Goal: Transaction & Acquisition: Purchase product/service

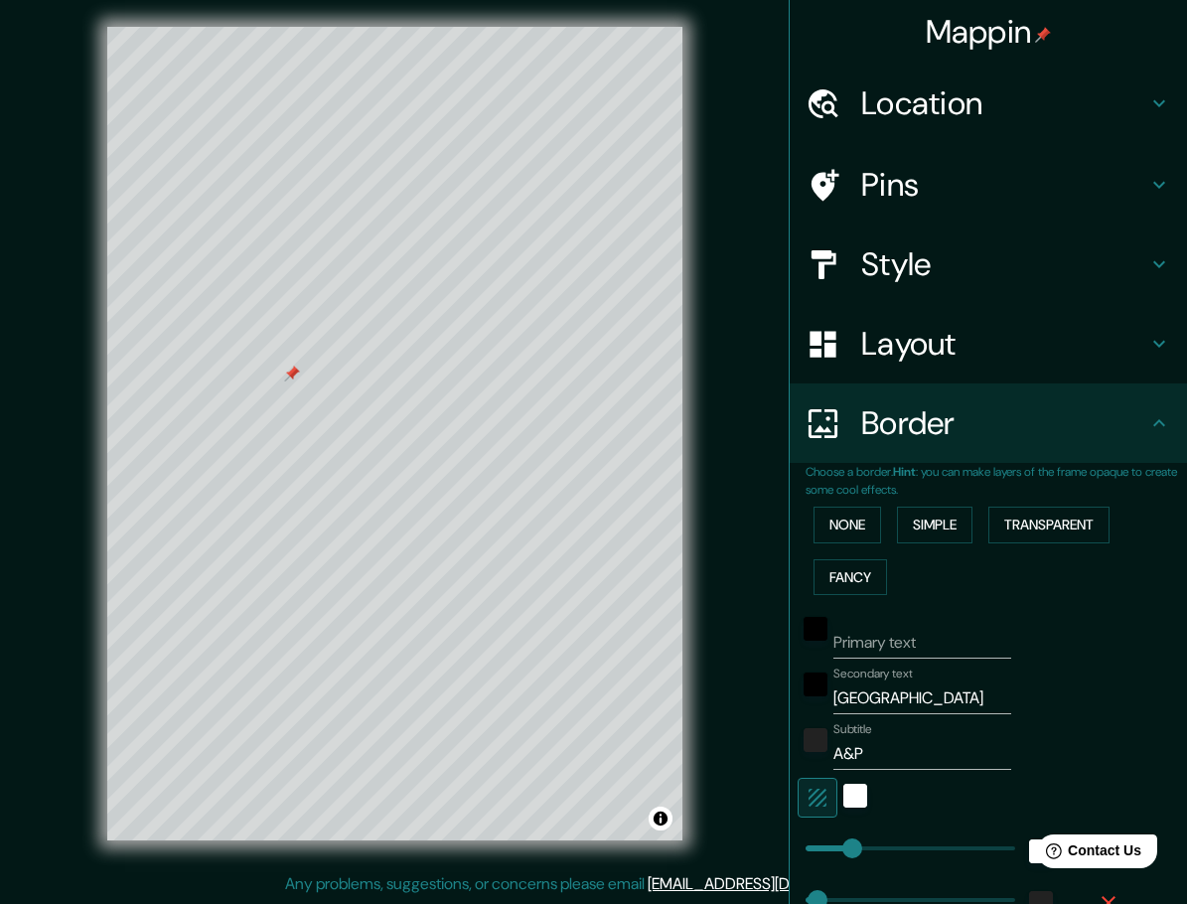
scroll to position [227, 0]
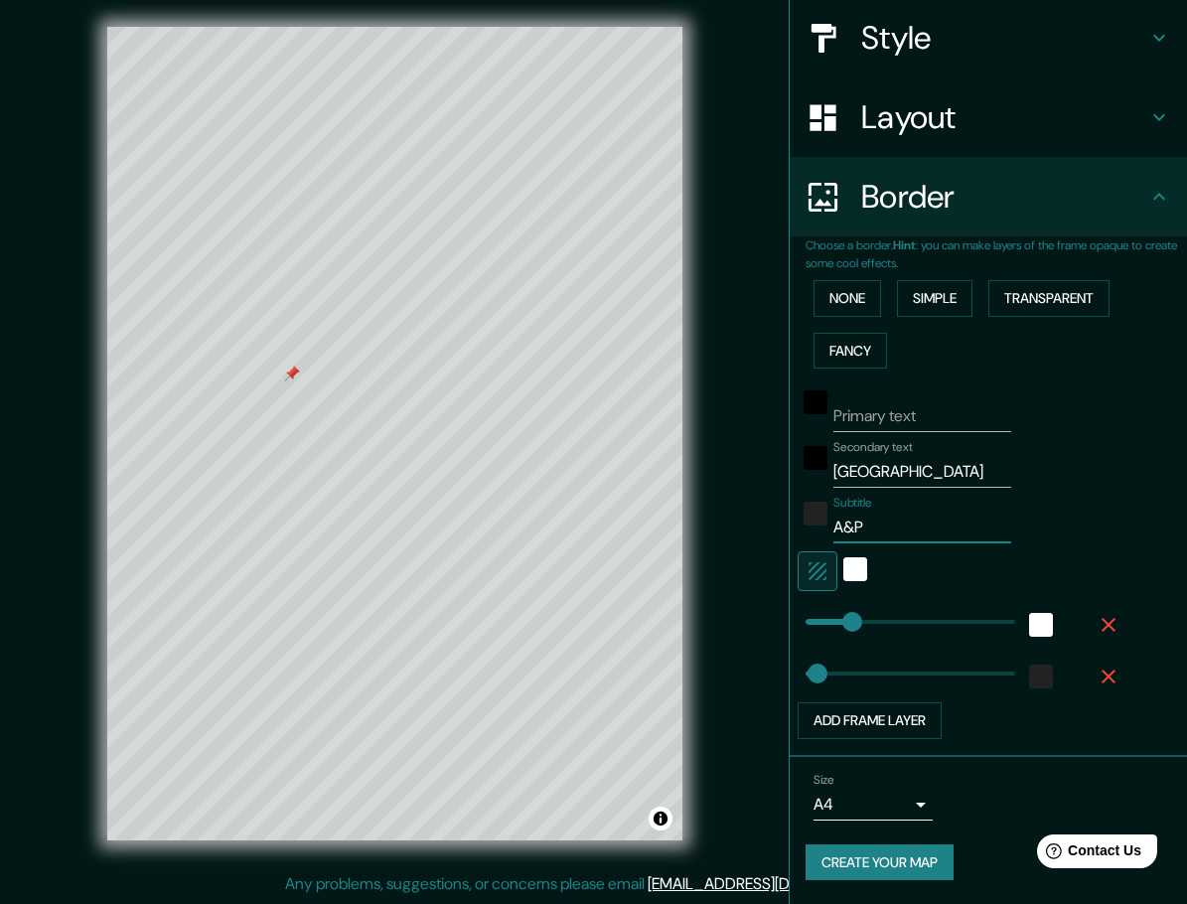
click at [857, 534] on input "A&P" at bounding box center [923, 528] width 178 height 32
click at [886, 469] on input "[GEOGRAPHIC_DATA]" at bounding box center [923, 472] width 178 height 32
click at [896, 413] on input "Primary text" at bounding box center [923, 416] width 178 height 32
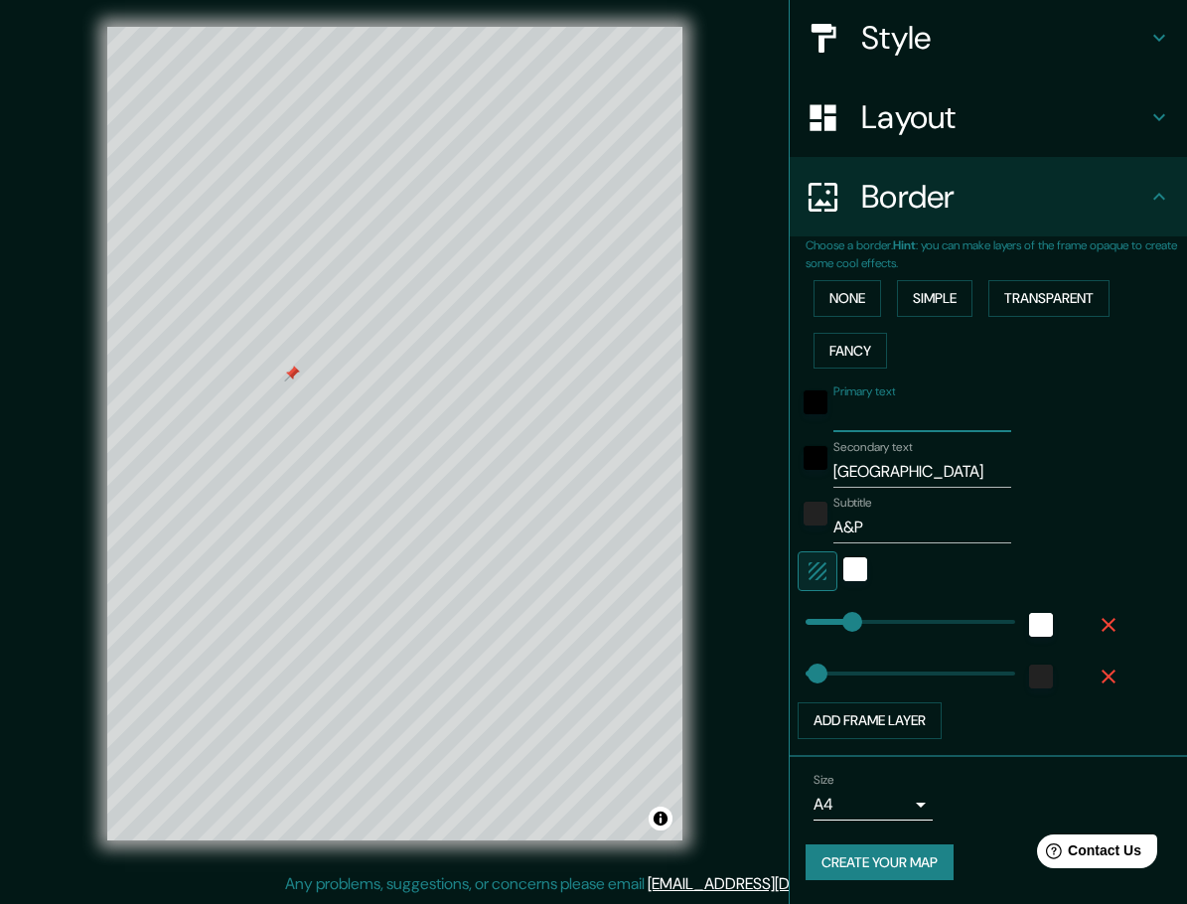
paste input "19°22'54.9"N"
type input "19°22'54.9"N"
click at [853, 525] on input "A&P" at bounding box center [923, 528] width 178 height 32
type input "A"
type input "HOME"
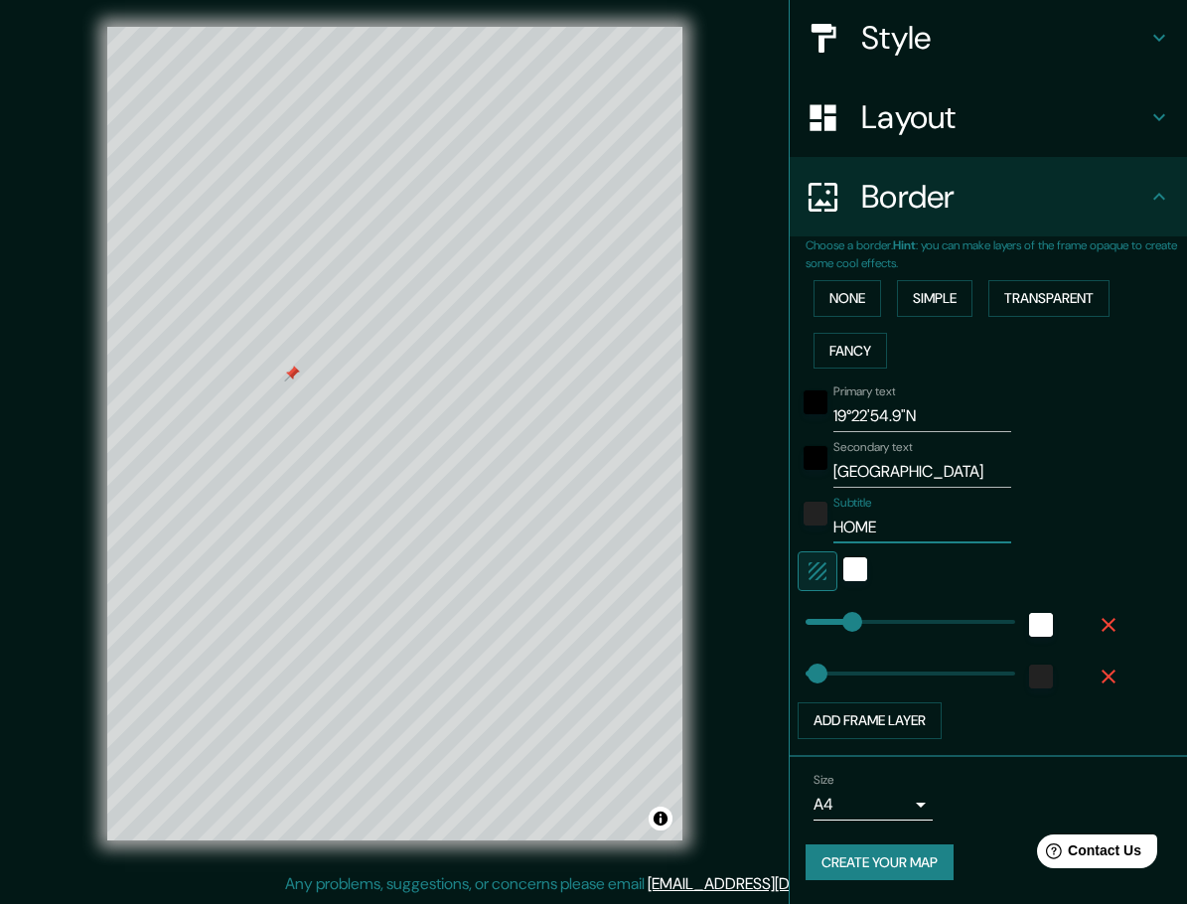
click at [876, 477] on input "[GEOGRAPHIC_DATA]" at bounding box center [923, 472] width 178 height 32
type input "1"
type input "A & P"
drag, startPoint x: 950, startPoint y: 418, endPoint x: 732, endPoint y: 415, distance: 217.6
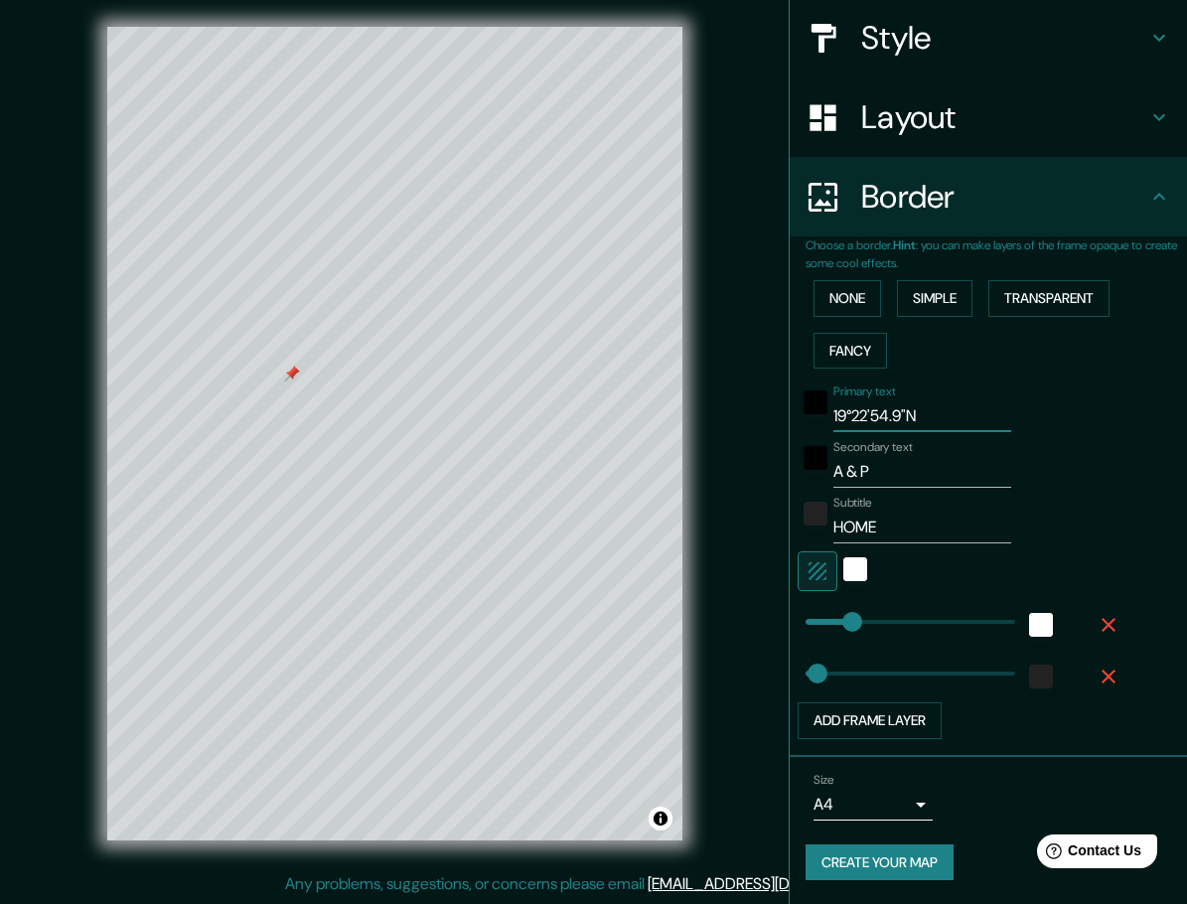
click at [732, 415] on div "Mappin Location Mexico City, Mexico Pins Style Layout Border Choose a border. H…" at bounding box center [593, 449] width 1187 height 909
drag, startPoint x: 913, startPoint y: 411, endPoint x: 808, endPoint y: 414, distance: 105.4
click at [808, 414] on div "Primary text 19°22'54.9"N" at bounding box center [961, 408] width 326 height 48
paste input "text"
click at [939, 419] on input "19°22'54.9"N" at bounding box center [923, 416] width 178 height 32
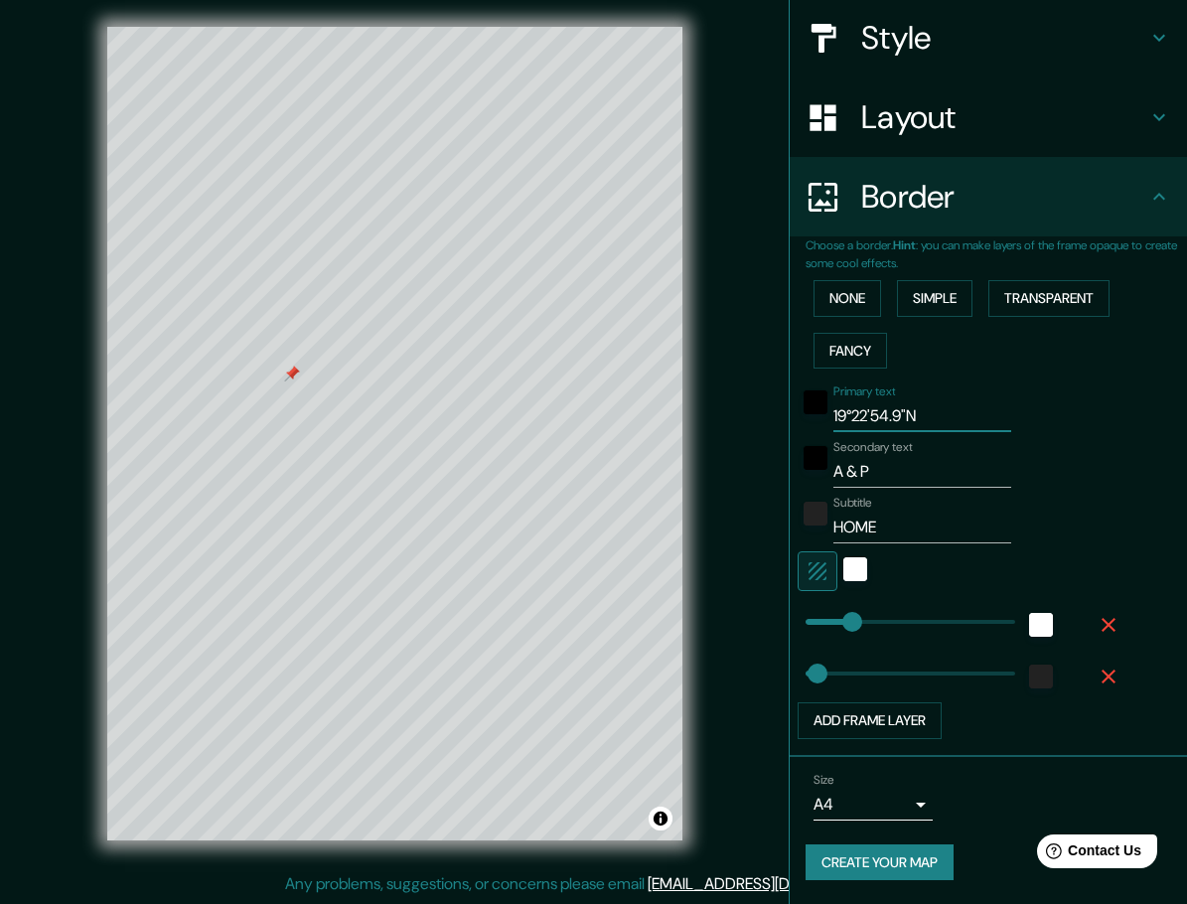
click at [955, 417] on input "19°22'54.9"N" at bounding box center [923, 416] width 178 height 32
click at [929, 422] on input "19°22'N" at bounding box center [923, 416] width 178 height 32
drag, startPoint x: 939, startPoint y: 413, endPoint x: 763, endPoint y: 411, distance: 175.9
click at [763, 411] on div "Mappin Location Mexico City, Mexico Pins Style Layout Border Choose a border. H…" at bounding box center [593, 449] width 1187 height 909
paste input "9RJ9+PW Ciuda"
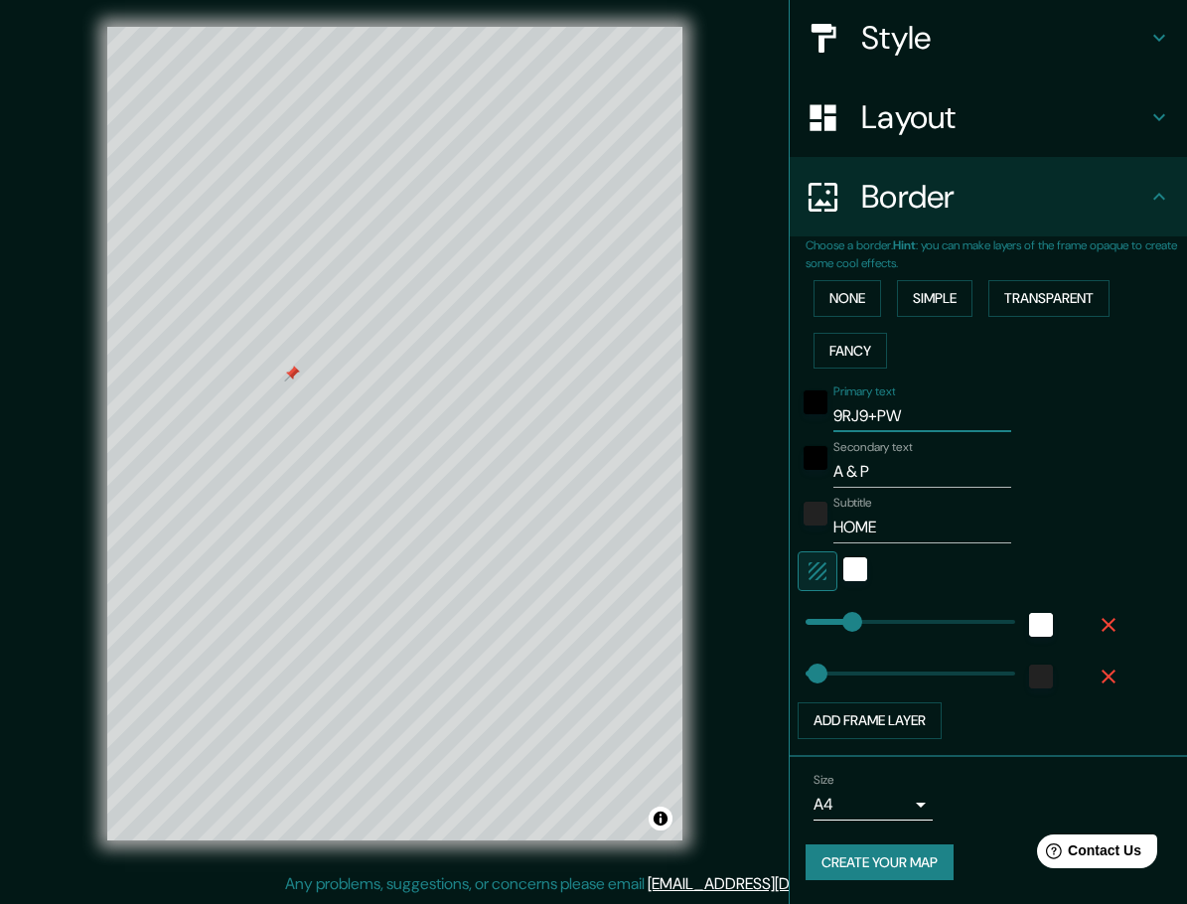
type input "9RJ9+PW"
drag, startPoint x: 913, startPoint y: 417, endPoint x: 782, endPoint y: 415, distance: 131.2
click at [790, 415] on div "Choose a border. Hint : you can make layers of the frame opaque to create some …" at bounding box center [988, 496] width 397 height 521
drag, startPoint x: 919, startPoint y: 480, endPoint x: 738, endPoint y: 467, distance: 181.3
click at [738, 467] on div "Mappin Location Mexico City, Mexico Pins Style Layout Border Choose a border. H…" at bounding box center [593, 449] width 1187 height 909
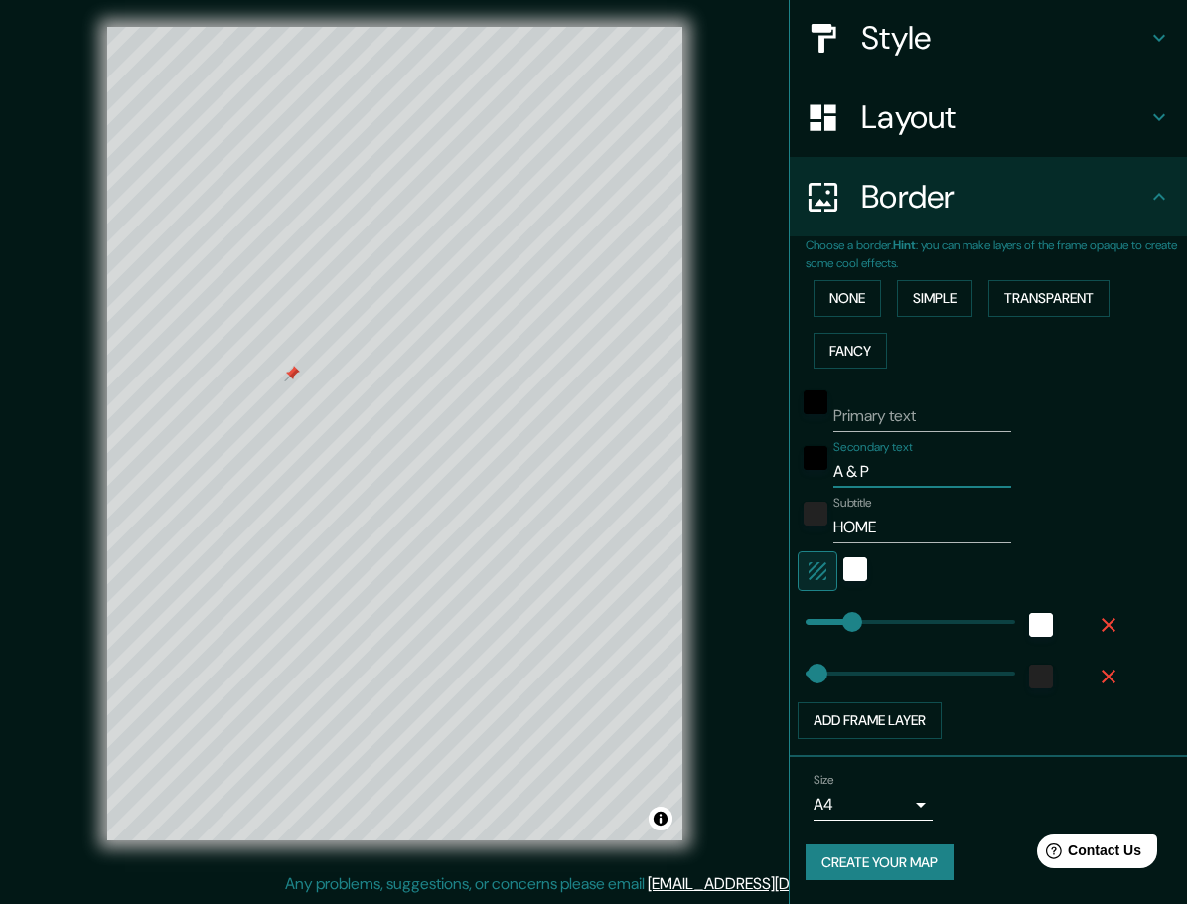
paste input "9RJ9+PW"
type input "9RJ9+PW"
click at [834, 423] on input "Primary text" at bounding box center [923, 416] width 178 height 32
type input "A & P"
drag, startPoint x: 914, startPoint y: 474, endPoint x: 818, endPoint y: 467, distance: 96.6
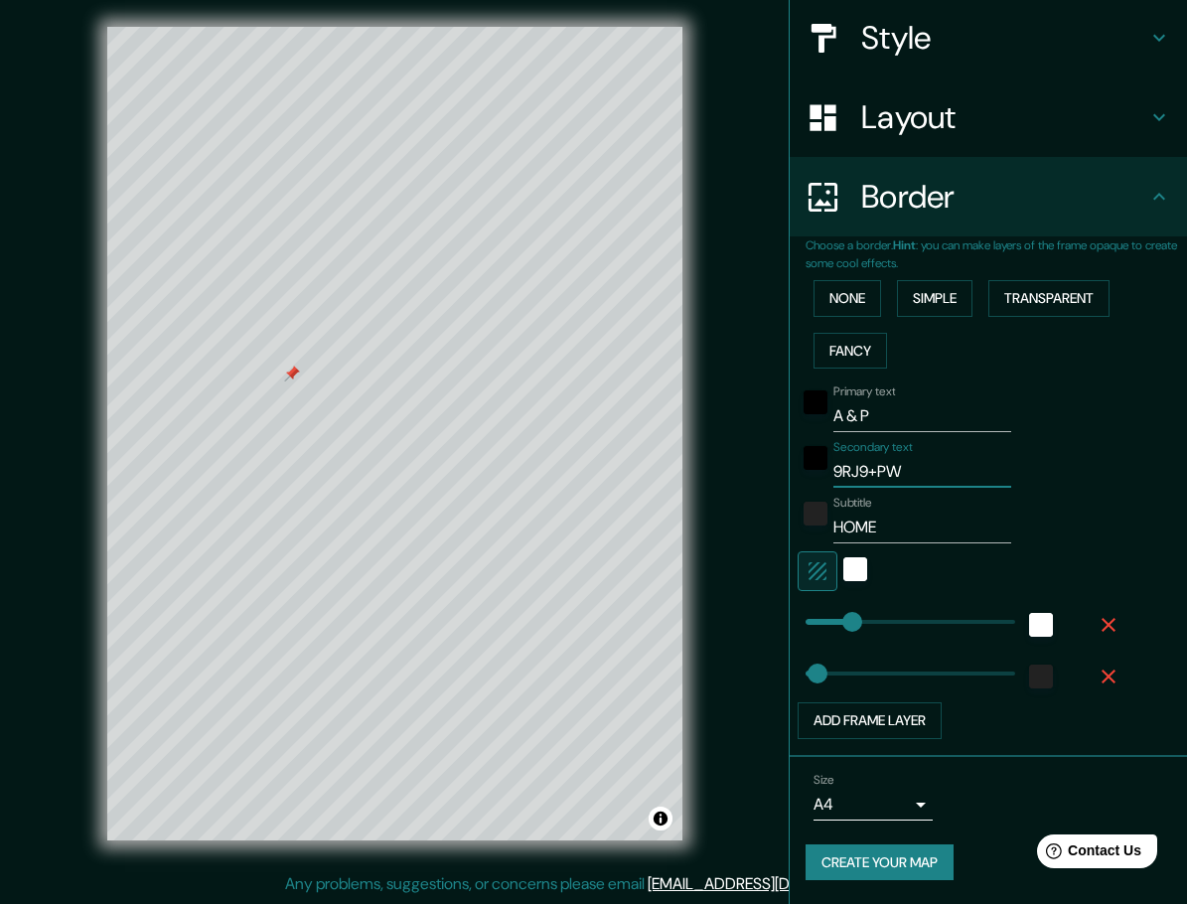
click at [818, 467] on div "Secondary text 9RJ9+PW" at bounding box center [961, 464] width 326 height 48
drag, startPoint x: 873, startPoint y: 528, endPoint x: 813, endPoint y: 526, distance: 60.6
click at [813, 526] on div "Subtitle HOME" at bounding box center [961, 520] width 326 height 48
paste input "9RJ9+PW"
type input "9RJ9+PW"
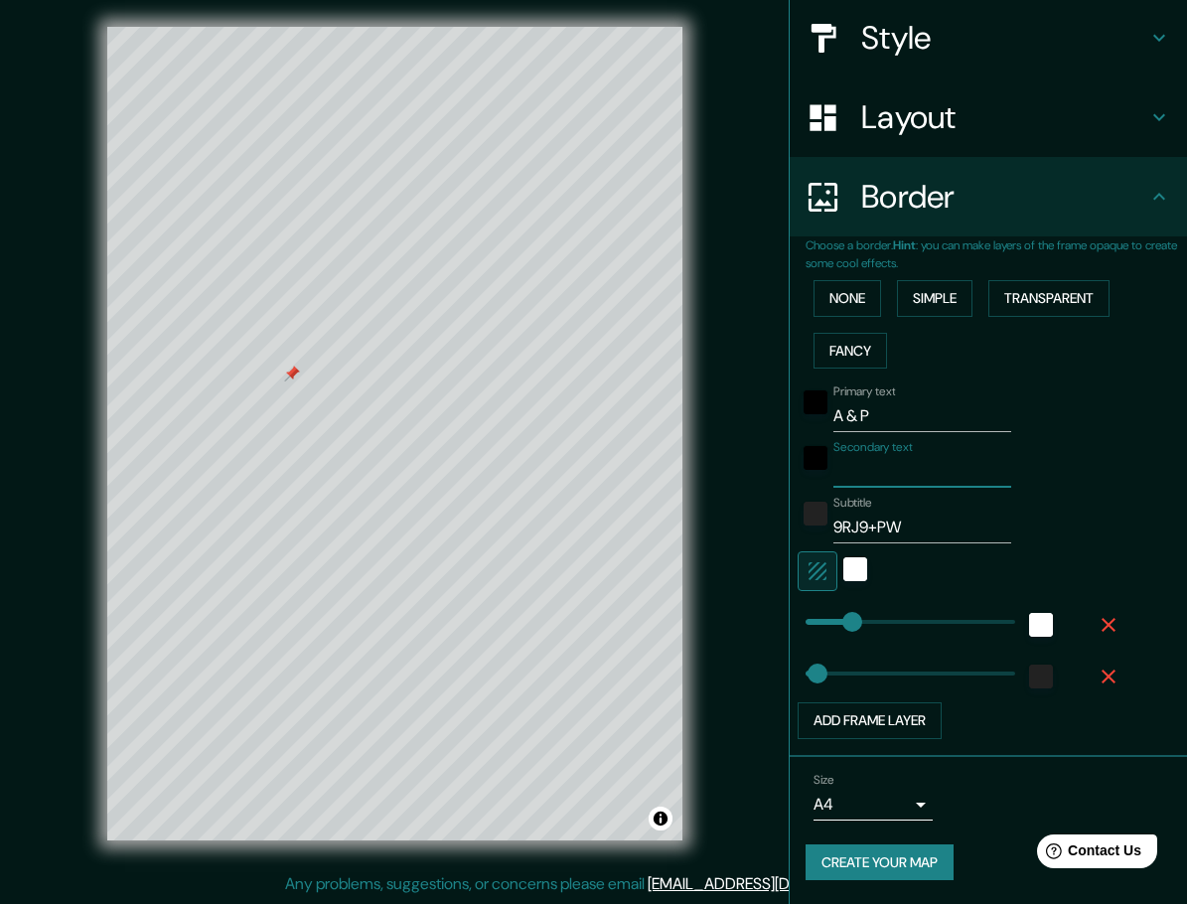
click at [891, 471] on input "Secondary text" at bounding box center [923, 472] width 178 height 32
type input "HOME"
click at [855, 860] on button "Create your map" at bounding box center [880, 862] width 148 height 37
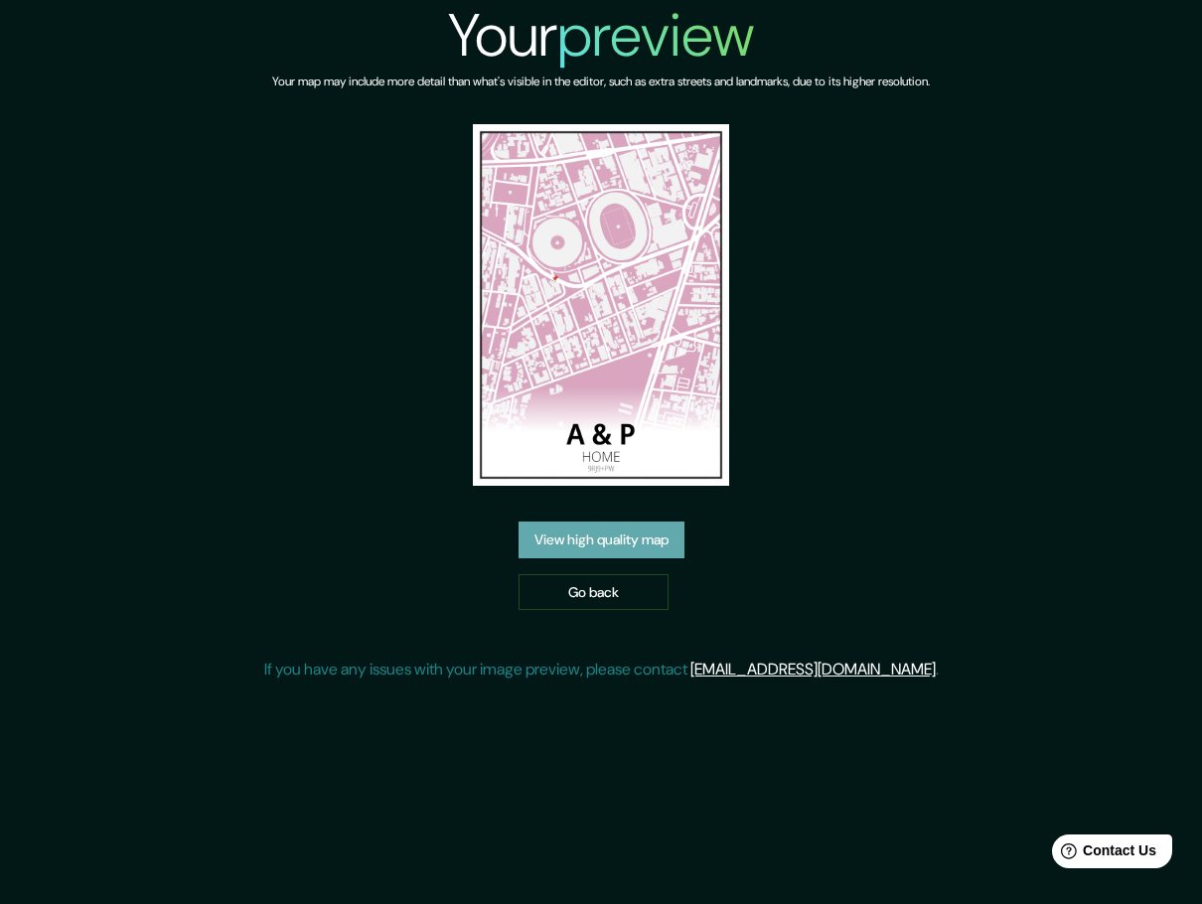
click at [589, 542] on link "View high quality map" at bounding box center [602, 540] width 166 height 37
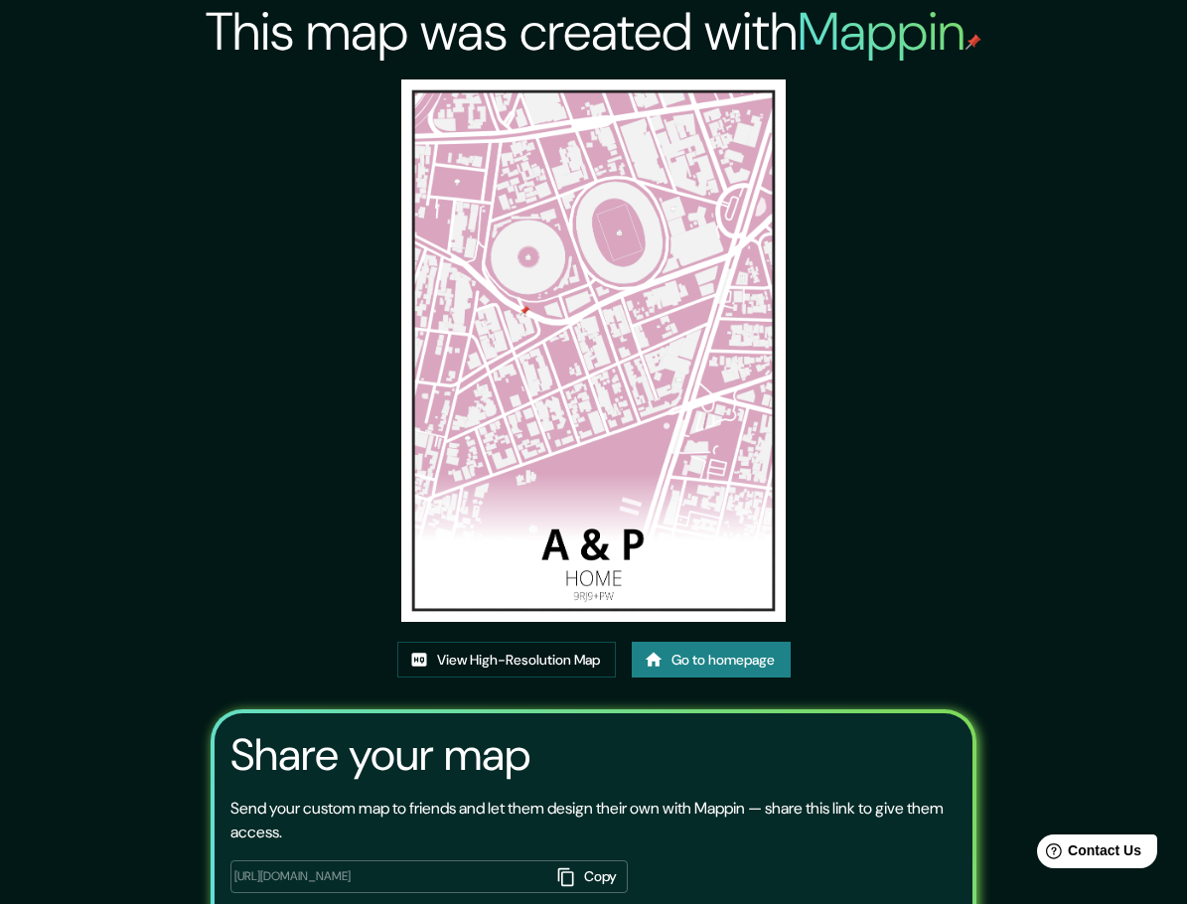
scroll to position [36, 0]
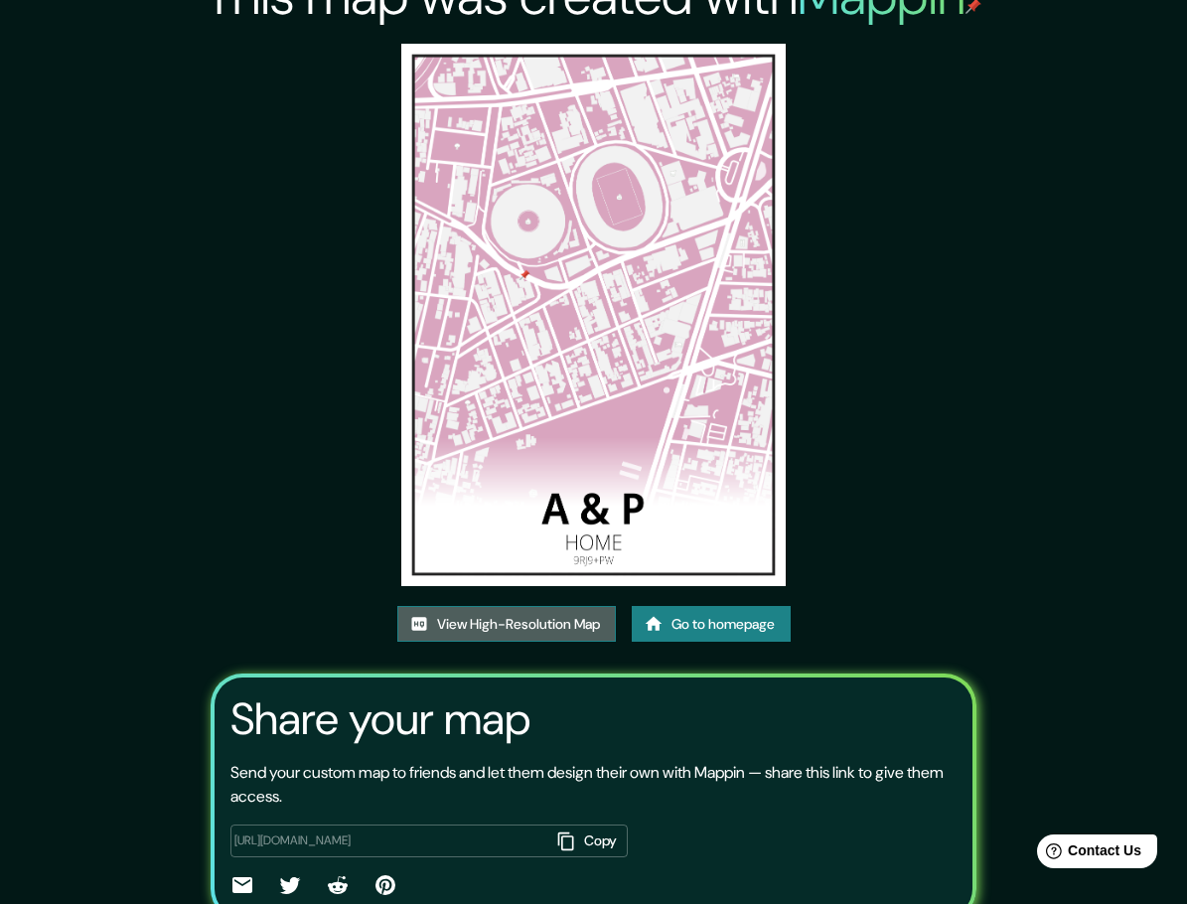
click at [526, 642] on link "View High-Resolution Map" at bounding box center [506, 624] width 219 height 37
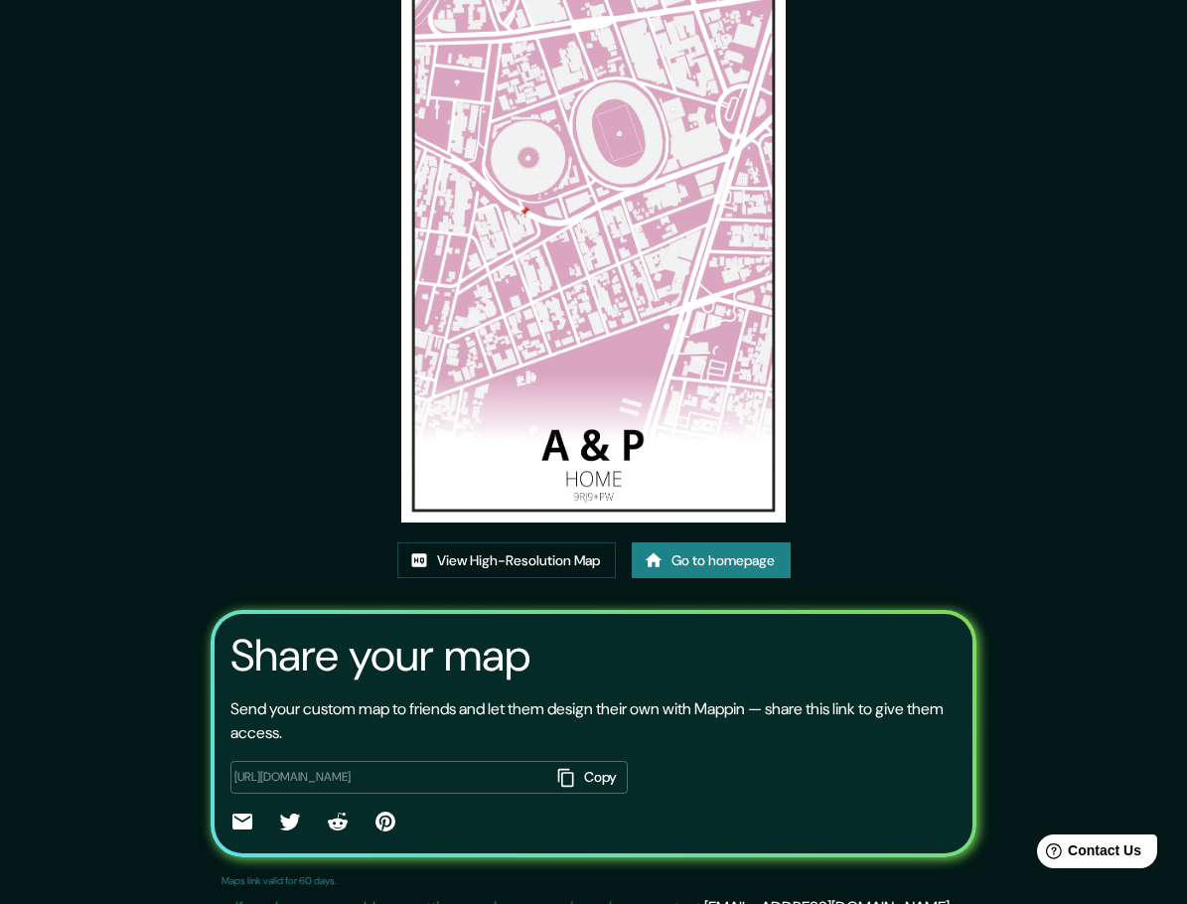
scroll to position [135, 0]
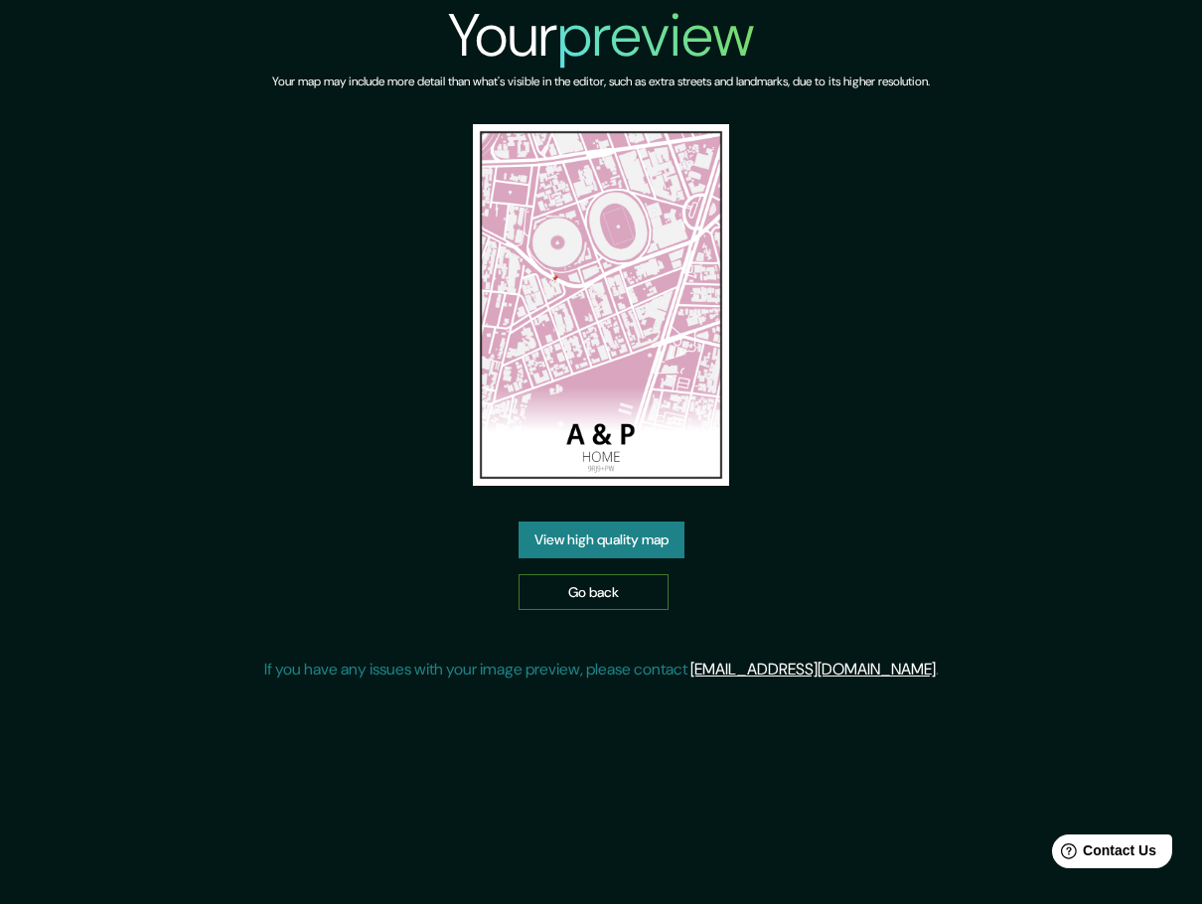
click at [638, 604] on link "Go back" at bounding box center [594, 592] width 150 height 37
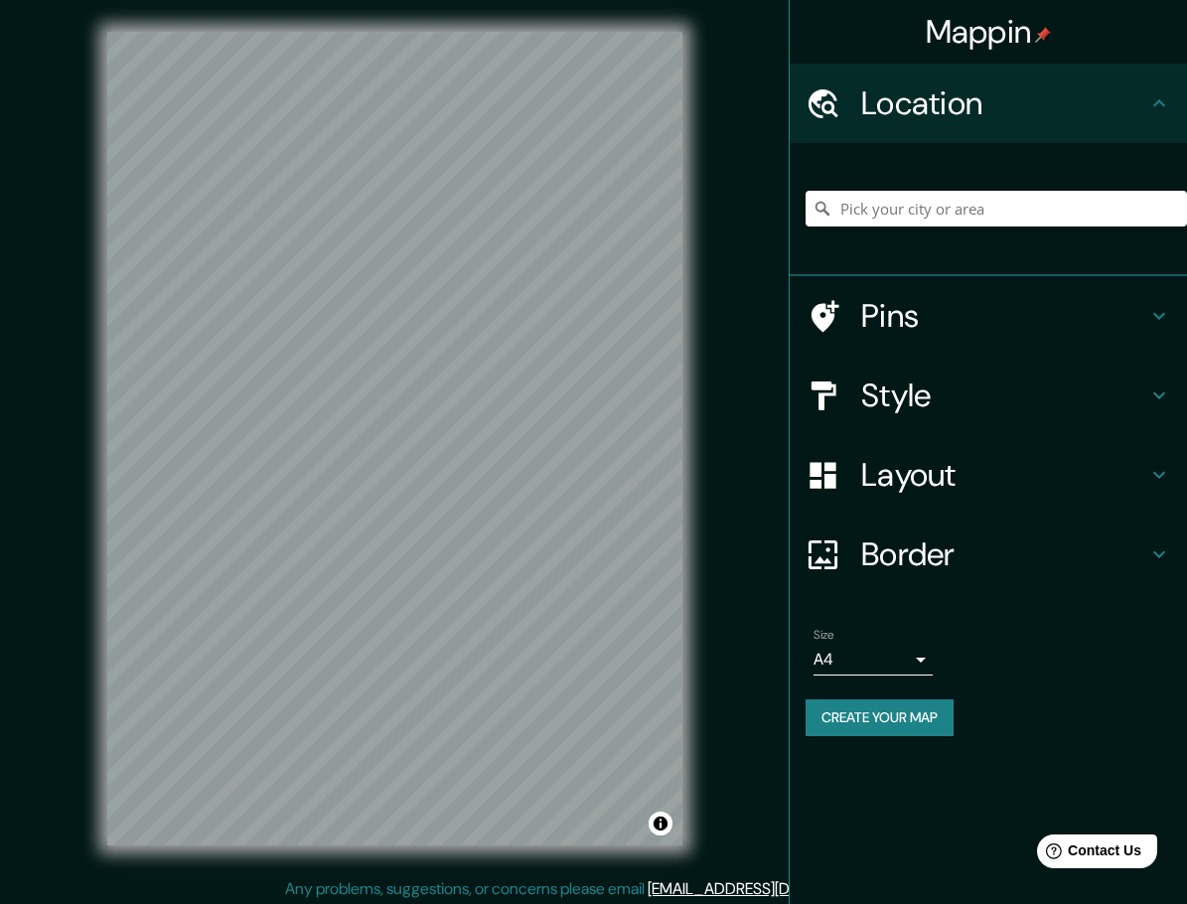
click at [1067, 396] on h4 "Style" at bounding box center [1004, 396] width 286 height 40
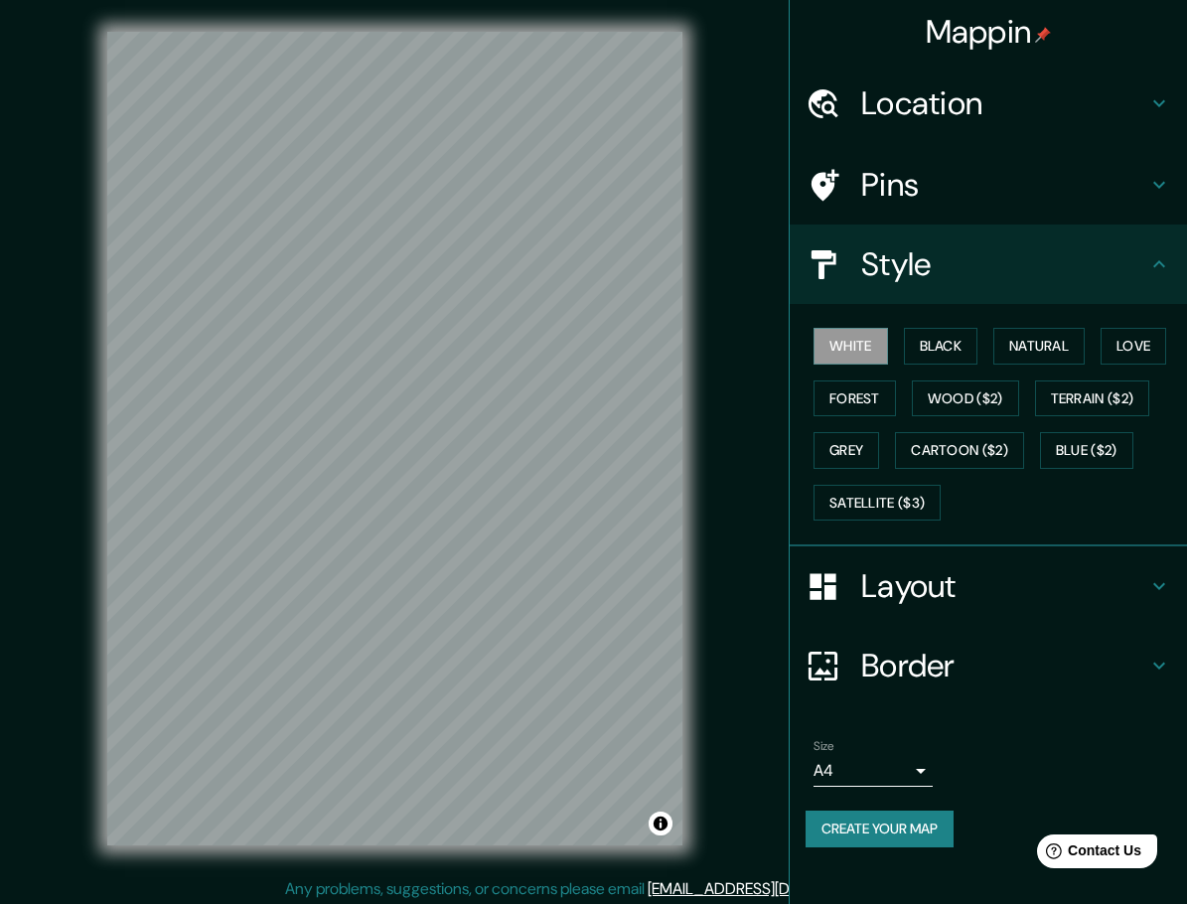
click at [980, 99] on h4 "Location" at bounding box center [1004, 103] width 286 height 40
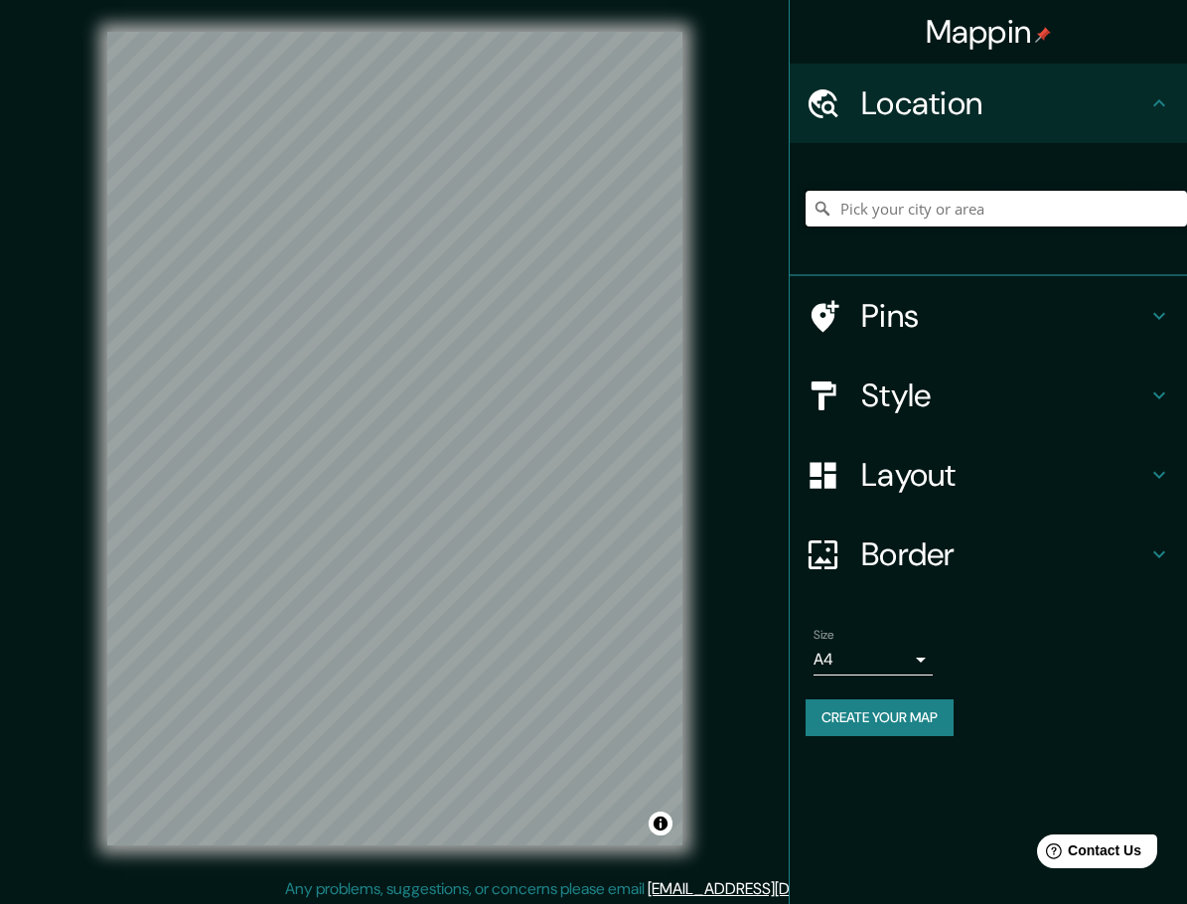
click at [982, 198] on input "Pick your city or area" at bounding box center [997, 209] width 382 height 36
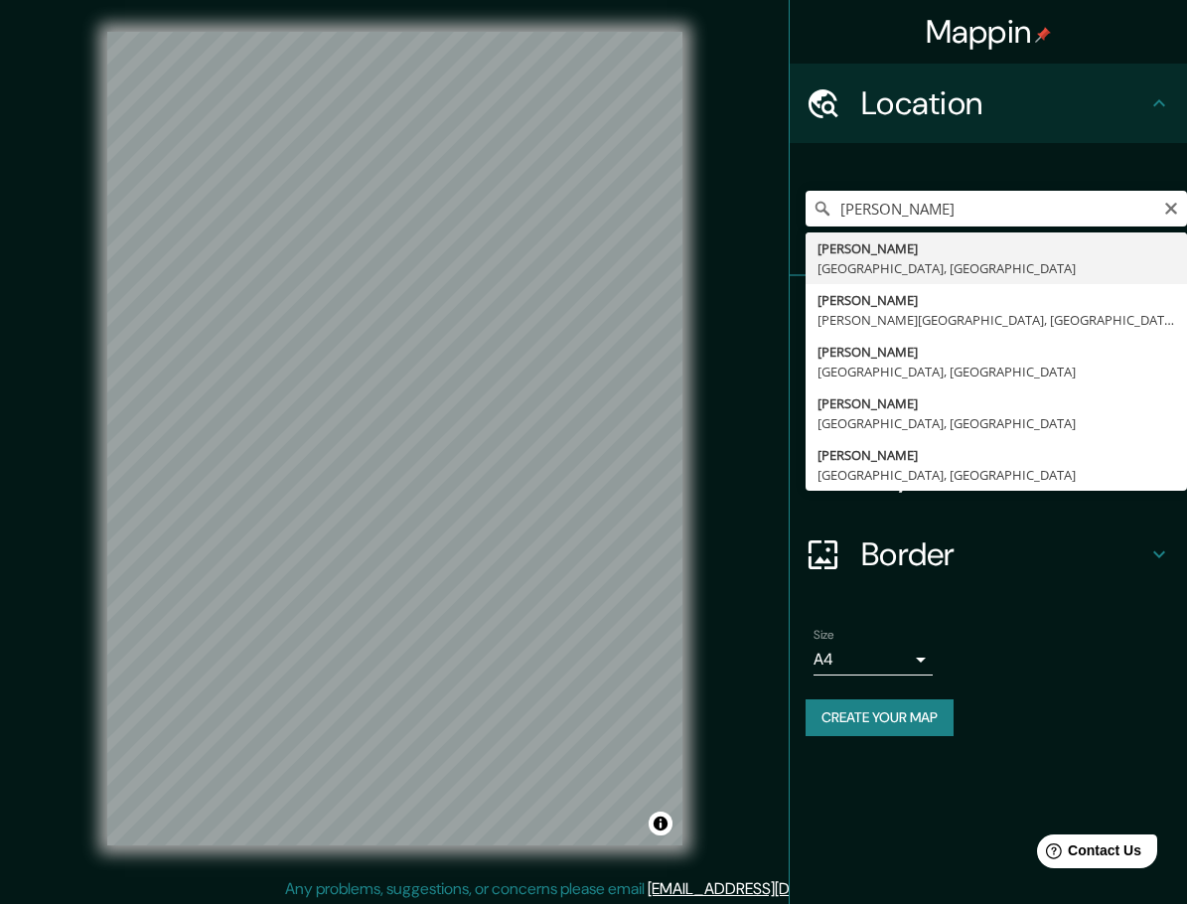
type input "[PERSON_NAME], [GEOGRAPHIC_DATA], [GEOGRAPHIC_DATA]"
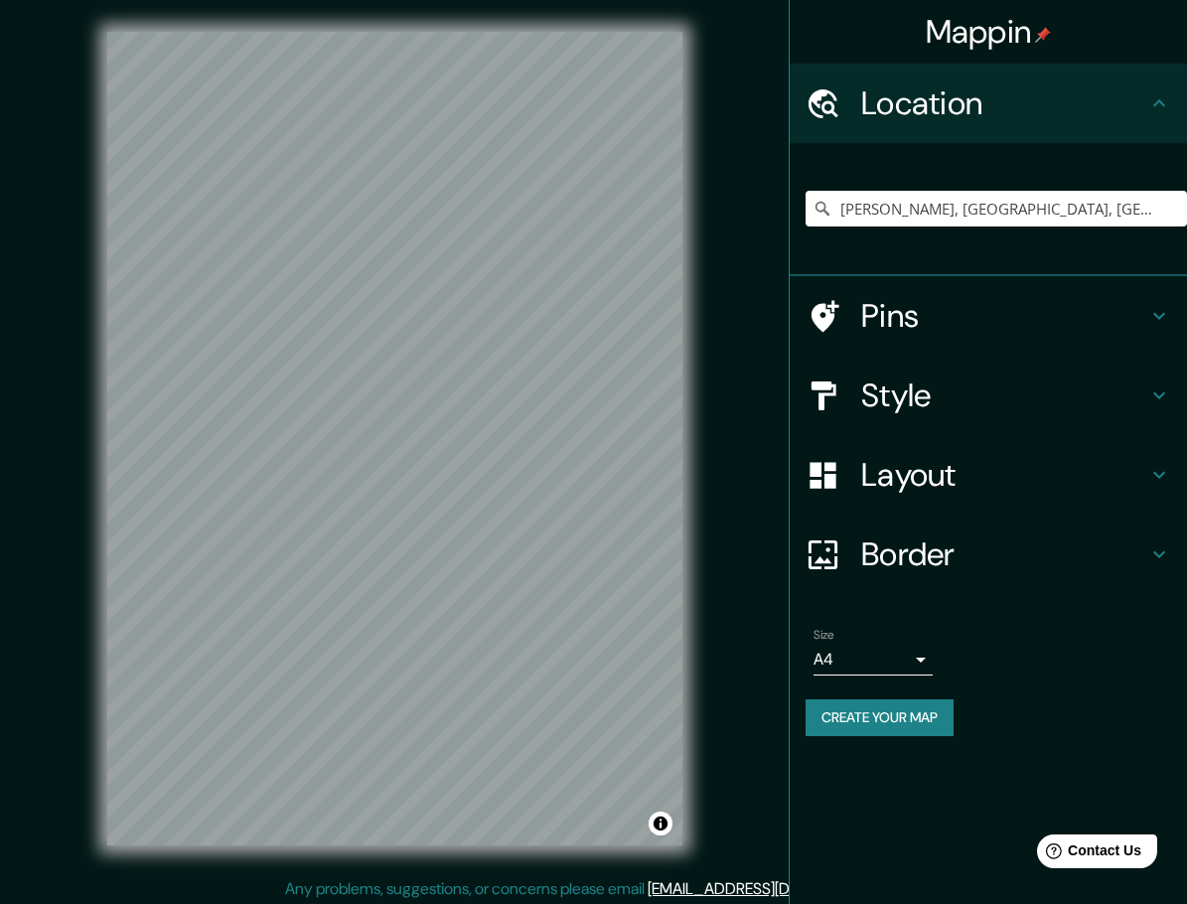
click at [1151, 103] on icon at bounding box center [1160, 103] width 24 height 24
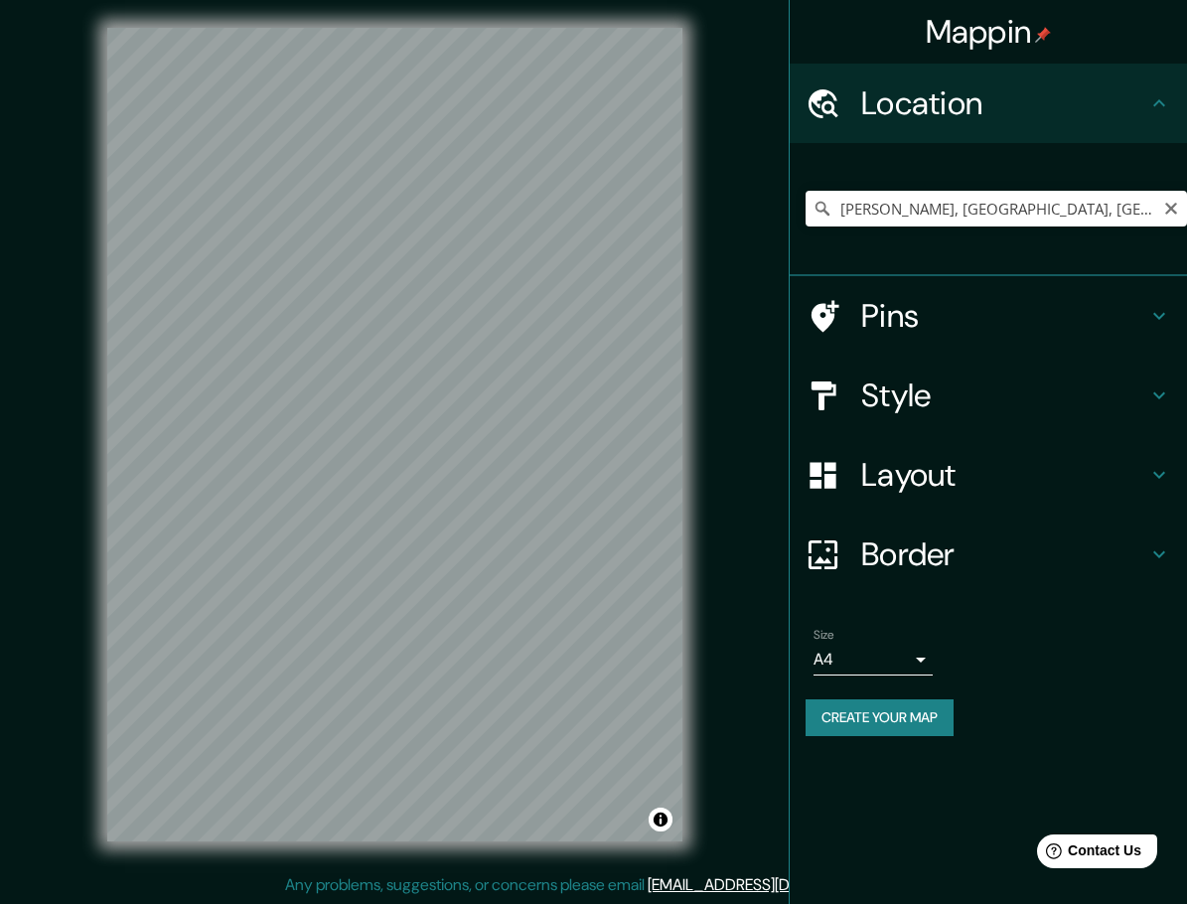
scroll to position [5, 0]
click at [981, 301] on h4 "Pins" at bounding box center [1004, 316] width 286 height 40
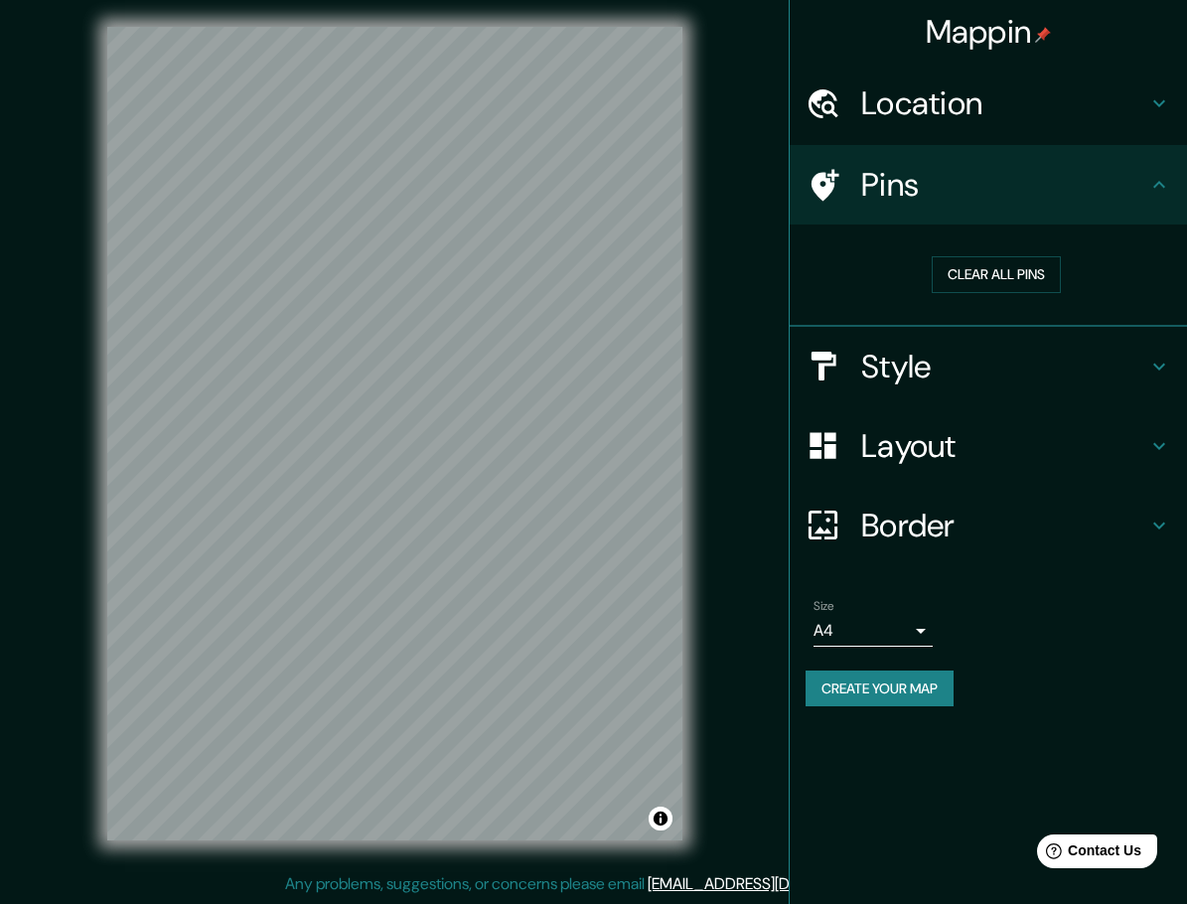
click at [964, 374] on h4 "Style" at bounding box center [1004, 367] width 286 height 40
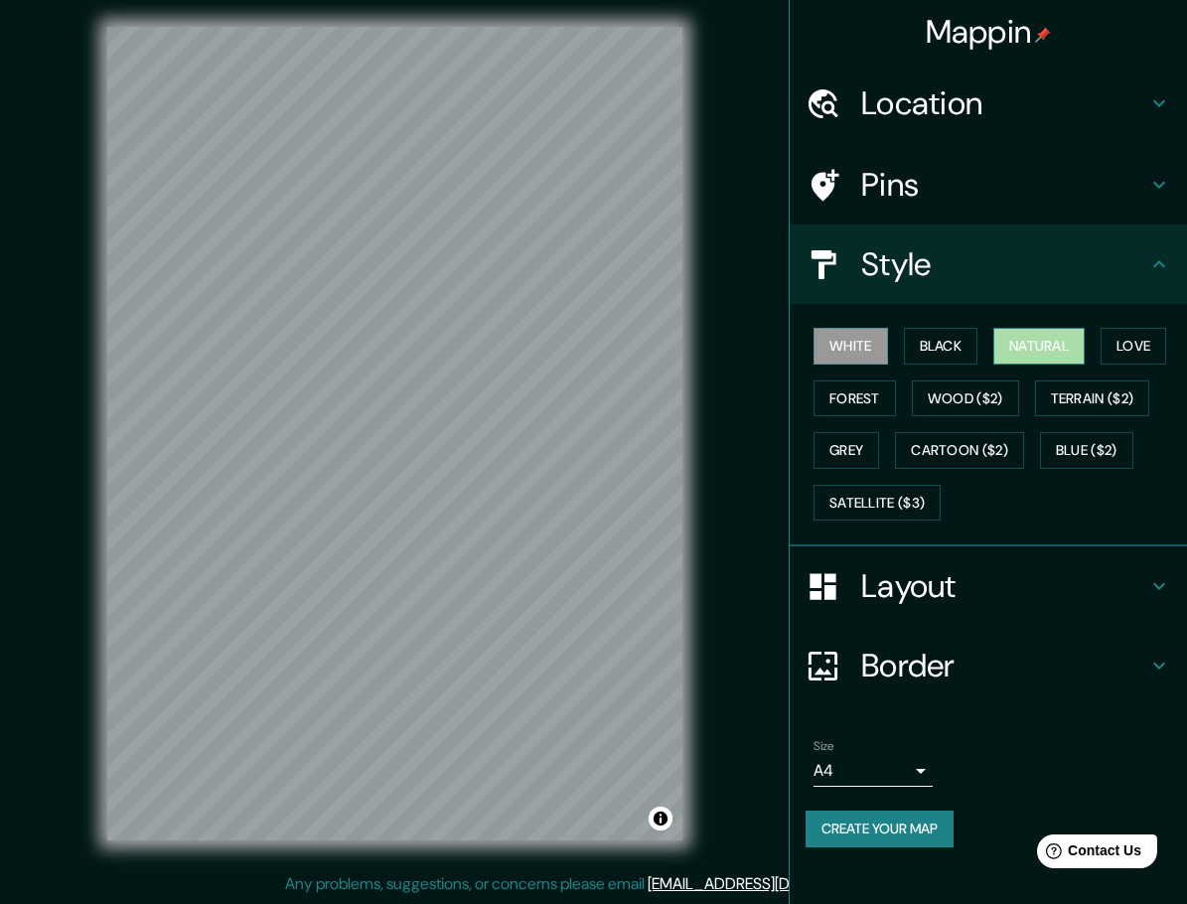
click at [1055, 355] on button "Natural" at bounding box center [1039, 346] width 91 height 37
click at [933, 349] on button "Black" at bounding box center [941, 346] width 75 height 37
click at [849, 351] on button "White" at bounding box center [851, 346] width 75 height 37
click at [1153, 356] on button "Love" at bounding box center [1134, 346] width 66 height 37
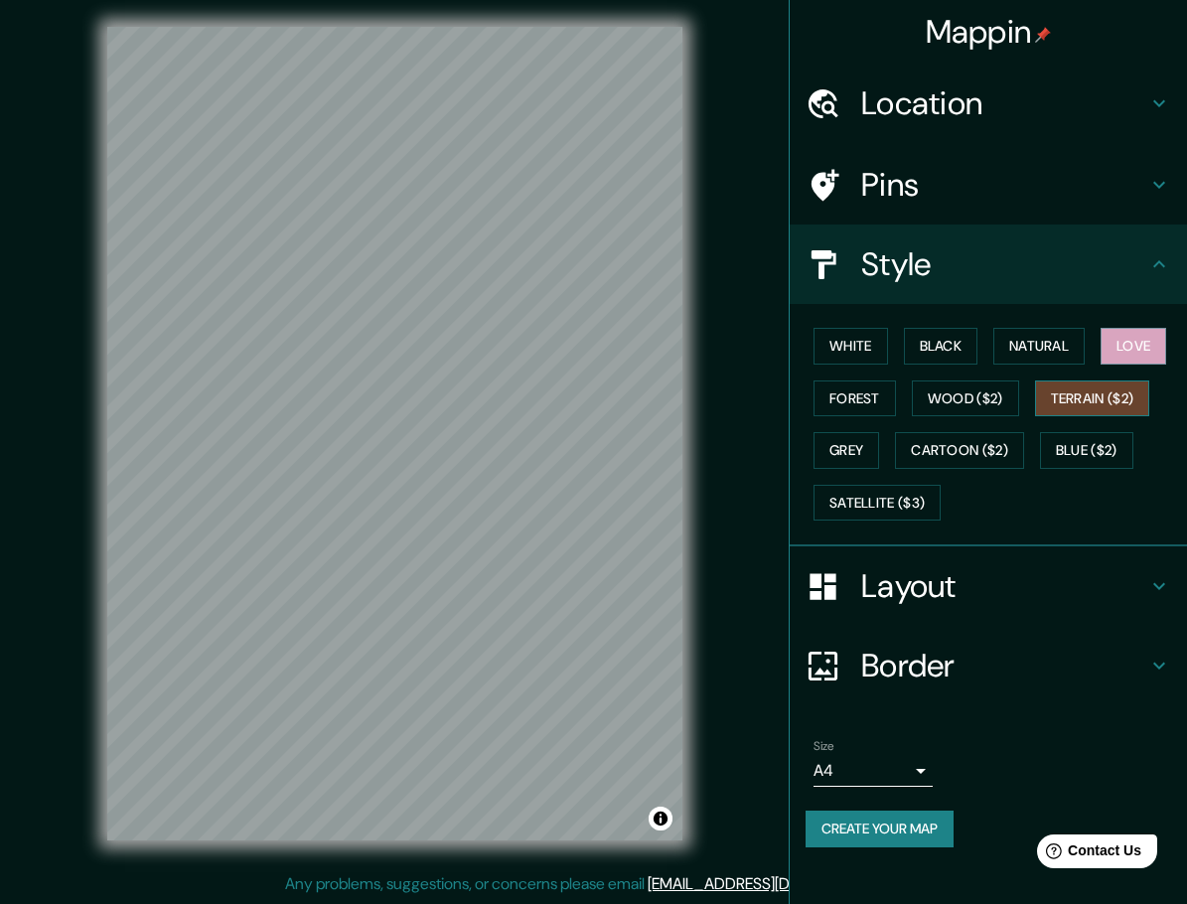
click at [1132, 396] on button "Terrain ($2)" at bounding box center [1092, 399] width 115 height 37
click at [1059, 445] on button "Blue ($2)" at bounding box center [1086, 450] width 93 height 37
click at [978, 199] on h4 "Pins" at bounding box center [1004, 185] width 286 height 40
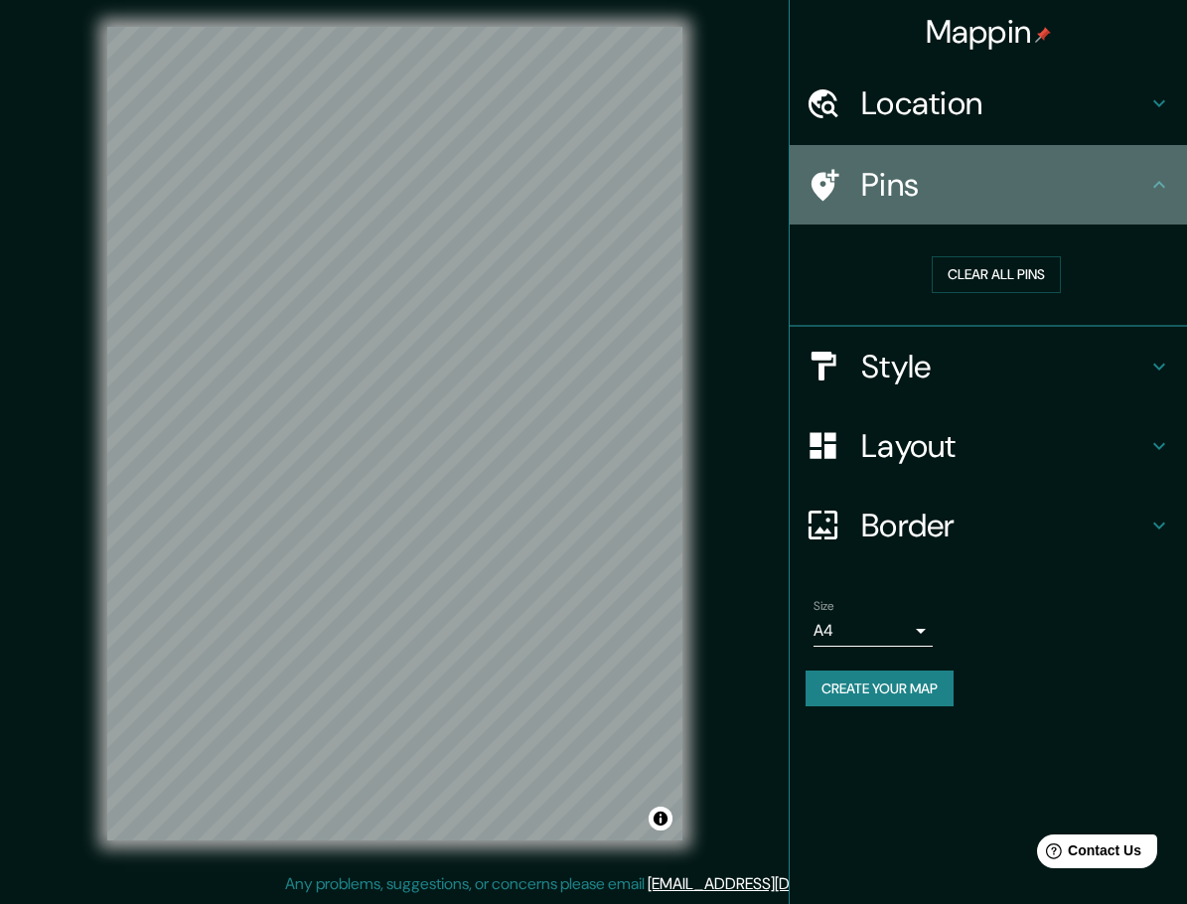
click at [858, 195] on div at bounding box center [834, 185] width 56 height 35
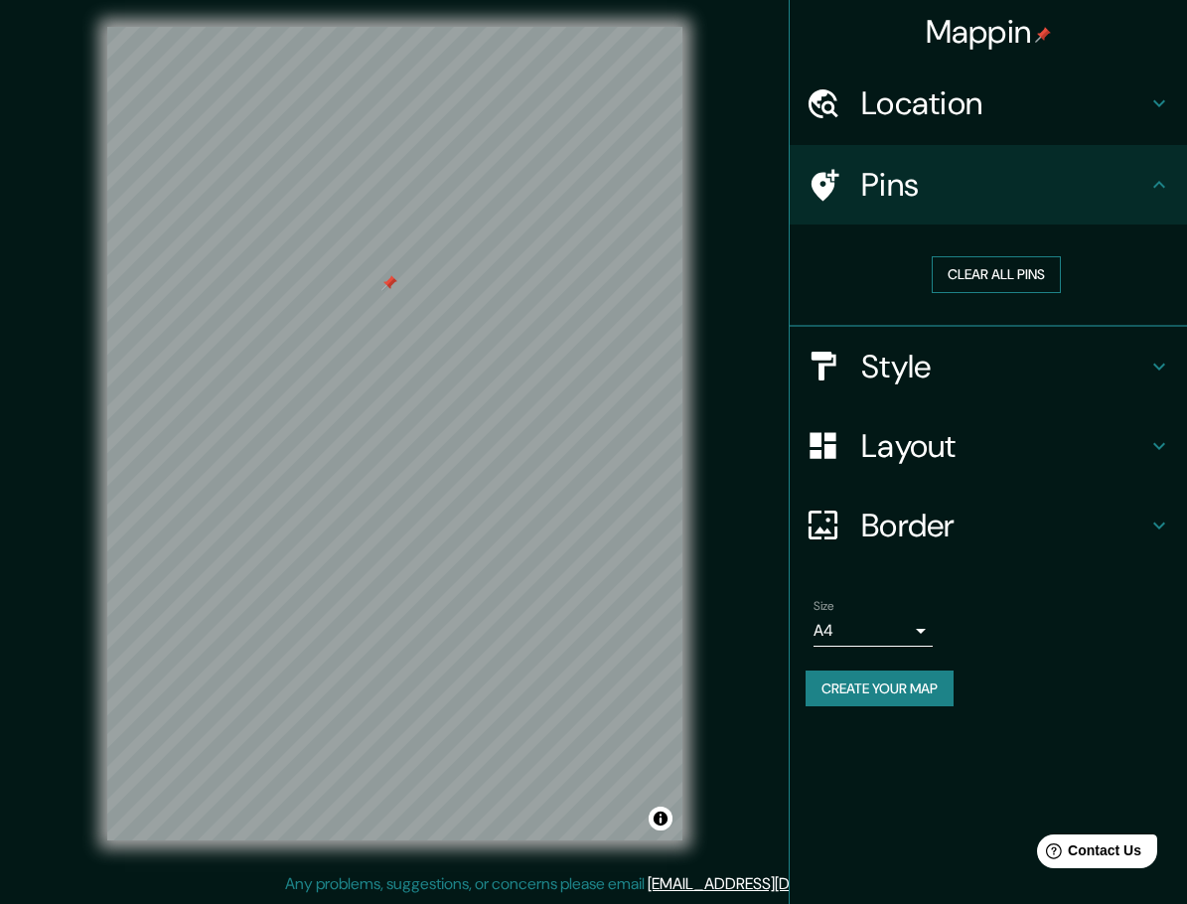
click at [1001, 273] on button "Clear all pins" at bounding box center [996, 274] width 129 height 37
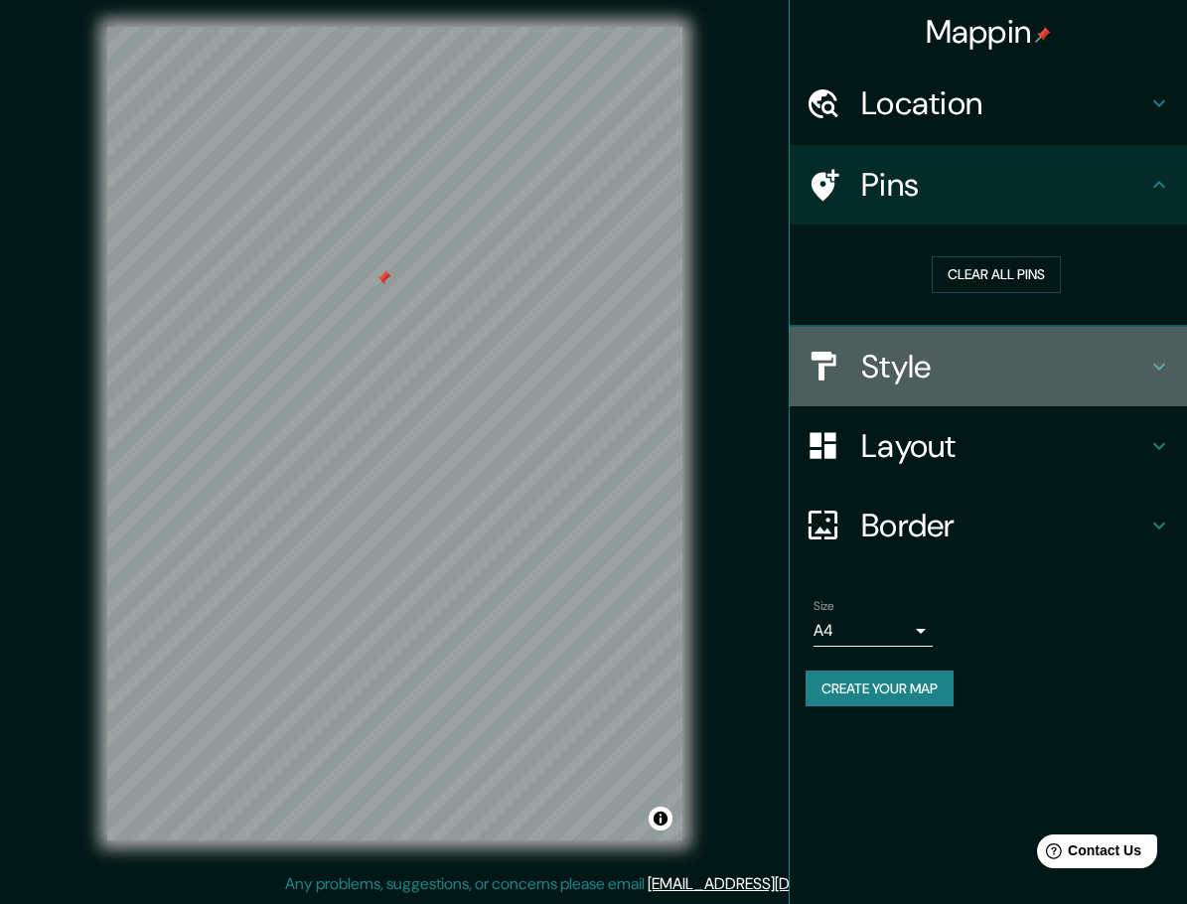
click at [1017, 359] on h4 "Style" at bounding box center [1004, 367] width 286 height 40
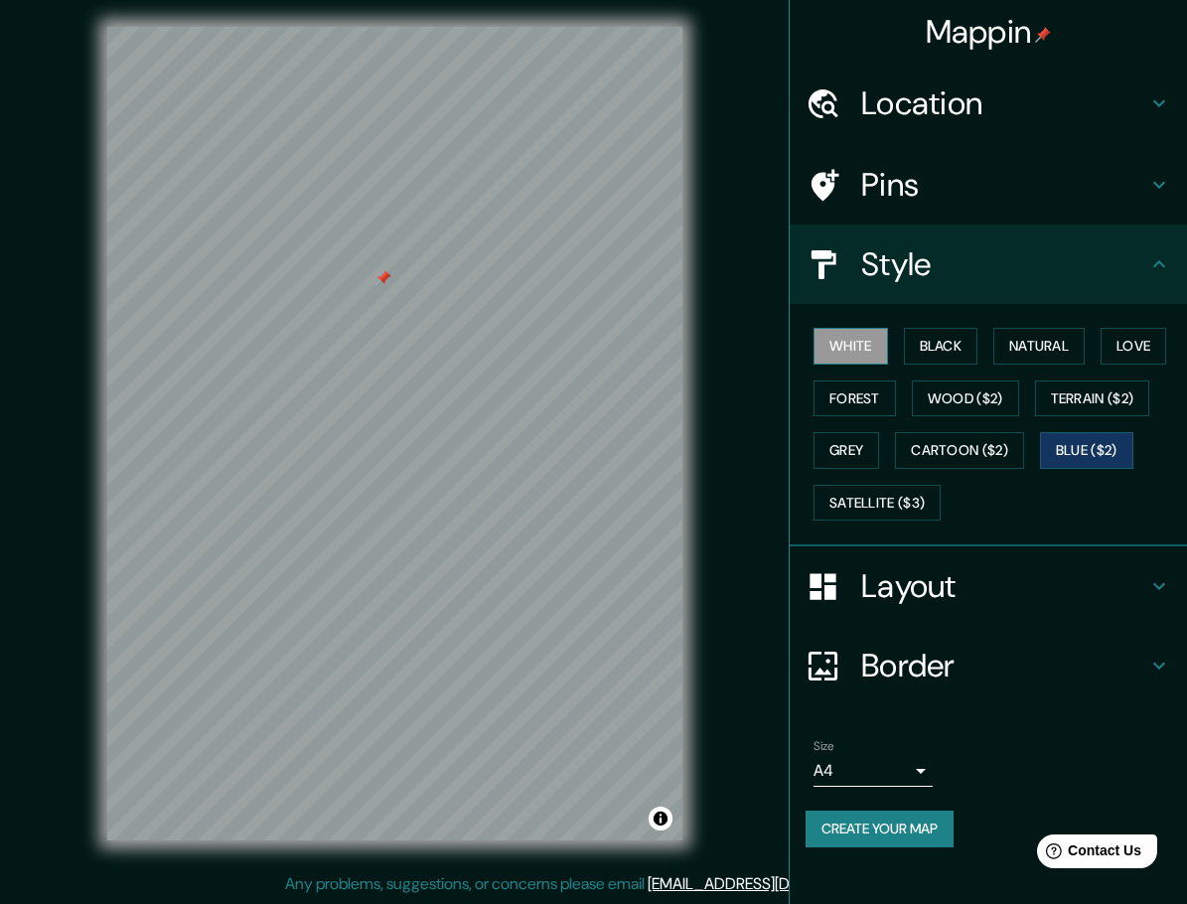
click at [851, 354] on button "White" at bounding box center [851, 346] width 75 height 37
click at [860, 390] on button "Forest" at bounding box center [855, 399] width 82 height 37
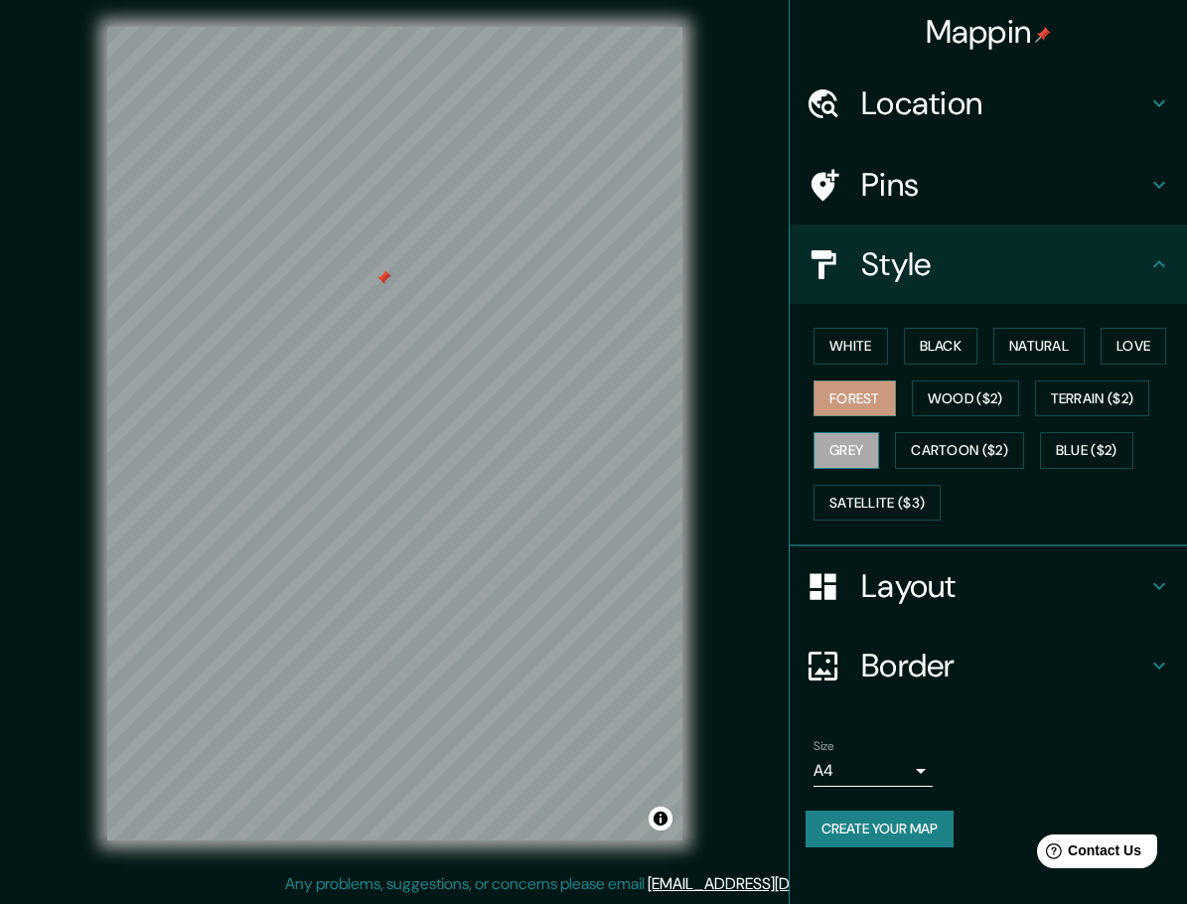
click at [855, 455] on button "Grey" at bounding box center [847, 450] width 66 height 37
click at [894, 495] on button "Satellite ($3)" at bounding box center [877, 503] width 127 height 37
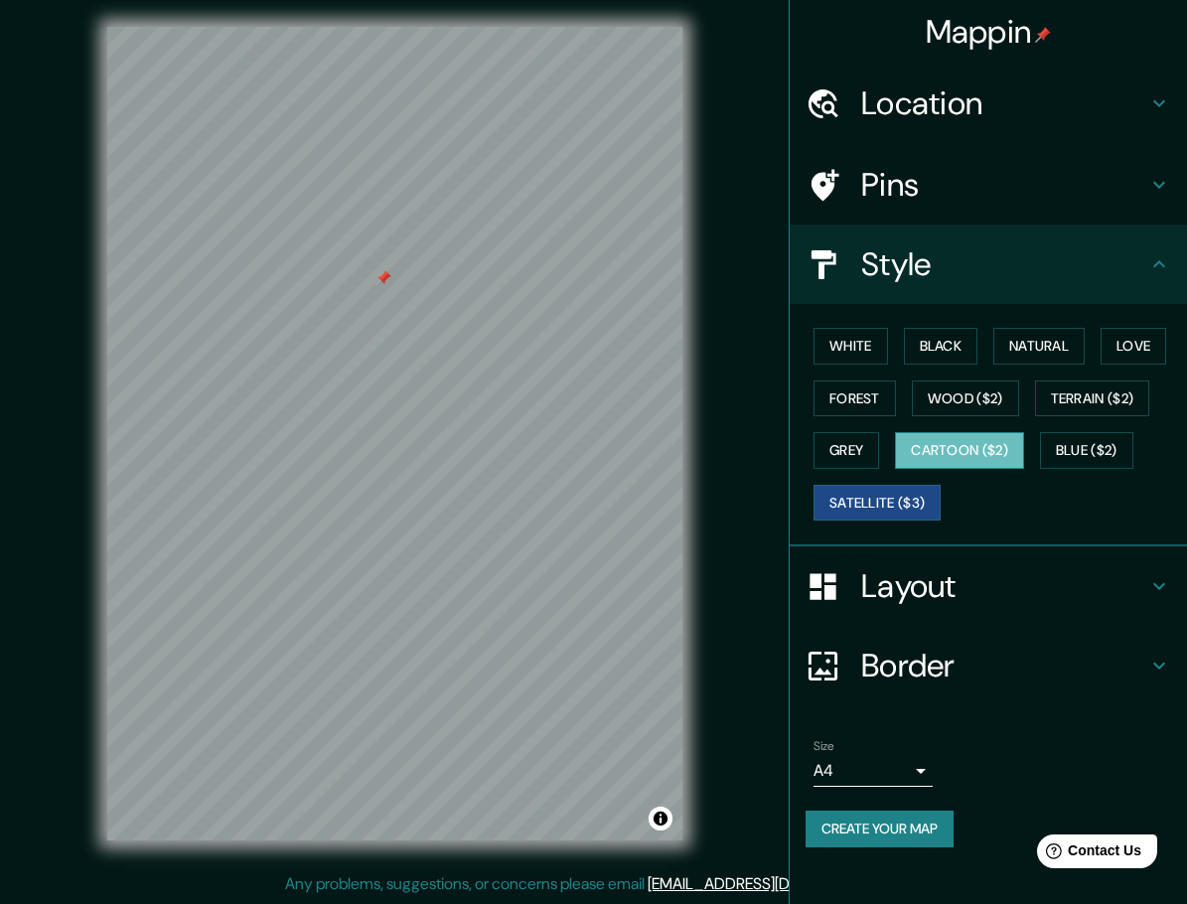
click at [1004, 456] on button "Cartoon ($2)" at bounding box center [959, 450] width 129 height 37
click at [1125, 449] on button "Blue ($2)" at bounding box center [1086, 450] width 93 height 37
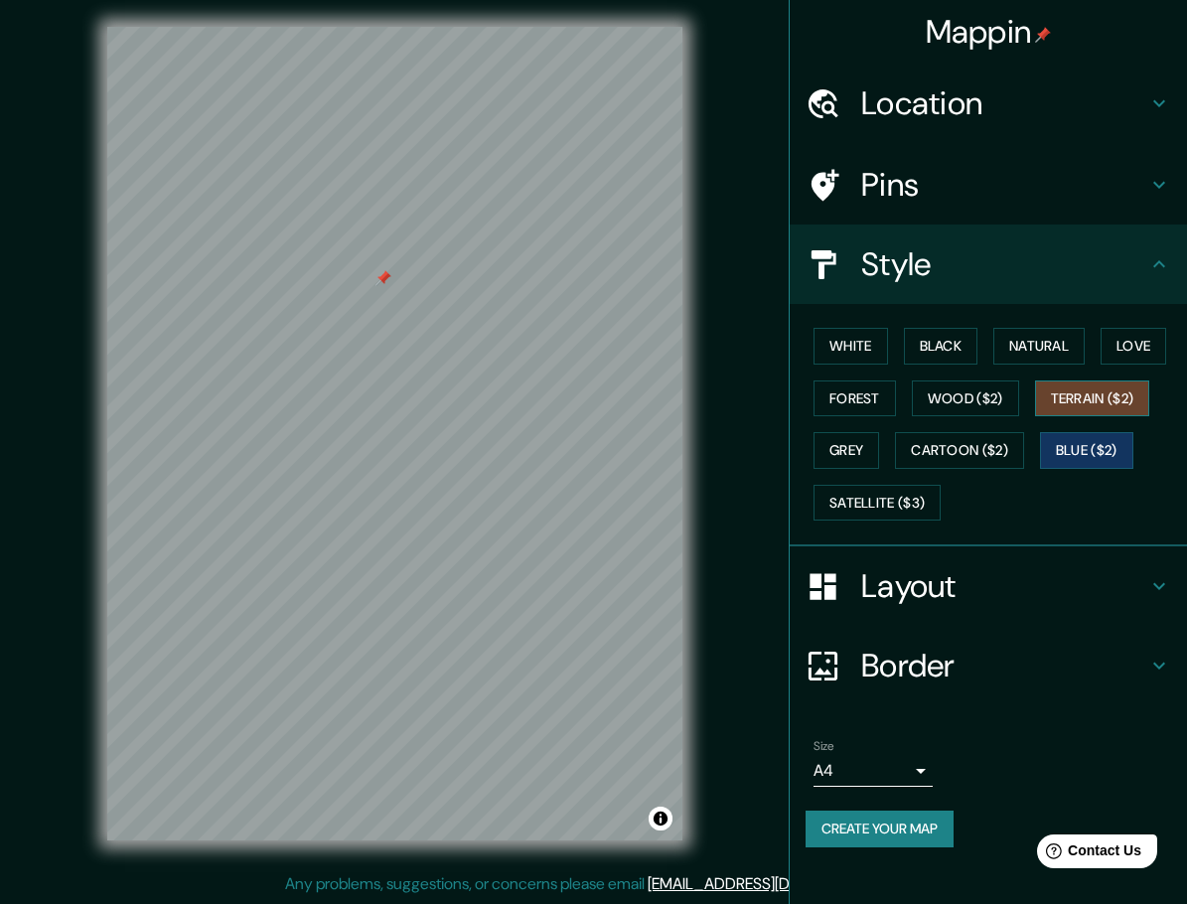
click at [1131, 403] on button "Terrain ($2)" at bounding box center [1092, 399] width 115 height 37
click at [1147, 350] on button "Love" at bounding box center [1134, 346] width 66 height 37
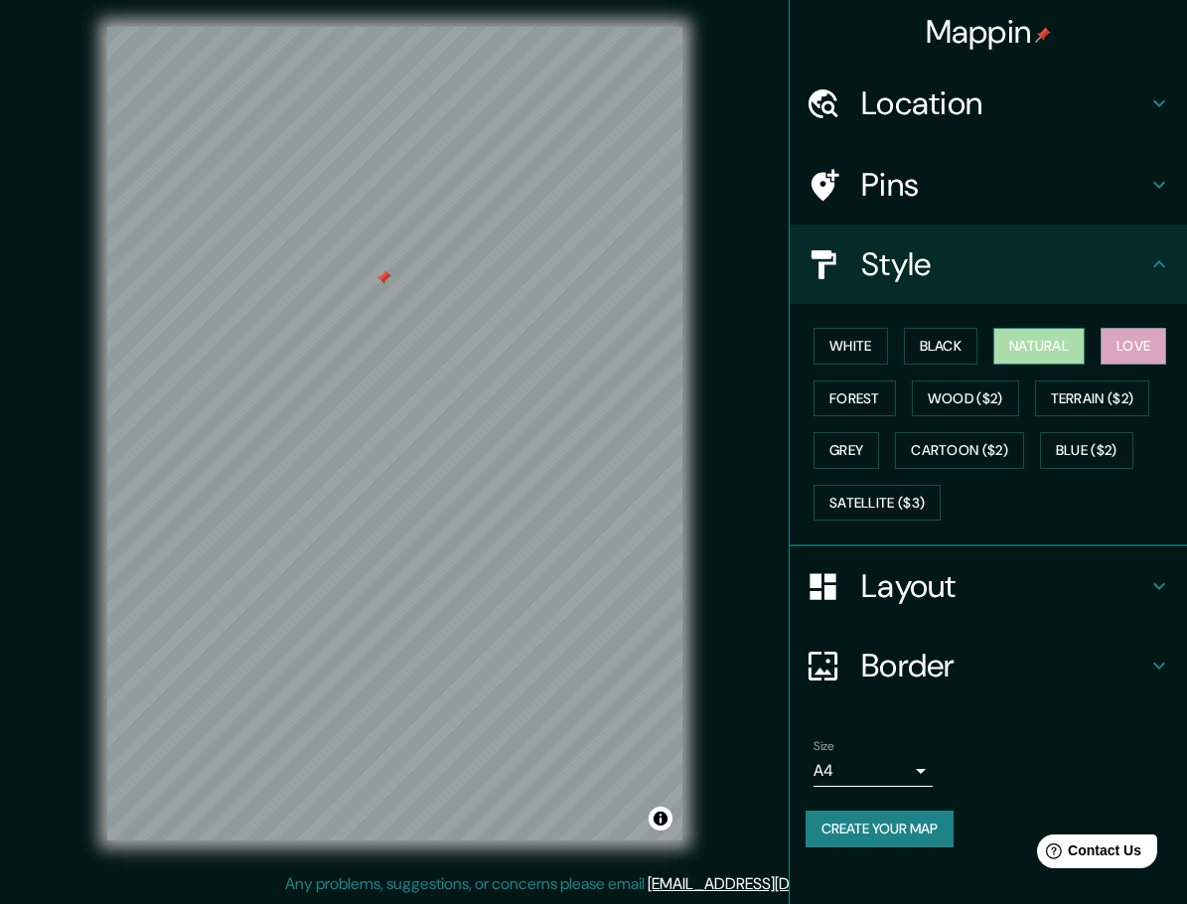
click at [1050, 346] on button "Natural" at bounding box center [1039, 346] width 91 height 37
click at [949, 346] on button "Black" at bounding box center [941, 346] width 75 height 37
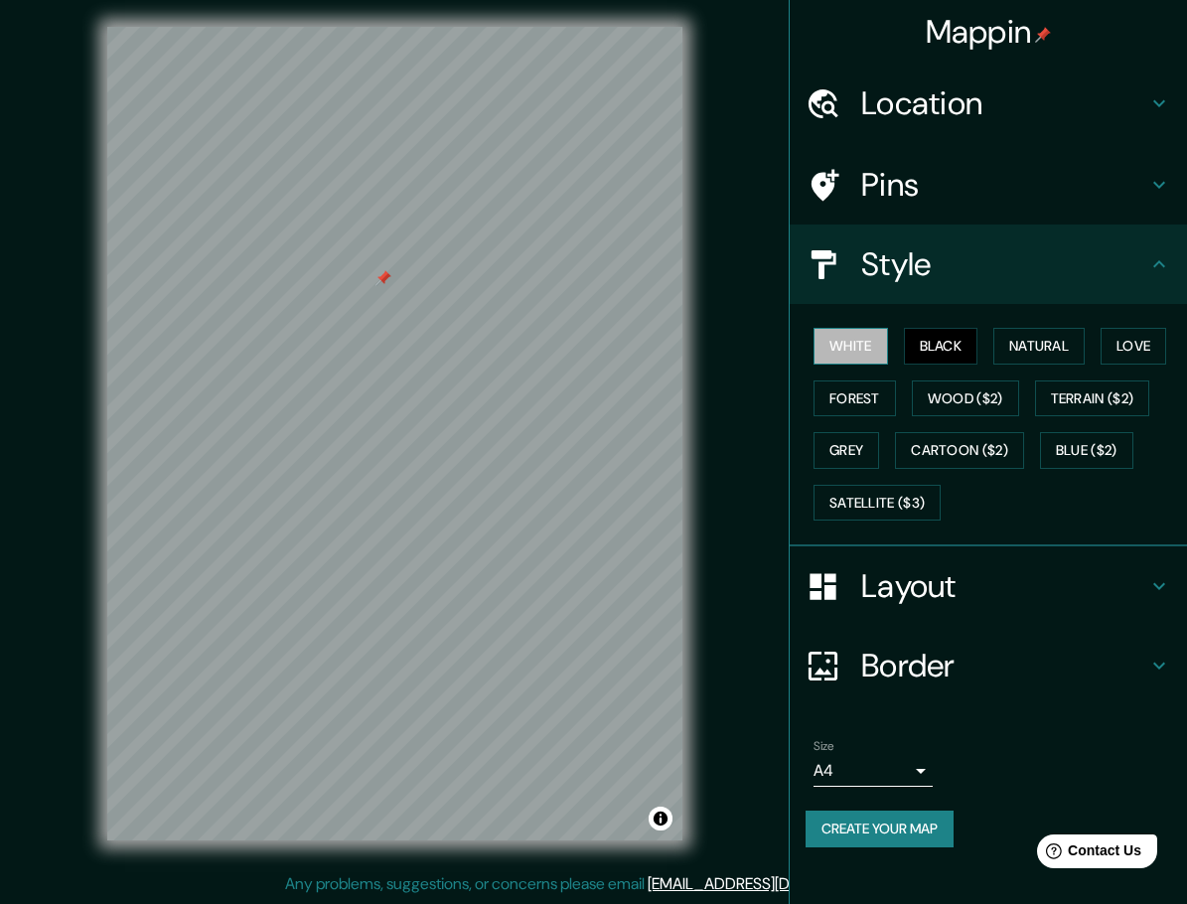
click at [883, 354] on button "White" at bounding box center [851, 346] width 75 height 37
click at [932, 383] on button "Wood ($2)" at bounding box center [965, 399] width 107 height 37
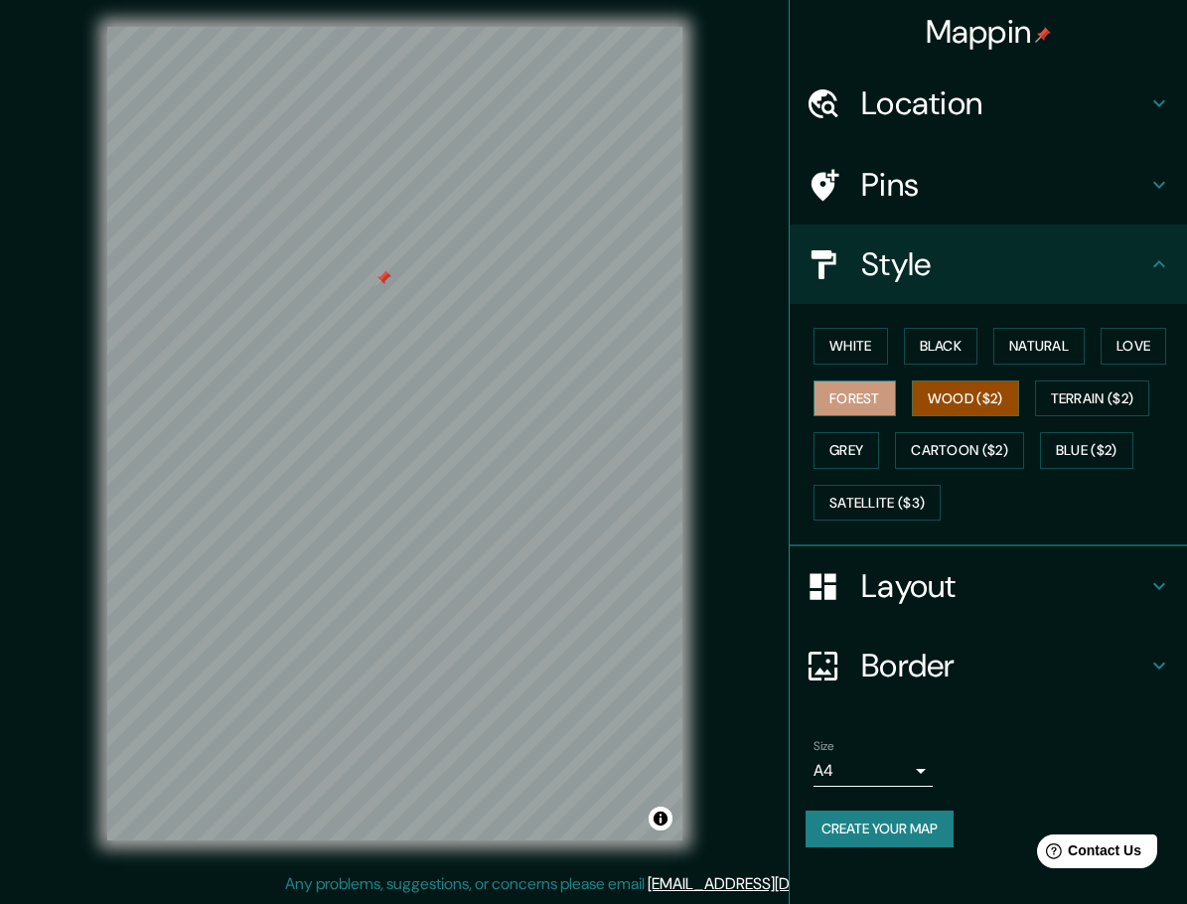
click at [868, 403] on button "Forest" at bounding box center [855, 399] width 82 height 37
click at [870, 516] on button "Satellite ($3)" at bounding box center [877, 503] width 127 height 37
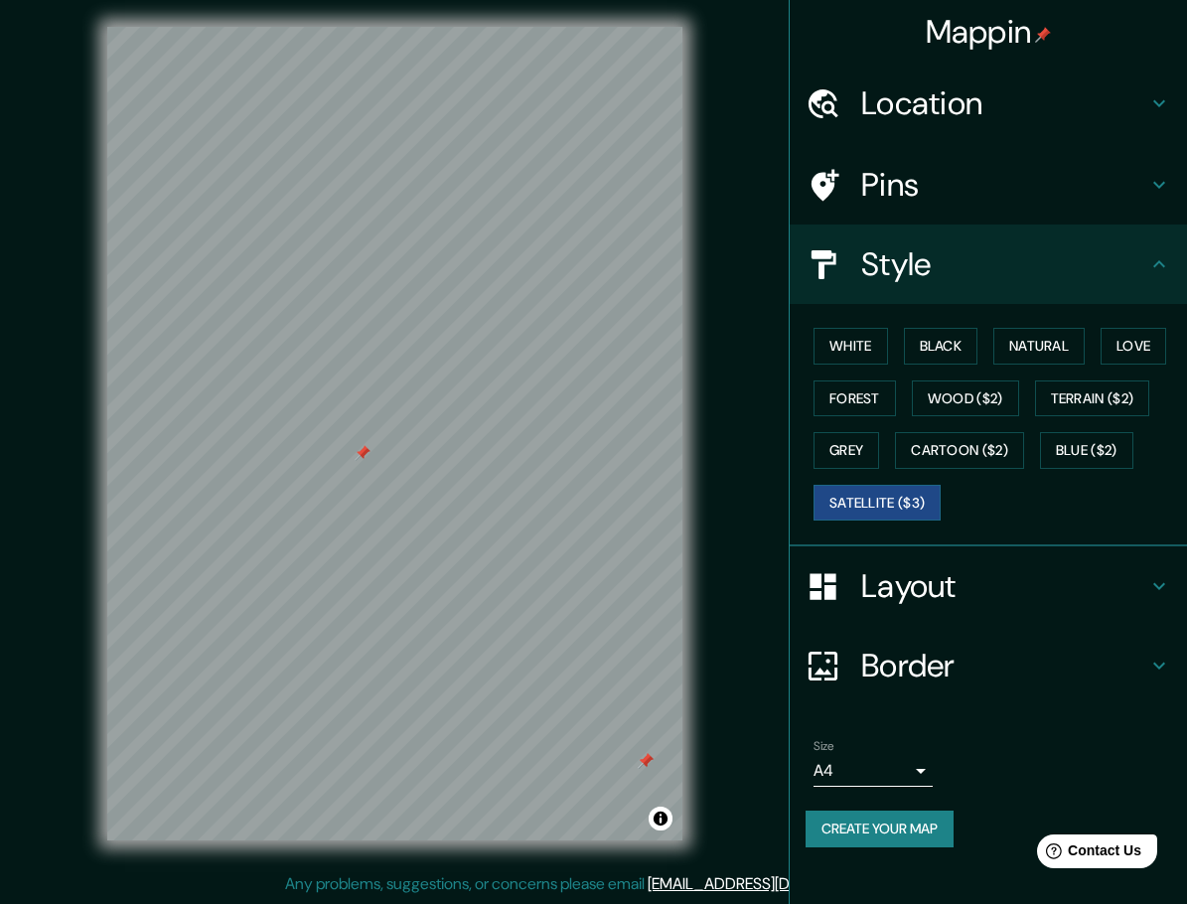
click at [1064, 589] on h4 "Layout" at bounding box center [1004, 586] width 286 height 40
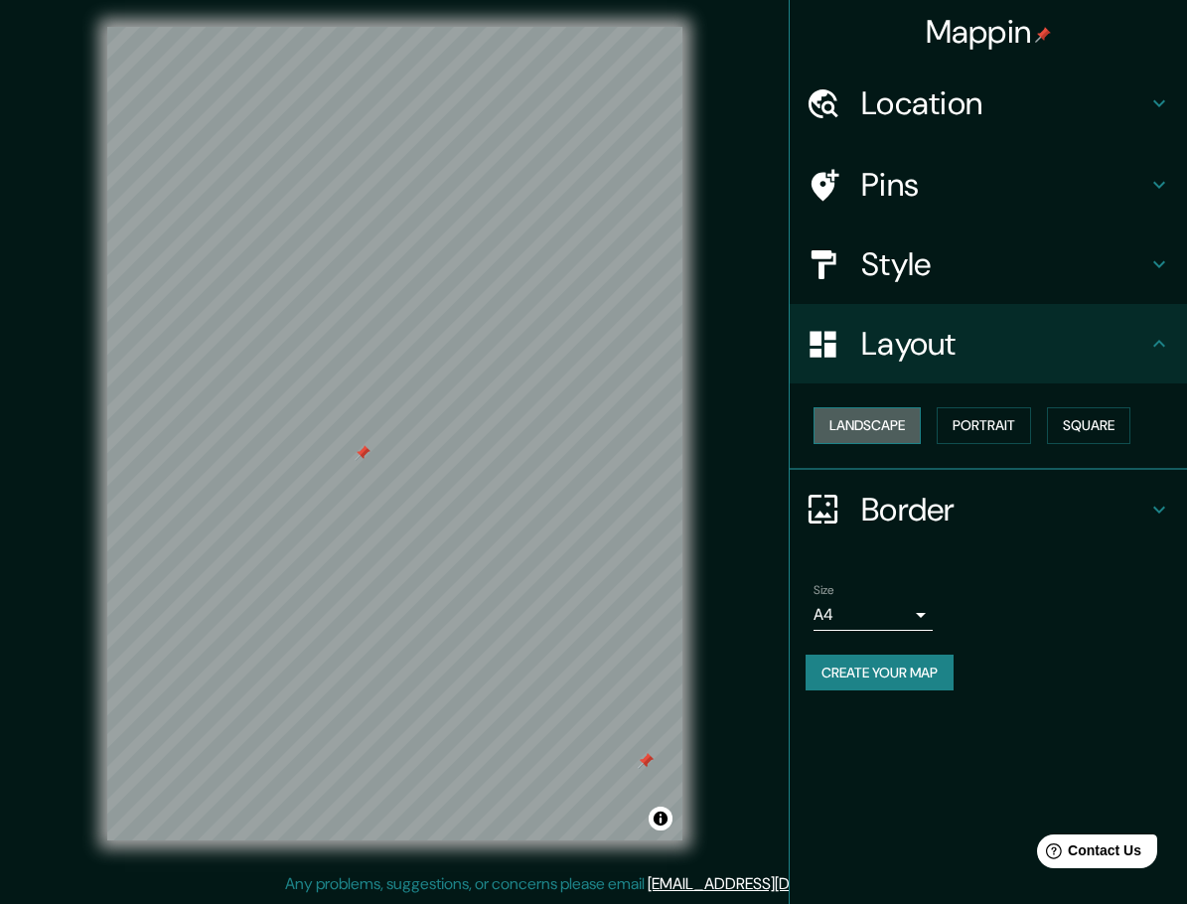
click at [873, 427] on button "Landscape" at bounding box center [867, 425] width 107 height 37
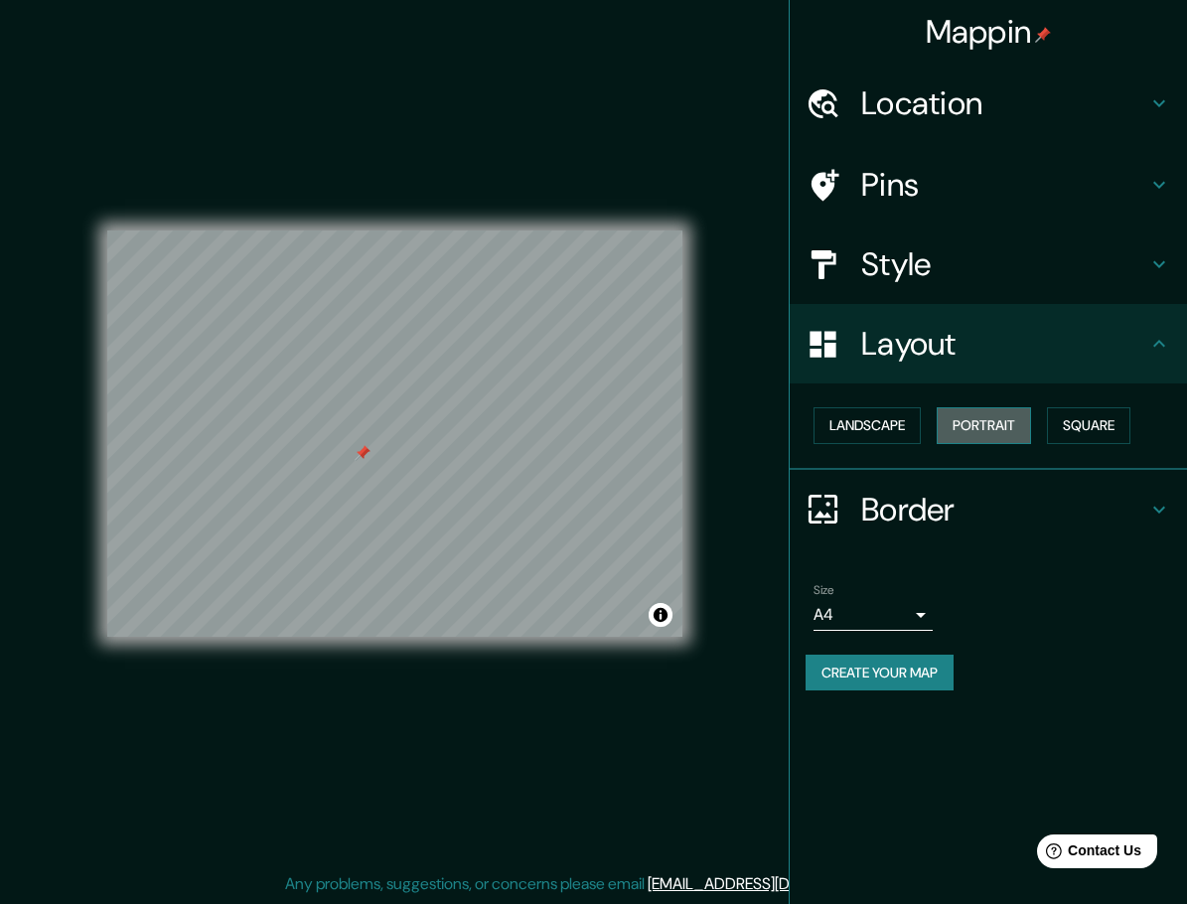
click at [994, 423] on button "Portrait" at bounding box center [984, 425] width 94 height 37
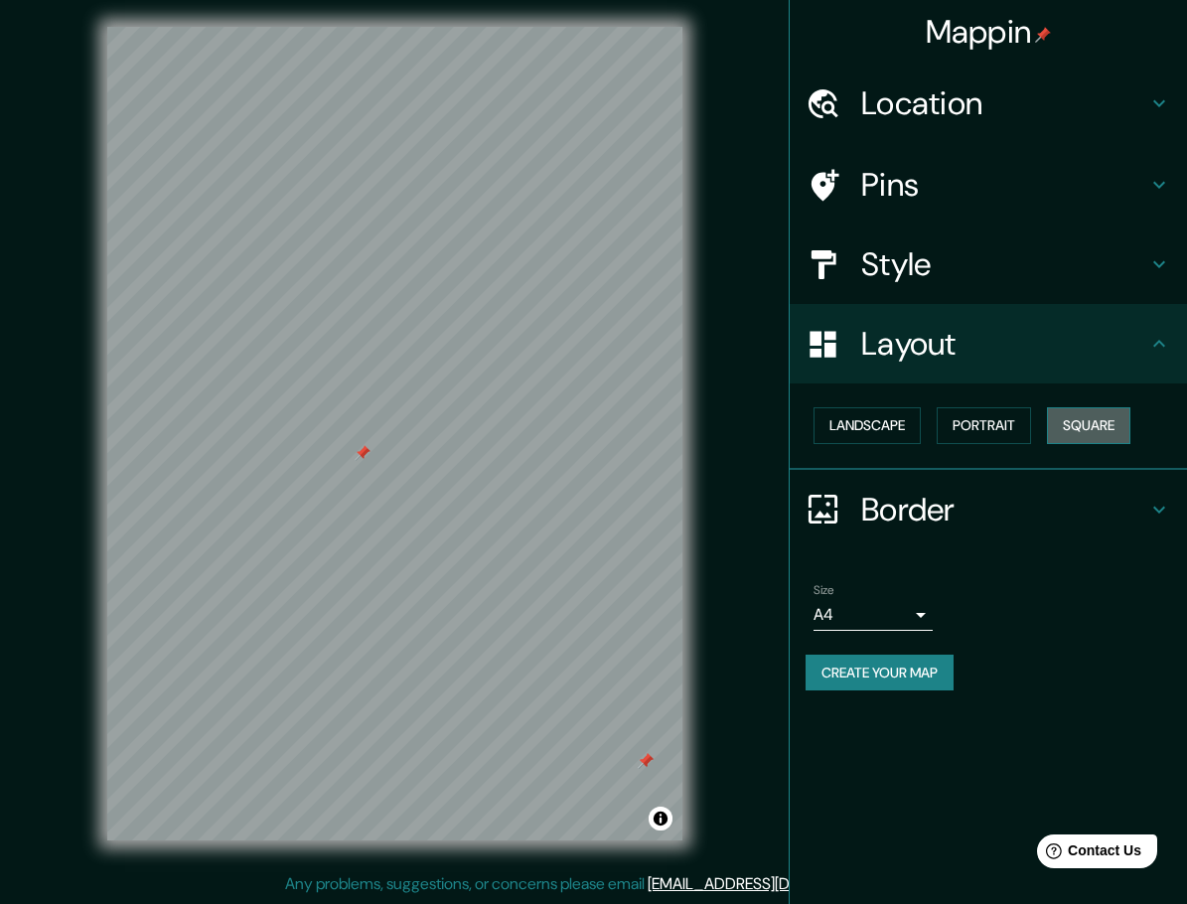
click at [1103, 424] on button "Square" at bounding box center [1088, 425] width 83 height 37
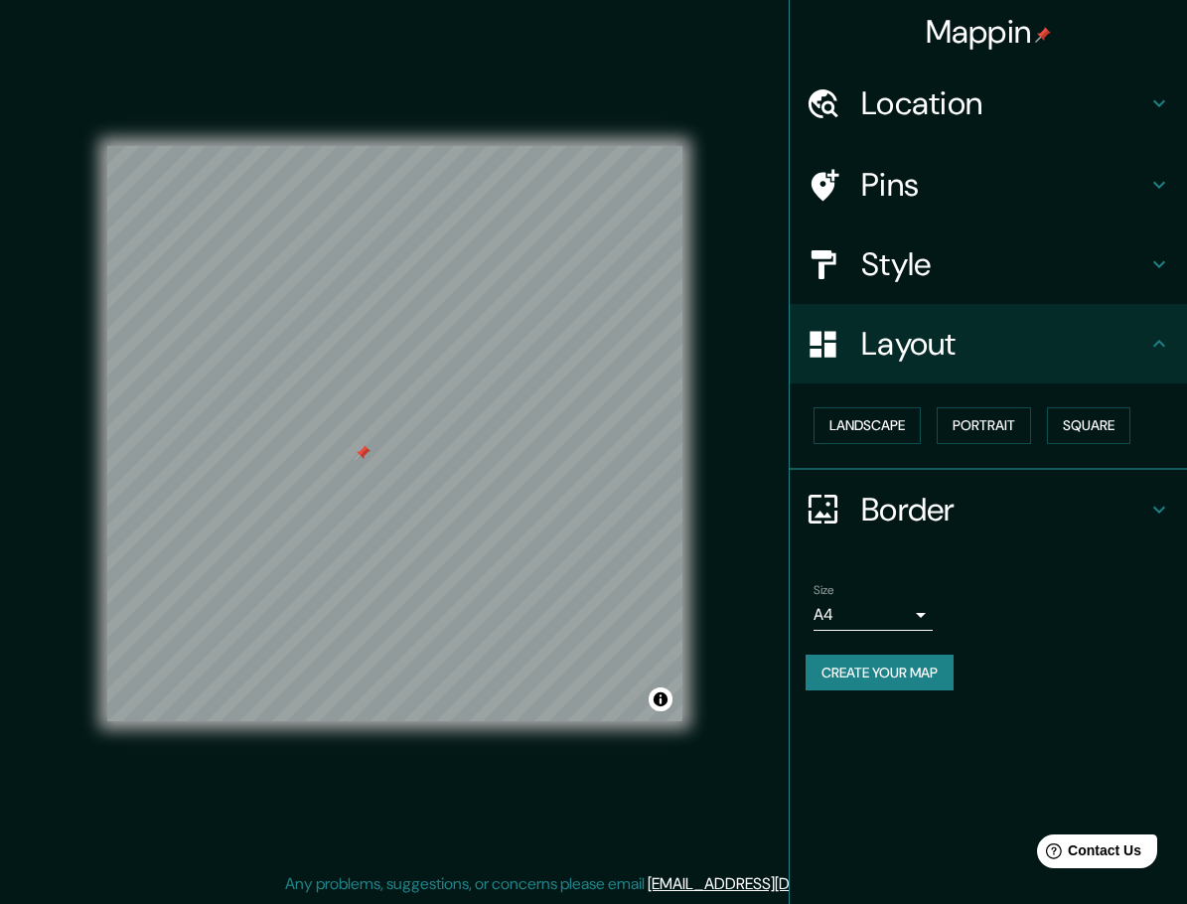
click at [947, 274] on h4 "Style" at bounding box center [1004, 264] width 286 height 40
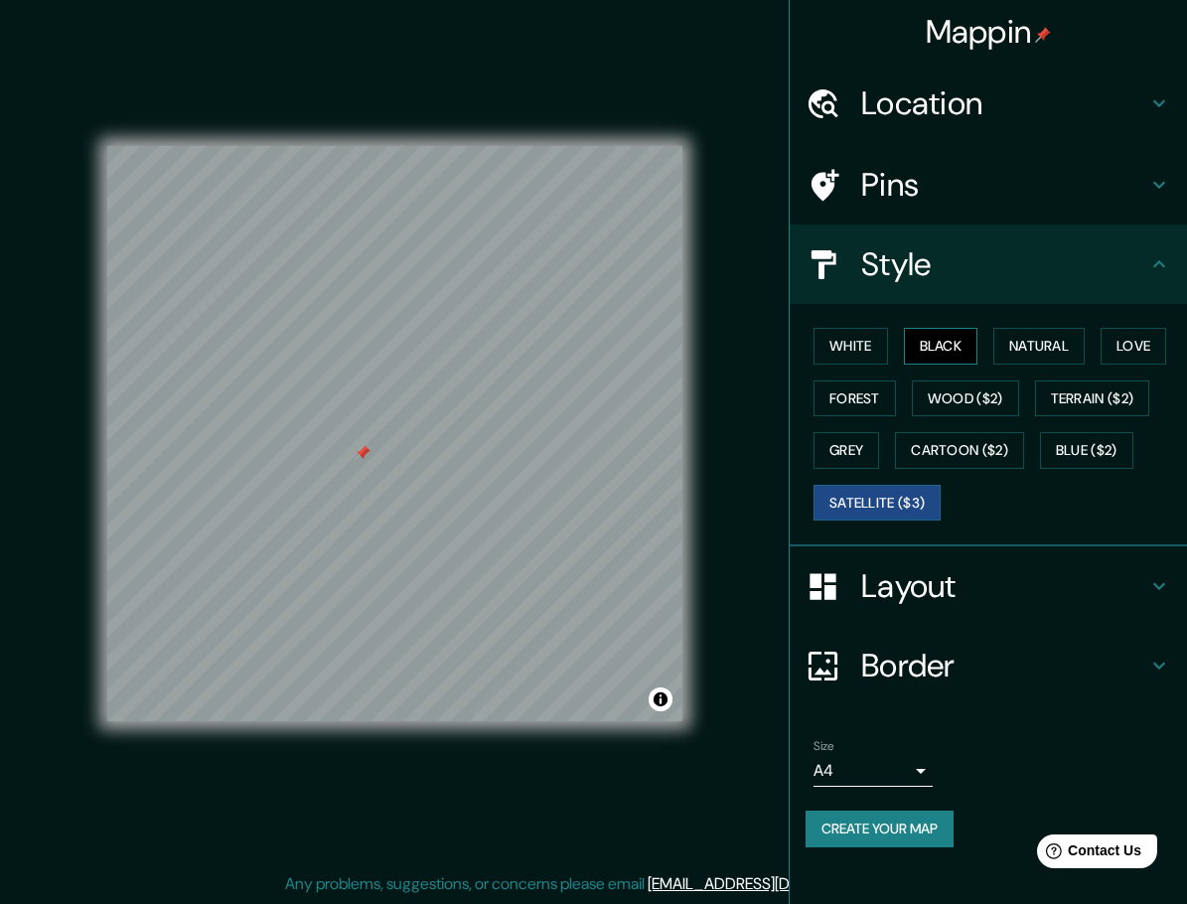
click at [948, 349] on button "Black" at bounding box center [941, 346] width 75 height 37
click at [863, 349] on button "White" at bounding box center [851, 346] width 75 height 37
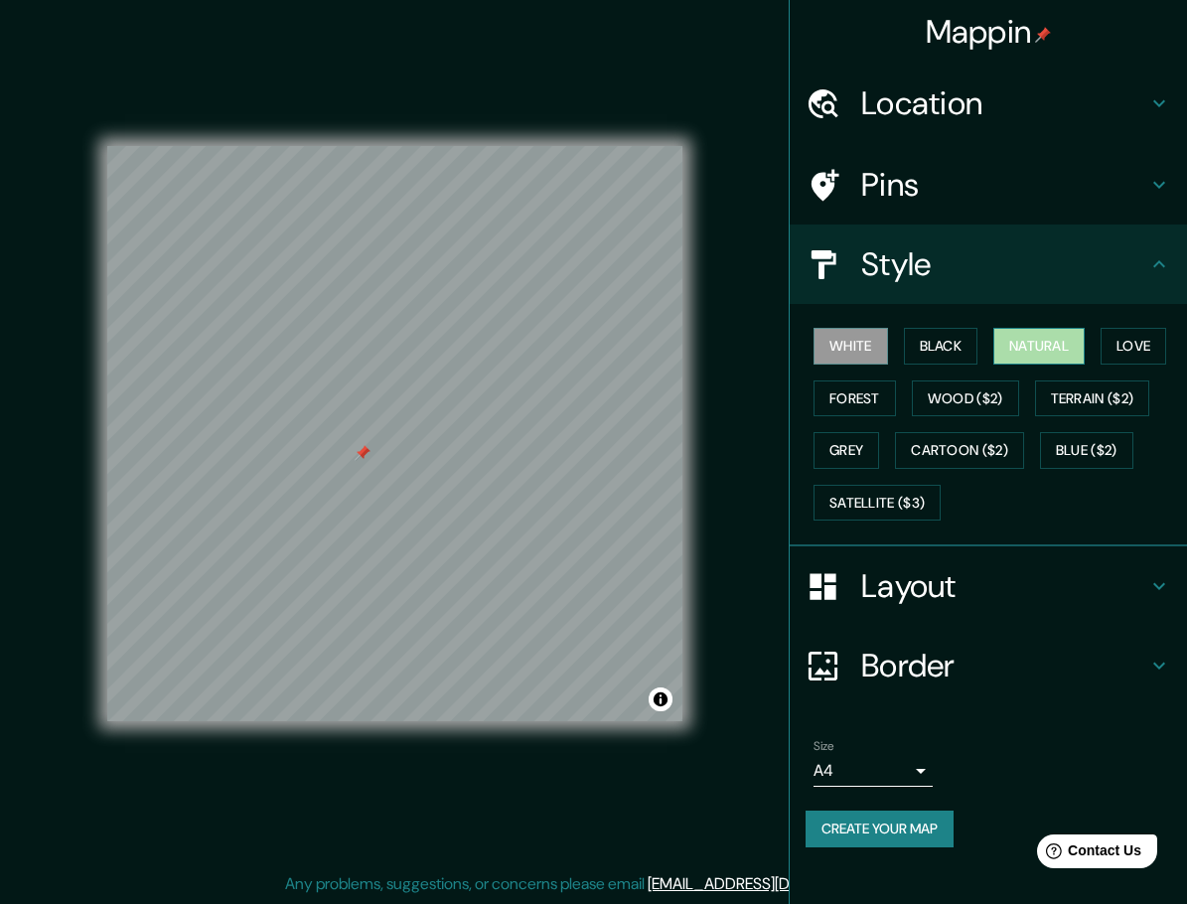
click at [998, 349] on button "Natural" at bounding box center [1039, 346] width 91 height 37
click at [1130, 345] on button "Love" at bounding box center [1134, 346] width 66 height 37
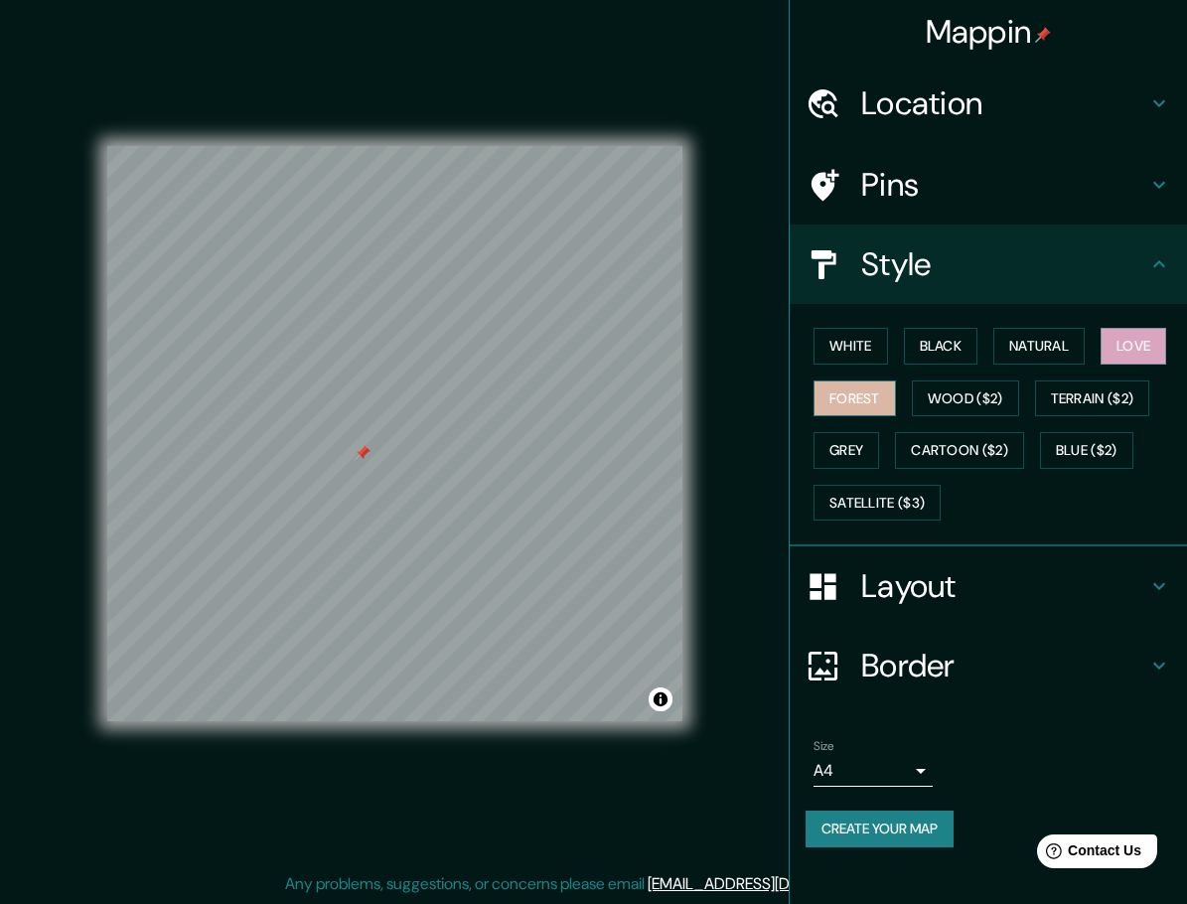
click at [866, 412] on button "Forest" at bounding box center [855, 399] width 82 height 37
click at [934, 402] on button "Wood ($2)" at bounding box center [965, 399] width 107 height 37
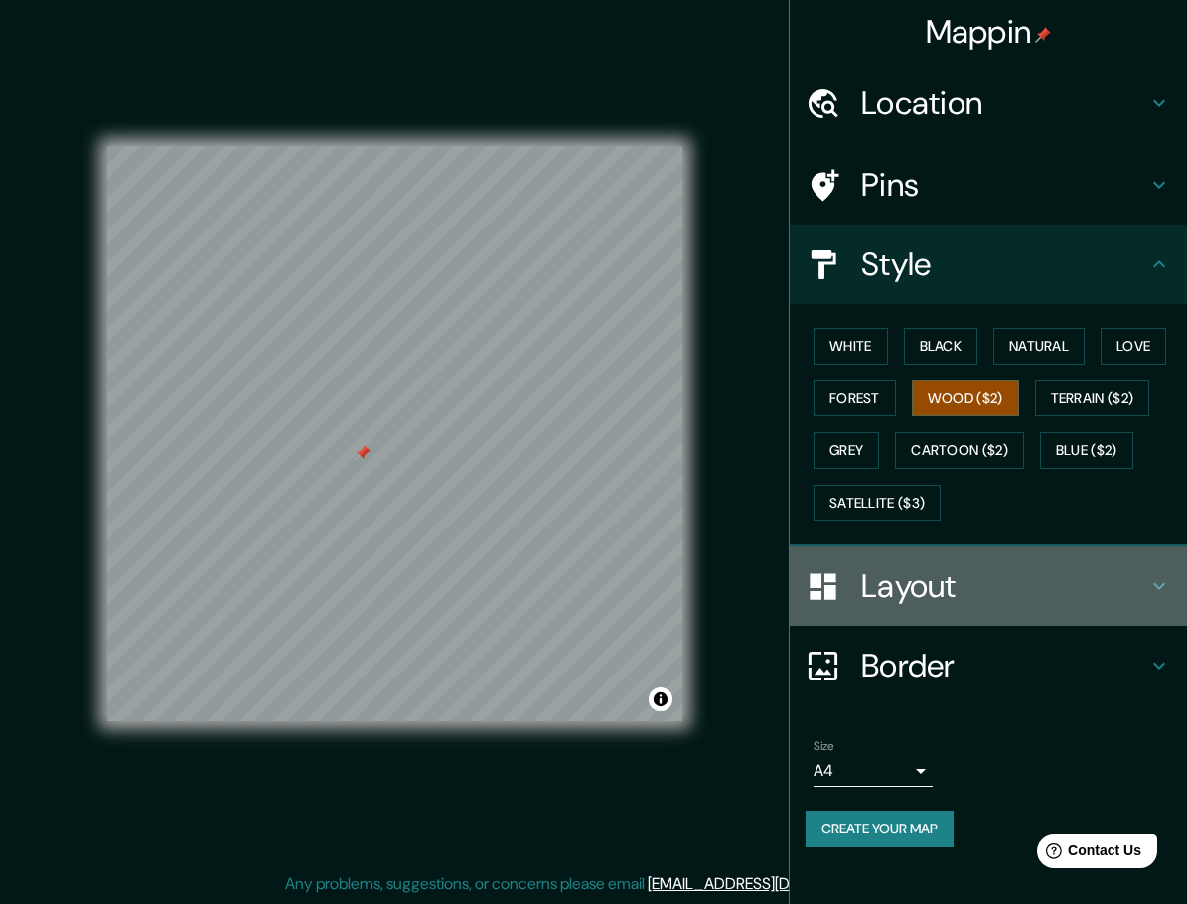
click at [930, 583] on h4 "Layout" at bounding box center [1004, 586] width 286 height 40
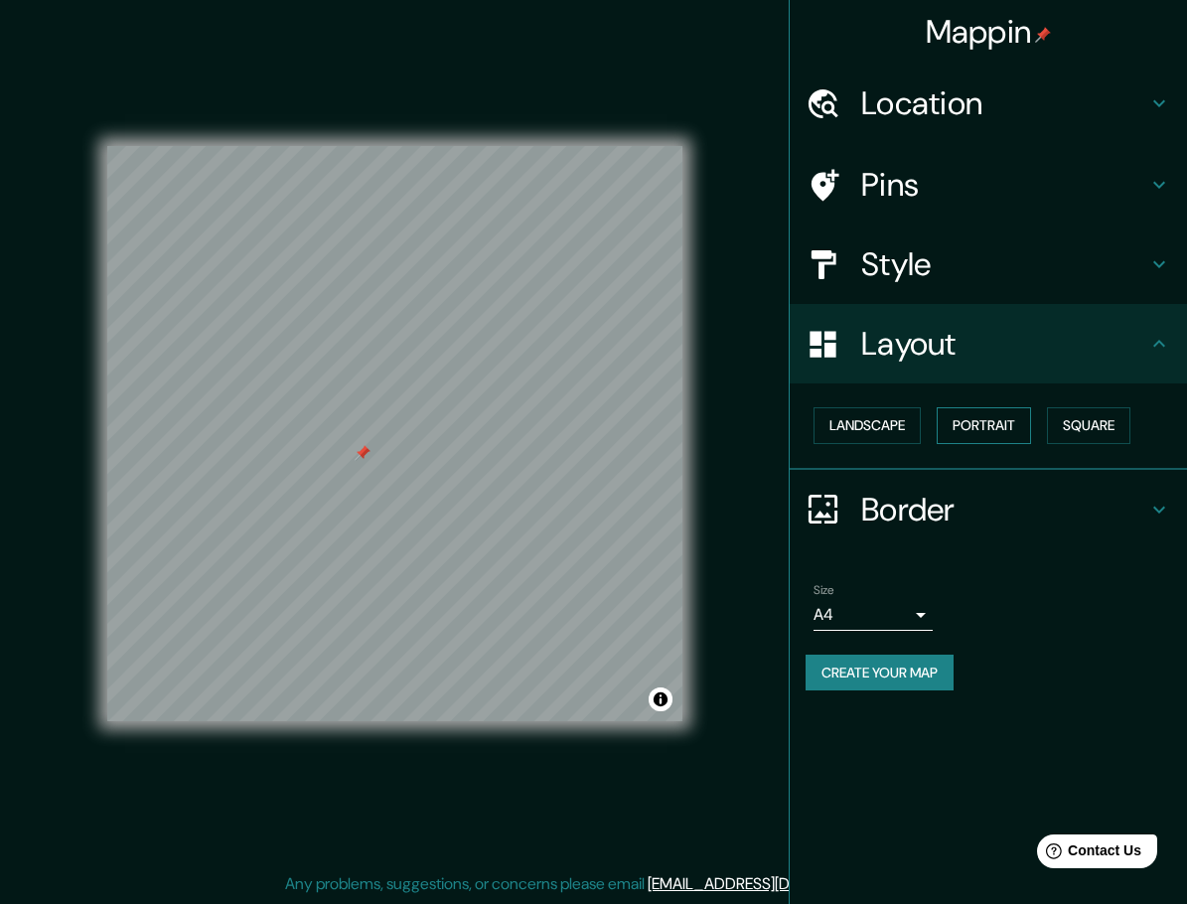
click at [984, 424] on button "Portrait" at bounding box center [984, 425] width 94 height 37
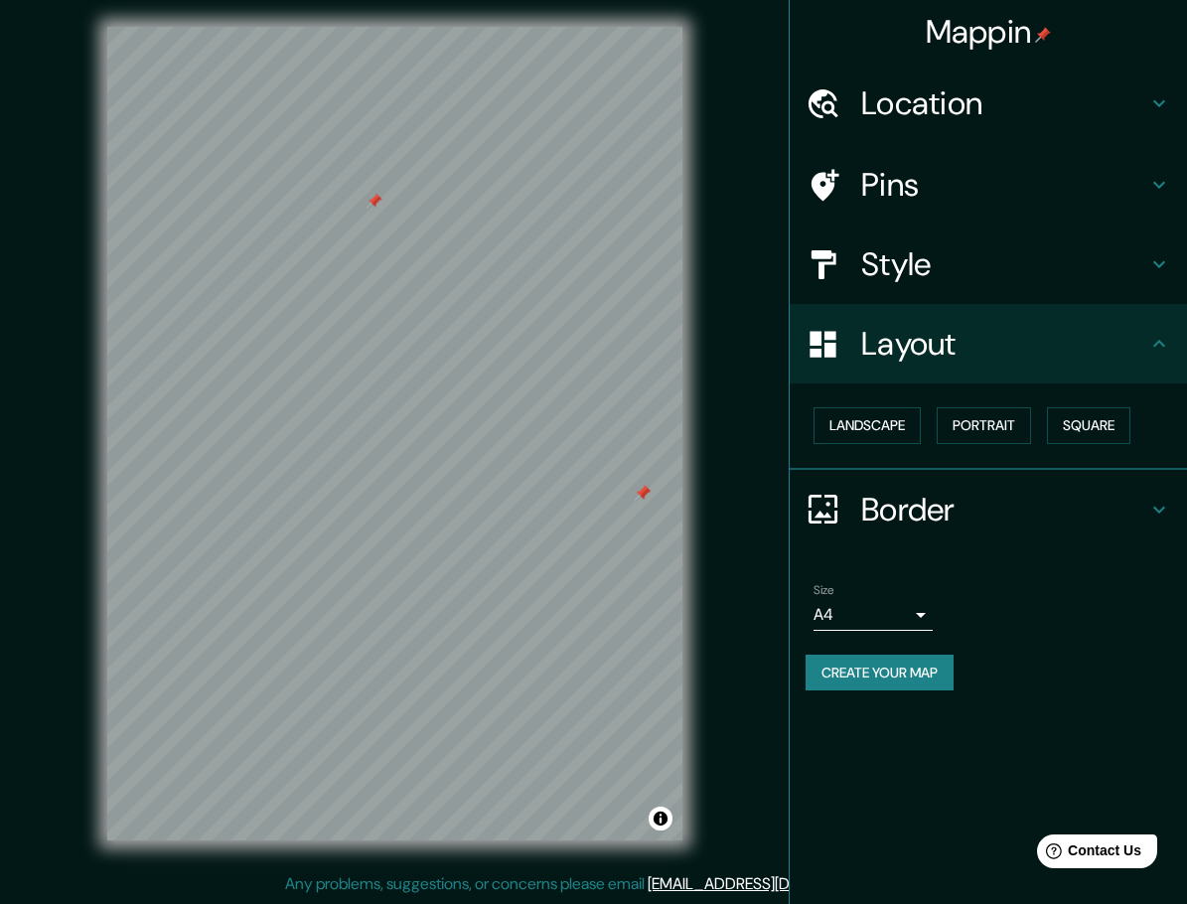
click at [179, 847] on div "© Mapbox © OpenStreetMap Improve this map" at bounding box center [395, 433] width 639 height 877
click at [369, 857] on div "© Mapbox © OpenStreetMap Improve this map" at bounding box center [395, 433] width 639 height 877
click at [1022, 516] on h4 "Border" at bounding box center [1004, 510] width 286 height 40
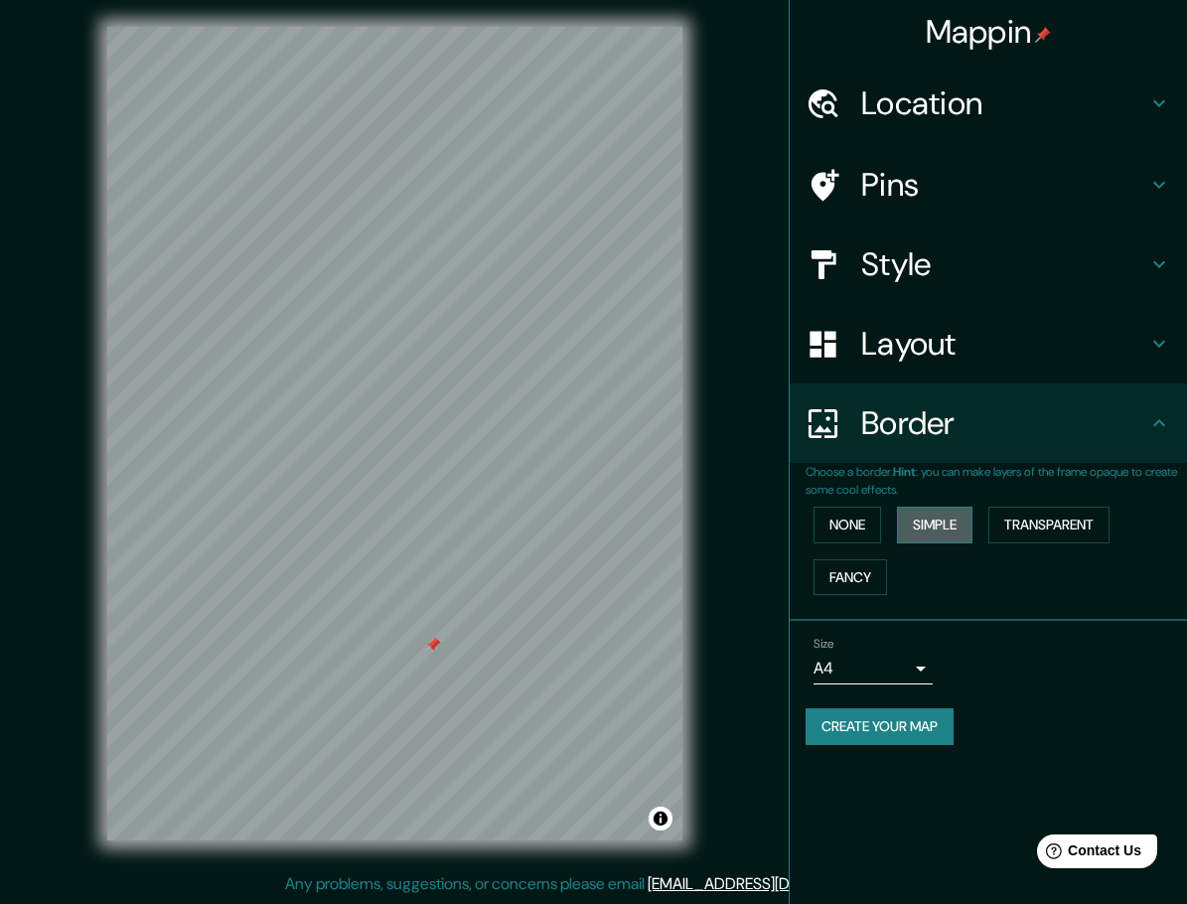
click at [940, 530] on button "Simple" at bounding box center [935, 525] width 76 height 37
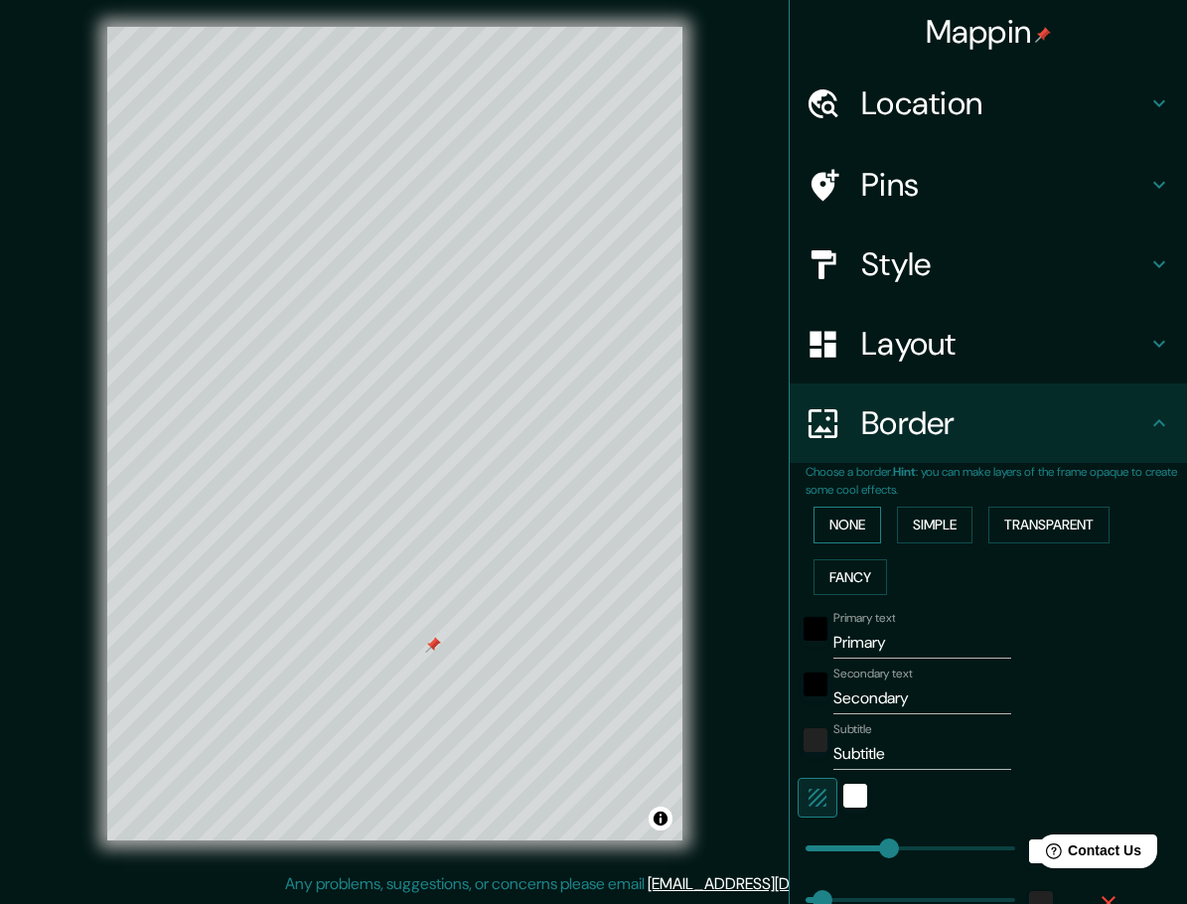
click at [846, 532] on button "None" at bounding box center [848, 525] width 68 height 37
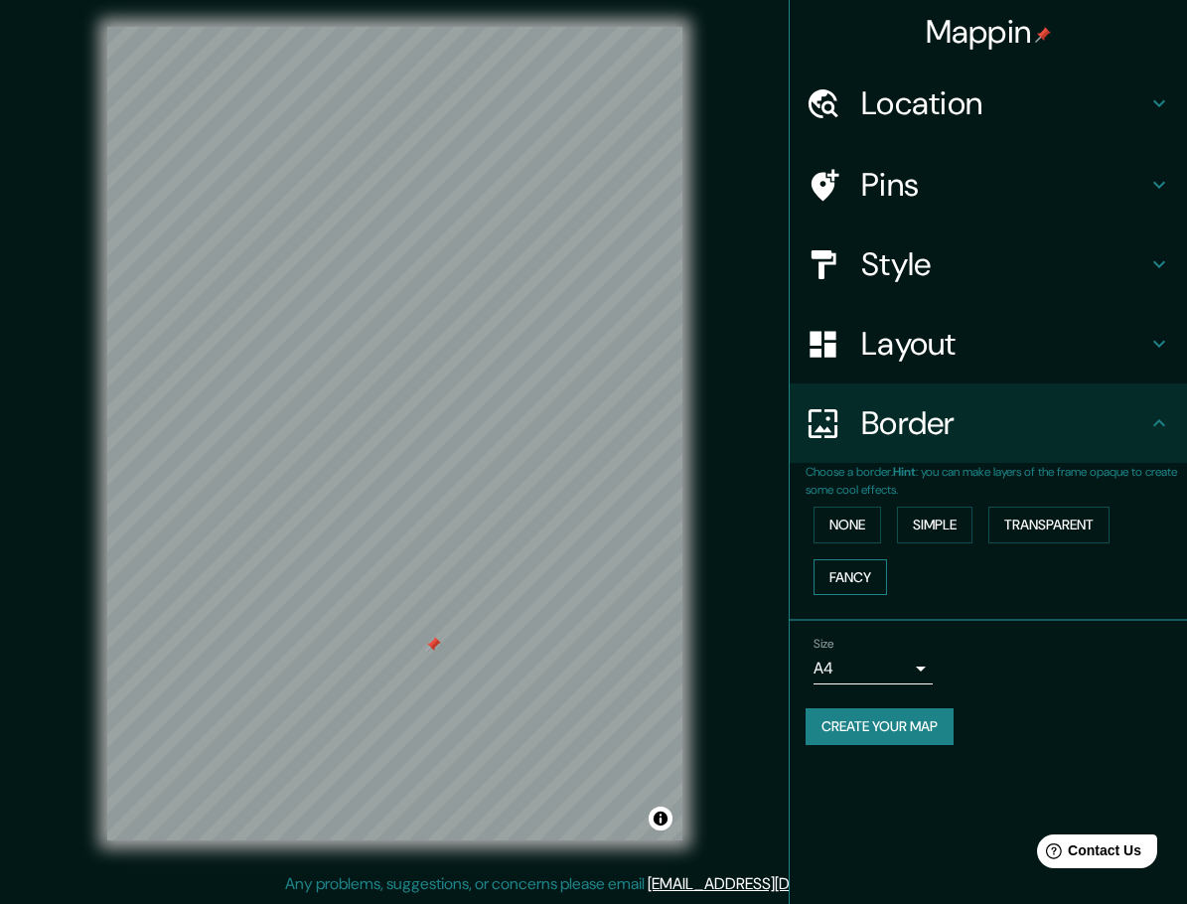
click at [851, 569] on button "Fancy" at bounding box center [851, 577] width 74 height 37
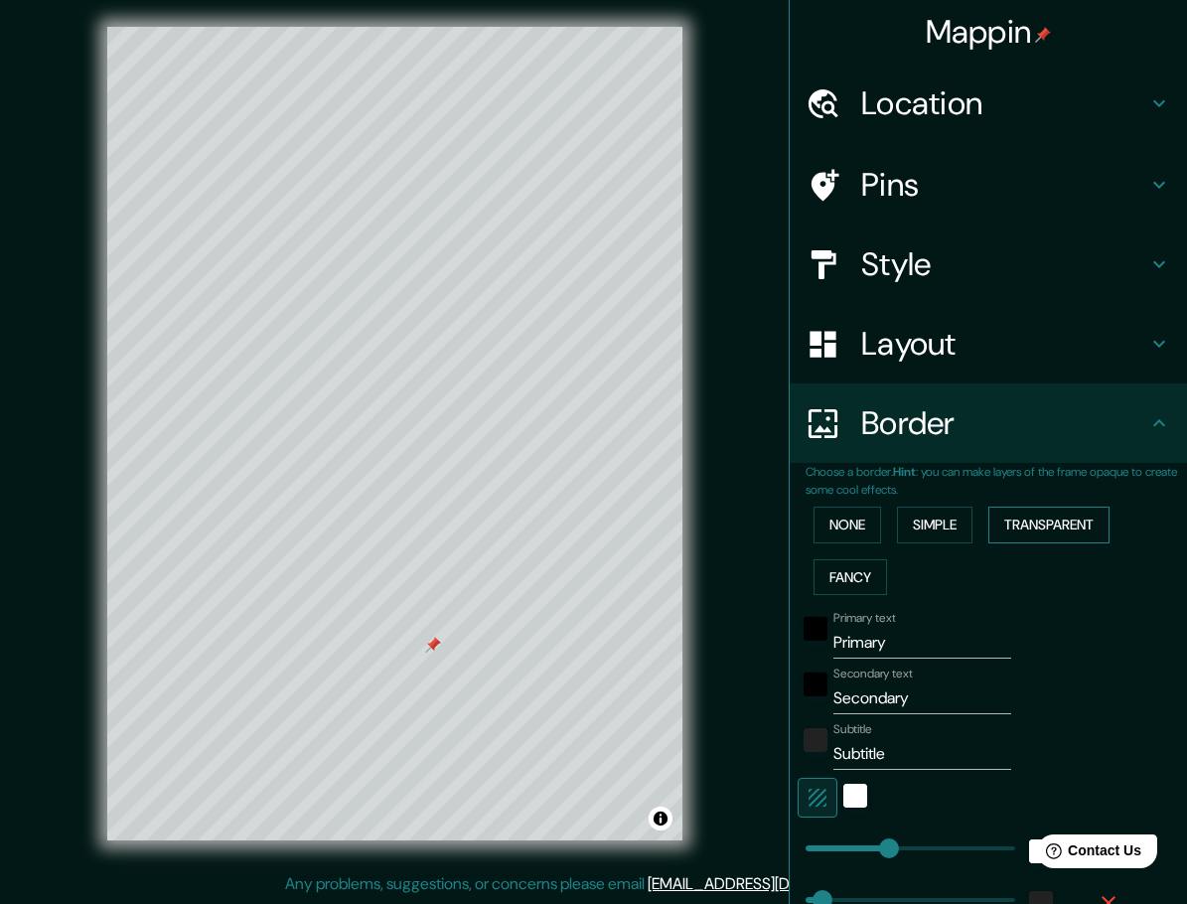
click at [1036, 520] on button "Transparent" at bounding box center [1049, 525] width 121 height 37
click at [938, 521] on button "Simple" at bounding box center [935, 525] width 76 height 37
click at [835, 578] on button "Fancy" at bounding box center [851, 577] width 74 height 37
click at [1032, 532] on button "Transparent" at bounding box center [1049, 525] width 121 height 37
type input "278"
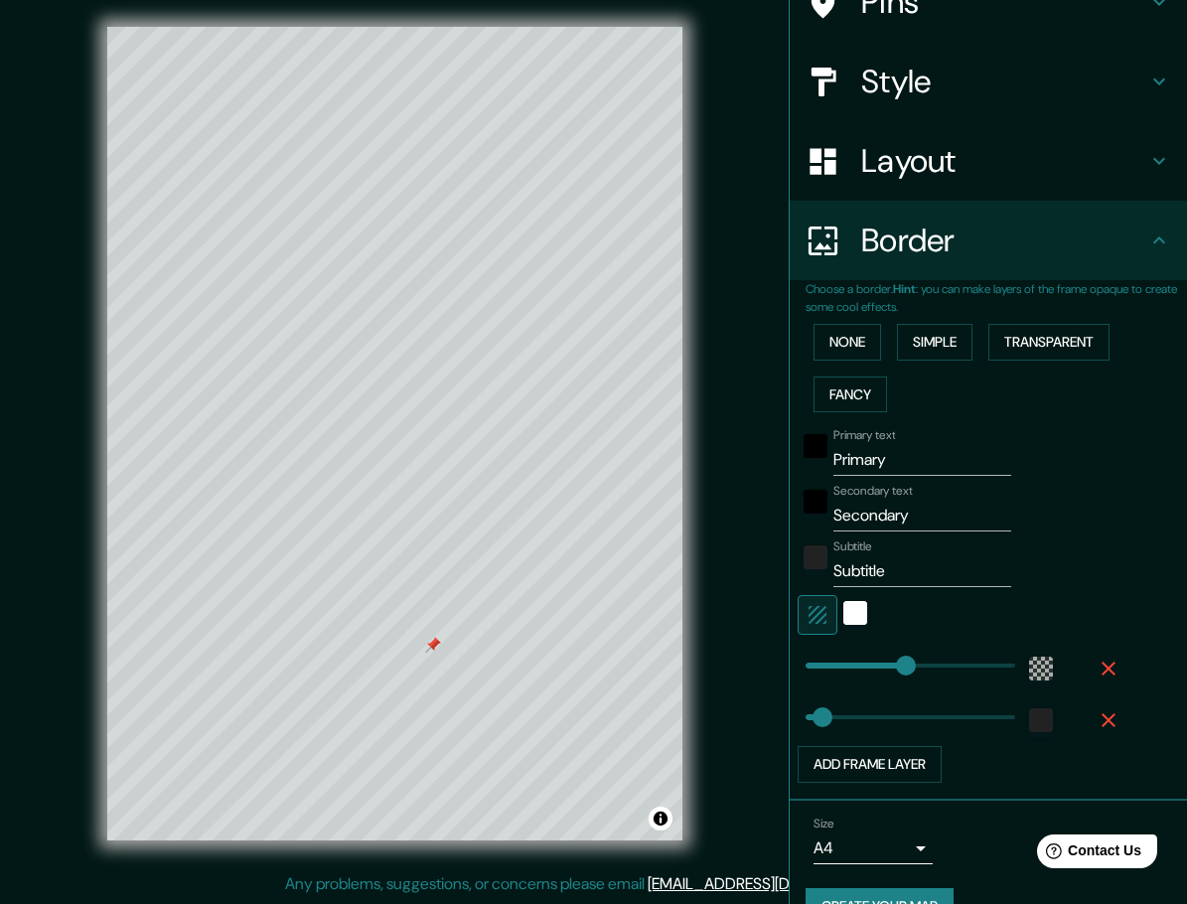
scroll to position [207, 0]
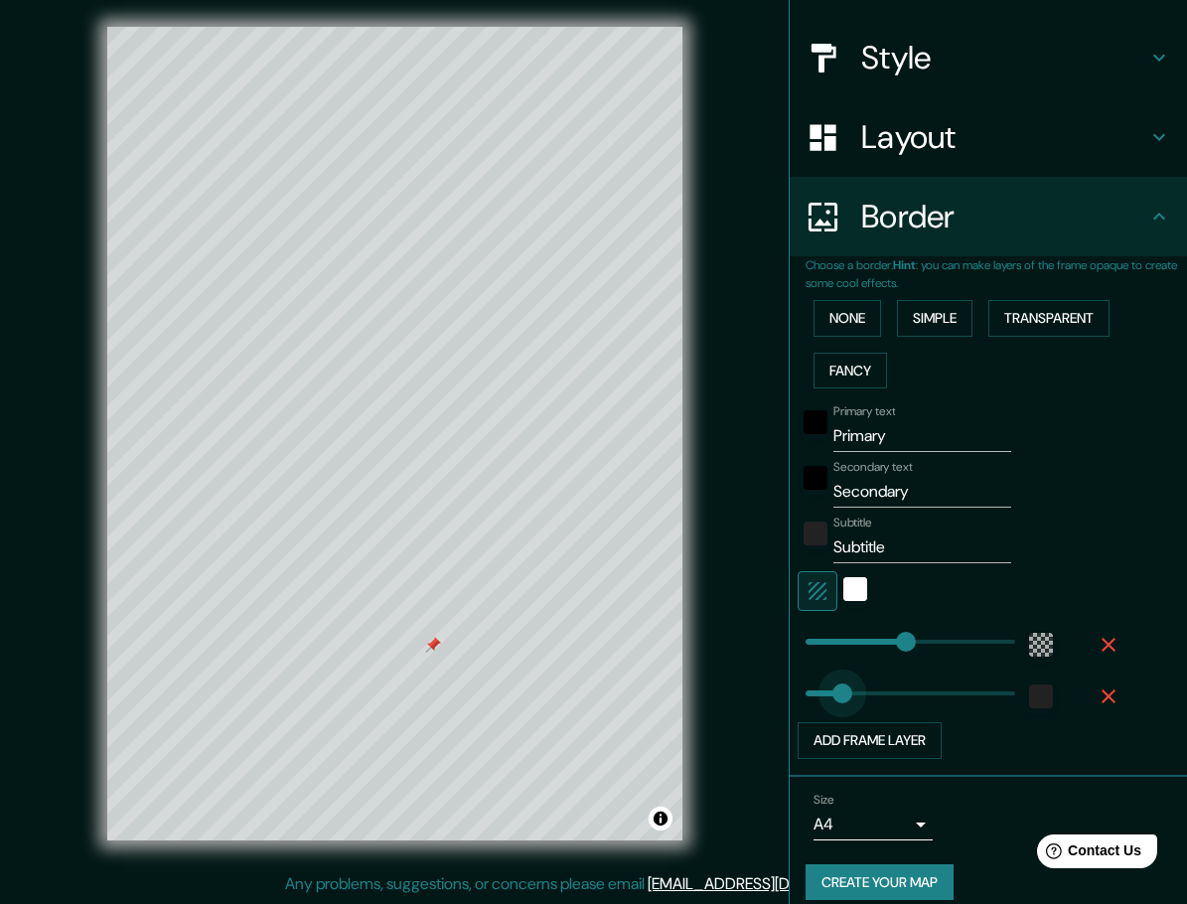
type input "118"
drag, startPoint x: 799, startPoint y: 690, endPoint x: 834, endPoint y: 690, distance: 34.8
type input "278"
type input "38"
drag, startPoint x: 835, startPoint y: 690, endPoint x: 805, endPoint y: 694, distance: 30.2
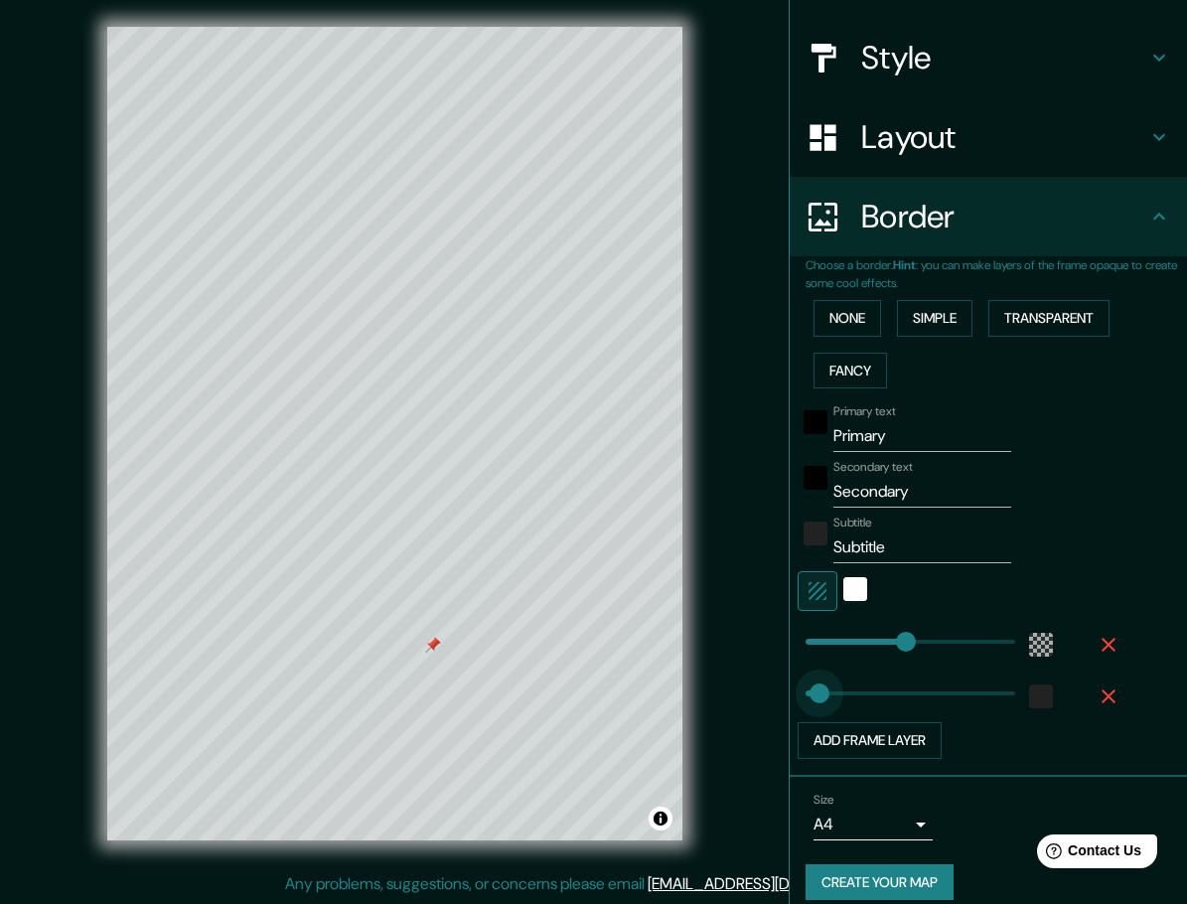
type input "278"
type input "38"
type input "217"
drag, startPoint x: 889, startPoint y: 641, endPoint x: 869, endPoint y: 641, distance: 19.9
type input "38"
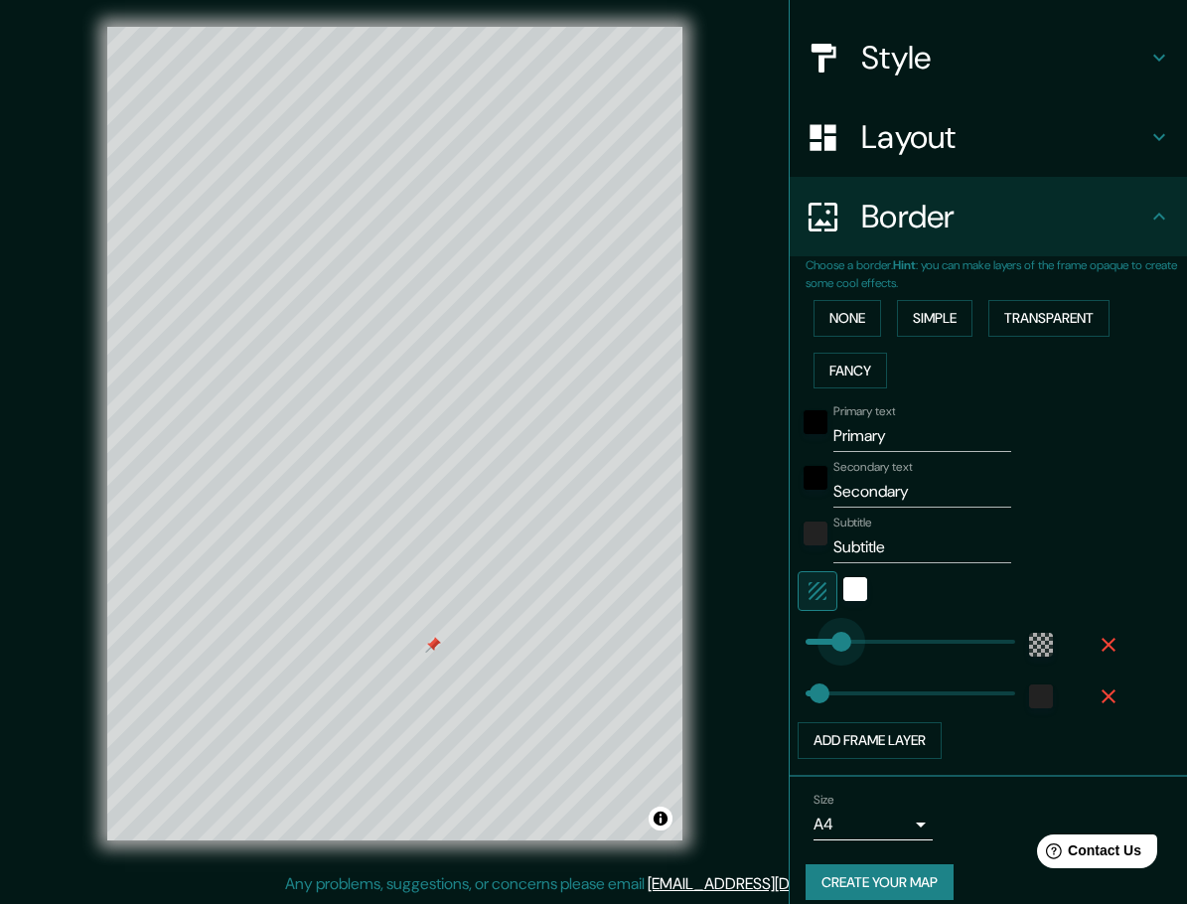
type input "71"
drag, startPoint x: 869, startPoint y: 641, endPoint x: 817, endPoint y: 642, distance: 52.7
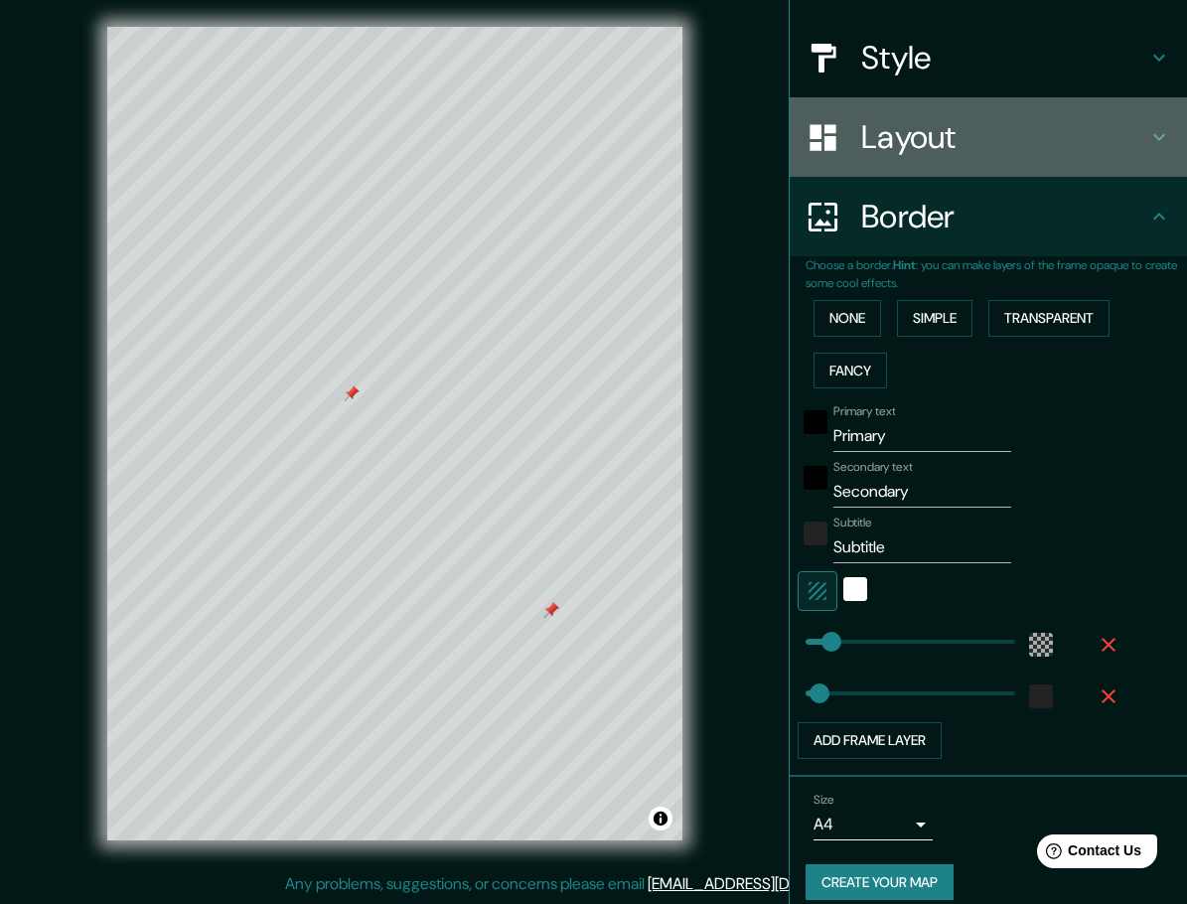
click at [899, 150] on h4 "Layout" at bounding box center [1004, 137] width 286 height 40
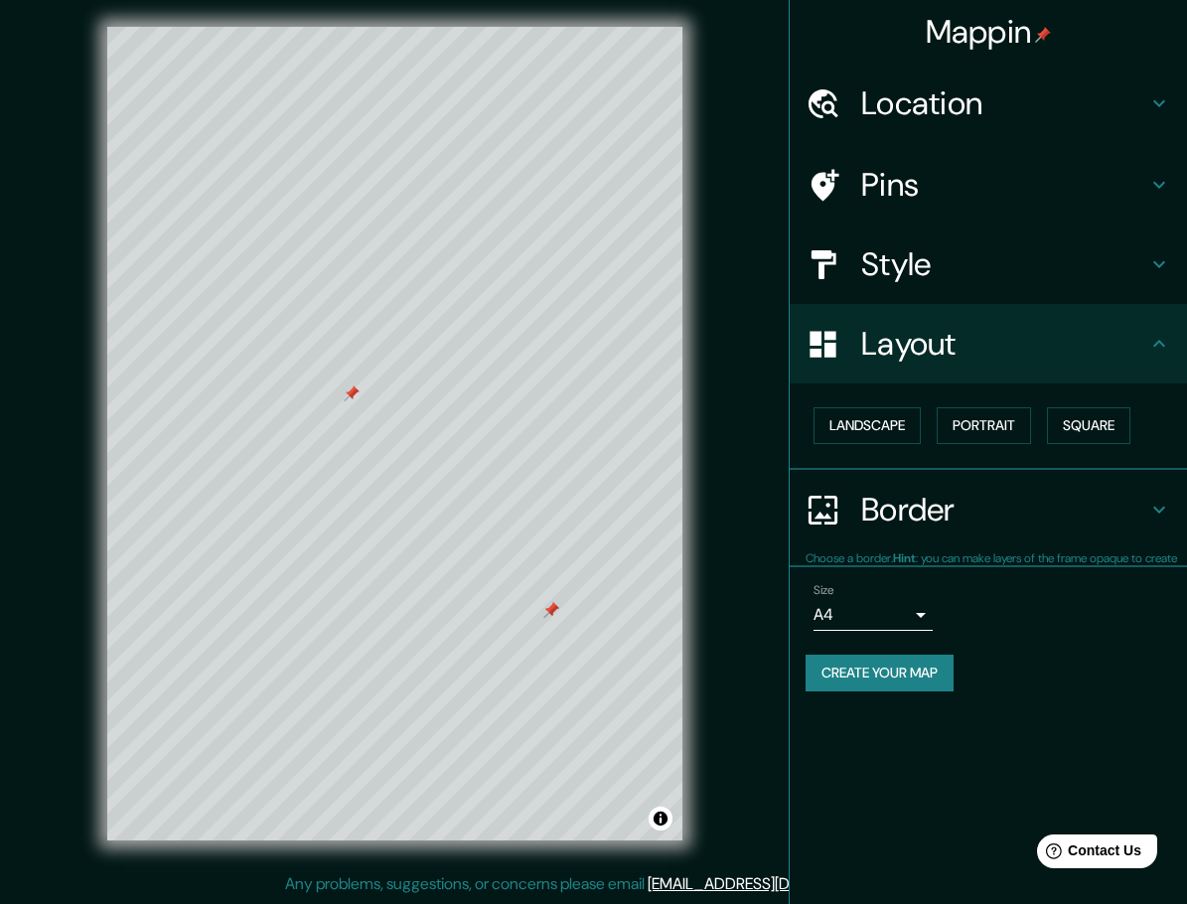
scroll to position [0, 0]
click at [902, 256] on h4 "Style" at bounding box center [1004, 264] width 286 height 40
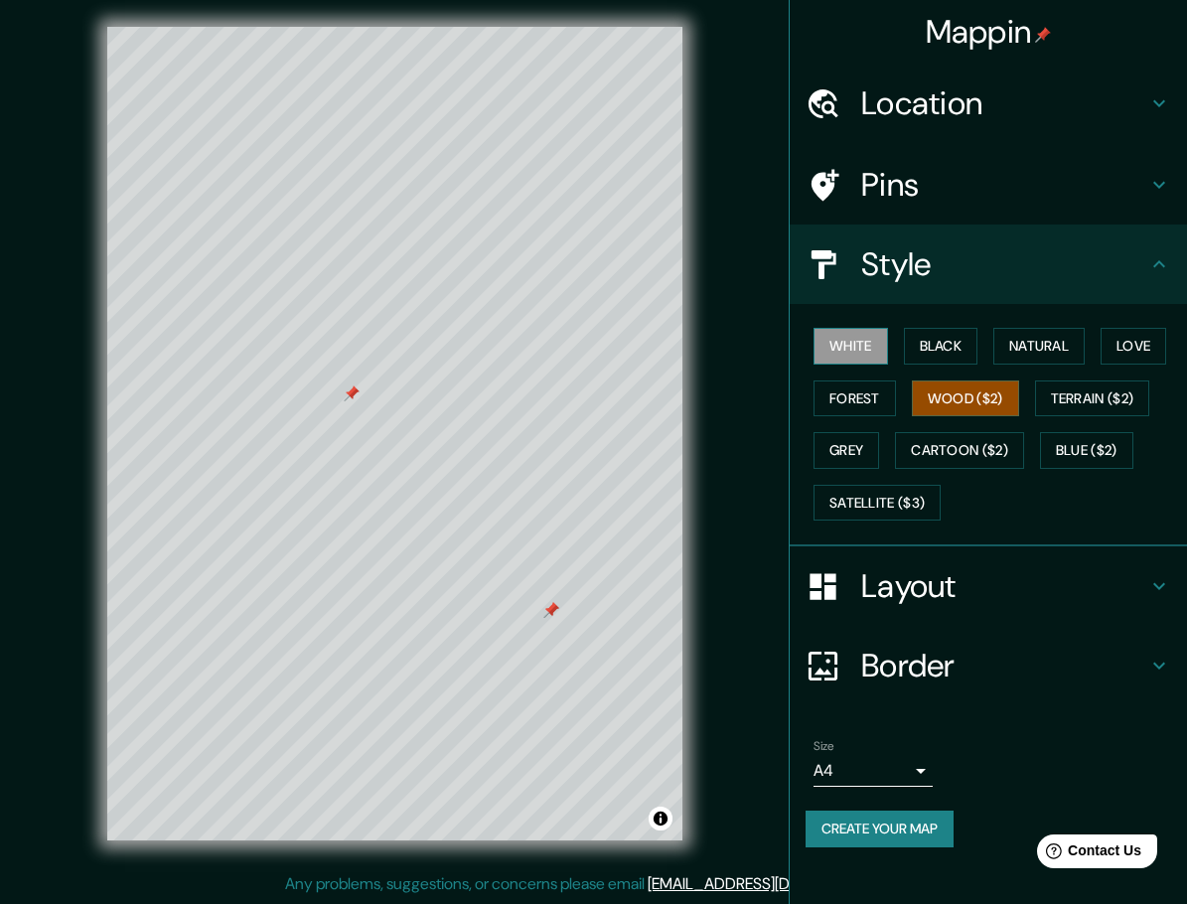
click at [841, 352] on button "White" at bounding box center [851, 346] width 75 height 37
click at [937, 349] on button "Black" at bounding box center [941, 346] width 75 height 37
click at [1051, 756] on div "Size A4 single" at bounding box center [989, 763] width 366 height 64
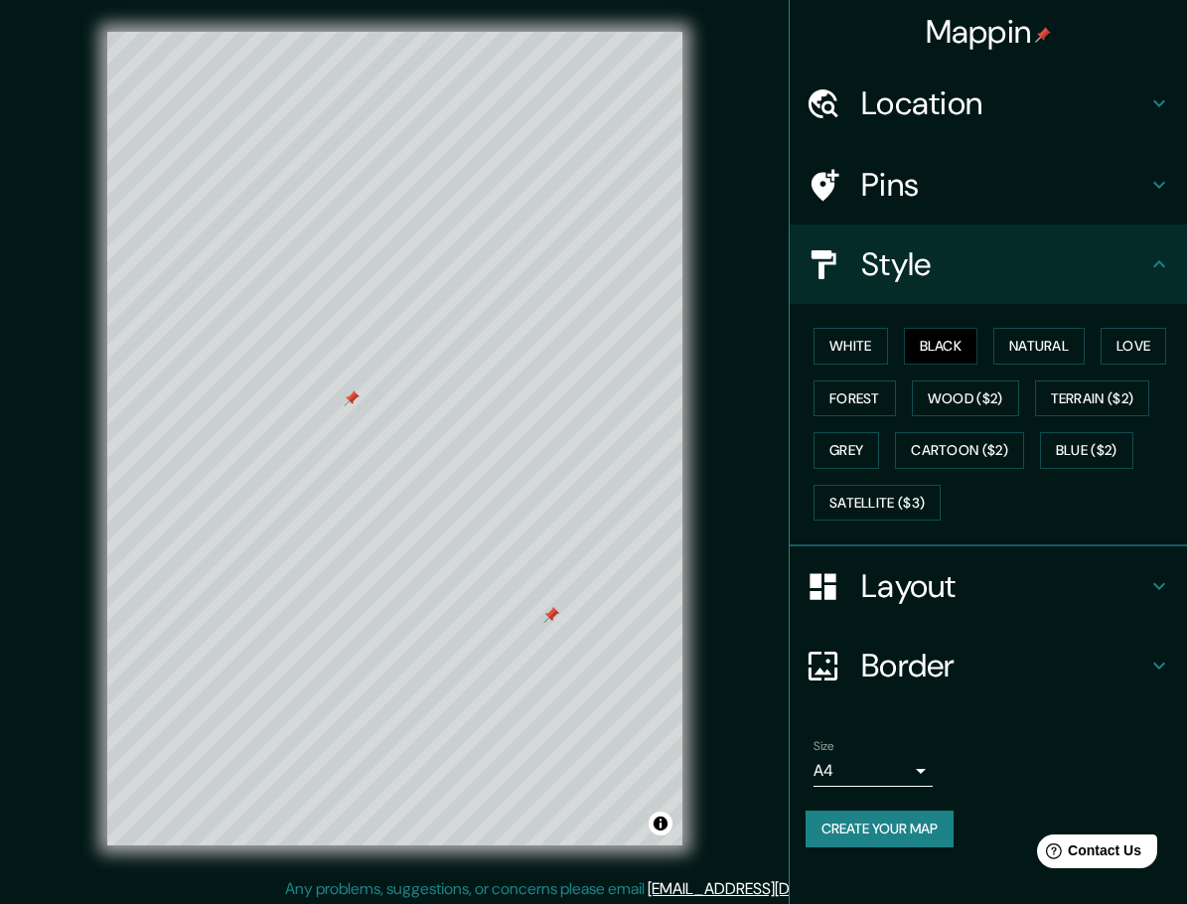
click at [1049, 553] on div "Layout" at bounding box center [988, 585] width 397 height 79
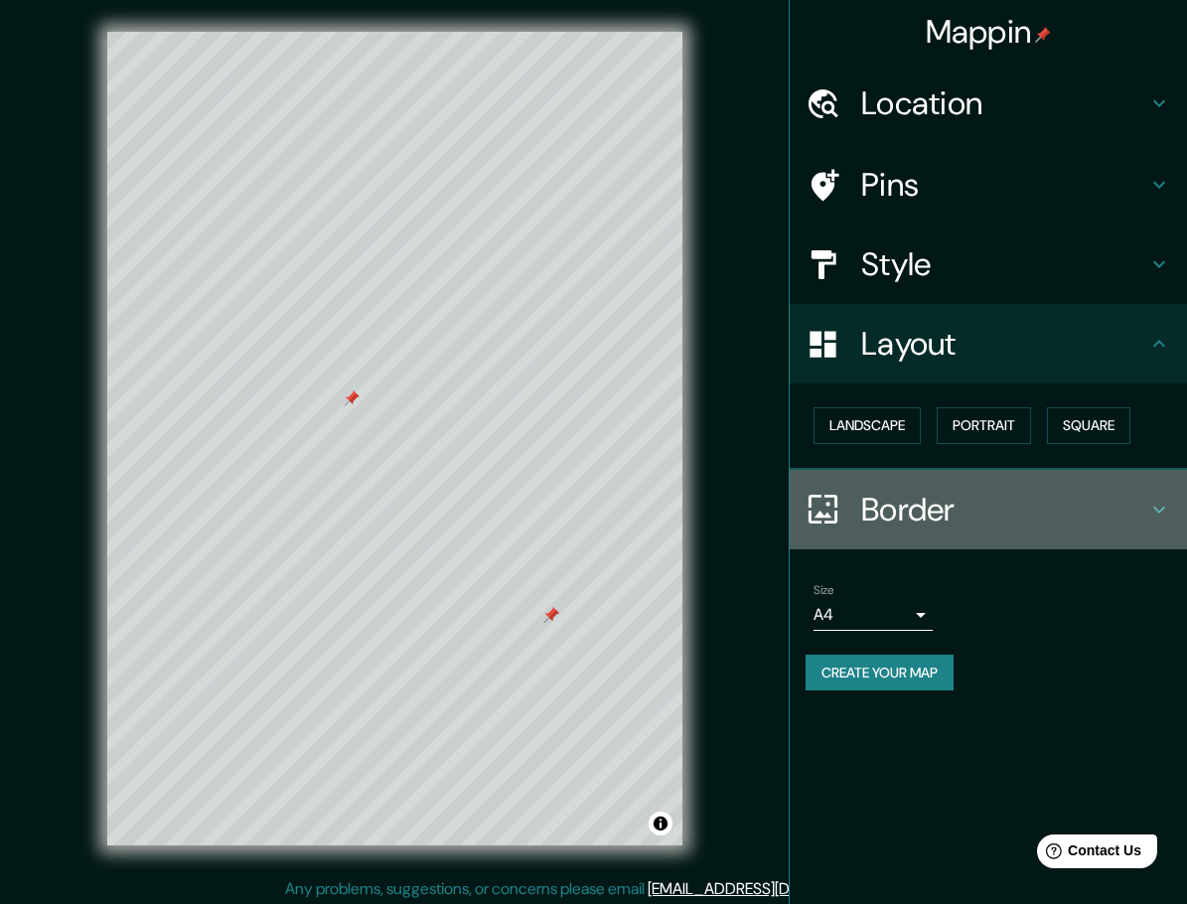
click at [1034, 503] on h4 "Border" at bounding box center [1004, 510] width 286 height 40
type input "38"
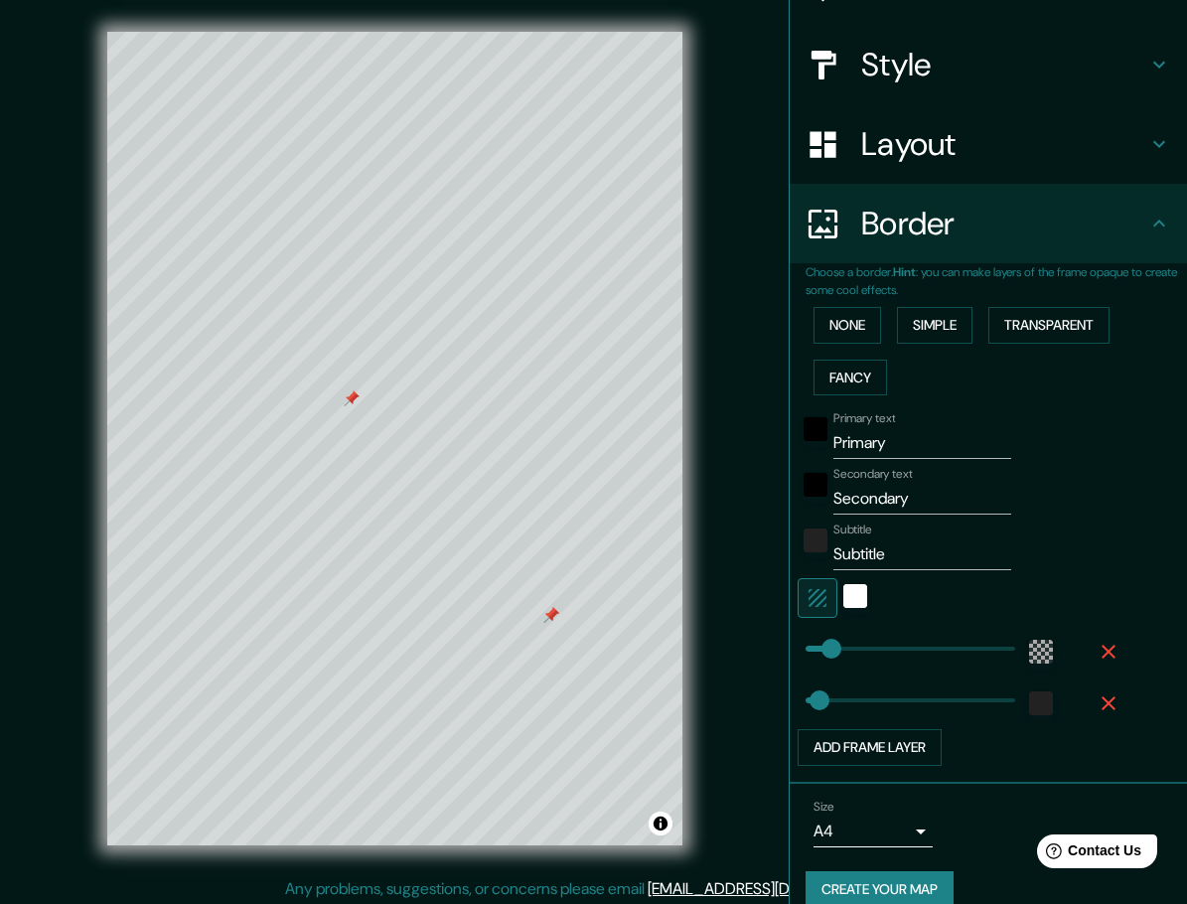
scroll to position [227, 0]
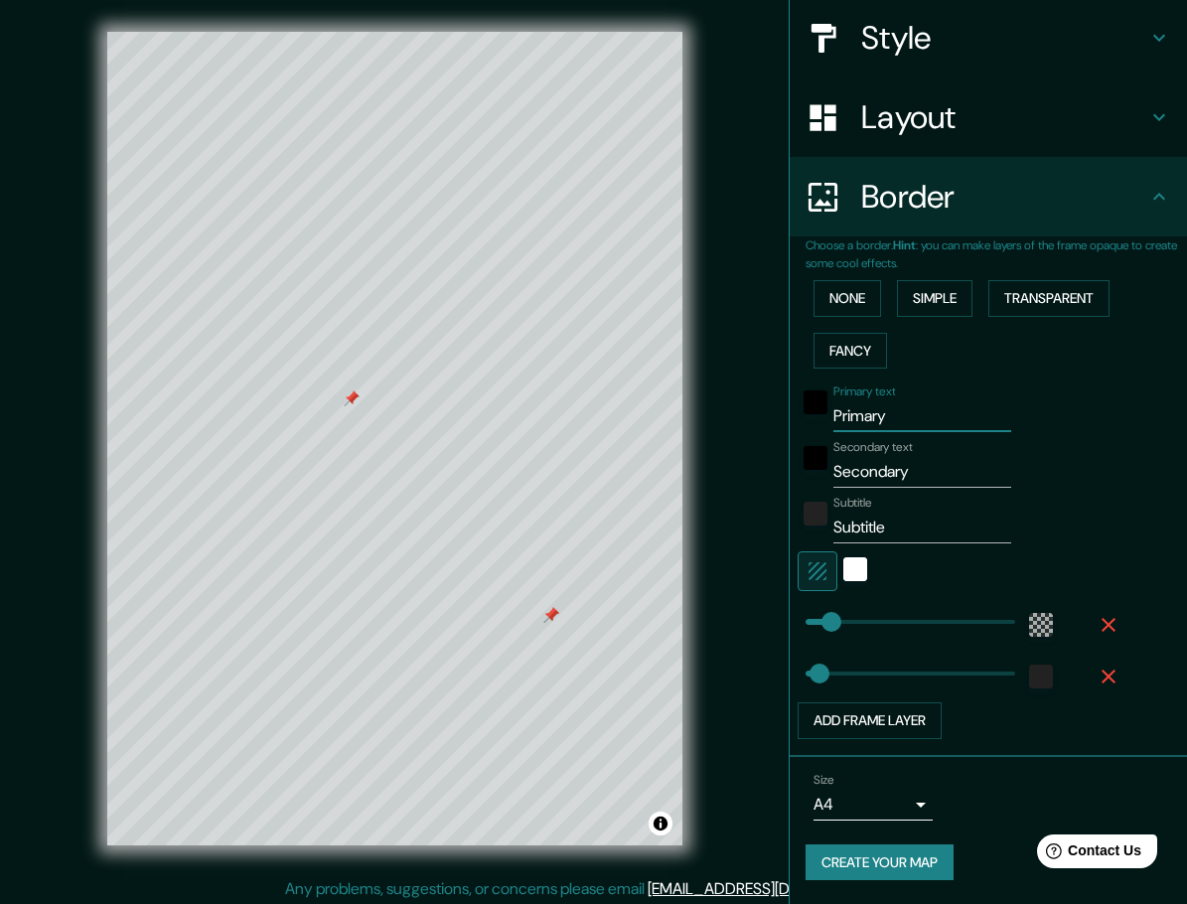
drag, startPoint x: 881, startPoint y: 418, endPoint x: 757, endPoint y: 412, distance: 124.3
click at [757, 412] on div "Mappin Location Benito Juarez, Mexico City, Mexico Pins Style Layout Border Cho…" at bounding box center [593, 454] width 1187 height 909
type input "C"
type input "38"
type input "CD"
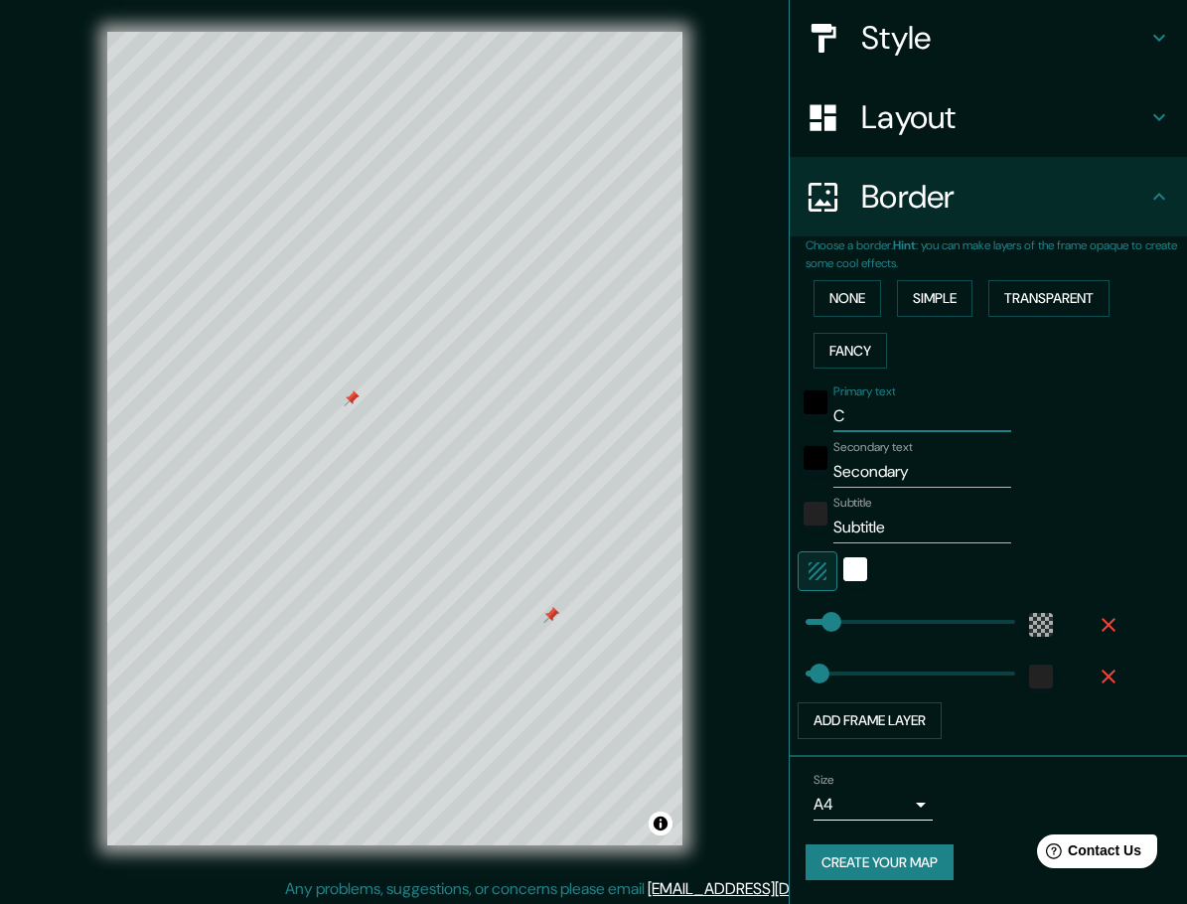
type input "38"
type input "CDM"
type input "38"
type input "CDMC"
type input "38"
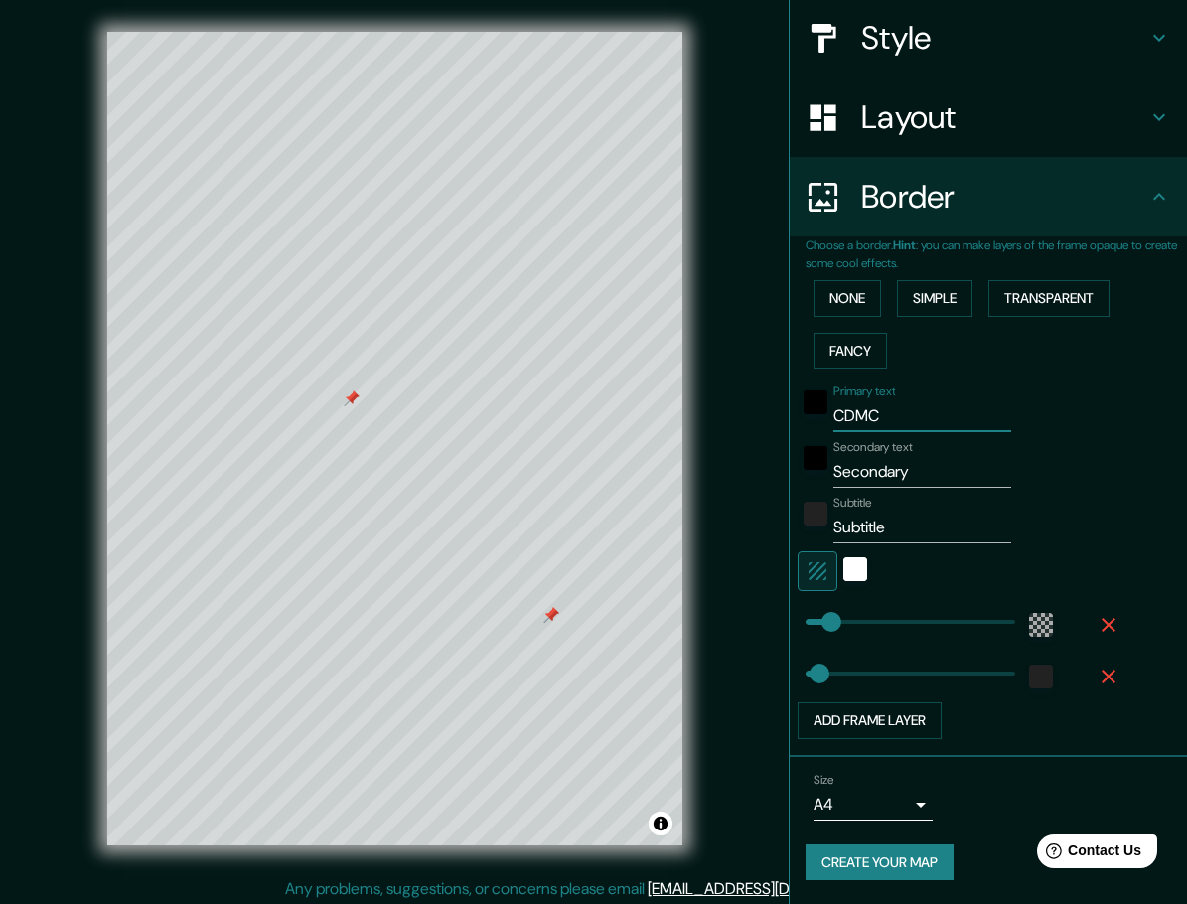
type input "CDMCX"
type input "38"
type input "CDMC"
type input "38"
type input "CDM"
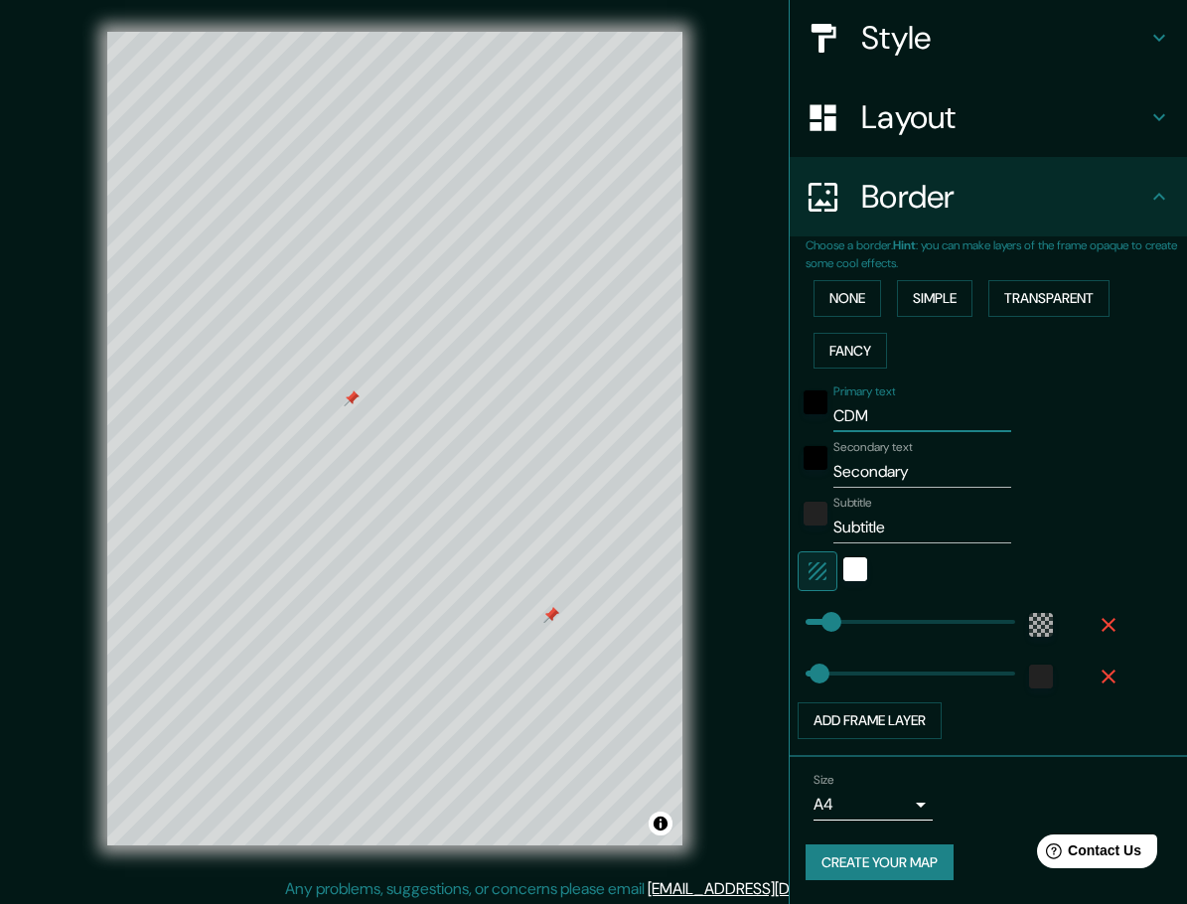
type input "38"
type input "CDMX"
type input "38"
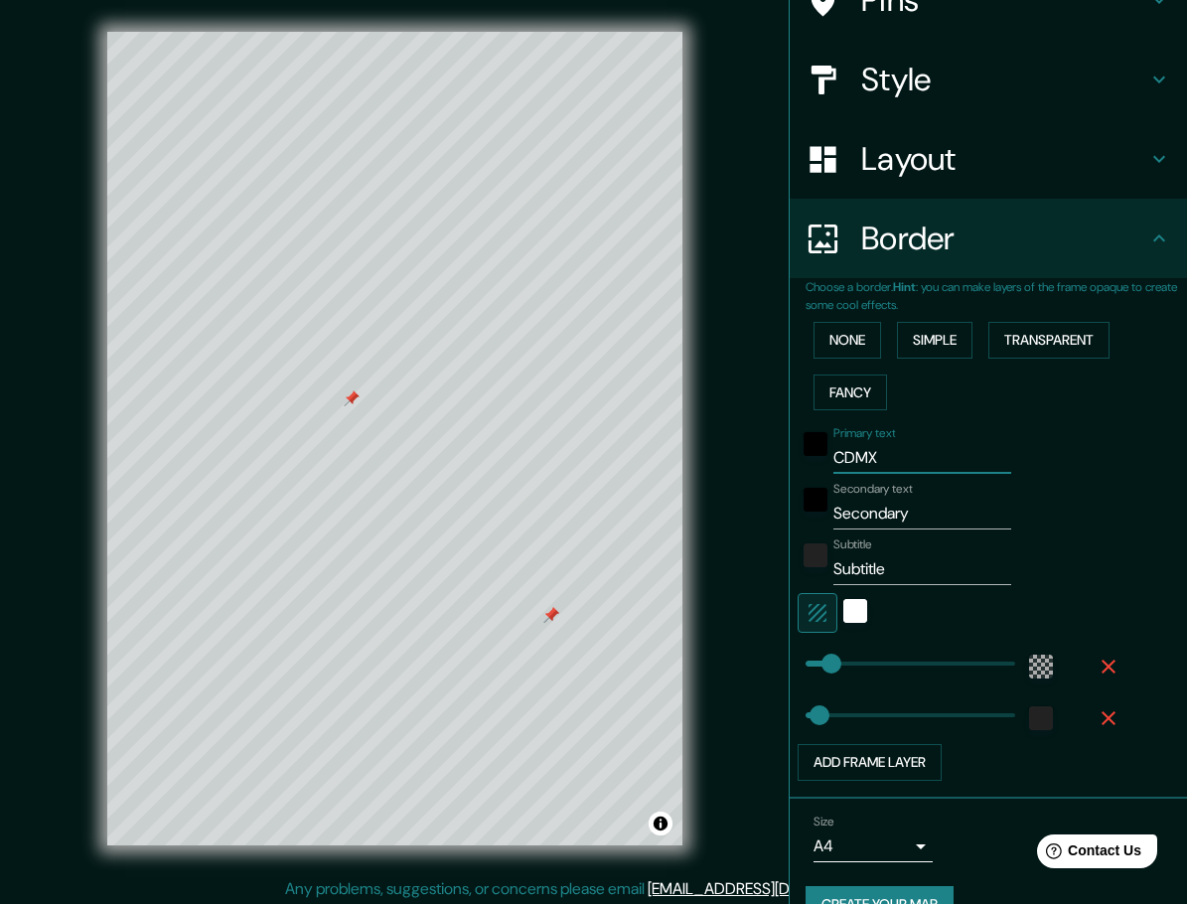
scroll to position [177, 0]
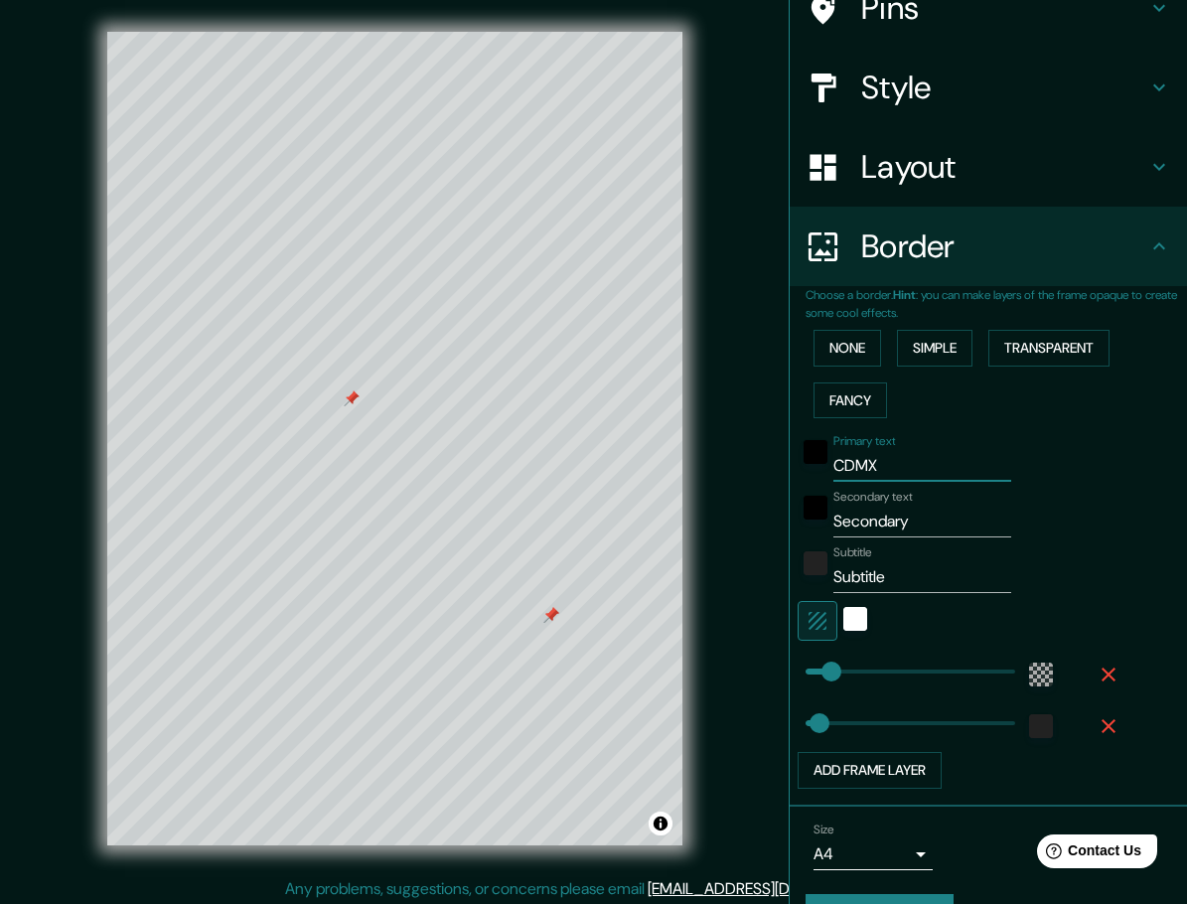
type input "CDMX"
click at [881, 523] on input "Secondary" at bounding box center [923, 522] width 178 height 32
paste input "[GEOGRAPHIC_DATA]"
type input "[GEOGRAPHIC_DATA]"
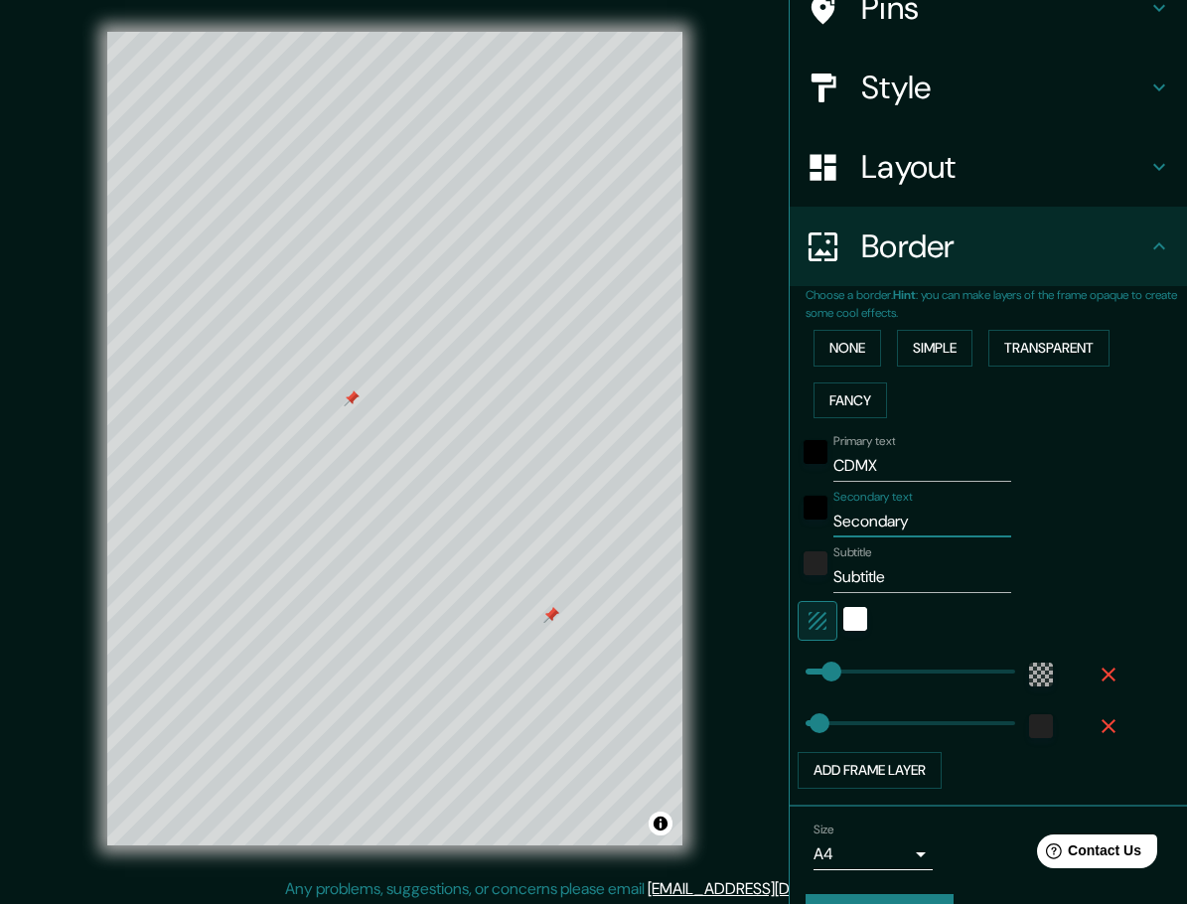
type input "38"
type input "[GEOGRAPHIC_DATA]"
click at [855, 569] on input "Subtitle" at bounding box center [923, 577] width 178 height 32
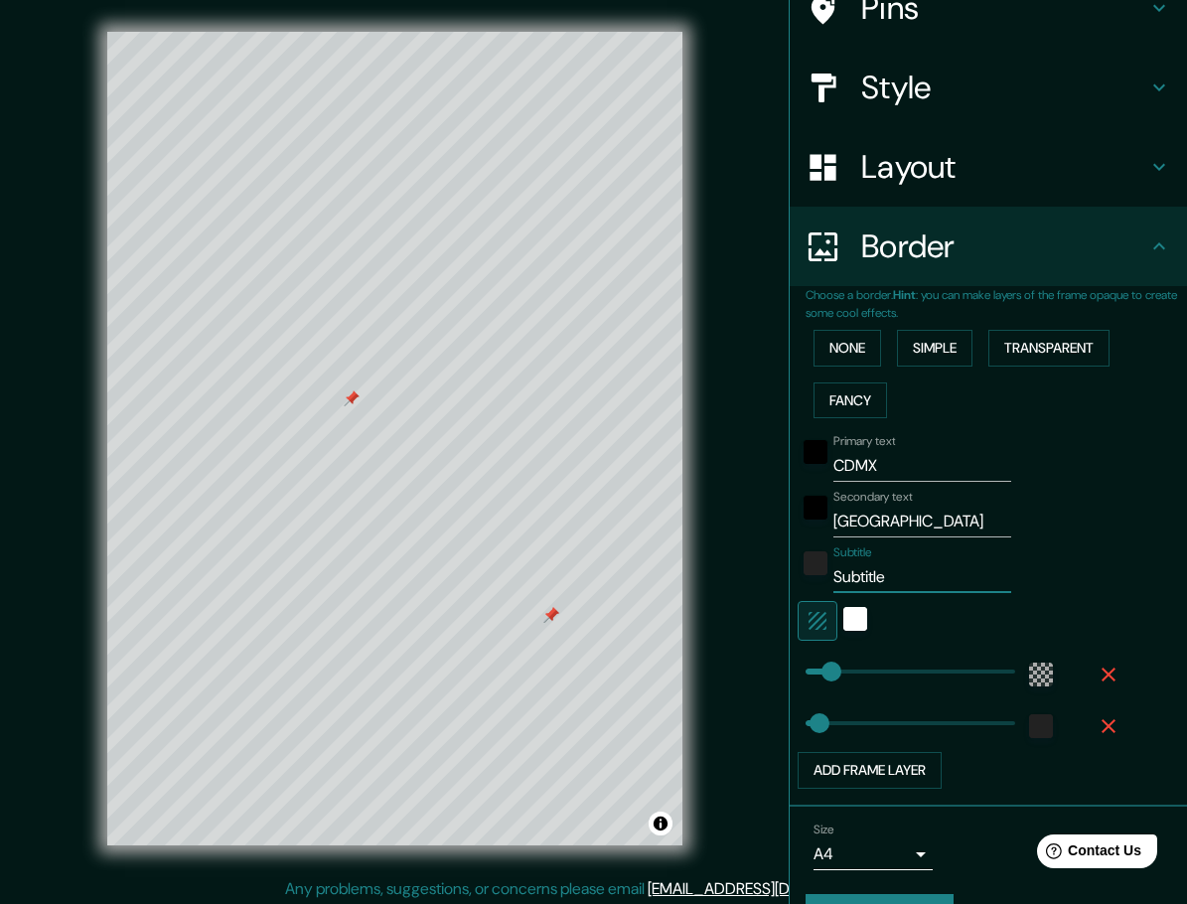
click at [855, 569] on input "Subtitle" at bounding box center [923, 577] width 178 height 32
type input "H"
type input "38"
type input "HO"
type input "38"
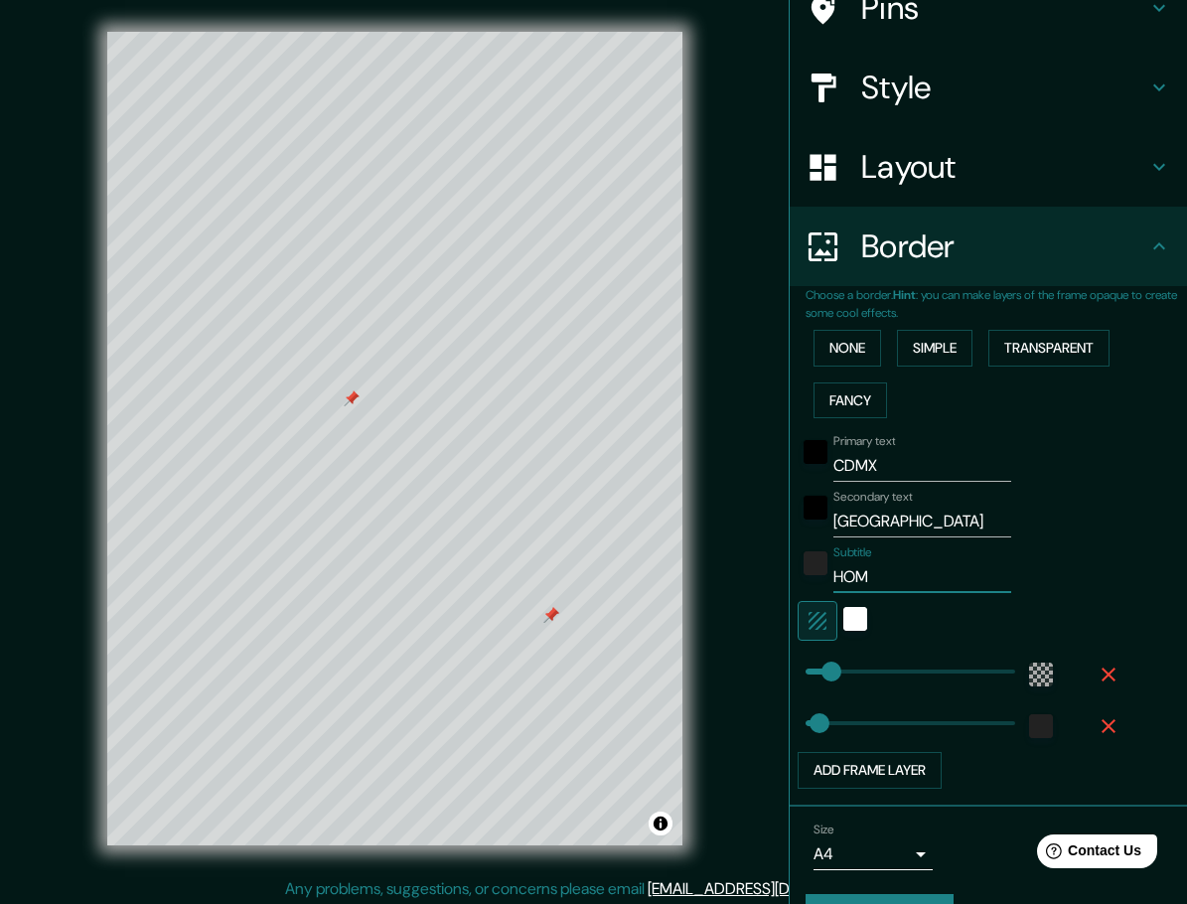
type input "HOME"
type input "38"
type input "HOME"
click at [1043, 95] on h4 "Style" at bounding box center [1004, 88] width 286 height 40
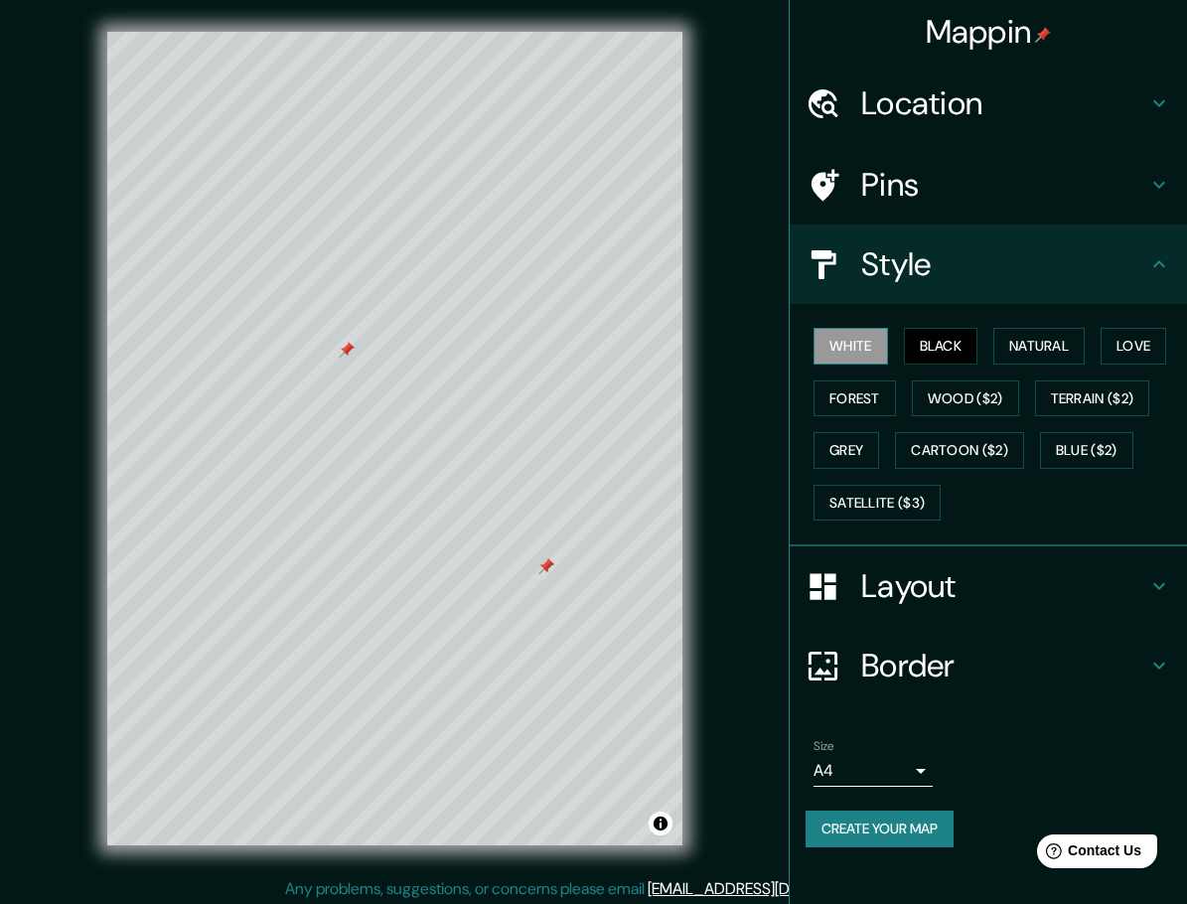
click at [863, 351] on button "White" at bounding box center [851, 346] width 75 height 37
click at [1025, 665] on h4 "Border" at bounding box center [1004, 666] width 286 height 40
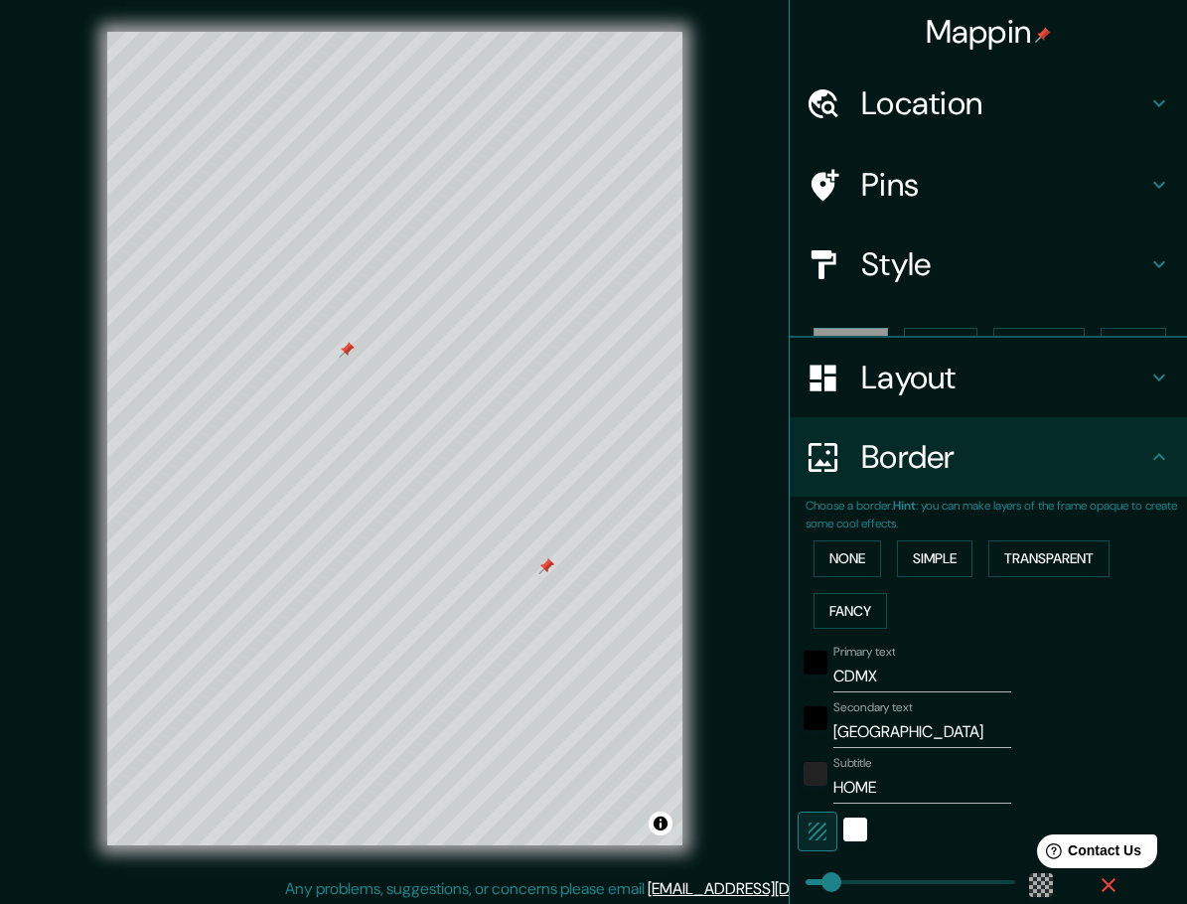
type input "38"
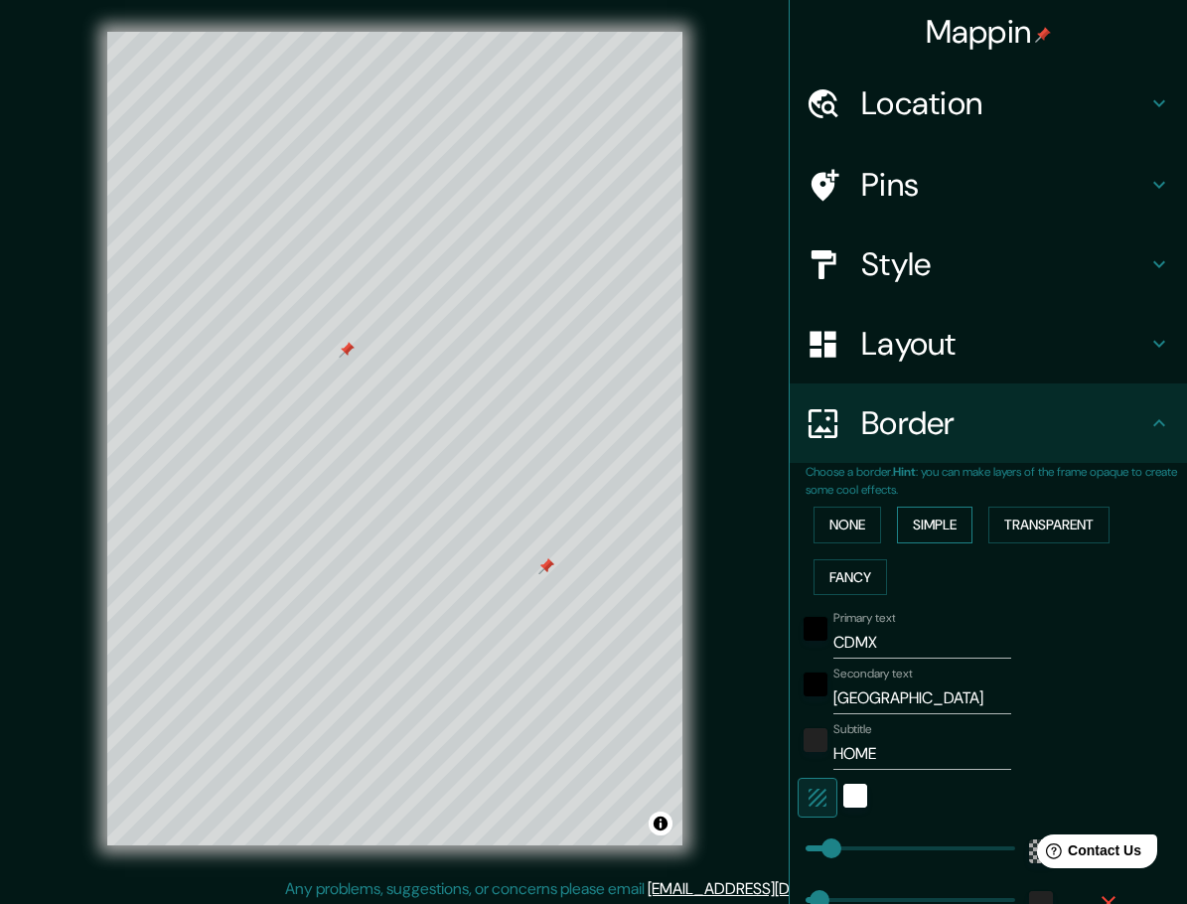
click at [917, 530] on button "Simple" at bounding box center [935, 525] width 76 height 37
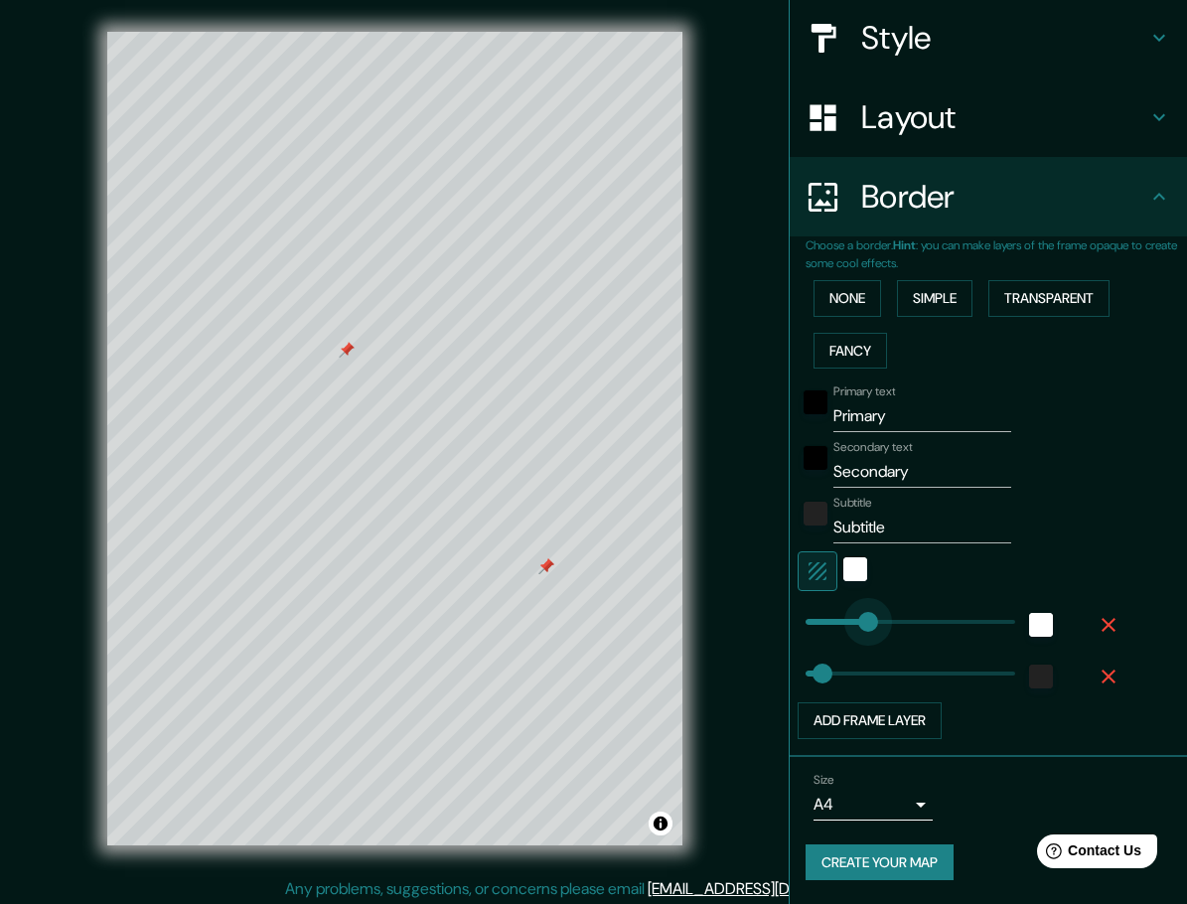
type input "93"
drag, startPoint x: 869, startPoint y: 624, endPoint x: 825, endPoint y: 625, distance: 44.7
type input "46"
type input "115"
type input "46"
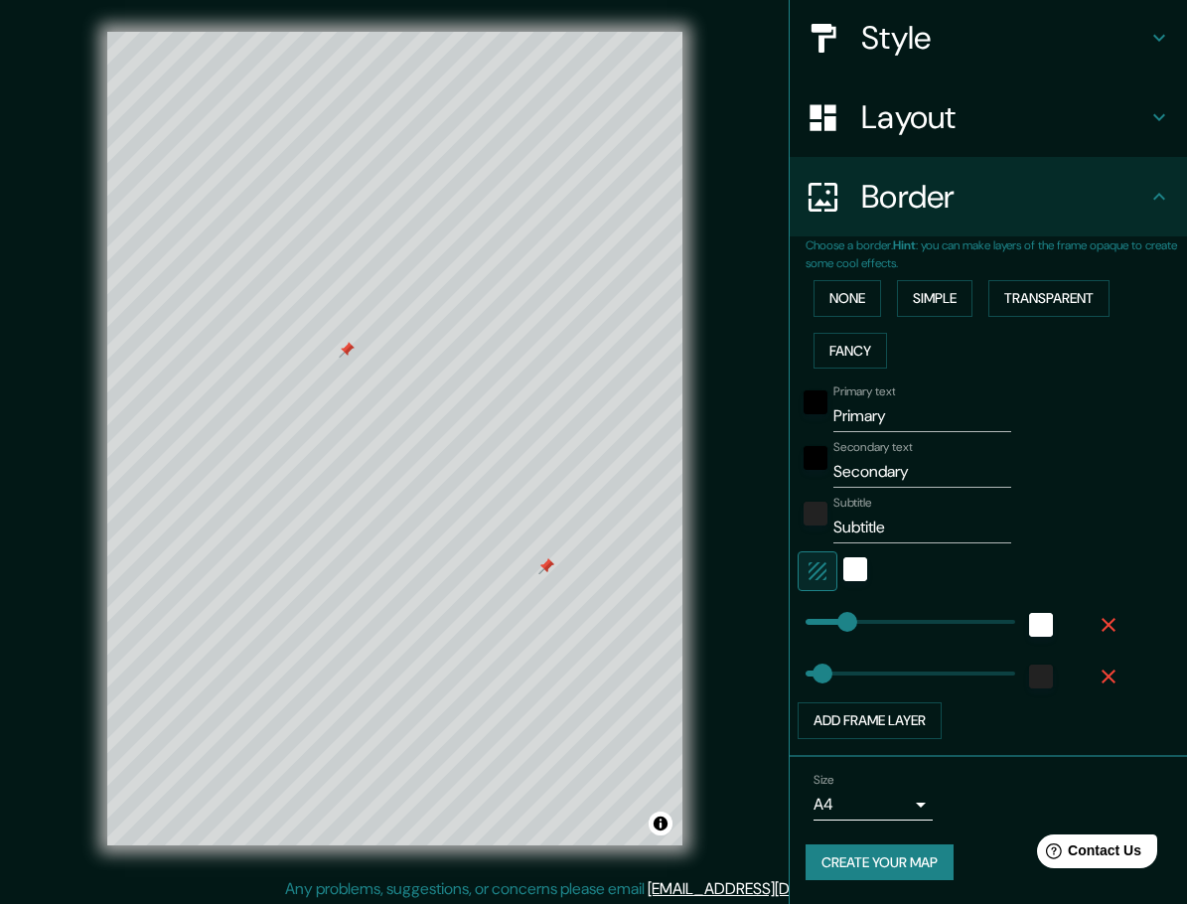
click at [1145, 532] on div "Primary text Primary Secondary text Secondary Subtitle Subtitle Add frame layer" at bounding box center [997, 558] width 382 height 363
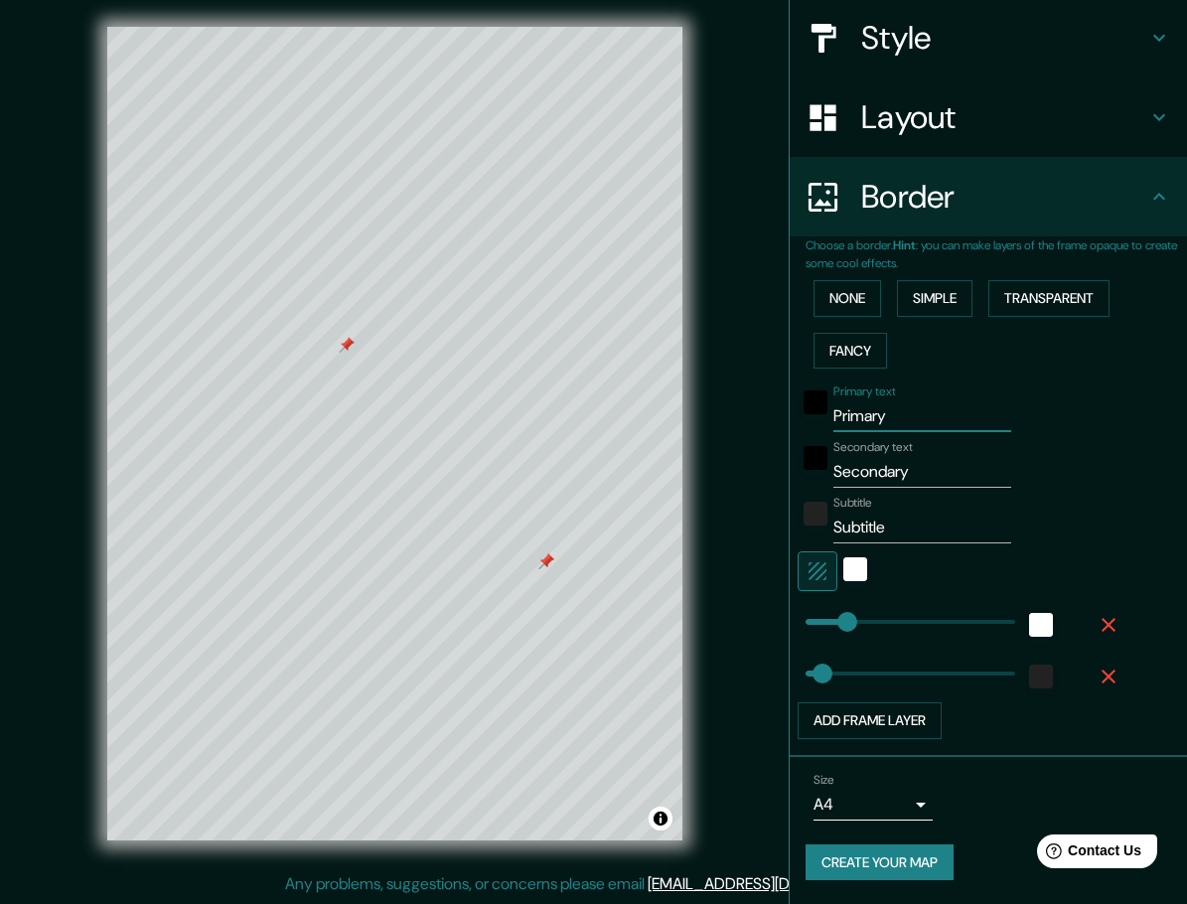
click at [851, 419] on input "Primary" at bounding box center [923, 416] width 178 height 32
click at [871, 471] on input "Secondary" at bounding box center [923, 472] width 178 height 32
paste input "19°22'54.9"N 99°10'48.5"W"
type input "19°22'54.9"N 99°10'48.5"W"
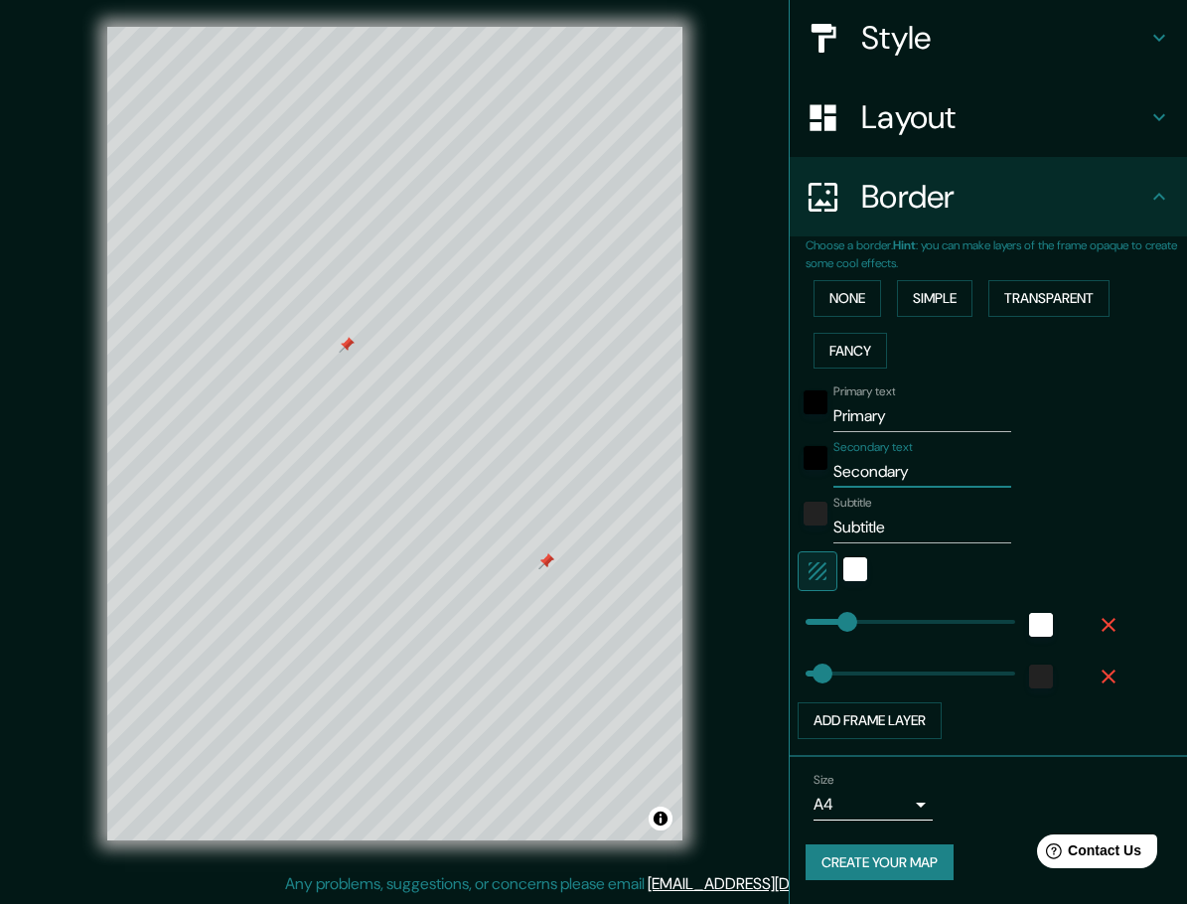
type input "46"
type input "19°22'54.9"N 99°10'48.5"W"
click at [850, 527] on input "Subtitle" at bounding box center [923, 528] width 178 height 32
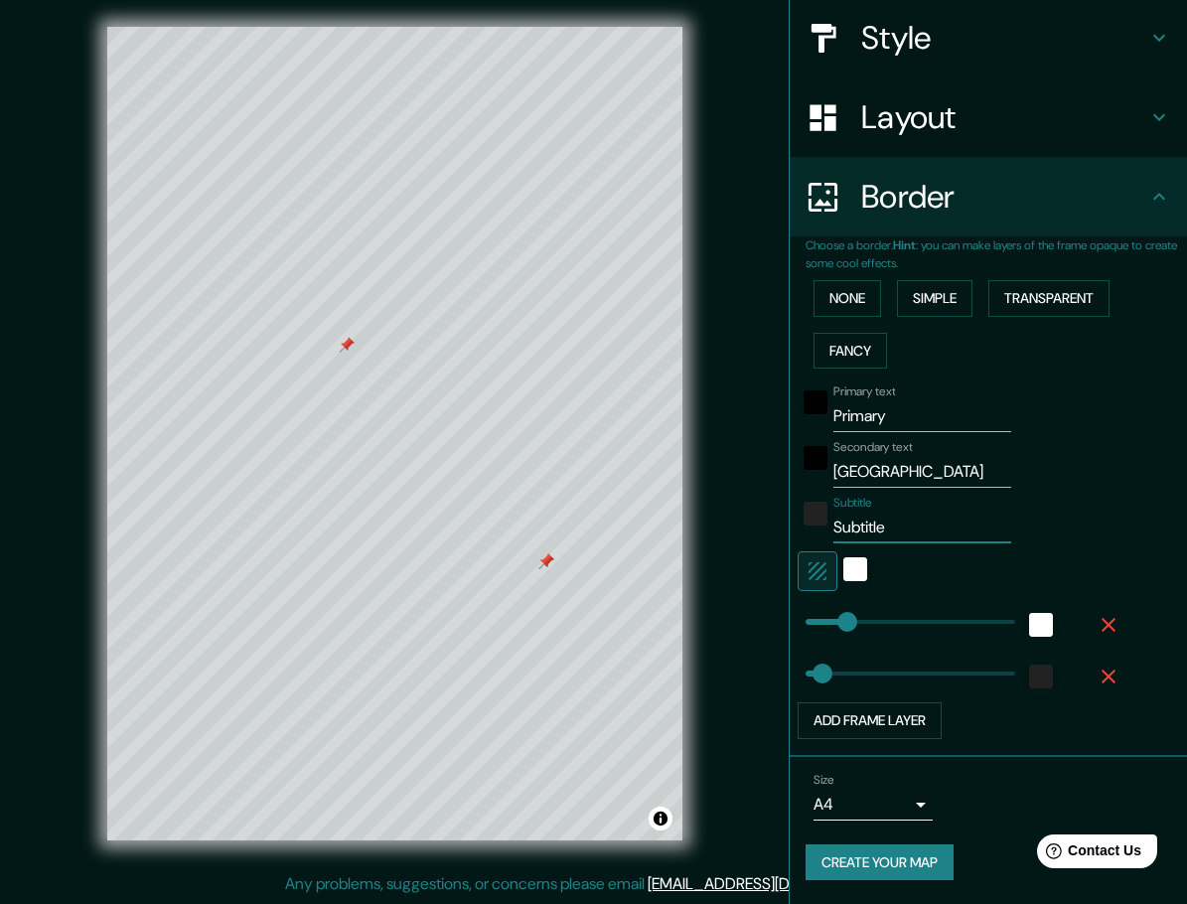
click at [850, 527] on input "Subtitle" at bounding box center [923, 528] width 178 height 32
type input "H"
type input "46"
type input "HO"
type input "46"
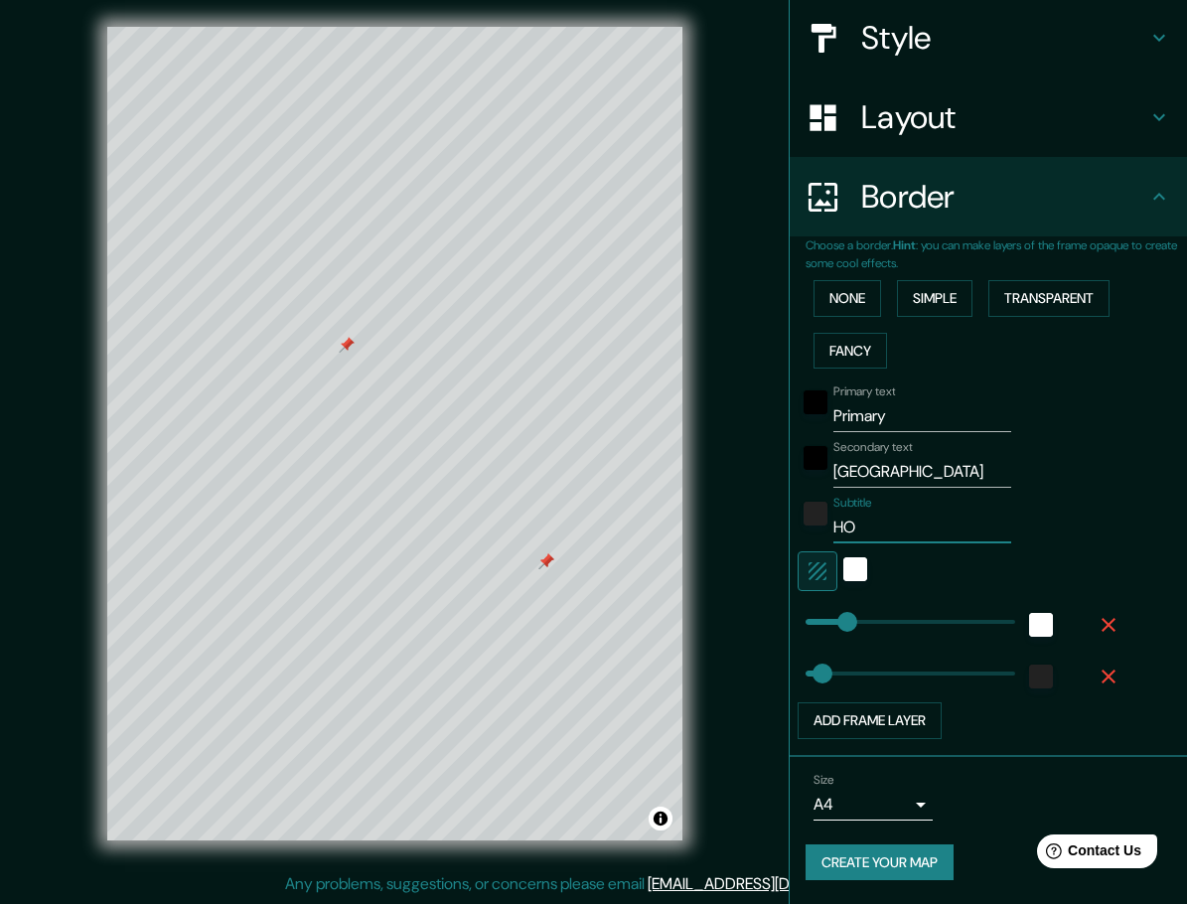
type input "HOM"
type input "46"
type input "HOME"
type input "46"
type input "HOME"
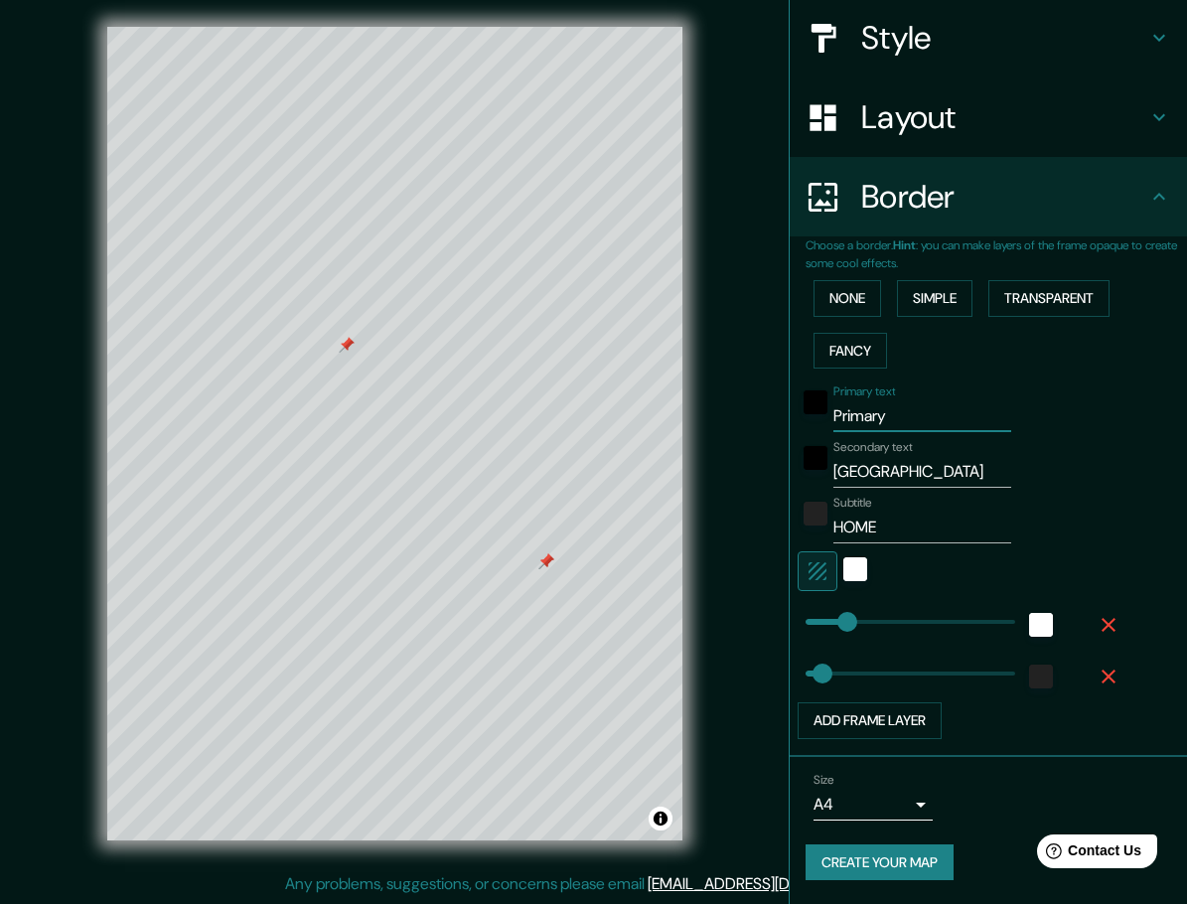
click at [844, 412] on input "Primary" at bounding box center [923, 416] width 178 height 32
type input "C"
type input "46"
type input "CDMX"
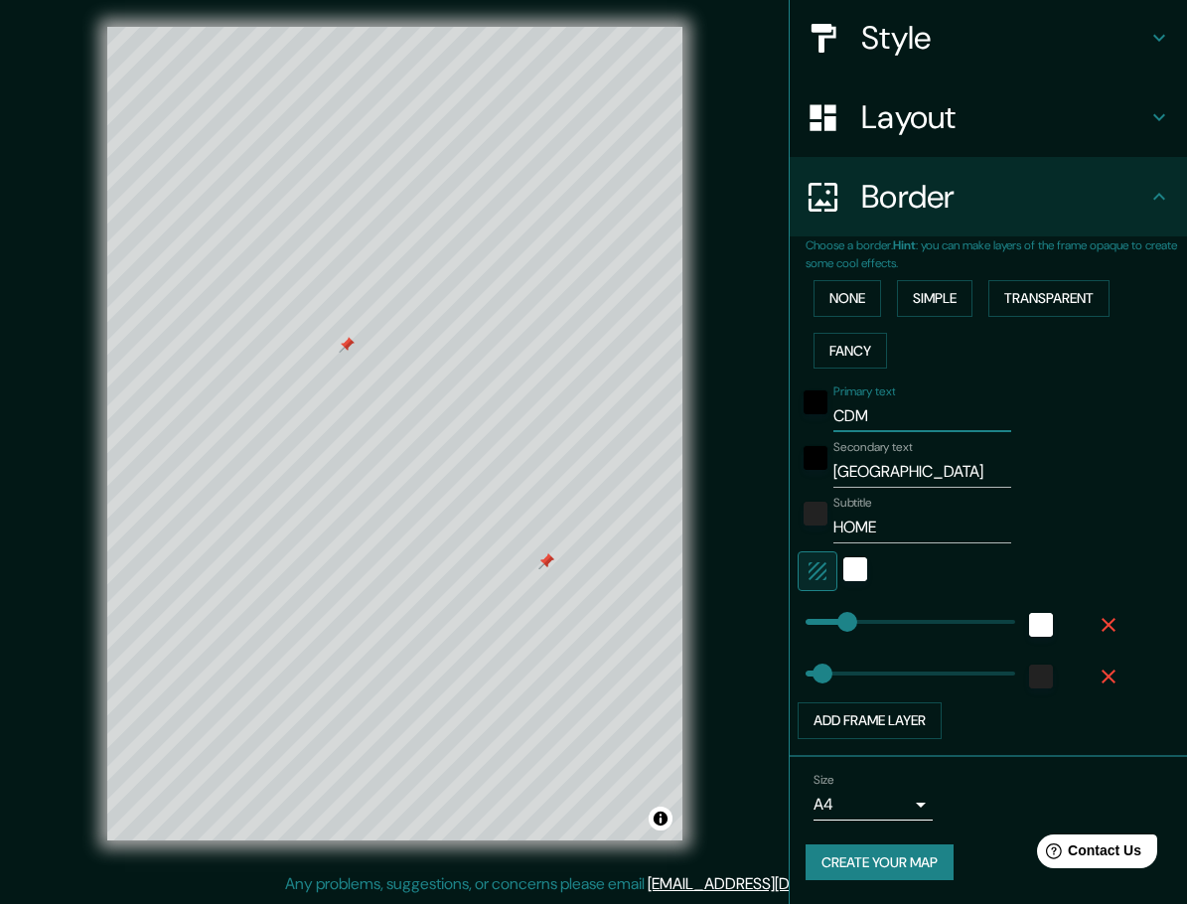
type input "46"
type input "CDMX"
click at [906, 870] on button "Create your map" at bounding box center [880, 862] width 148 height 37
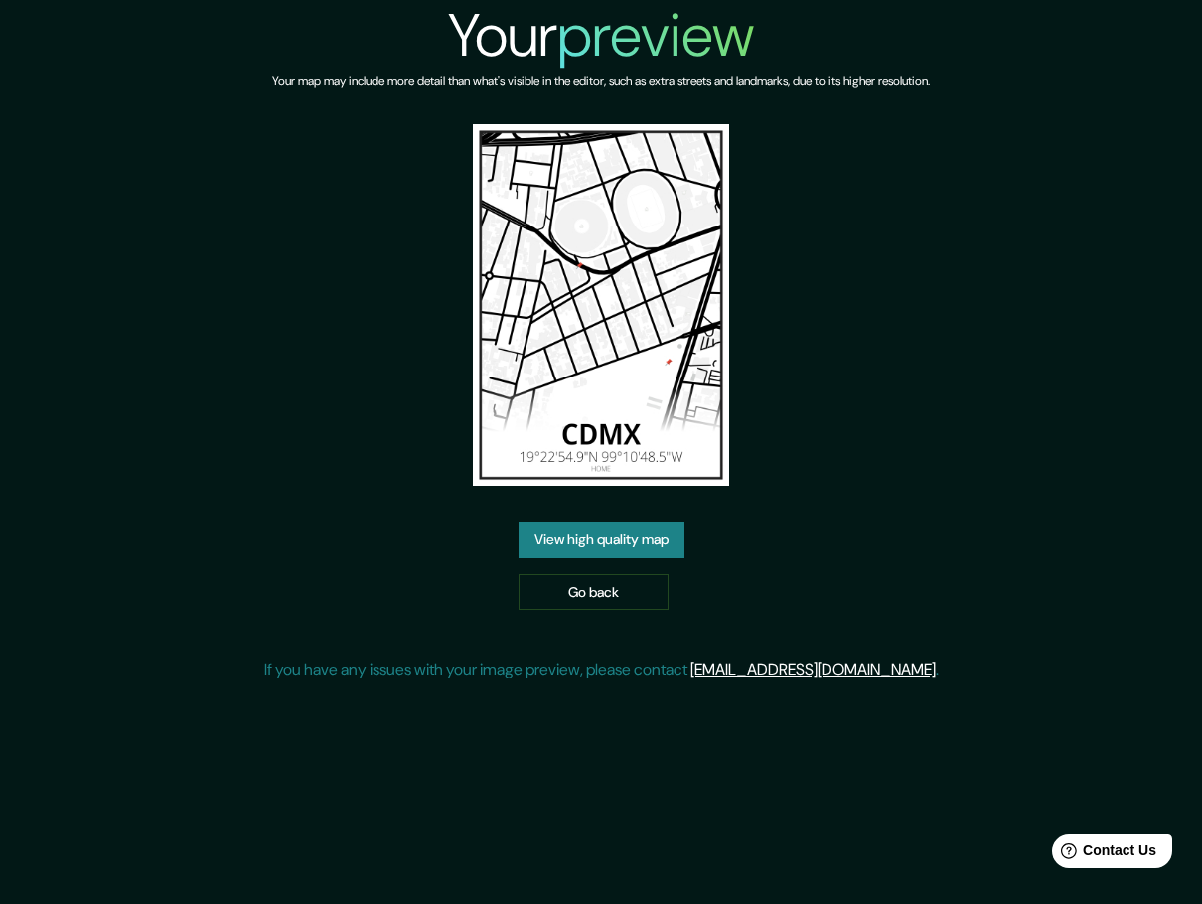
drag, startPoint x: 620, startPoint y: 544, endPoint x: 605, endPoint y: 543, distance: 14.9
click at [620, 544] on link "View high quality map" at bounding box center [602, 540] width 166 height 37
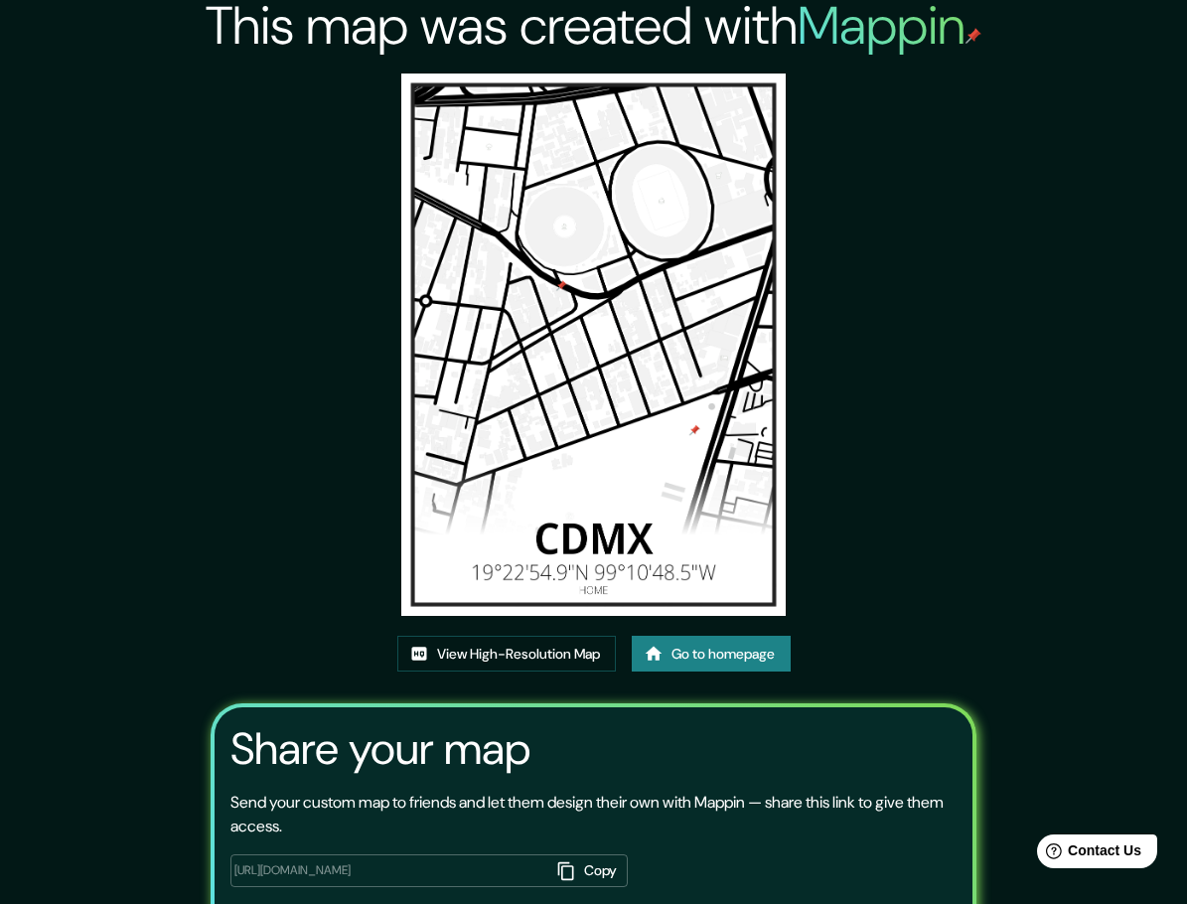
scroll to position [10, 0]
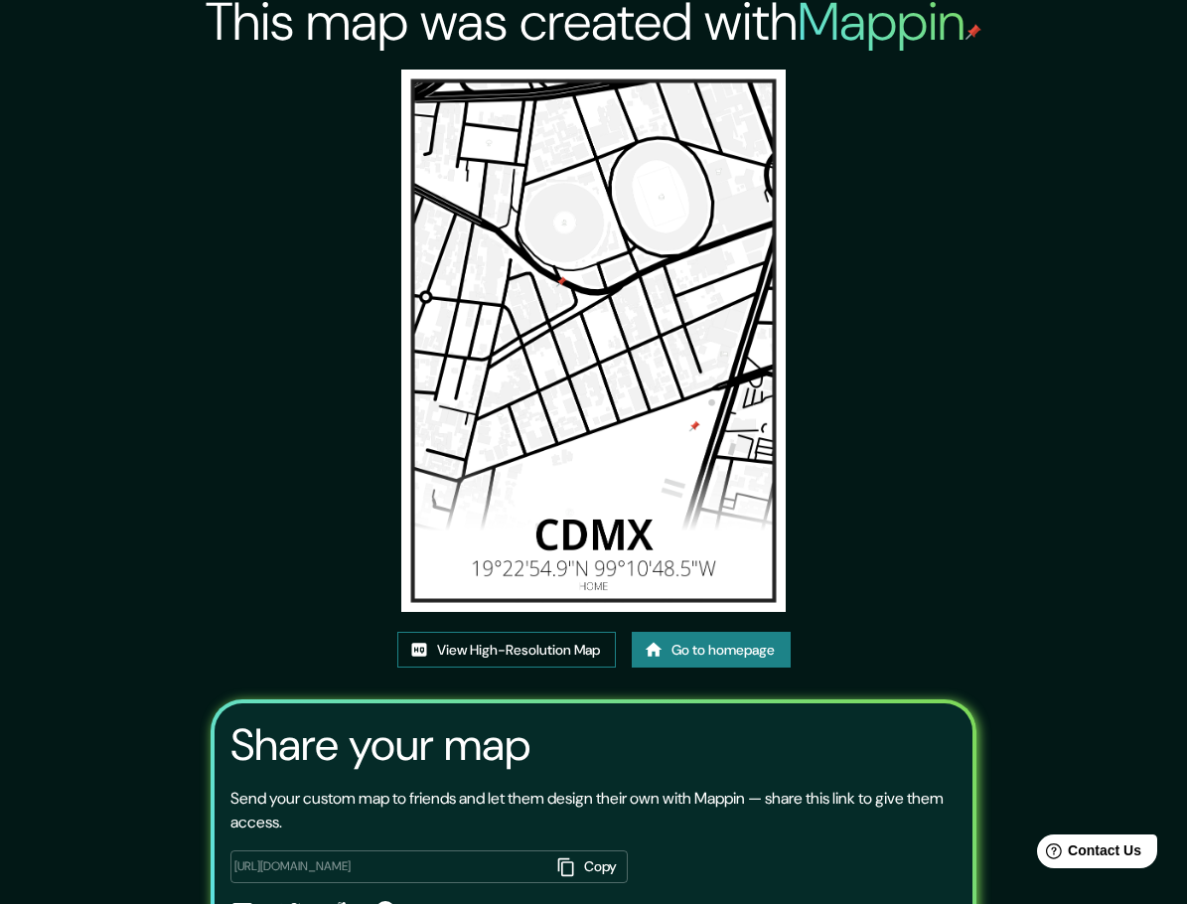
click at [485, 657] on link "View High-Resolution Map" at bounding box center [506, 650] width 219 height 37
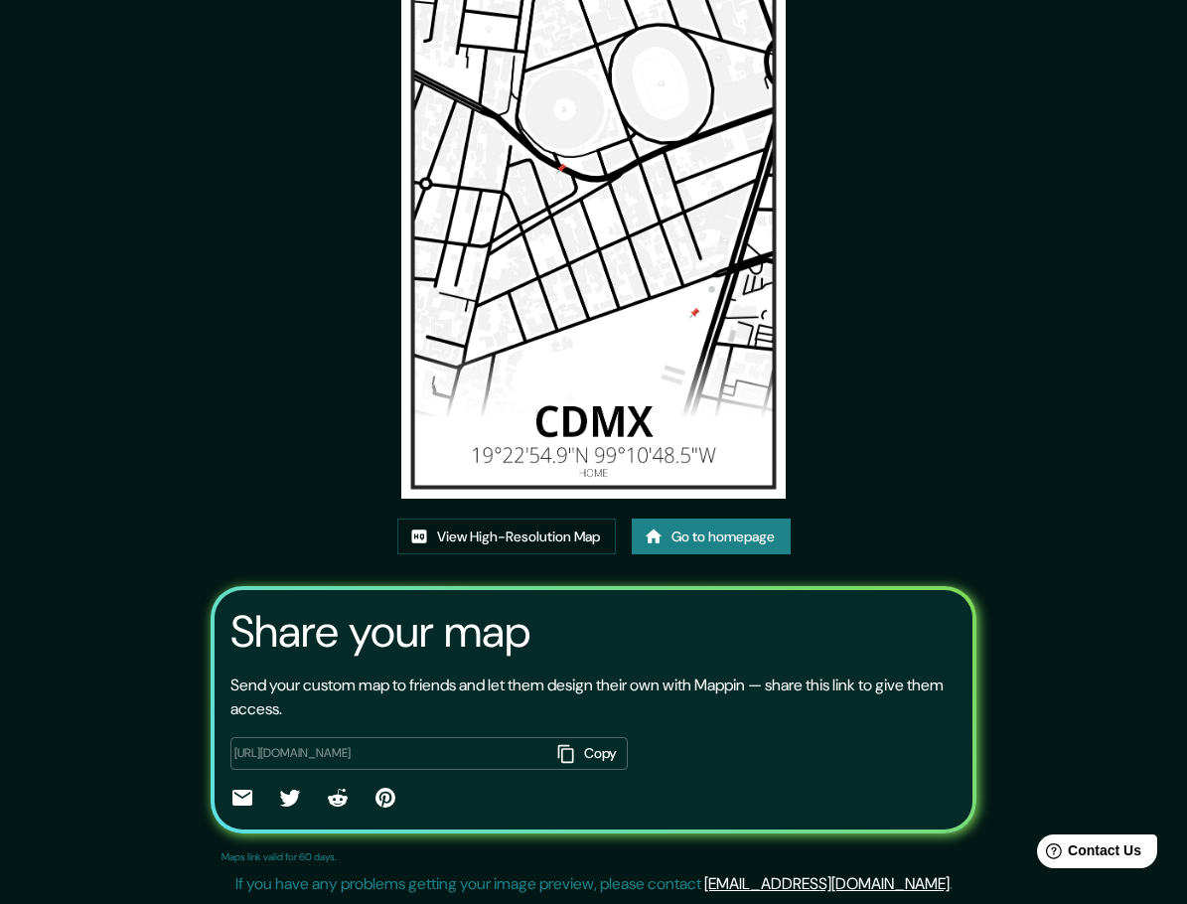
scroll to position [135, 0]
click at [741, 528] on link "Go to homepage" at bounding box center [711, 537] width 159 height 37
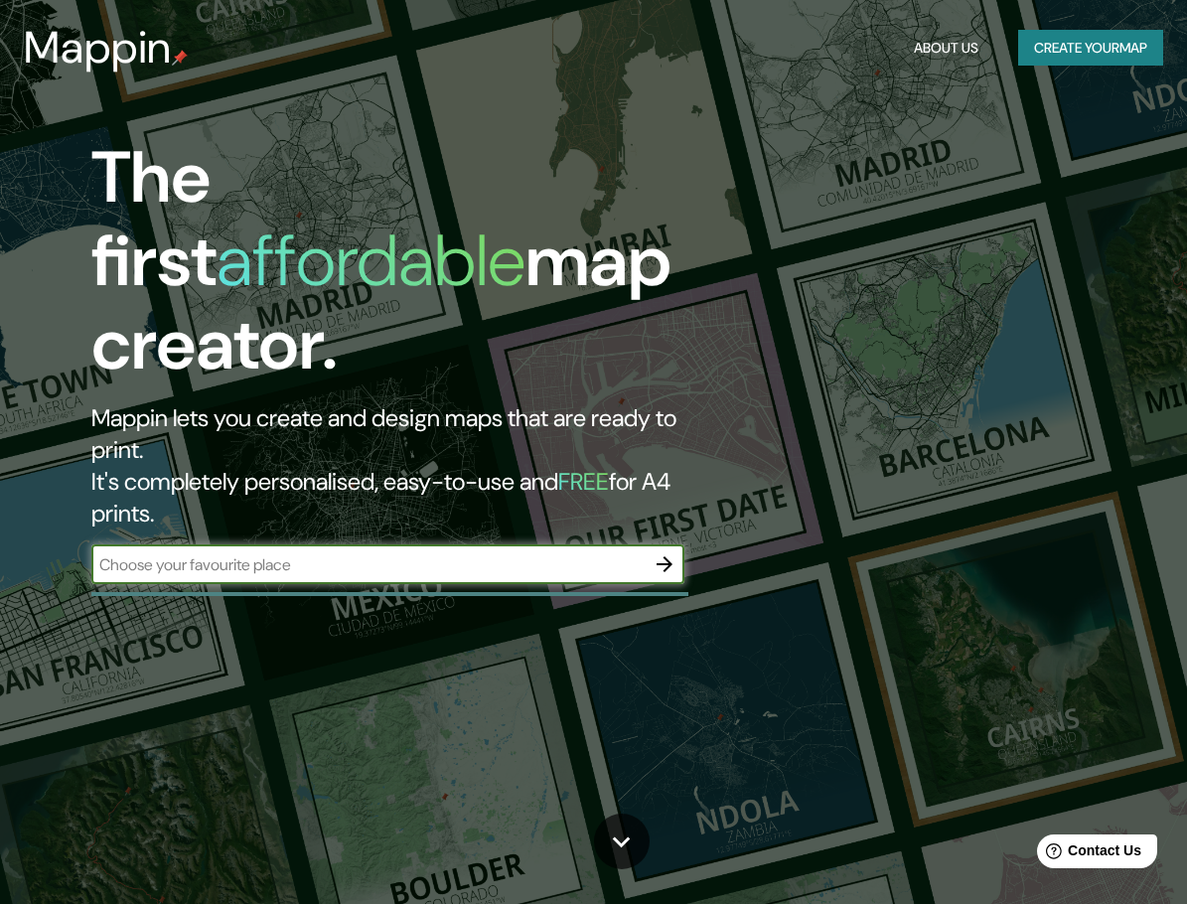
click at [1091, 52] on button "Create your map" at bounding box center [1090, 48] width 145 height 37
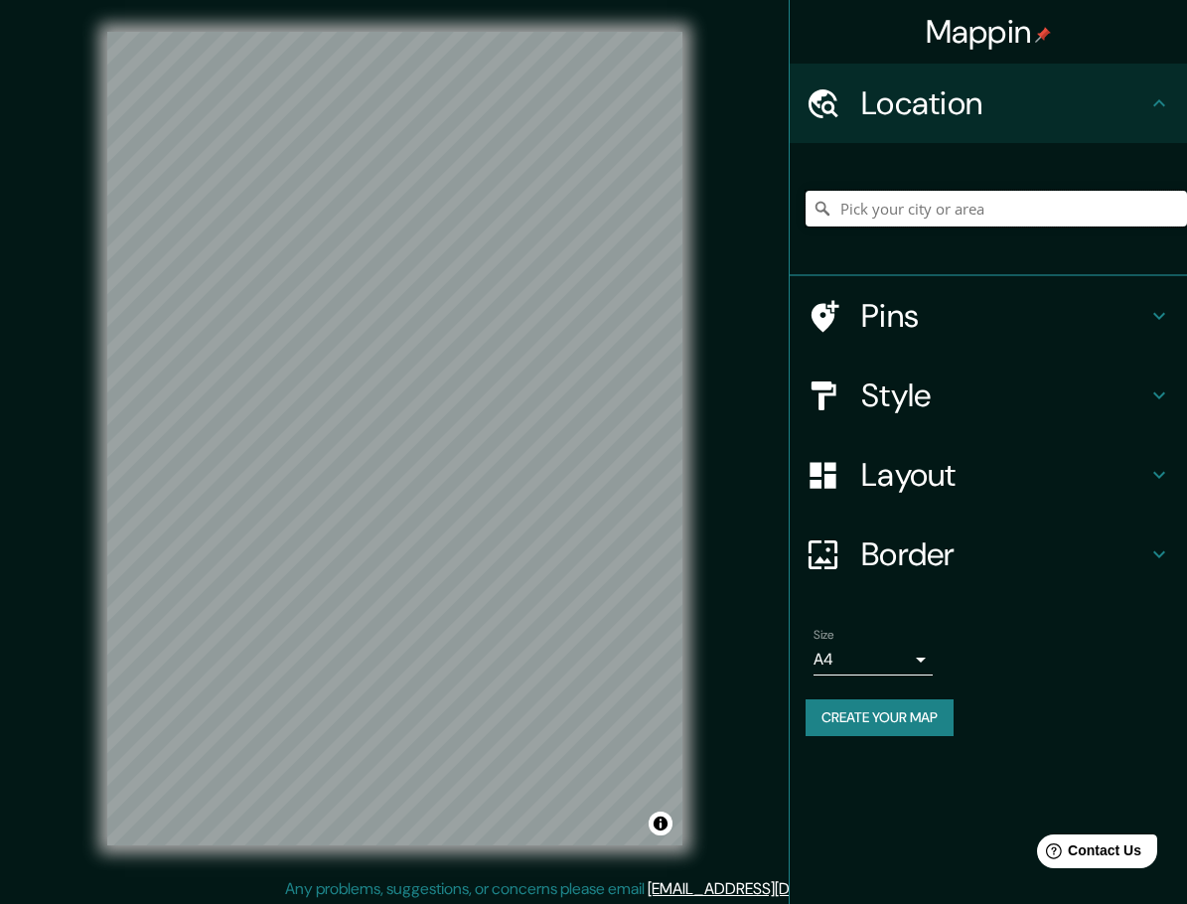
click at [1028, 222] on input "Pick your city or area" at bounding box center [997, 209] width 382 height 36
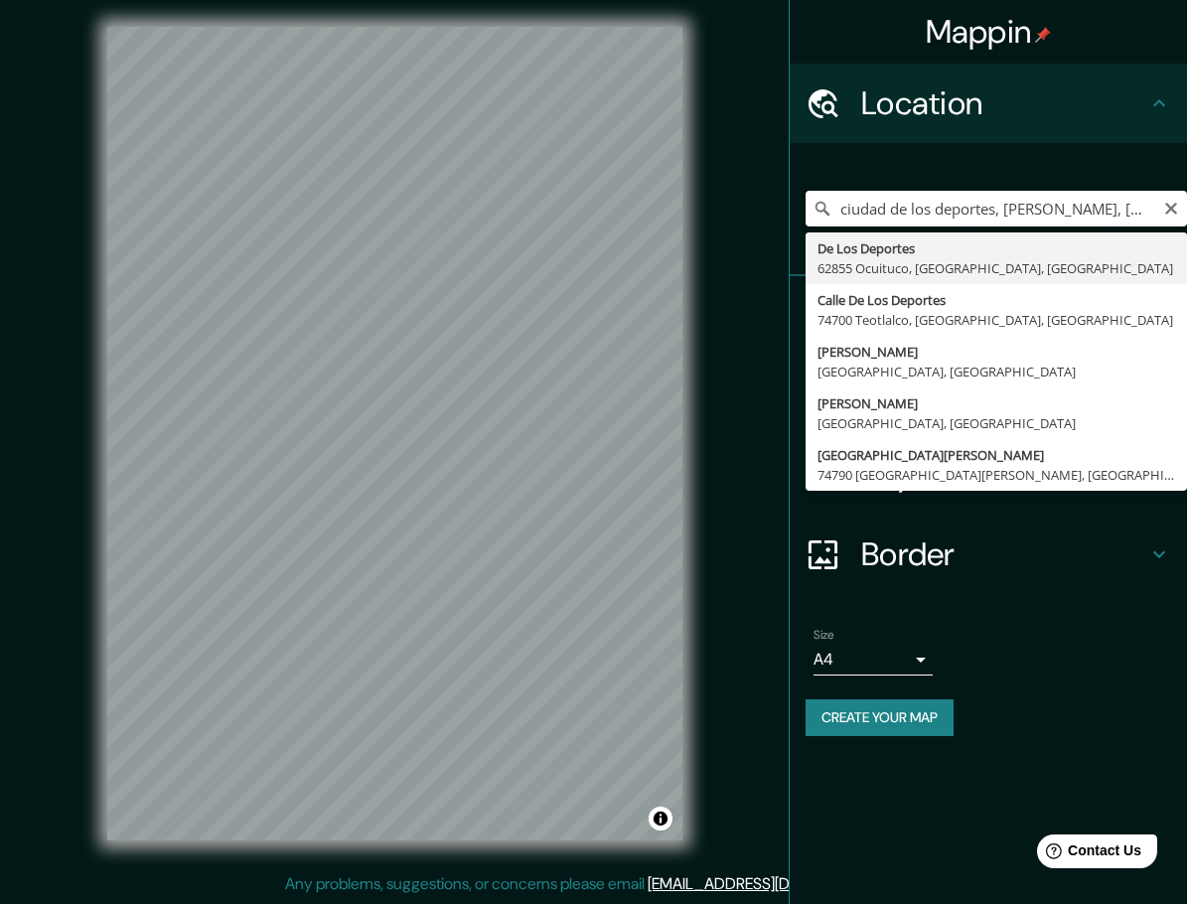
drag, startPoint x: 931, startPoint y: 212, endPoint x: 729, endPoint y: 212, distance: 201.7
click at [729, 212] on div "Mappin Location ciudad de los deportes, benito juarez, ciudad de méxico De Los …" at bounding box center [593, 449] width 1187 height 909
type input "De Los Deportes, 62855 Ocuituco, Morelos, Mexico"
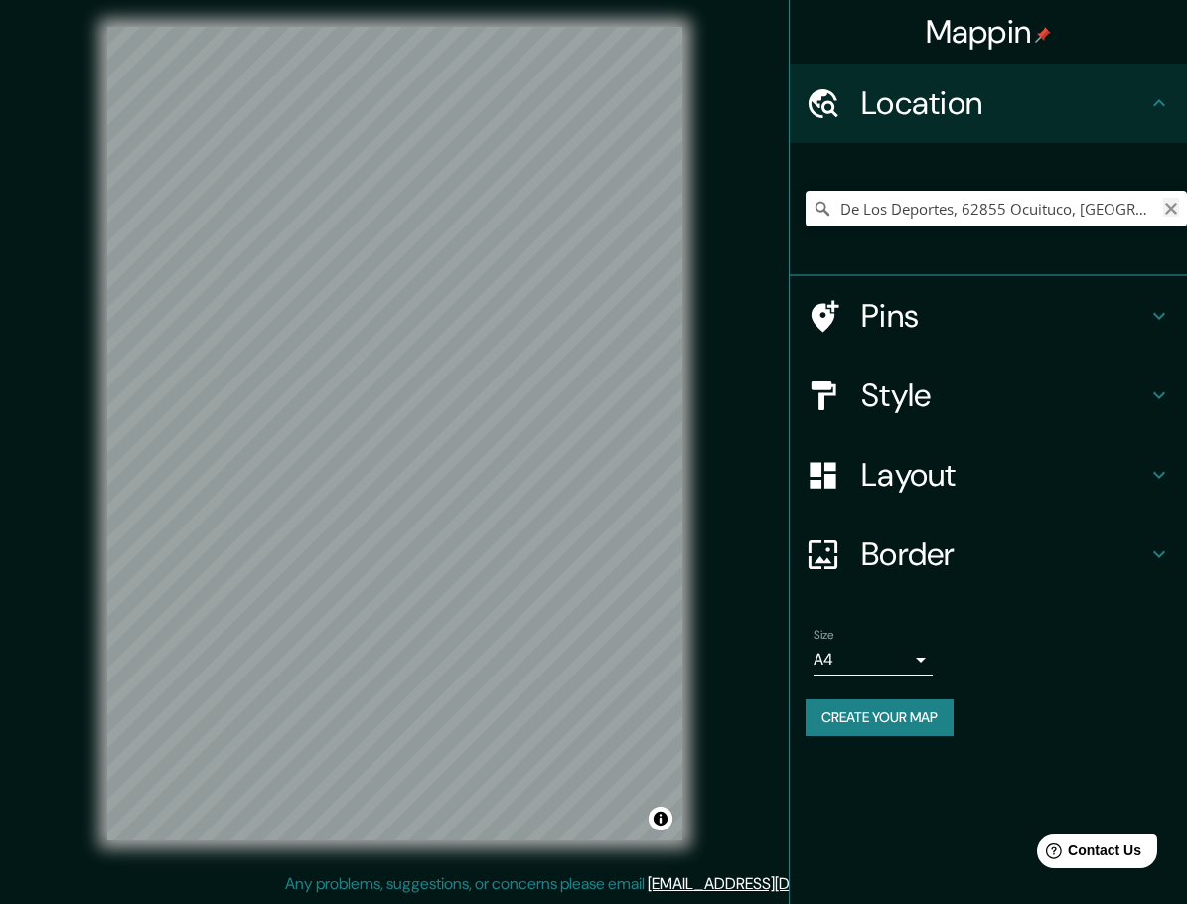
click at [1167, 205] on icon "Clear" at bounding box center [1171, 209] width 12 height 12
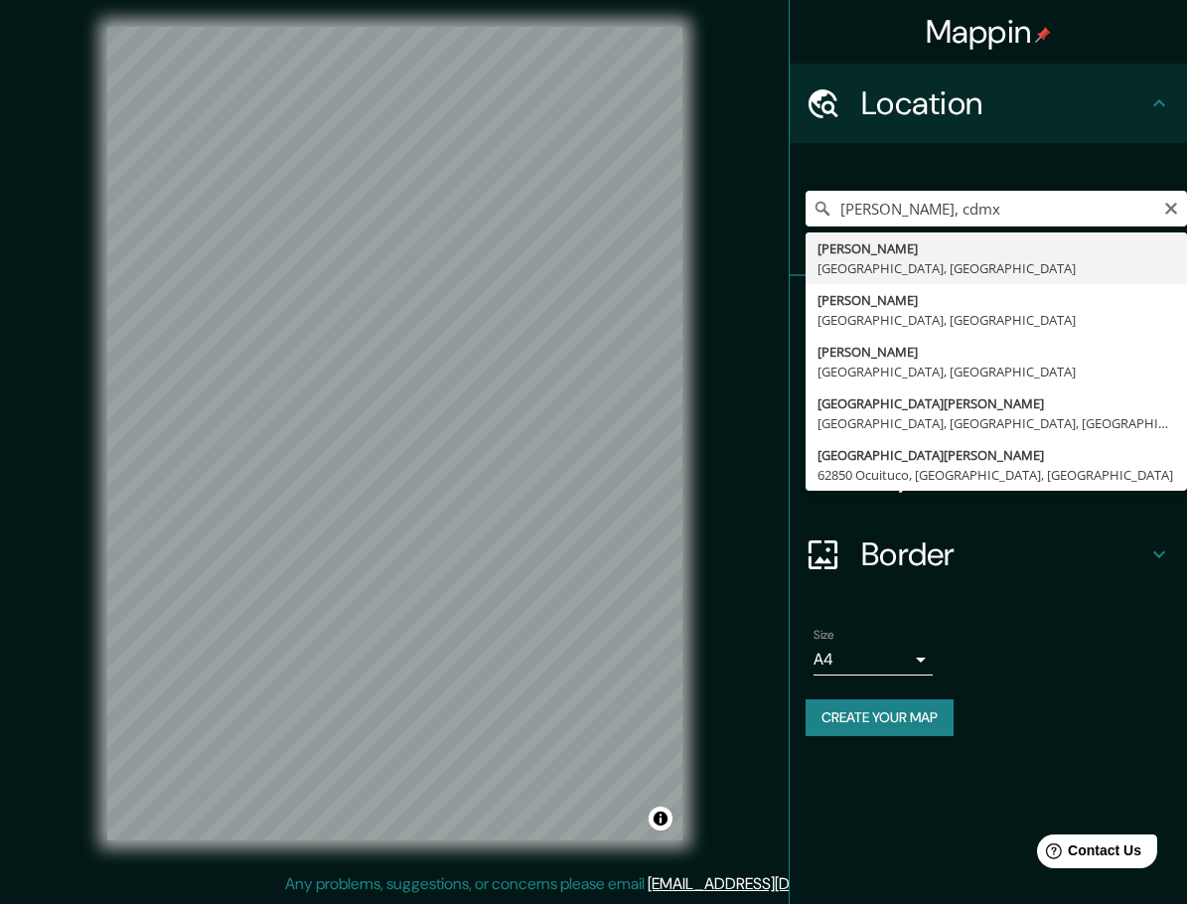
type input "[PERSON_NAME], [GEOGRAPHIC_DATA], [GEOGRAPHIC_DATA]"
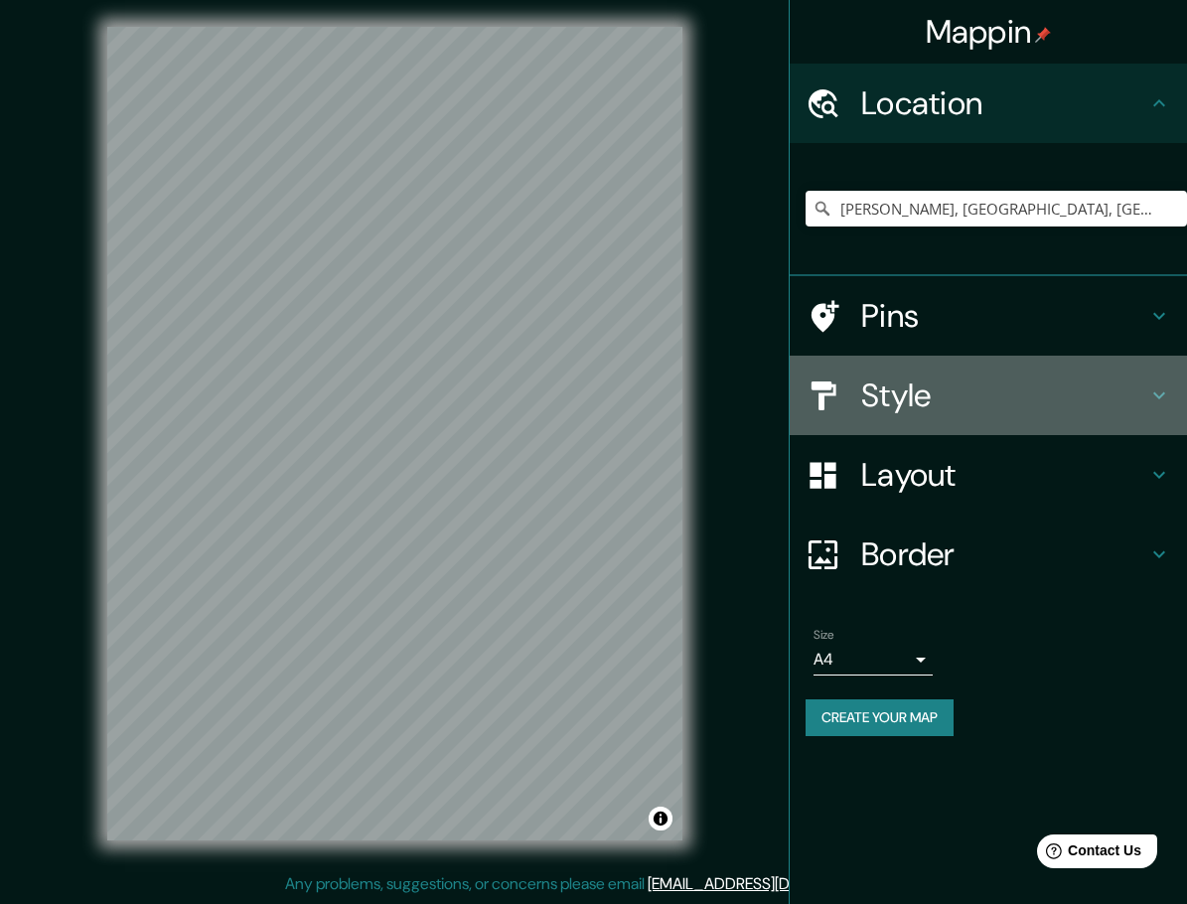
click at [939, 395] on h4 "Style" at bounding box center [1004, 396] width 286 height 40
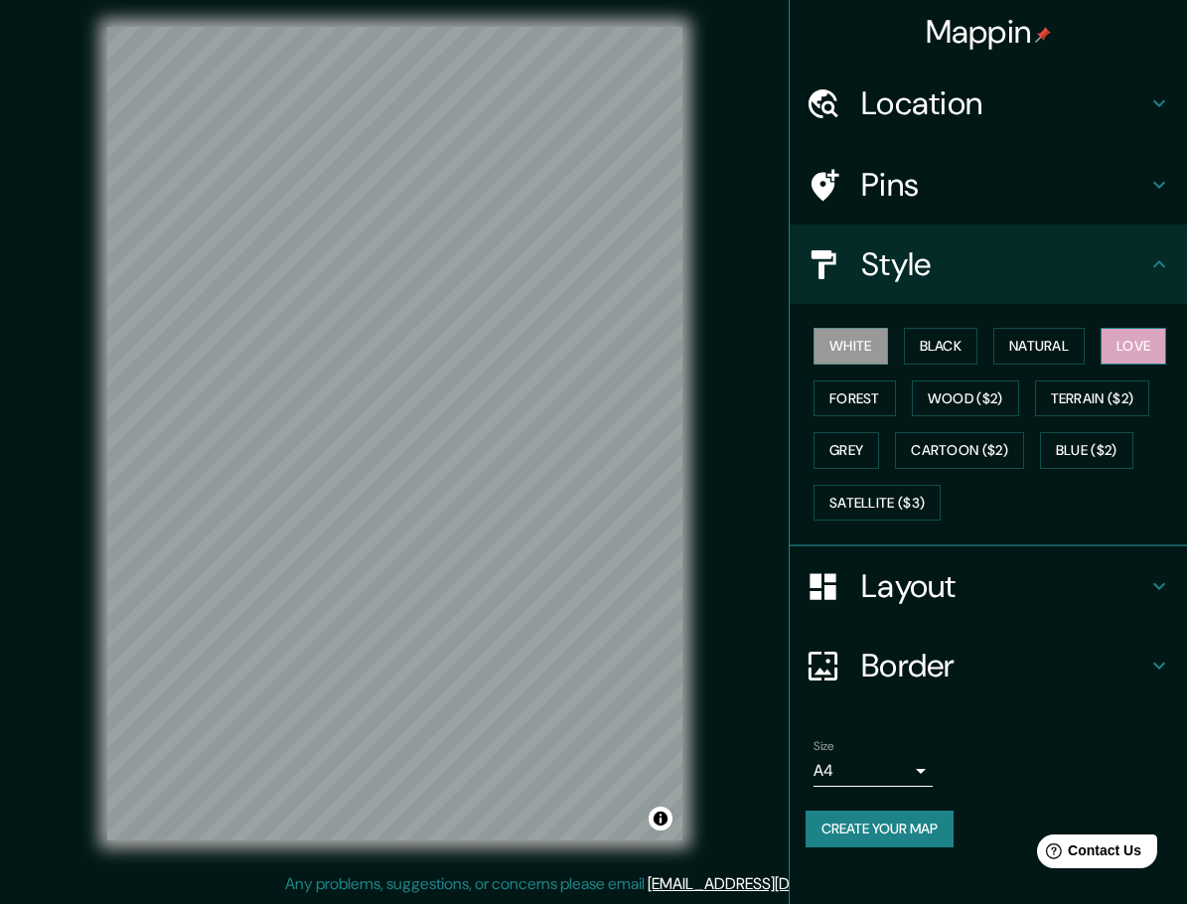
click at [1158, 339] on button "Love" at bounding box center [1134, 346] width 66 height 37
click at [947, 167] on h4 "Pins" at bounding box center [1004, 185] width 286 height 40
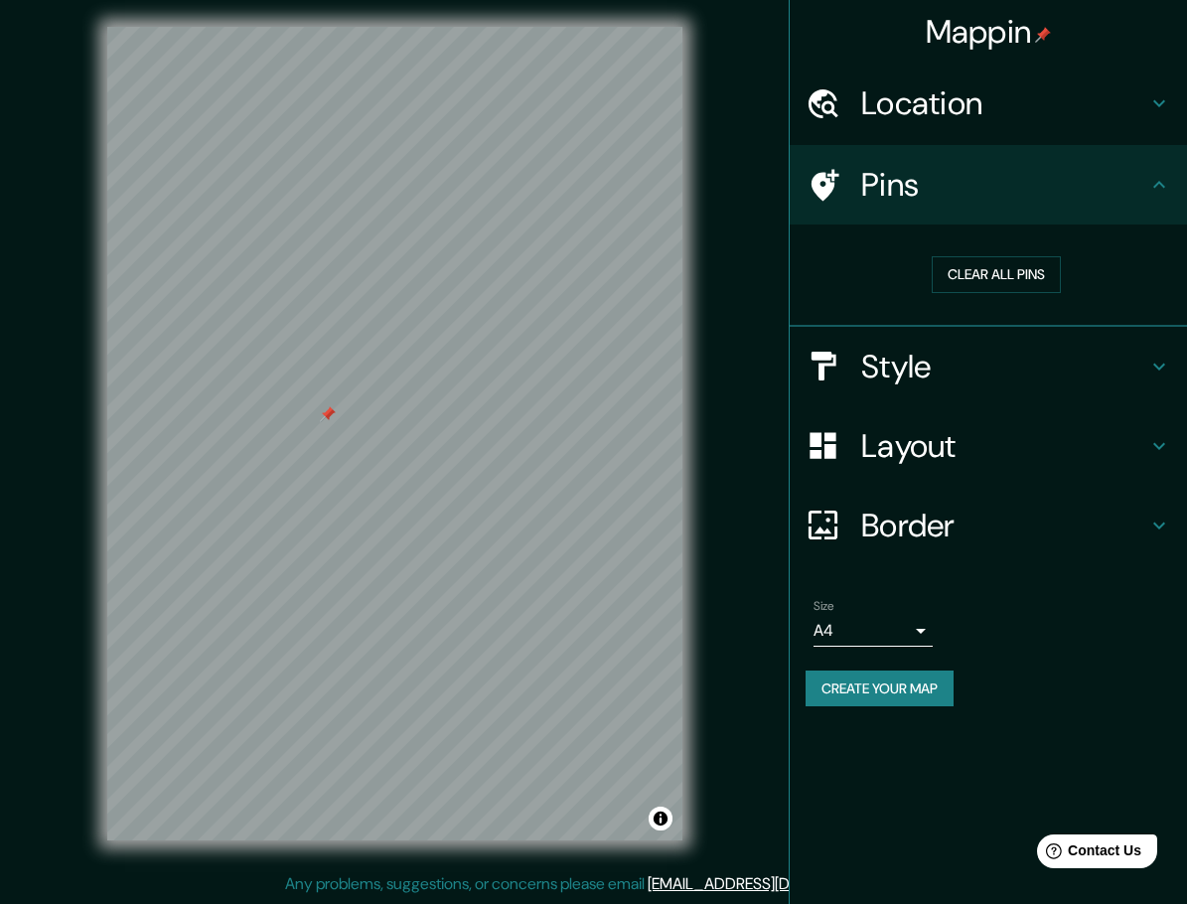
click at [1021, 443] on h4 "Layout" at bounding box center [1004, 446] width 286 height 40
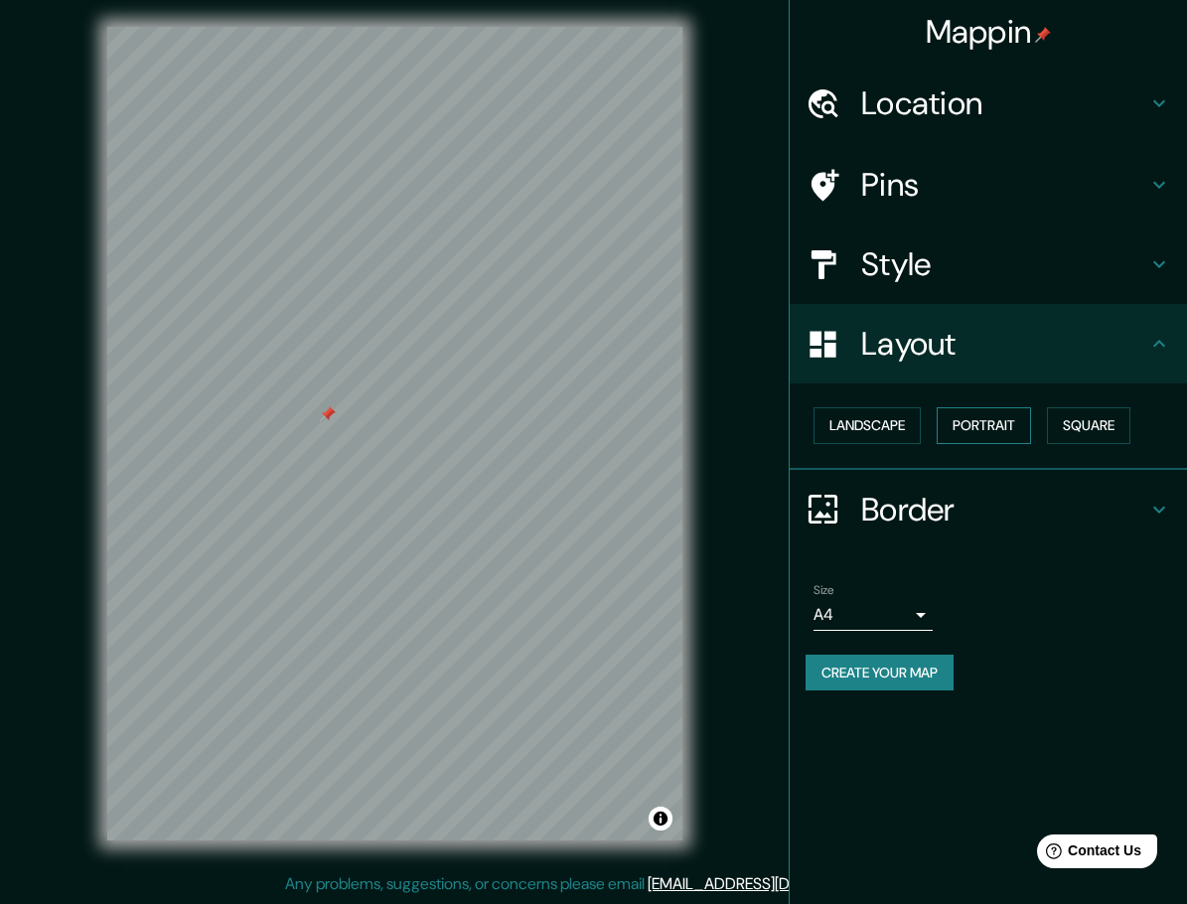
click at [1014, 438] on button "Portrait" at bounding box center [984, 425] width 94 height 37
click at [977, 508] on h4 "Border" at bounding box center [1004, 510] width 286 height 40
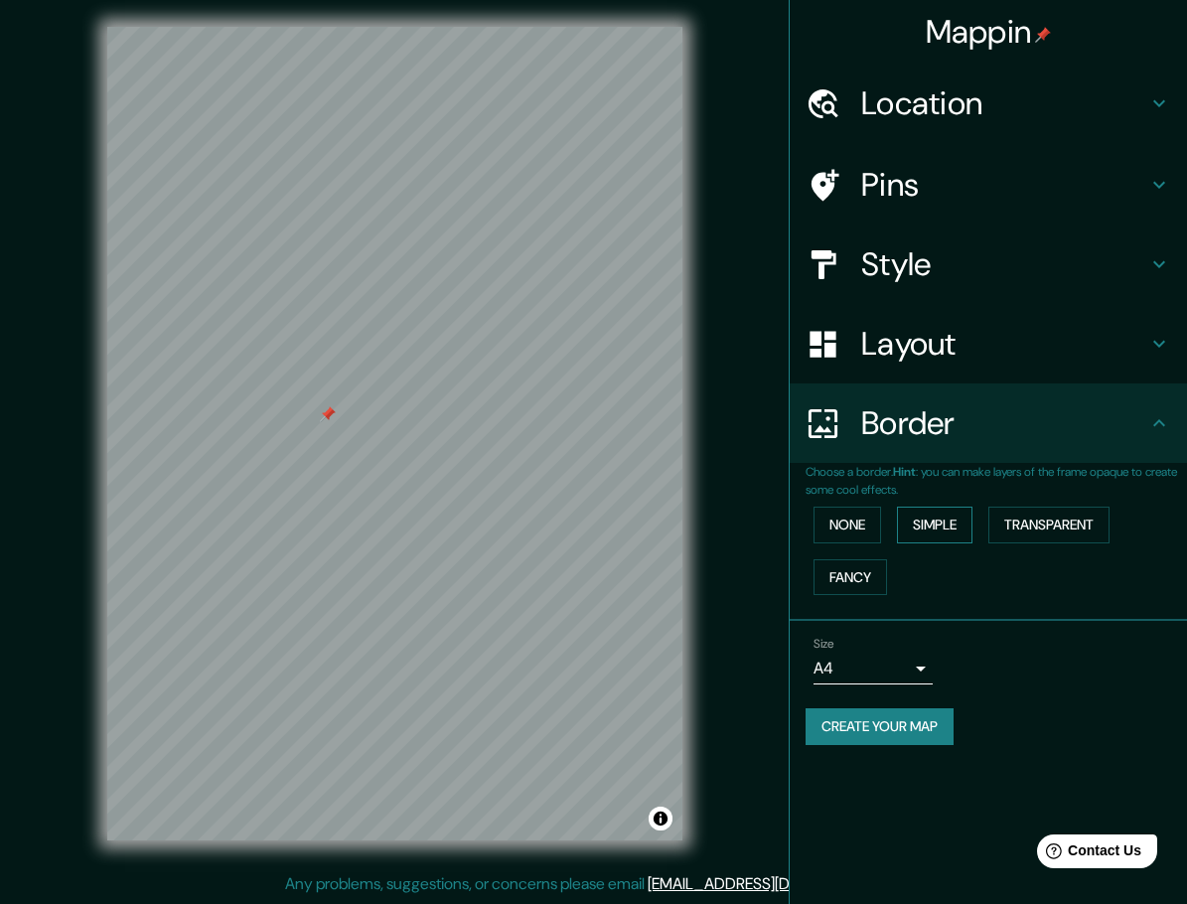
click at [926, 536] on button "Simple" at bounding box center [935, 525] width 76 height 37
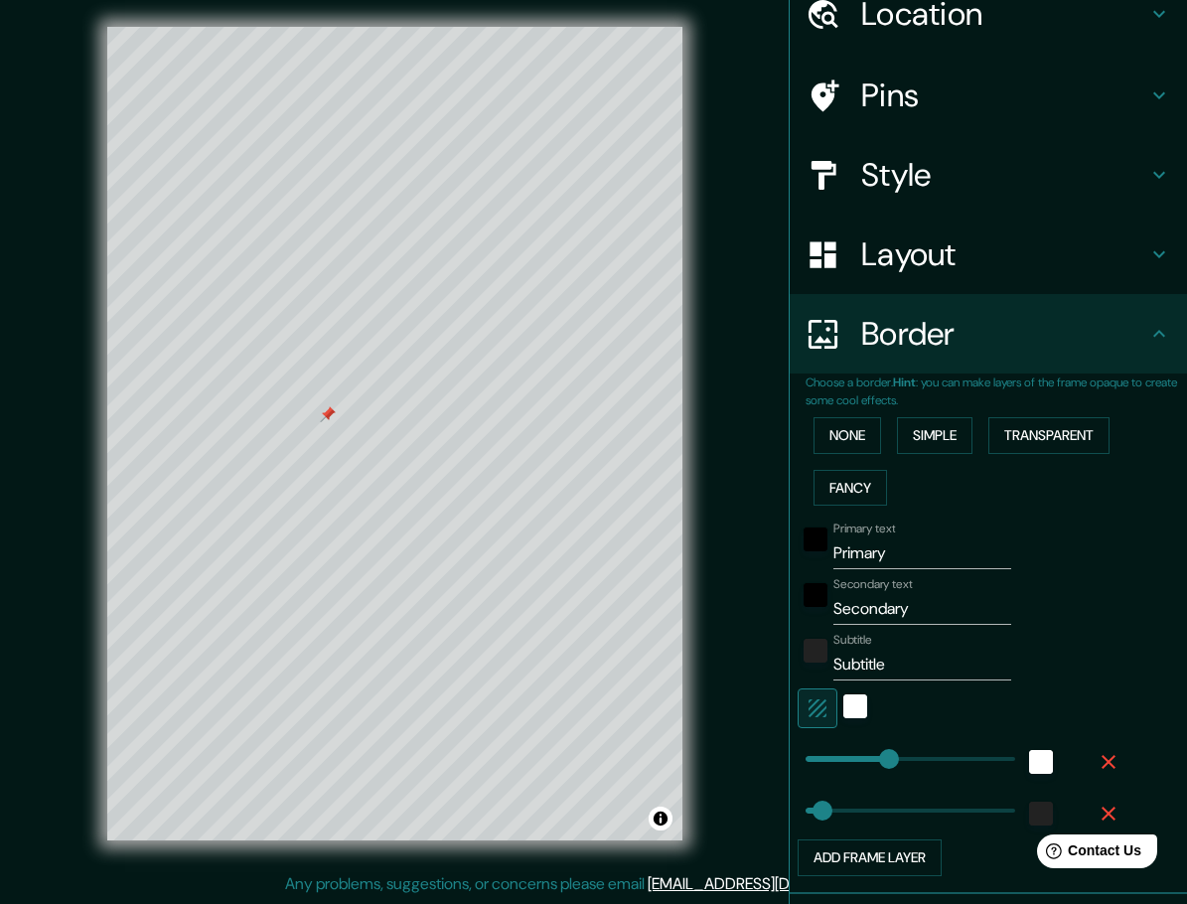
scroll to position [152, 0]
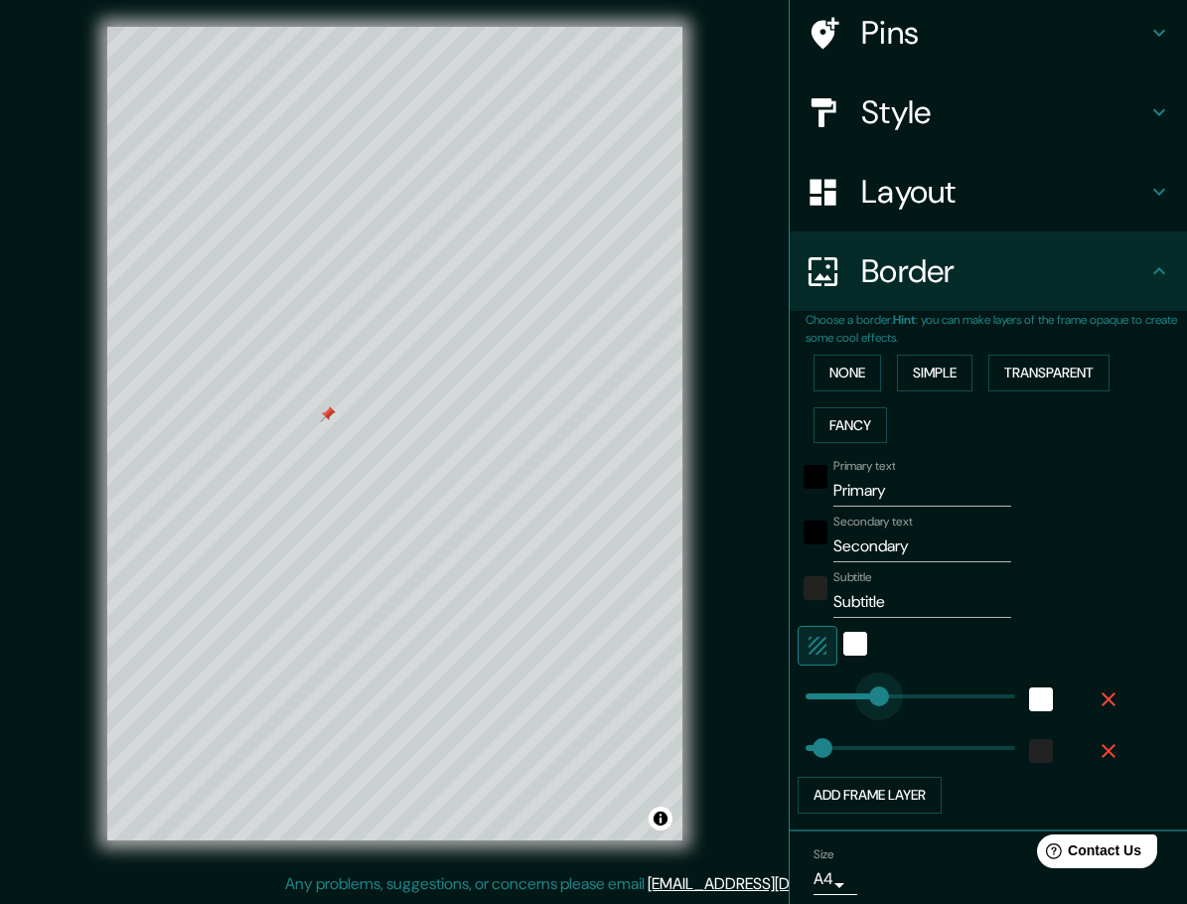
type input "55"
drag, startPoint x: 864, startPoint y: 700, endPoint x: 811, endPoint y: 701, distance: 53.7
type input "46"
type input "96"
drag, startPoint x: 811, startPoint y: 701, endPoint x: 826, endPoint y: 702, distance: 14.9
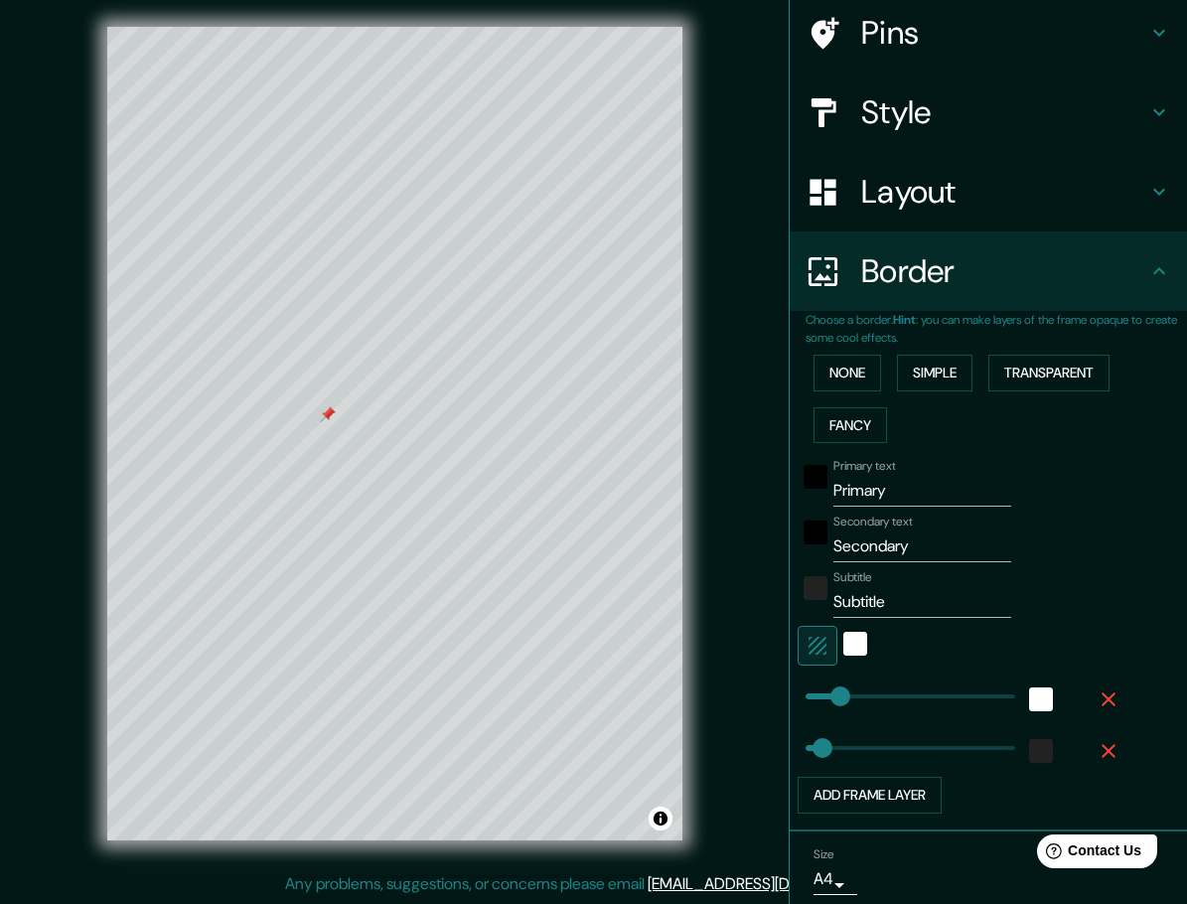
click at [810, 652] on icon "button" at bounding box center [818, 646] width 24 height 24
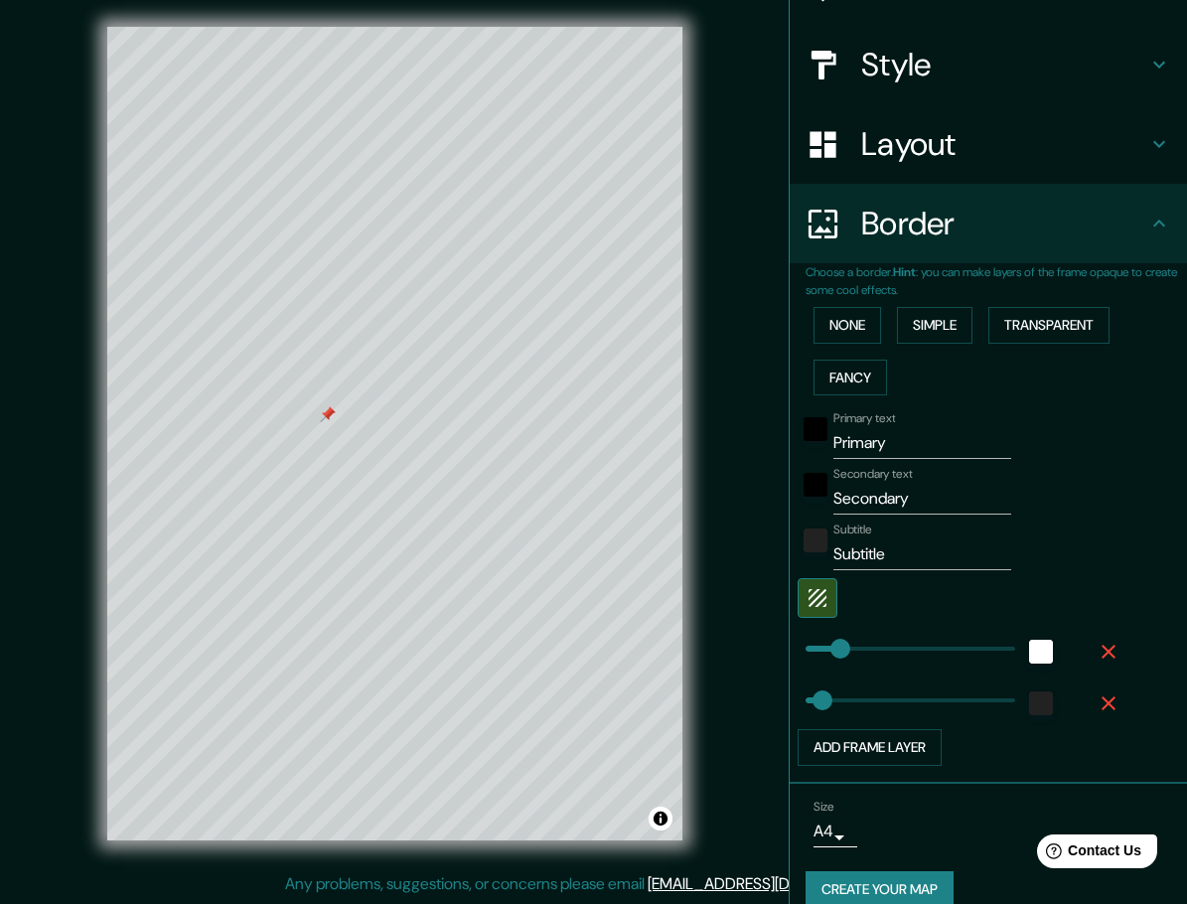
scroll to position [227, 0]
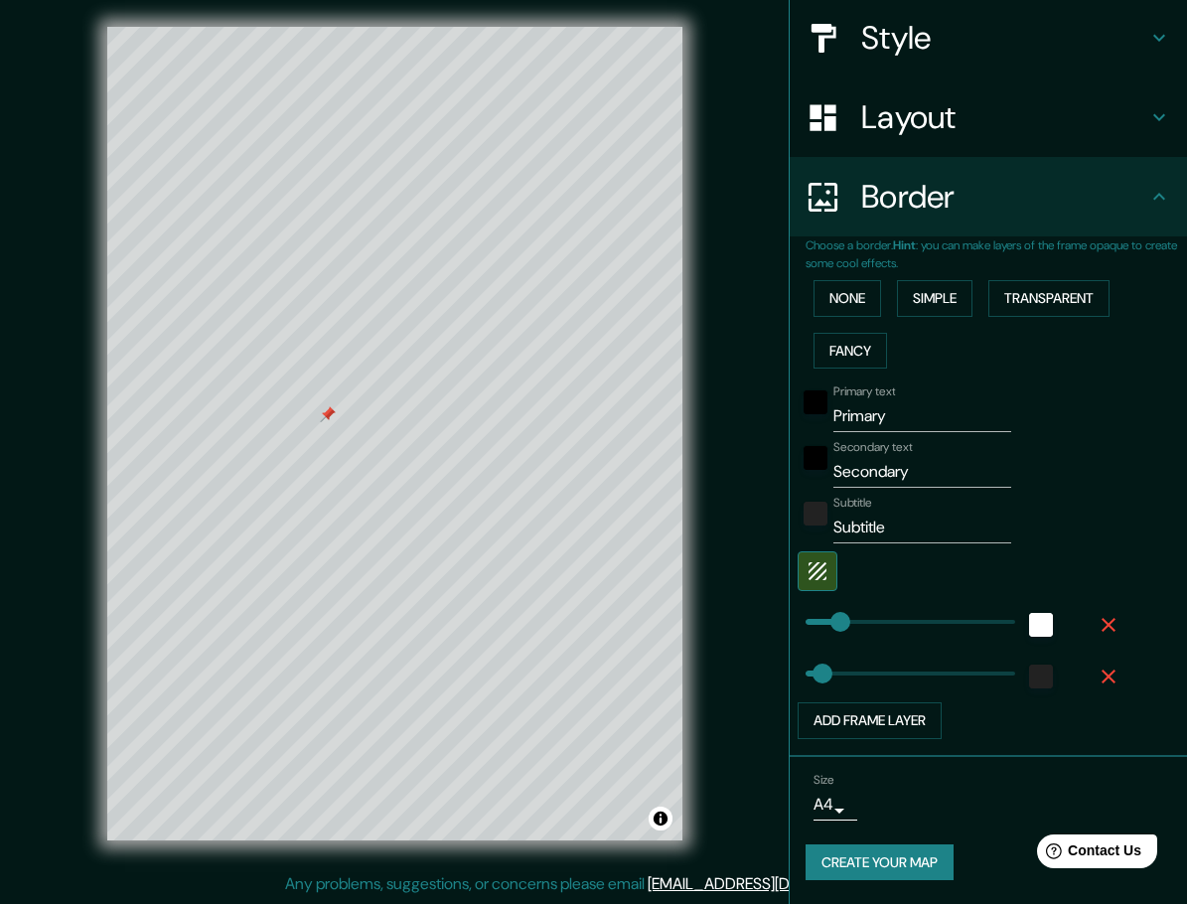
type input "46"
drag, startPoint x: 904, startPoint y: 469, endPoint x: 781, endPoint y: 474, distance: 123.3
click at [790, 474] on div "Choose a border. Hint : you can make layers of the frame opaque to create some …" at bounding box center [988, 496] width 397 height 521
paste input "[GEOGRAPHIC_DATA]"
type input "[GEOGRAPHIC_DATA]"
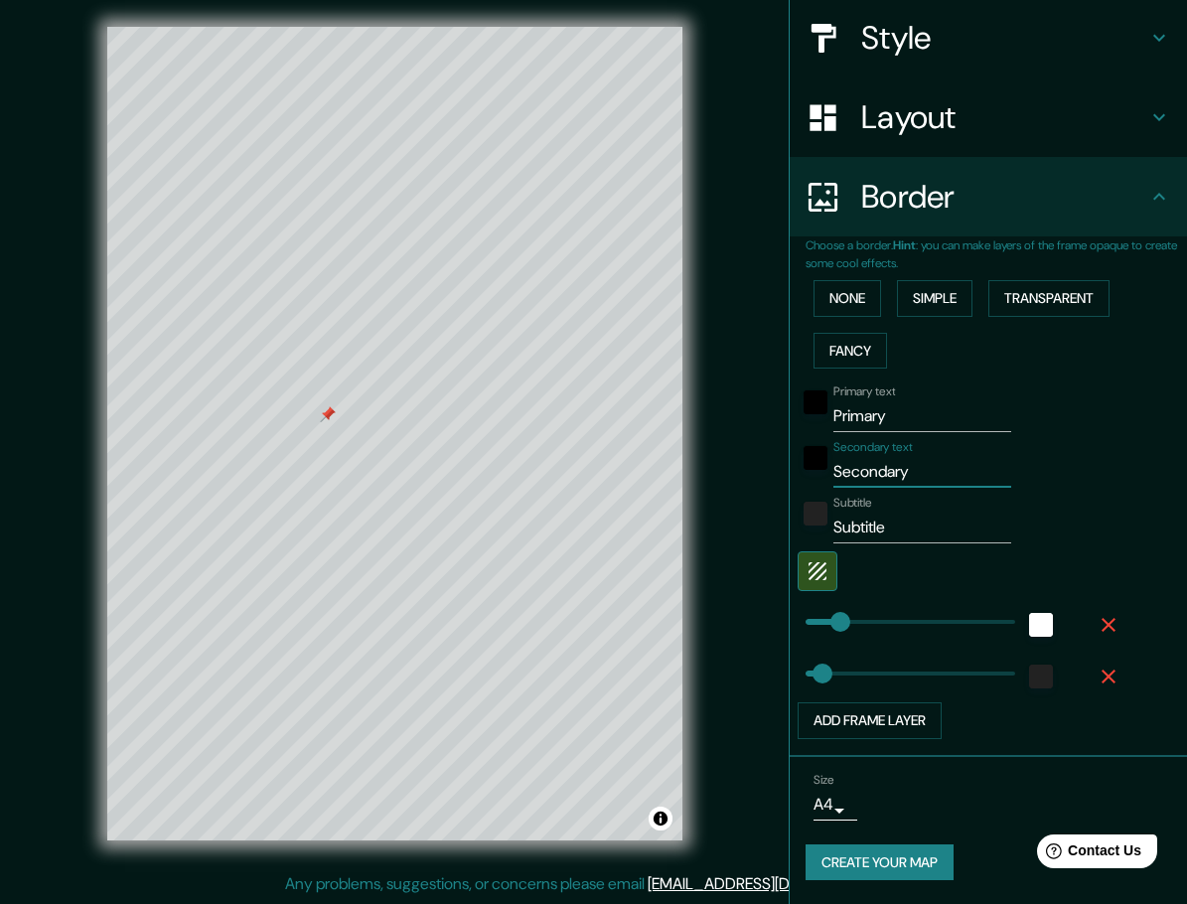
type input "46"
type input "[GEOGRAPHIC_DATA]"
click at [858, 412] on input "Primary" at bounding box center [923, 416] width 178 height 32
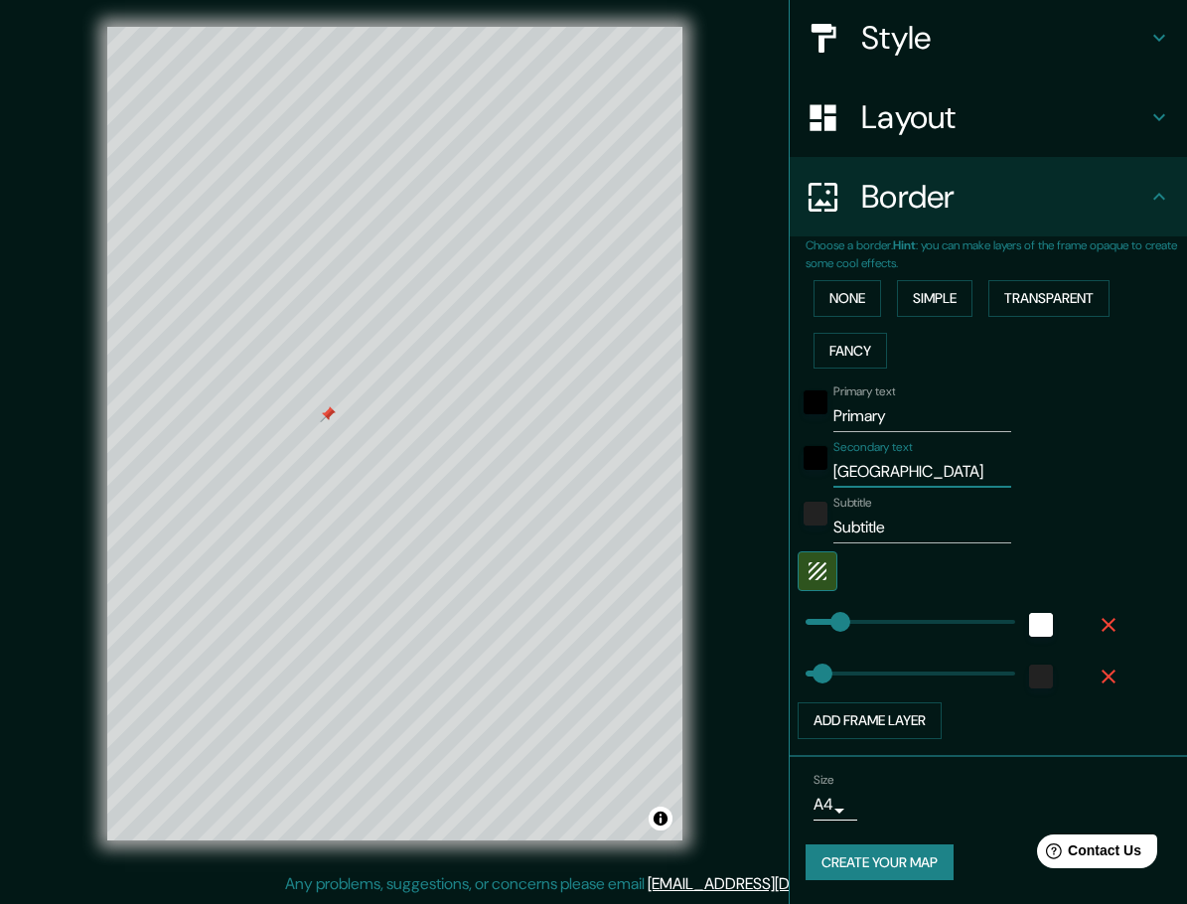
click at [858, 412] on input "Primary" at bounding box center [923, 416] width 178 height 32
type input "C"
type input "46"
type input "CD"
type input "46"
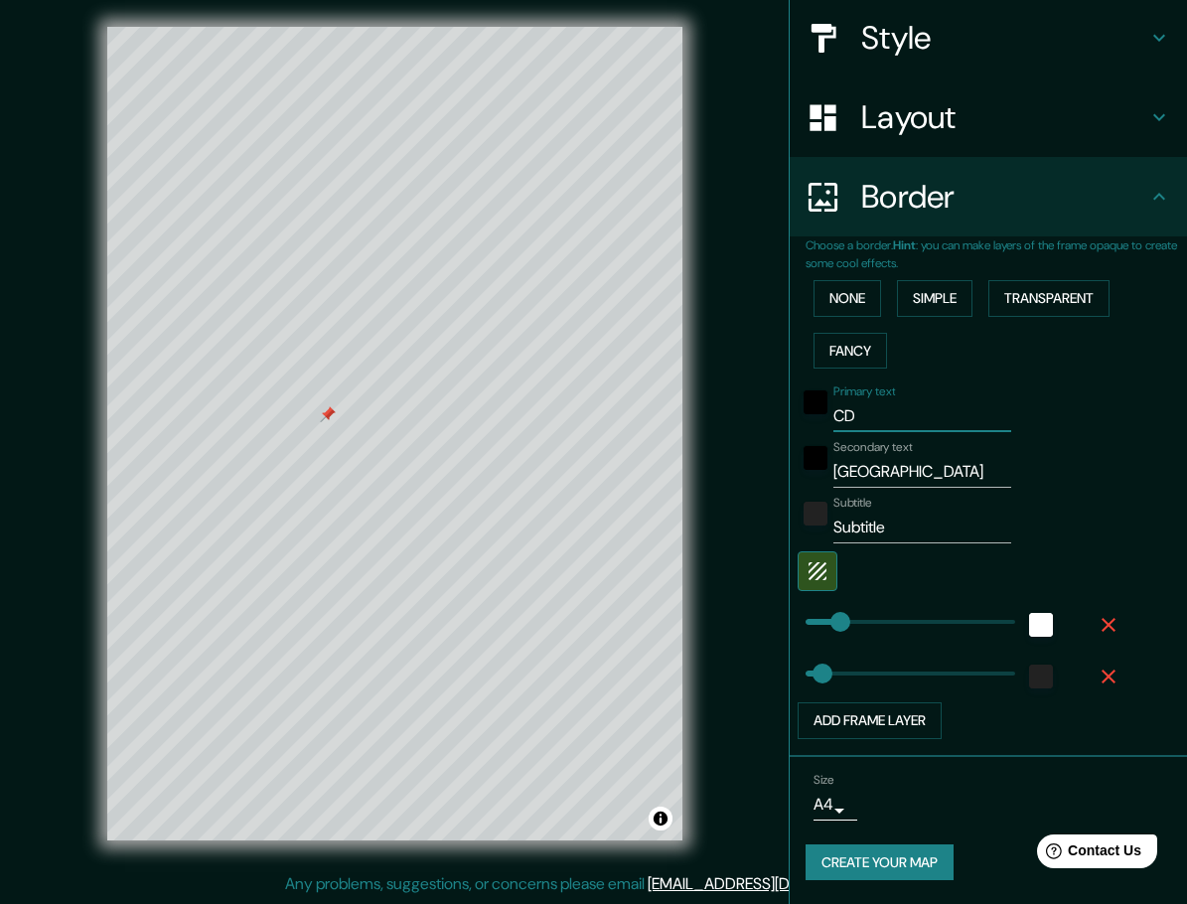
type input "CDM"
type input "46"
type input "CDMX"
type input "46"
type input "CDMX"
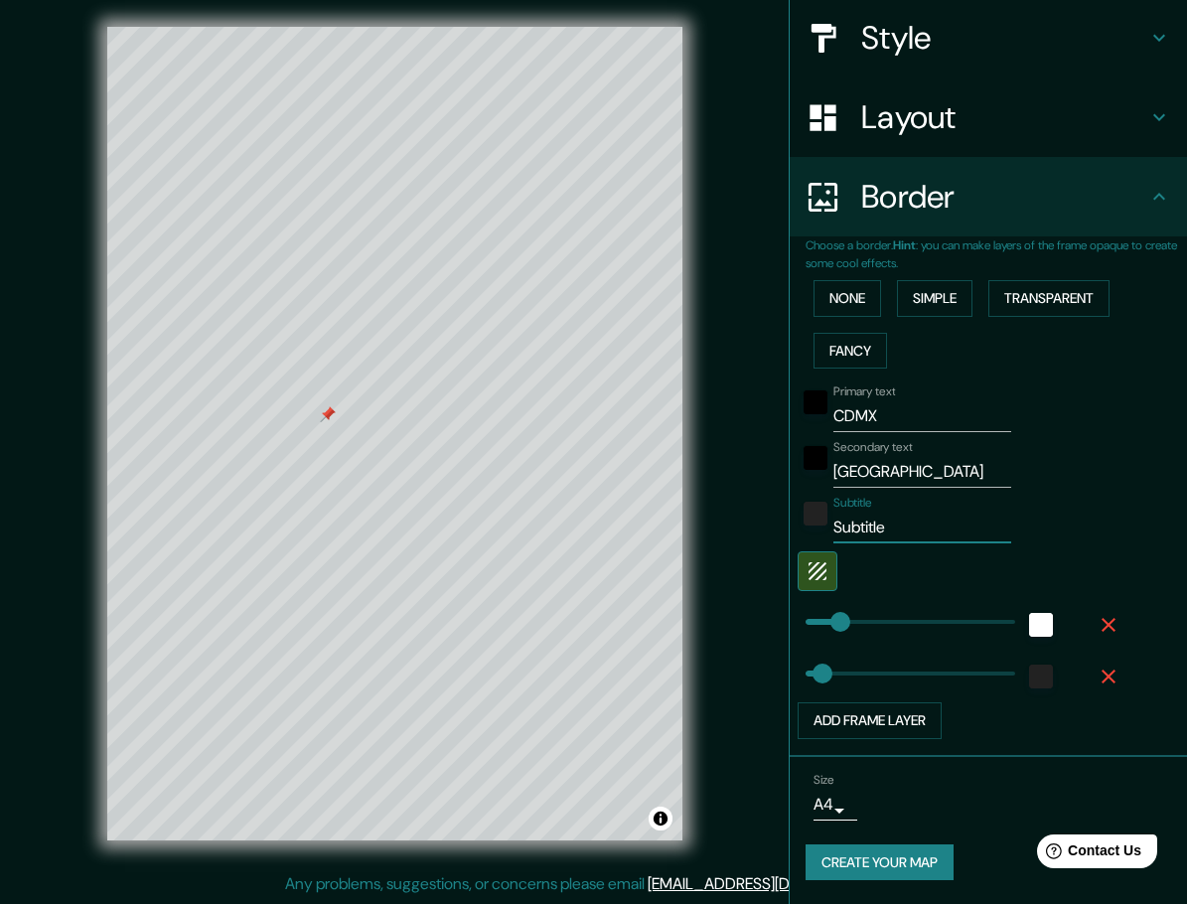
click at [866, 526] on input "Subtitle" at bounding box center [923, 528] width 178 height 32
type input "H"
type input "46"
type input "HO"
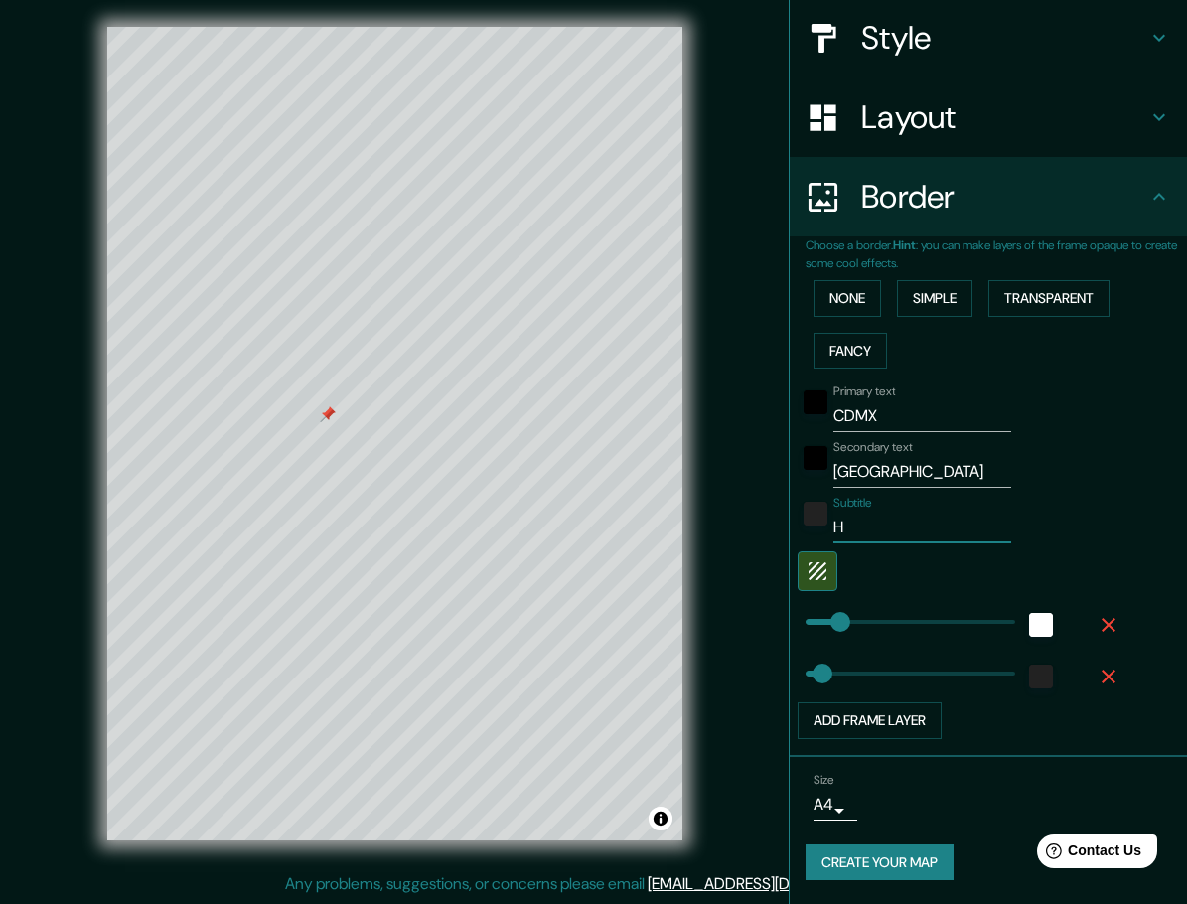
type input "46"
type input "HOME"
type input "46"
type input "HOME"
click at [806, 577] on icon "button" at bounding box center [818, 571] width 24 height 24
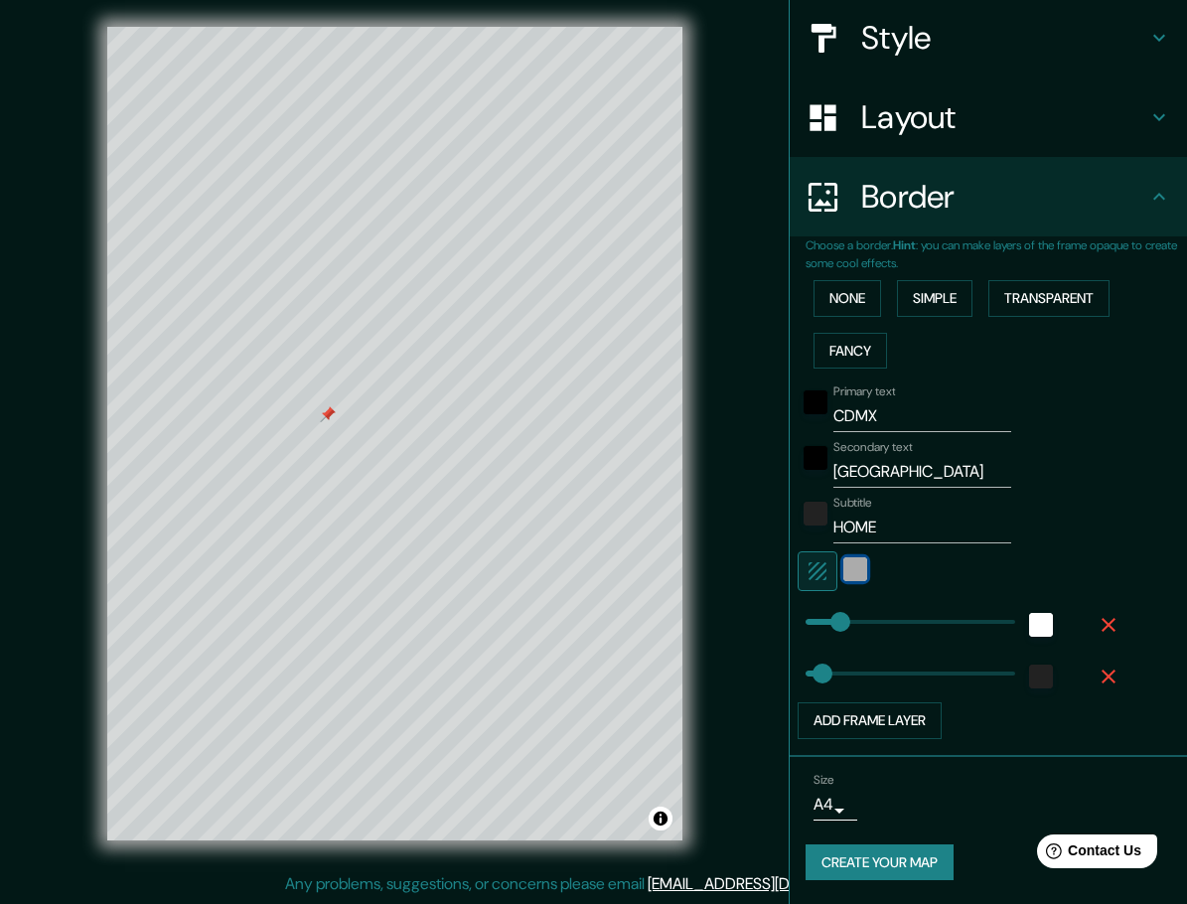
click at [844, 570] on div "white" at bounding box center [856, 569] width 24 height 24
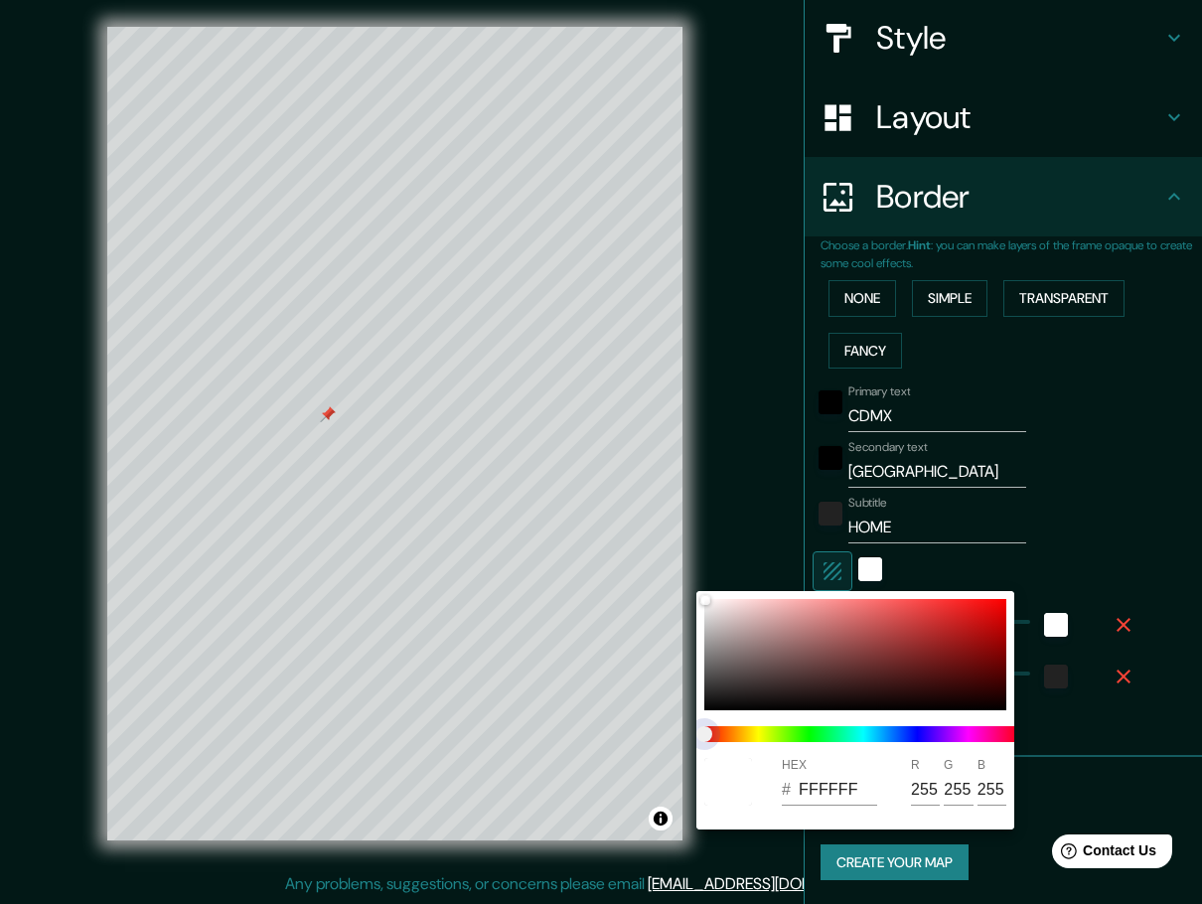
click at [957, 737] on span at bounding box center [863, 734] width 318 height 16
click at [958, 737] on span at bounding box center [863, 734] width 318 height 16
click at [965, 735] on span at bounding box center [863, 734] width 318 height 16
drag, startPoint x: 707, startPoint y: 731, endPoint x: 957, endPoint y: 731, distance: 249.4
click at [957, 731] on span at bounding box center [863, 734] width 318 height 16
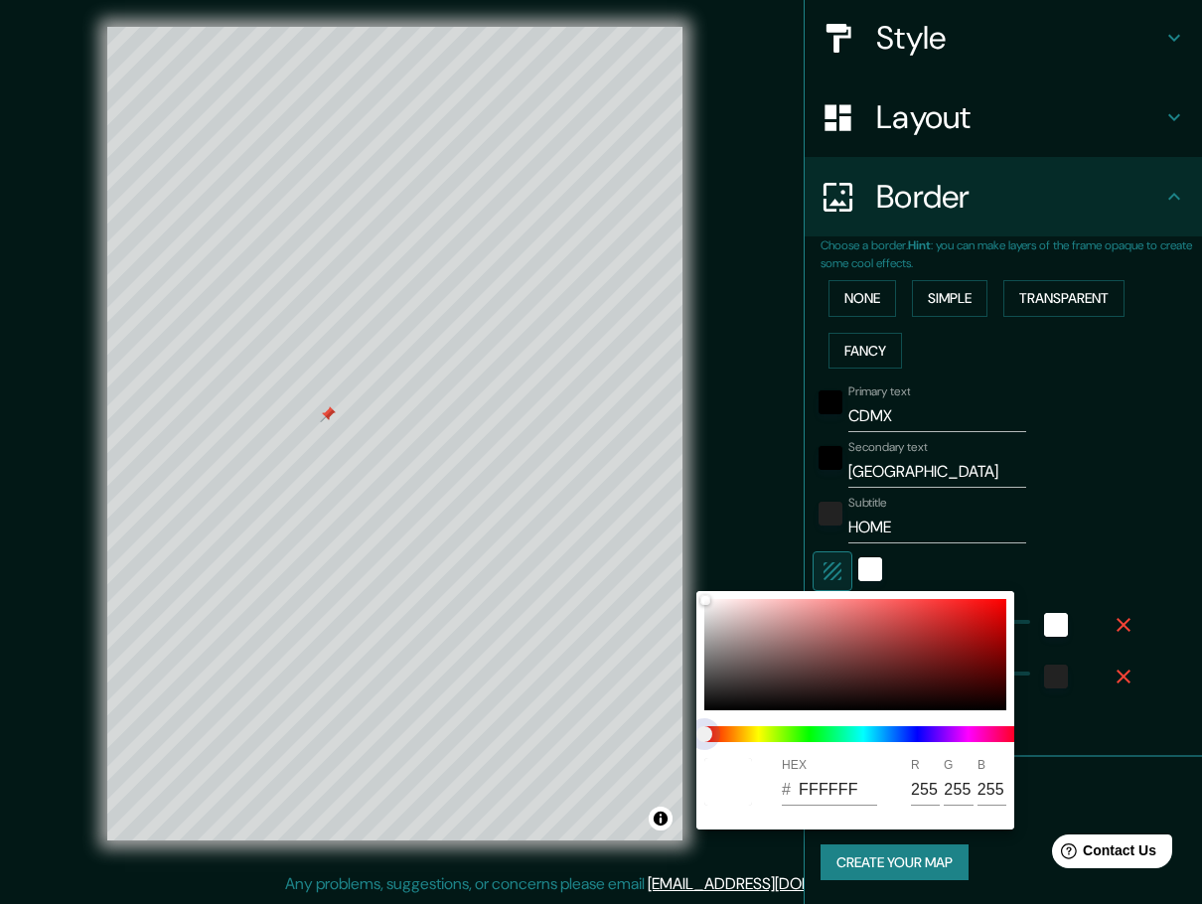
click at [957, 731] on span at bounding box center [863, 734] width 318 height 16
click at [863, 667] on div at bounding box center [855, 654] width 302 height 111
type input "46"
type input "632F2F"
type input "99"
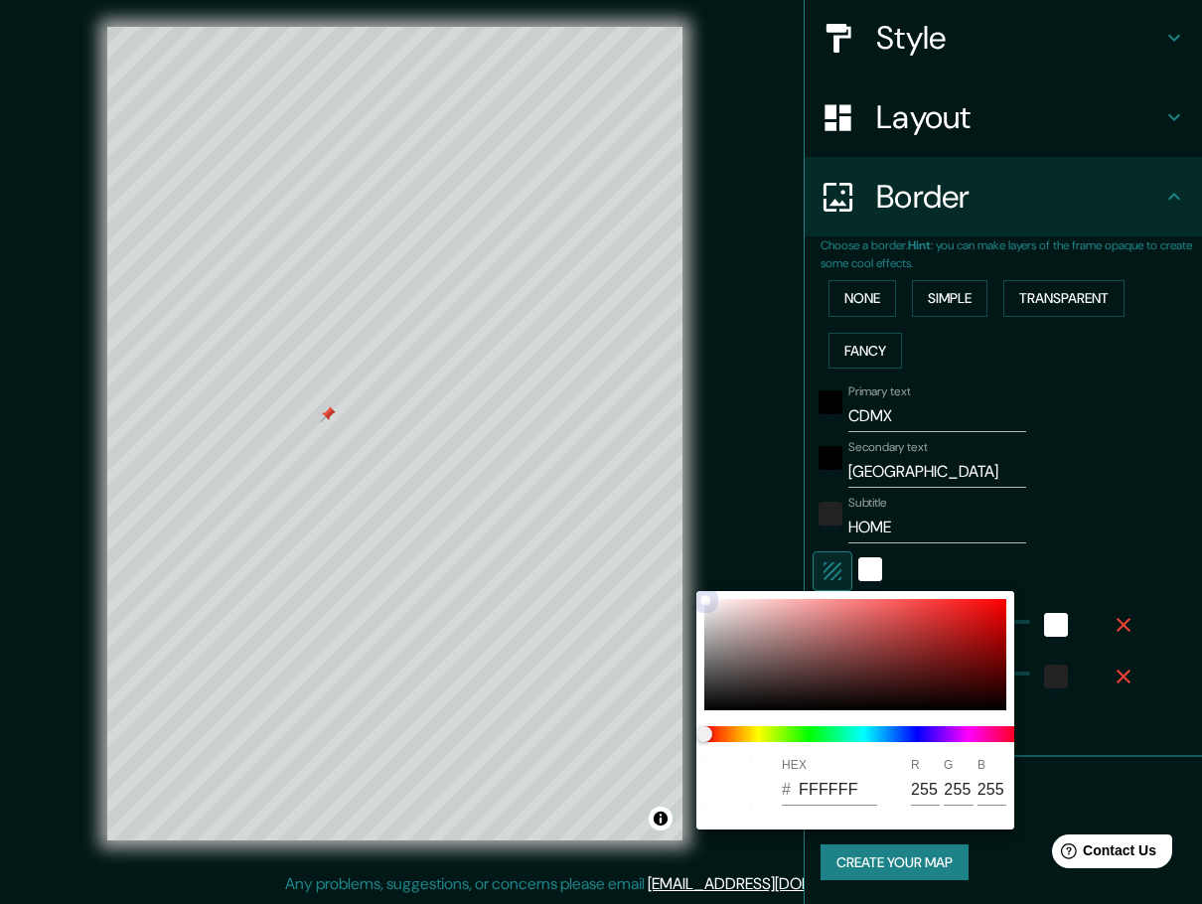
type input "47"
click at [711, 610] on div at bounding box center [855, 654] width 302 height 111
type input "46"
type input "E6E0E0"
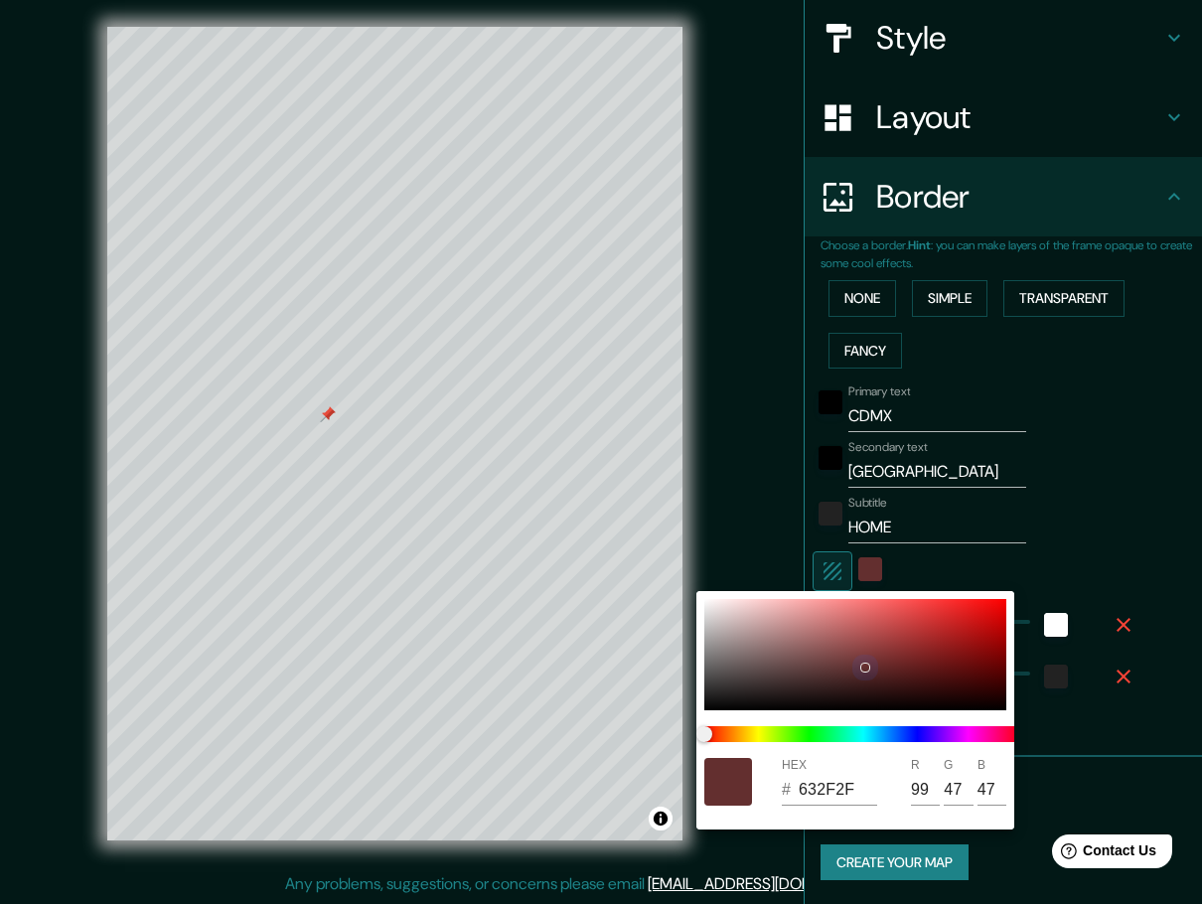
type input "230"
type input "224"
type input "46"
type input "E1D5D5"
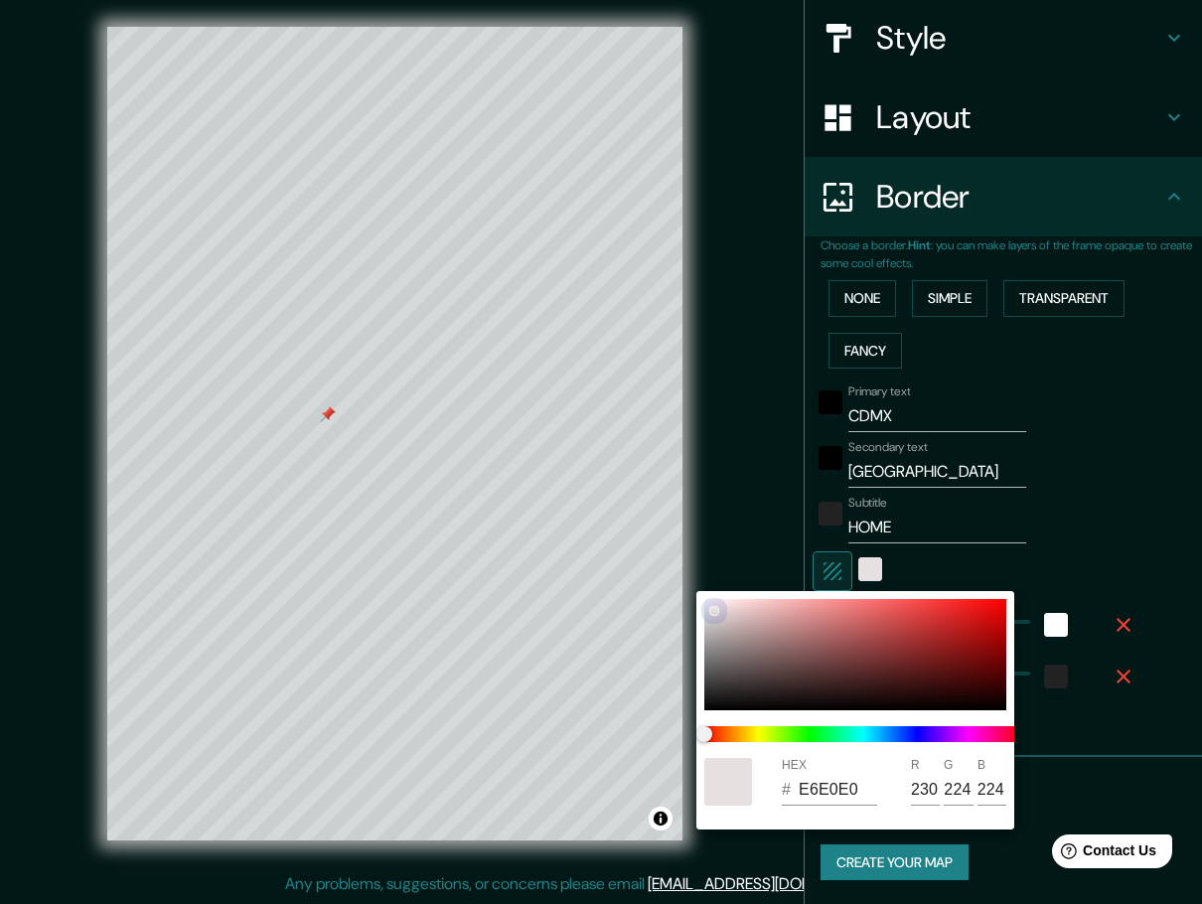
type input "225"
type input "213"
type input "46"
type input "EDDDDD"
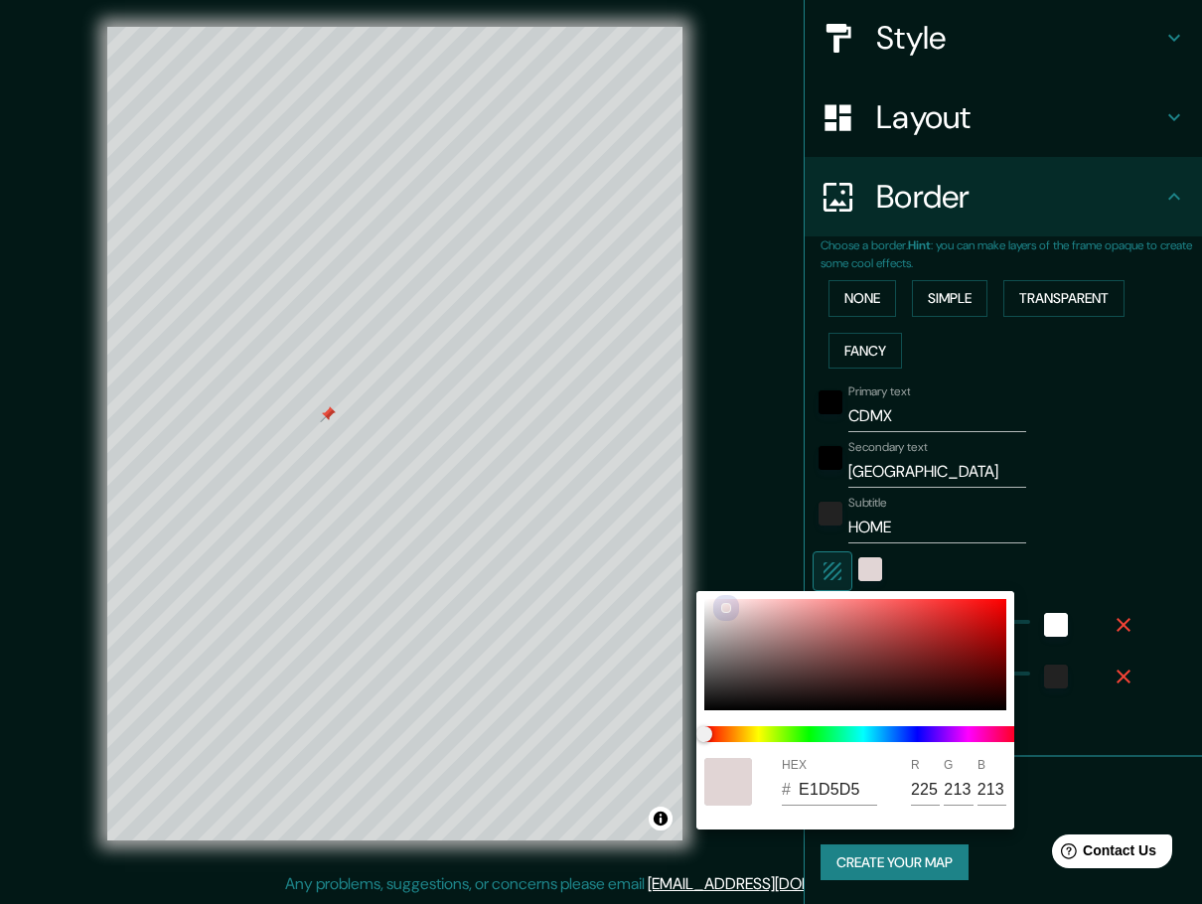
type input "237"
type input "221"
type input "46"
type input "F1E0E0"
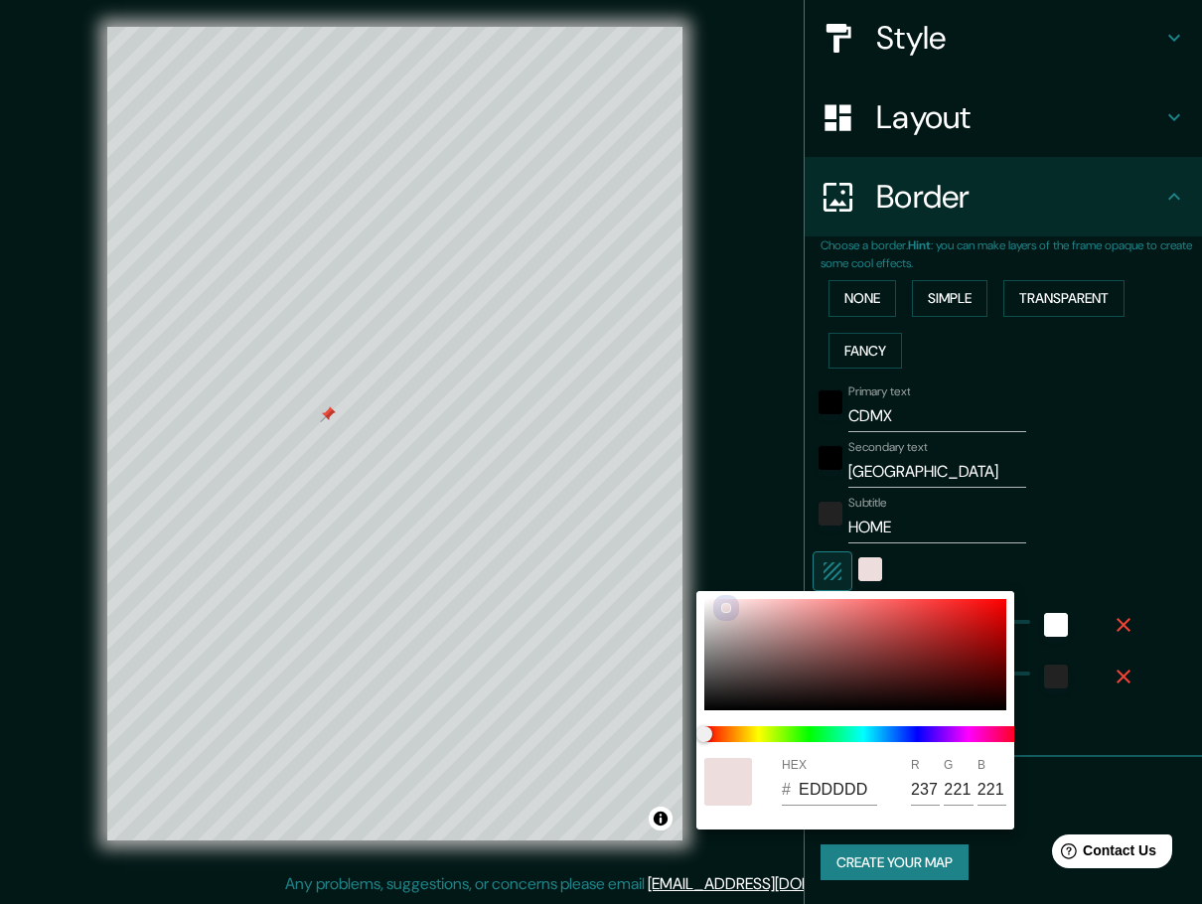
type input "241"
type input "224"
type input "46"
type input "F4DEDE"
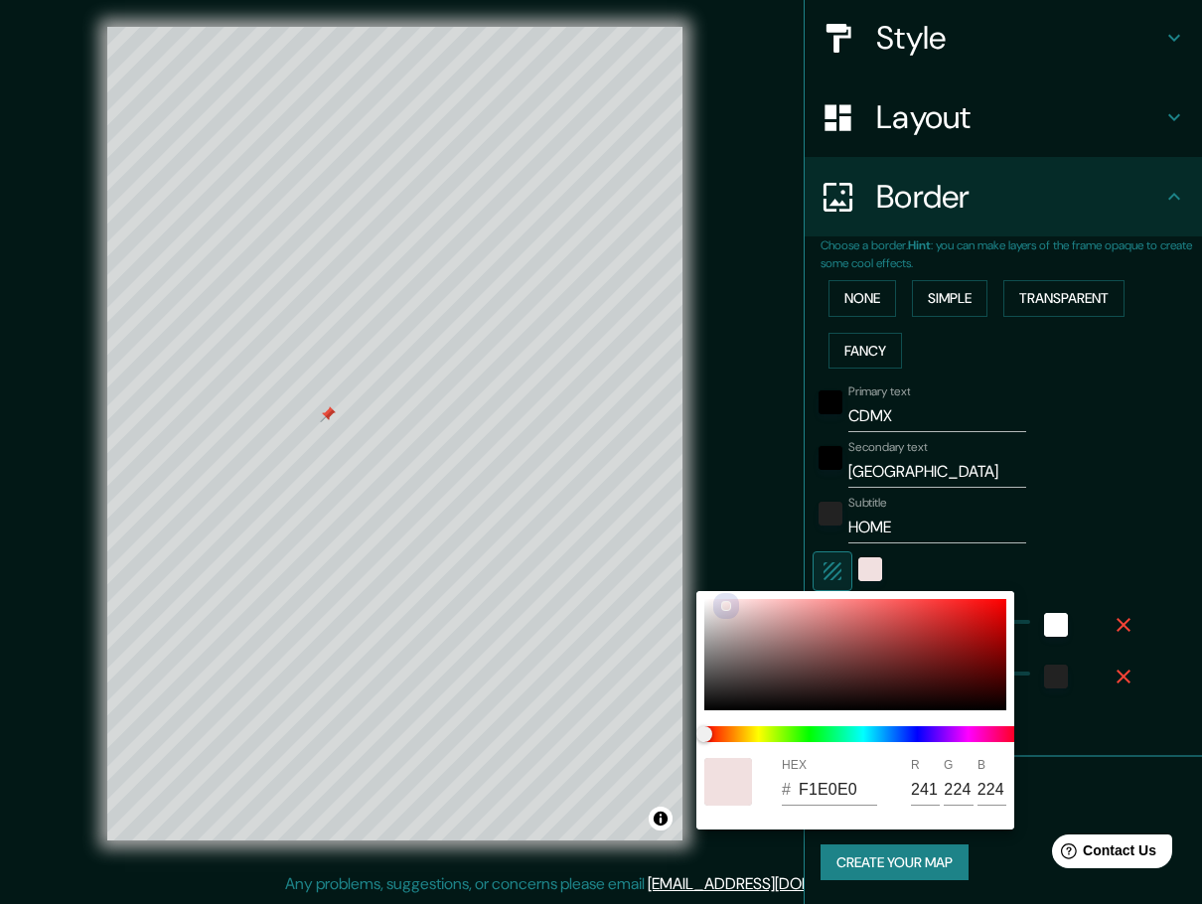
type input "244"
type input "222"
type input "46"
type input "F4DADA"
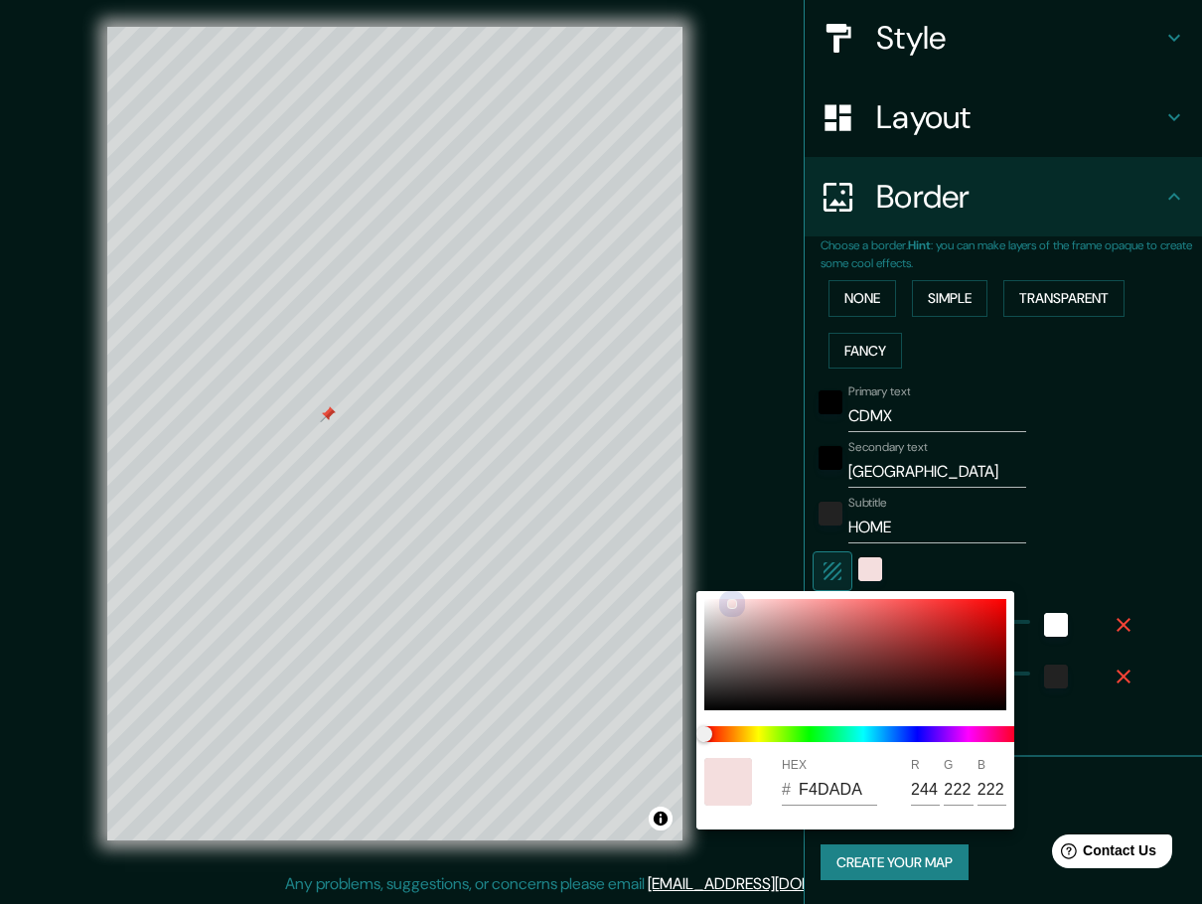
type input "218"
type input "46"
type input "F4D8D8"
type input "216"
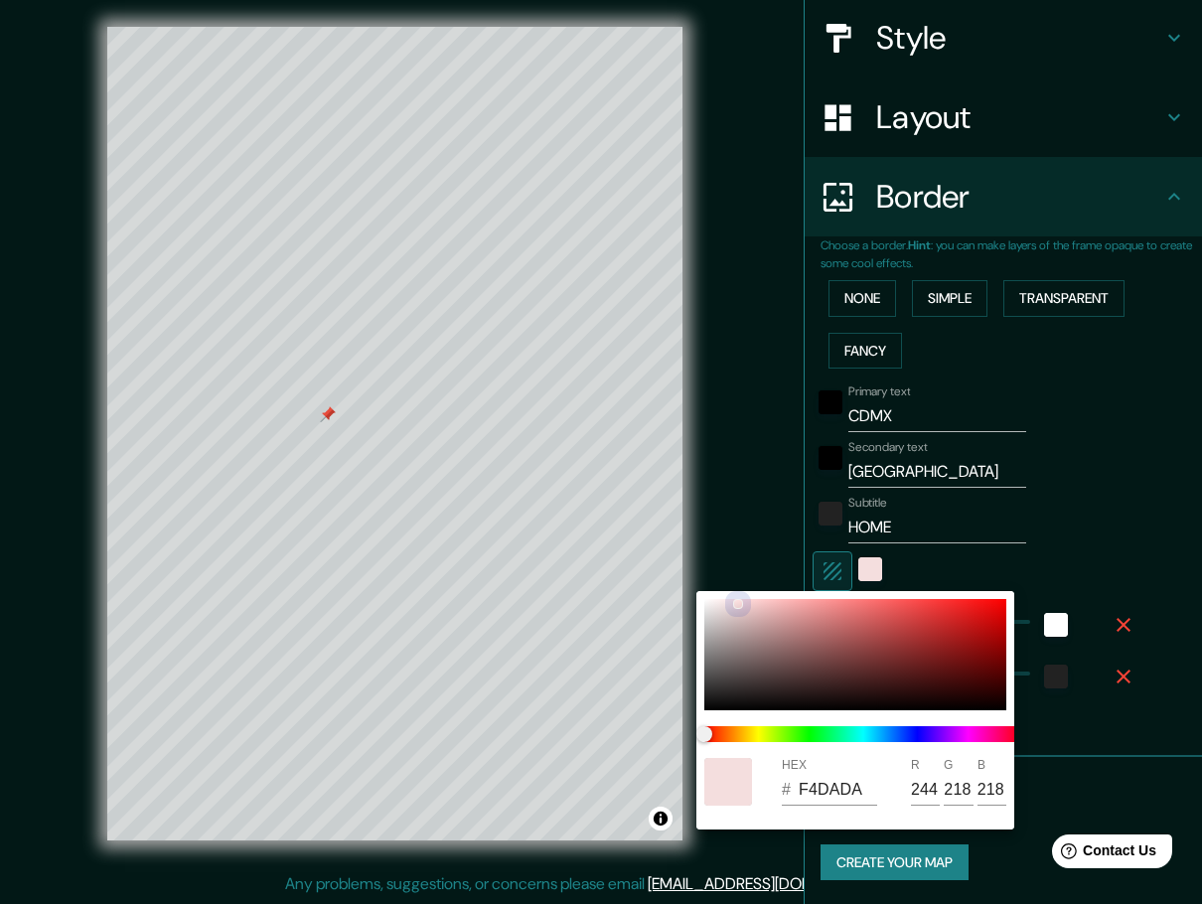
type input "216"
type input "46"
type input "F4DADA"
type input "218"
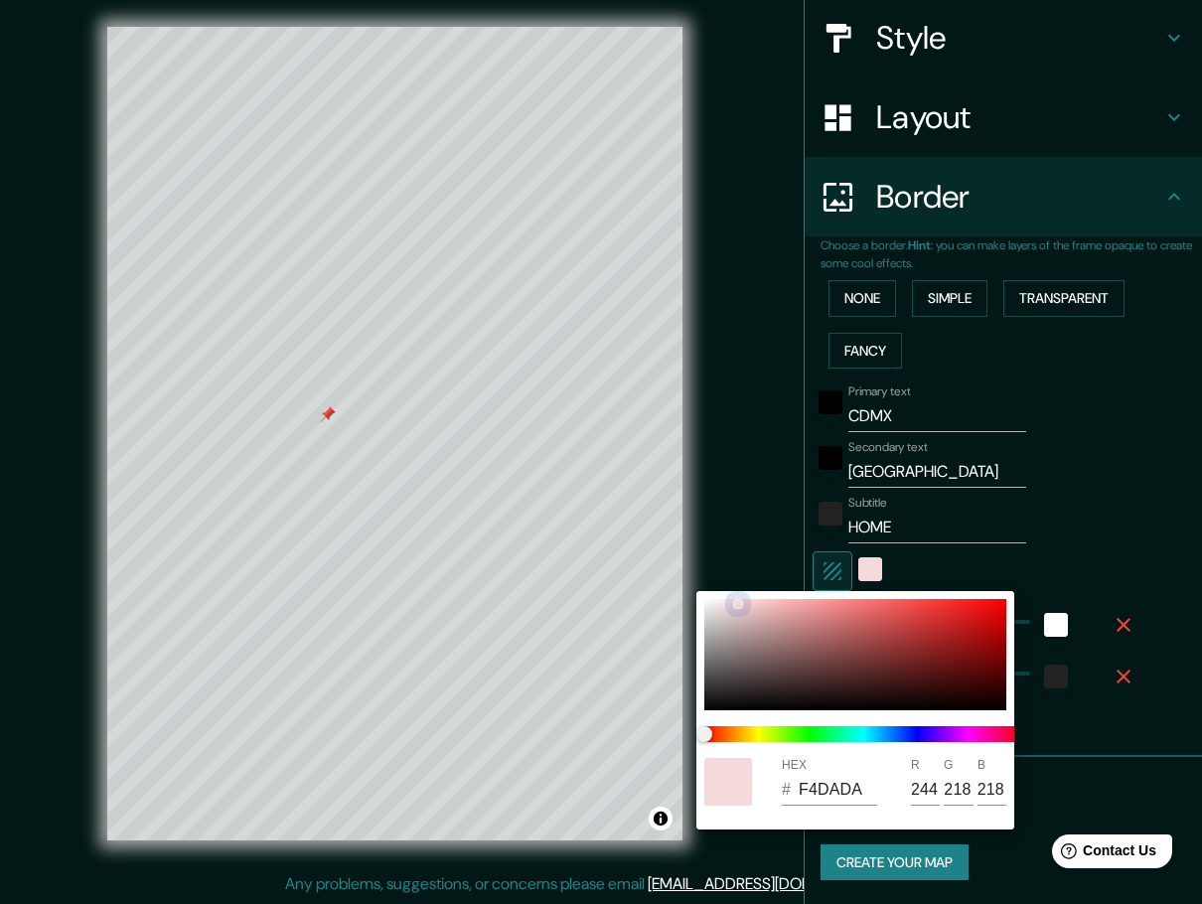
type input "46"
type input "F4E1E1"
type input "225"
type input "46"
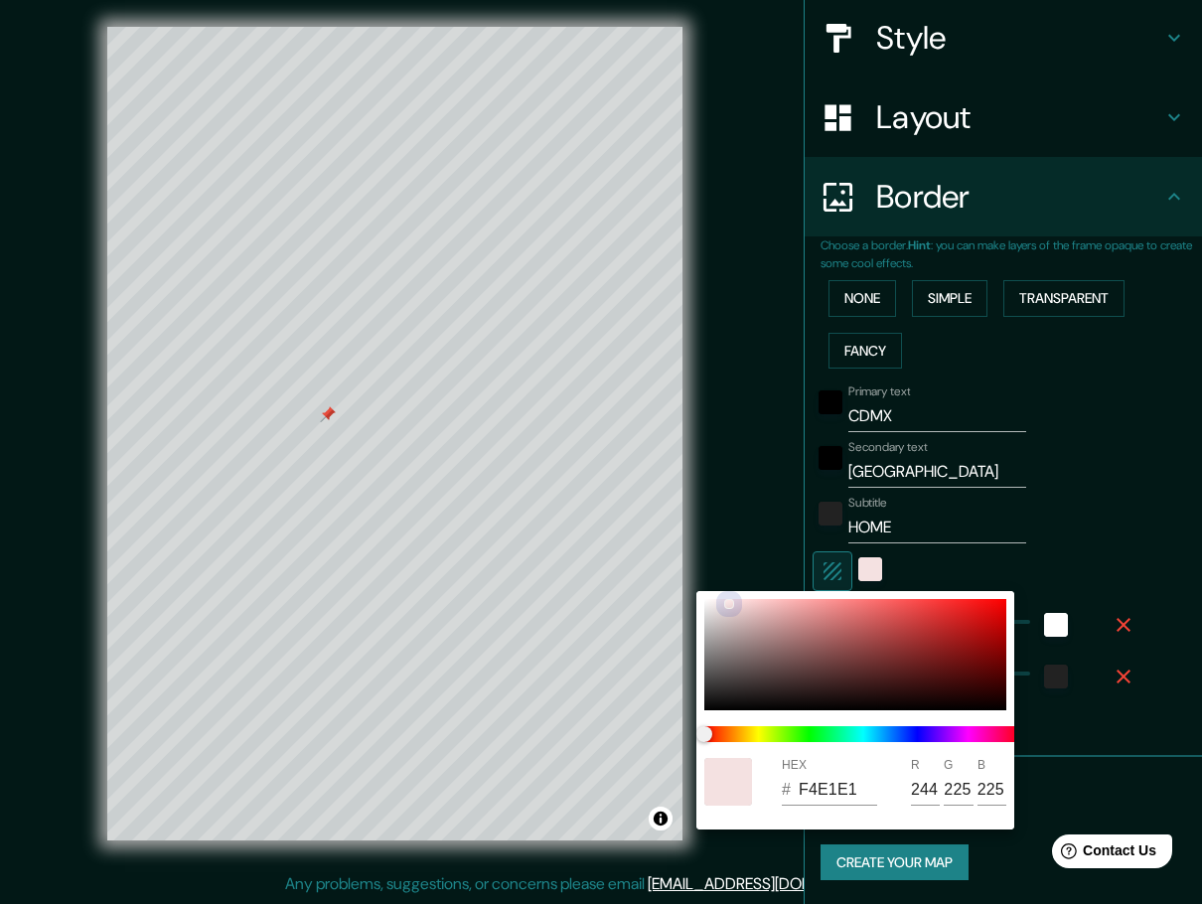
type input "F4E6E6"
type input "230"
type input "46"
type input "F4F4F4"
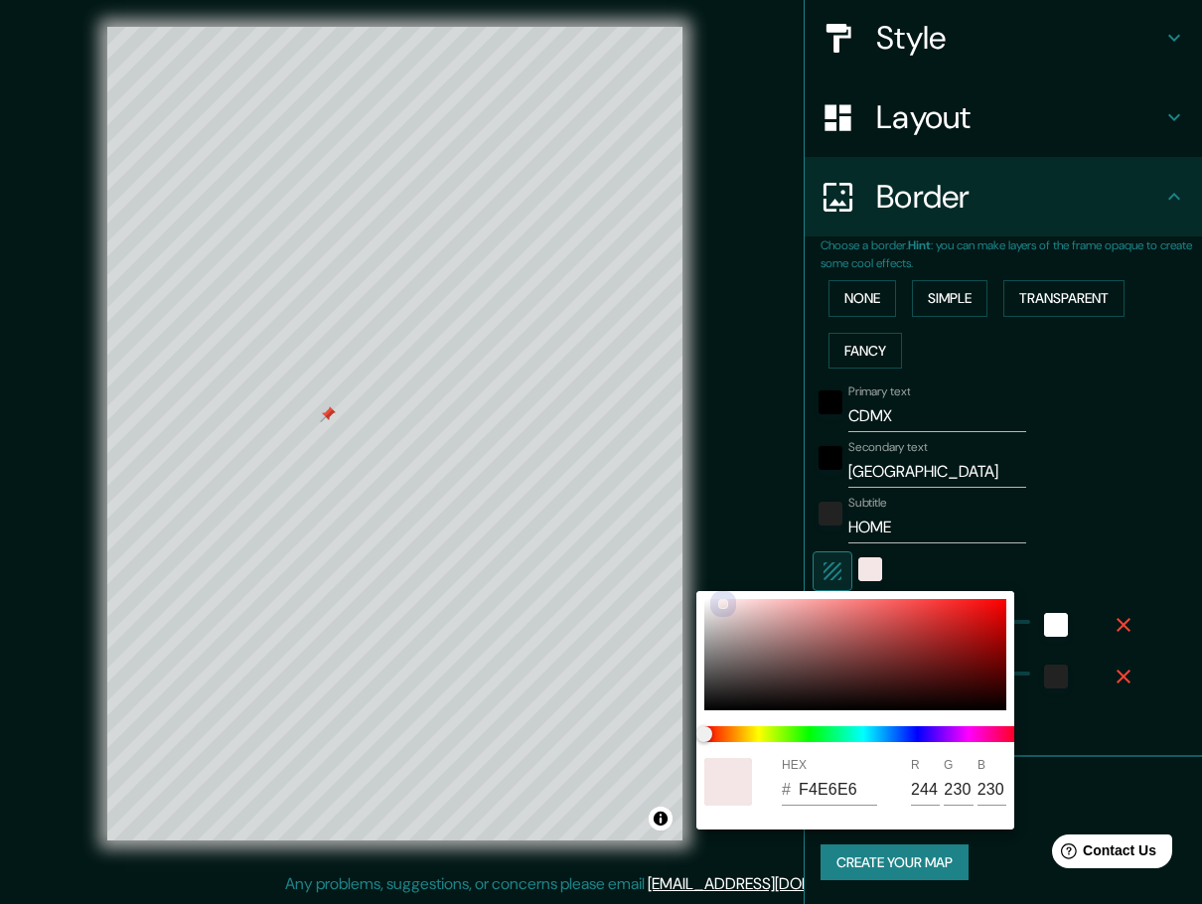
type input "244"
type input "46"
type input "F6E3E3"
type input "246"
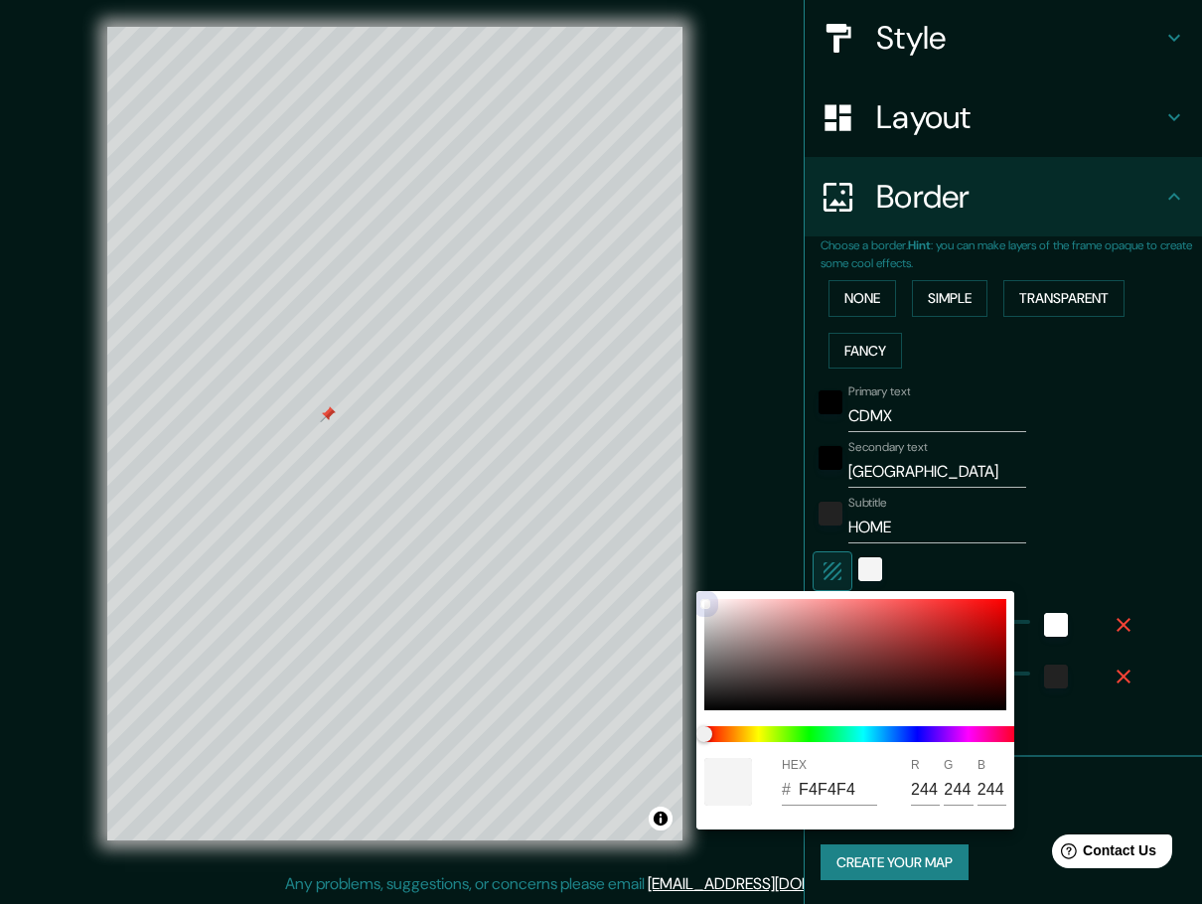
type input "227"
type input "46"
type input "F6E1E1"
type input "225"
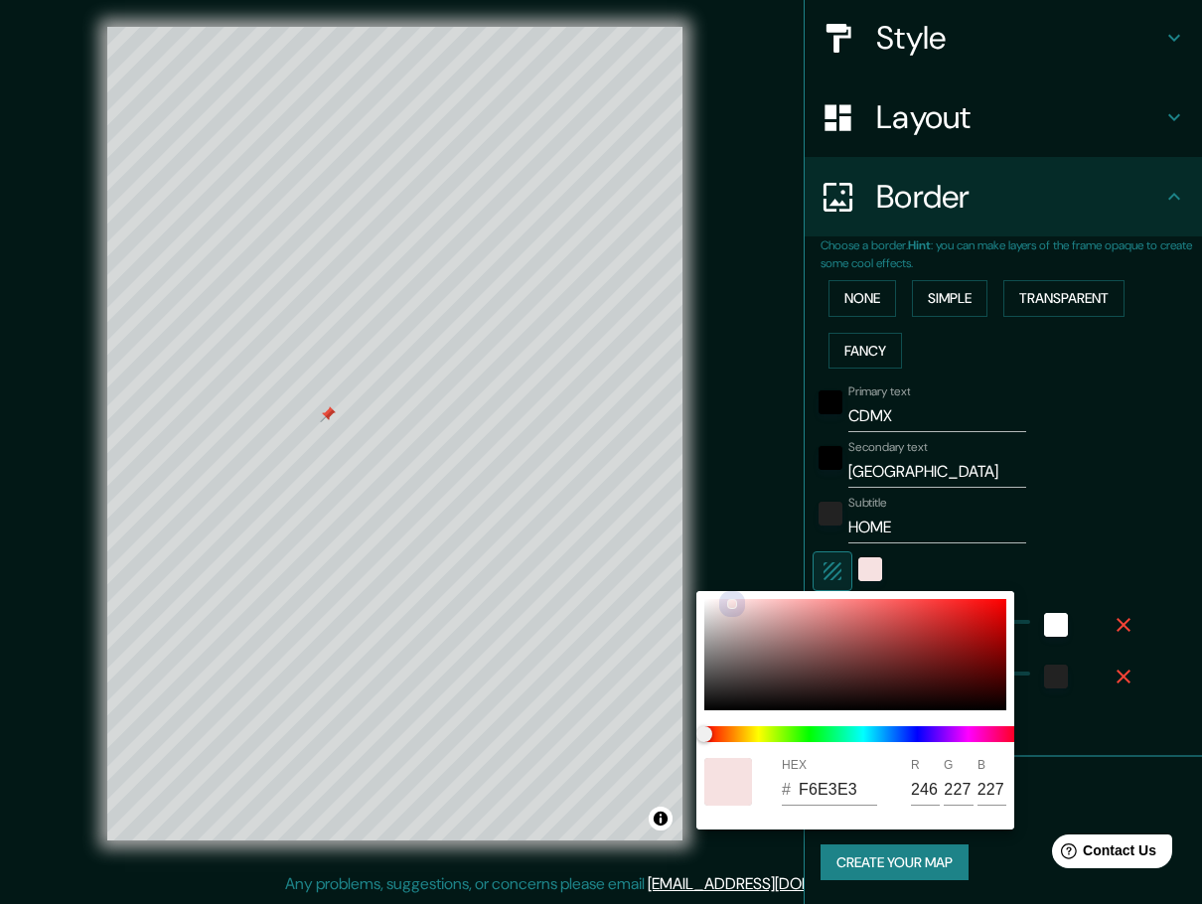
type input "225"
type input "46"
type input "F4F0F0"
type input "244"
type input "240"
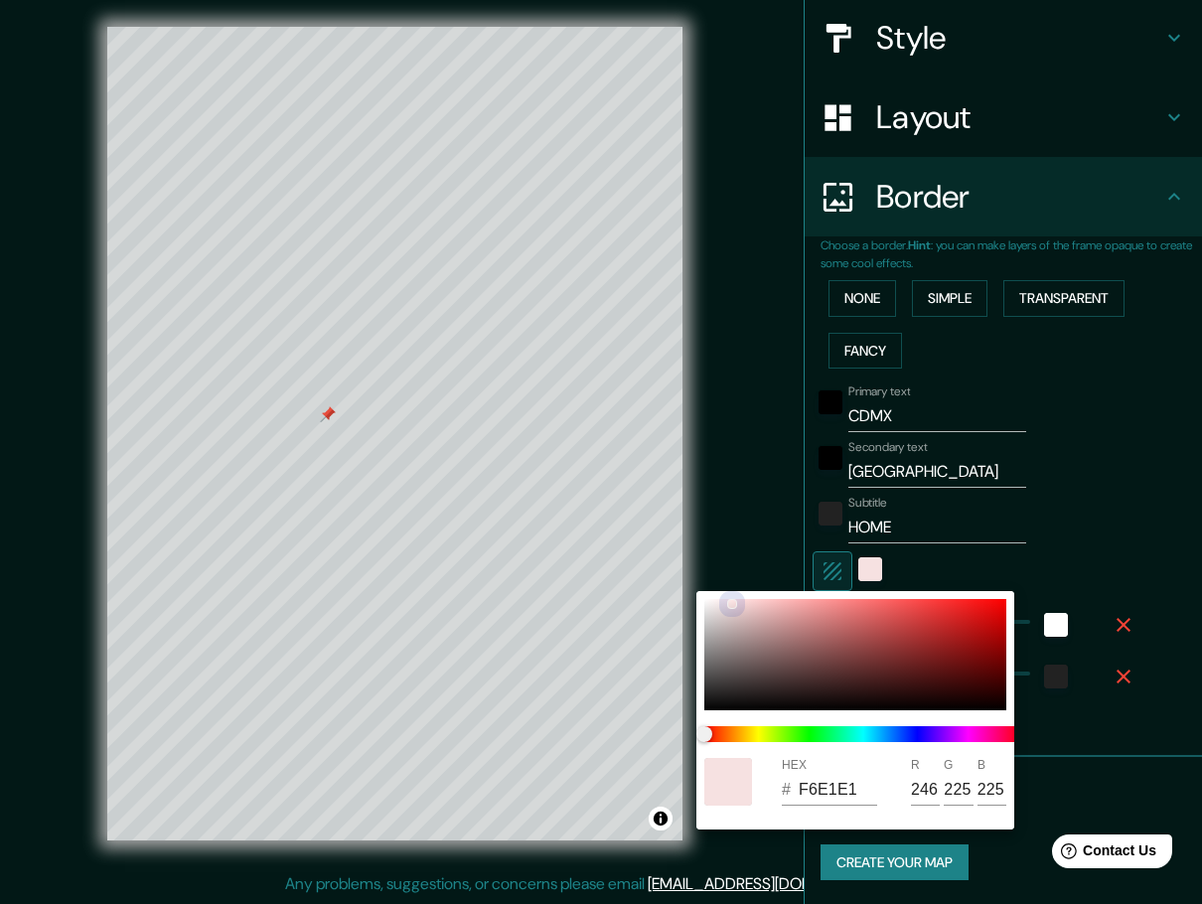
type input "240"
type input "46"
type input "F4F1F1"
type input "241"
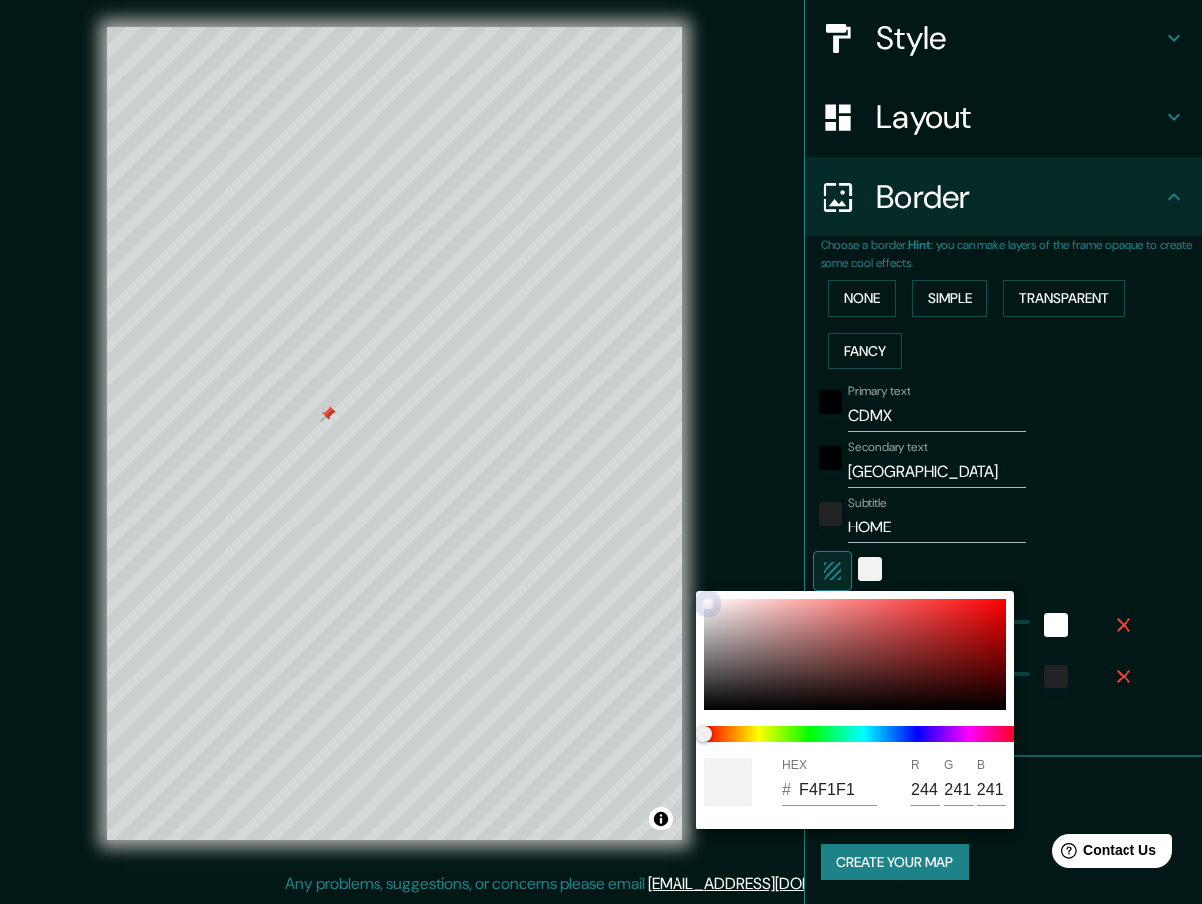
type input "46"
type input "EFD7D7"
type input "239"
type input "215"
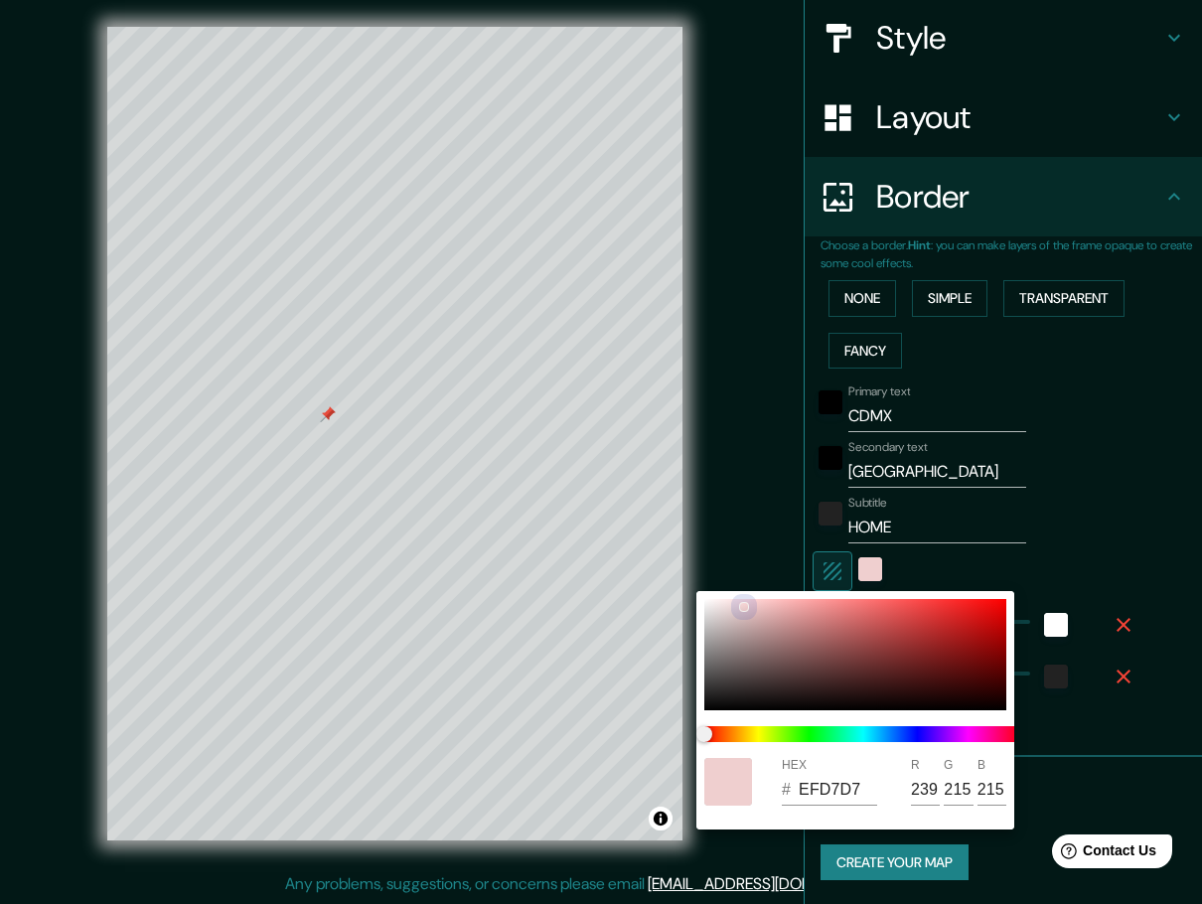
type input "46"
type input "EFCFCF"
type input "207"
type input "46"
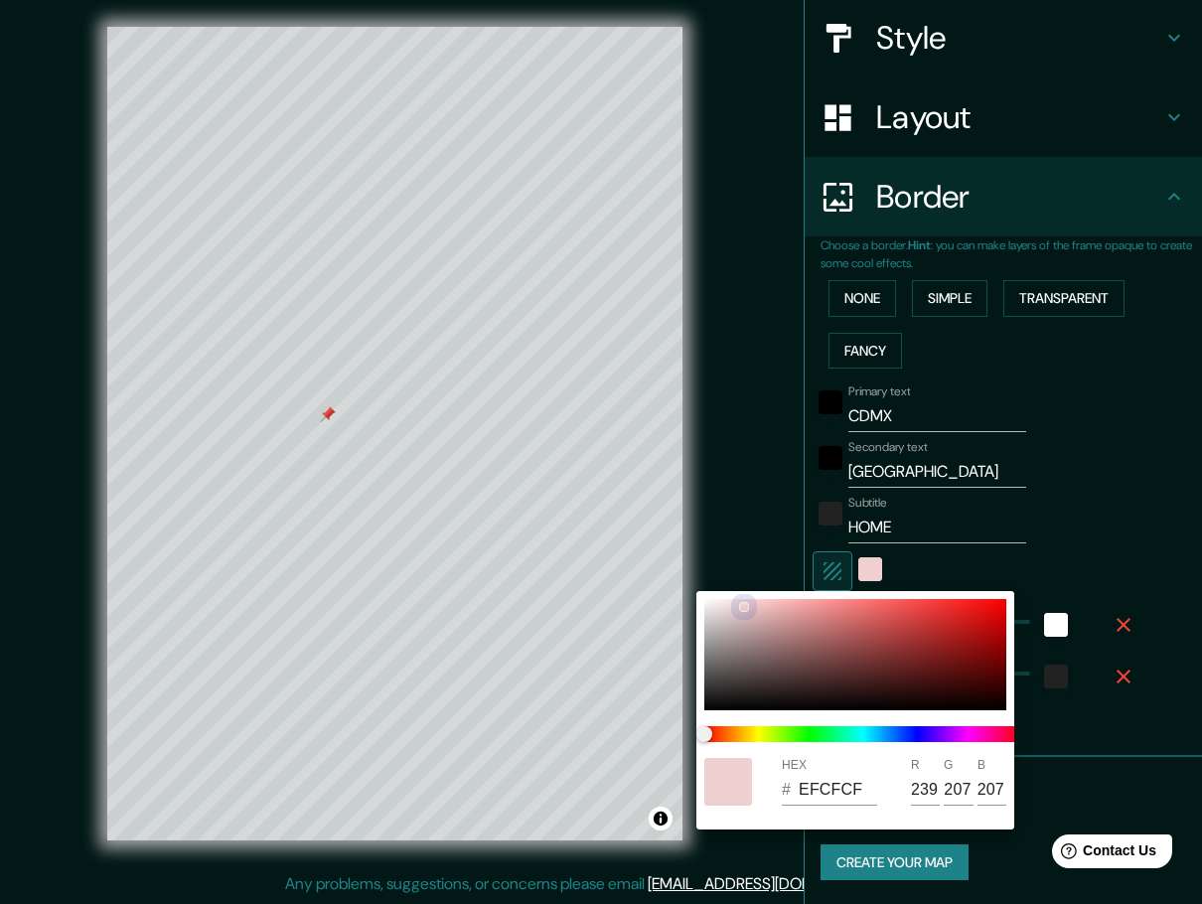
type input "EFC7C7"
type input "199"
type input "46"
type input "A36666"
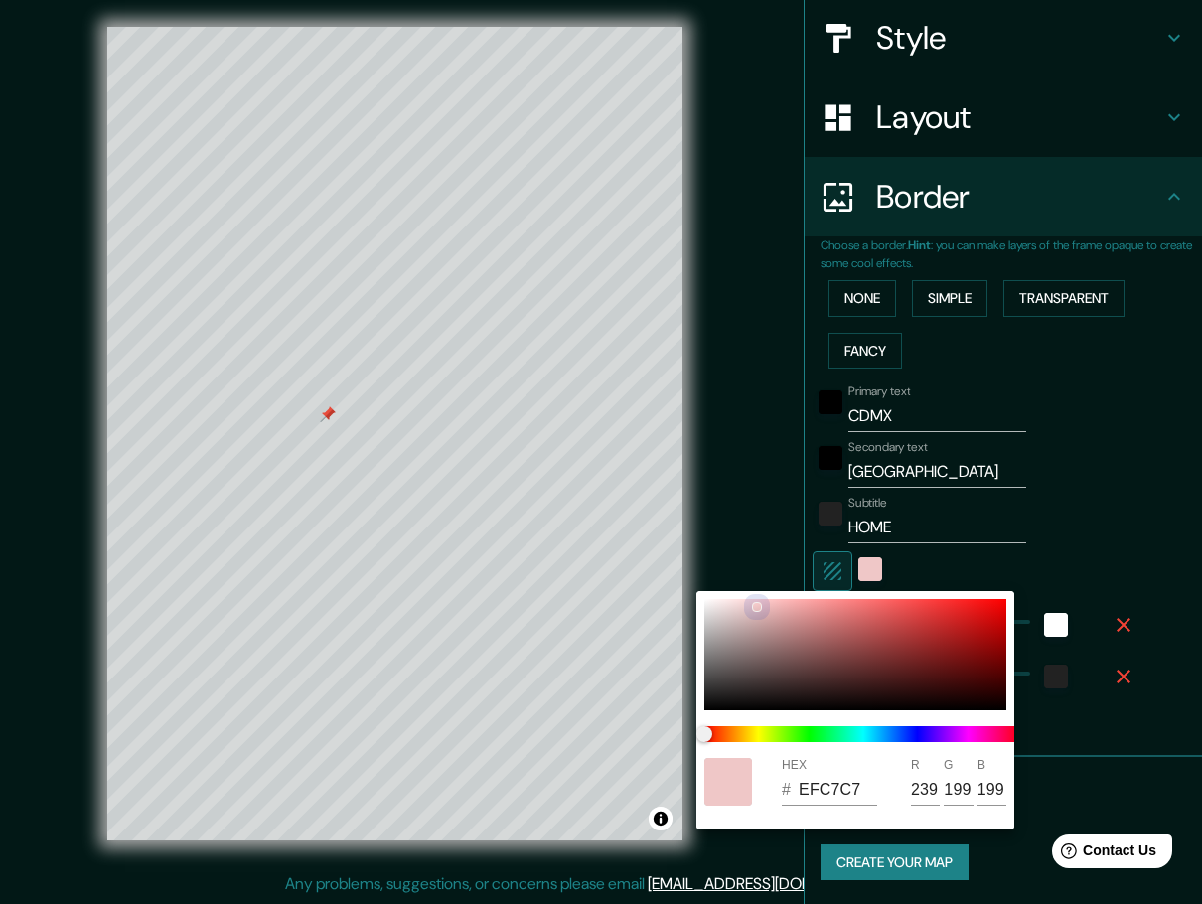
type input "163"
type input "102"
type input "46"
type input "7A3D3D"
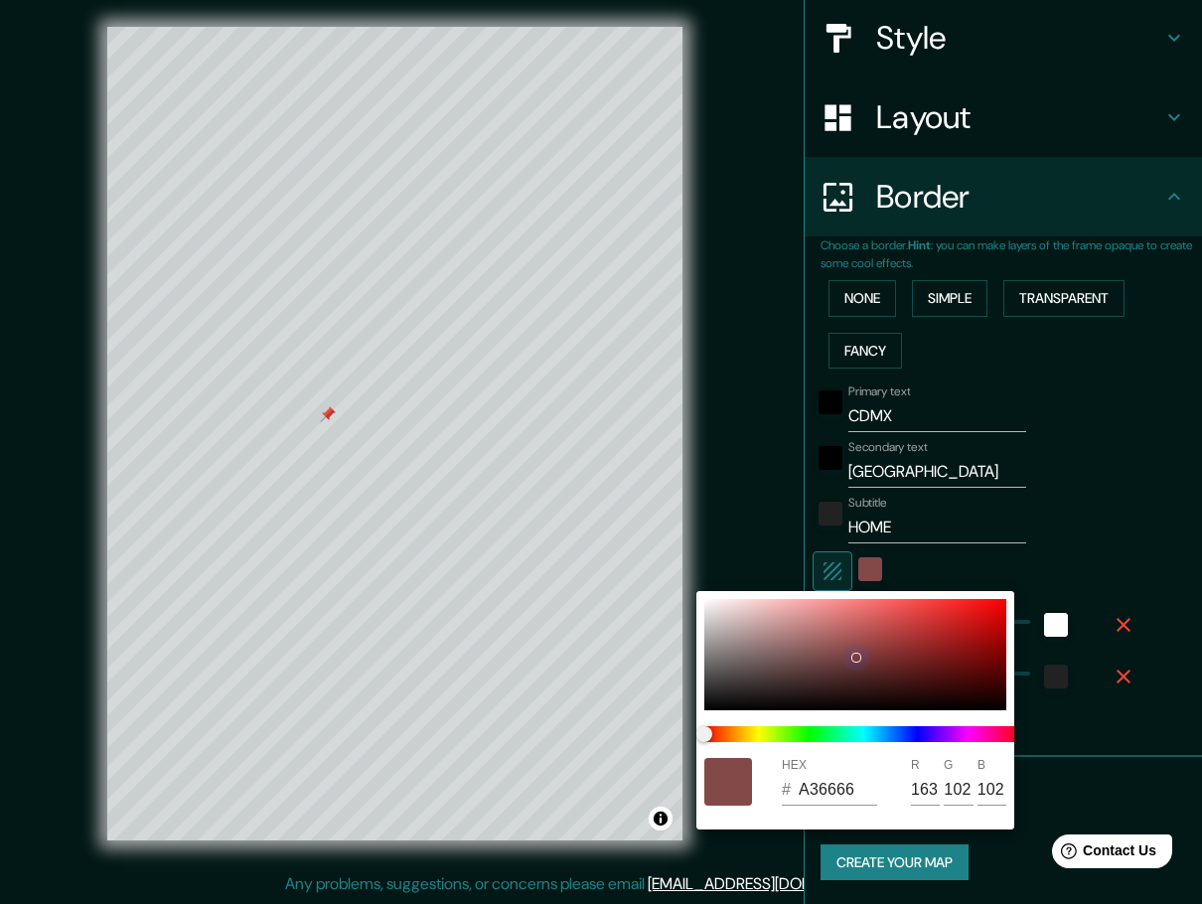
type input "122"
type input "61"
type input "46"
type input "853A3A"
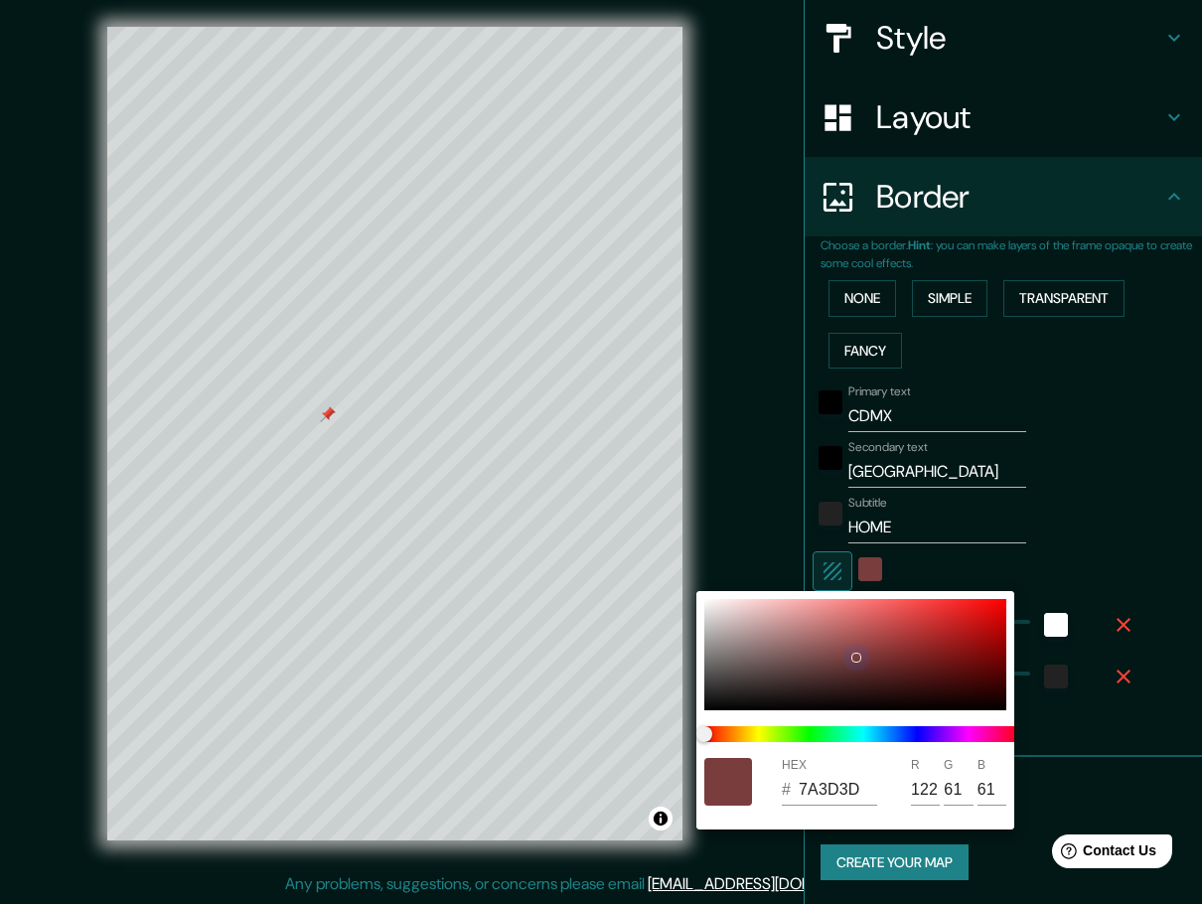
type input "133"
type input "58"
type input "46"
type input "933E3E"
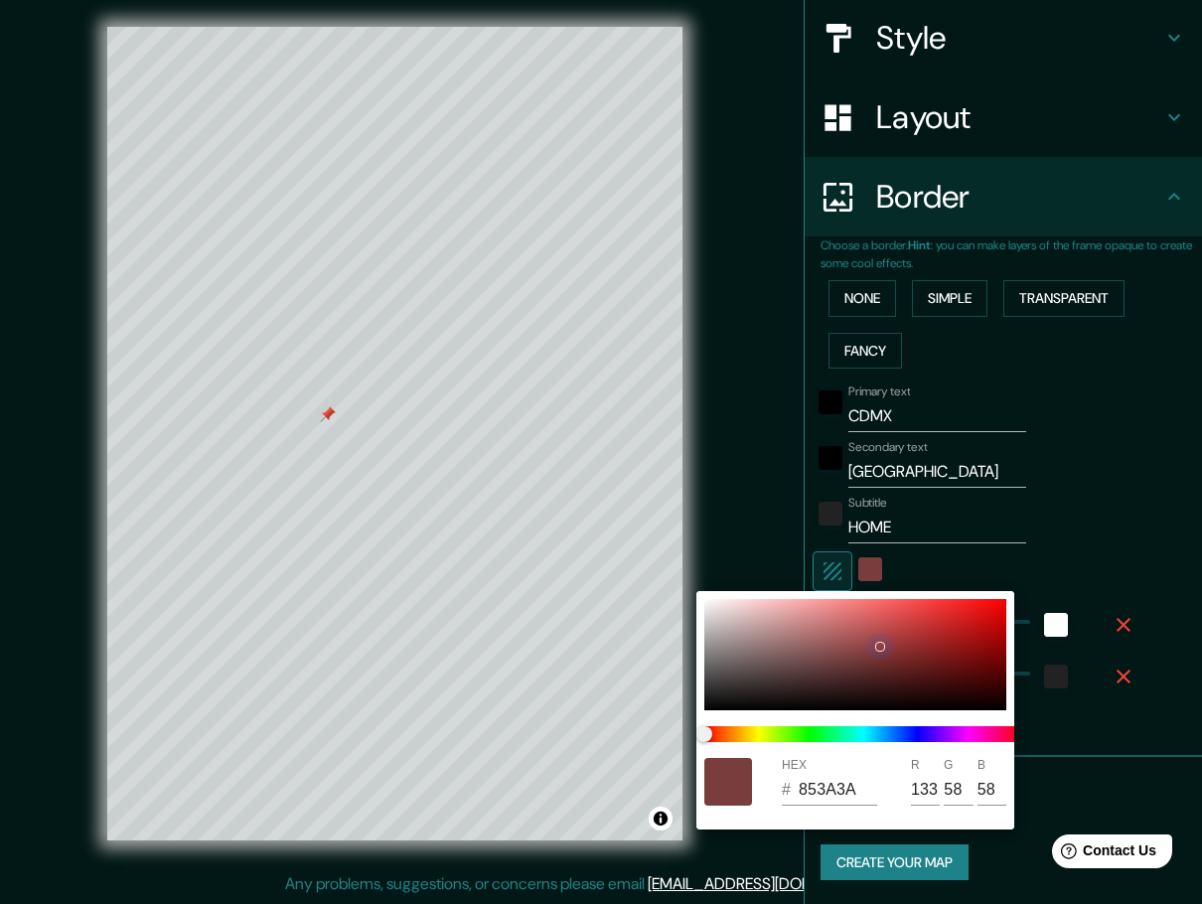
type input "147"
type input "62"
type input "46"
type input "A54141"
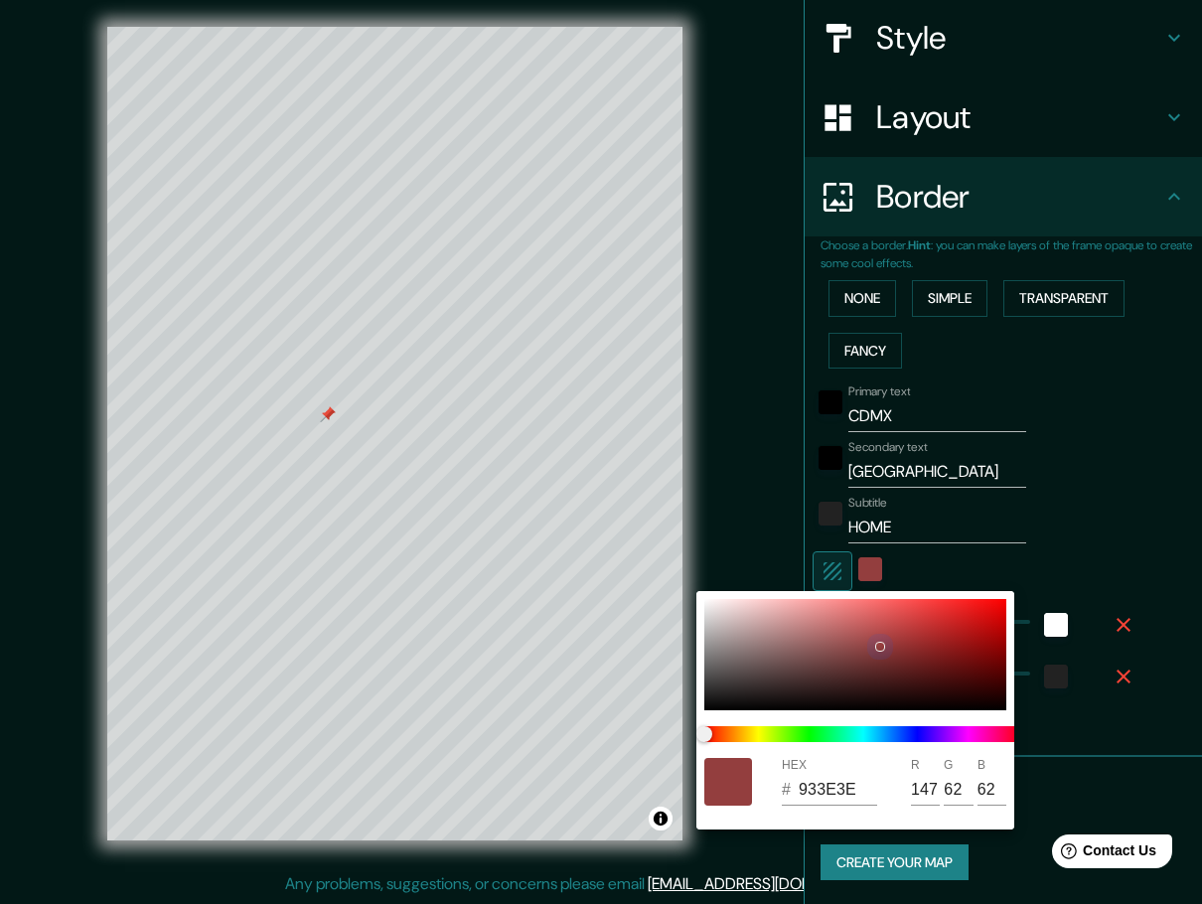
type input "165"
type input "65"
type input "46"
type input "AF3D3D"
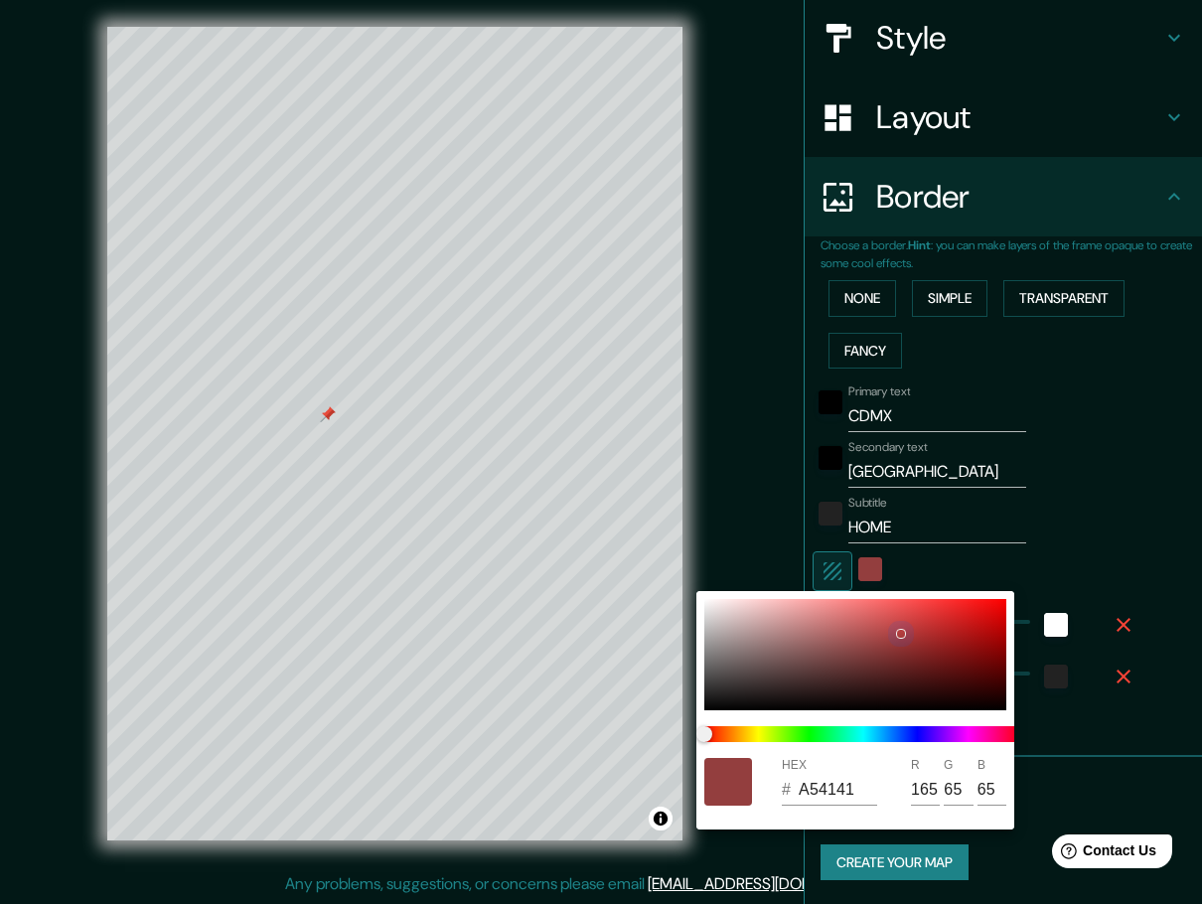
type input "175"
type input "61"
drag, startPoint x: 711, startPoint y: 614, endPoint x: 934, endPoint y: 691, distance: 235.7
click at [901, 633] on div at bounding box center [901, 634] width 8 height 8
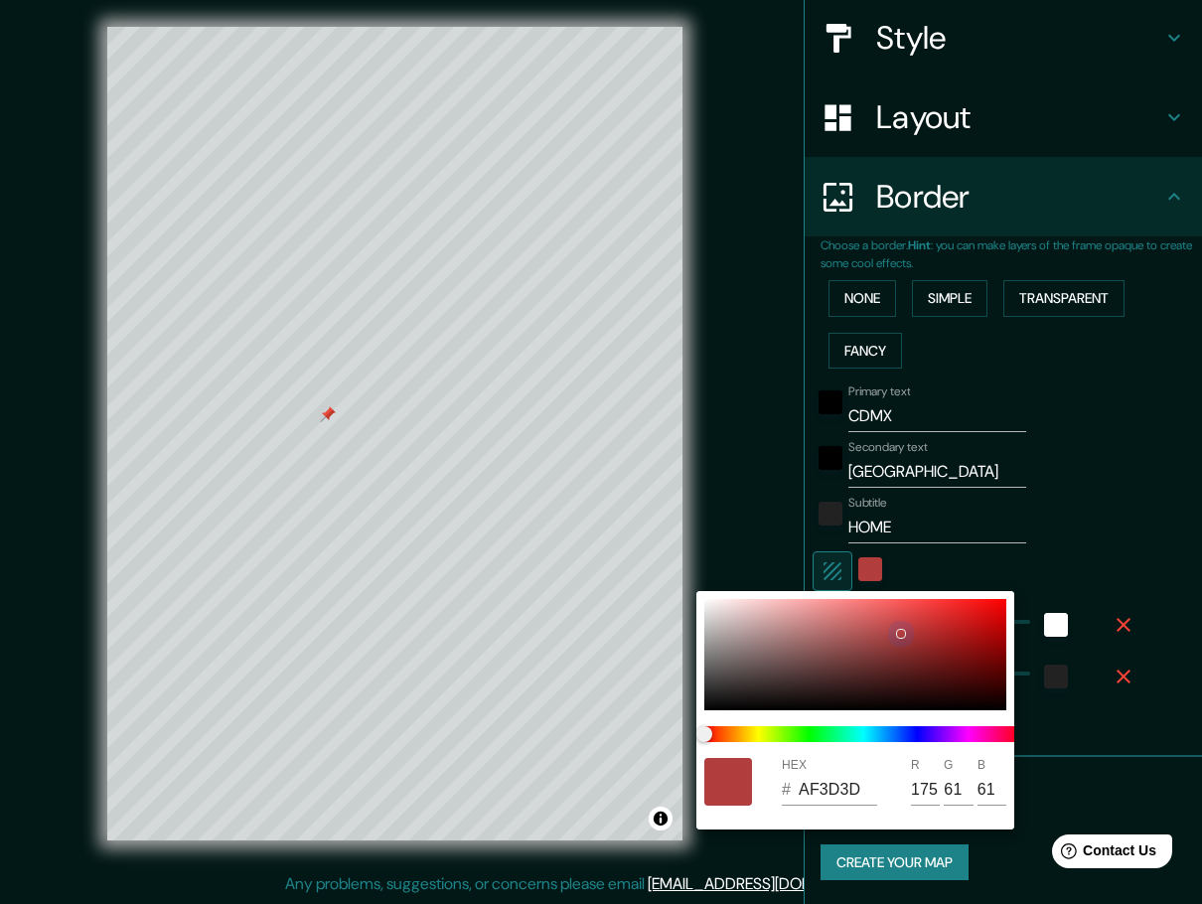
type input "46"
type input "B13D3D"
type input "177"
click at [963, 735] on span at bounding box center [863, 734] width 318 height 16
type input "46"
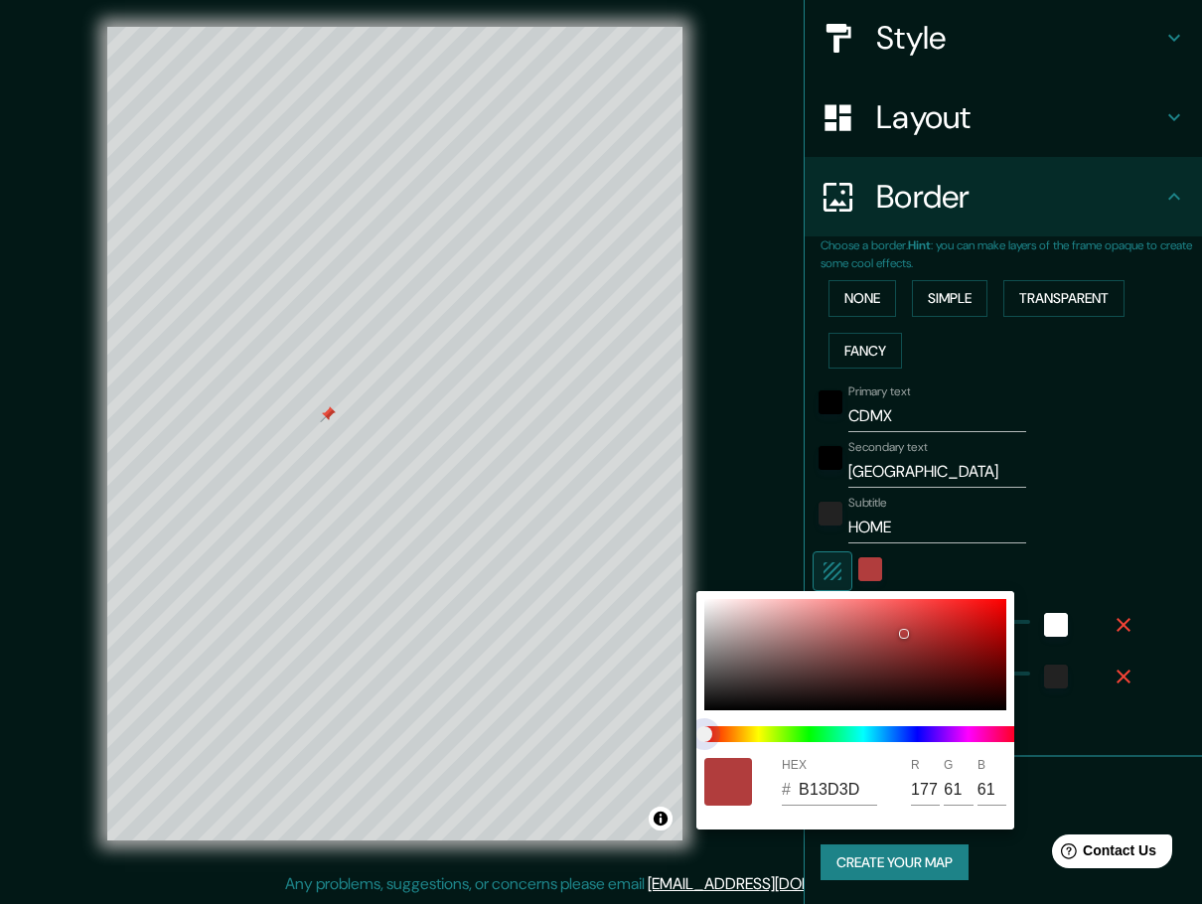
type input "A23CB0"
type input "162"
type input "60"
type input "176"
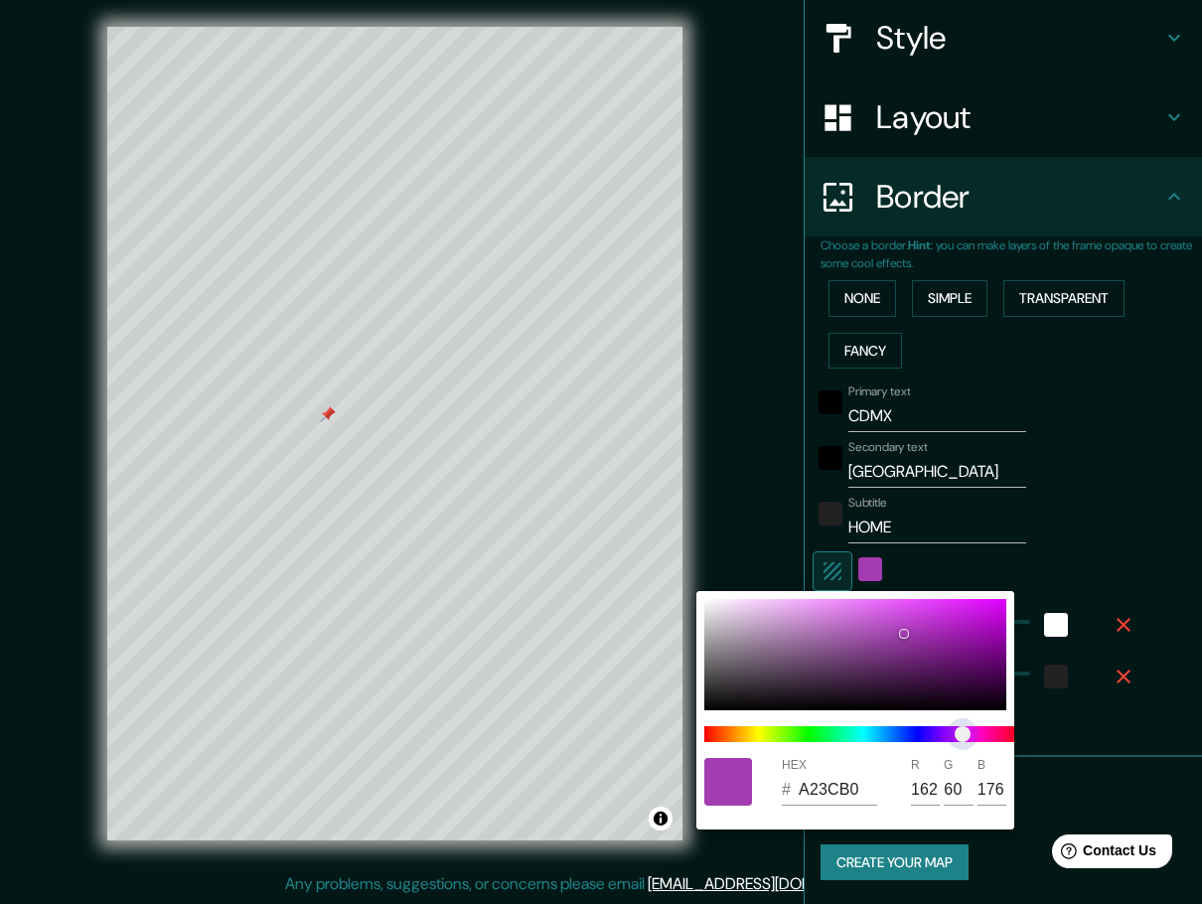
type input "46"
type input "913CB0"
type input "145"
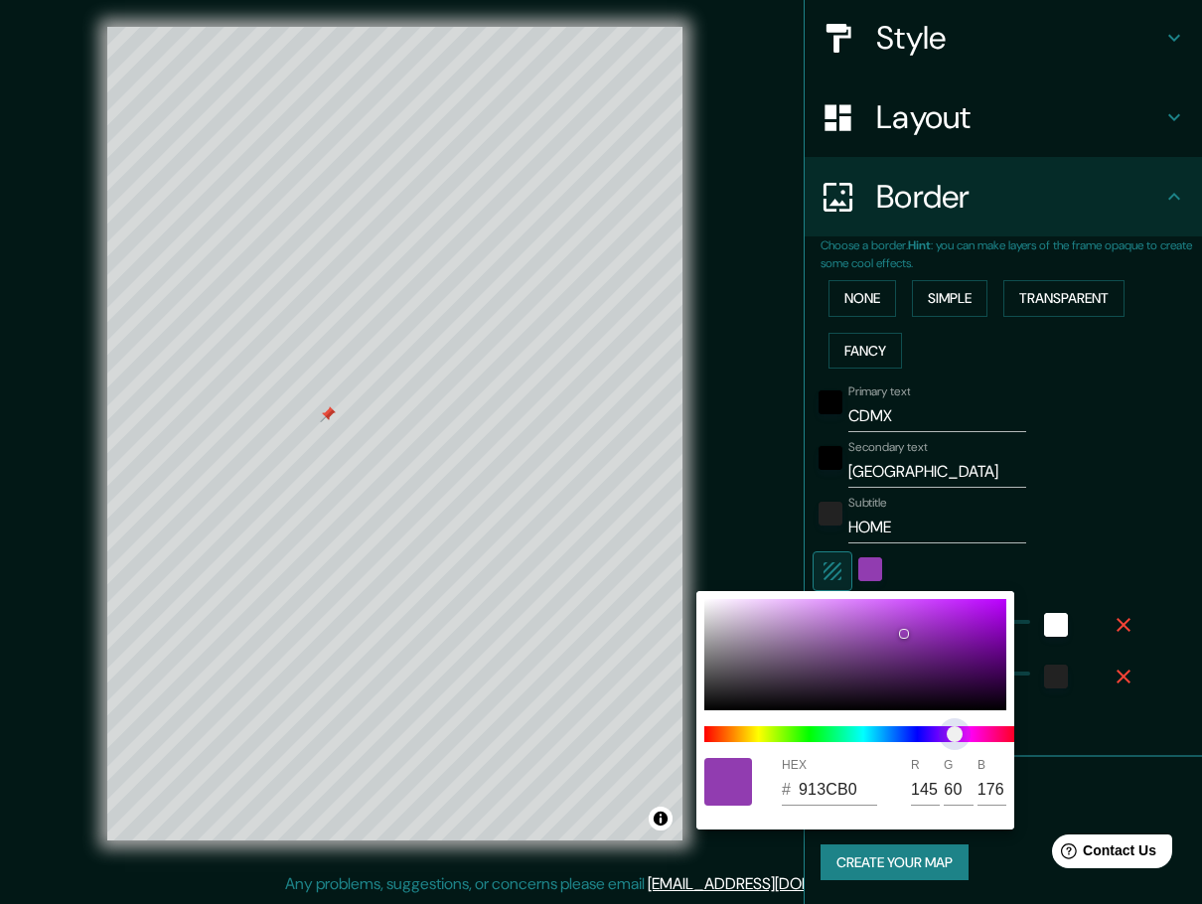
type input "46"
type input "B03C95"
type input "176"
type input "149"
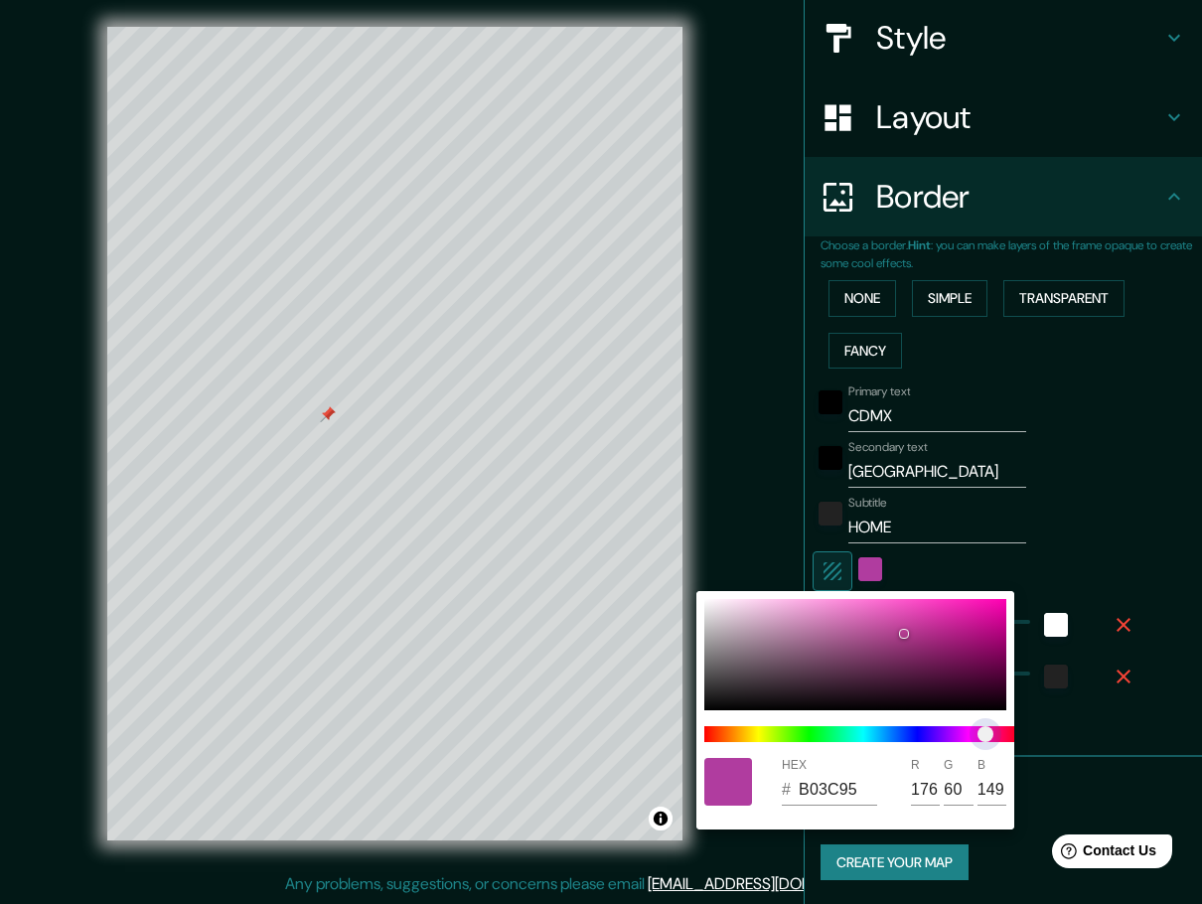
type input "46"
type input "B03C83"
type input "131"
drag, startPoint x: 963, startPoint y: 735, endPoint x: 973, endPoint y: 722, distance: 16.3
click at [987, 731] on span "color slider" at bounding box center [990, 734] width 16 height 16
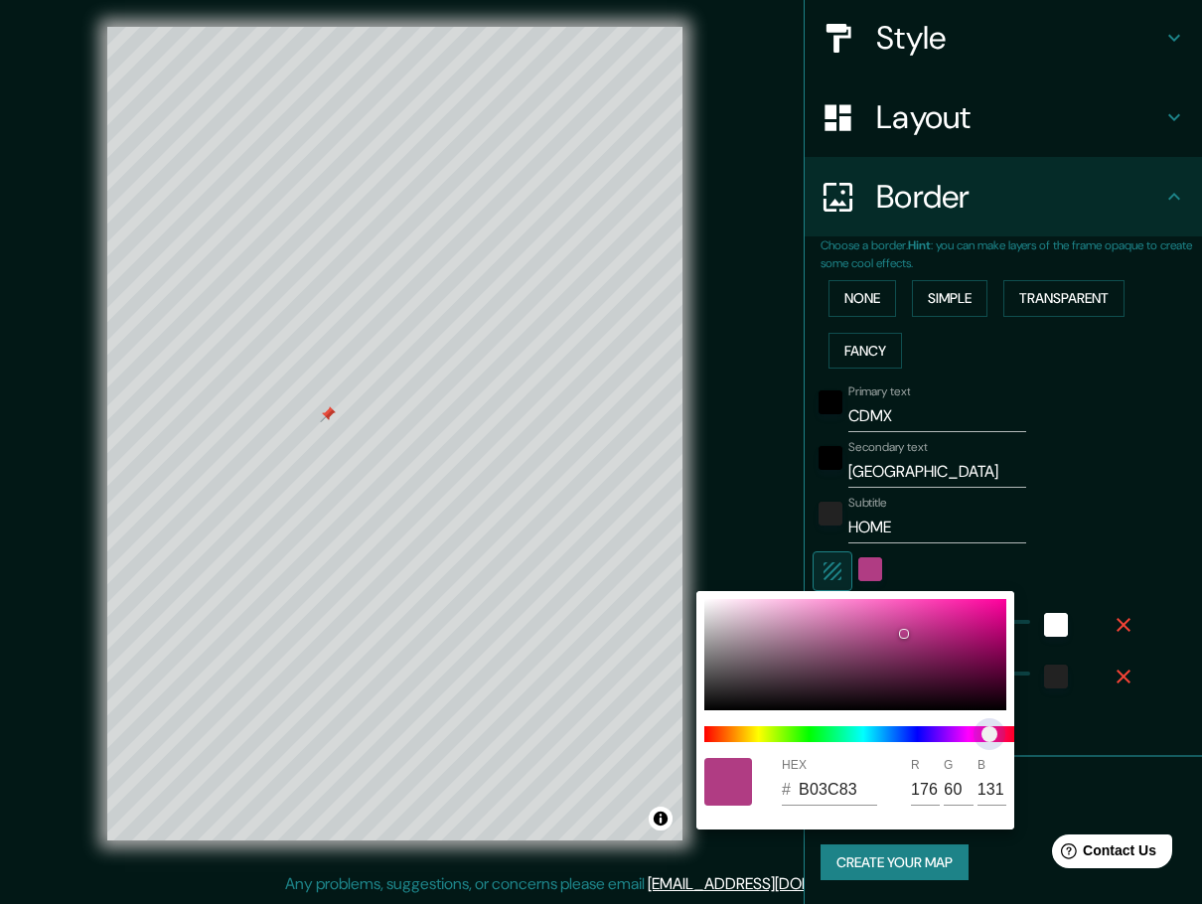
type input "46"
type input "B03C89"
type input "137"
type input "46"
type input "EA8FCC"
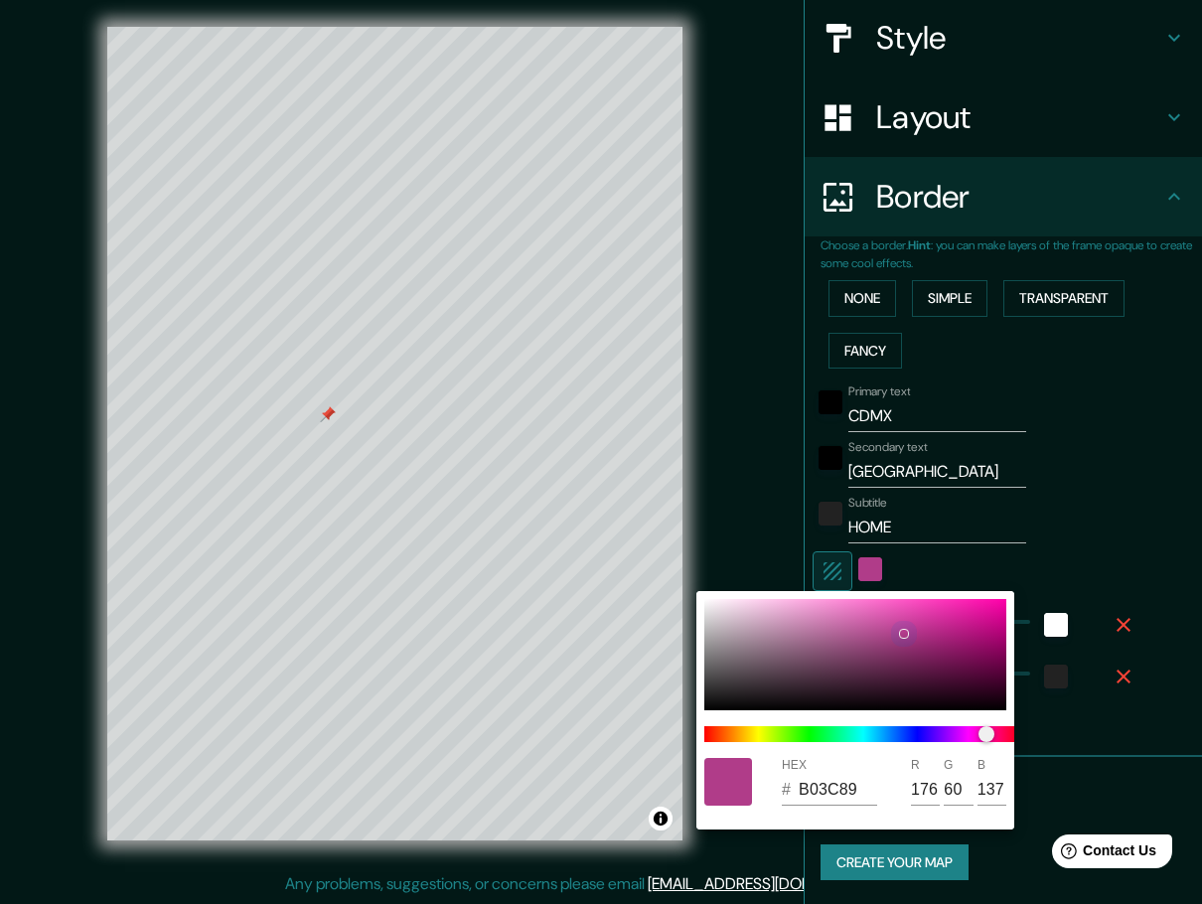
type input "234"
type input "143"
type input "204"
type input "46"
type input "F1ADDA"
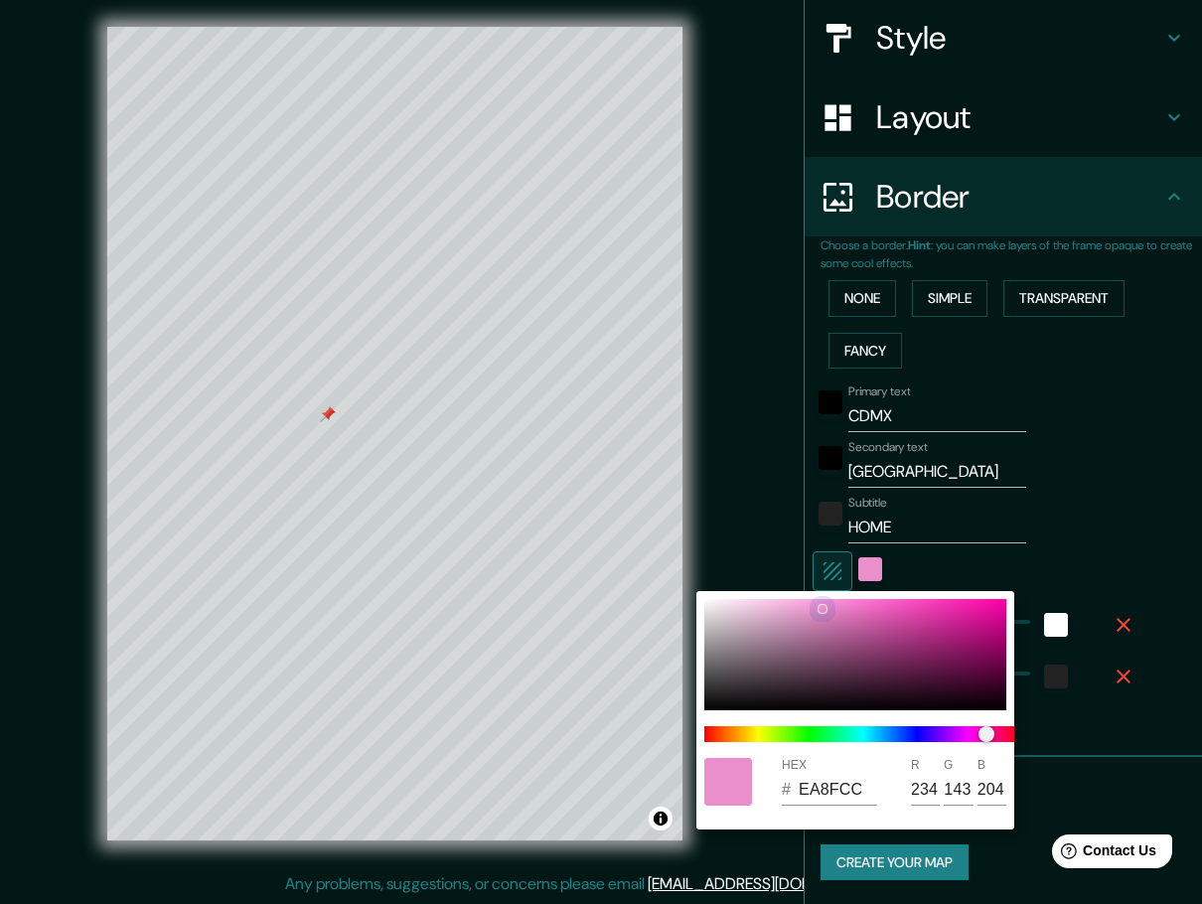
type input "241"
type input "173"
type input "218"
type input "46"
type input "FACAEA"
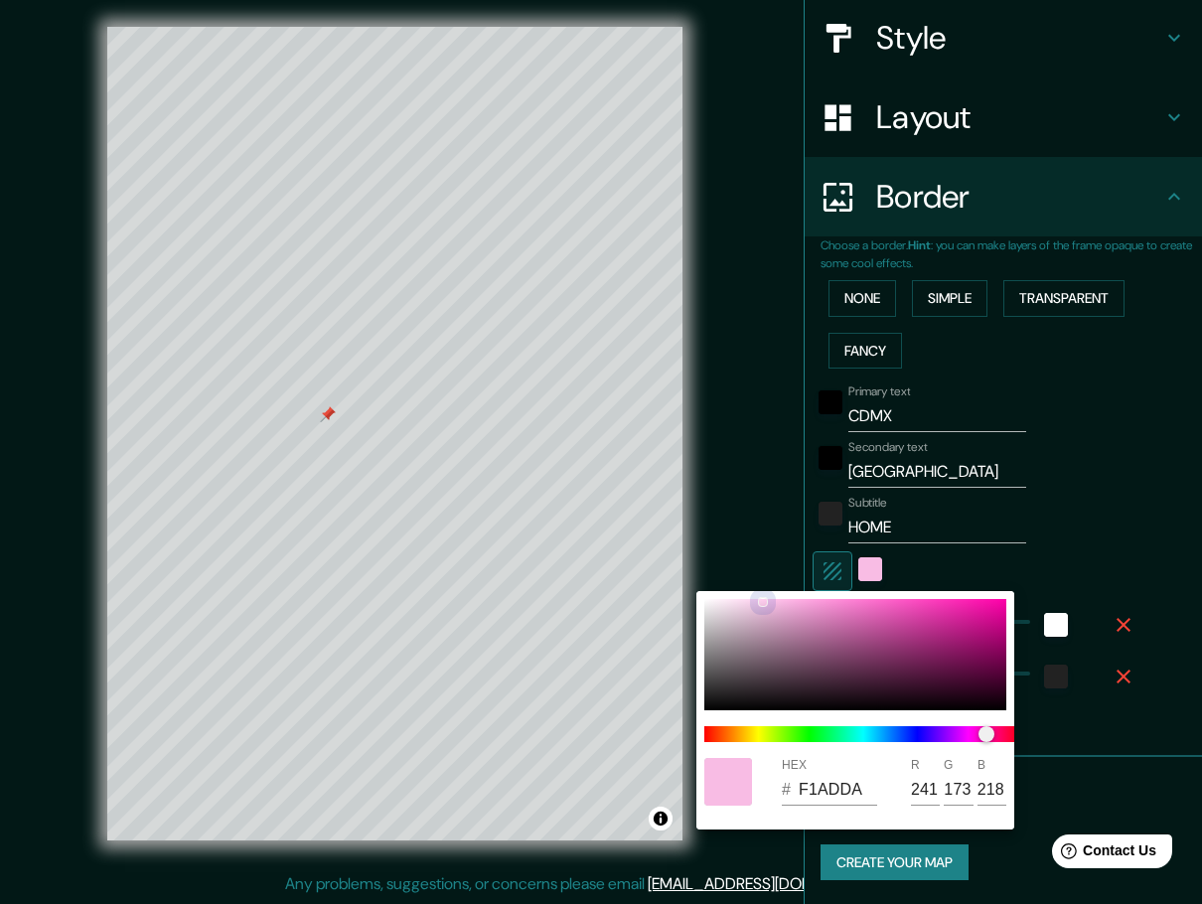
type input "250"
type input "202"
type input "234"
type input "46"
type input "FACFEC"
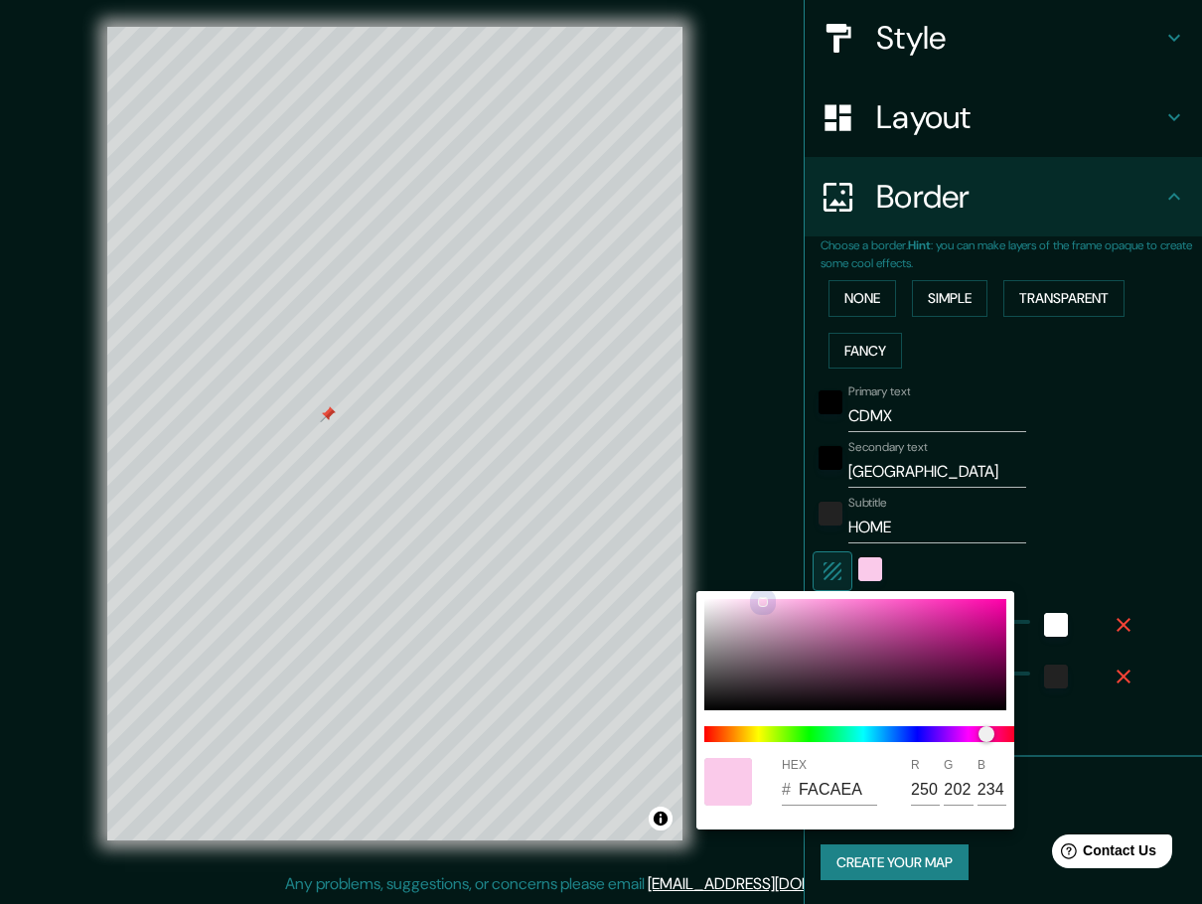
type input "207"
type input "236"
type input "46"
type input "FAD0EC"
type input "208"
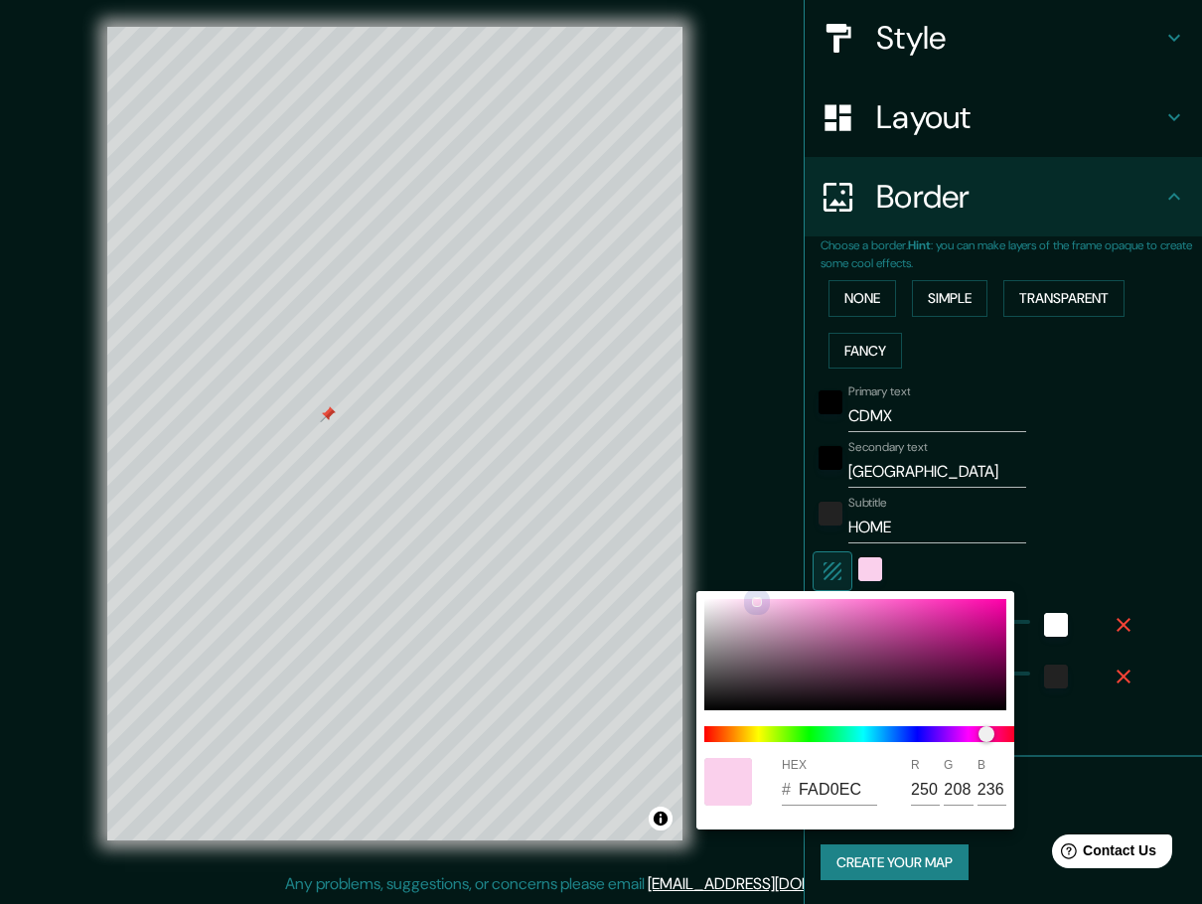
type input "46"
type input "FAD6EE"
type input "214"
type input "238"
type input "46"
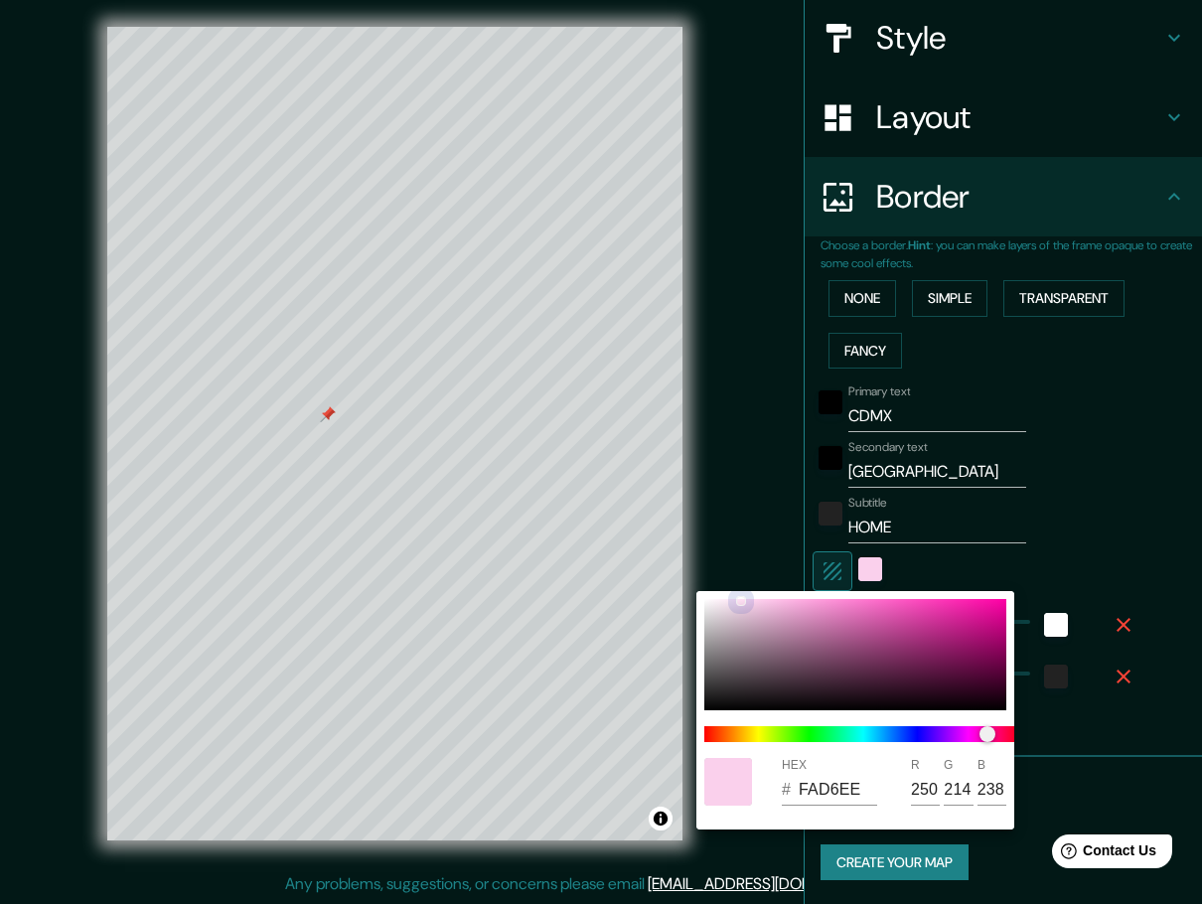
type input "FDDEF2"
type input "253"
type input "222"
type input "242"
type input "46"
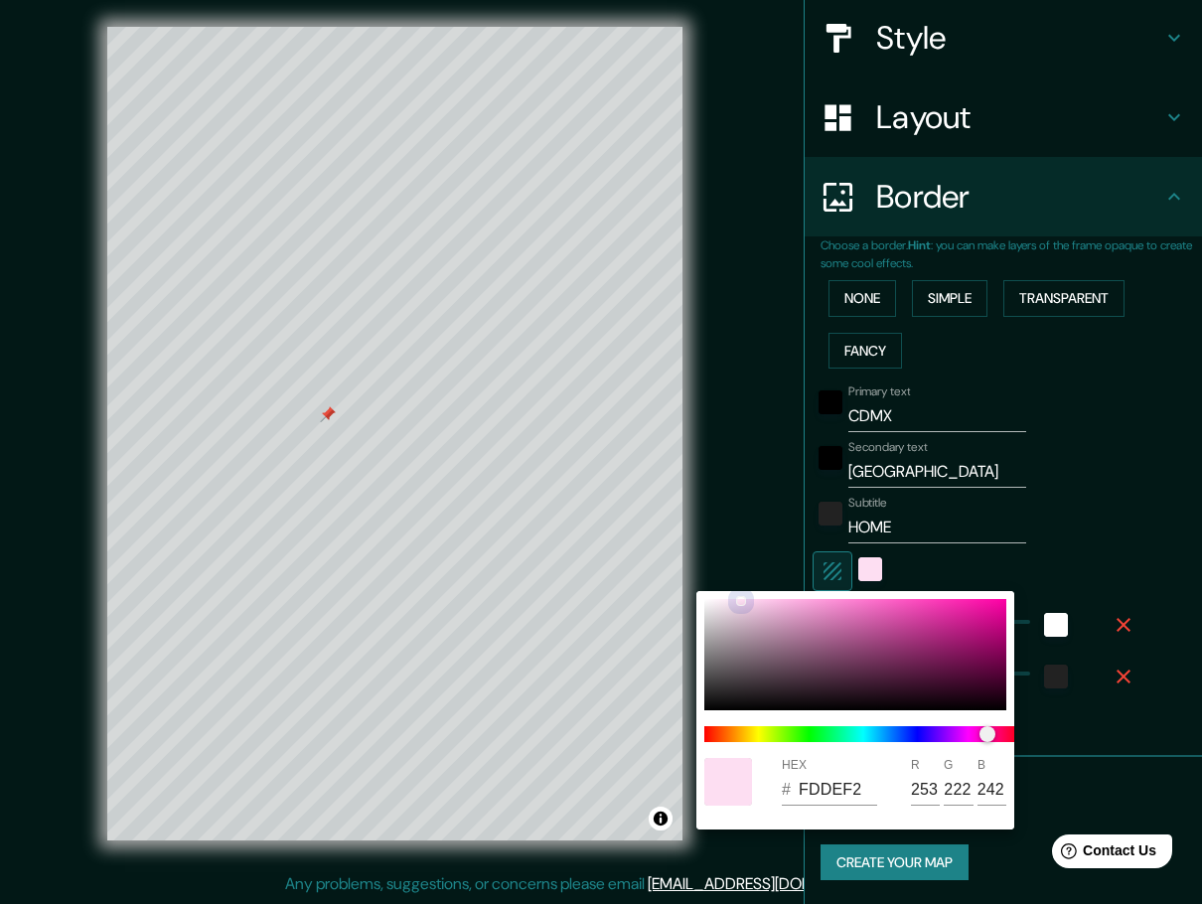
type input "FDE4F4"
type input "228"
type input "244"
type input "46"
type input "FDE7F5"
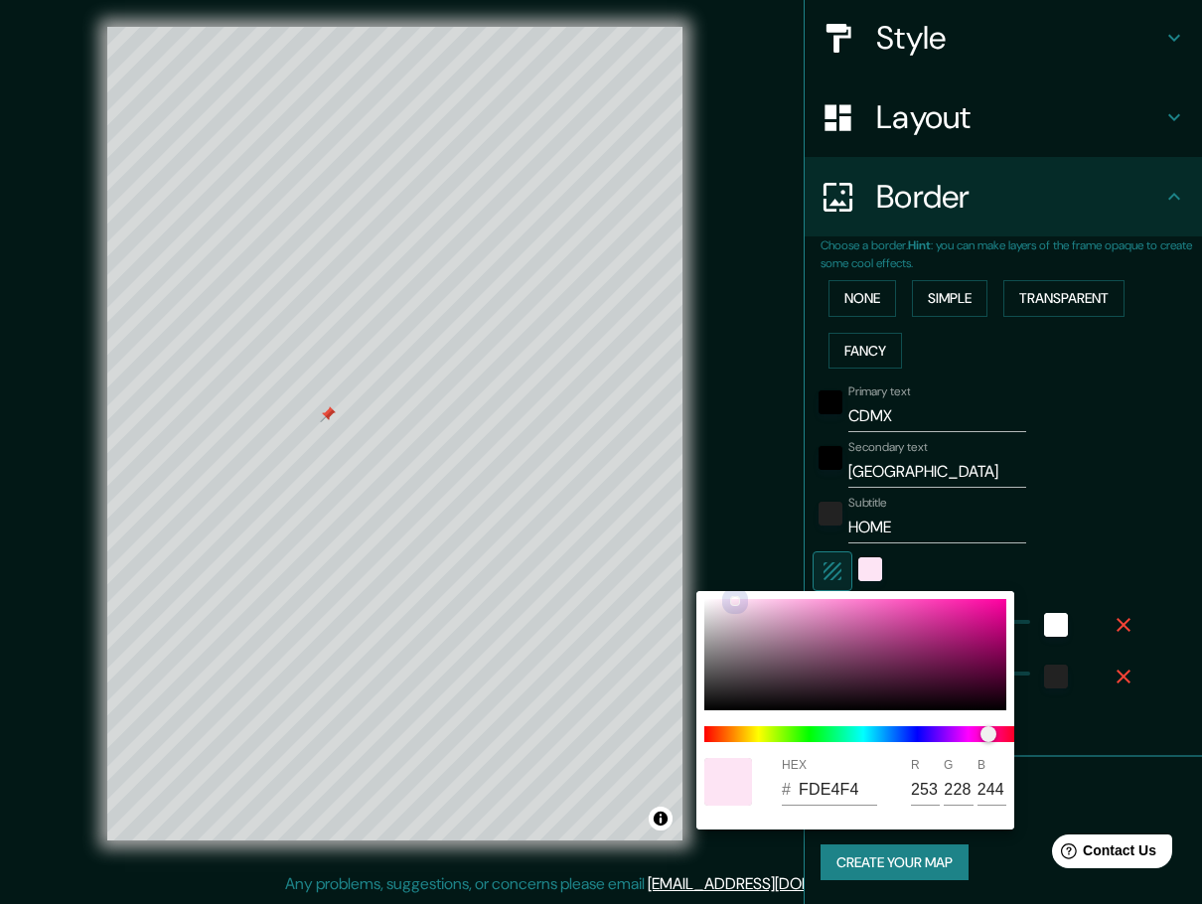
type input "231"
type input "245"
drag, startPoint x: 905, startPoint y: 632, endPoint x: 734, endPoint y: 600, distance: 173.8
click at [734, 600] on div at bounding box center [735, 601] width 8 height 8
click at [1149, 537] on div at bounding box center [601, 452] width 1202 height 904
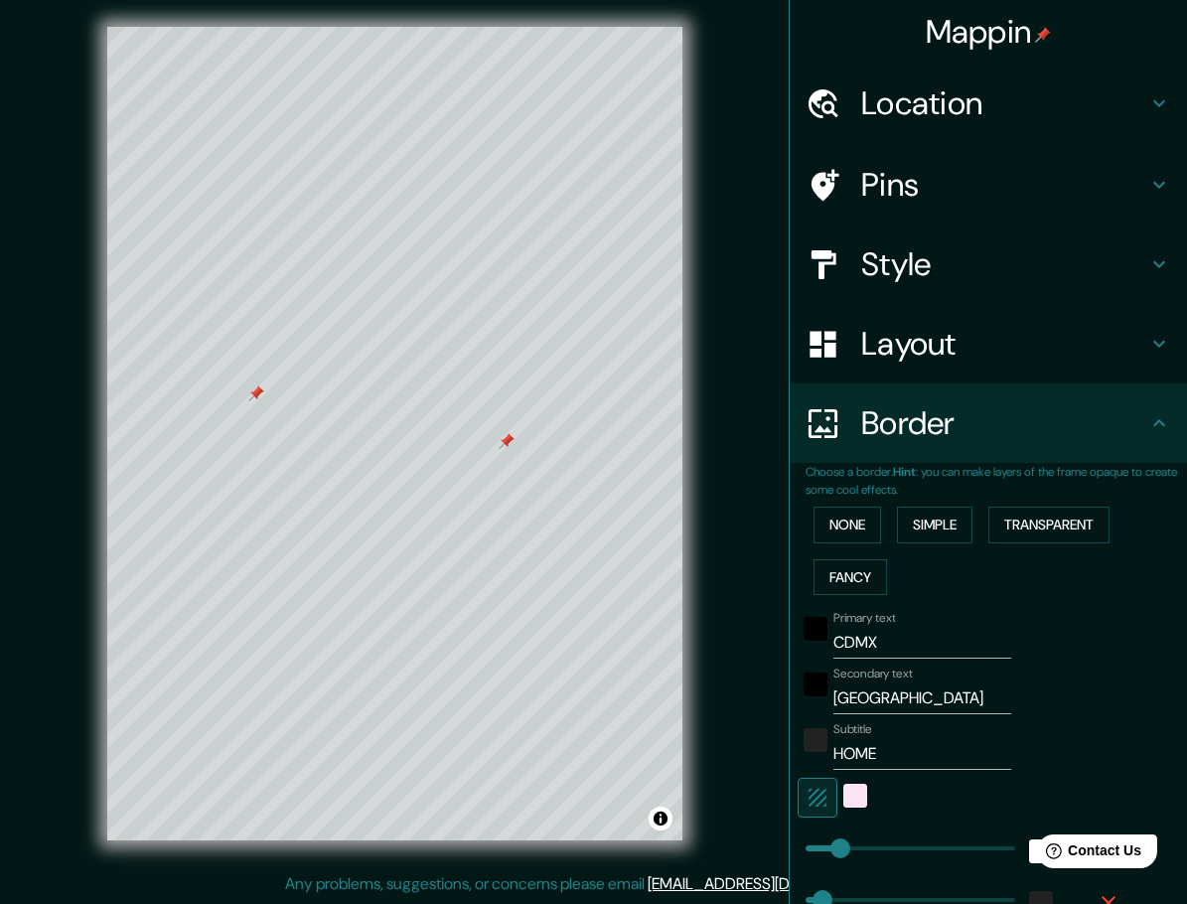
click at [995, 184] on h4 "Pins" at bounding box center [1004, 185] width 286 height 40
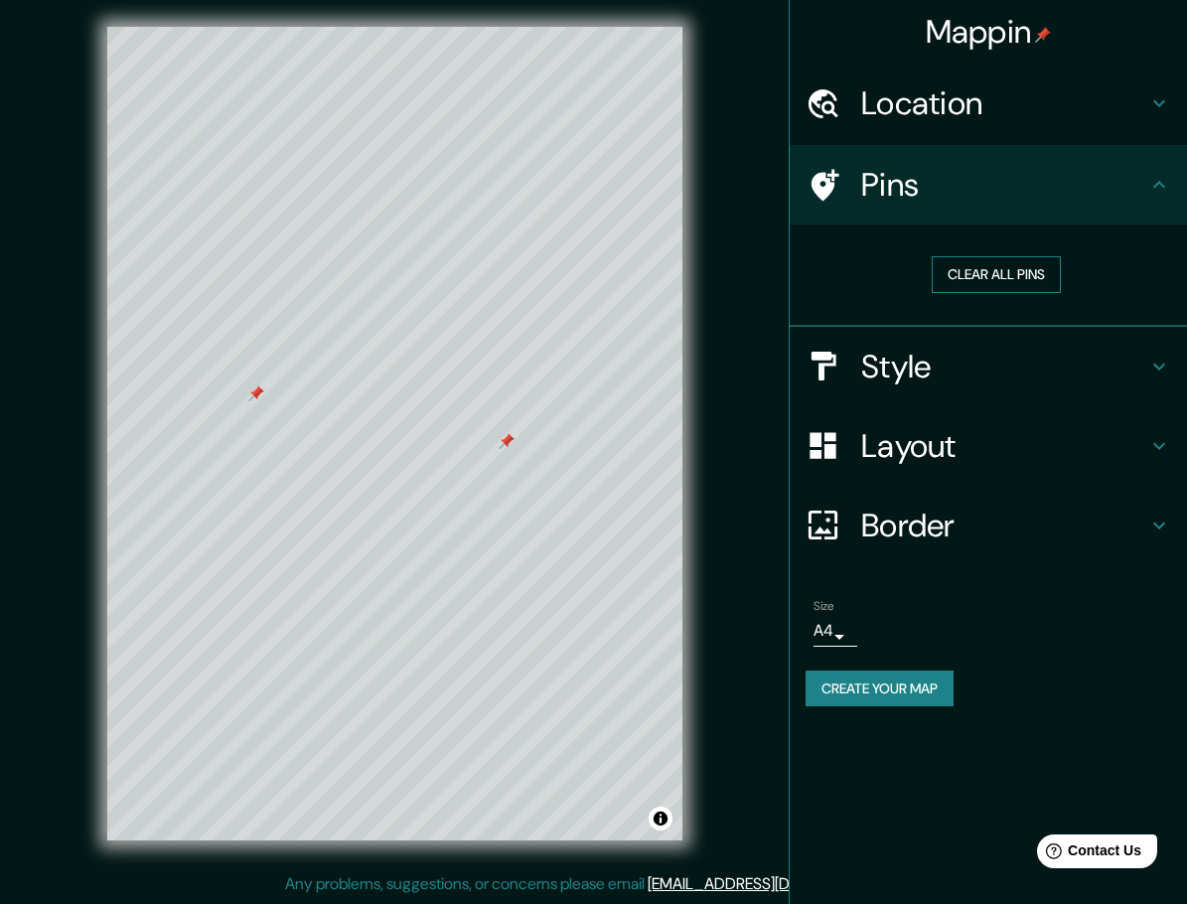
click at [958, 271] on button "Clear all pins" at bounding box center [996, 274] width 129 height 37
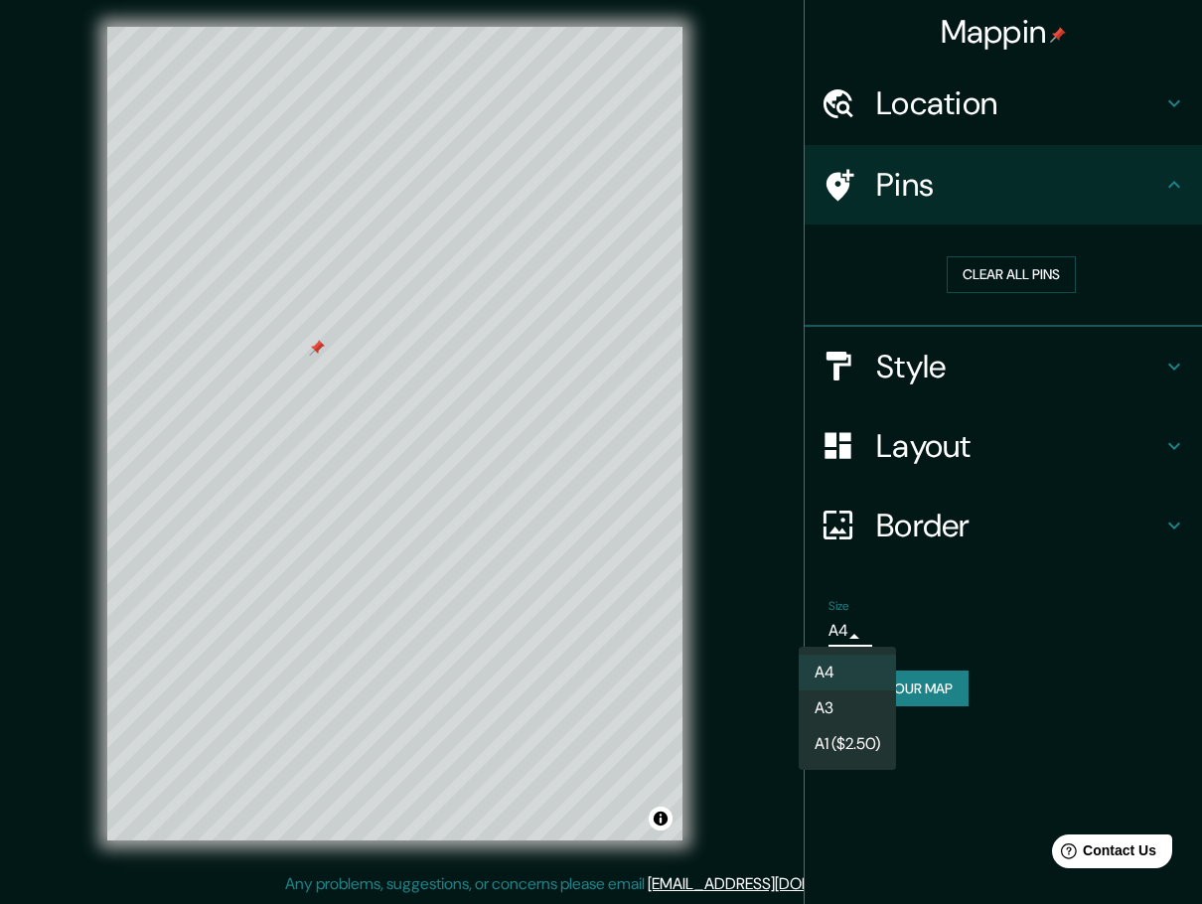
click at [831, 629] on body "Mappin Location Benito Juarez, Mexico City, Mexico Pins Clear all pins Style La…" at bounding box center [601, 447] width 1202 height 904
click at [831, 629] on div at bounding box center [601, 452] width 1202 height 904
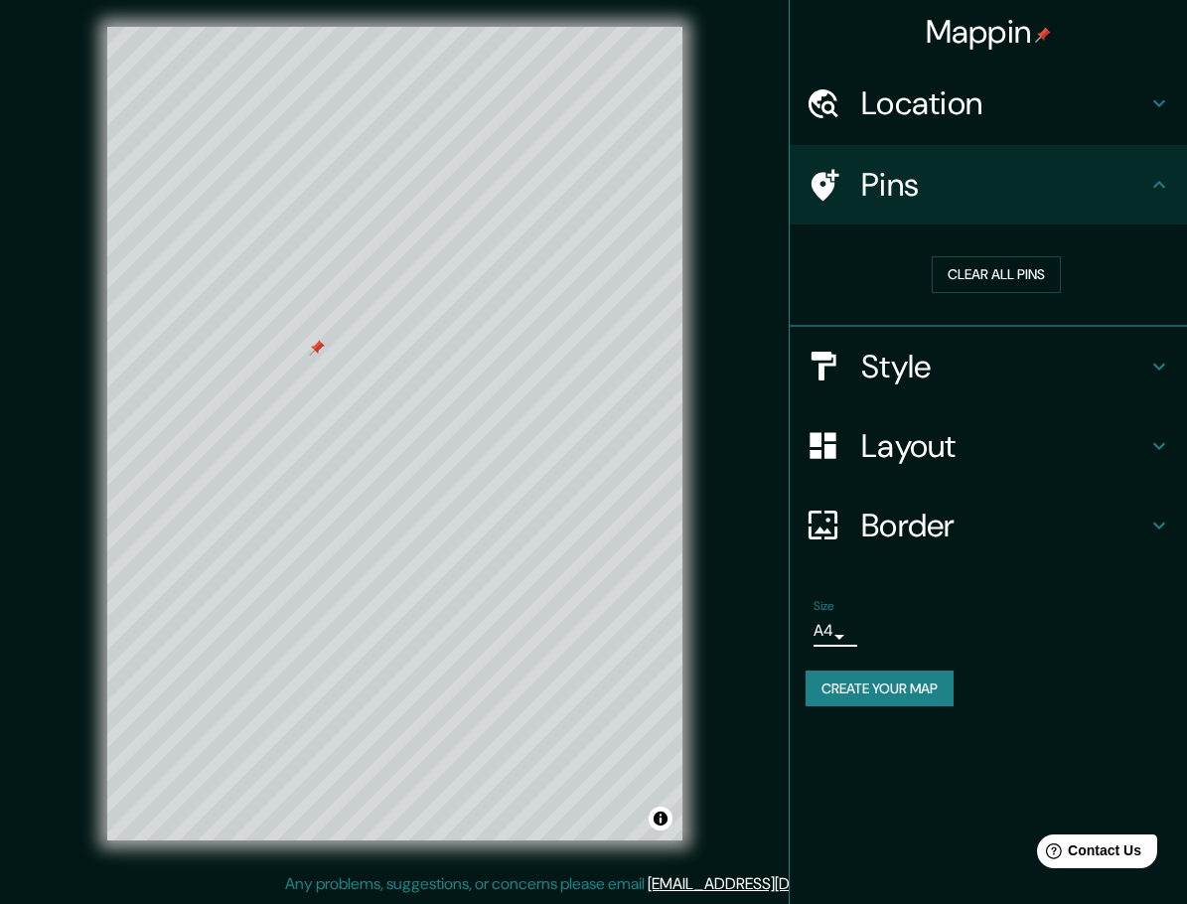
click at [883, 688] on button "Create your map" at bounding box center [880, 689] width 148 height 37
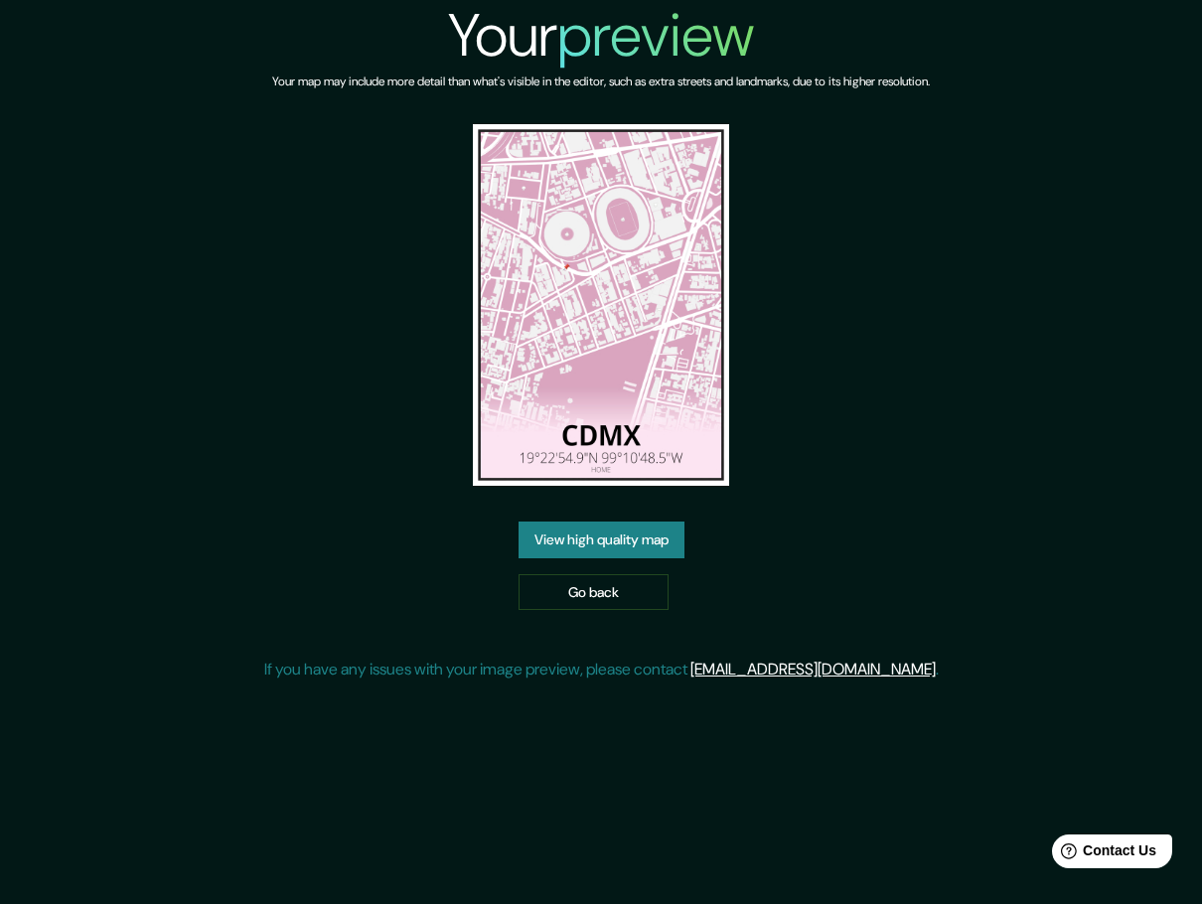
click at [577, 519] on div "Your preview Your map may include more detail than what's visible in the editor…" at bounding box center [601, 348] width 675 height 697
click at [587, 534] on link "View high quality map" at bounding box center [602, 540] width 166 height 37
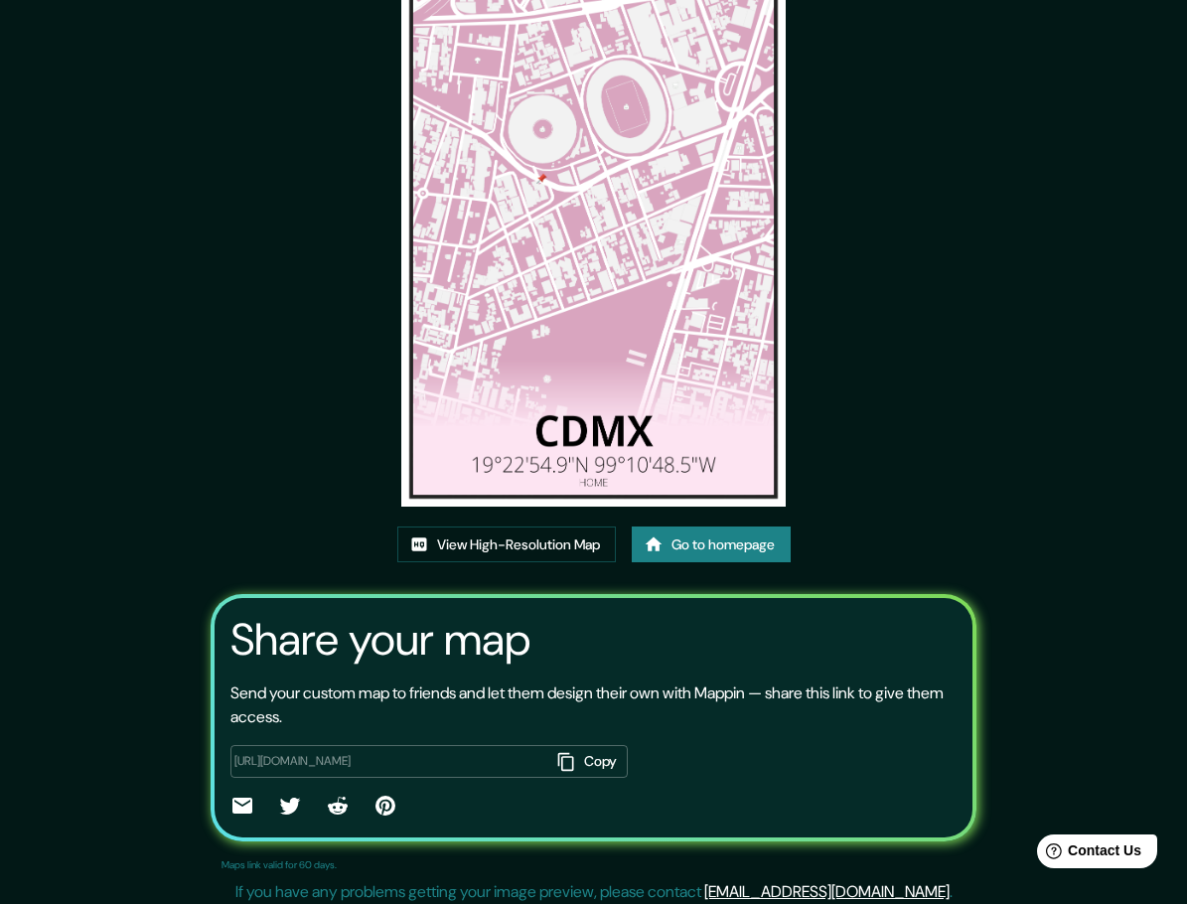
scroll to position [135, 0]
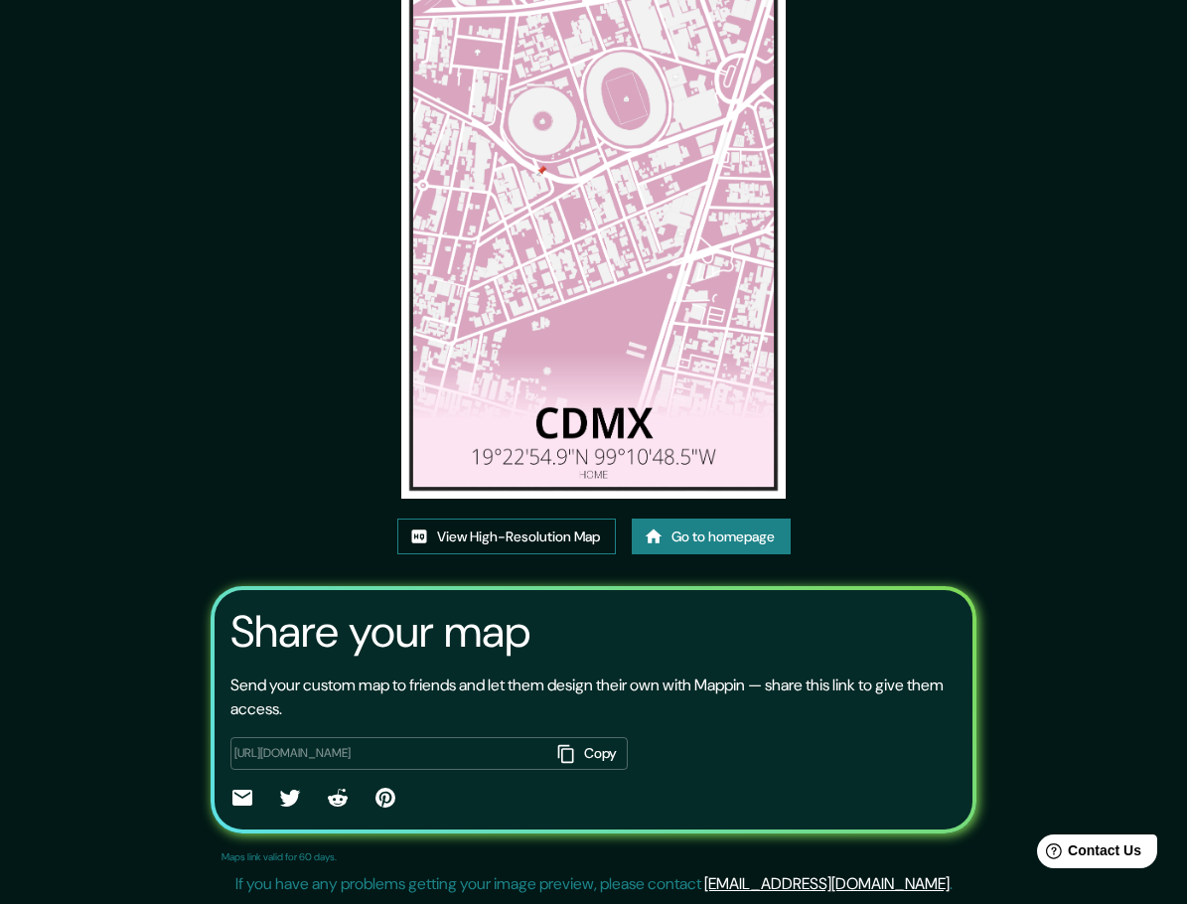
click at [499, 538] on link "View High-Resolution Map" at bounding box center [506, 537] width 219 height 37
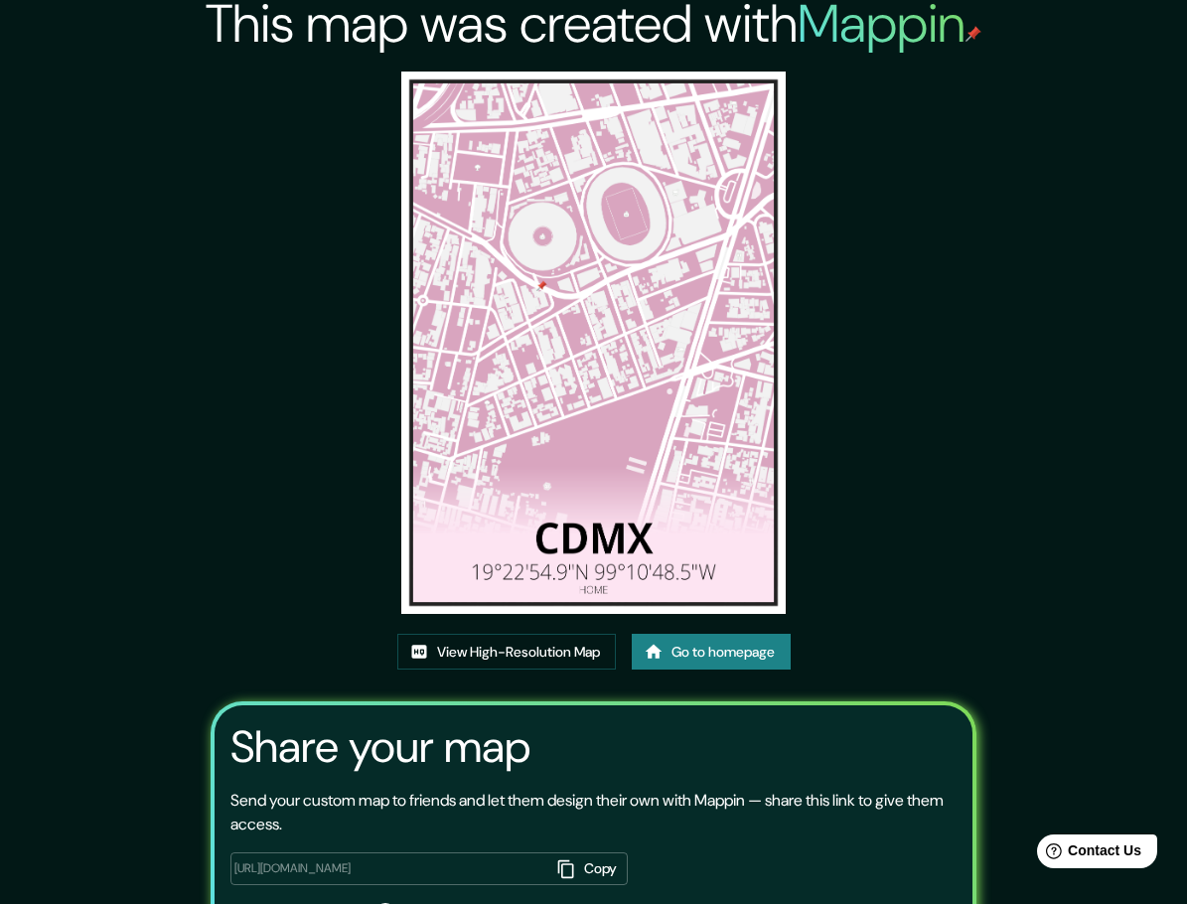
scroll to position [0, 0]
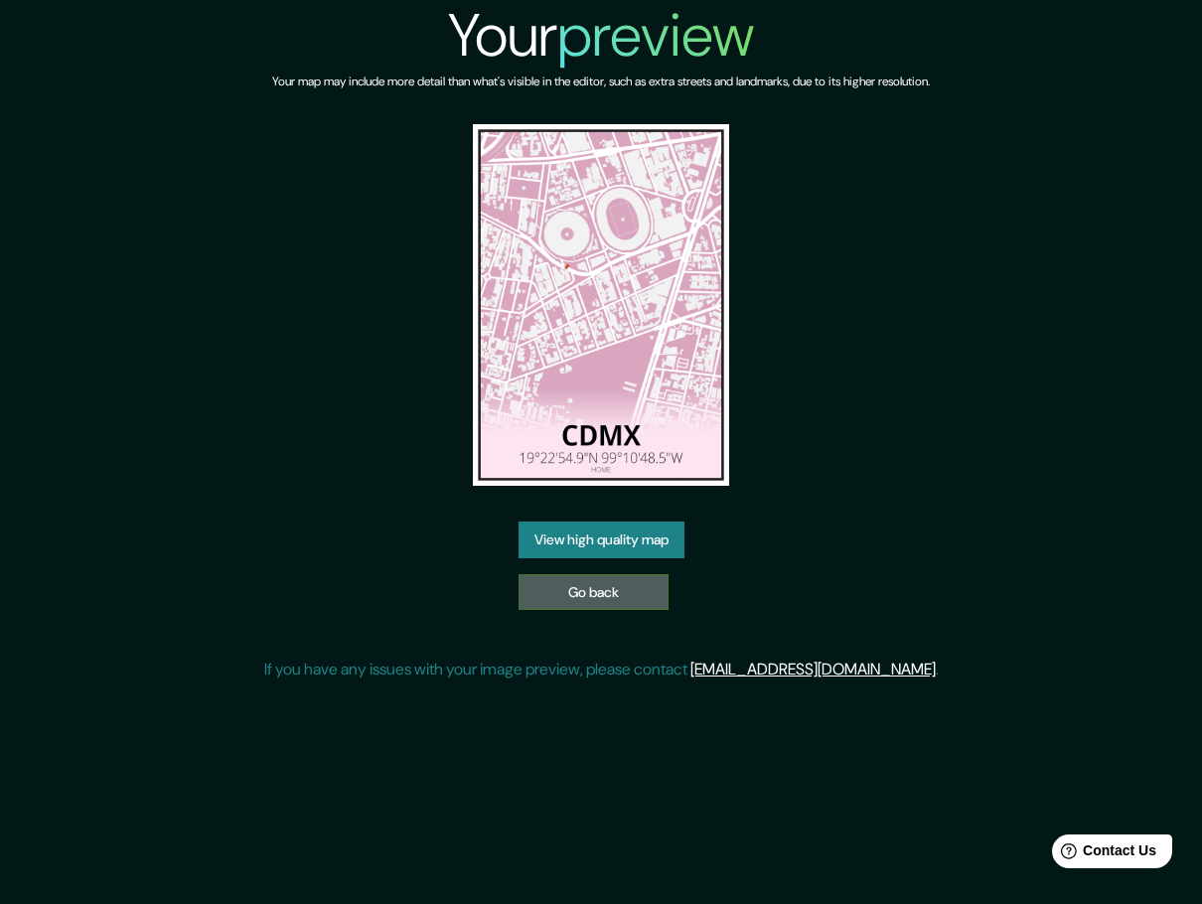
click at [619, 595] on link "Go back" at bounding box center [594, 592] width 150 height 37
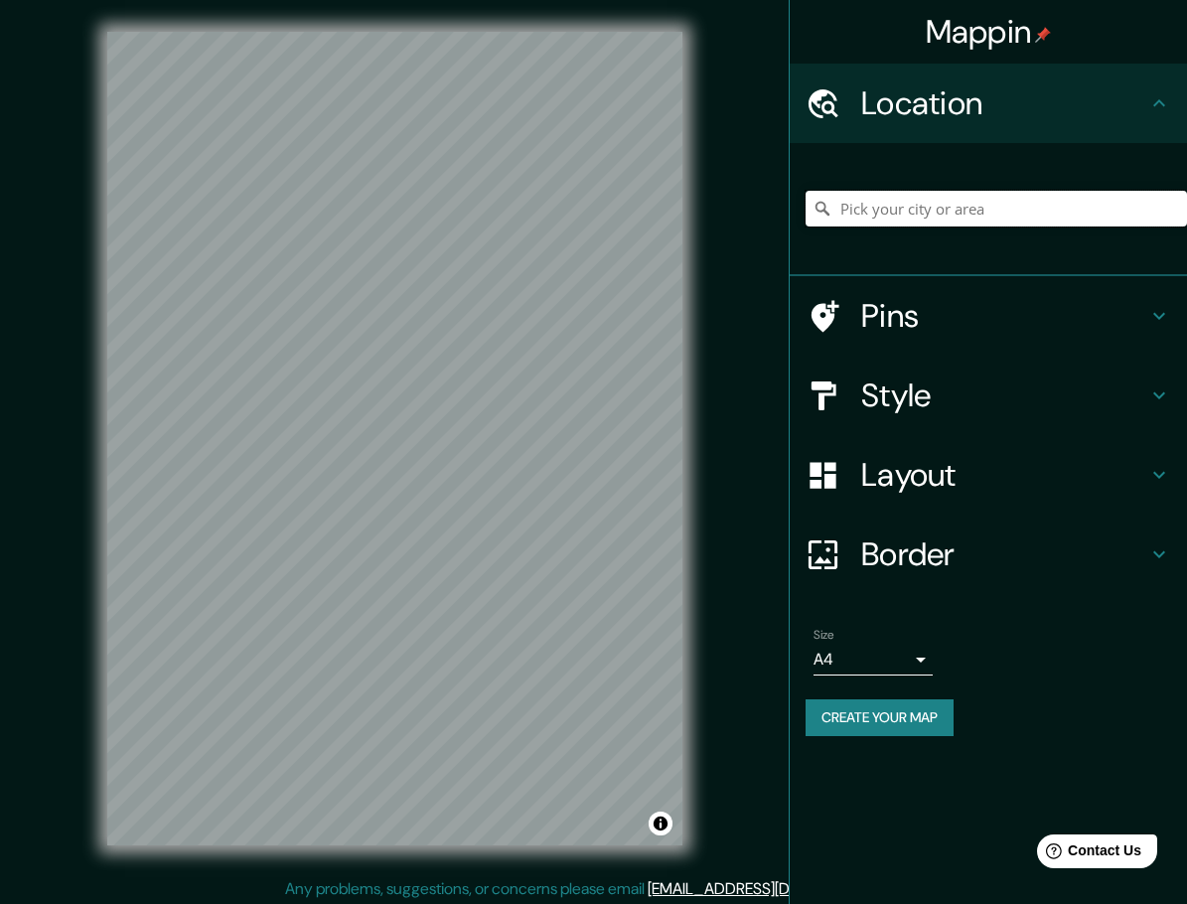
click at [1052, 219] on input "Pick your city or area" at bounding box center [997, 209] width 382 height 36
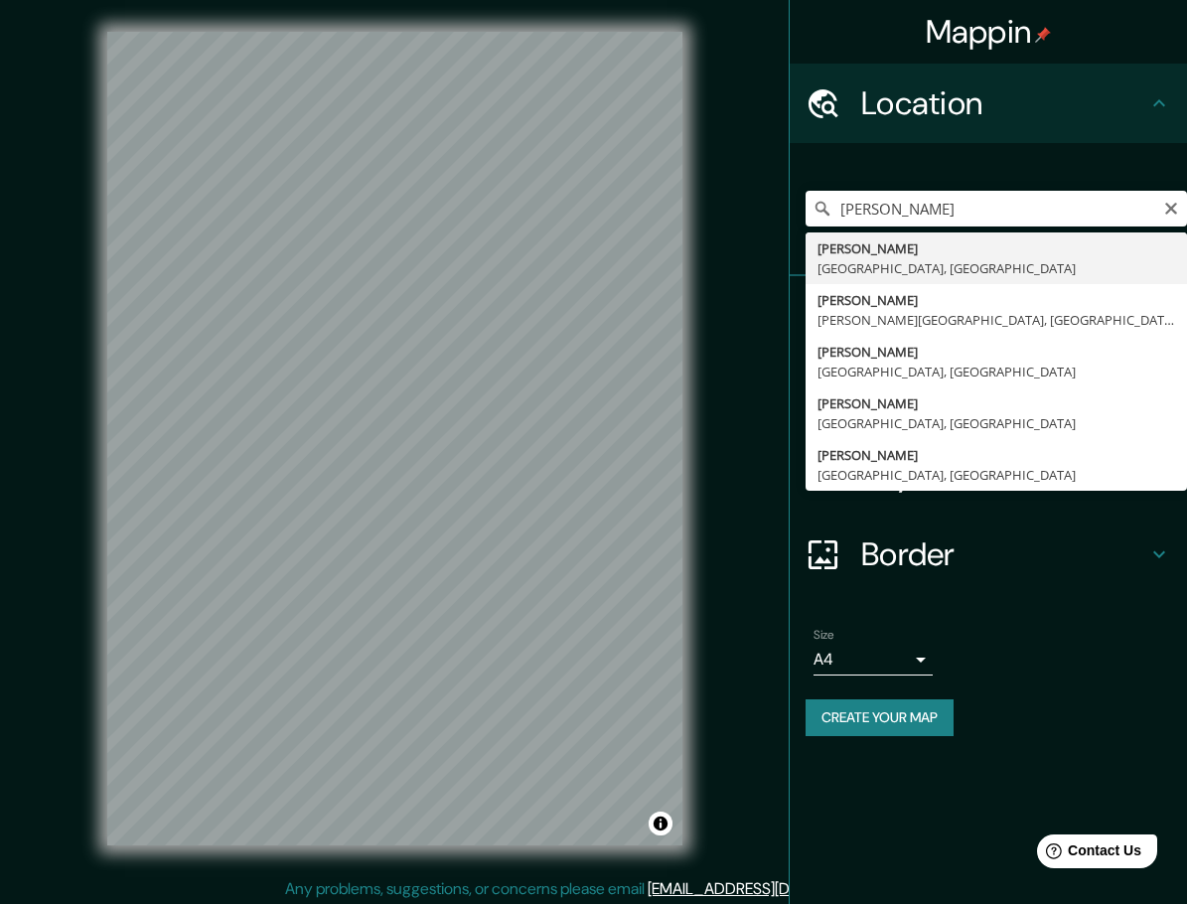
type input "[PERSON_NAME], [GEOGRAPHIC_DATA], [GEOGRAPHIC_DATA]"
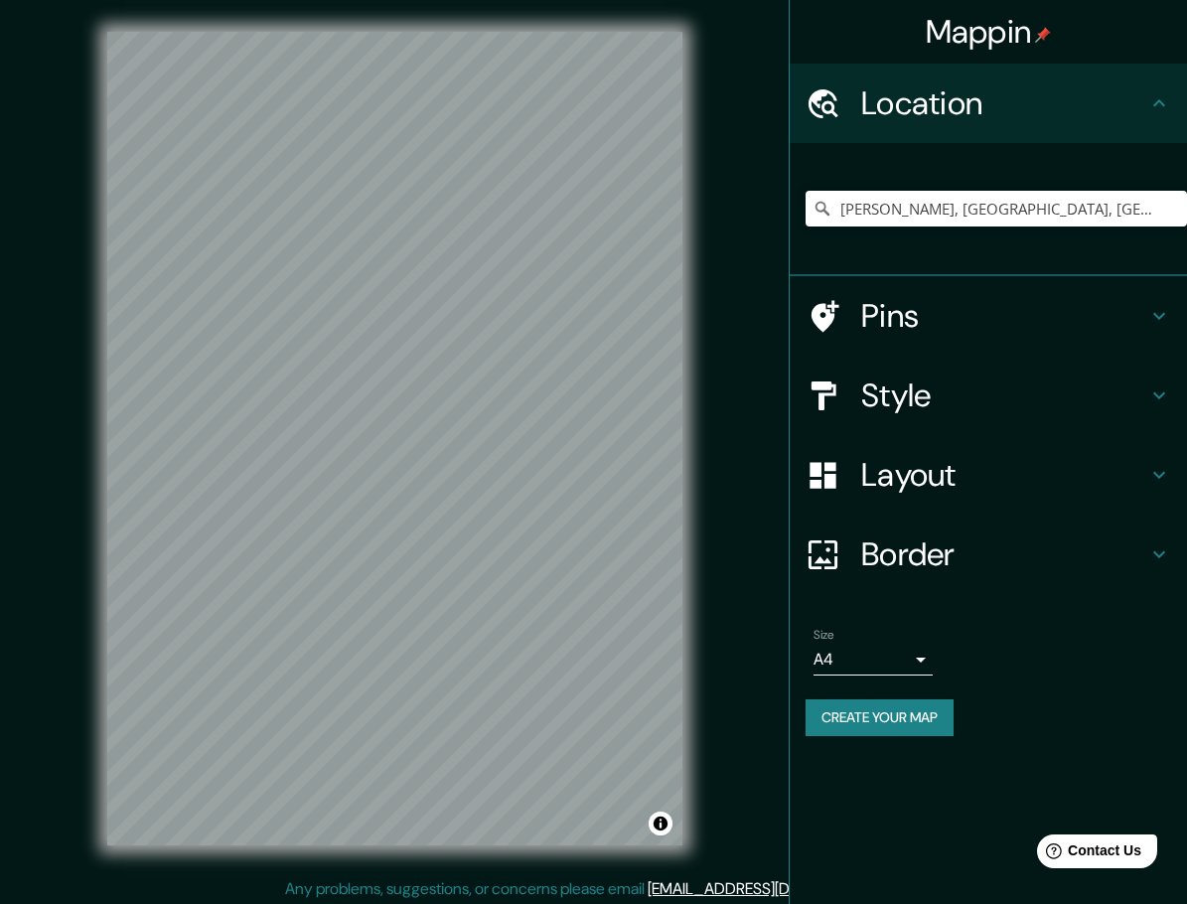
click at [954, 405] on h4 "Style" at bounding box center [1004, 396] width 286 height 40
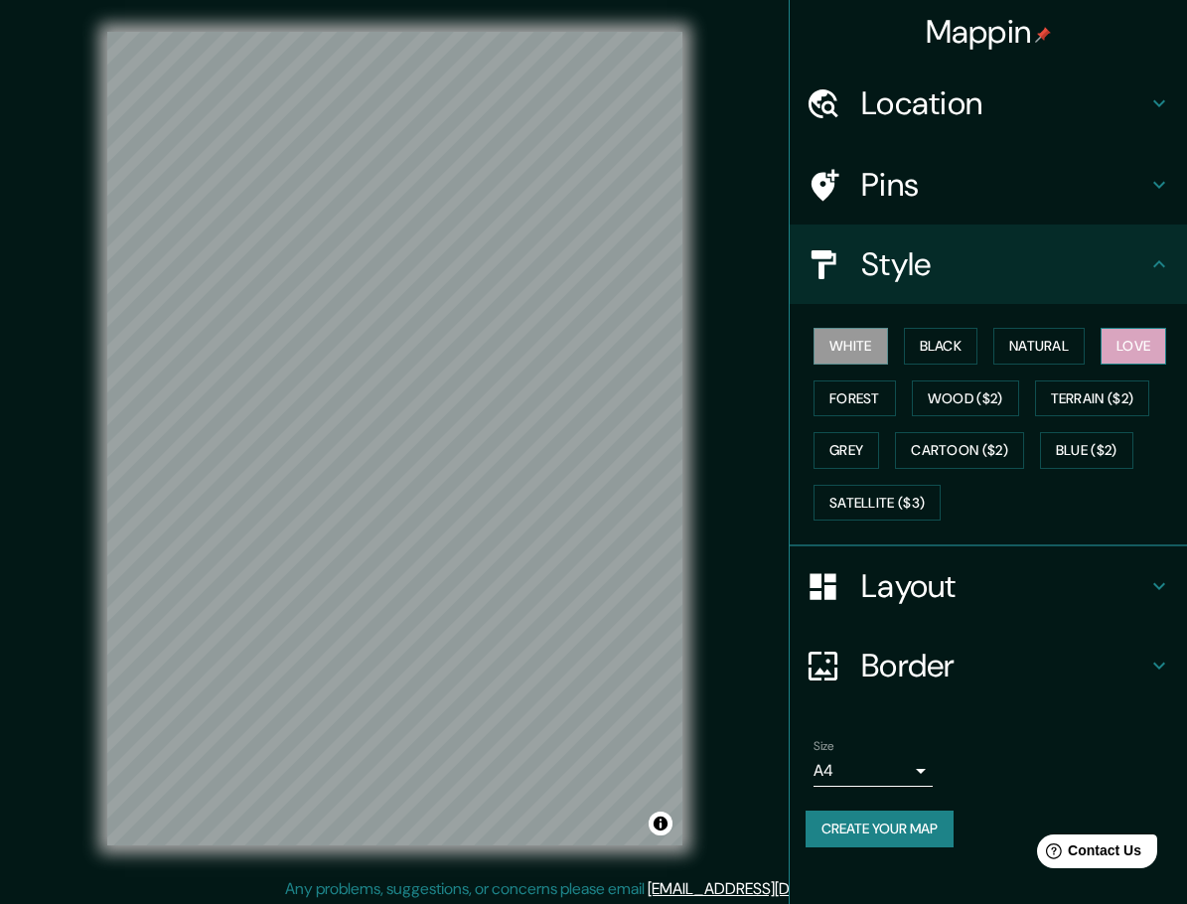
click at [1141, 344] on button "Love" at bounding box center [1134, 346] width 66 height 37
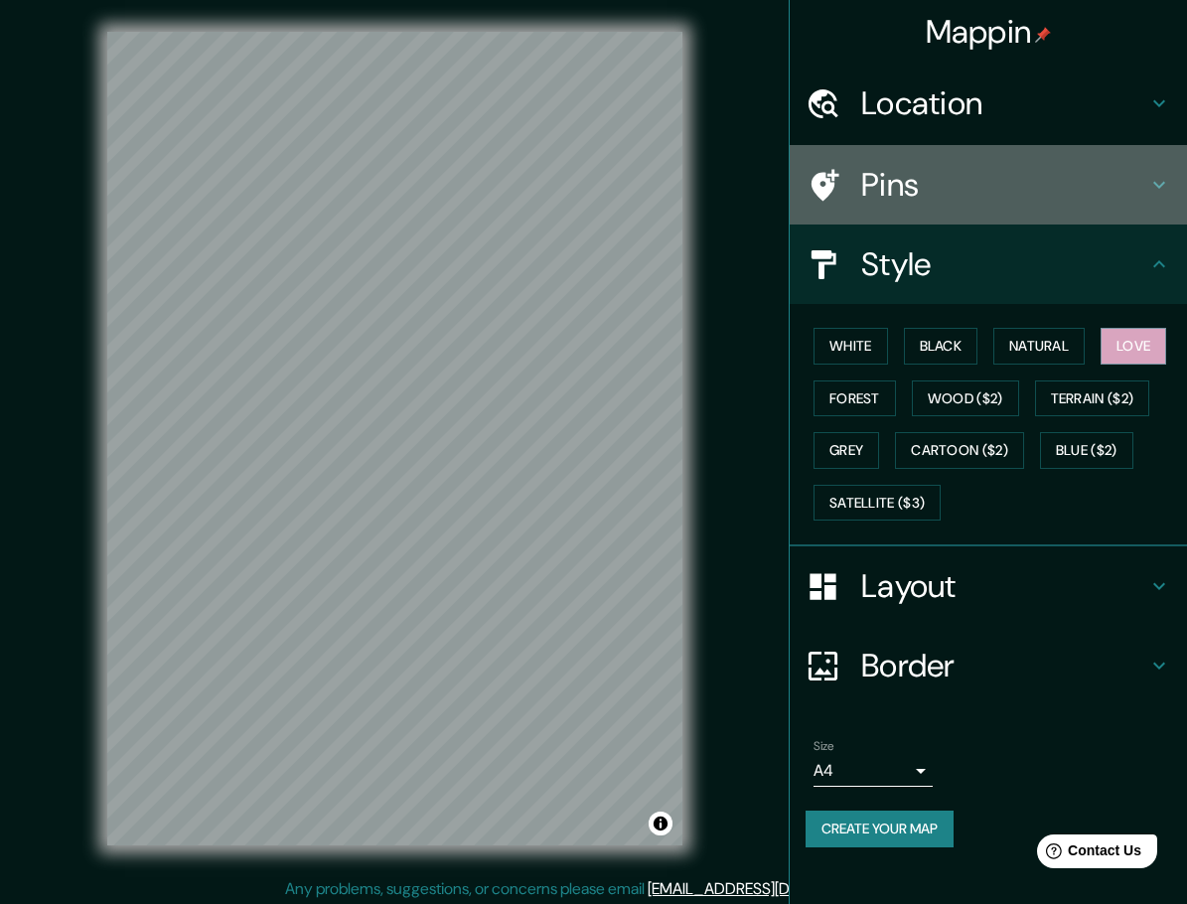
click at [925, 171] on h4 "Pins" at bounding box center [1004, 185] width 286 height 40
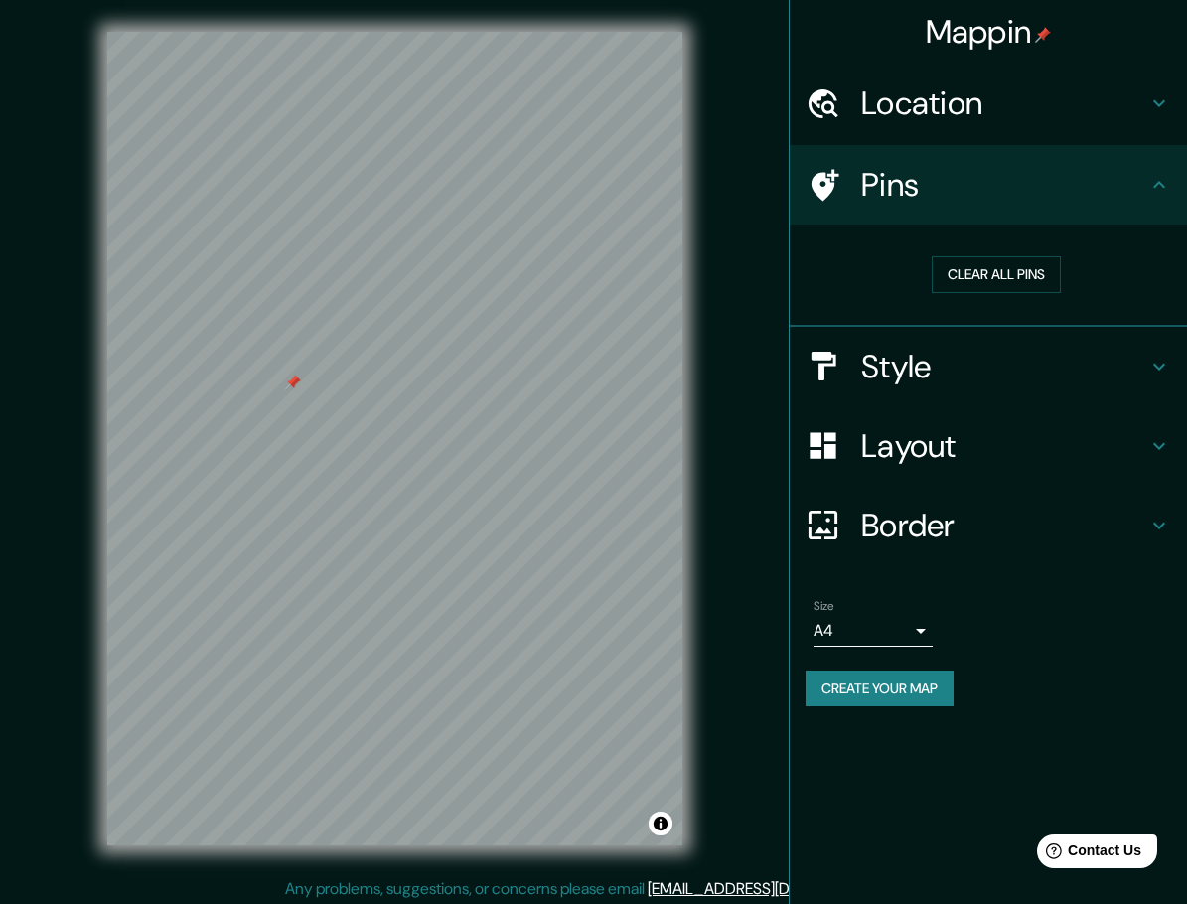
click at [1087, 450] on h4 "Layout" at bounding box center [1004, 446] width 286 height 40
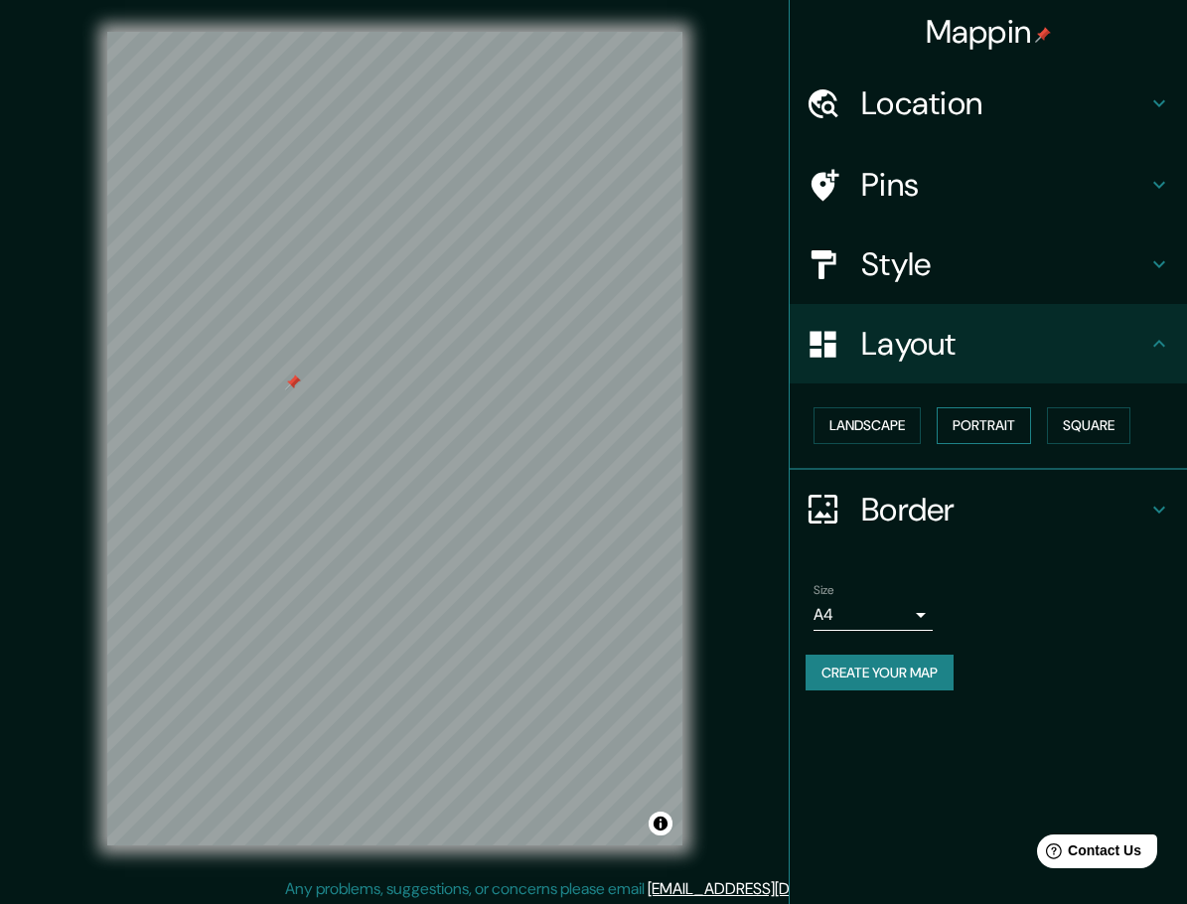
click at [984, 427] on button "Portrait" at bounding box center [984, 425] width 94 height 37
click at [993, 505] on h4 "Border" at bounding box center [1004, 510] width 286 height 40
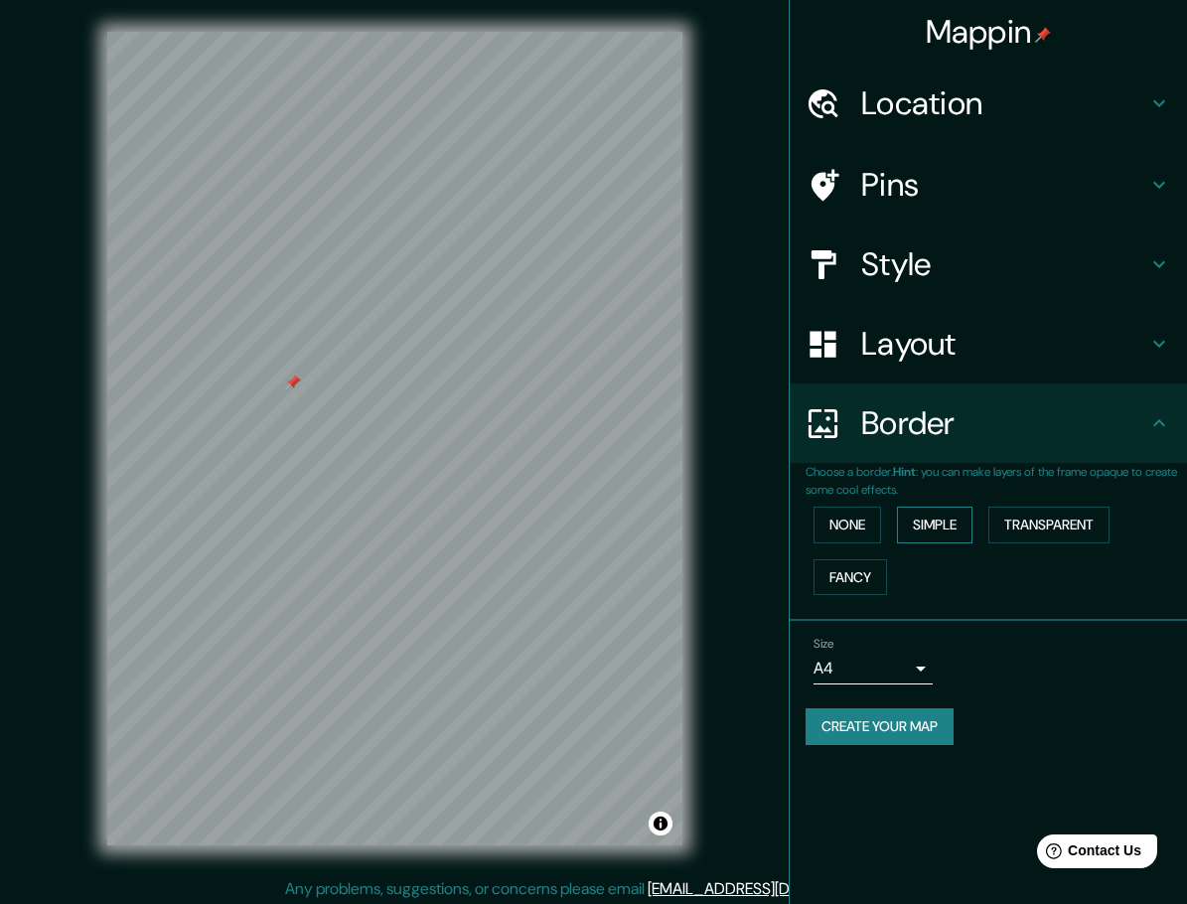
click at [943, 526] on button "Simple" at bounding box center [935, 525] width 76 height 37
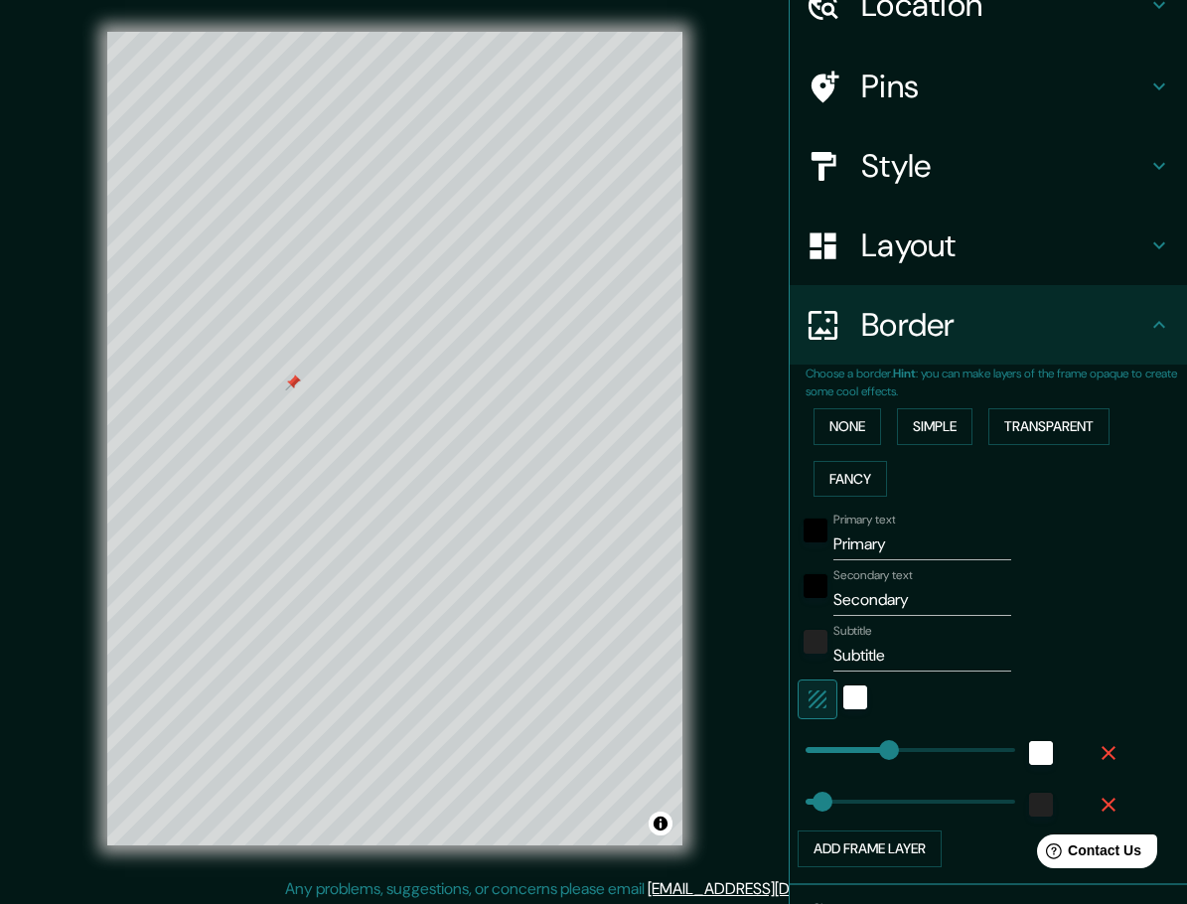
scroll to position [107, 0]
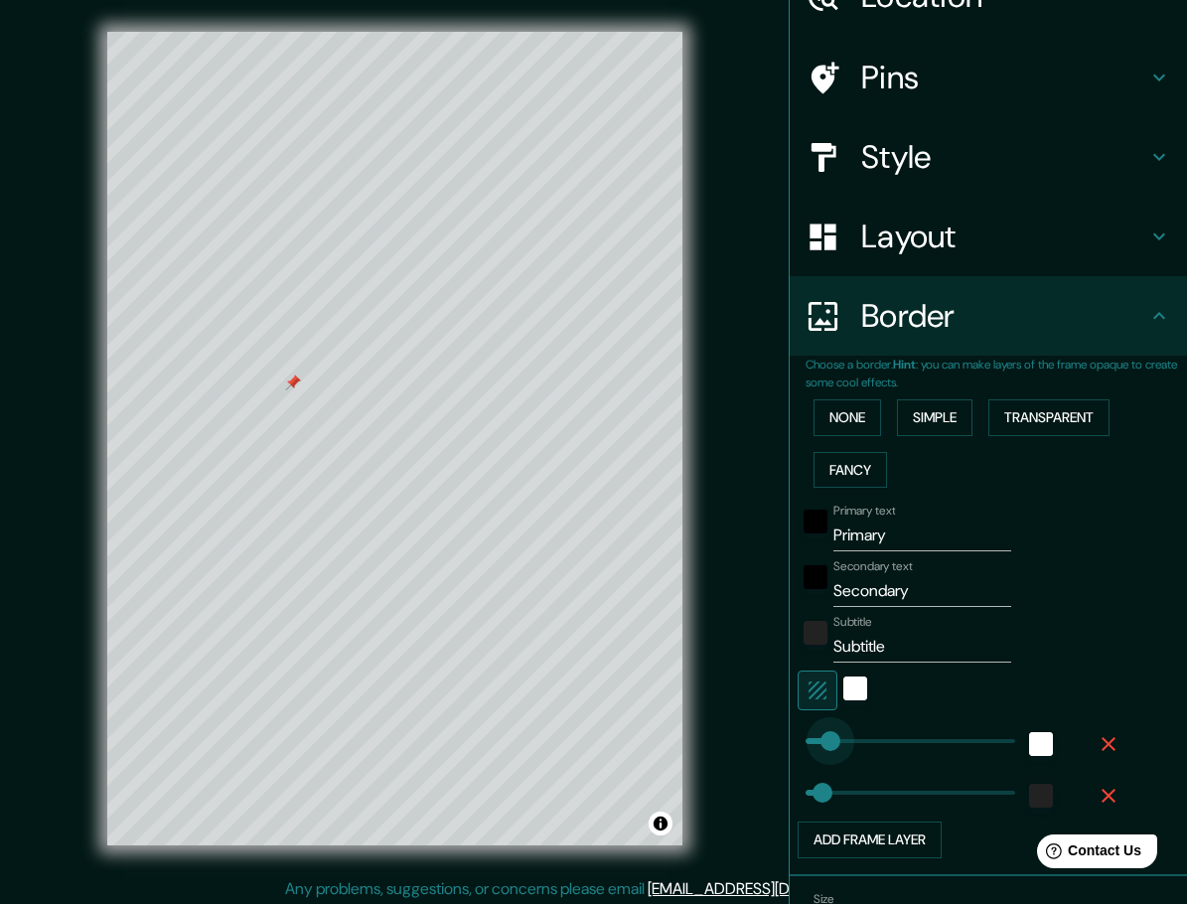
type input "88"
drag, startPoint x: 869, startPoint y: 737, endPoint x: 823, endPoint y: 745, distance: 47.4
type input "46"
type input "118"
drag, startPoint x: 823, startPoint y: 745, endPoint x: 834, endPoint y: 745, distance: 10.9
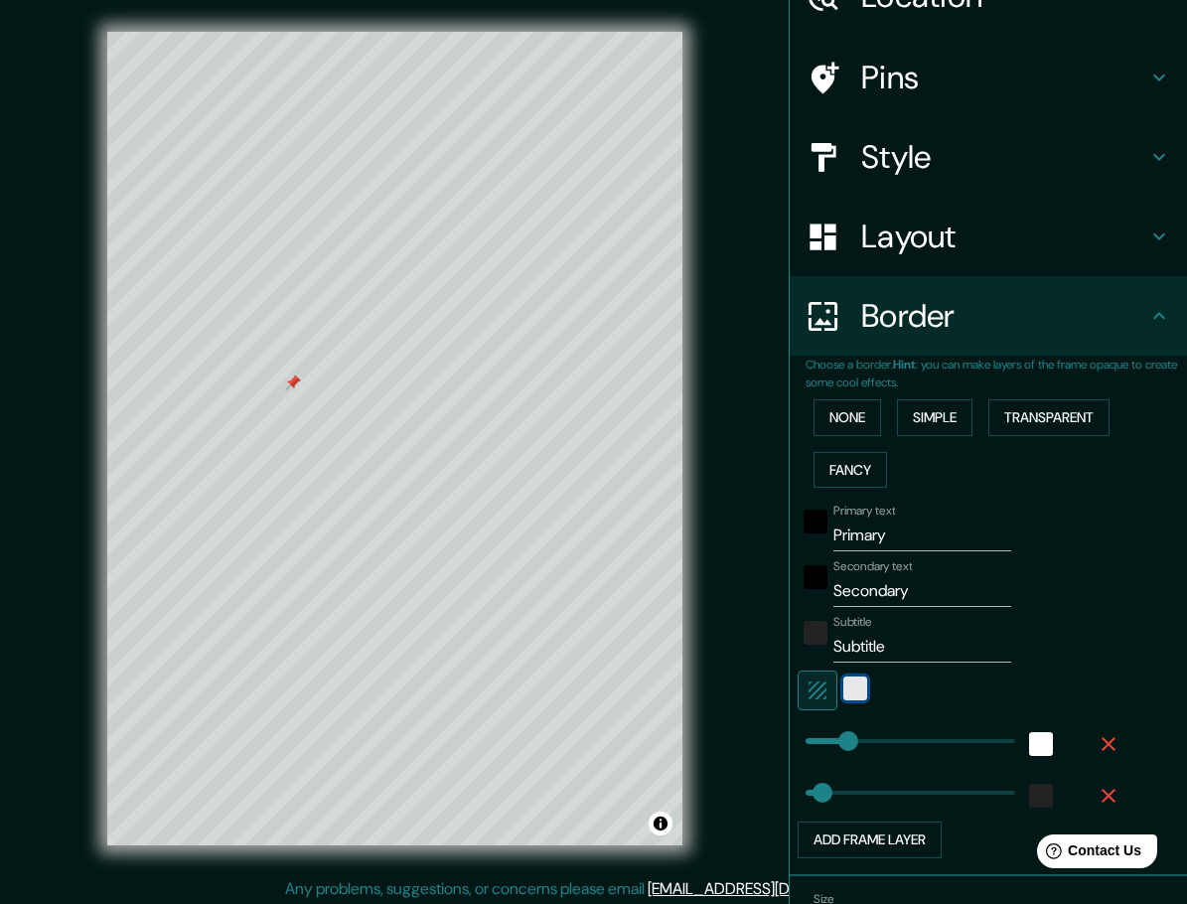
click at [841, 697] on div at bounding box center [856, 691] width 36 height 40
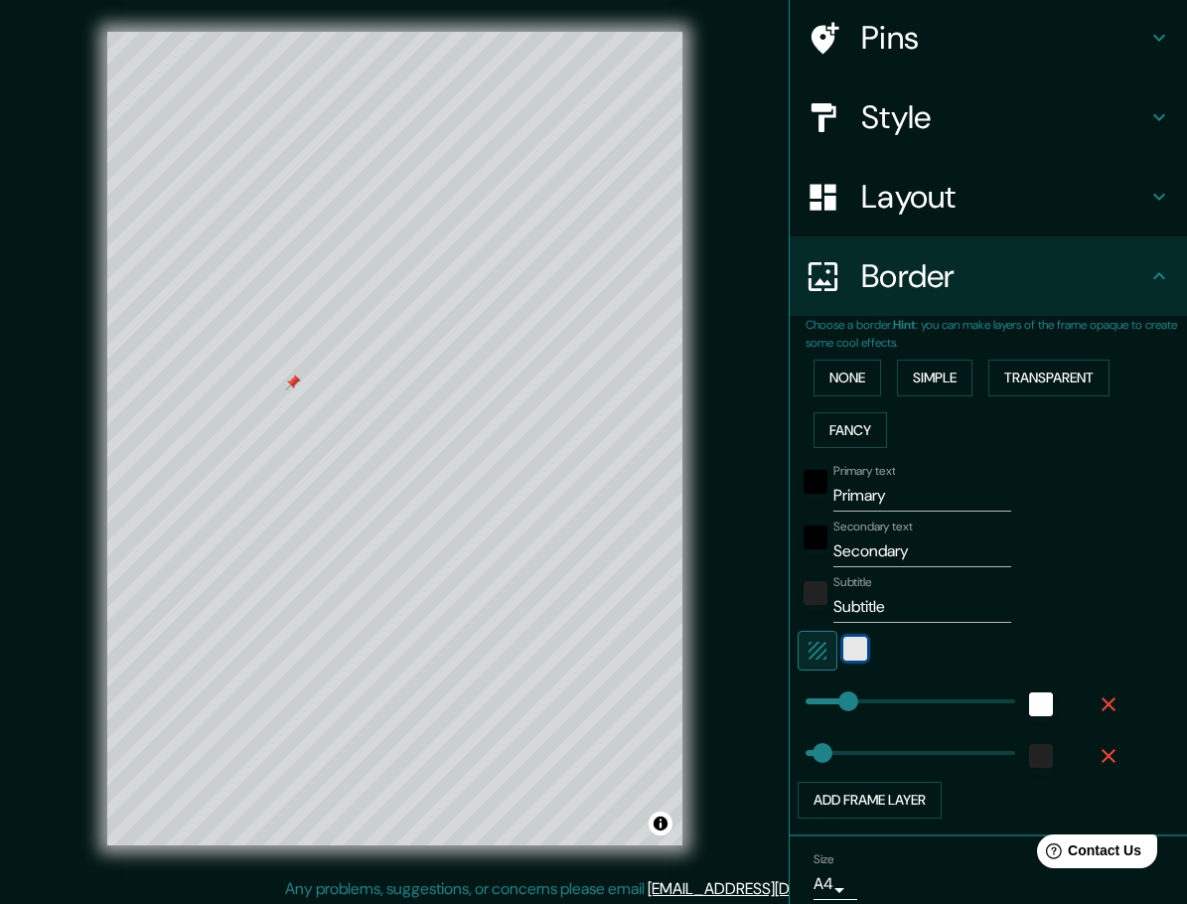
click at [849, 679] on div "Primary text Primary Secondary text Secondary Subtitle Subtitle Add frame layer" at bounding box center [965, 637] width 318 height 363
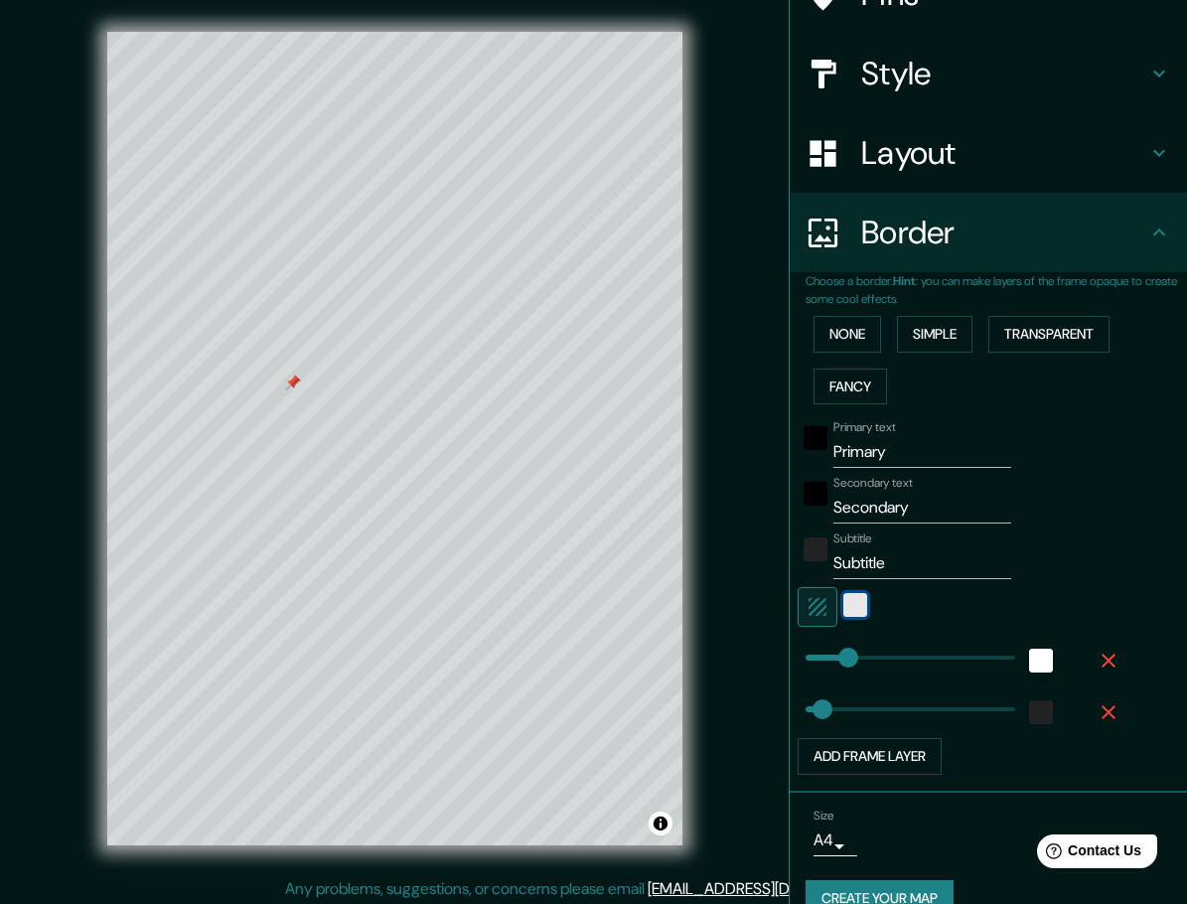
click at [844, 598] on div "white" at bounding box center [856, 605] width 24 height 24
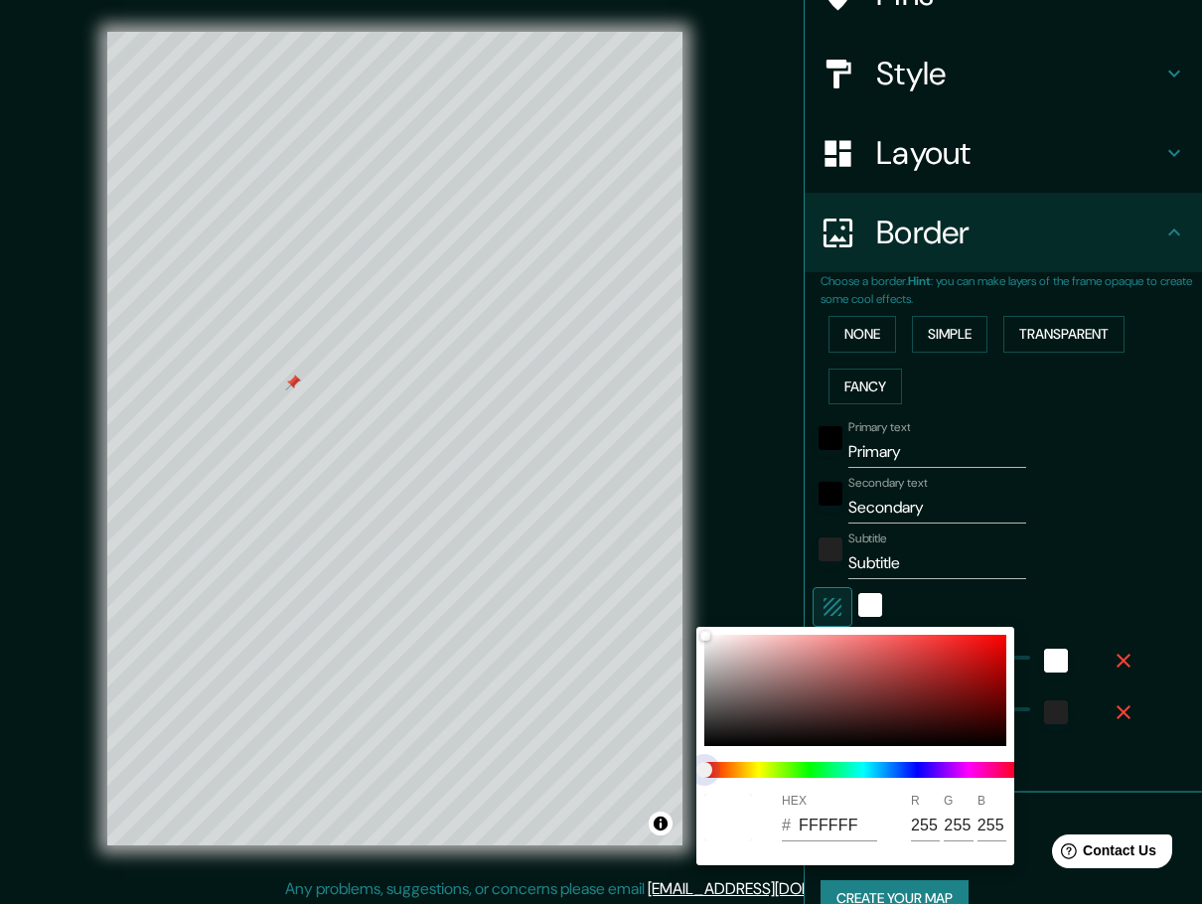
click at [977, 772] on span at bounding box center [863, 770] width 318 height 16
type input "46"
type input "FDEBEB"
type input "253"
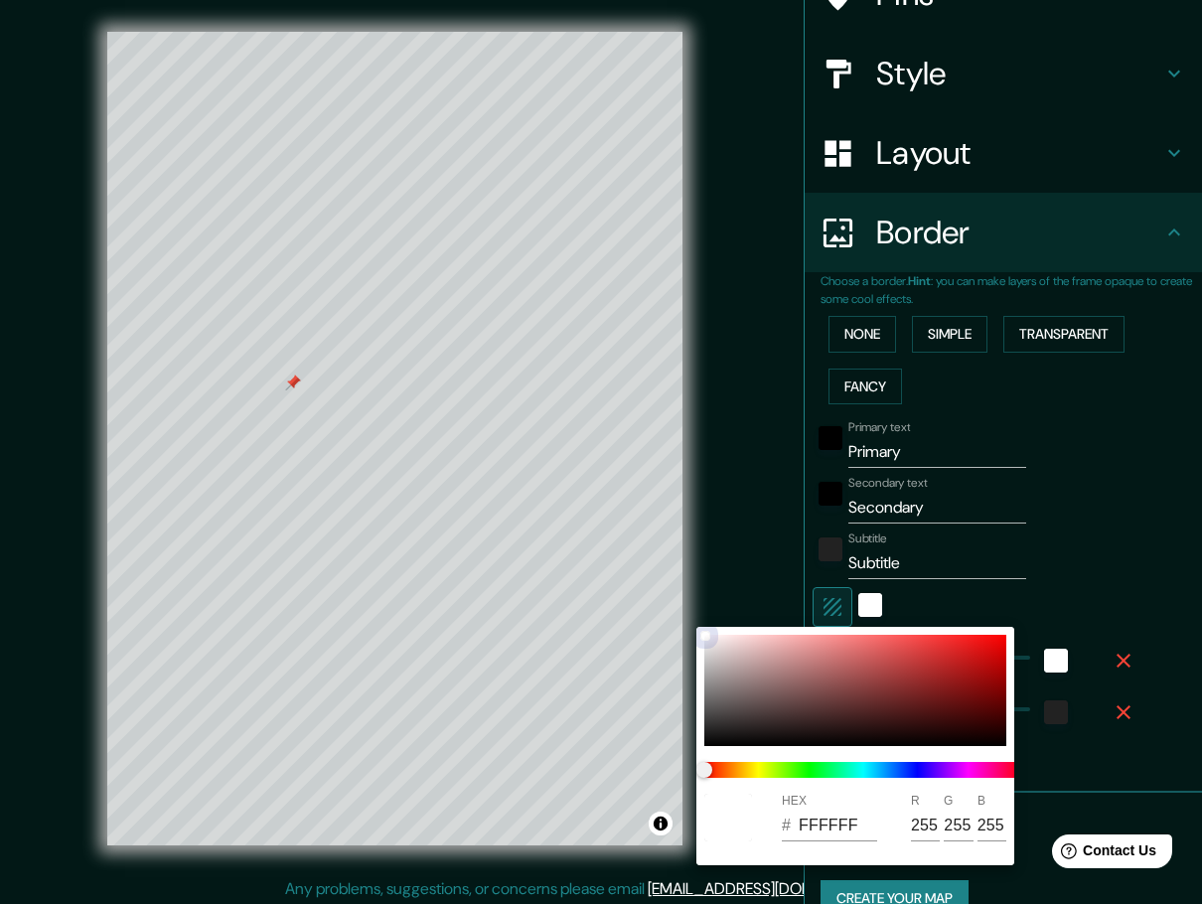
type input "235"
drag, startPoint x: 708, startPoint y: 634, endPoint x: 698, endPoint y: 753, distance: 119.6
click at [709, 636] on div at bounding box center [705, 636] width 8 height 8
type input "46"
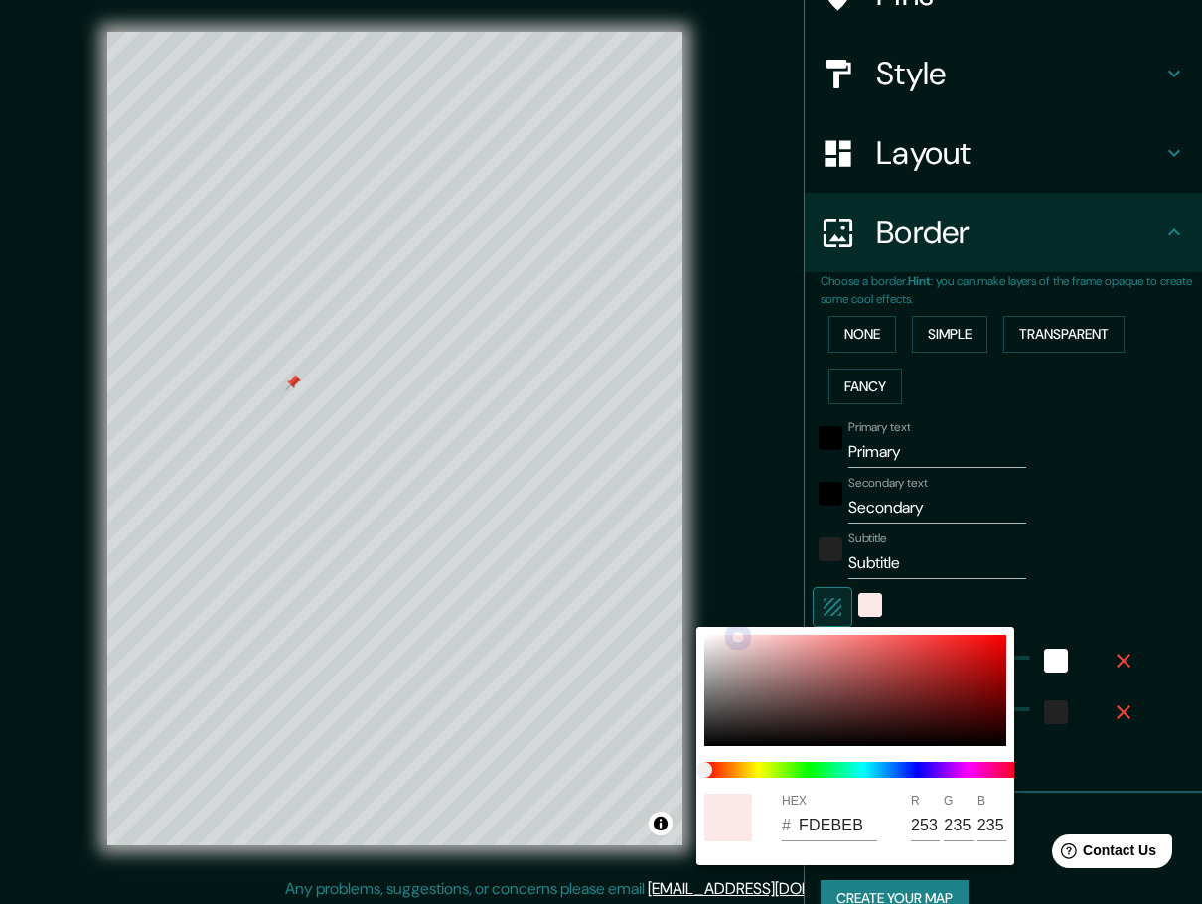
type input "FDE2E2"
type input "226"
type input "46"
type input "E3E1FC"
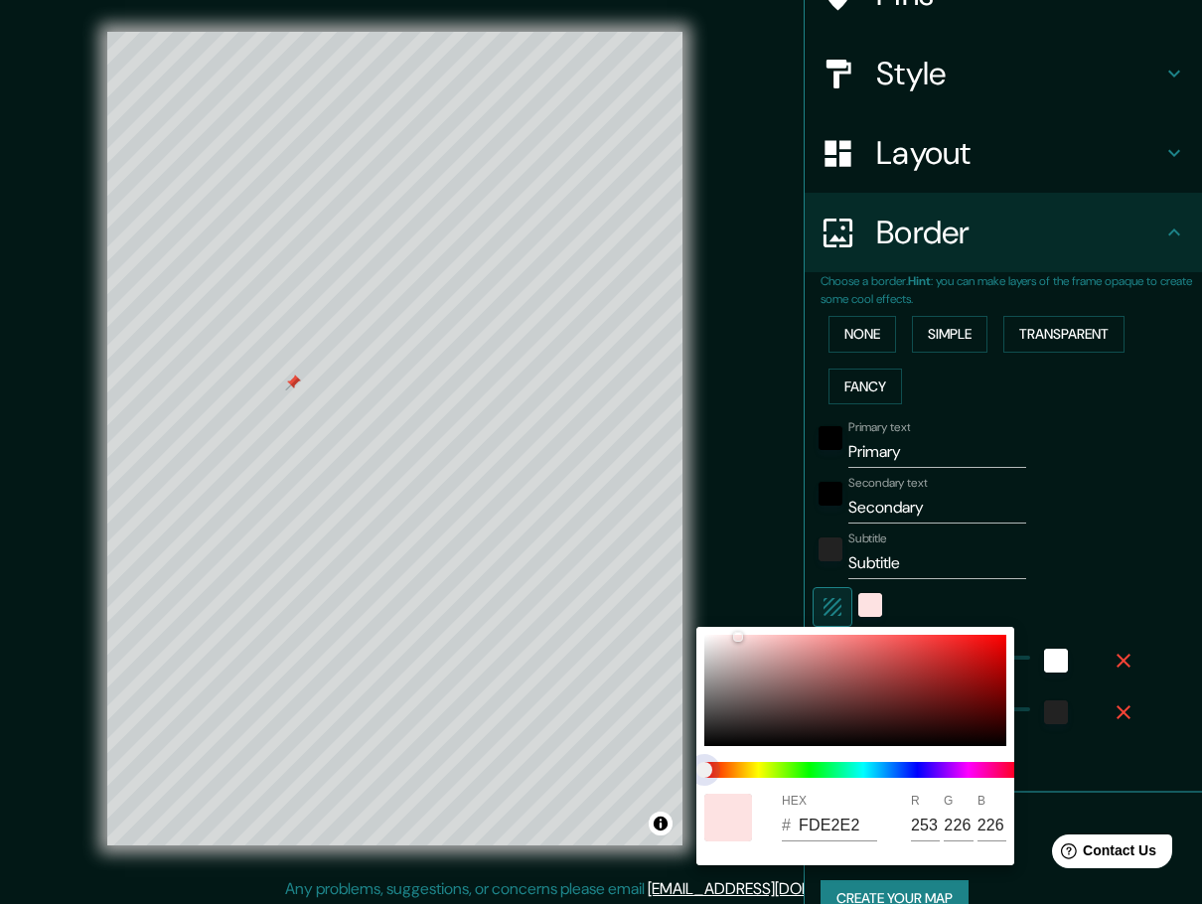
type input "227"
type input "225"
type input "252"
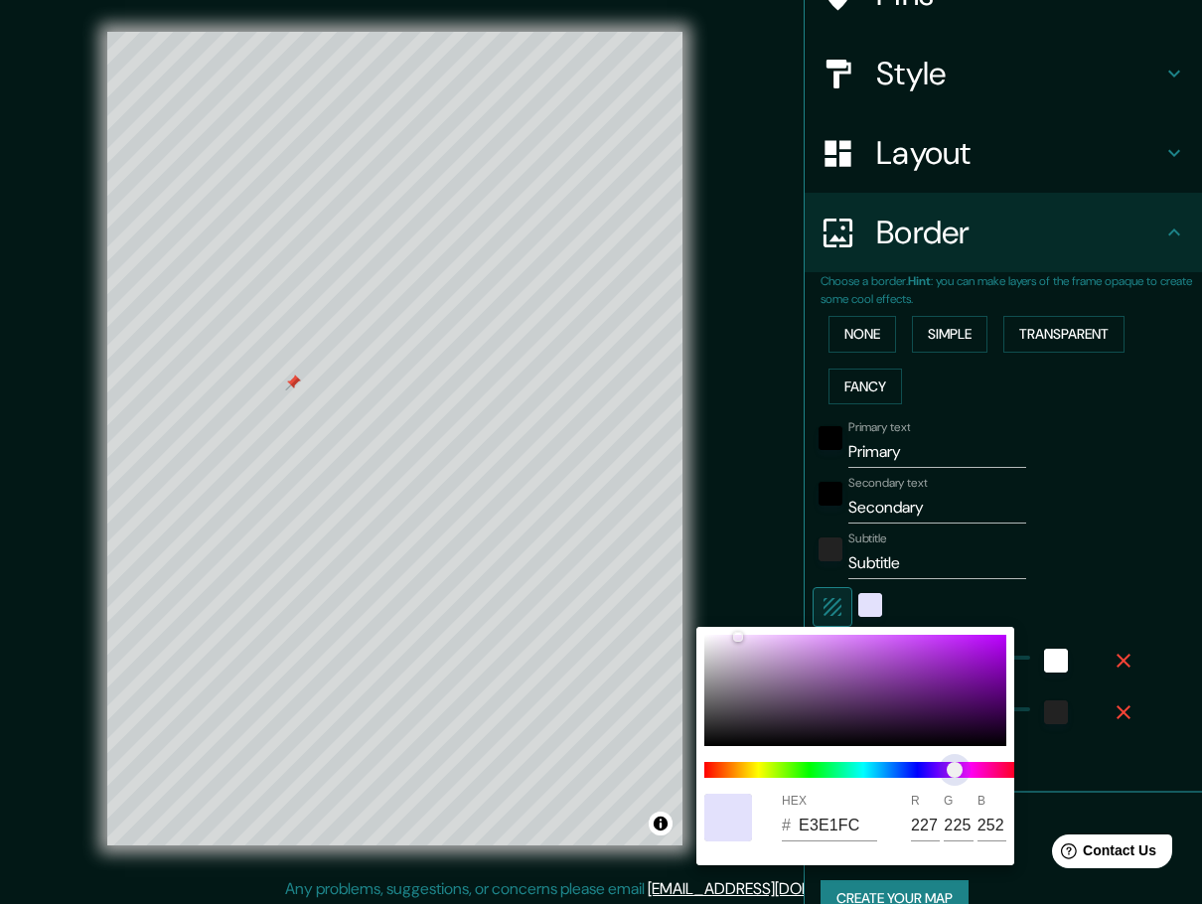
type input "46"
type input "F5E1FC"
type input "245"
type input "46"
type input "F8E1FC"
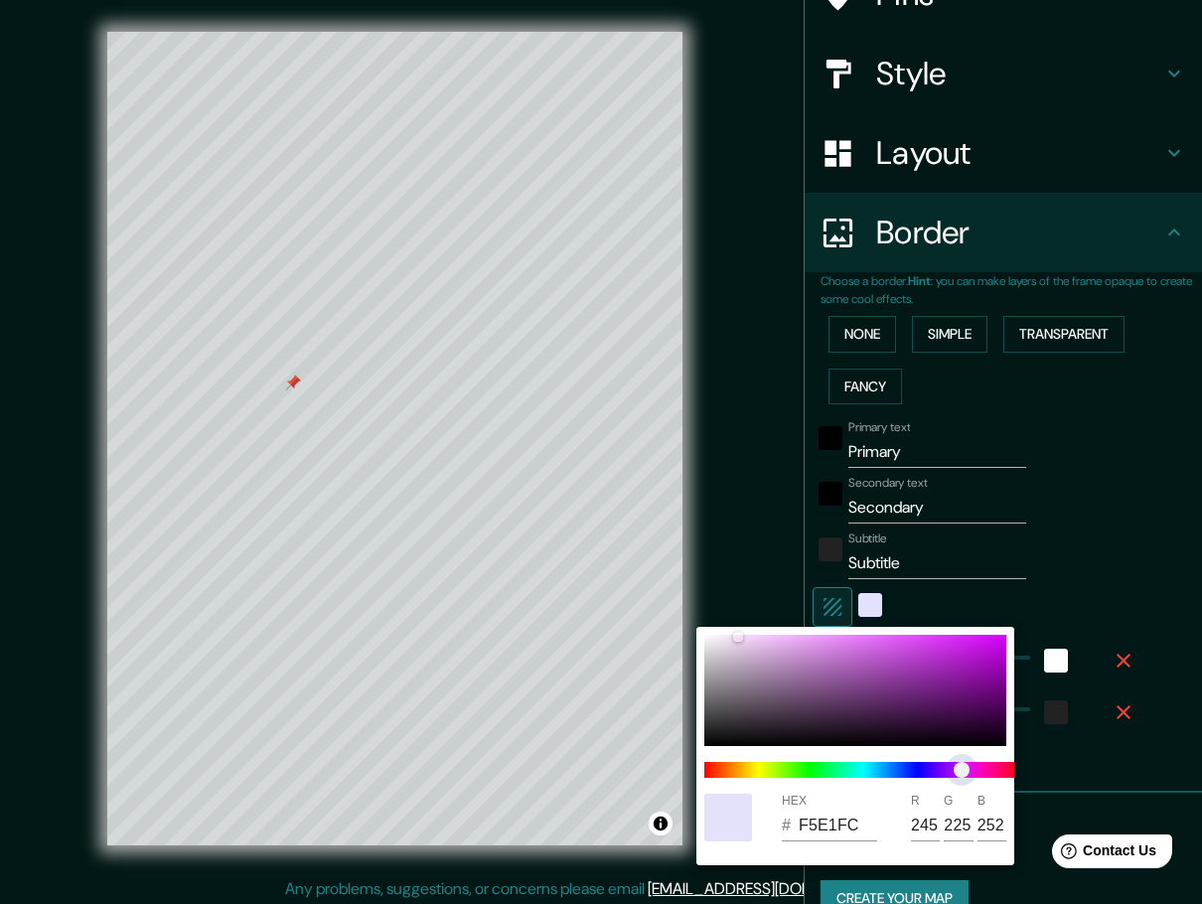
type input "248"
type input "46"
type input "FCE1FC"
type input "252"
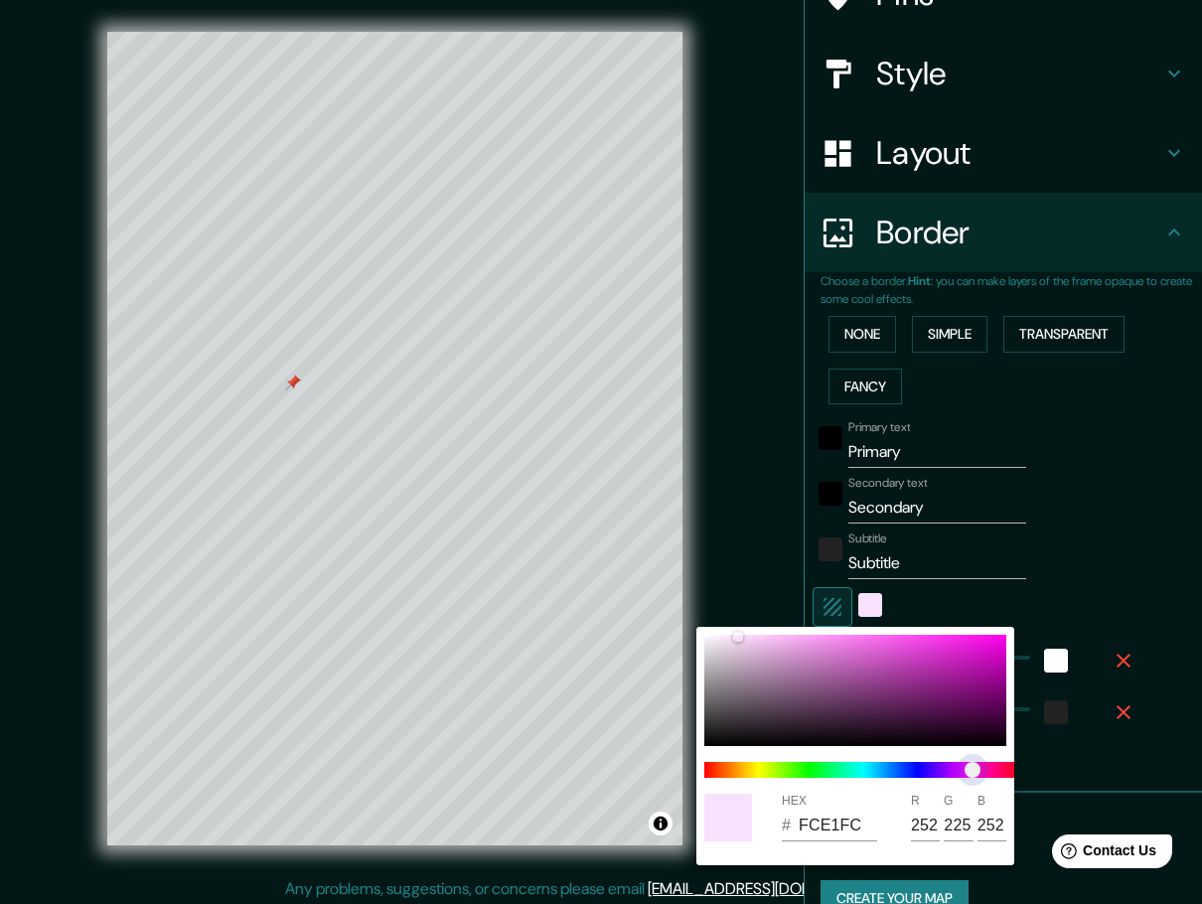
type input "46"
type input "FCE1FA"
type input "250"
type input "46"
type input "FCE1F8"
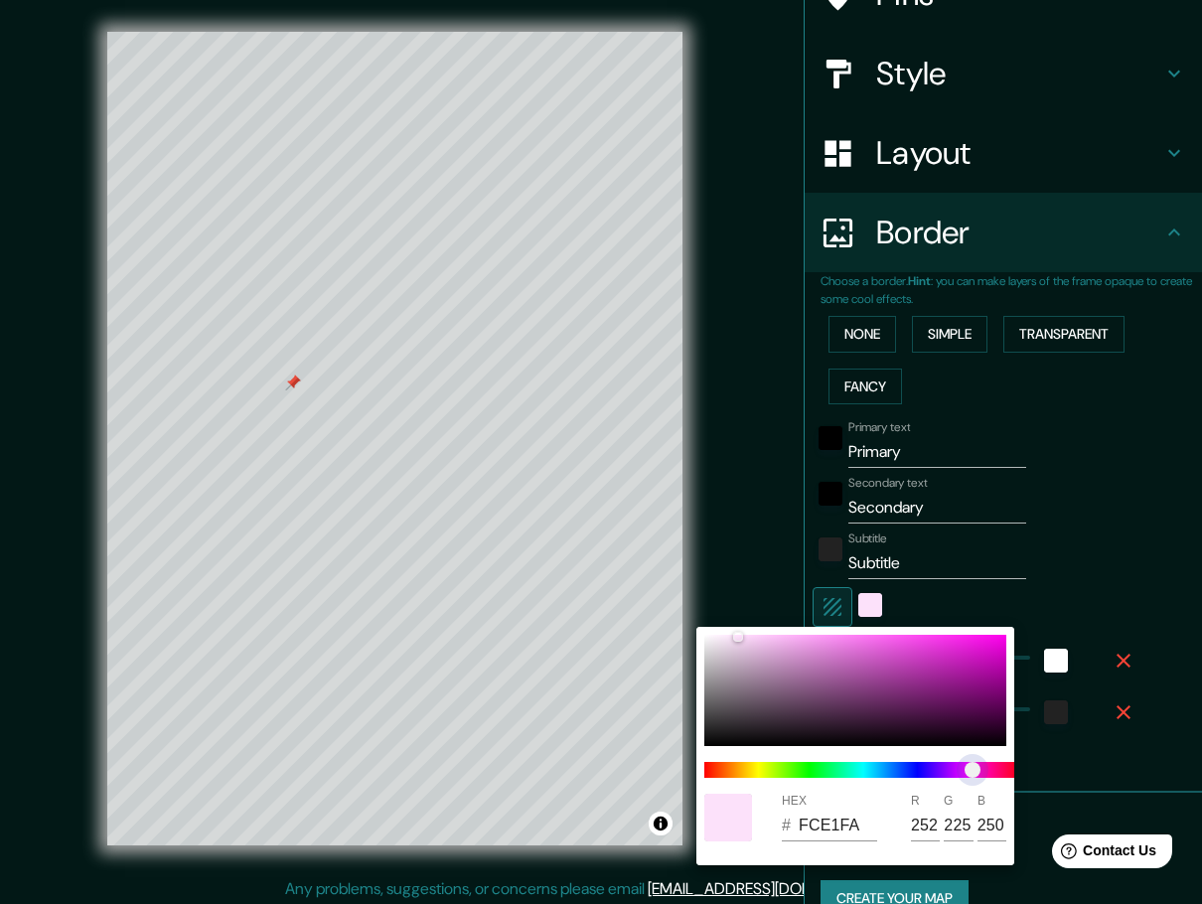
type input "248"
type input "46"
type input "FCE1F7"
type input "247"
drag, startPoint x: 704, startPoint y: 771, endPoint x: 979, endPoint y: 772, distance: 274.2
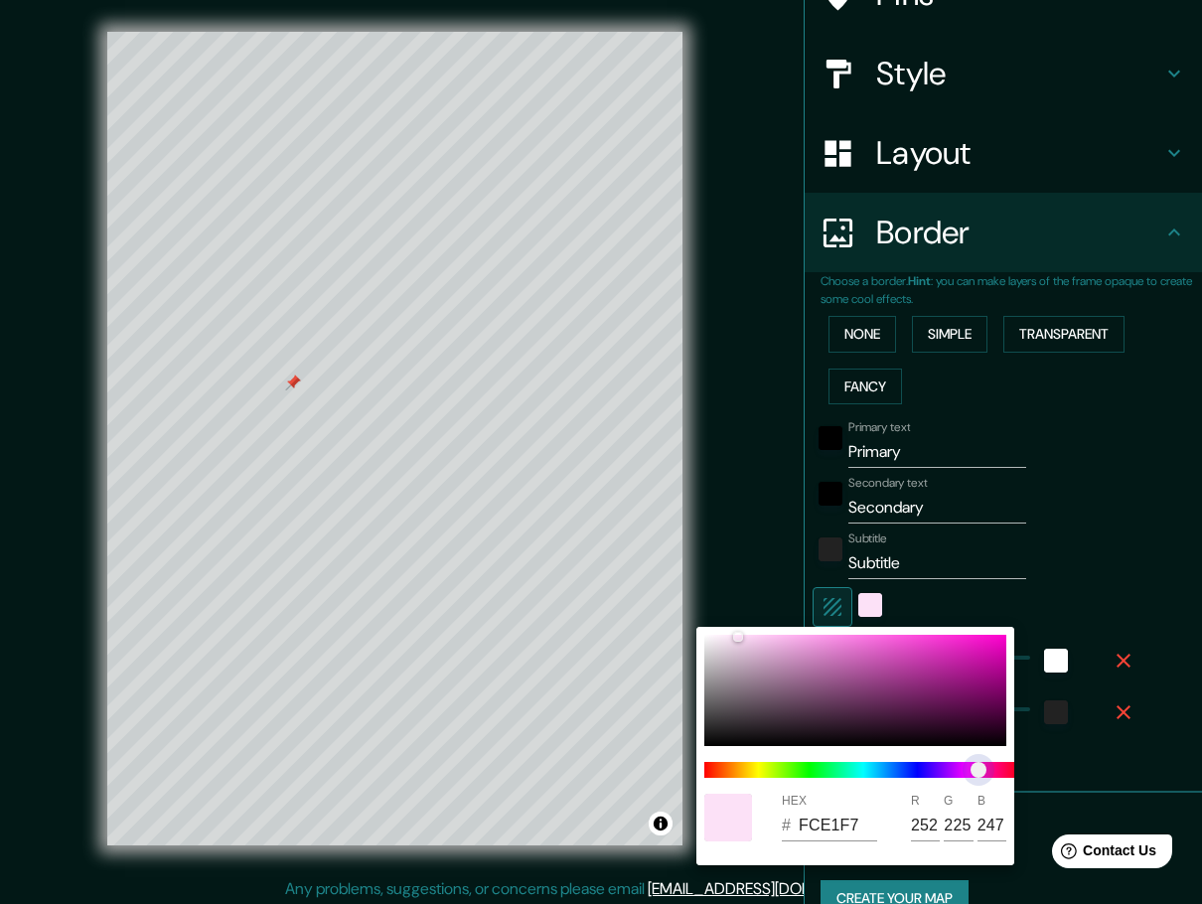
click at [979, 772] on span "color slider" at bounding box center [979, 770] width 16 height 16
type input "46"
type input "FFE3FA"
type input "255"
type input "227"
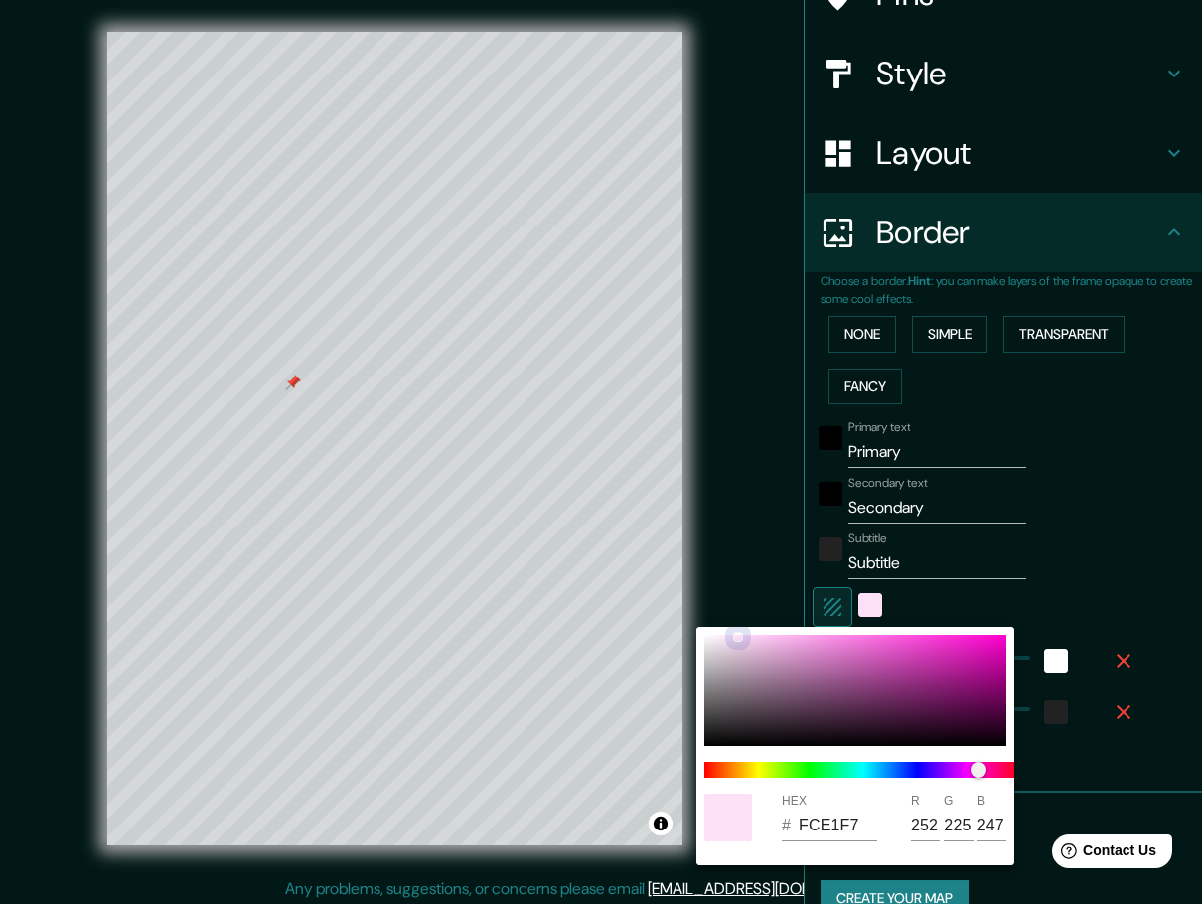
type input "250"
type input "46"
type input "FFE8FA"
type input "232"
type input "250"
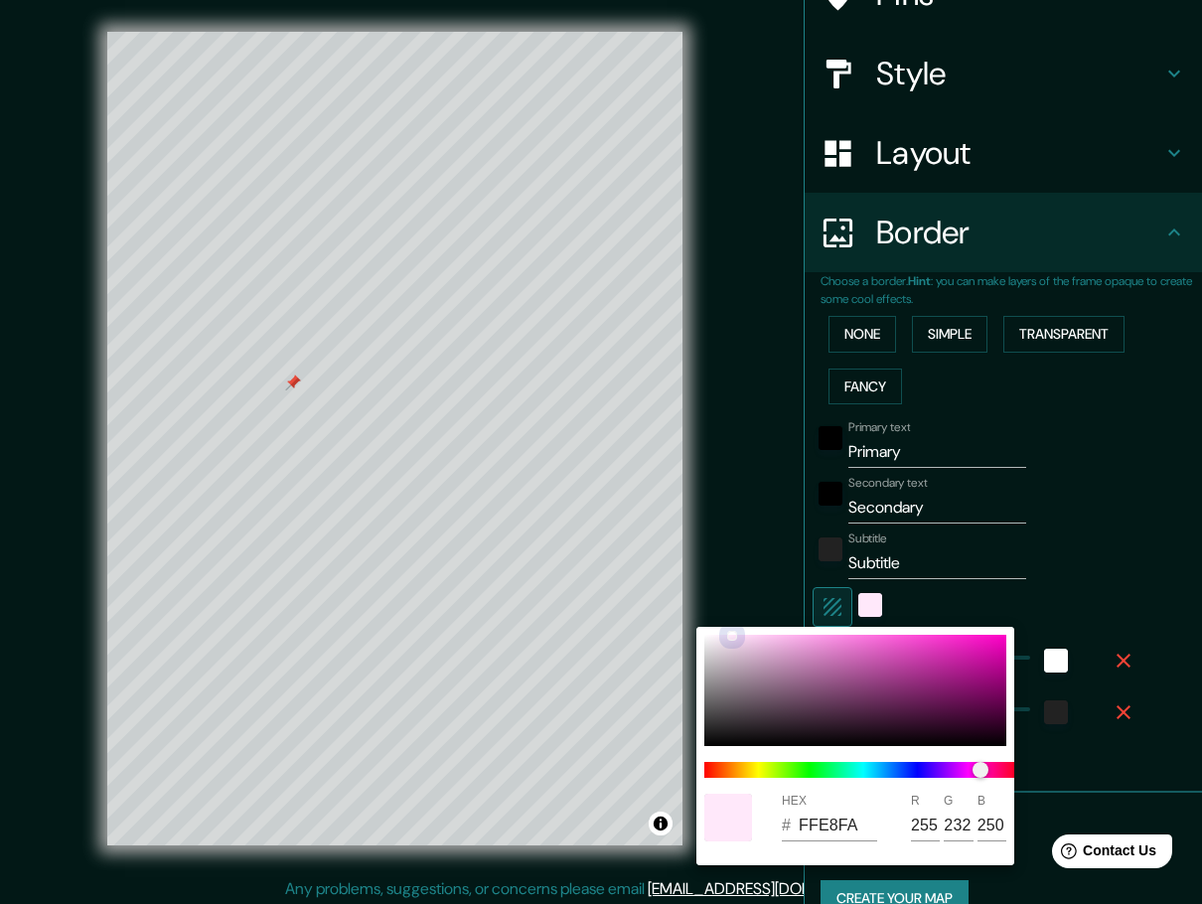
type input "46"
type input "FFEAFA"
type input "234"
type input "46"
type input "FFECFA"
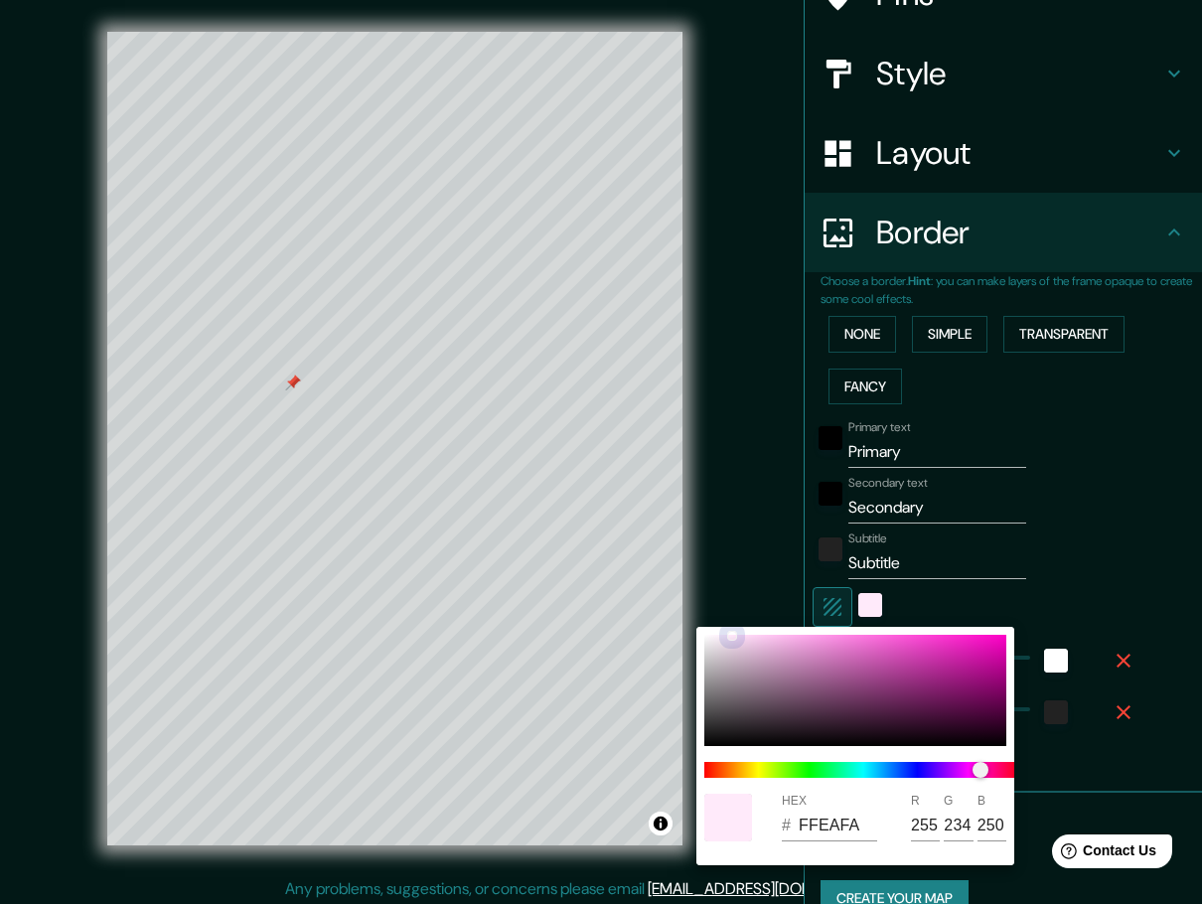
type input "236"
drag, startPoint x: 739, startPoint y: 635, endPoint x: 727, endPoint y: 635, distance: 11.9
click at [727, 635] on div at bounding box center [726, 636] width 8 height 8
type input "46"
click at [1157, 558] on div at bounding box center [601, 452] width 1202 height 904
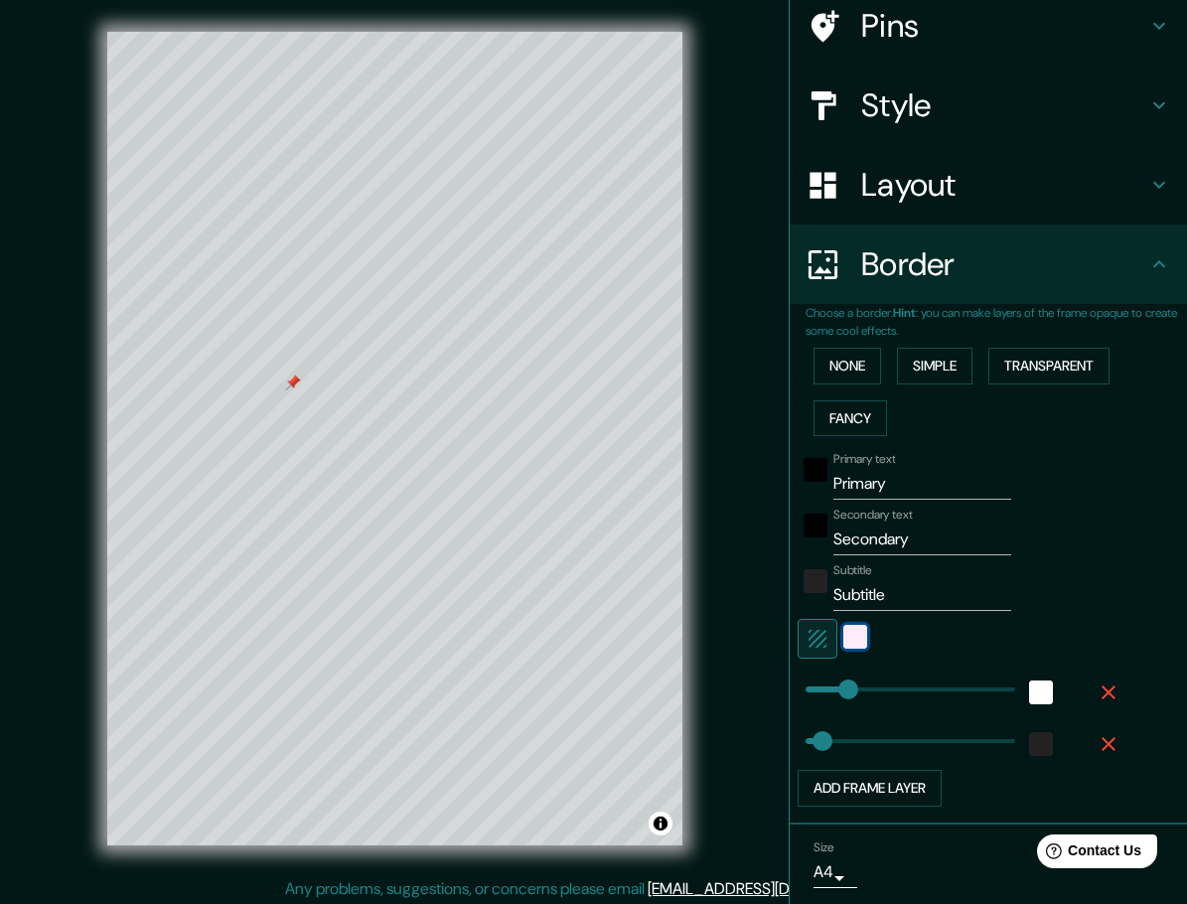
scroll to position [227, 0]
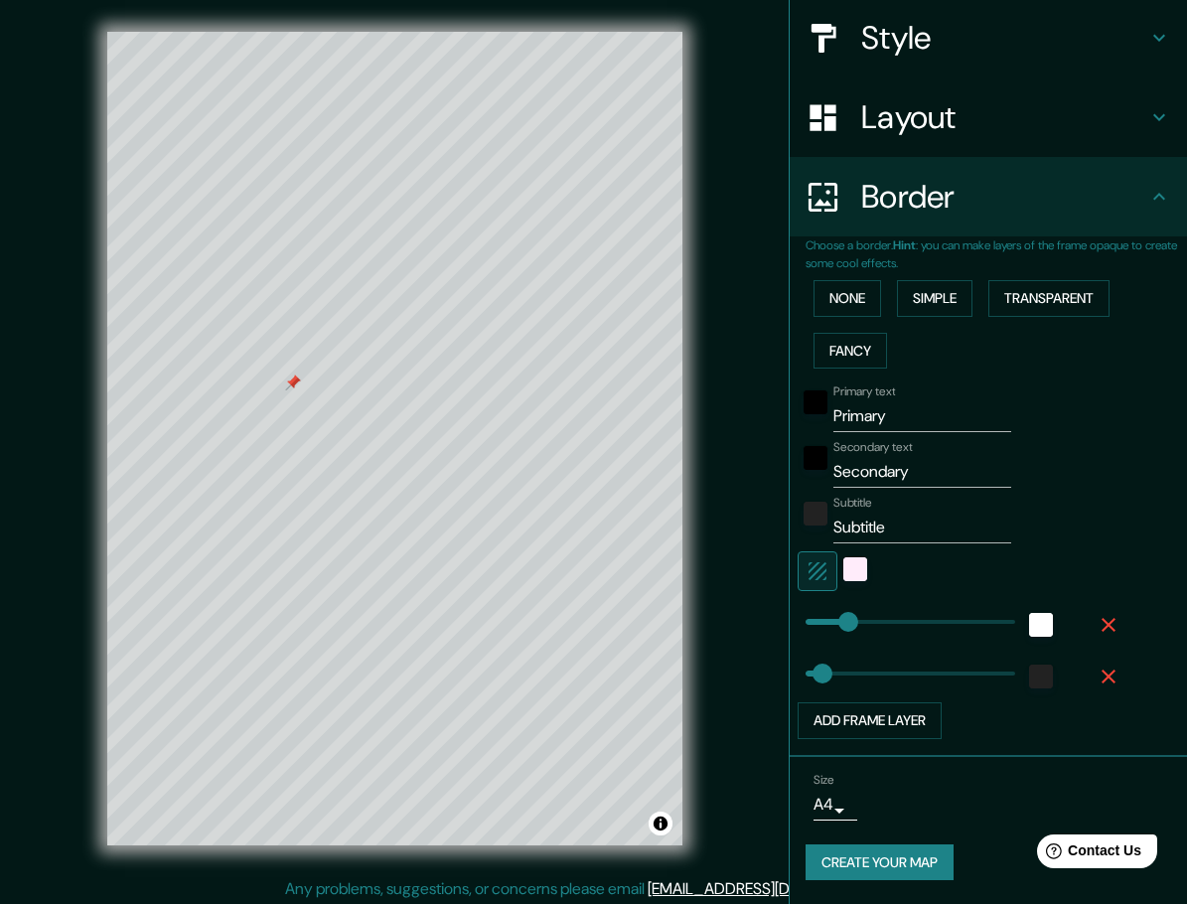
click at [882, 477] on input "Secondary" at bounding box center [923, 472] width 178 height 32
paste input "[GEOGRAPHIC_DATA]"
type input "[GEOGRAPHIC_DATA]"
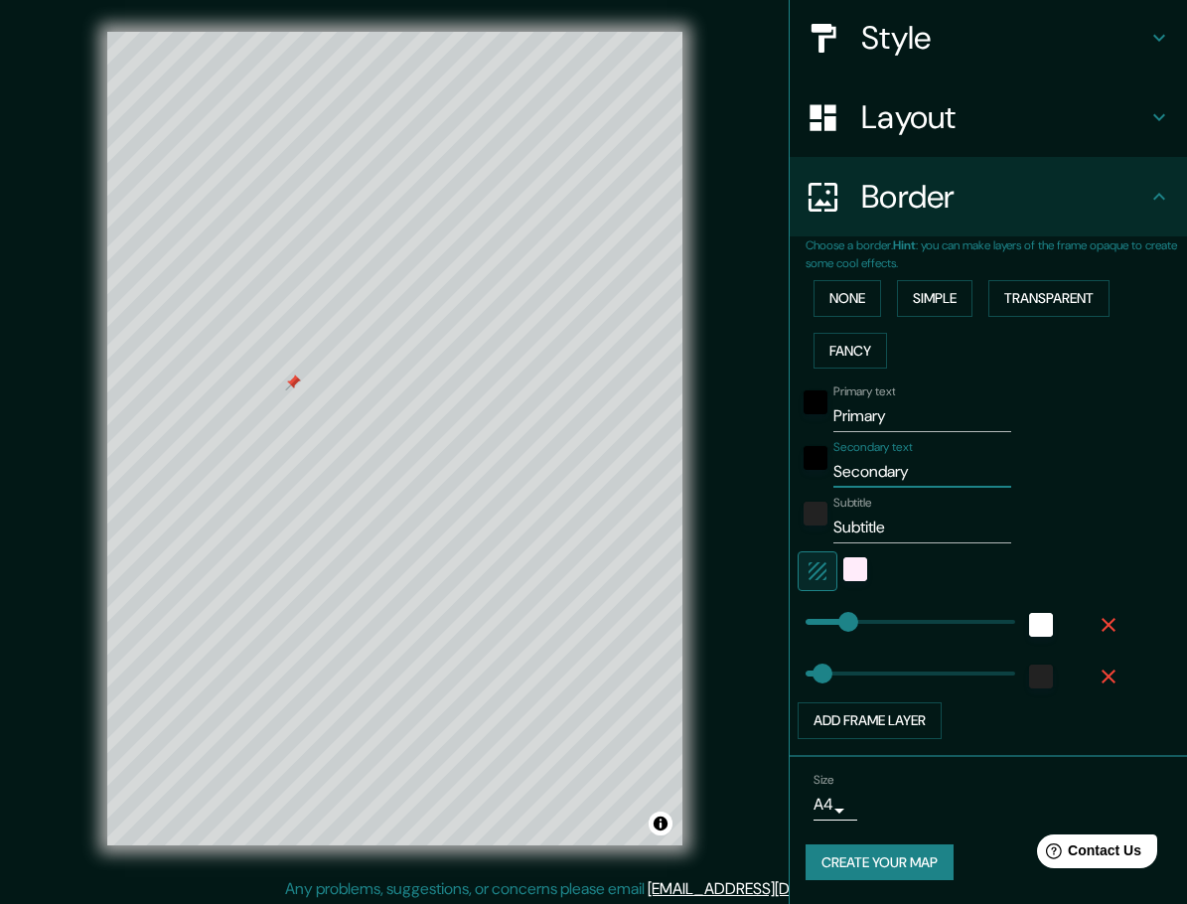
type input "46"
type input "[GEOGRAPHIC_DATA]"
click at [868, 416] on input "Primary" at bounding box center [923, 416] width 178 height 32
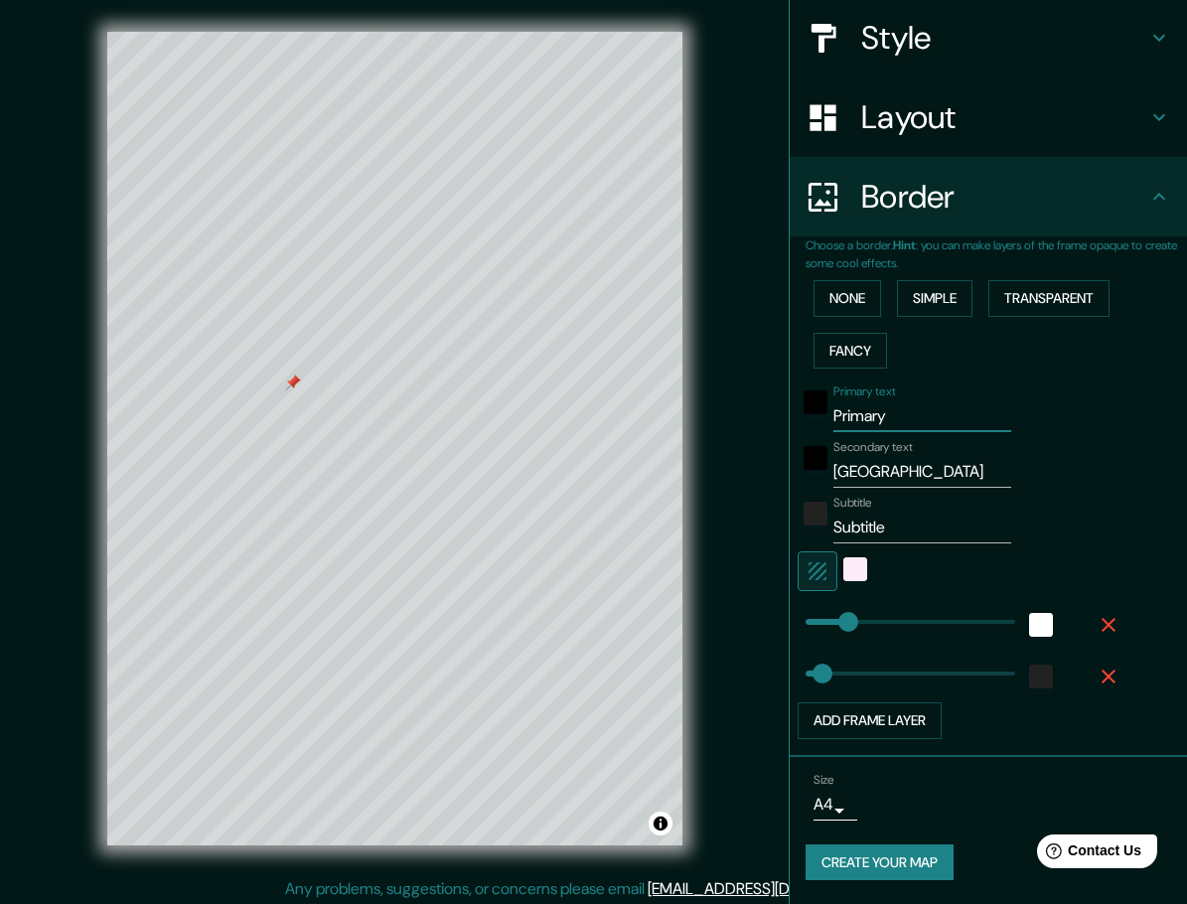
click at [868, 416] on input "Primary" at bounding box center [923, 416] width 178 height 32
type input "C"
type input "46"
type input "CE"
type input "46"
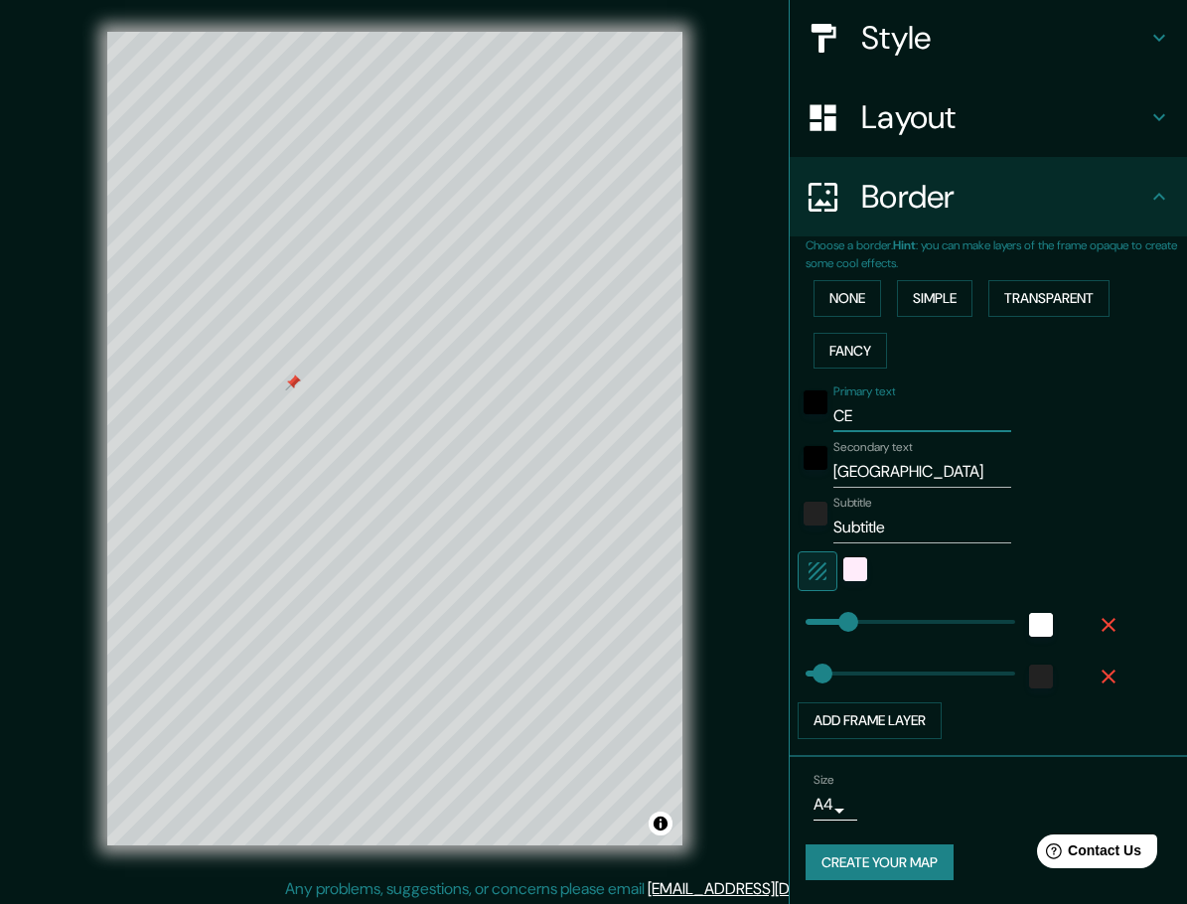
type input "CEM"
type input "46"
type input "CEMX"
type input "46"
type input "CEM"
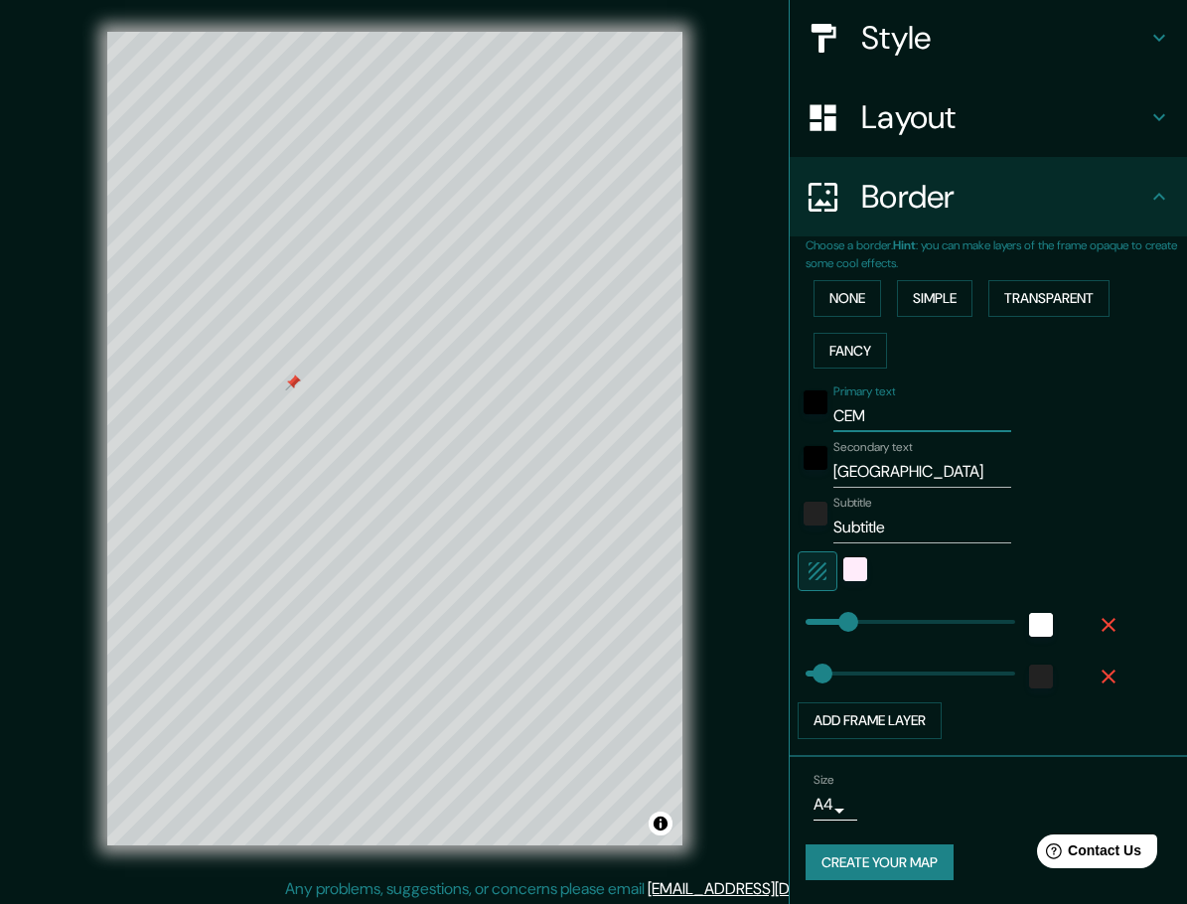
type input "46"
type input "CE"
type input "46"
type input "C"
type input "46"
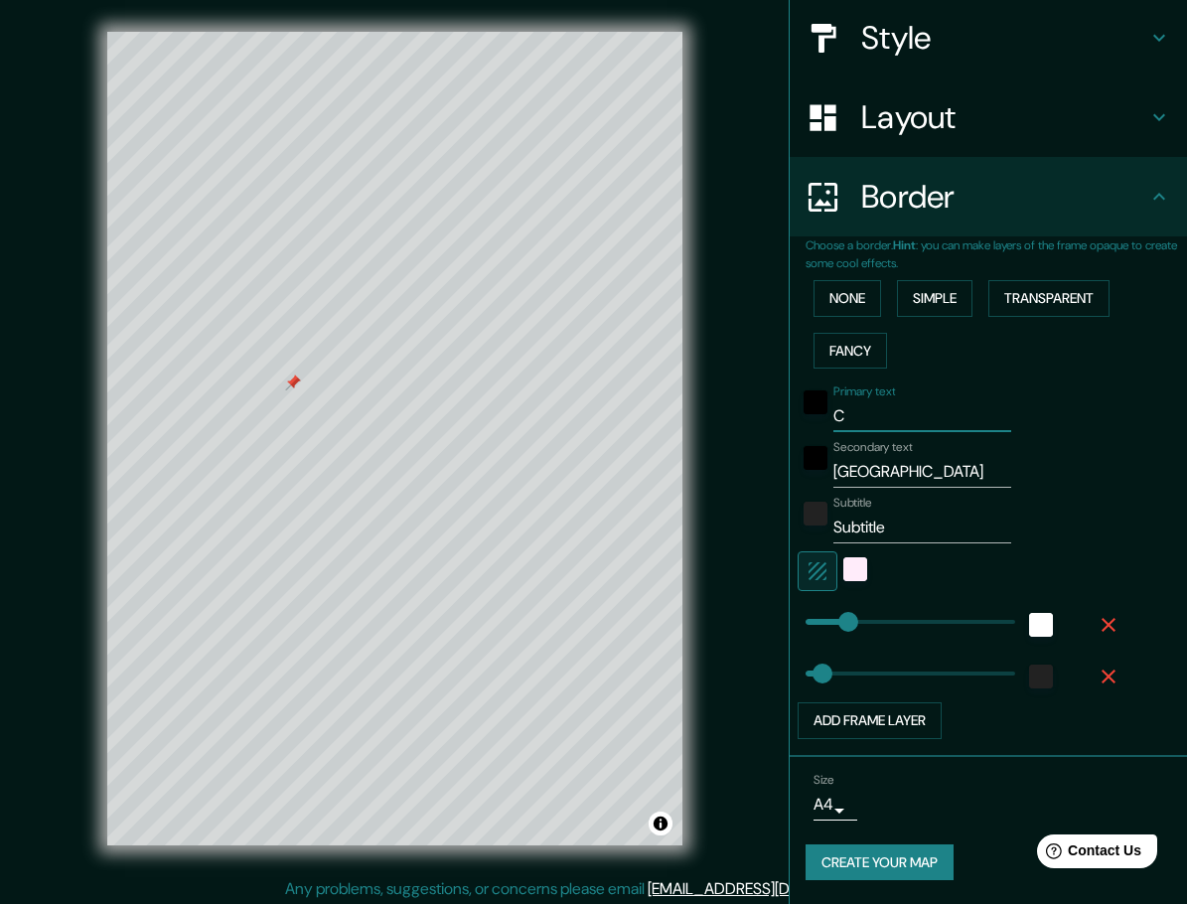
type input "CD"
type input "46"
type input "CDMA"
type input "46"
type input "CDM"
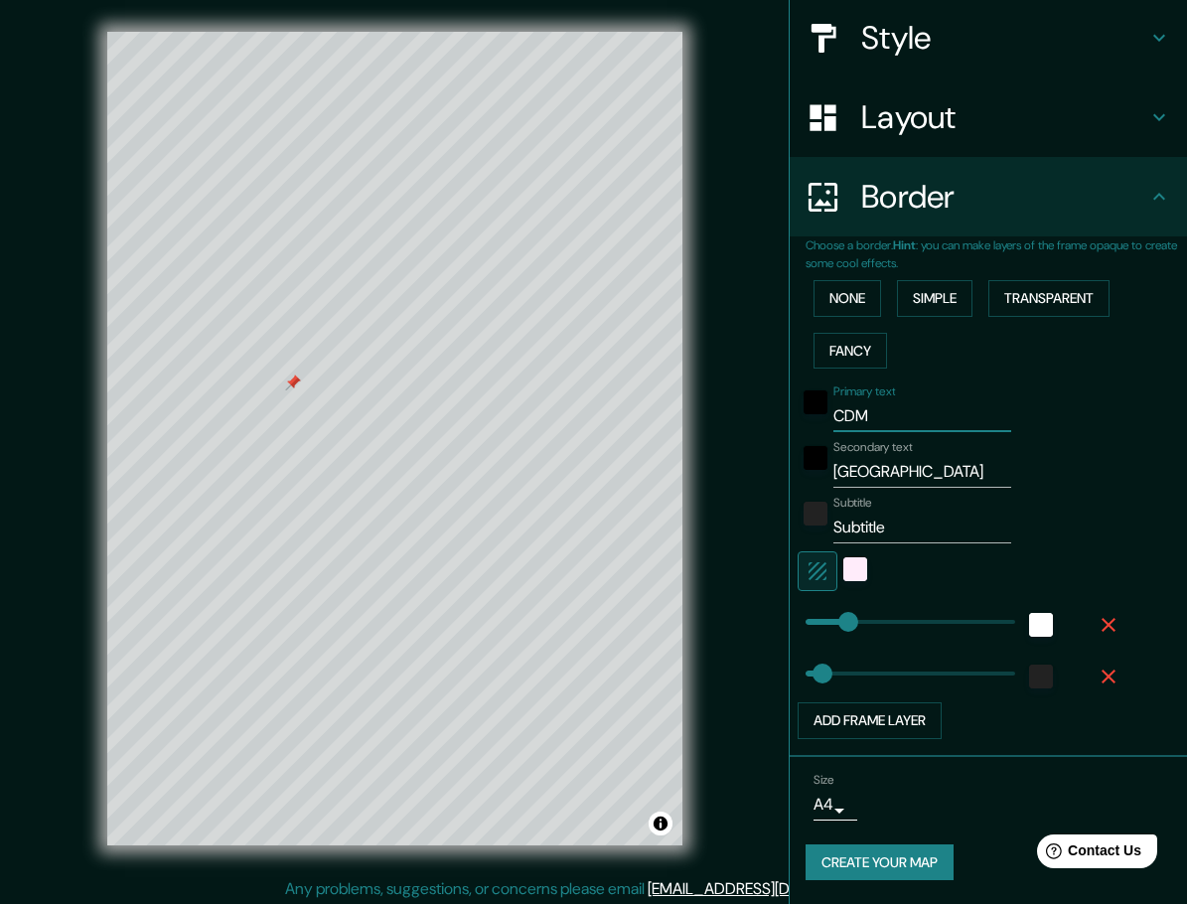
type input "46"
type input "CDMX"
type input "46"
type input "CDMX"
click at [844, 526] on input "Subtitle" at bounding box center [923, 528] width 178 height 32
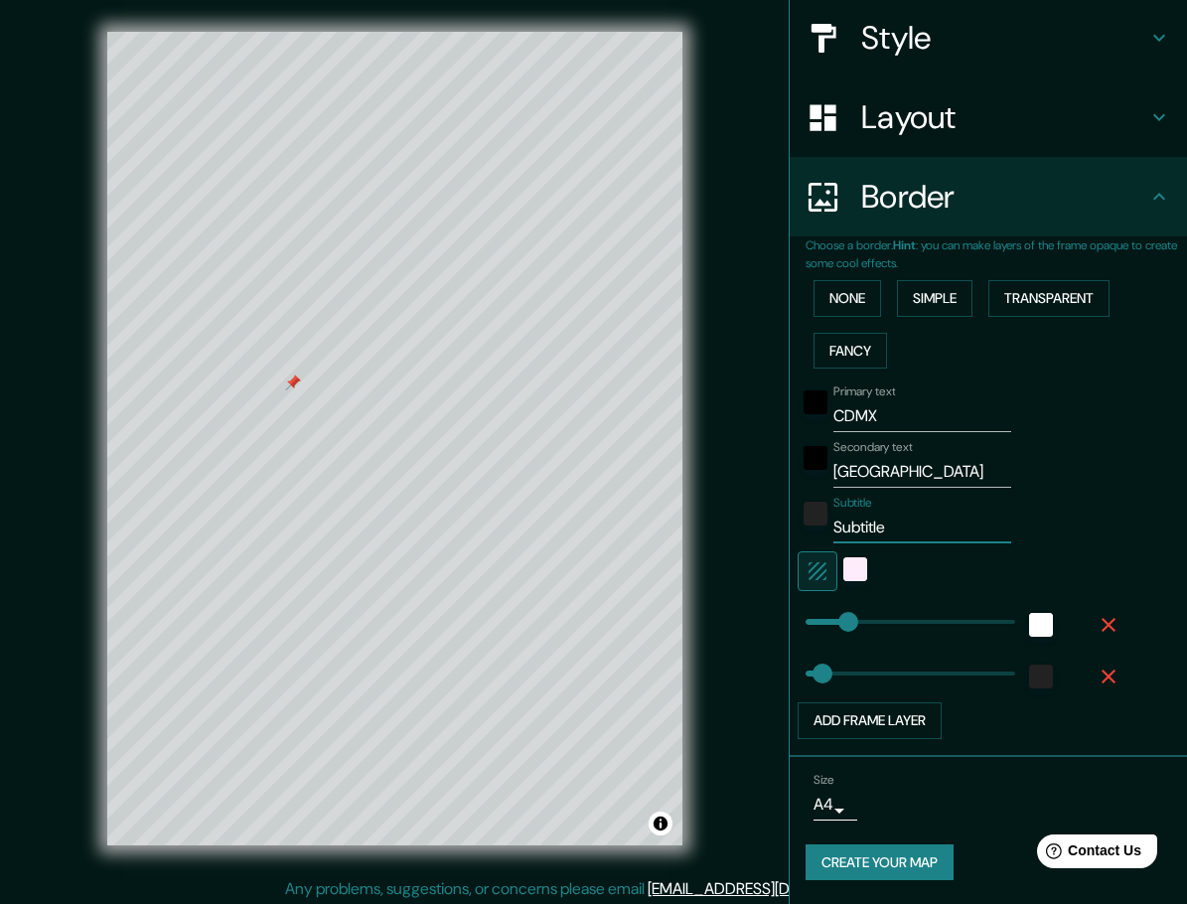
click at [844, 526] on input "Subtitle" at bounding box center [923, 528] width 178 height 32
type input "A"
type input "46"
type input "A&"
type input "46"
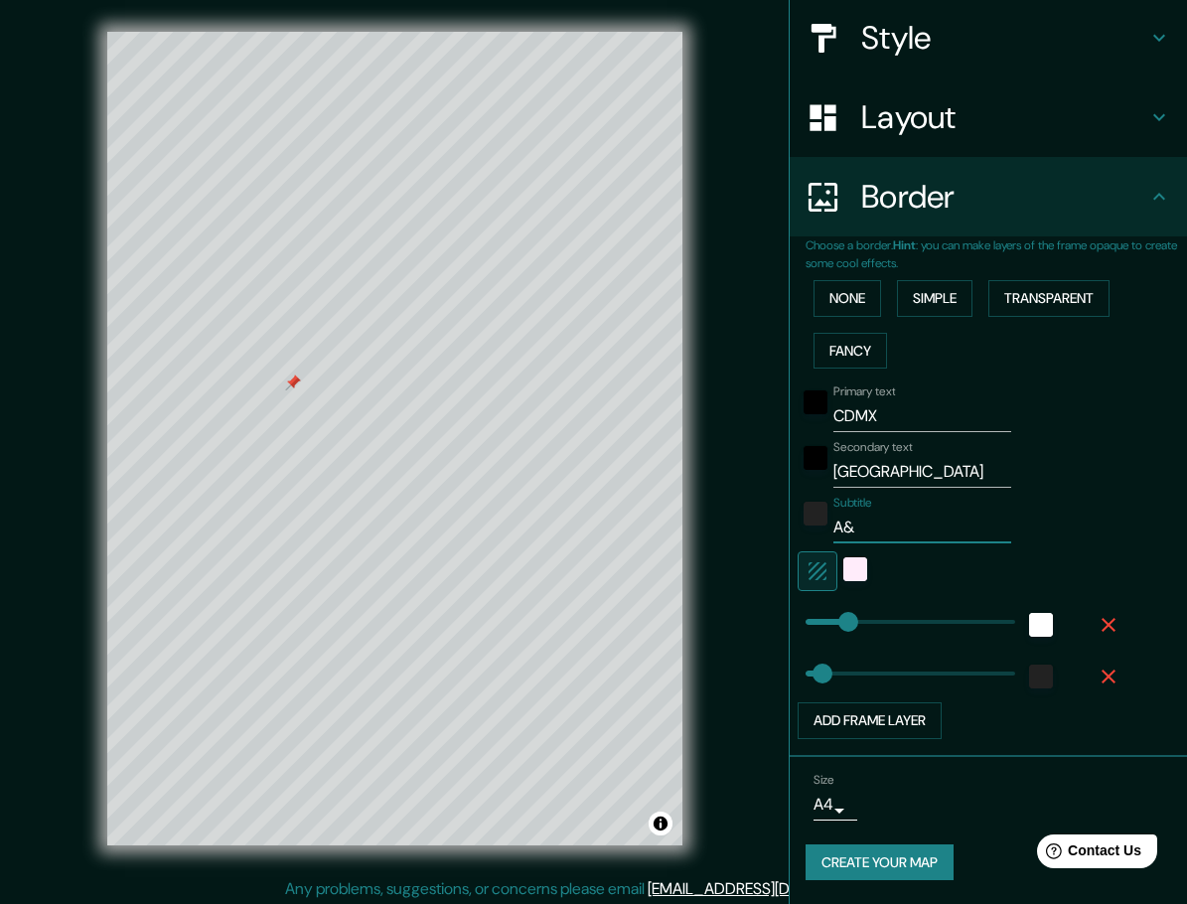
type input "A&P"
type input "46"
type input "A&P"
type input "46"
type input "A&P H"
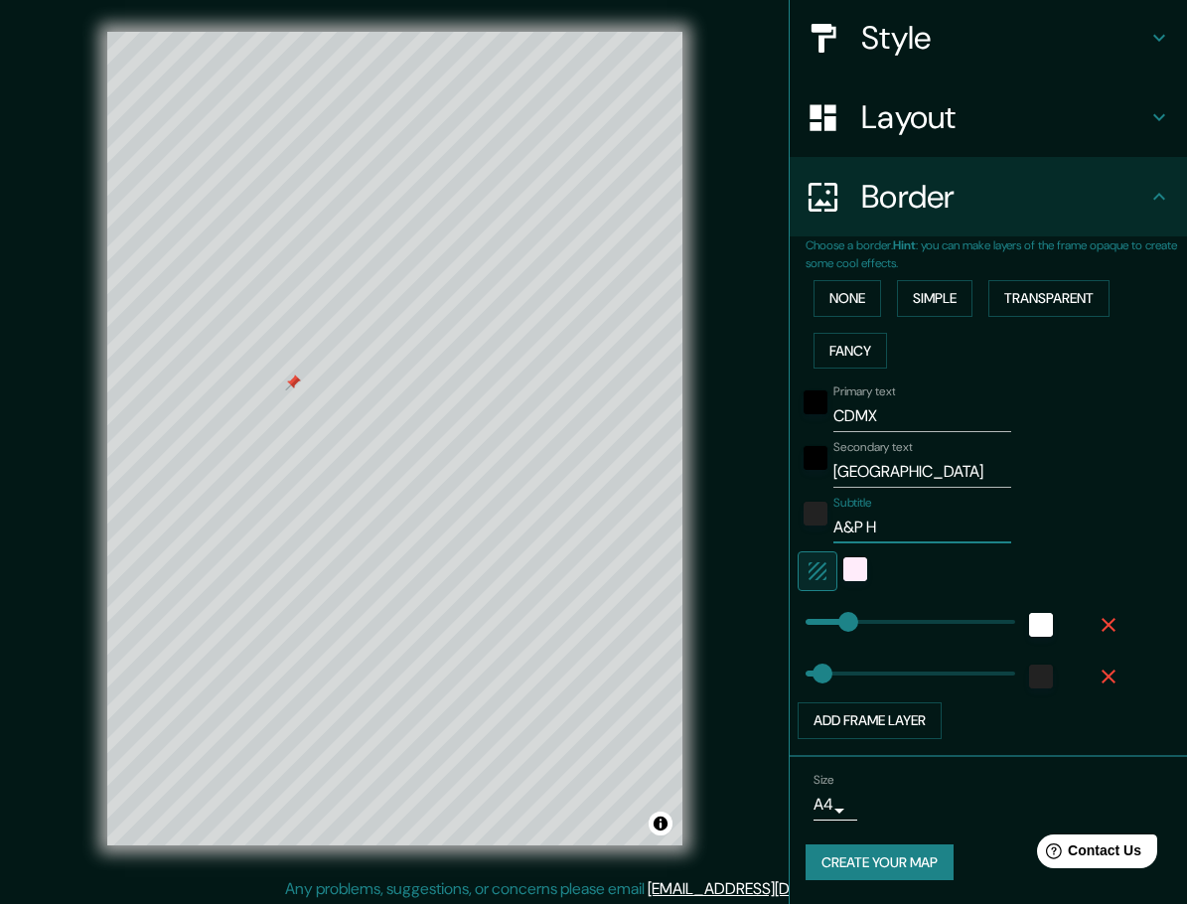
type input "46"
type input "A&P HO"
type input "46"
type input "A&P HOM"
type input "46"
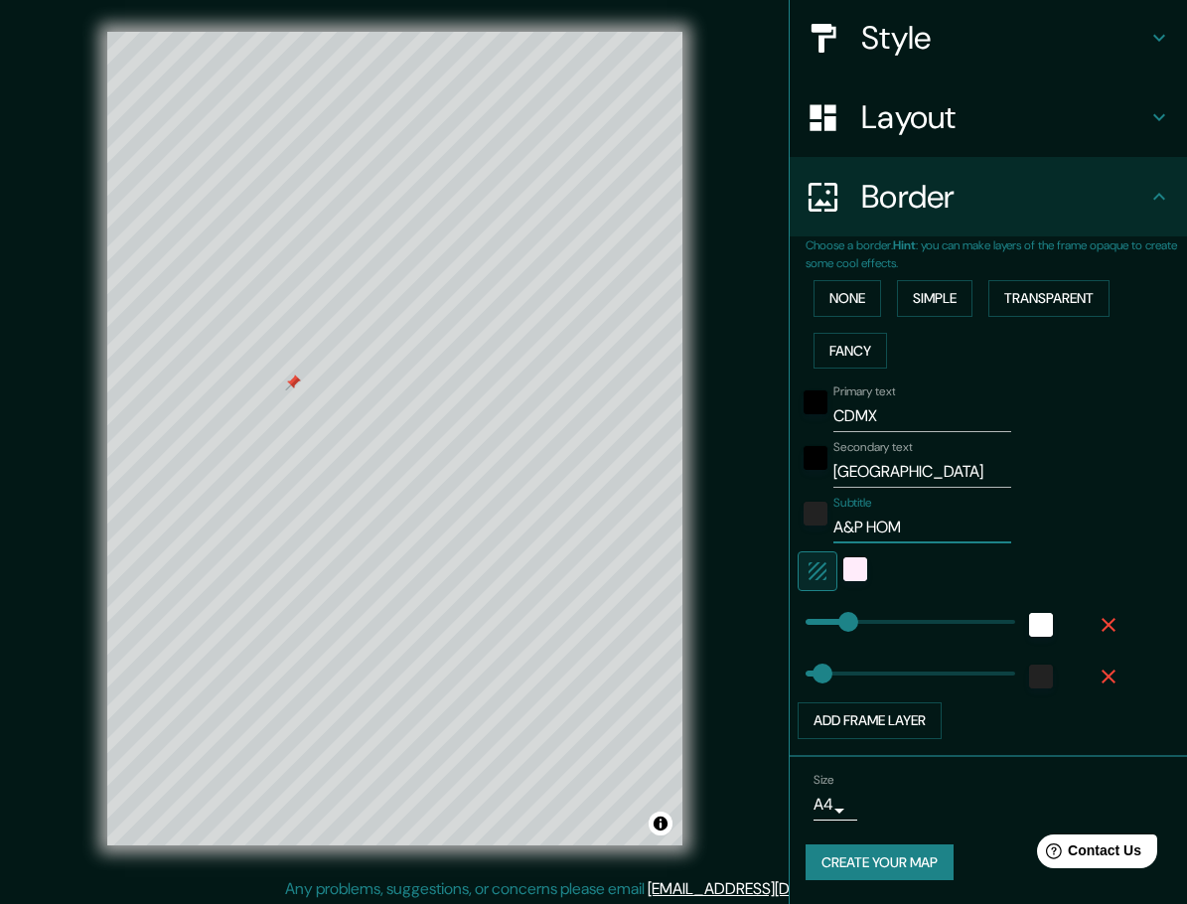
type input "A&P HOME"
type input "46"
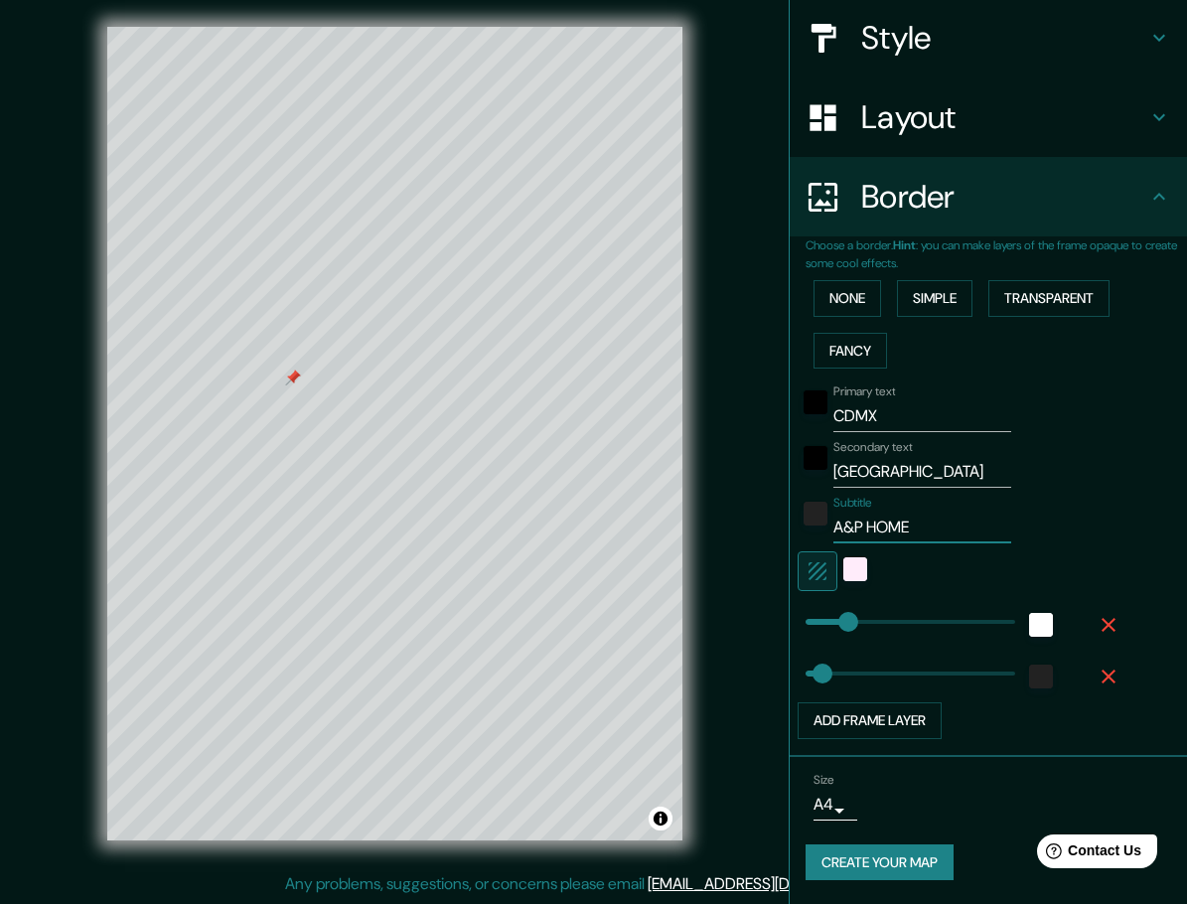
click at [849, 529] on input "A&P HOME" at bounding box center [923, 528] width 178 height 32
type input "A&P HOME"
type input "46"
click at [834, 527] on input "A&P HOME" at bounding box center [923, 528] width 178 height 32
type input "A &P HOME"
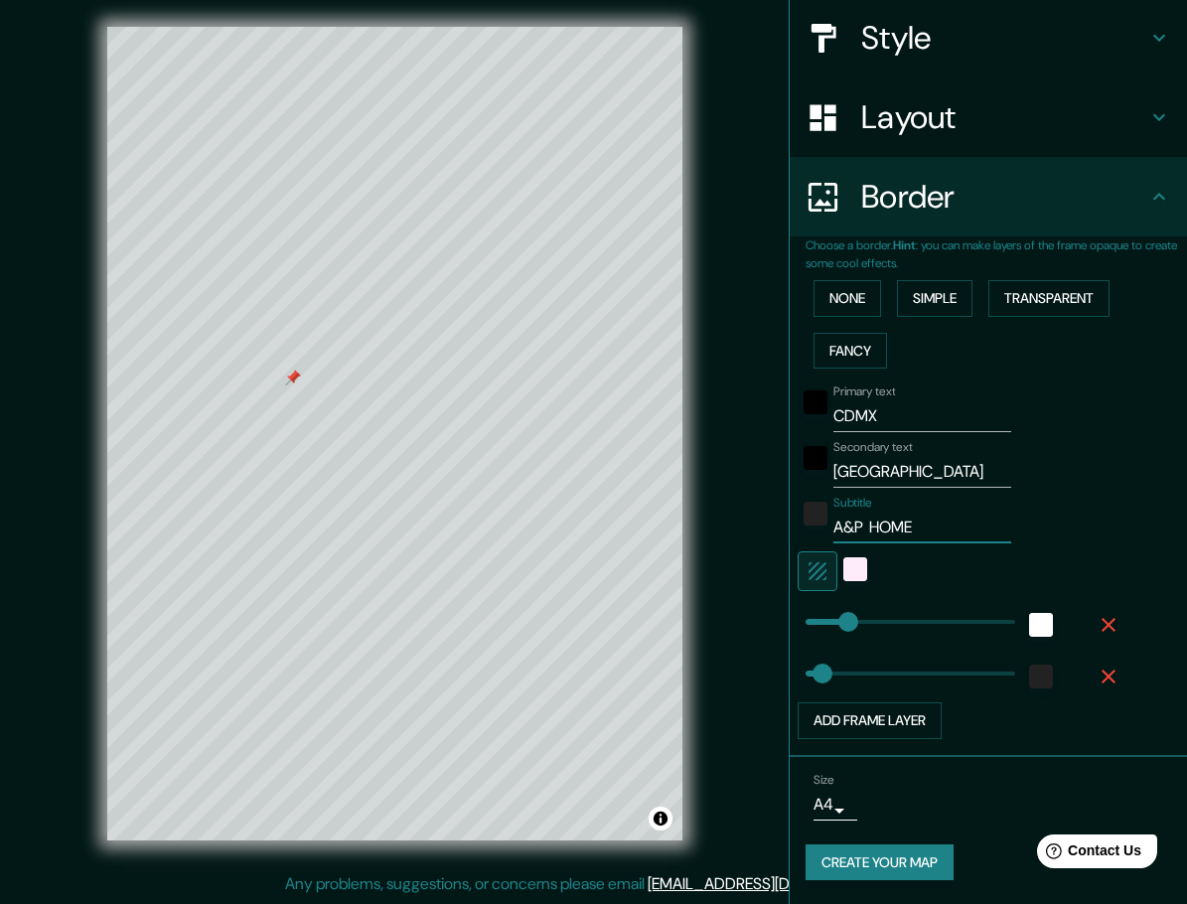
type input "46"
click at [845, 529] on input "A &P HOME" at bounding box center [923, 528] width 178 height 32
type input "A & P HOME"
type input "46"
click at [859, 529] on input "A & P HOME" at bounding box center [923, 528] width 178 height 32
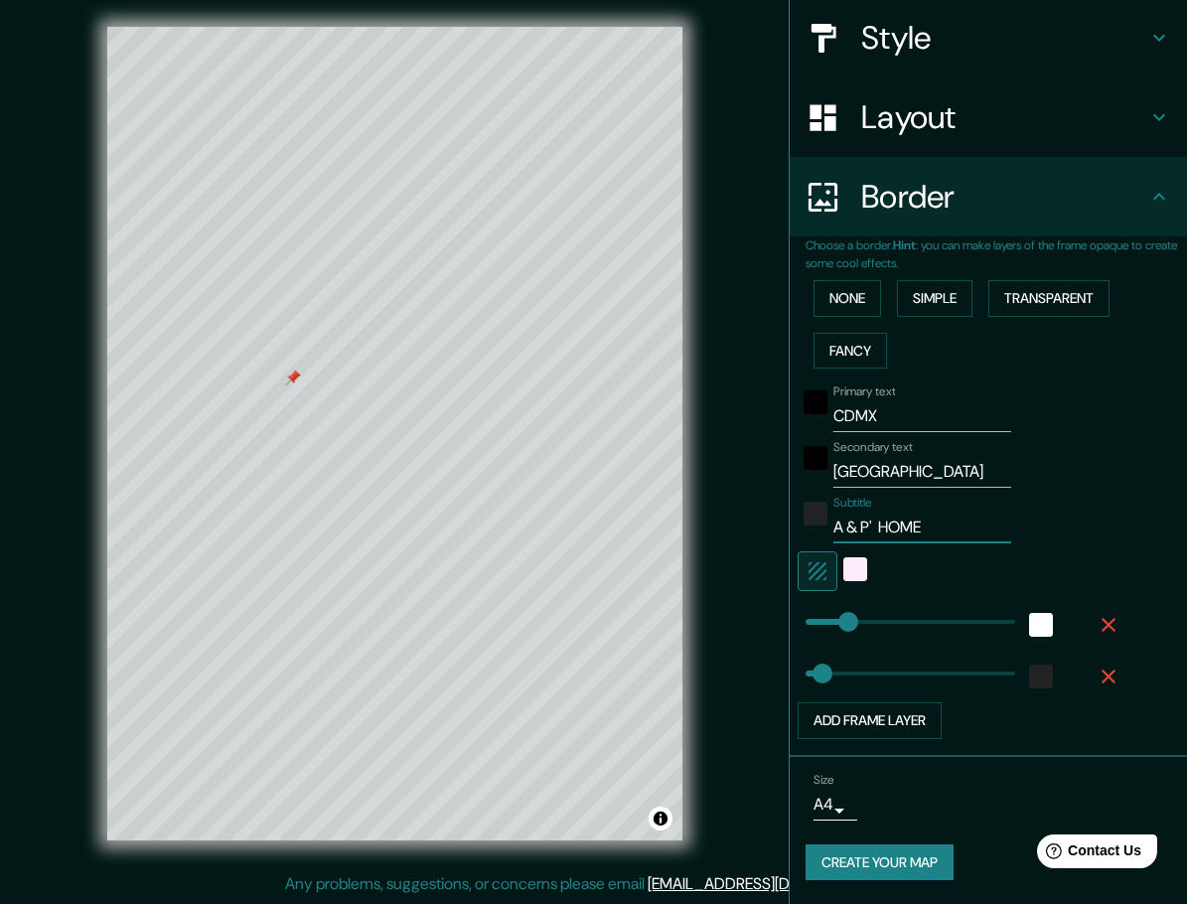
type input "A & P's HOME"
type input "46"
type input "A & P' HOME"
type input "46"
type input "A & P HOME"
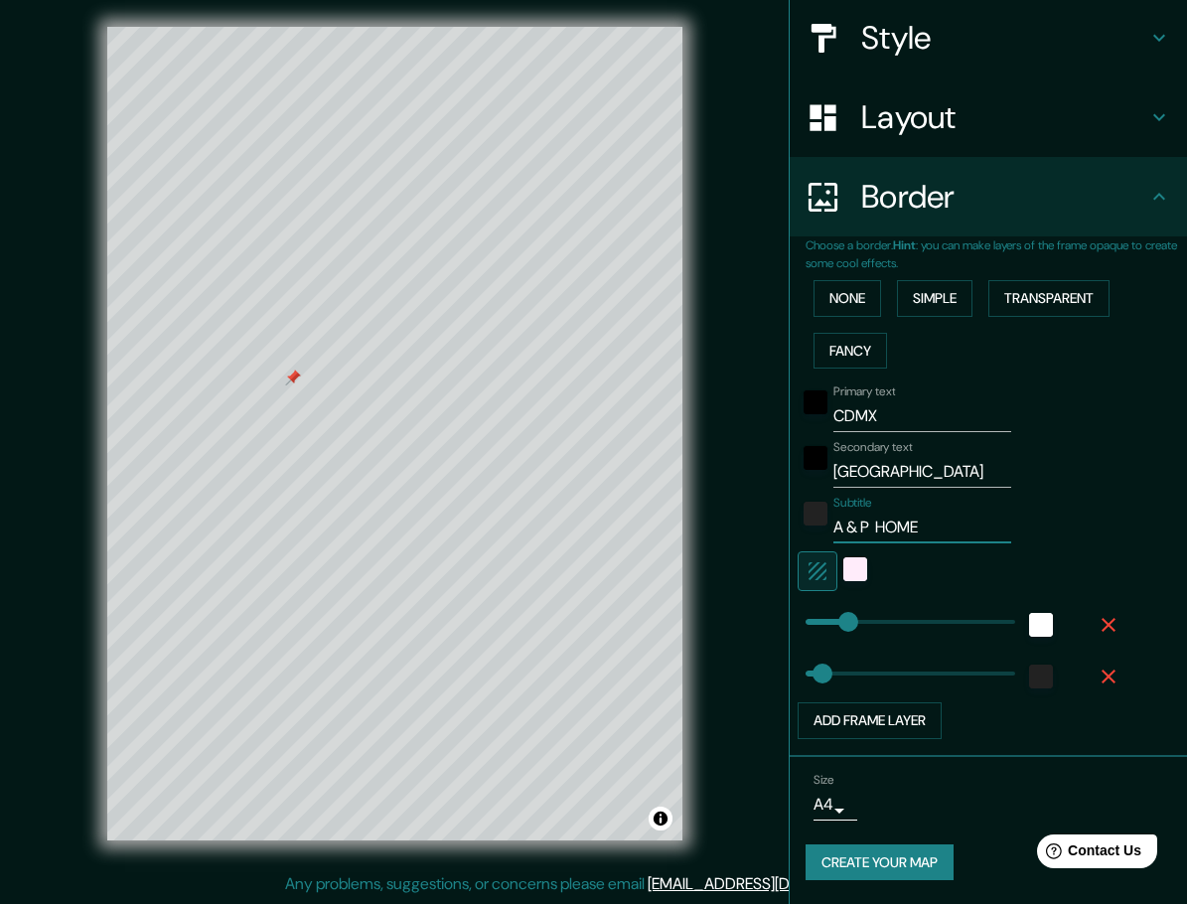
type input "46"
type input "A & HOME"
type input "46"
type input "HOME"
type input "46"
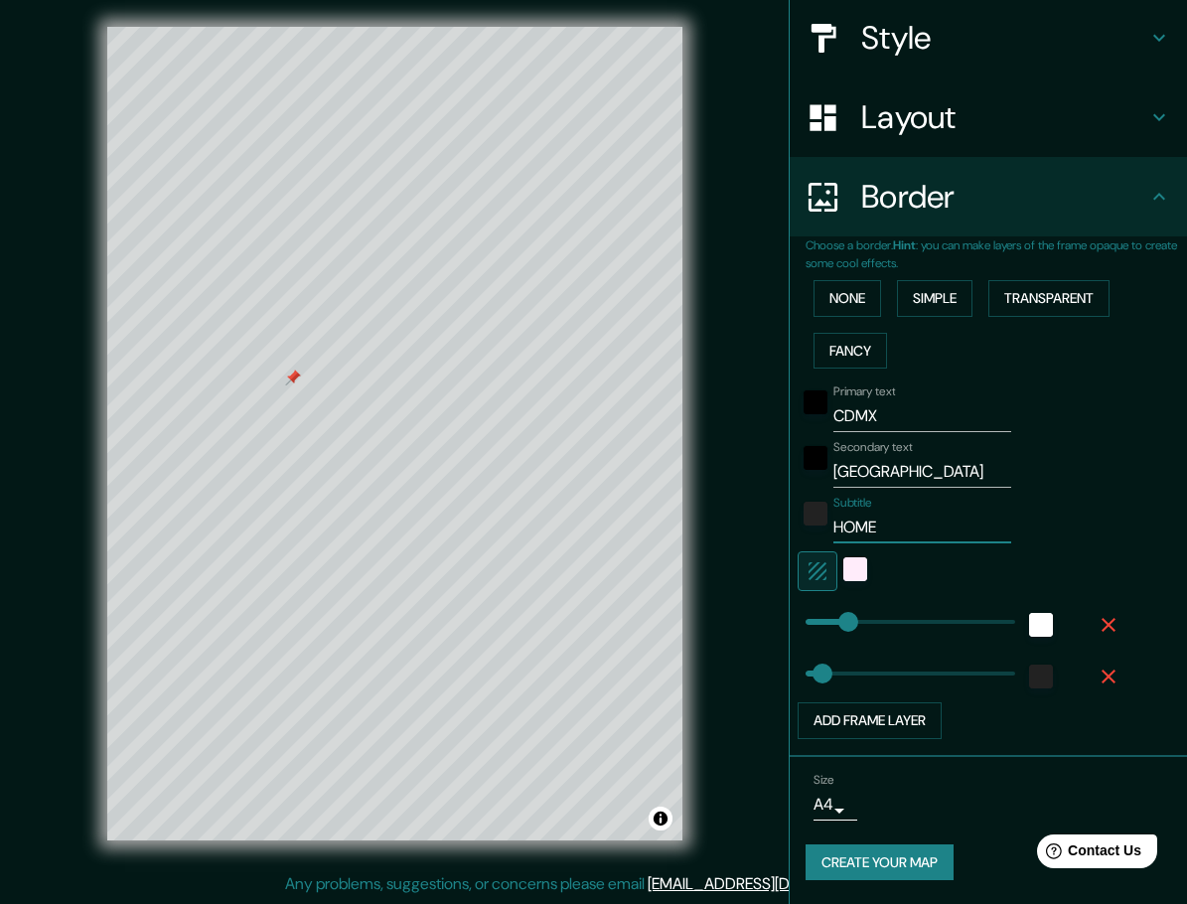
type input "HOME"
type input "46"
type input "HOME"
type input "46"
type input "HOME"
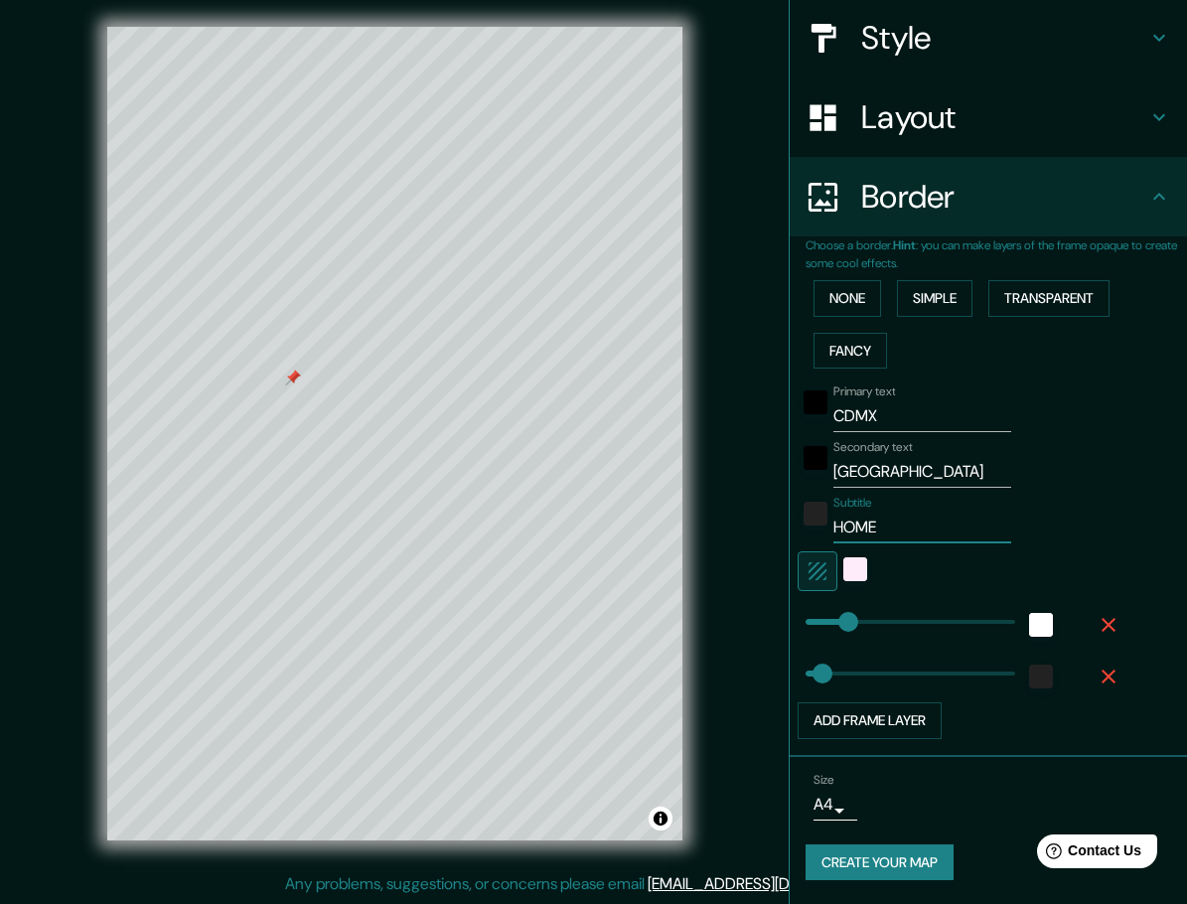
type input "46"
type input "HOME"
type input "46"
type input "HOME A"
type input "46"
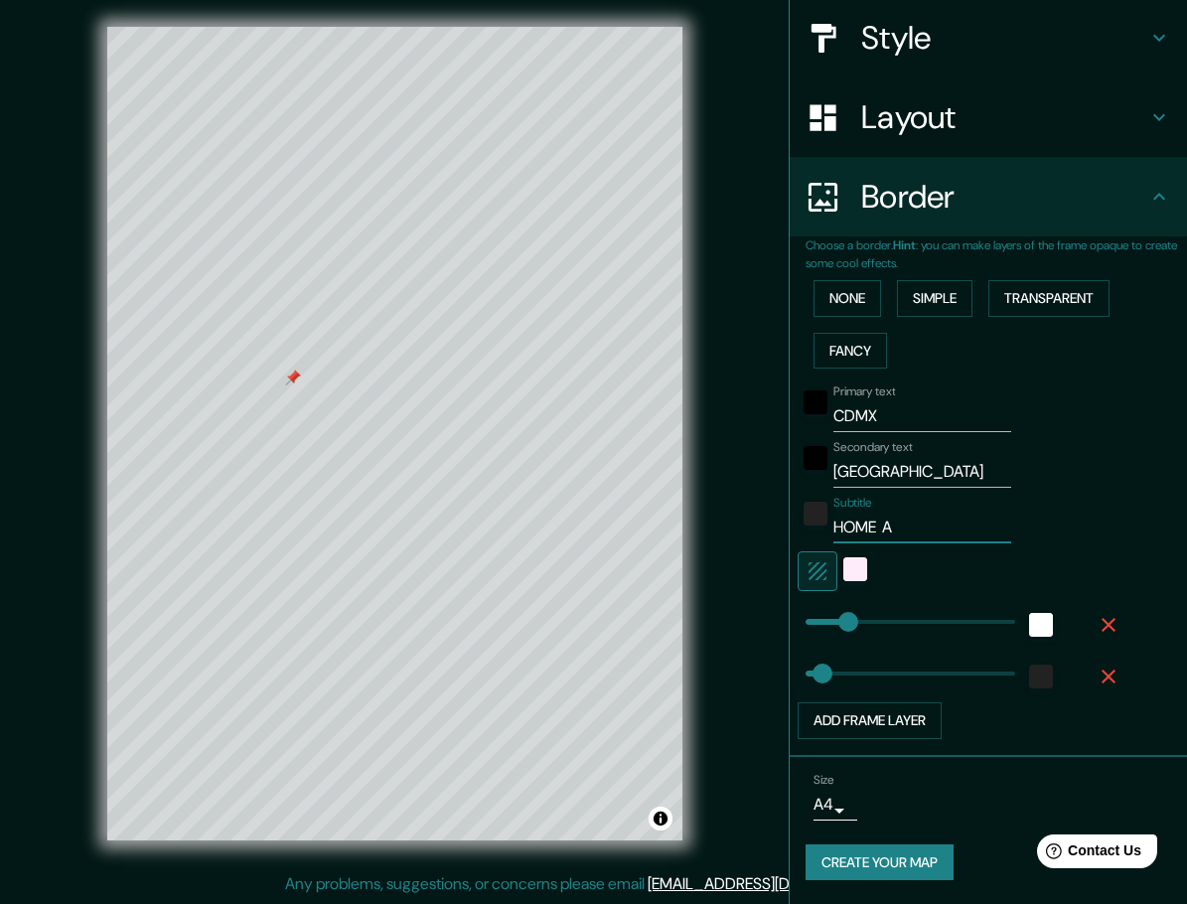
type input "HOME A"
type input "46"
type input "HOME A &"
type input "46"
type input "HOME A &"
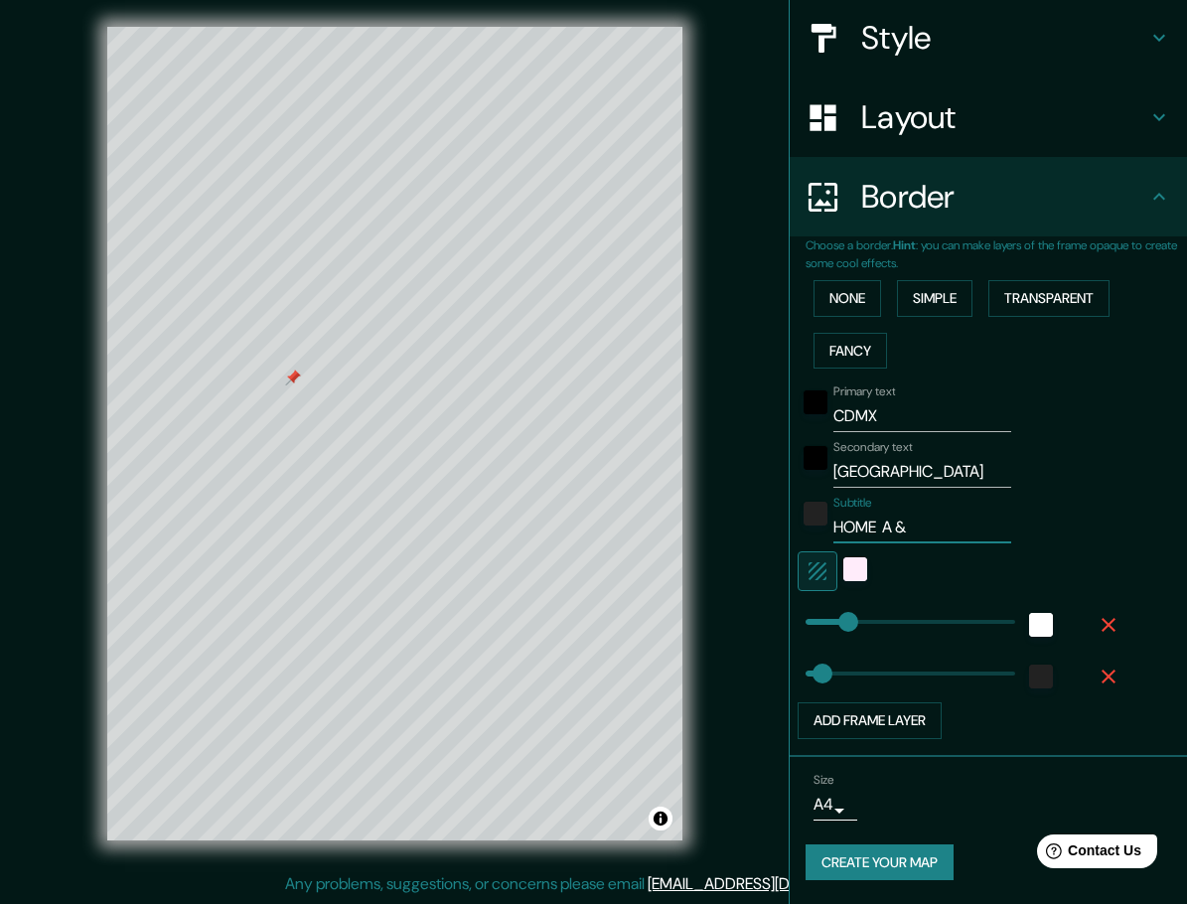
type input "46"
type input "HOME A & P"
type input "46"
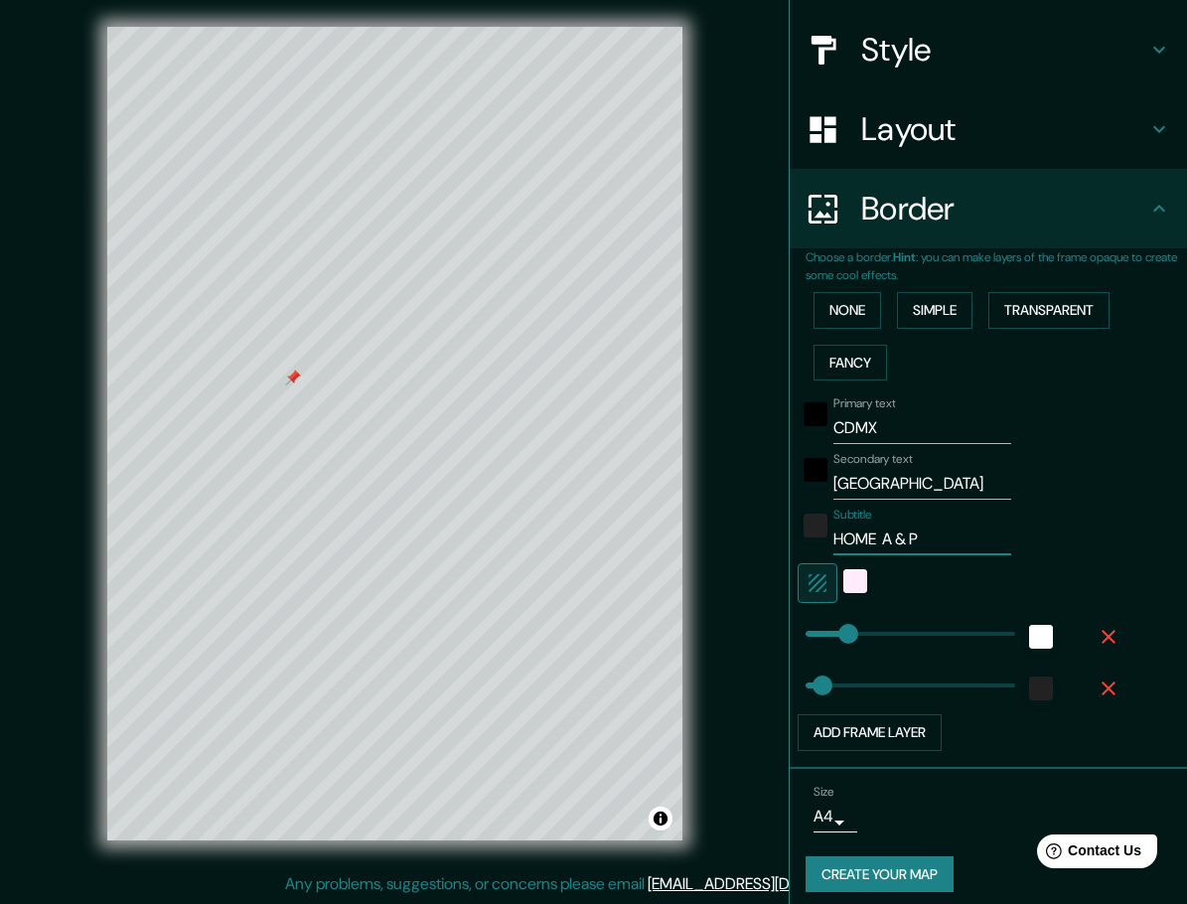
scroll to position [203, 0]
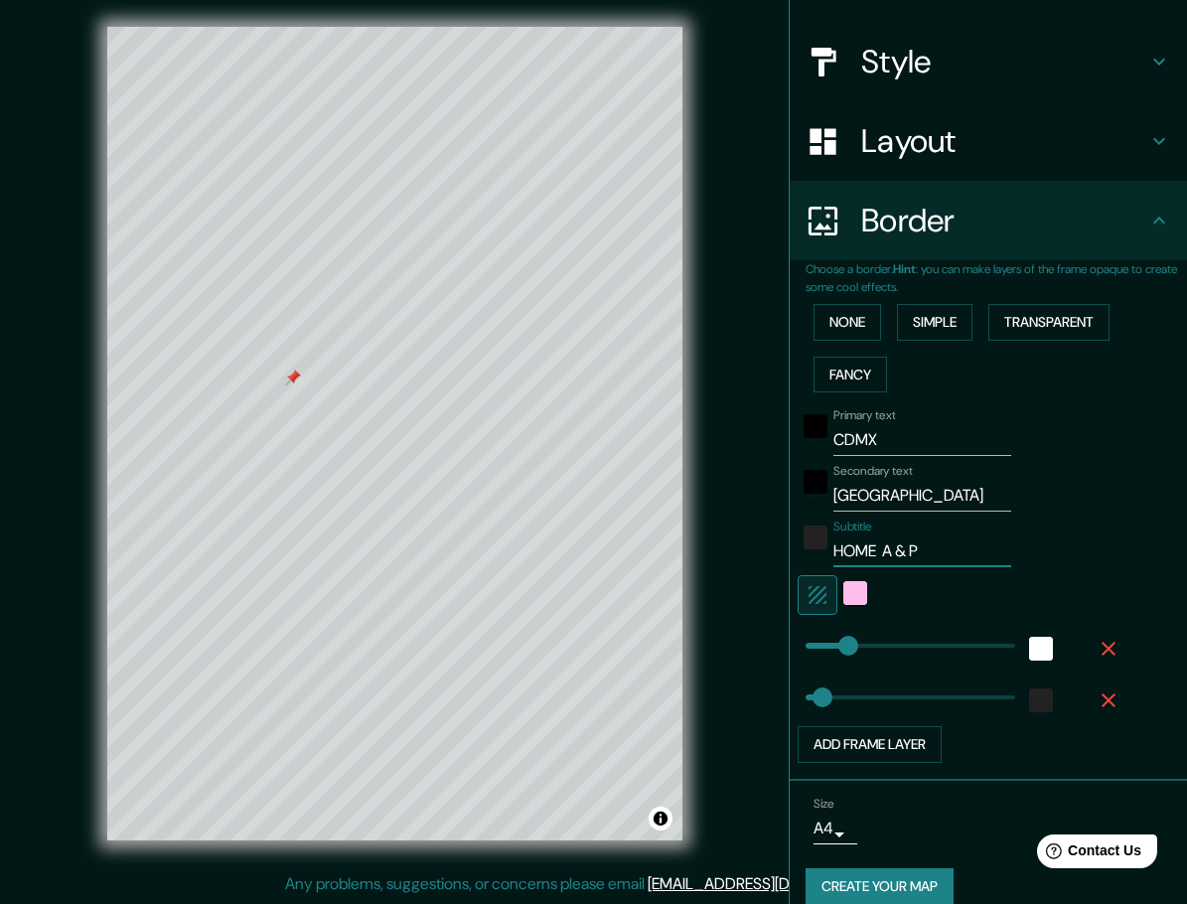
type input "HOME A & P"
click at [844, 594] on div "color-FFECFA" at bounding box center [856, 593] width 24 height 24
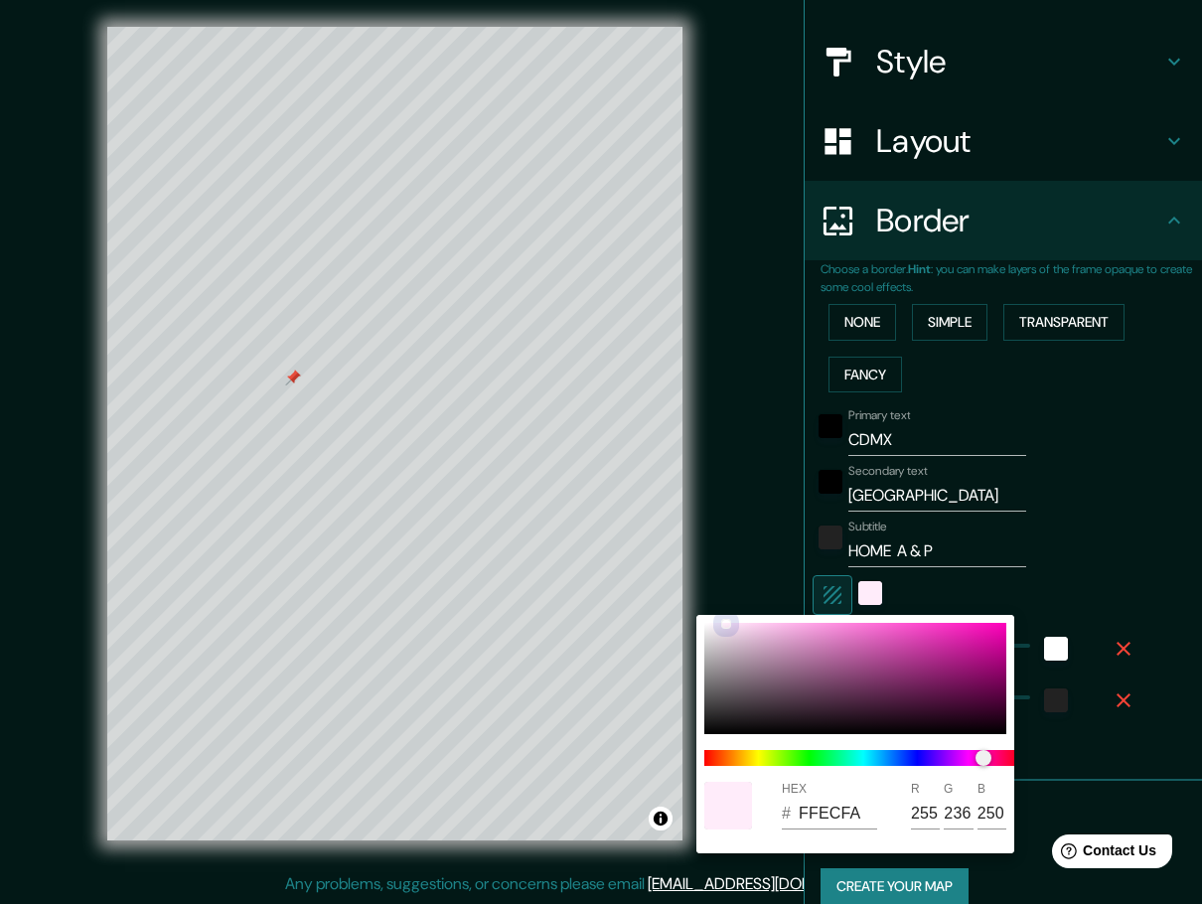
type input "46"
type input "FDE5F6"
type input "253"
type input "229"
type input "246"
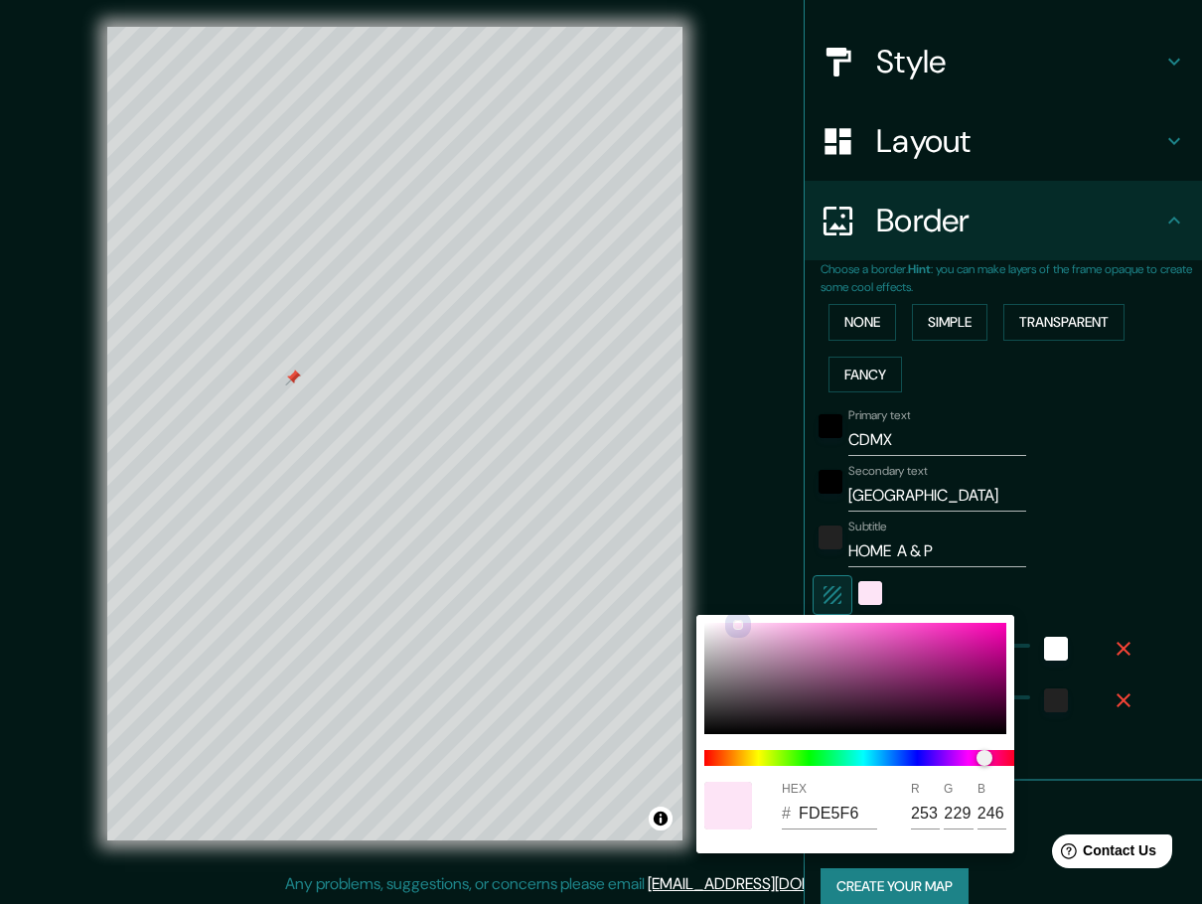
type input "46"
type input "FDE1F5"
type input "225"
type input "245"
type input "46"
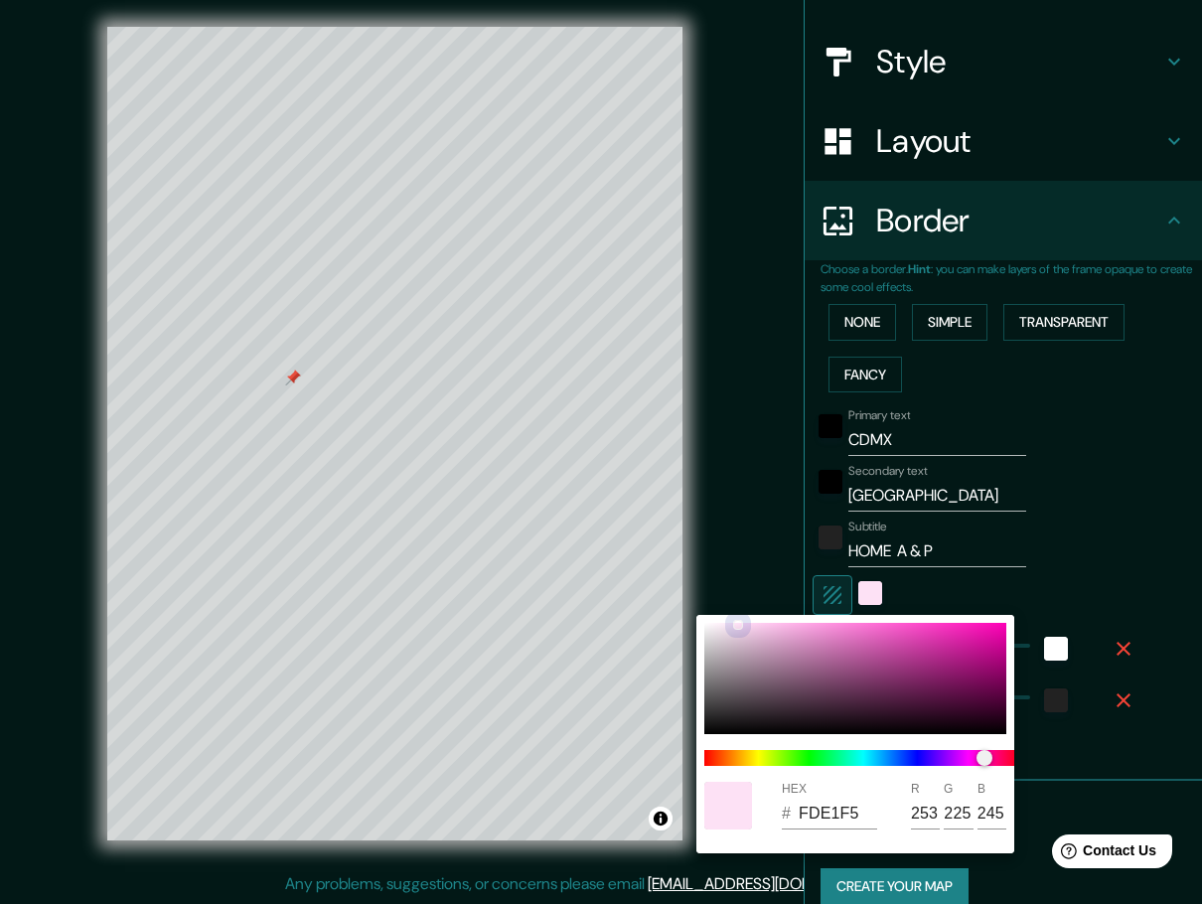
type input "FDE0F4"
type input "224"
type input "244"
type input "46"
type input "FDDCF2"
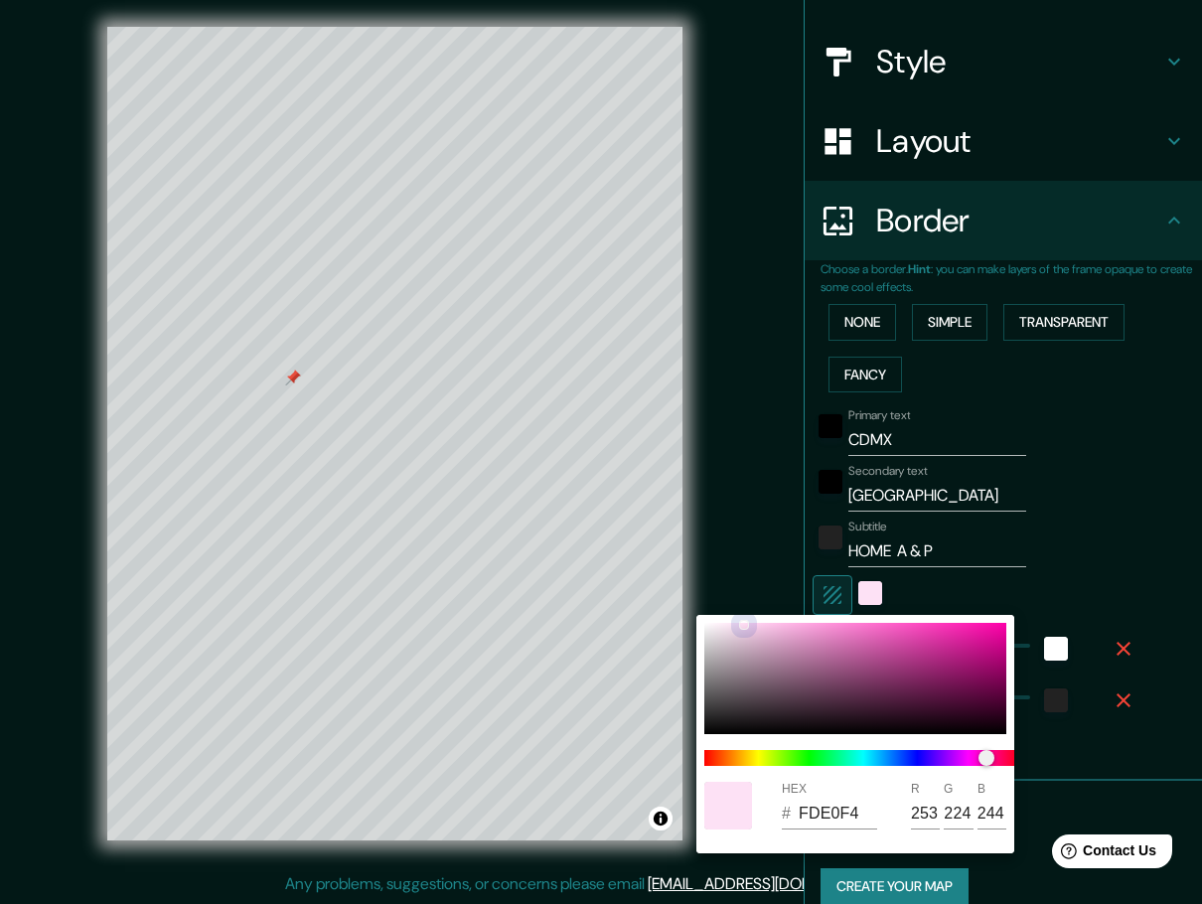
type input "220"
type input "242"
type input "46"
type input "FDD7F0"
type input "215"
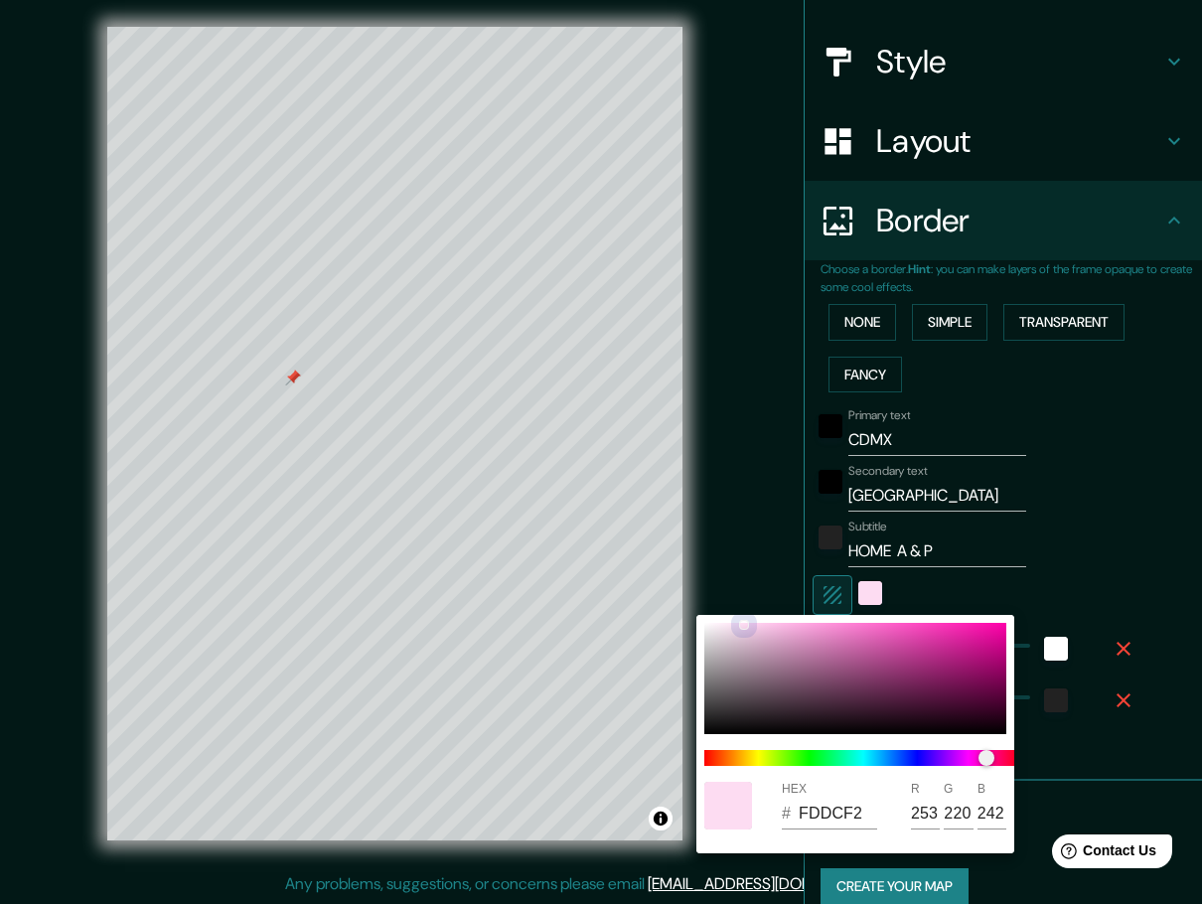
type input "240"
type input "46"
type input "FDE1F3"
type input "225"
type input "243"
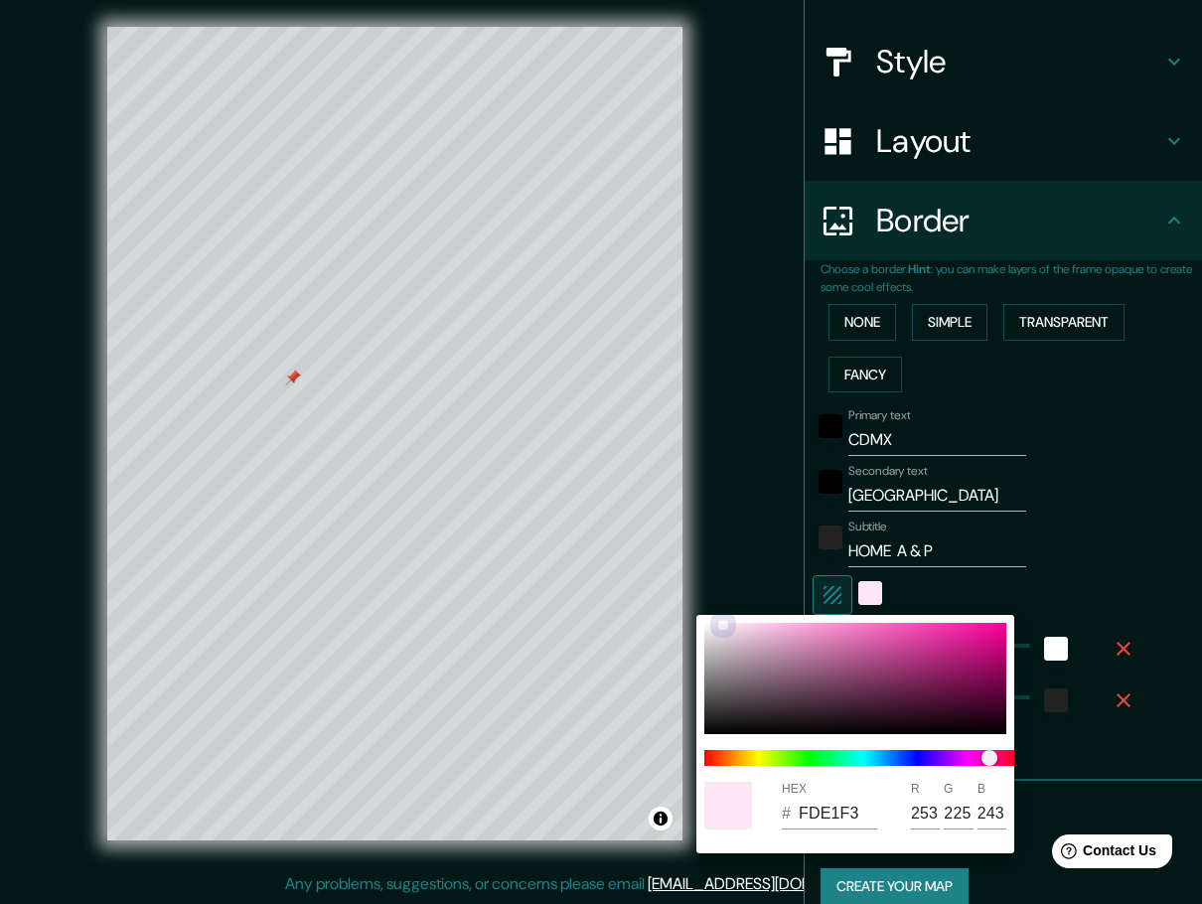
type input "46"
type input "FDEDF7"
type input "237"
type input "247"
type input "46"
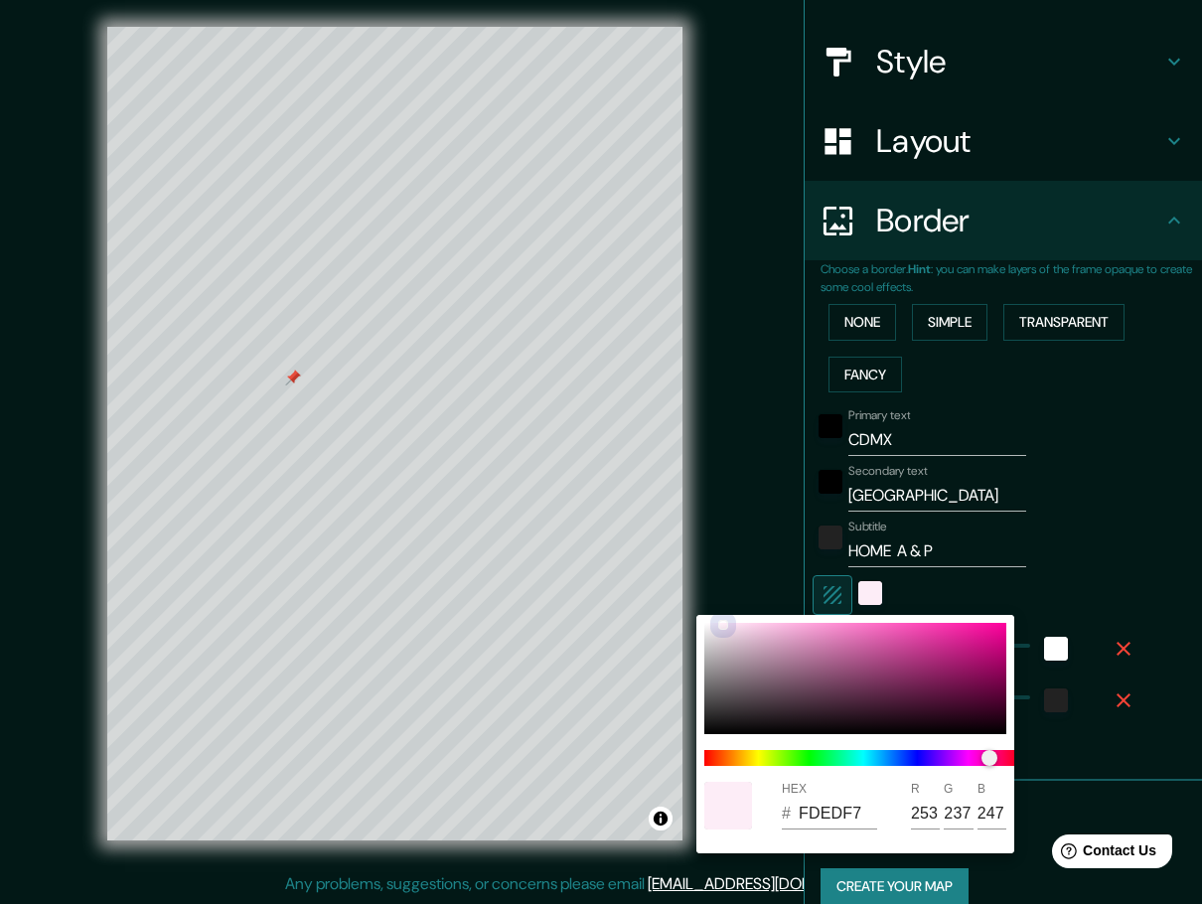
type input "FDF0F8"
type input "240"
type input "248"
type input "46"
type input "FDF4F9"
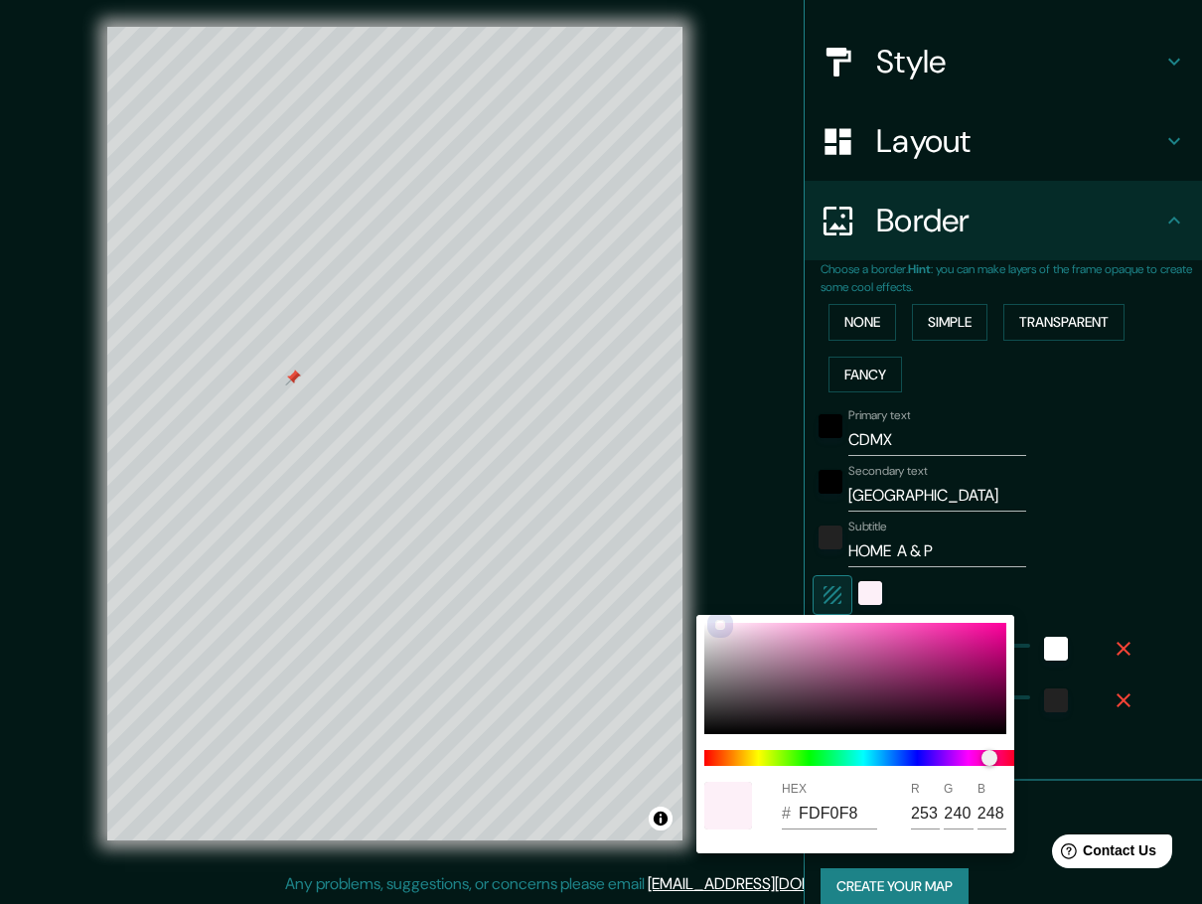
type input "244"
type input "249"
type input "46"
type input "FDECF5"
type input "236"
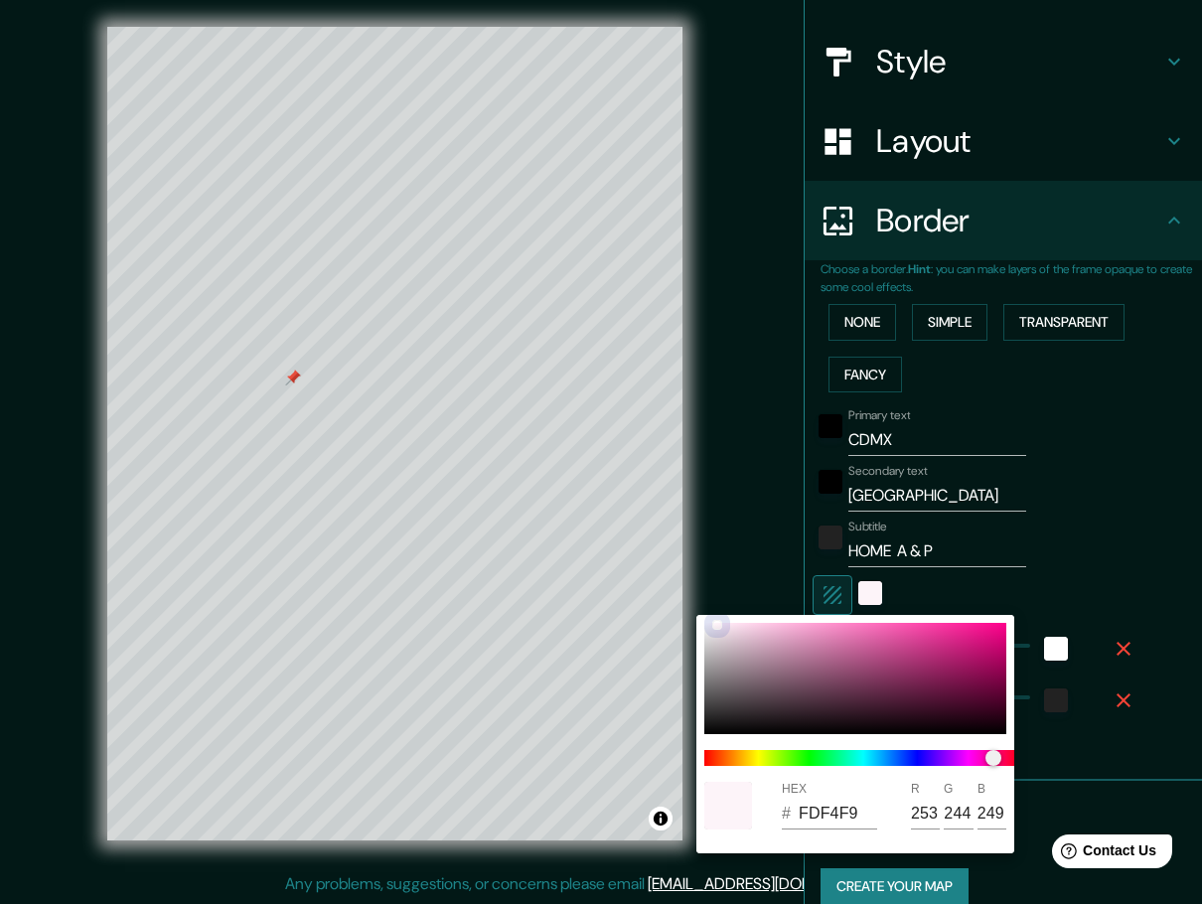
type input "245"
type input "46"
type input "FDEBF4"
type input "235"
type input "244"
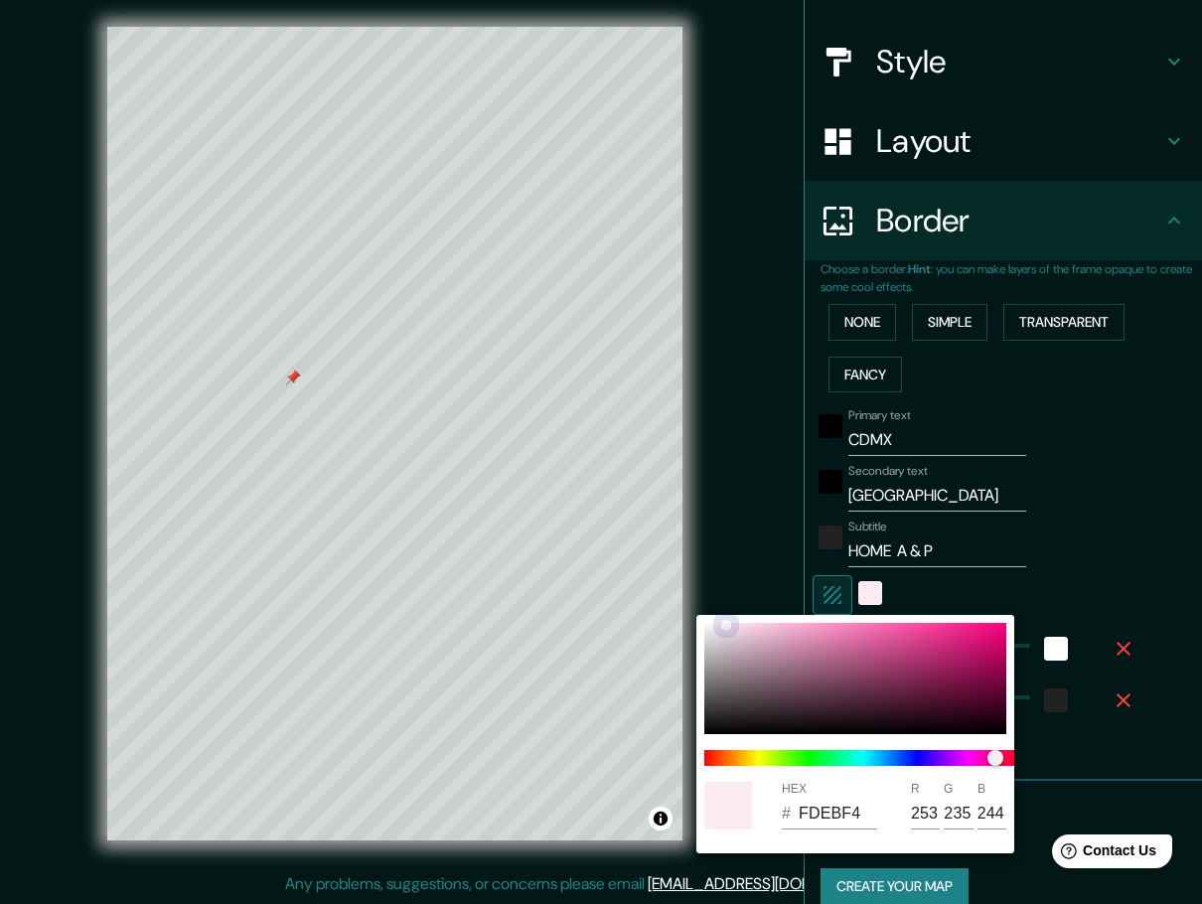
type input "46"
type input "FDEAF4"
type input "234"
type input "46"
type input "FDE9F3"
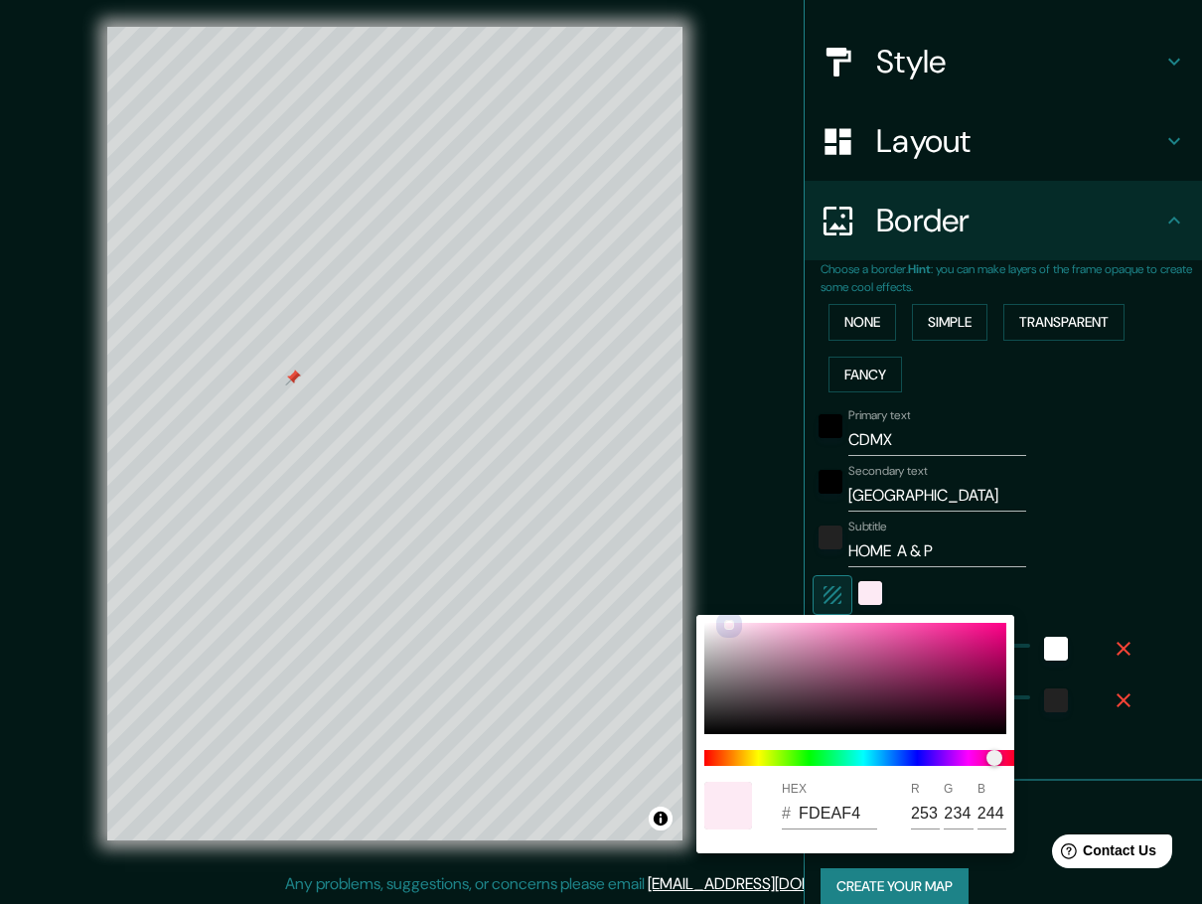
type input "233"
type input "243"
type input "46"
type input "F6E2EC"
type input "246"
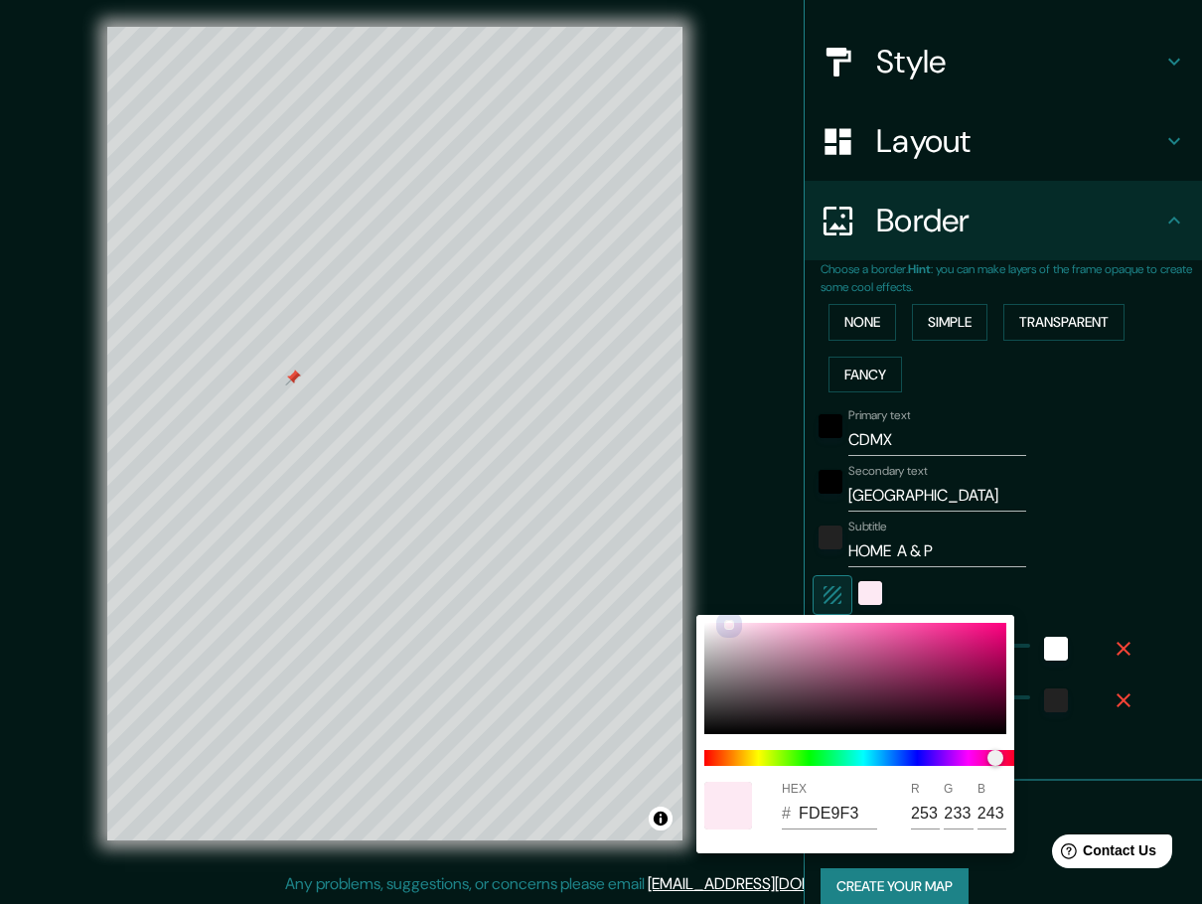
type input "226"
type input "236"
type input "46"
type input "EFDCE5"
type input "239"
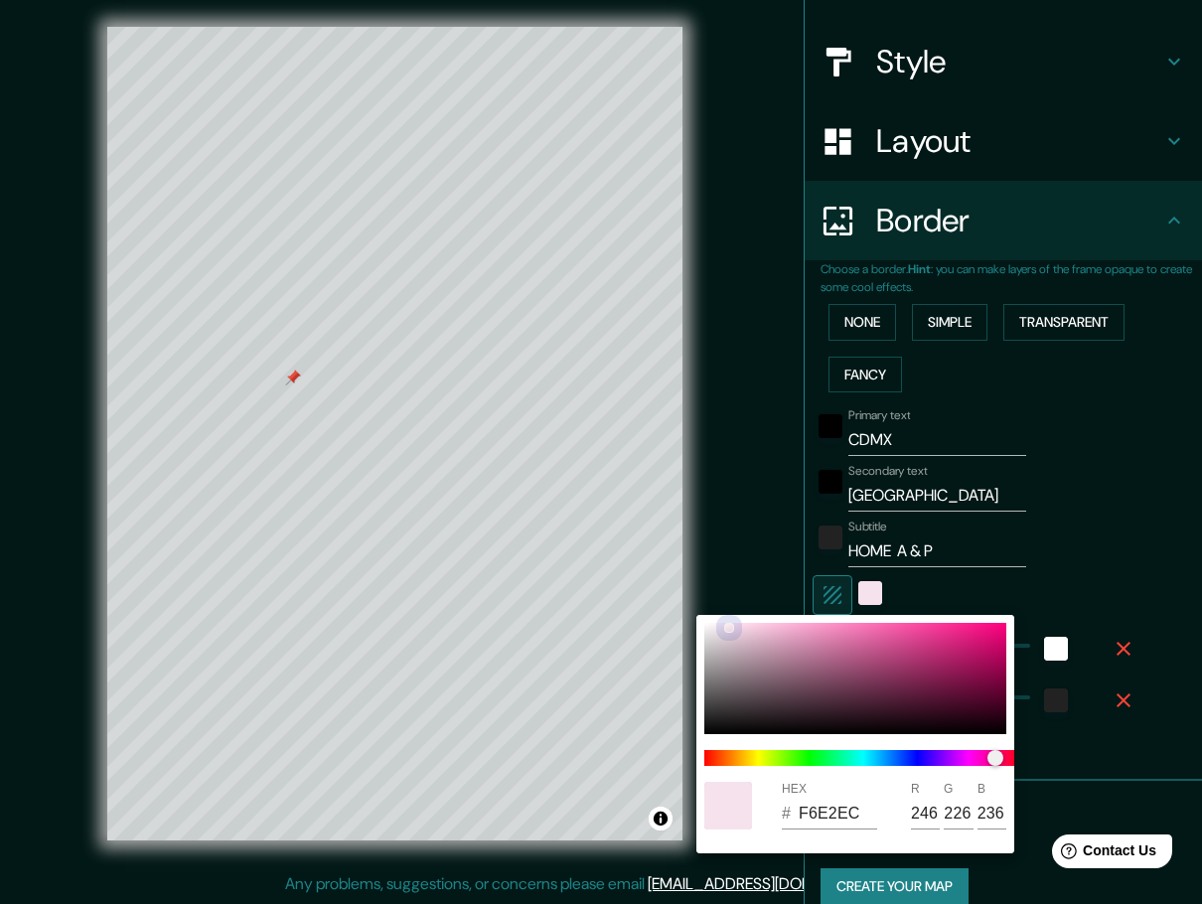
type input "220"
type input "229"
type input "46"
type input "E8D6DE"
type input "232"
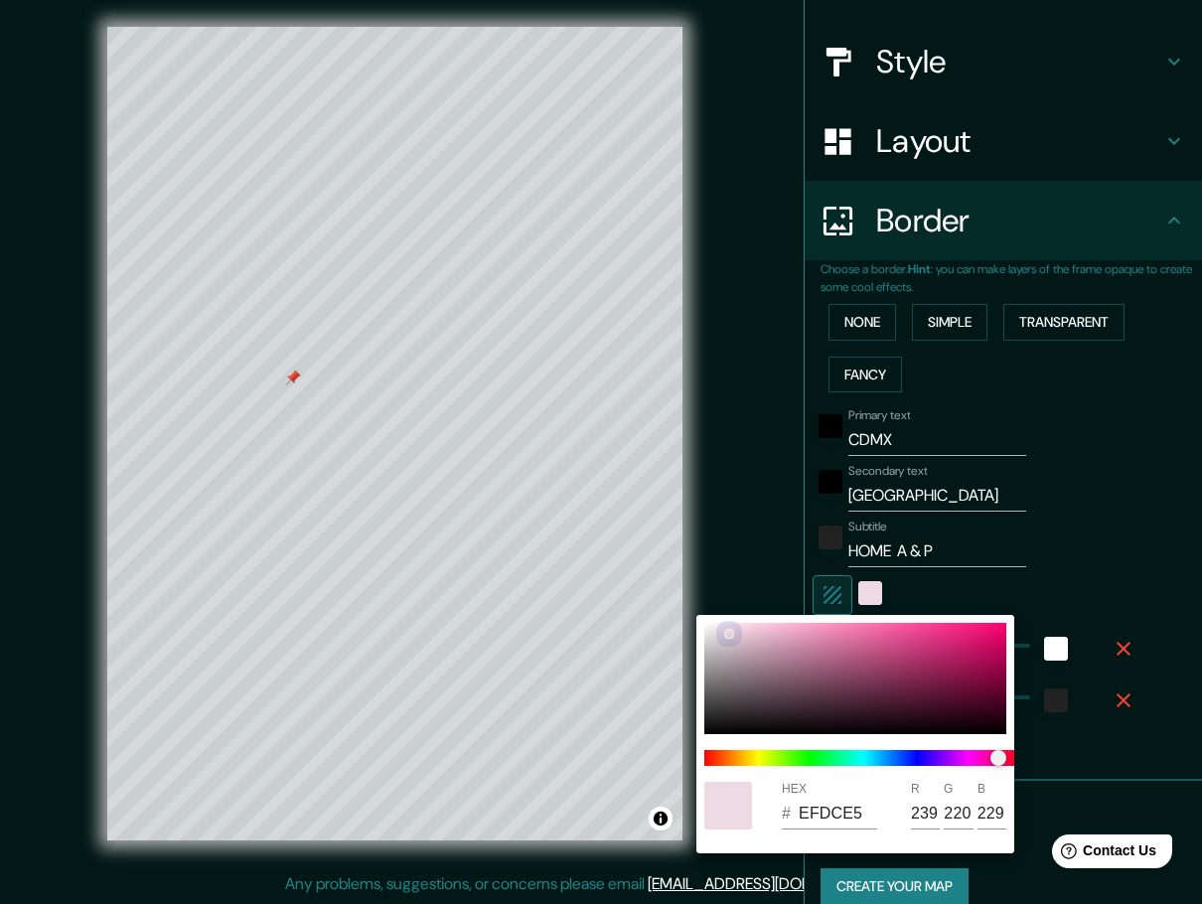
type input "214"
type input "222"
type input "46"
type input "E6D4DC"
type input "230"
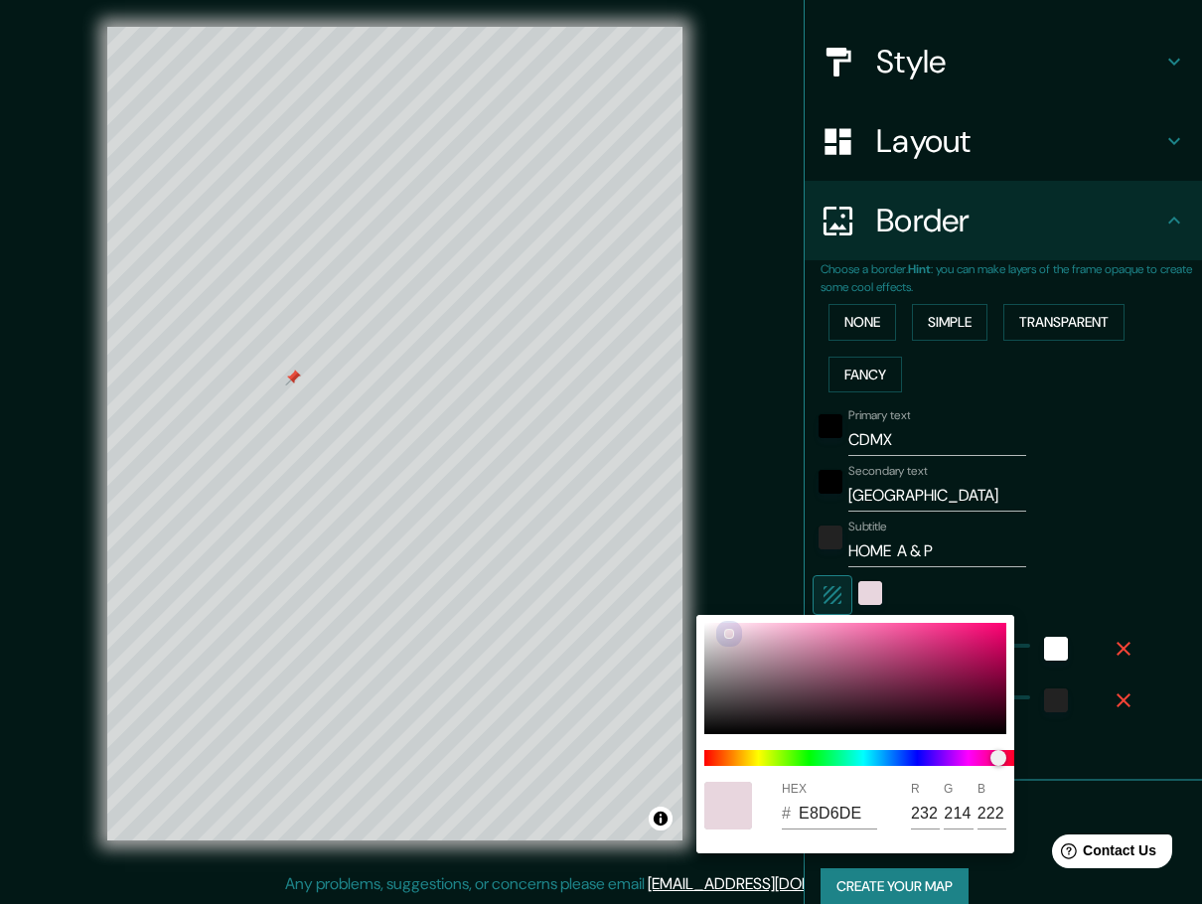
type input "212"
click at [734, 626] on div at bounding box center [735, 627] width 8 height 8
click at [1133, 489] on div at bounding box center [601, 452] width 1202 height 904
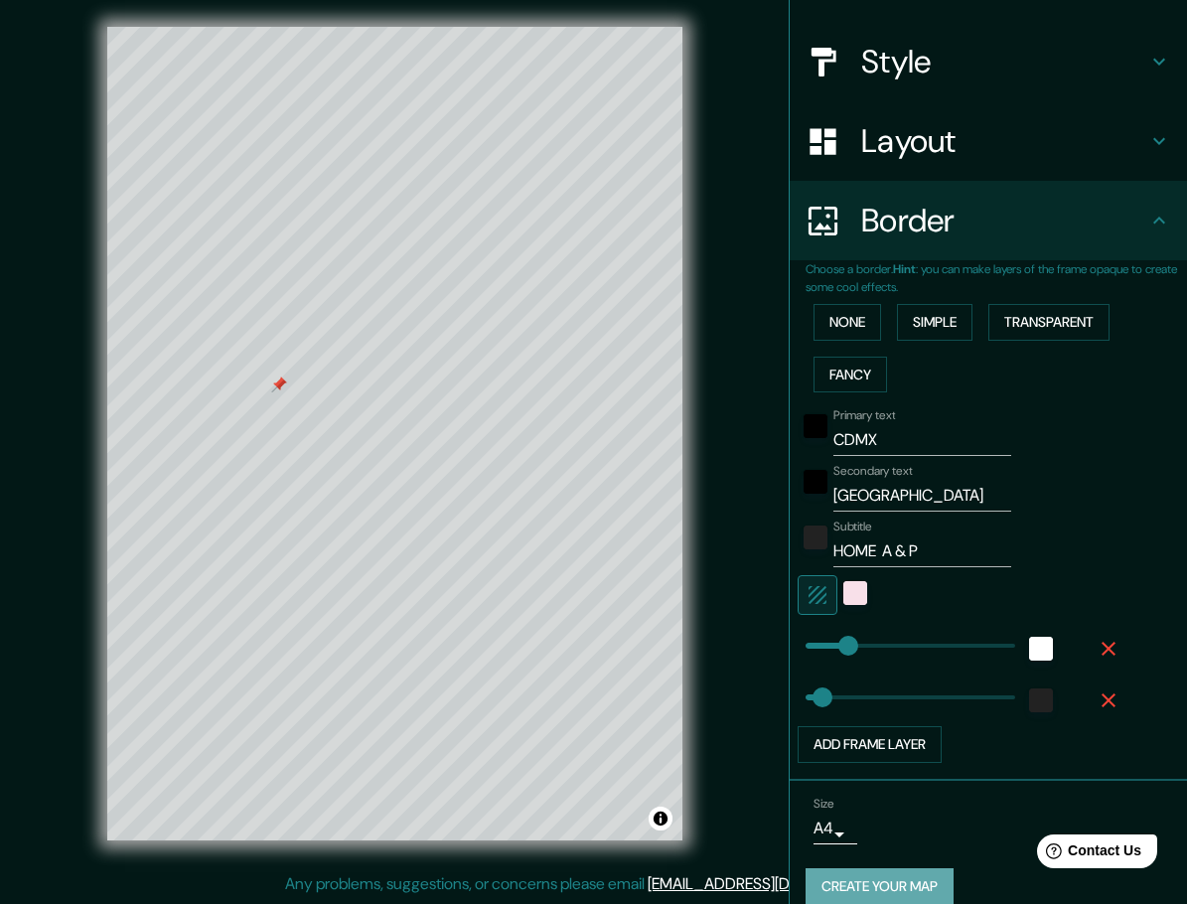
click at [902, 889] on button "Create your map" at bounding box center [880, 886] width 148 height 37
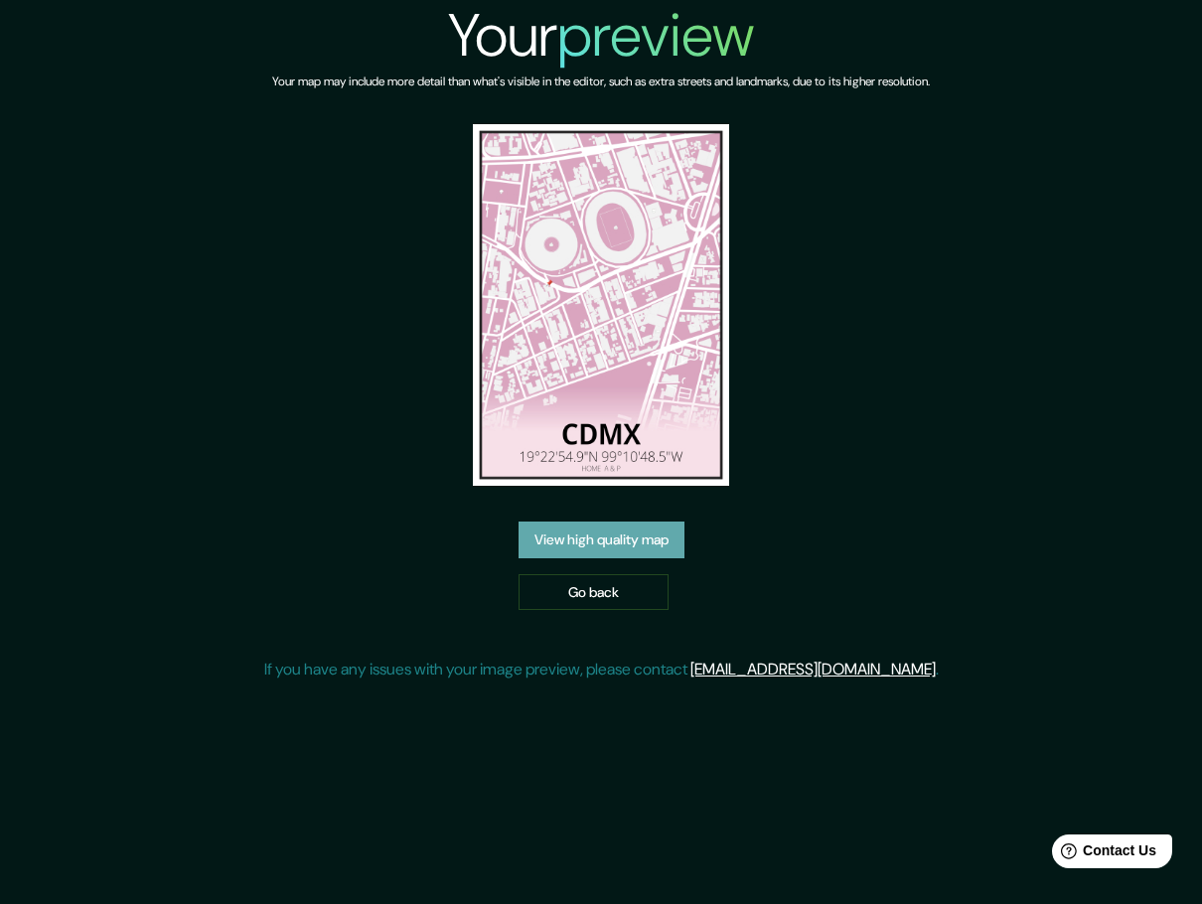
click at [631, 538] on link "View high quality map" at bounding box center [602, 540] width 166 height 37
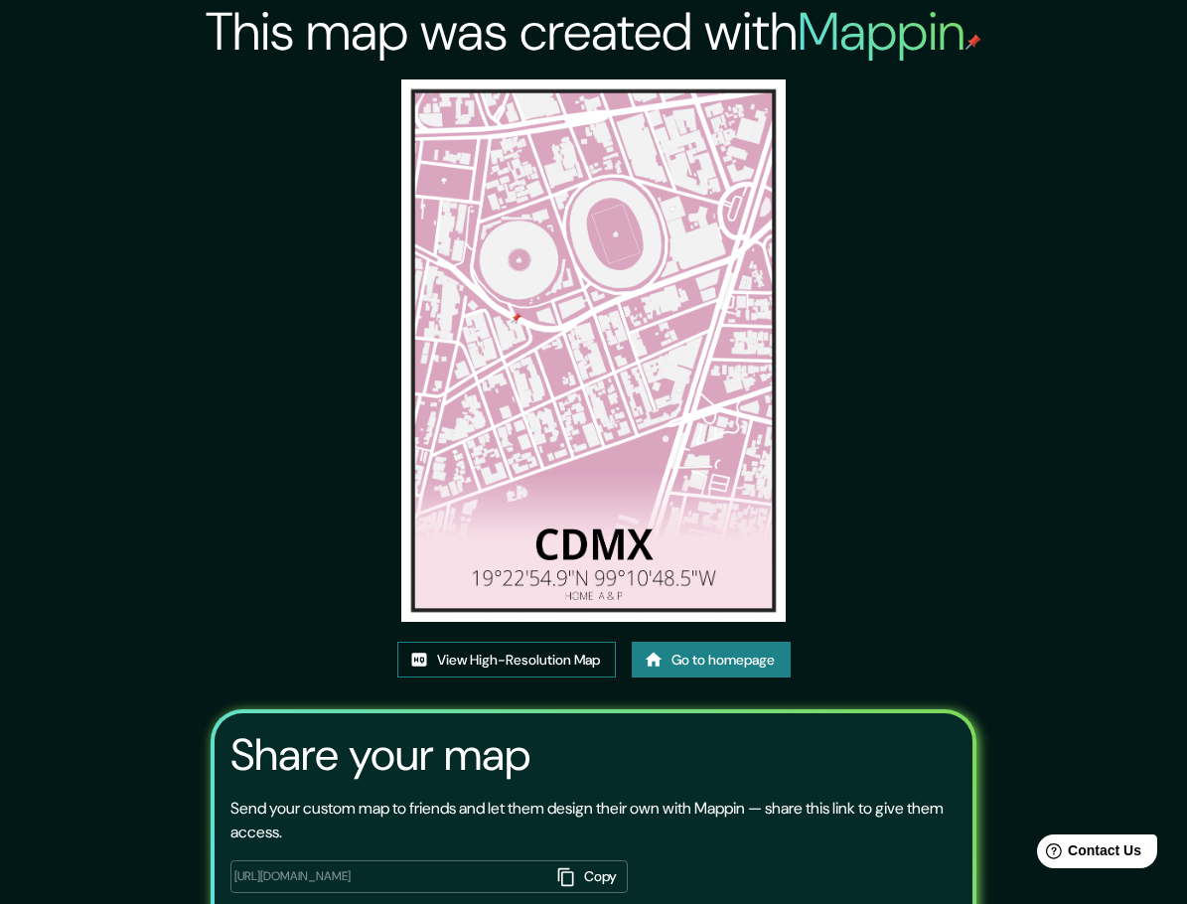
click at [547, 663] on link "View High-Resolution Map" at bounding box center [506, 660] width 219 height 37
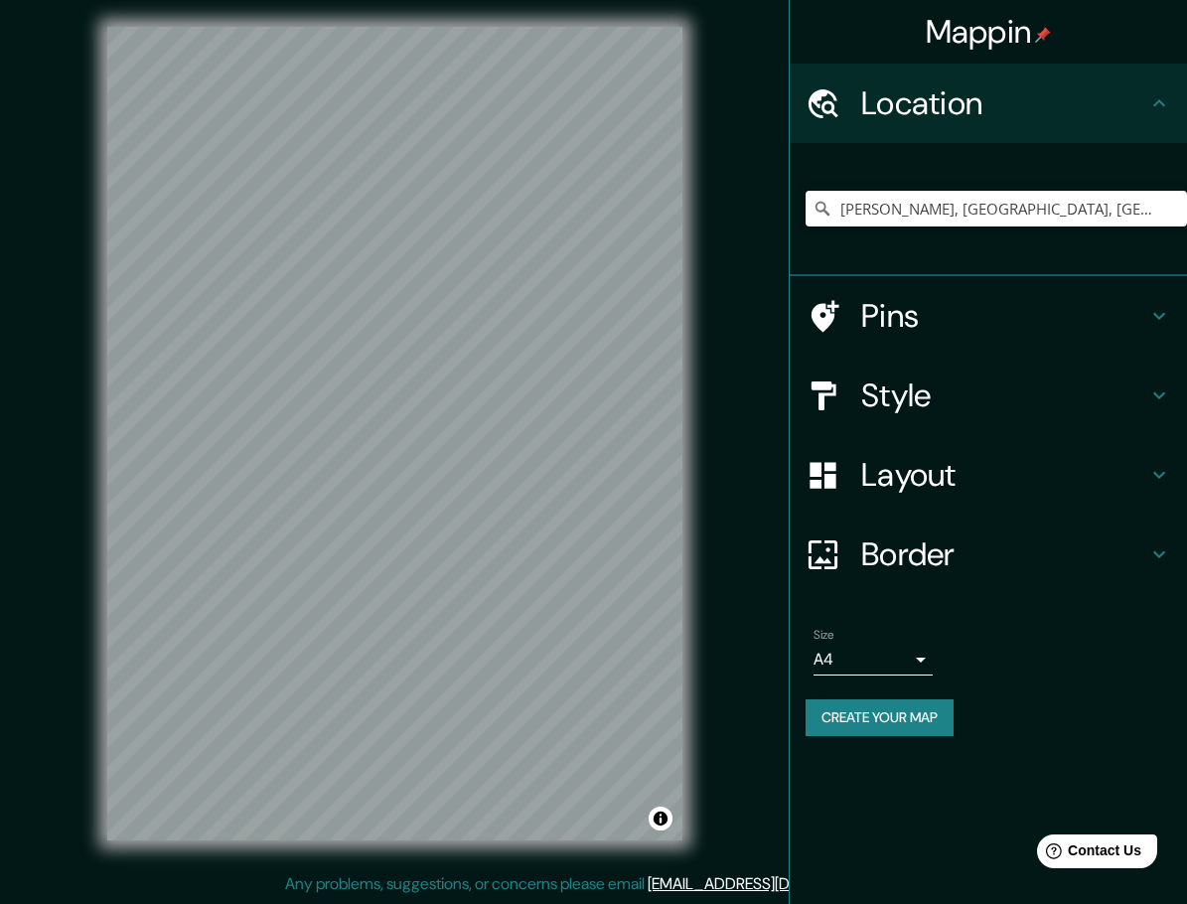
click at [931, 212] on input "[PERSON_NAME], [GEOGRAPHIC_DATA], [GEOGRAPHIC_DATA]" at bounding box center [997, 209] width 382 height 36
click at [1075, 213] on input "[PERSON_NAME], [GEOGRAPHIC_DATA], [GEOGRAPHIC_DATA]" at bounding box center [997, 209] width 382 height 36
click at [1017, 302] on h4 "Pins" at bounding box center [1004, 316] width 286 height 40
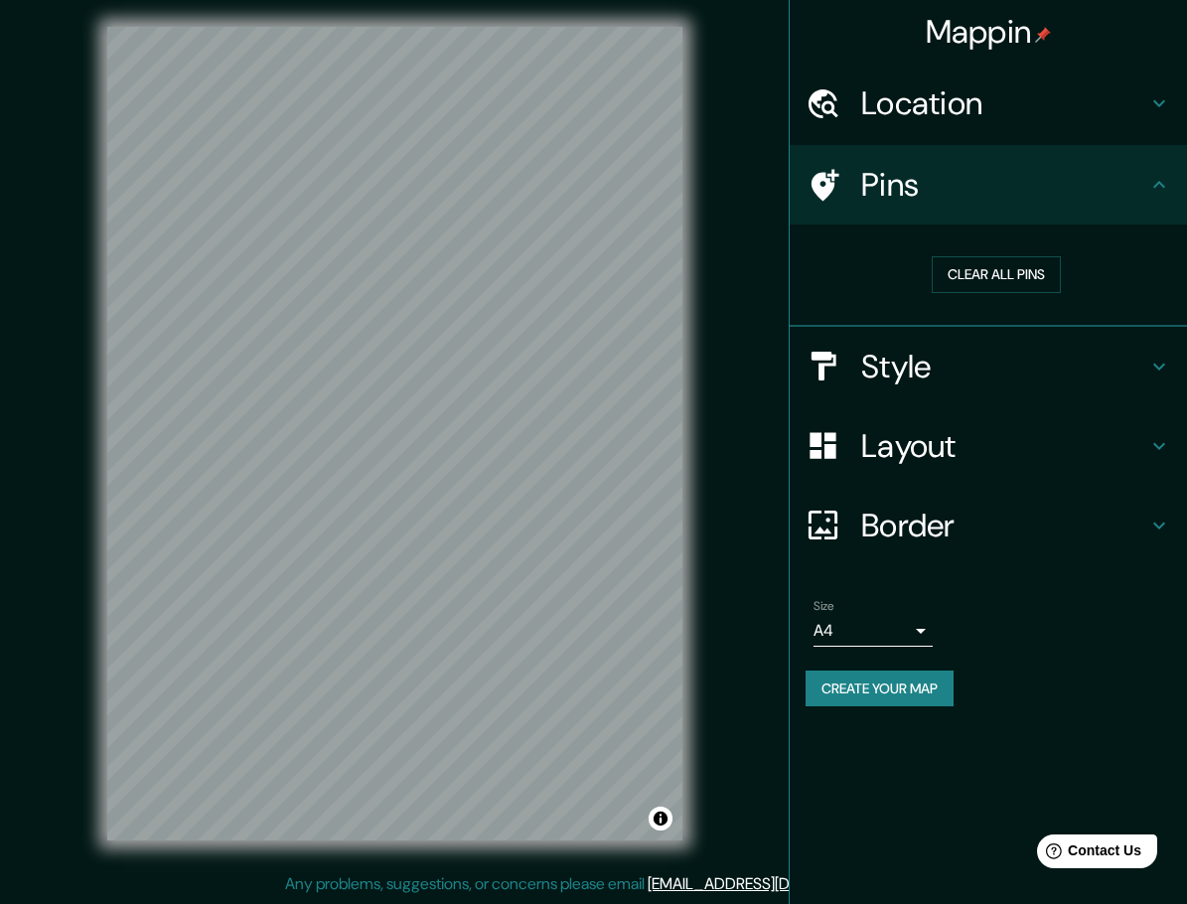
click at [1013, 114] on h4 "Location" at bounding box center [1004, 103] width 286 height 40
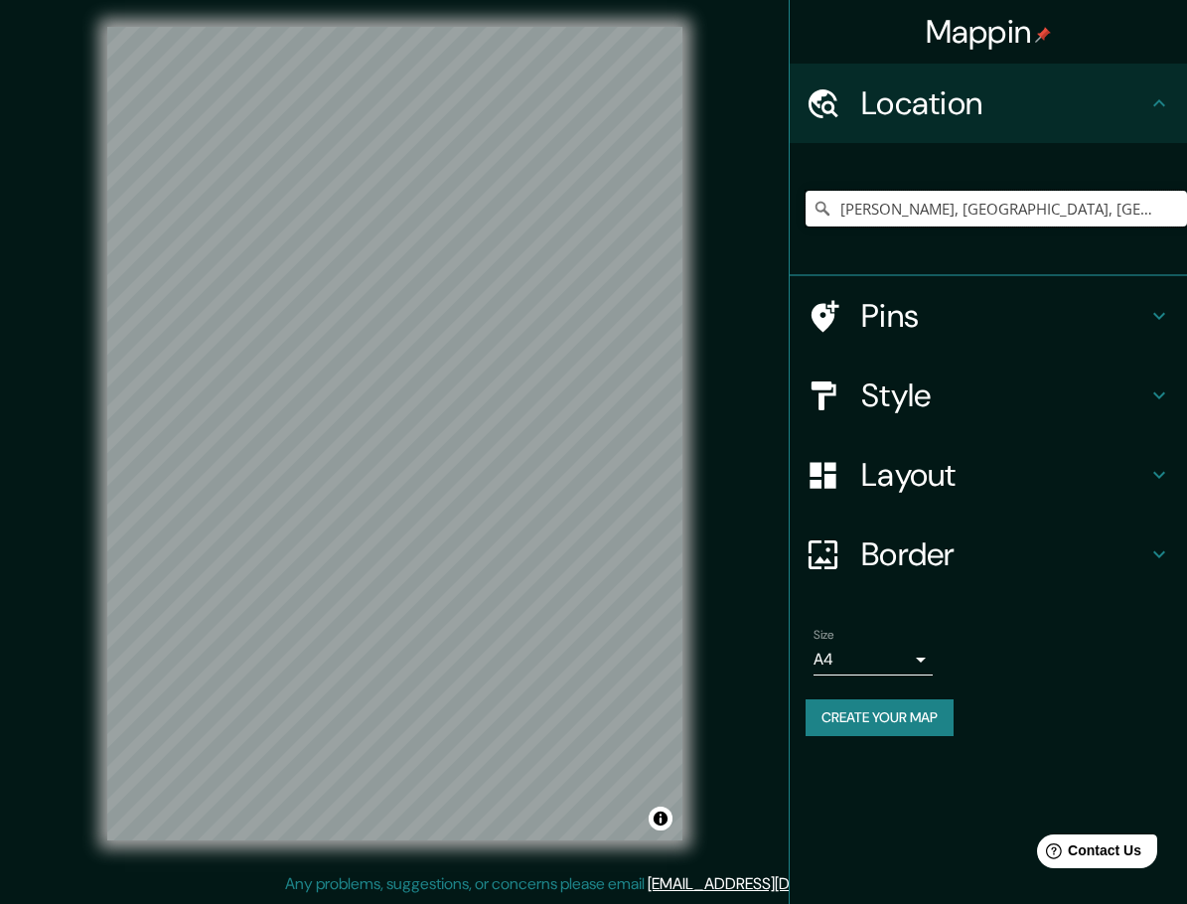
click at [1101, 204] on input "[PERSON_NAME], [GEOGRAPHIC_DATA], [GEOGRAPHIC_DATA]" at bounding box center [997, 209] width 382 height 36
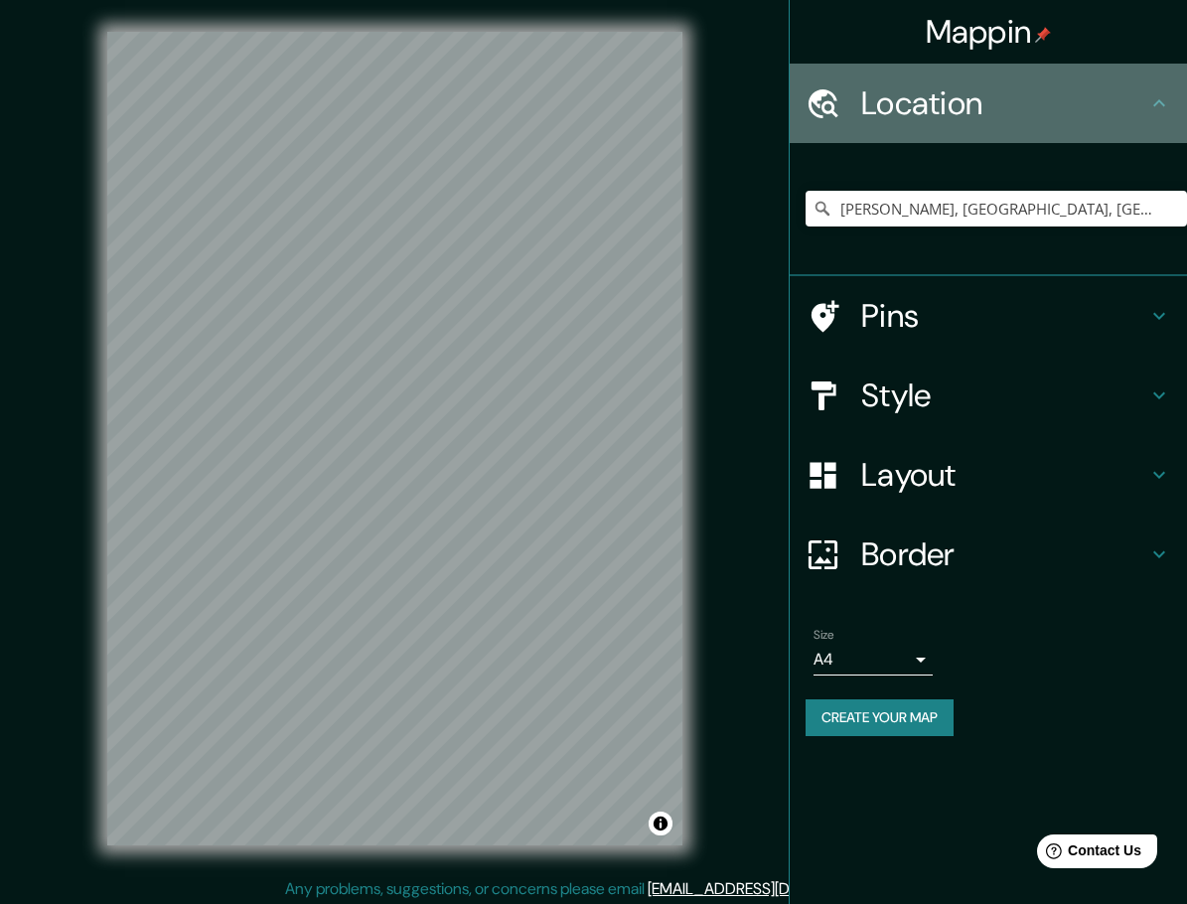
click at [971, 119] on h4 "Location" at bounding box center [1004, 103] width 286 height 40
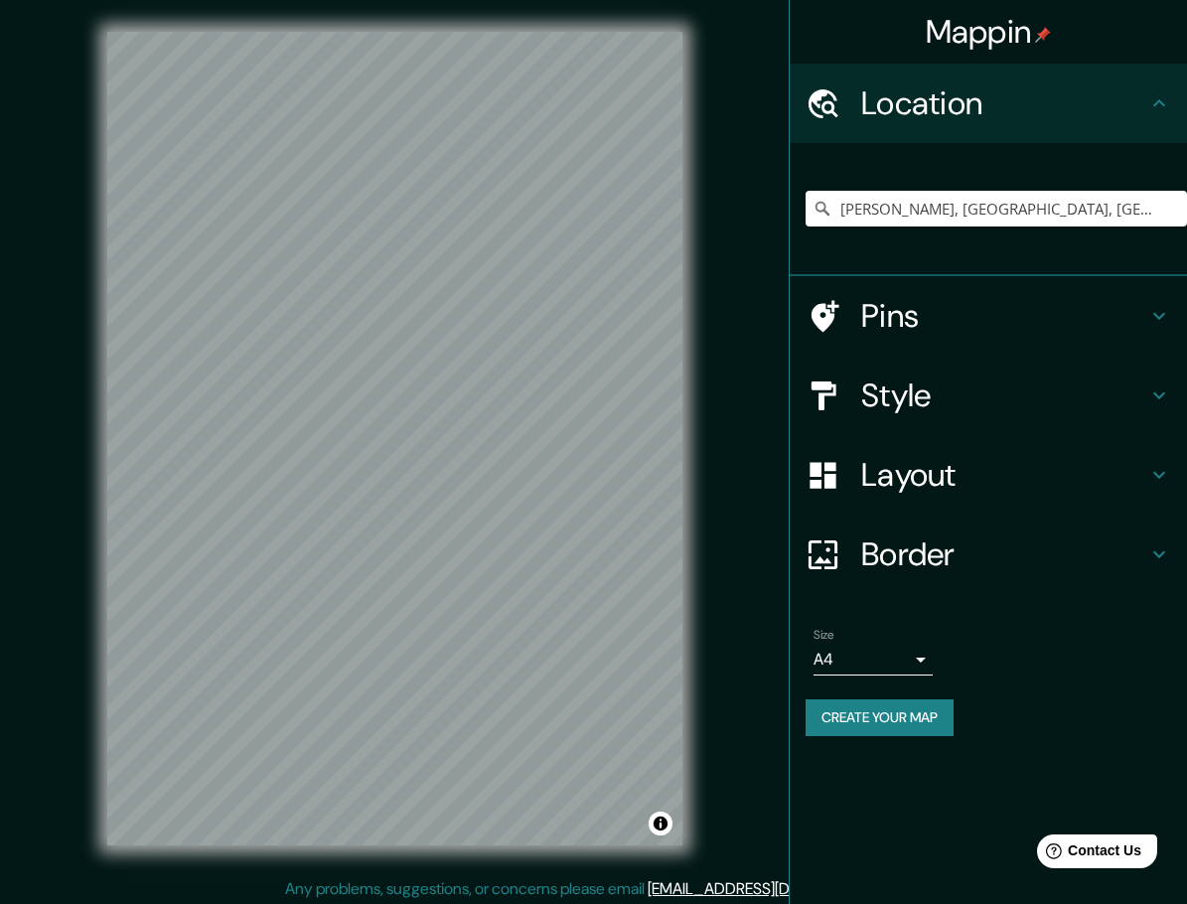
click at [1164, 104] on icon at bounding box center [1160, 103] width 24 height 24
click at [993, 204] on input "Pick your city or area" at bounding box center [997, 209] width 382 height 36
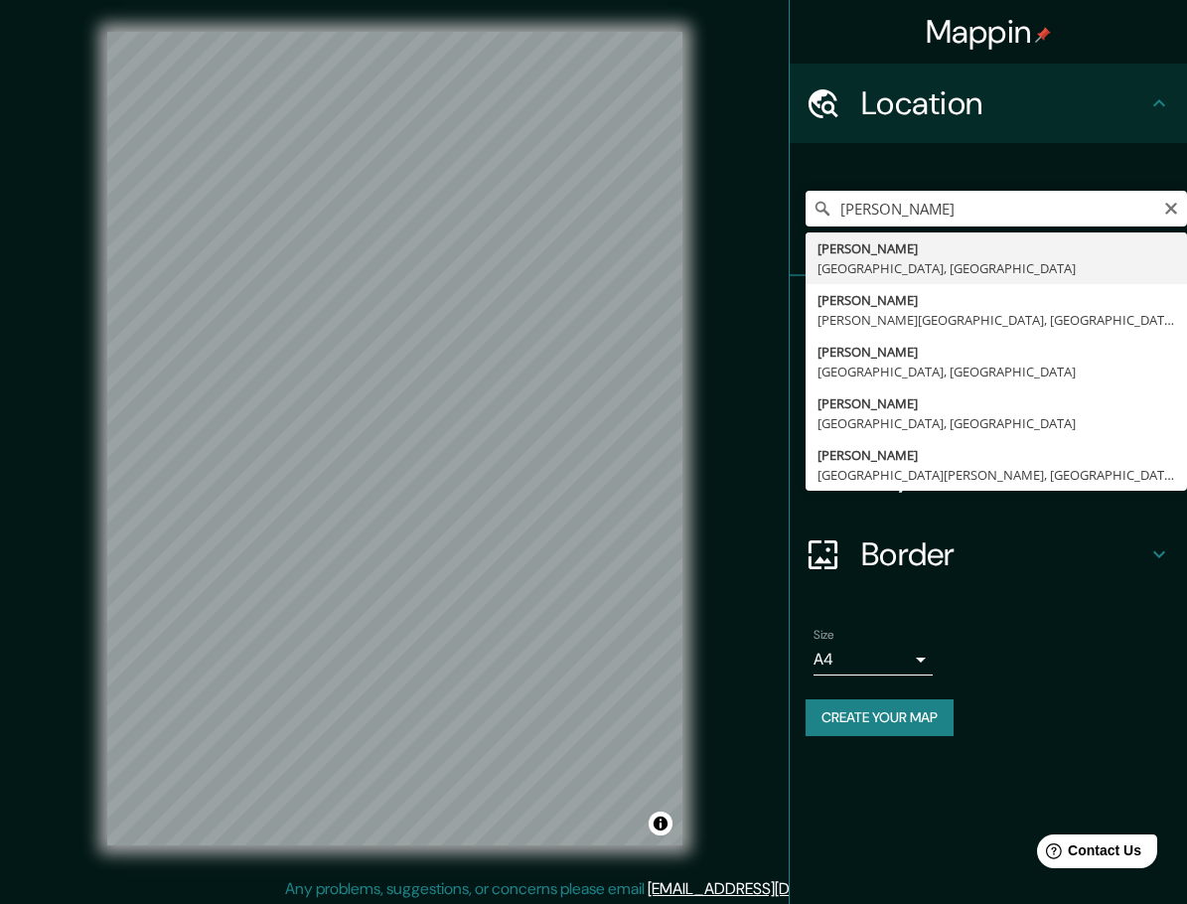
type input "[PERSON_NAME], [GEOGRAPHIC_DATA], [GEOGRAPHIC_DATA]"
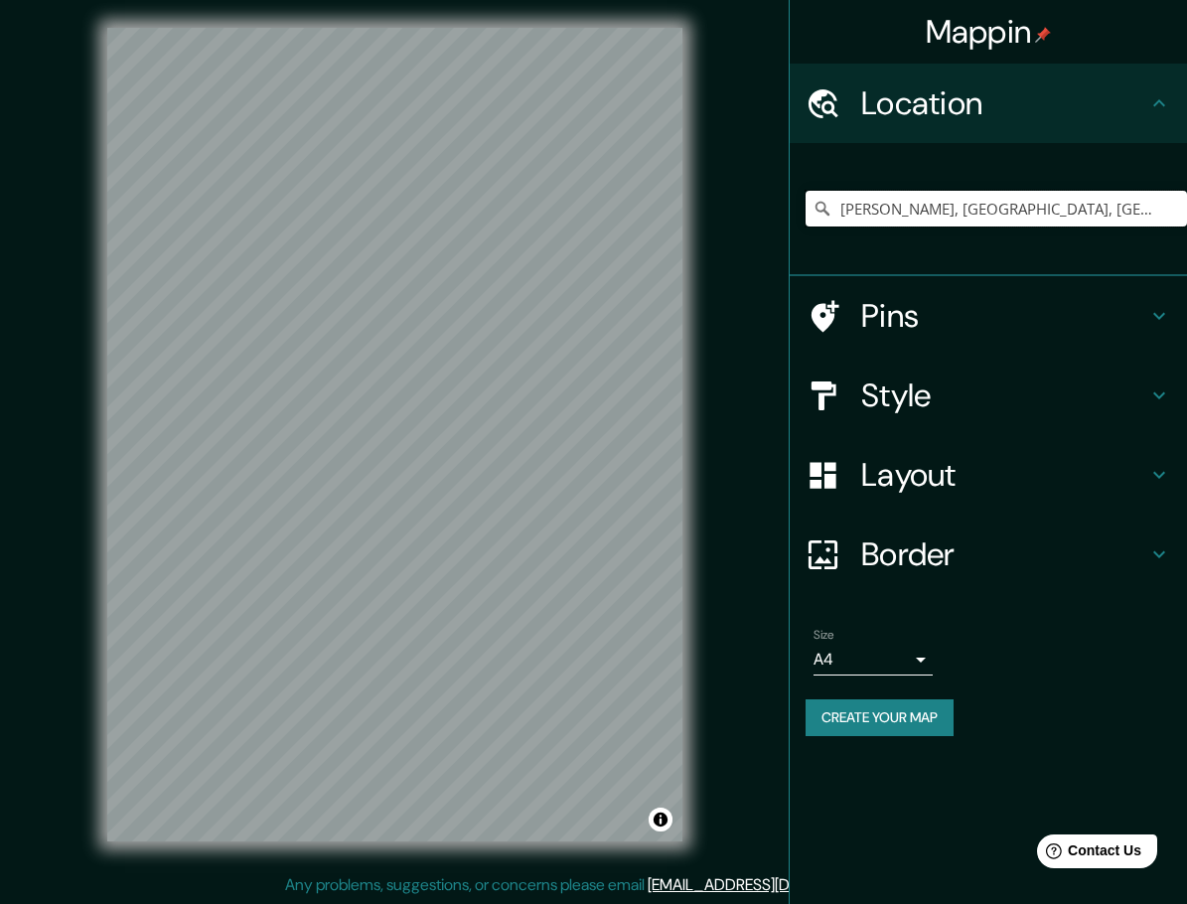
scroll to position [5, 0]
click at [984, 391] on h4 "Style" at bounding box center [1004, 396] width 286 height 40
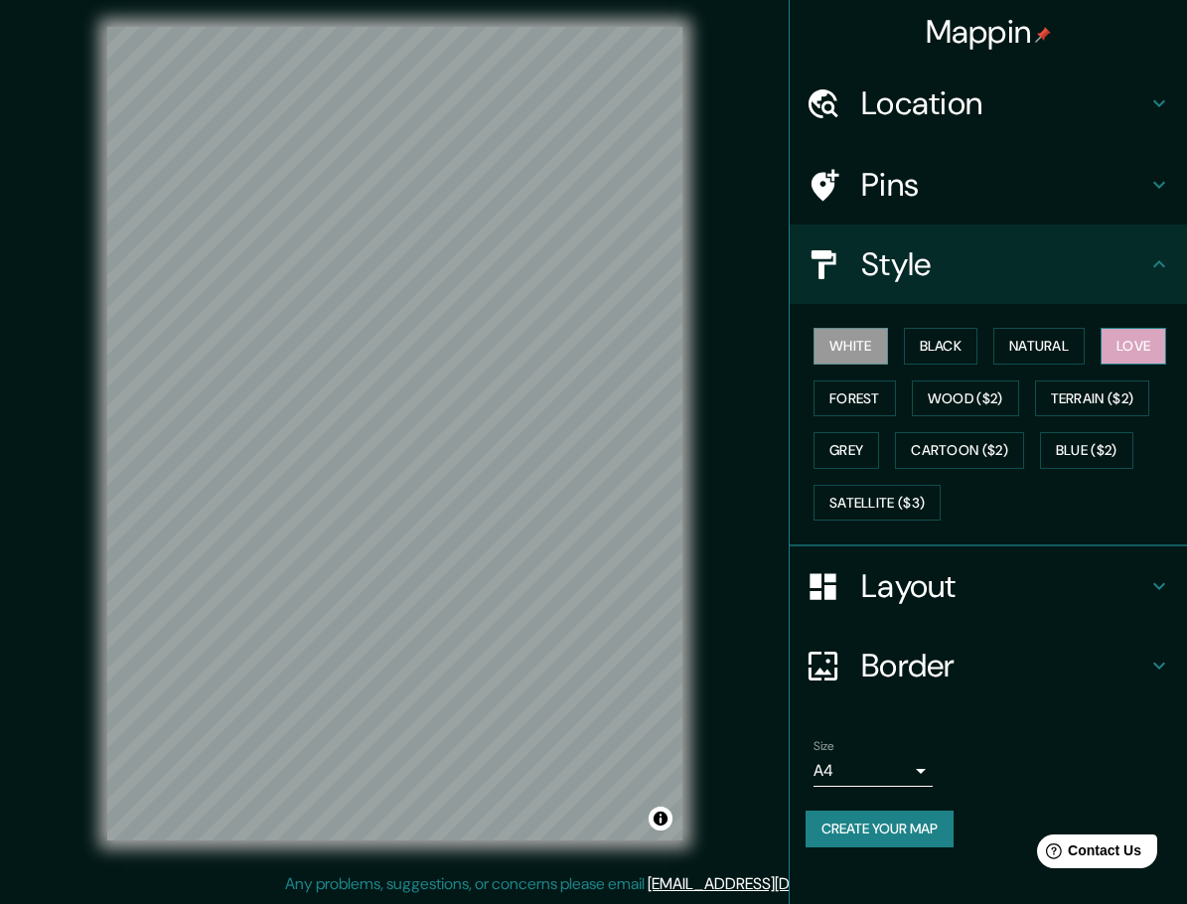
click at [1151, 346] on button "Love" at bounding box center [1134, 346] width 66 height 37
click at [912, 603] on h4 "Layout" at bounding box center [1004, 586] width 286 height 40
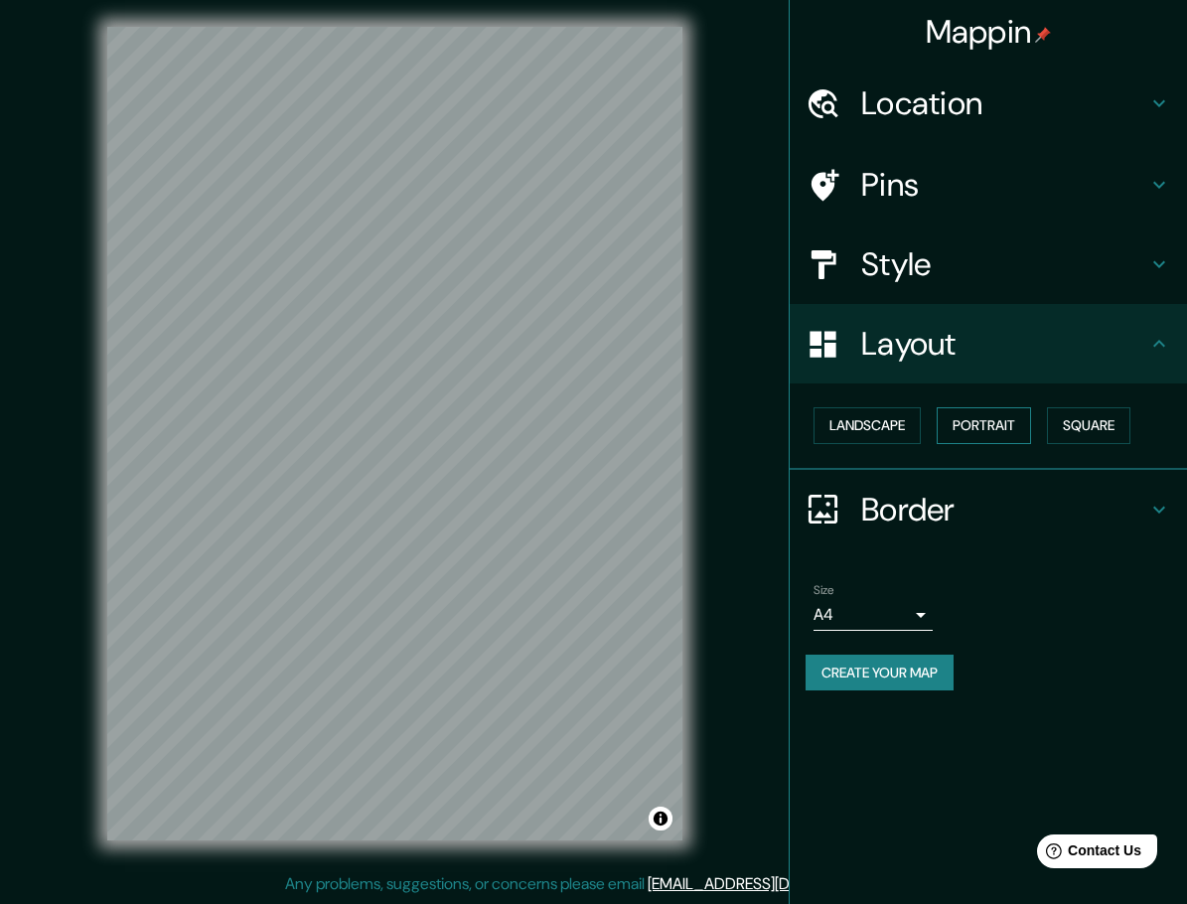
click at [968, 434] on button "Portrait" at bounding box center [984, 425] width 94 height 37
click at [932, 183] on h4 "Pins" at bounding box center [1004, 185] width 286 height 40
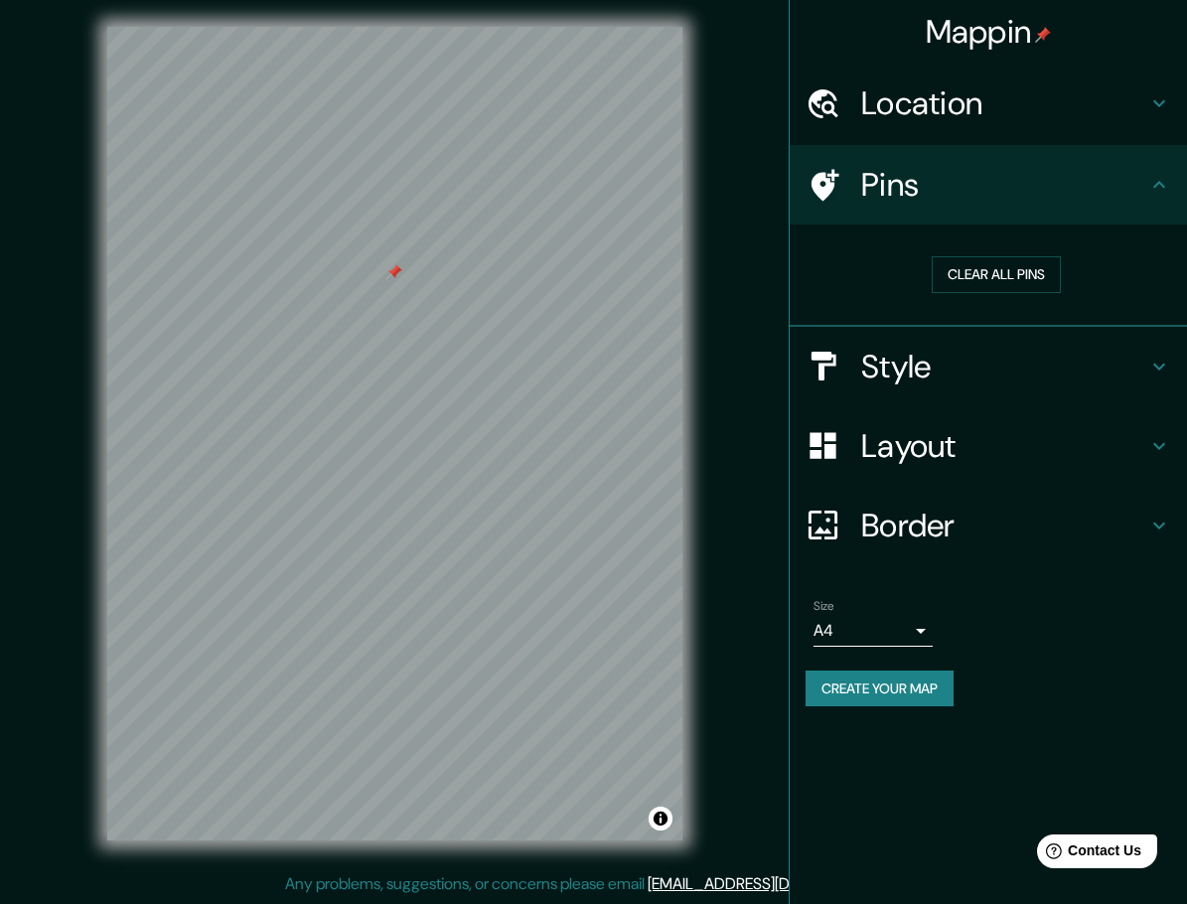
click at [1043, 520] on h4 "Border" at bounding box center [1004, 526] width 286 height 40
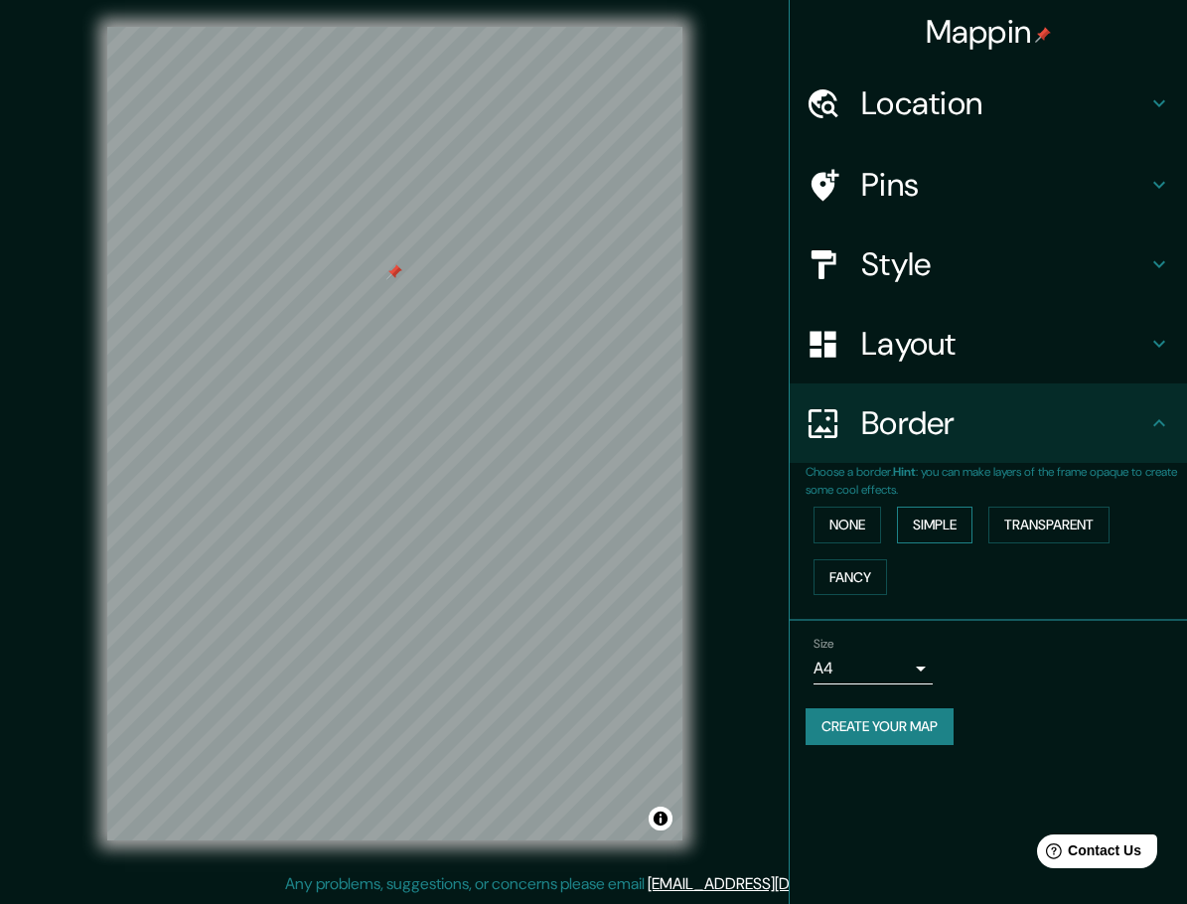
click at [949, 535] on button "Simple" at bounding box center [935, 525] width 76 height 37
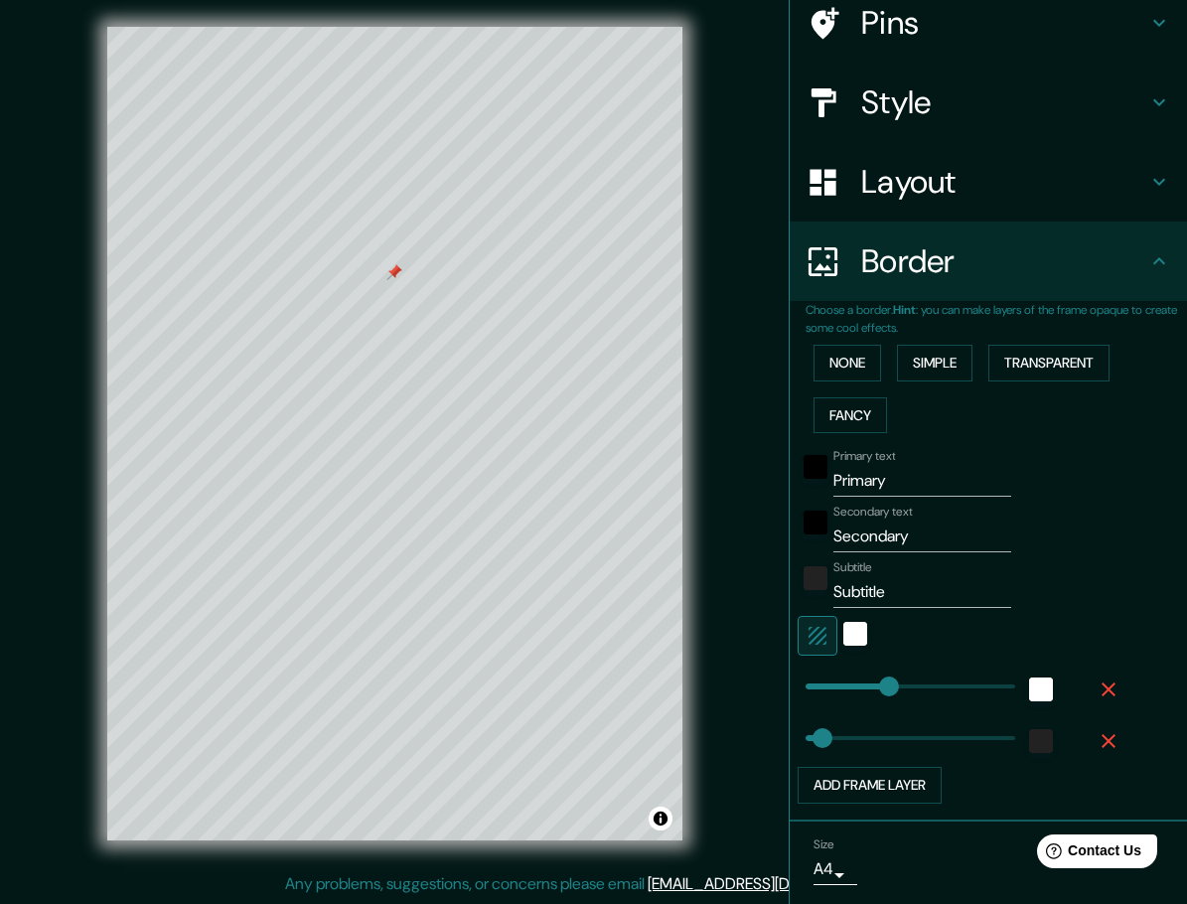
scroll to position [227, 0]
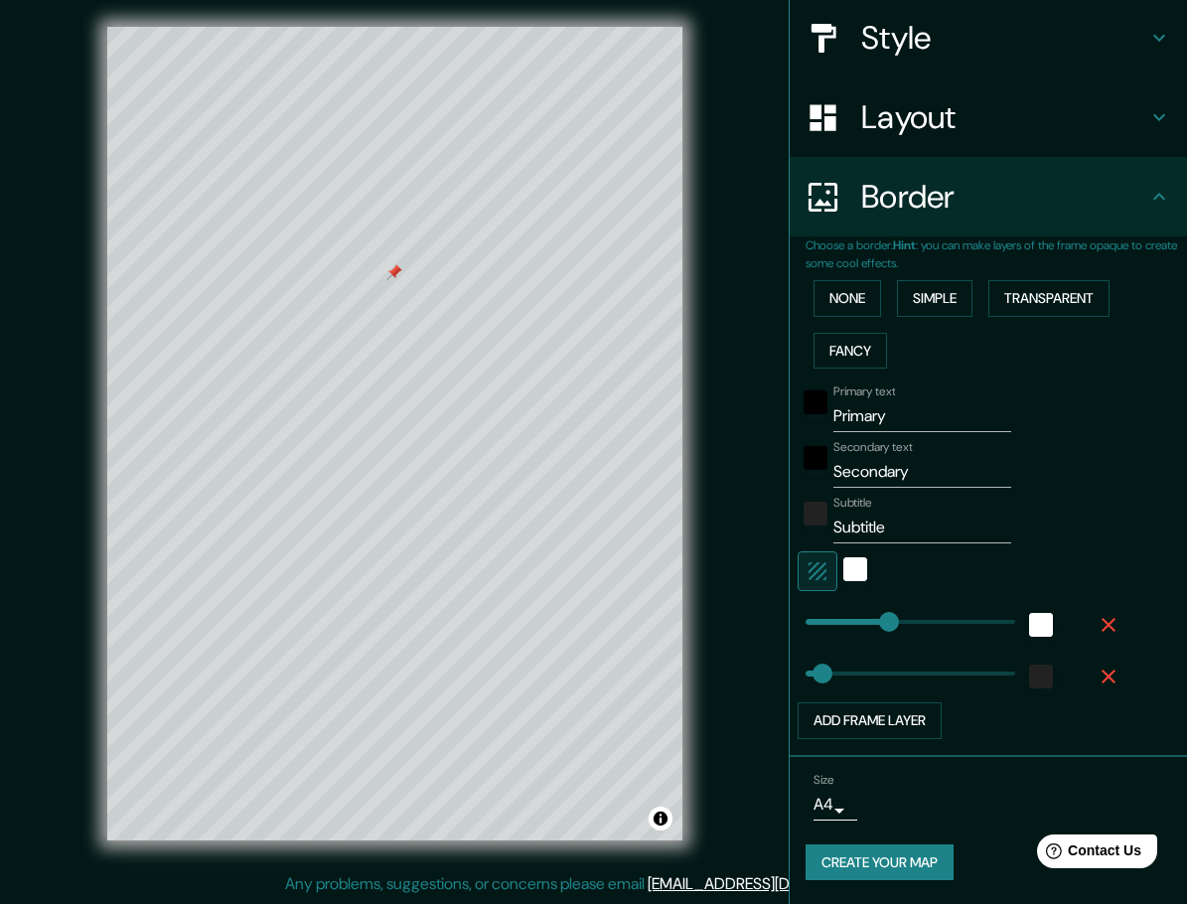
type input "118"
type input "46"
type input "121"
type input "46"
click at [852, 413] on input "Primary" at bounding box center [923, 416] width 178 height 32
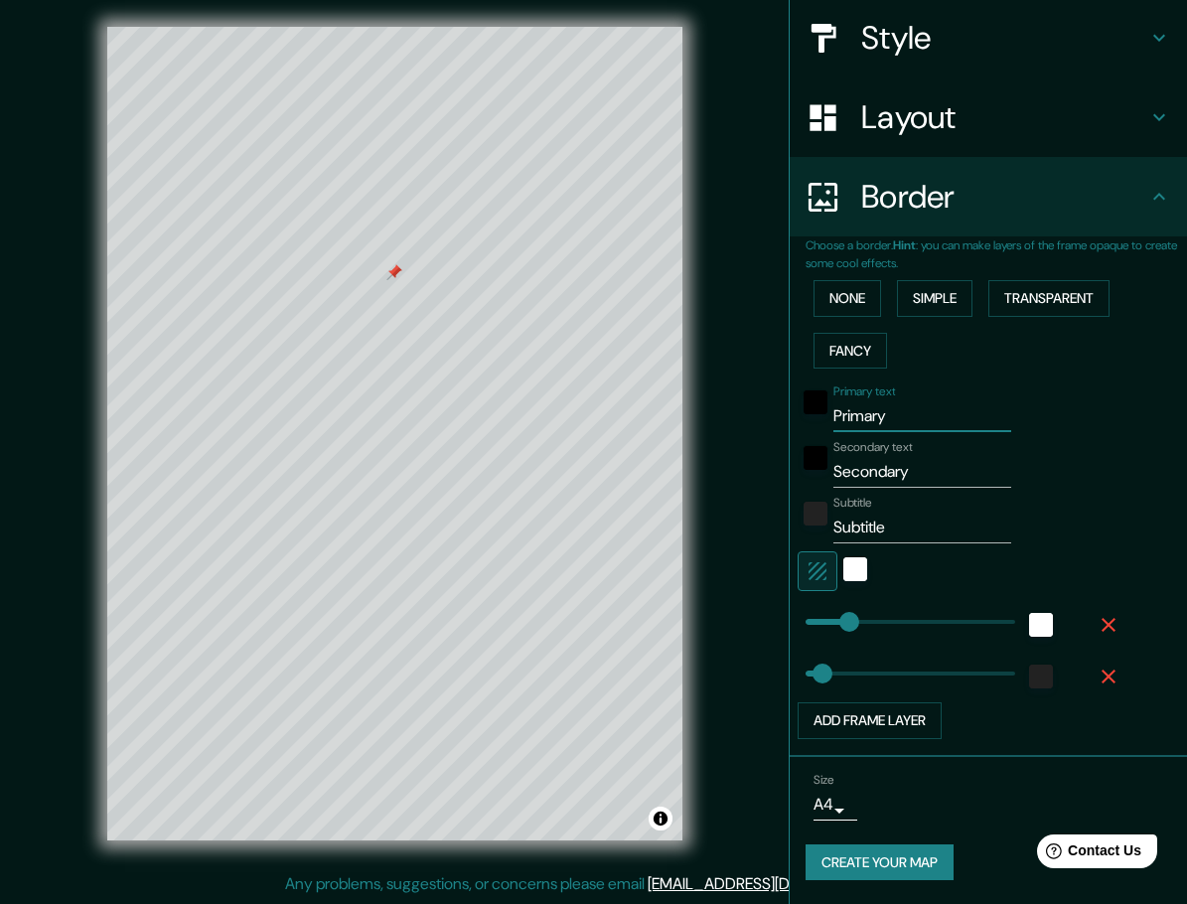
click at [852, 413] on input "Primary" at bounding box center [923, 416] width 178 height 32
type input "H"
type input "46"
type input "HO"
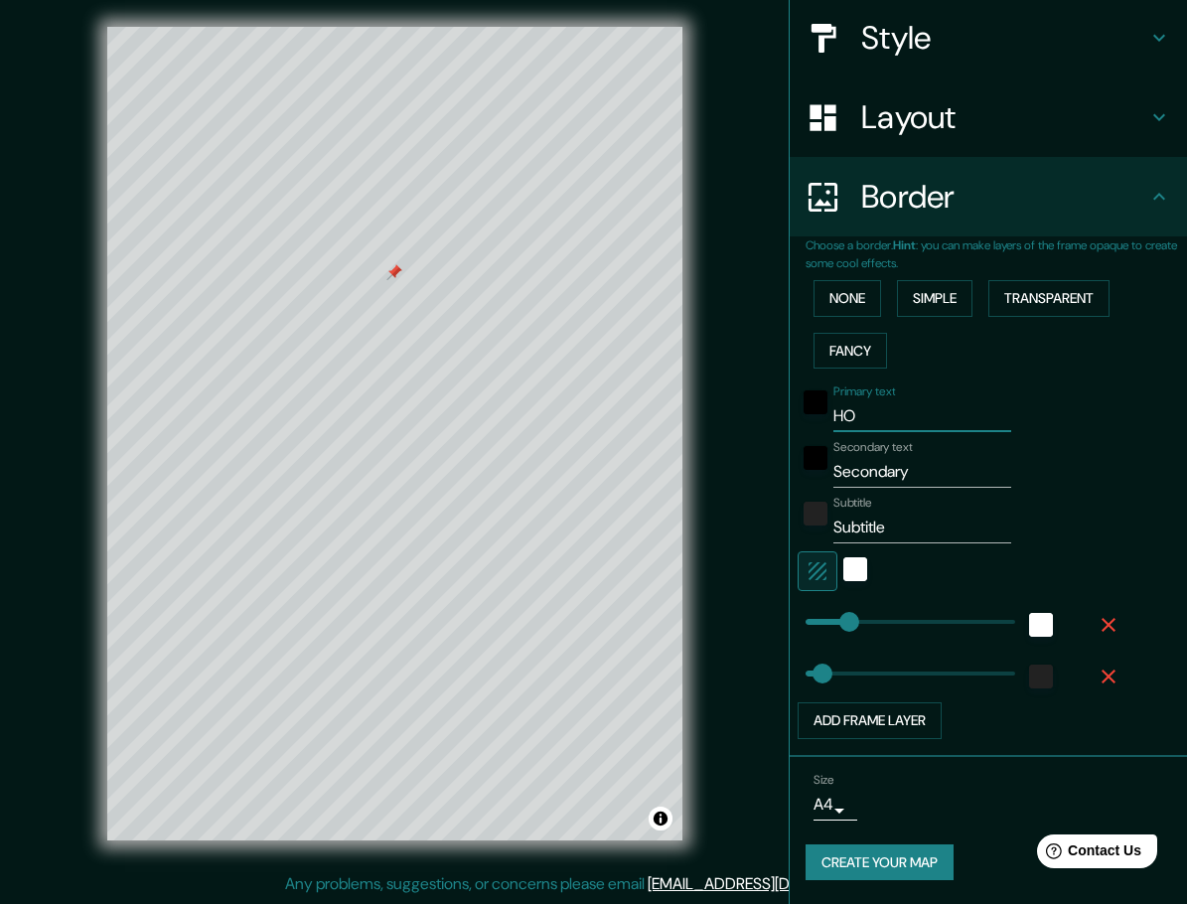
type input "46"
type input "HOM"
type input "46"
type input "HOME"
type input "46"
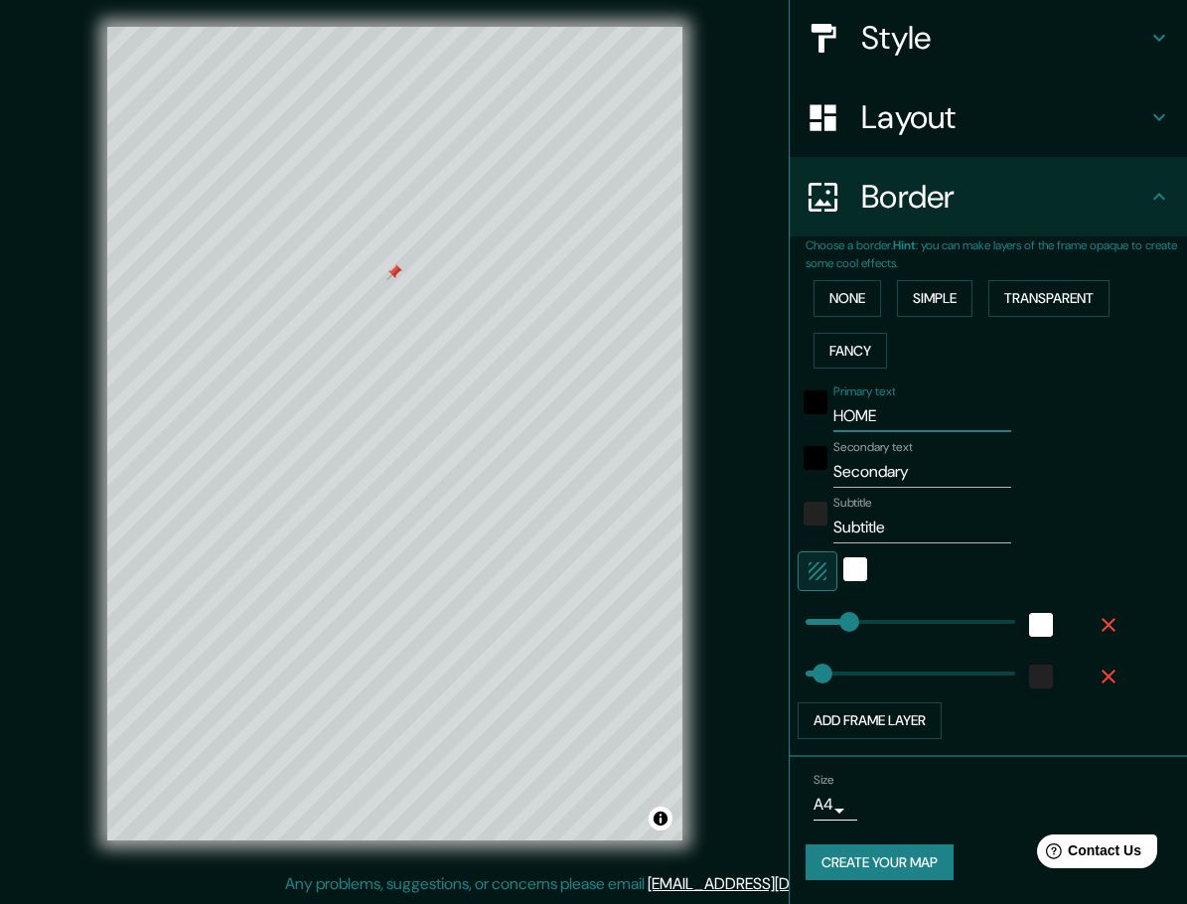
type input "HOME"
type input "46"
type input "HOME"
type input "46"
type input "HOME A"
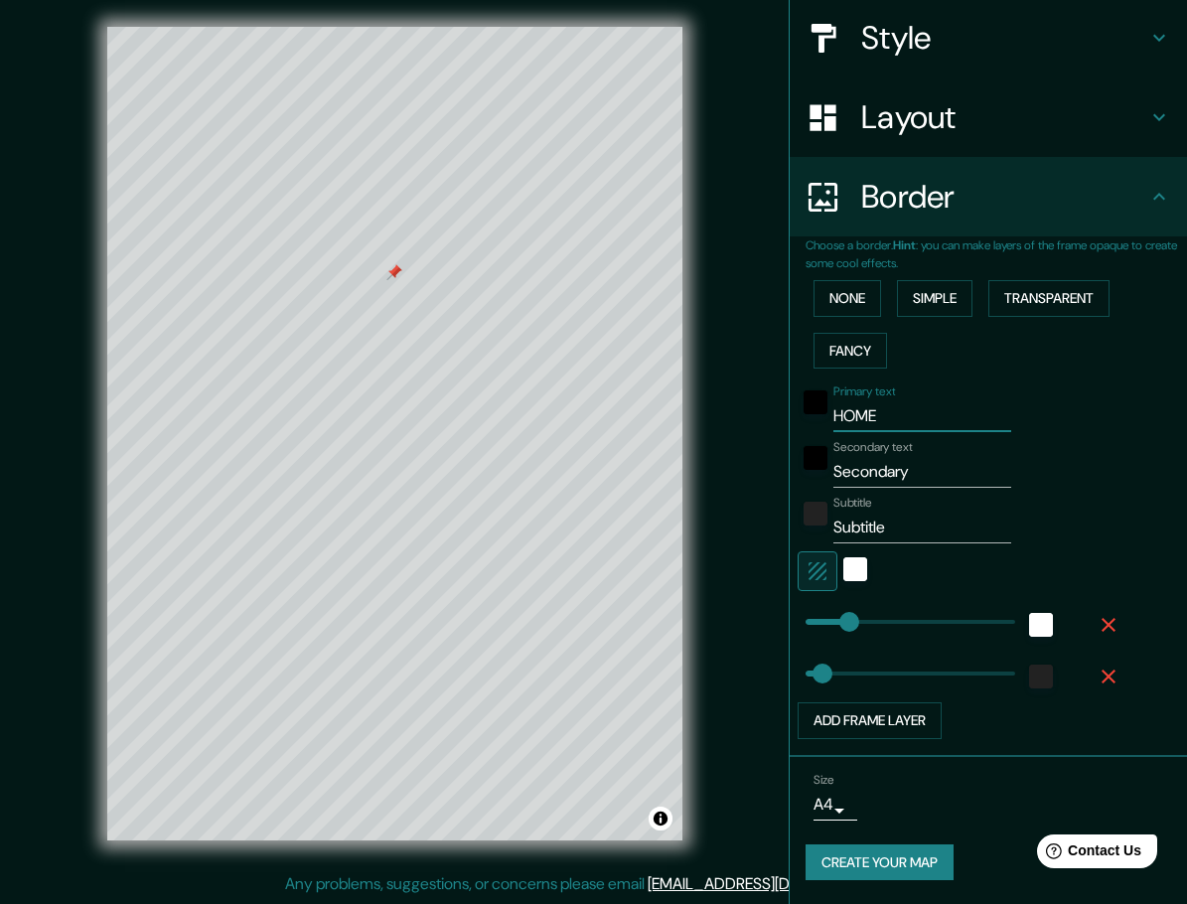
type input "46"
type input "HOME A"
type input "46"
type input "HOME A &"
type input "46"
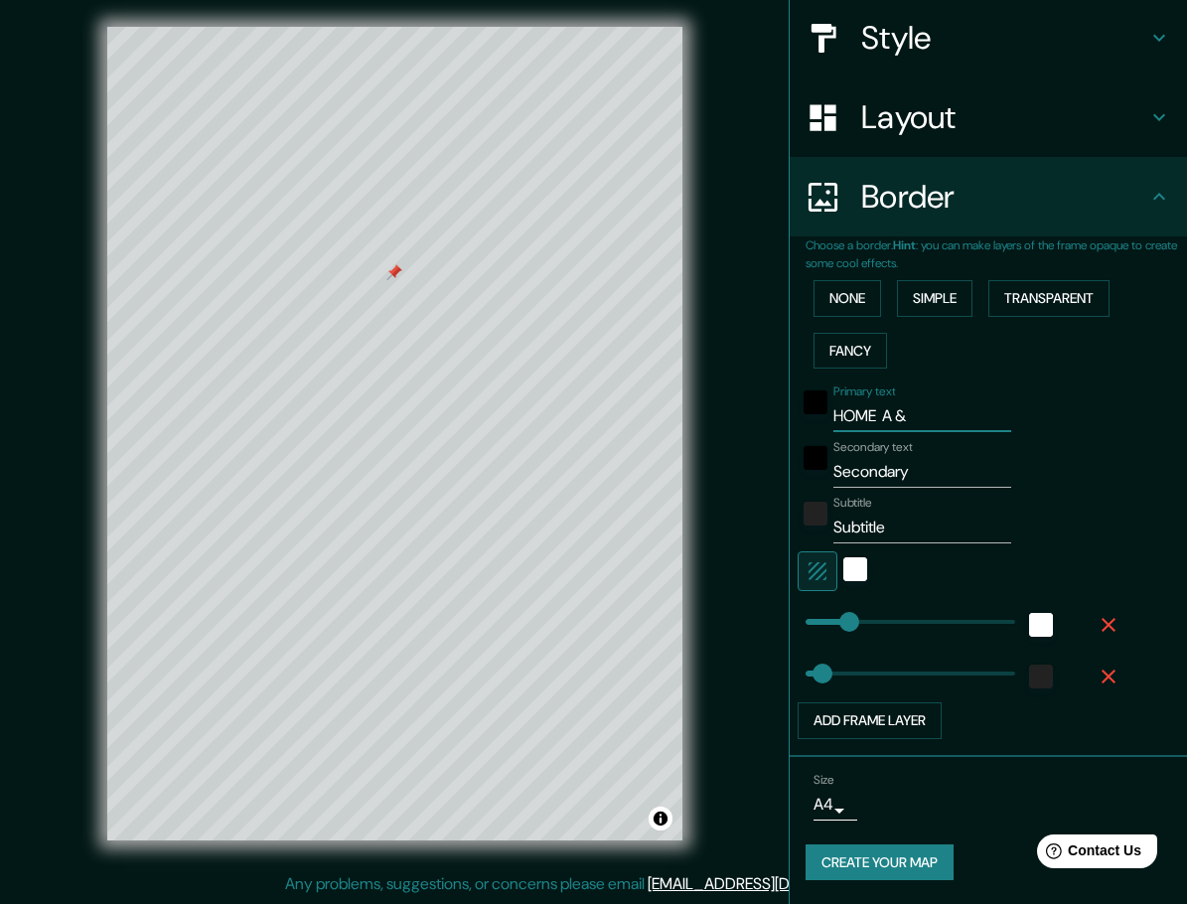
type input "HOME A &"
type input "46"
type input "HOME A & P"
type input "46"
type input "HOME A & P"
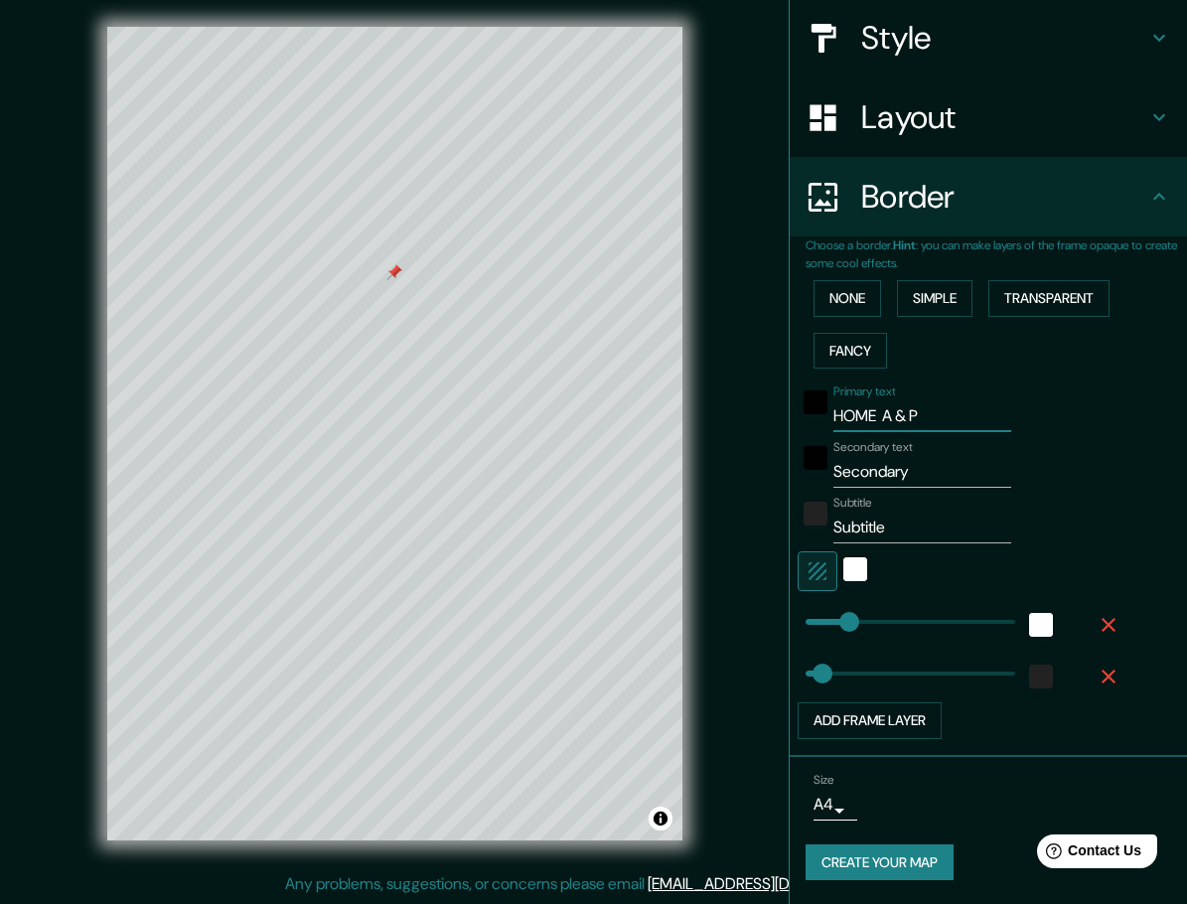
click at [858, 525] on input "Subtitle" at bounding box center [923, 528] width 178 height 32
paste input "[GEOGRAPHIC_DATA]"
type input "[GEOGRAPHIC_DATA]"
type input "46"
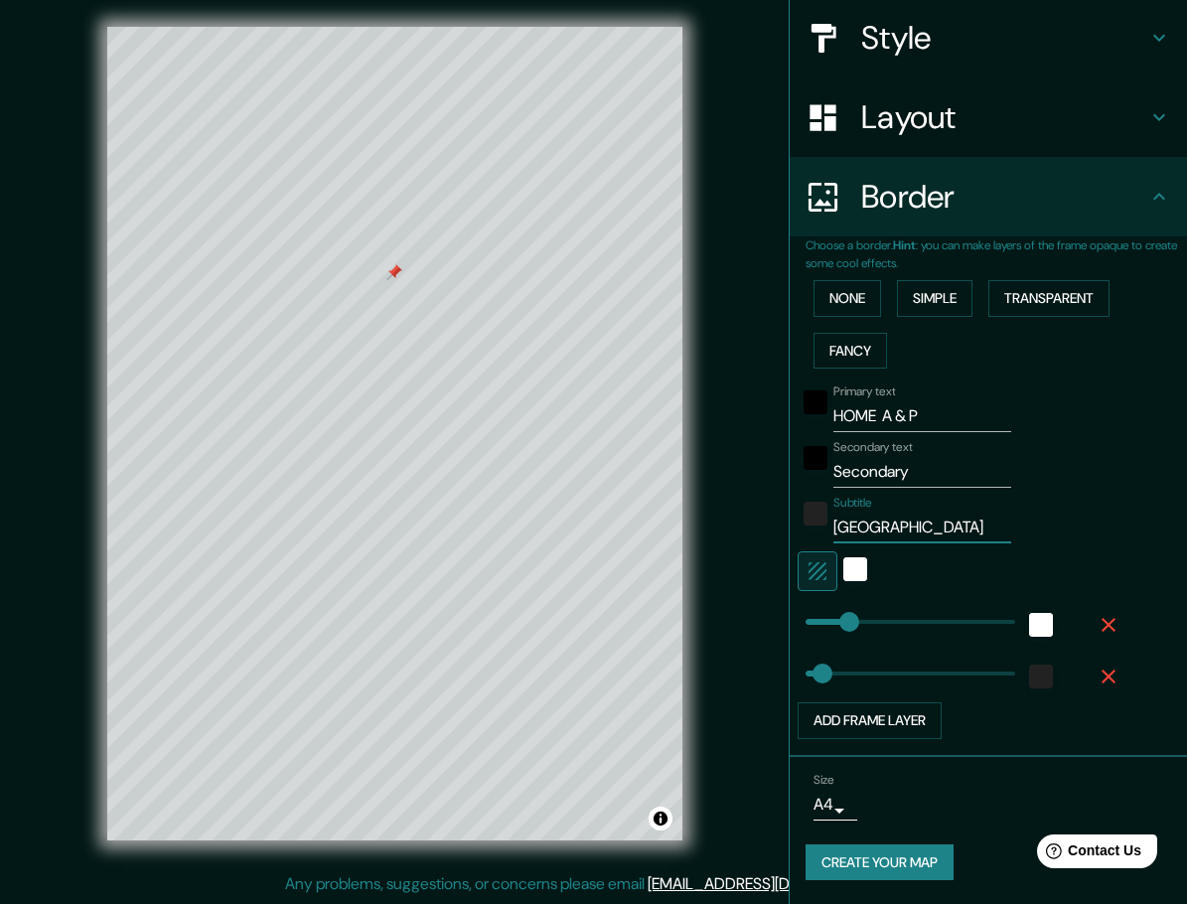
scroll to position [0, 17]
type input "[GEOGRAPHIC_DATA]"
click at [861, 471] on input "Secondary" at bounding box center [923, 472] width 178 height 32
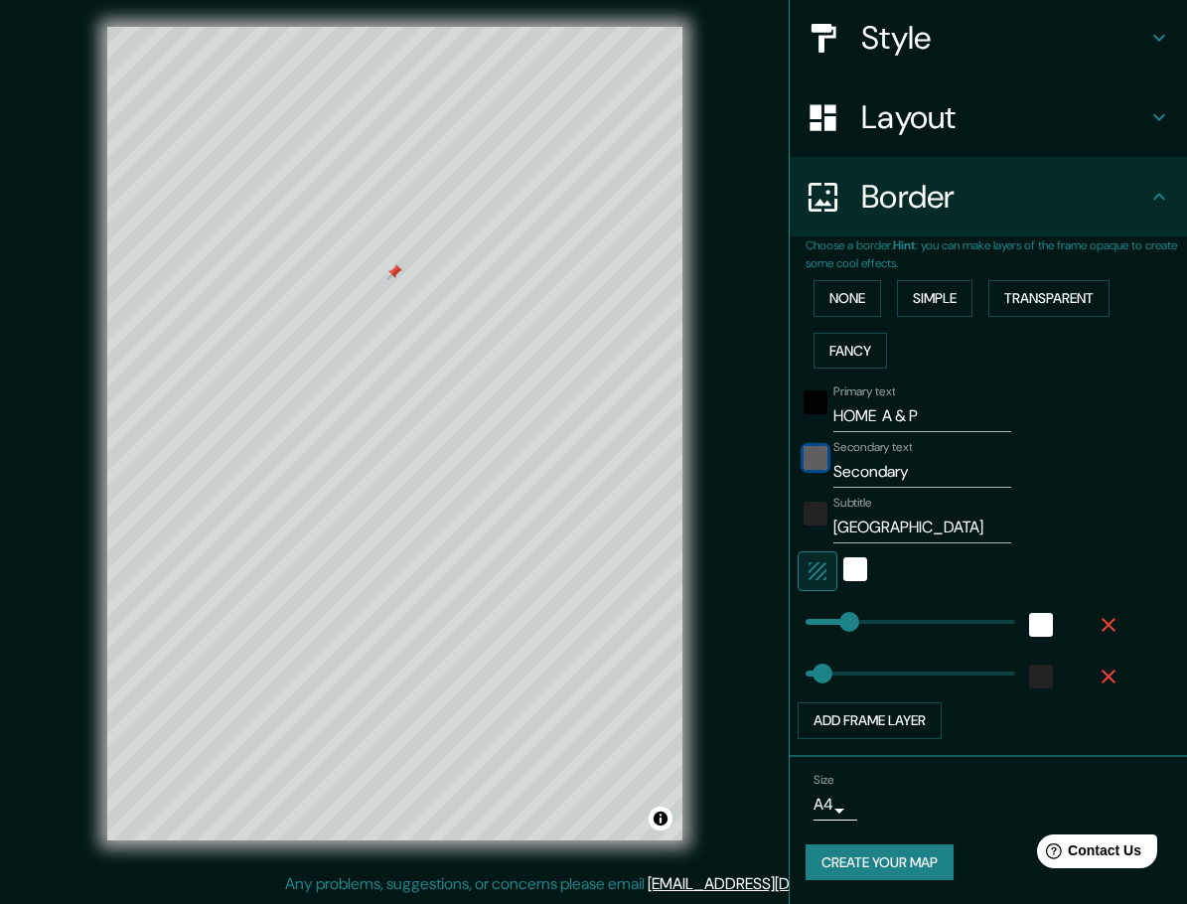
click at [804, 461] on div "black" at bounding box center [816, 458] width 24 height 24
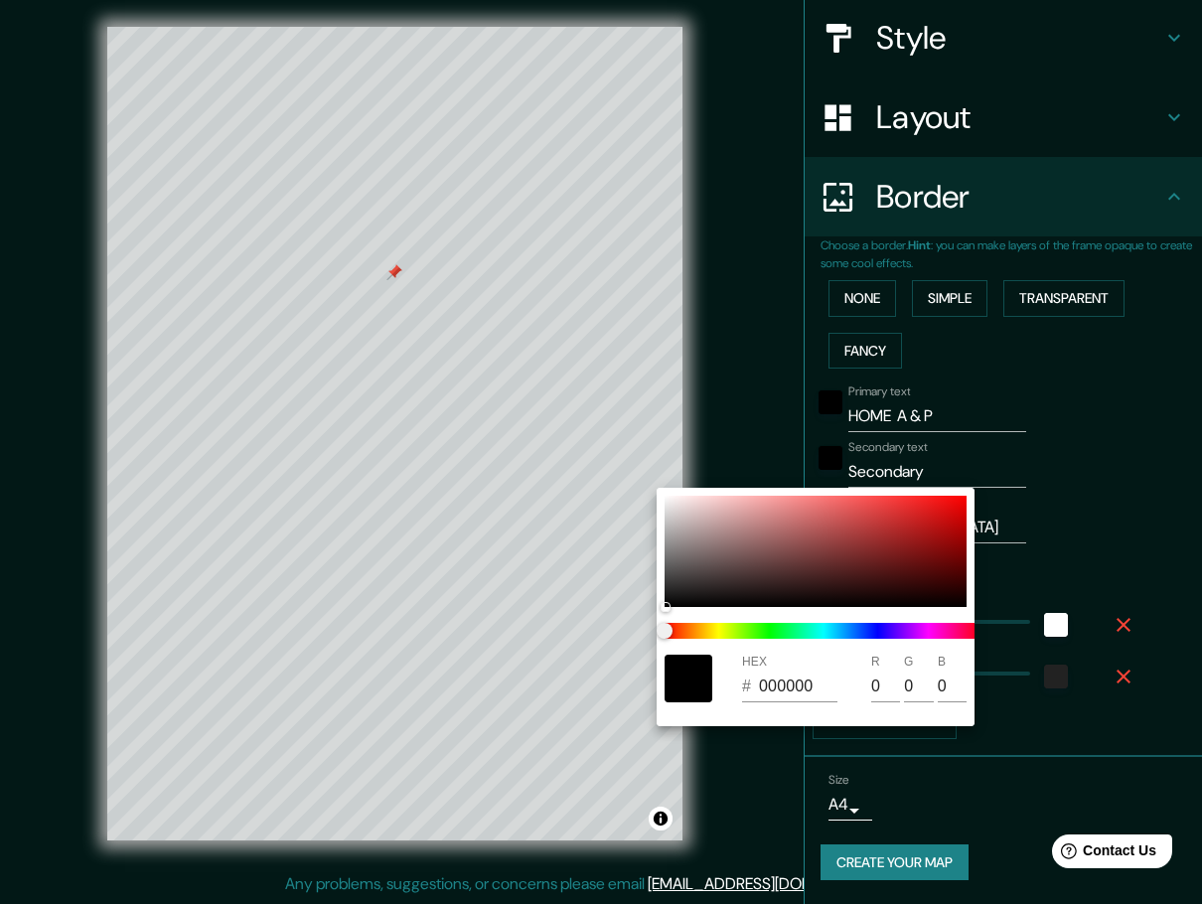
click at [848, 461] on div at bounding box center [601, 452] width 1202 height 904
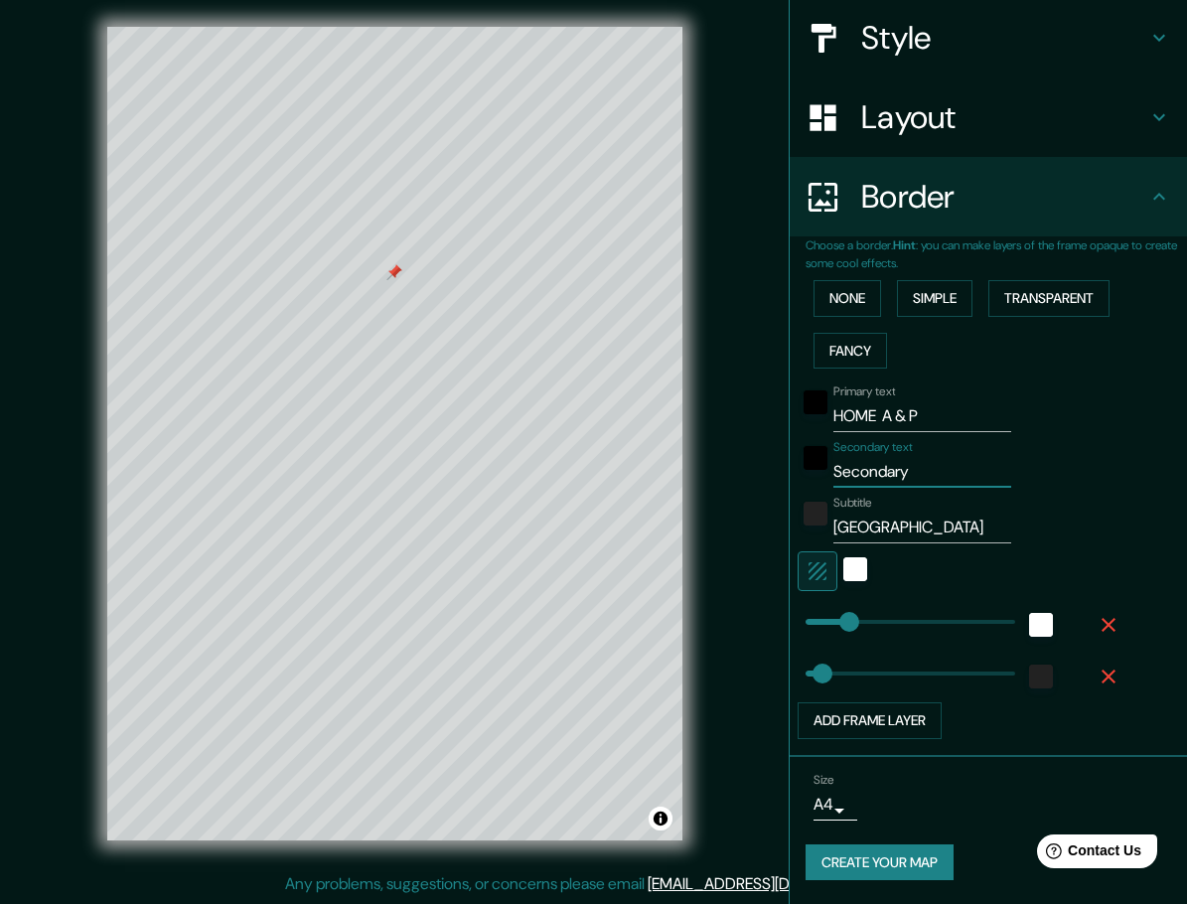
click at [867, 469] on input "Secondary" at bounding box center [923, 472] width 178 height 32
type input "C"
type input "46"
type input "CD"
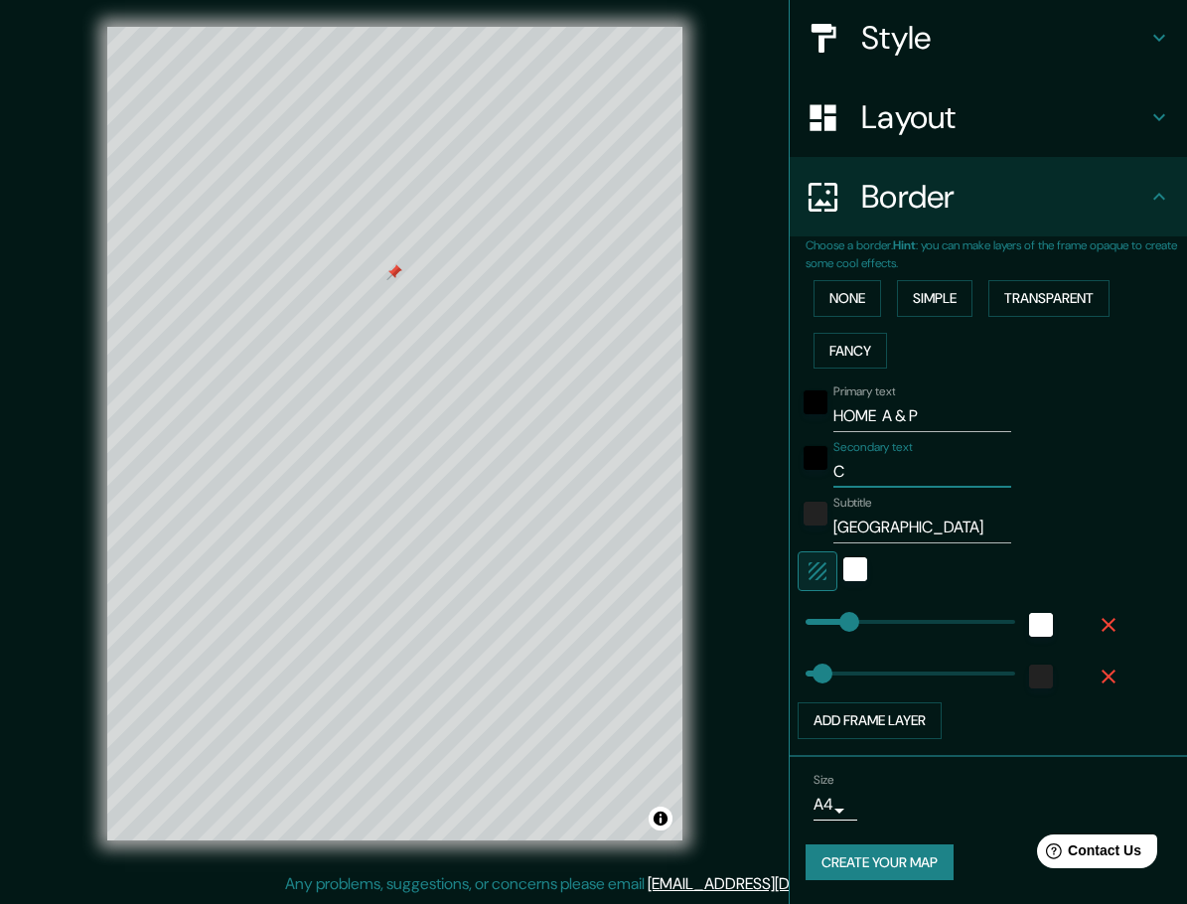
type input "46"
type input "CDMX"
type input "46"
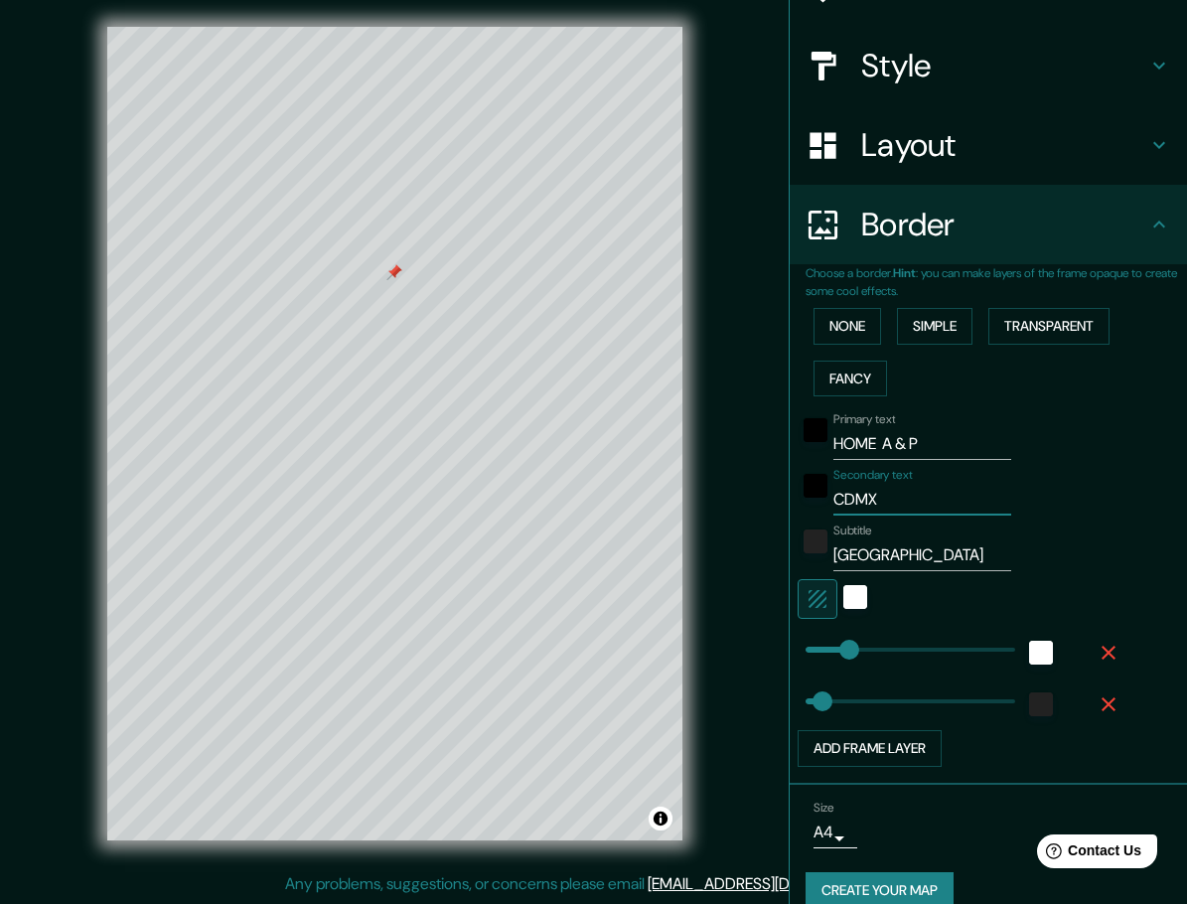
scroll to position [167, 0]
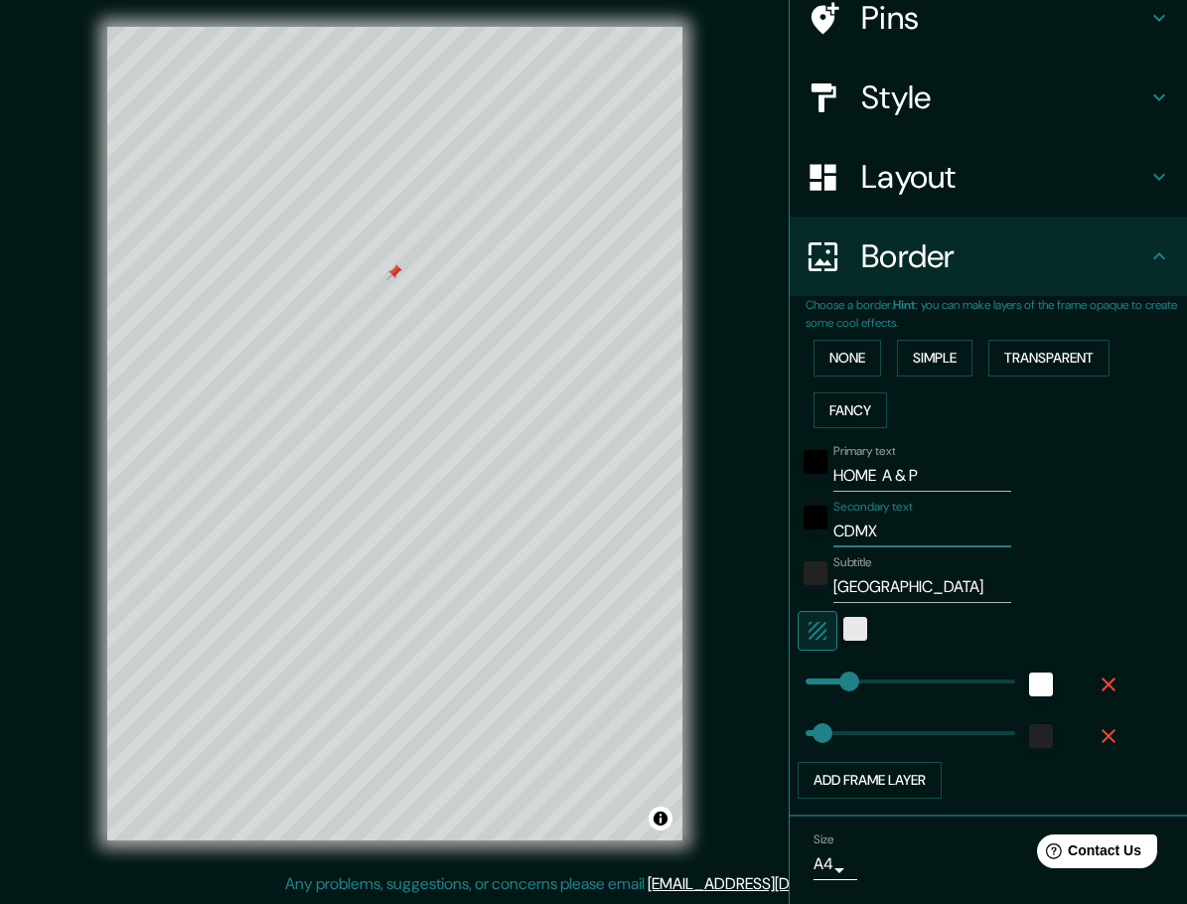
type input "CDMX"
click at [844, 628] on div "white" at bounding box center [856, 629] width 24 height 24
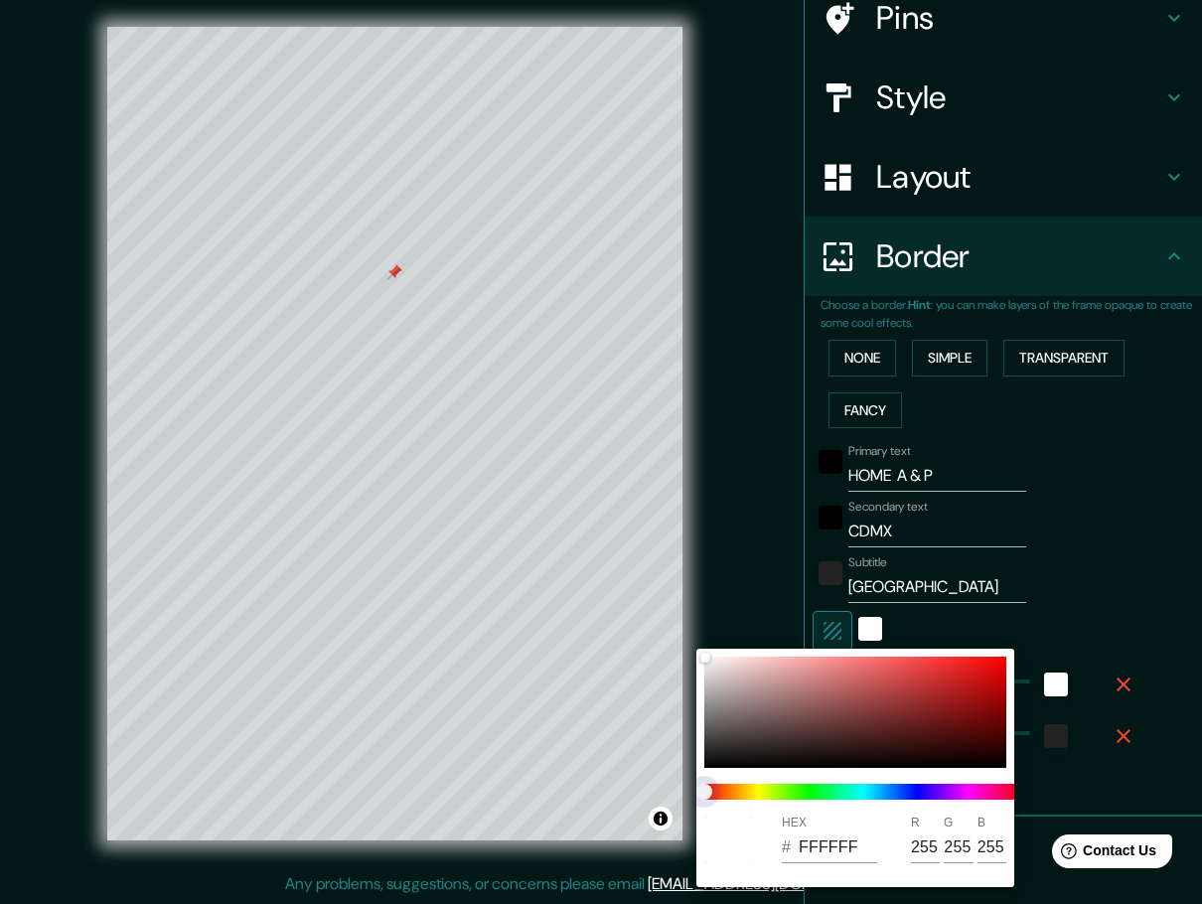
drag, startPoint x: 713, startPoint y: 795, endPoint x: 966, endPoint y: 794, distance: 252.4
click at [966, 794] on span at bounding box center [863, 792] width 318 height 16
click at [968, 793] on span at bounding box center [863, 792] width 318 height 16
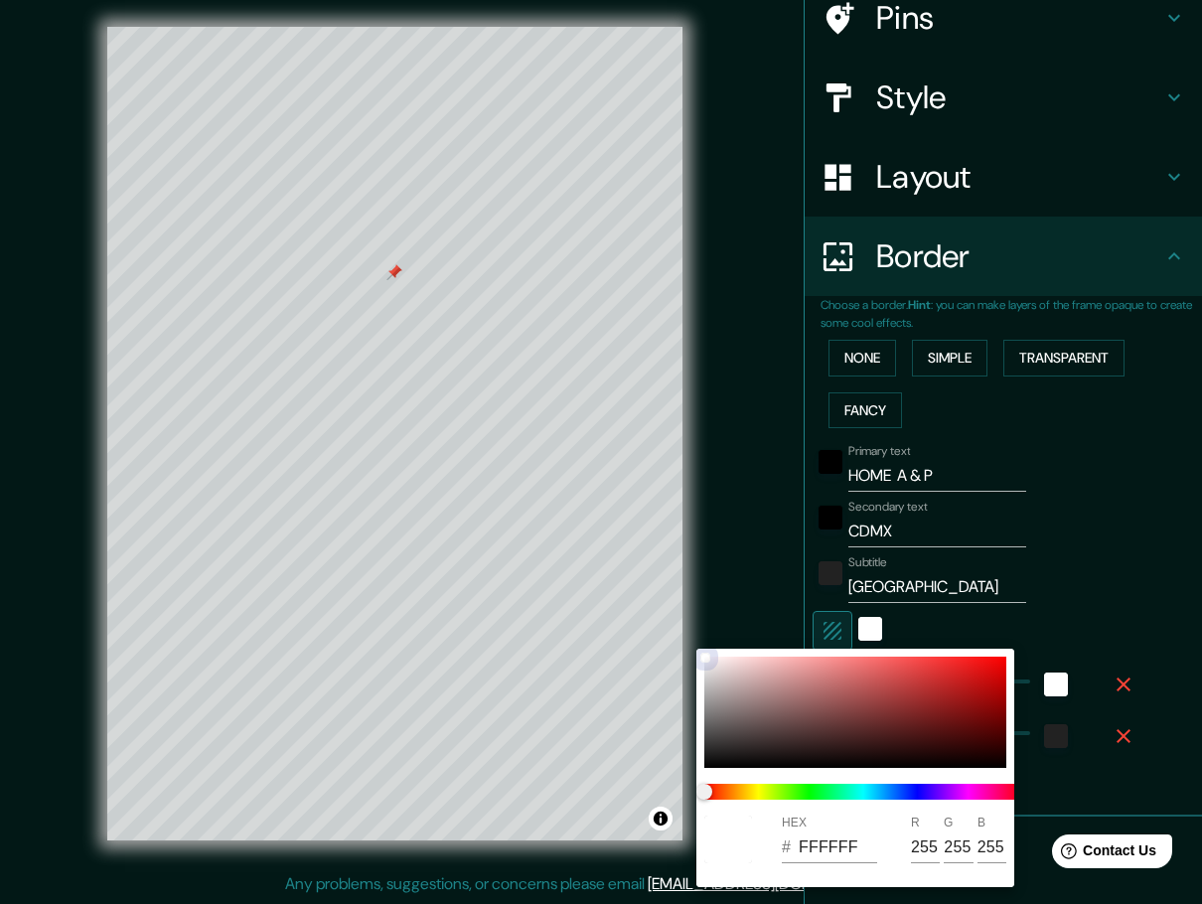
type input "46"
type input "F6E2E2"
type input "246"
type input "226"
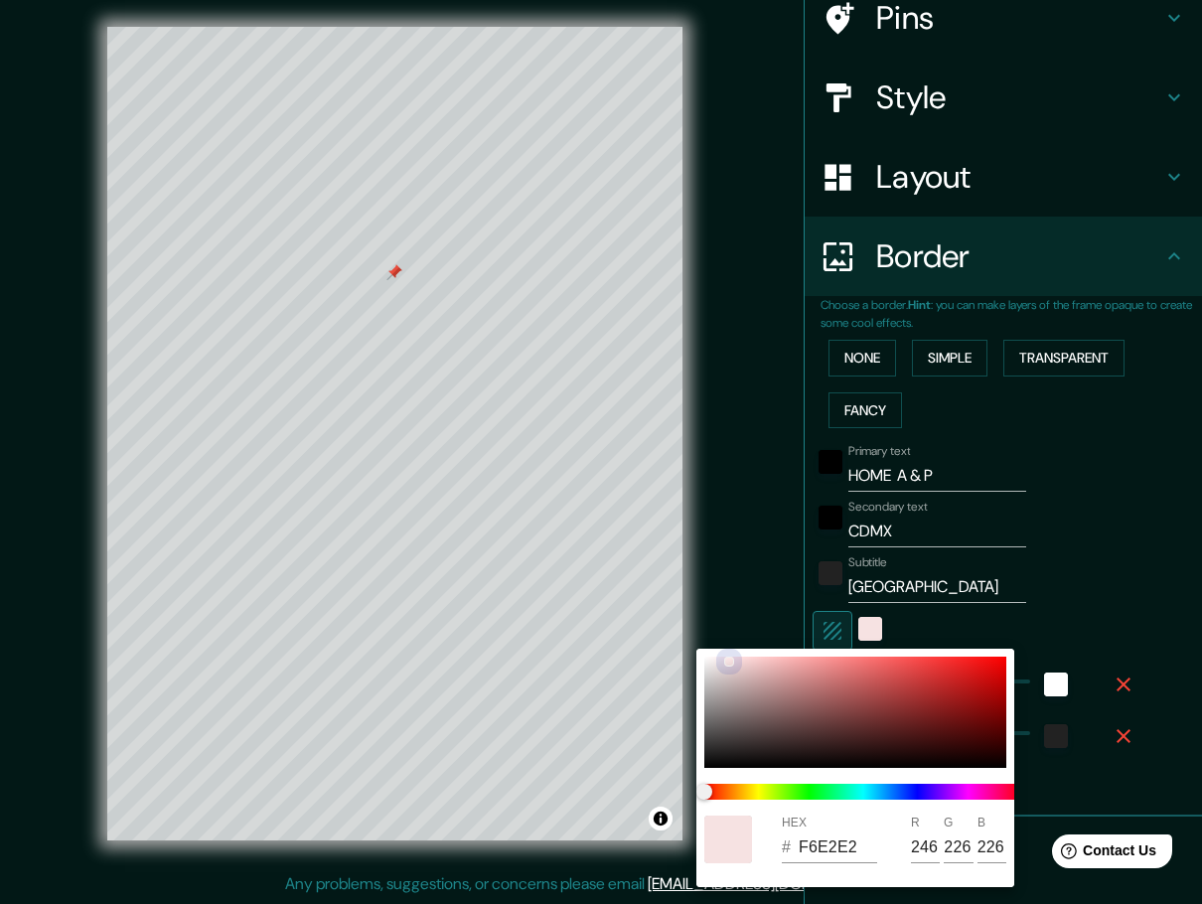
drag, startPoint x: 707, startPoint y: 658, endPoint x: 728, endPoint y: 661, distance: 21.1
click at [728, 661] on div at bounding box center [729, 662] width 8 height 8
type input "46"
type input "F5E3E1"
type input "245"
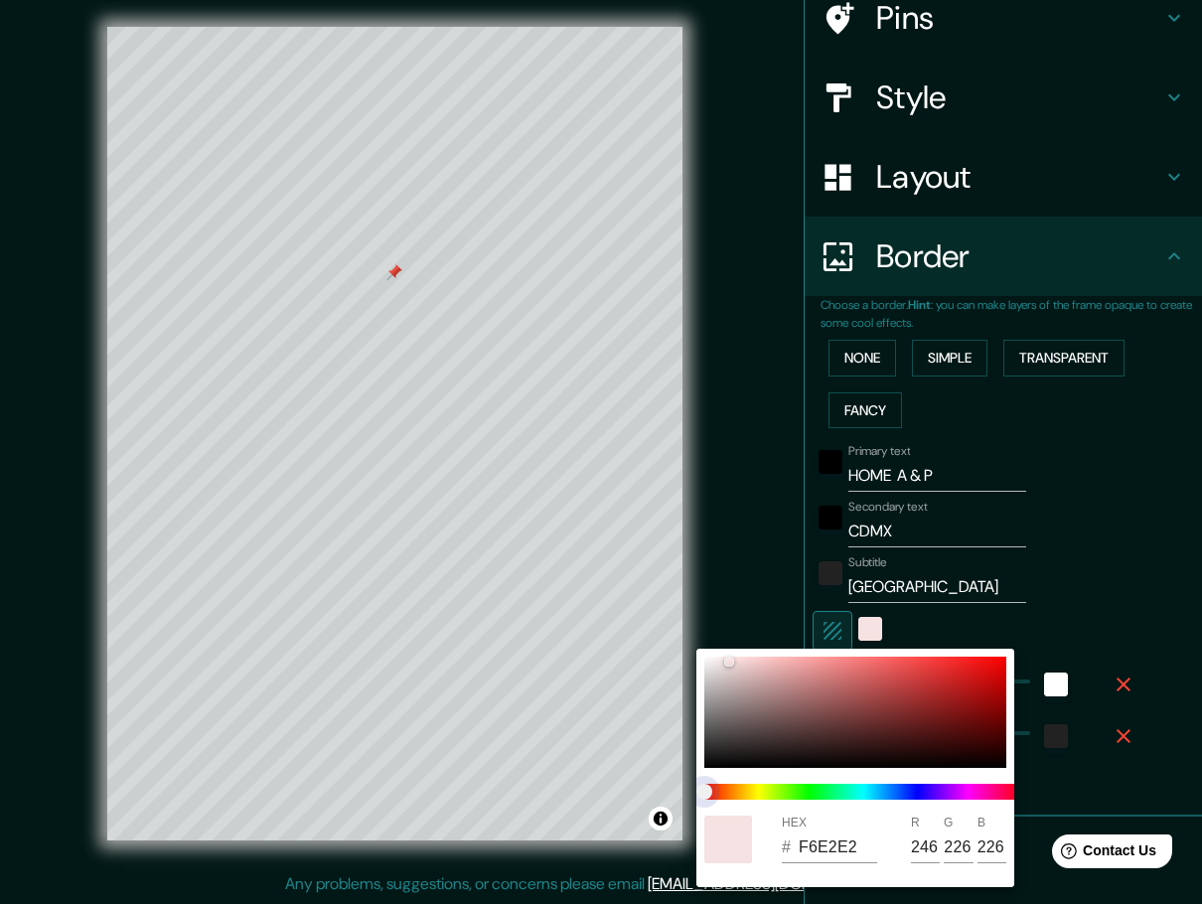
type input "227"
type input "225"
type input "46"
type input "EAE1F5"
type input "234"
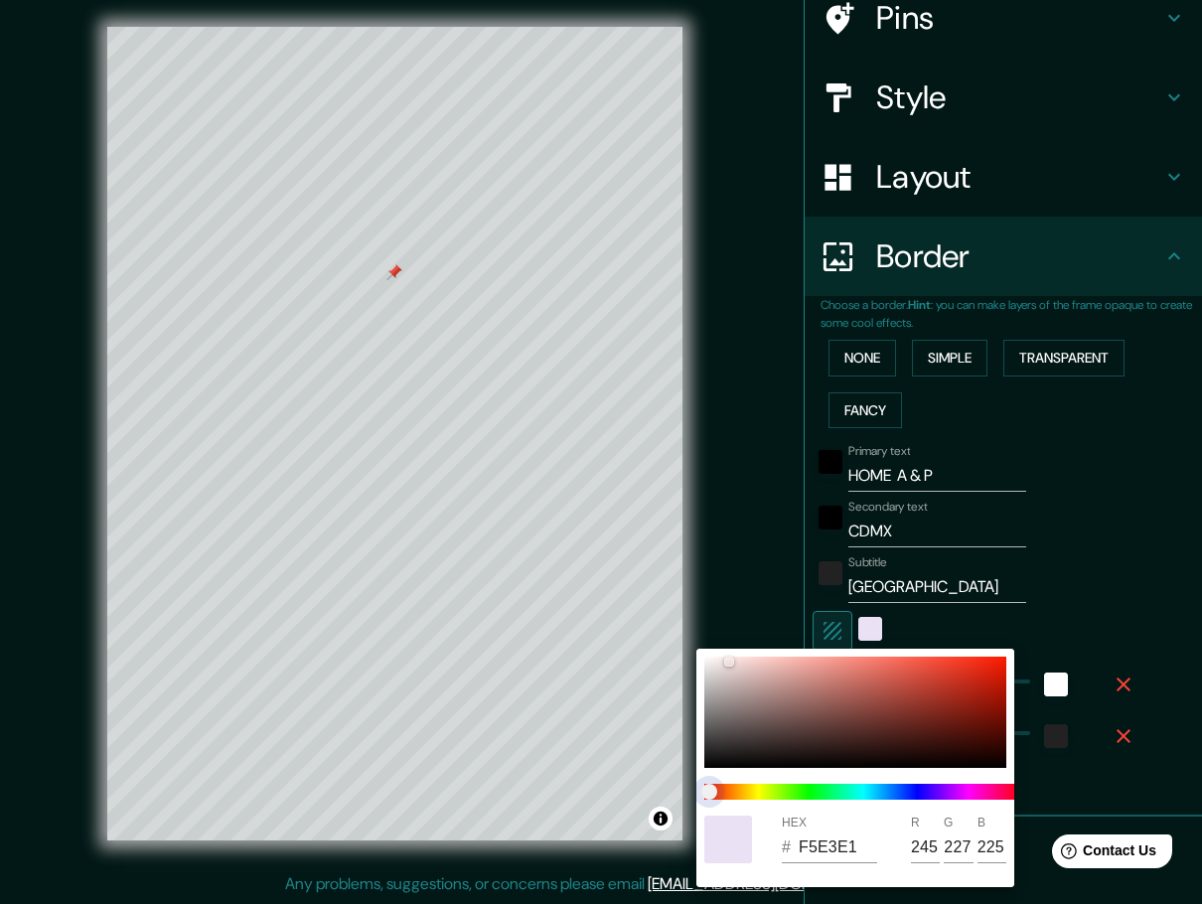
type input "225"
type input "245"
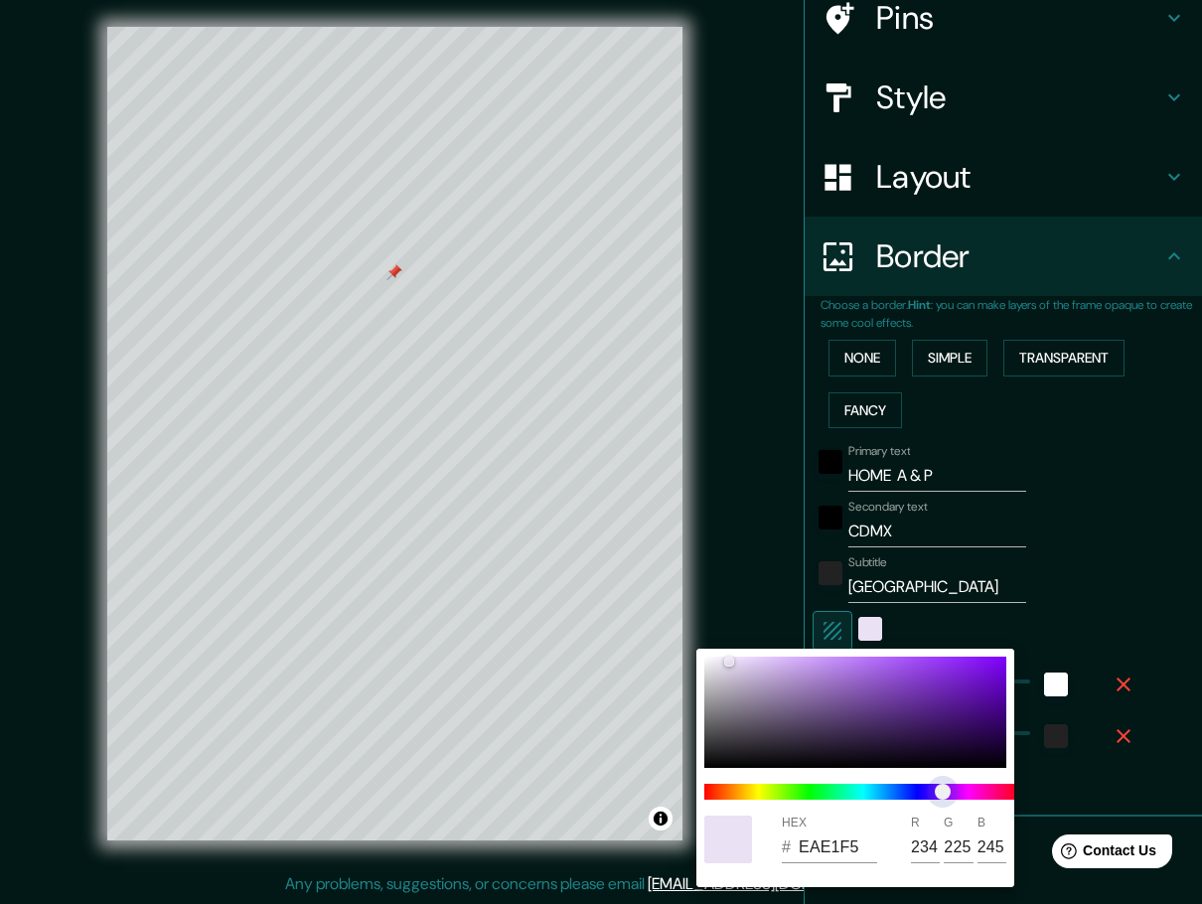
type input "46"
type input "EBE1F5"
type input "235"
type input "46"
type input "F5E1F1"
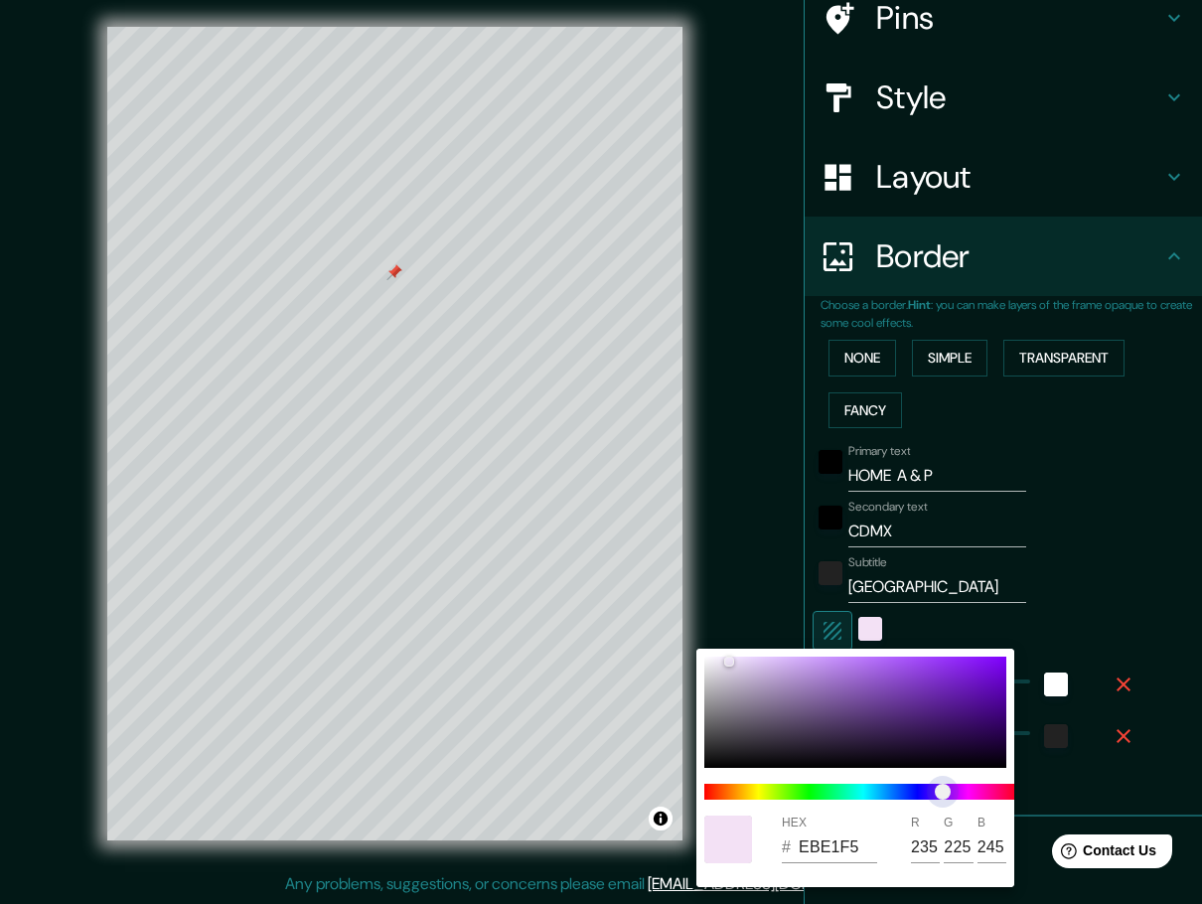
type input "245"
type input "241"
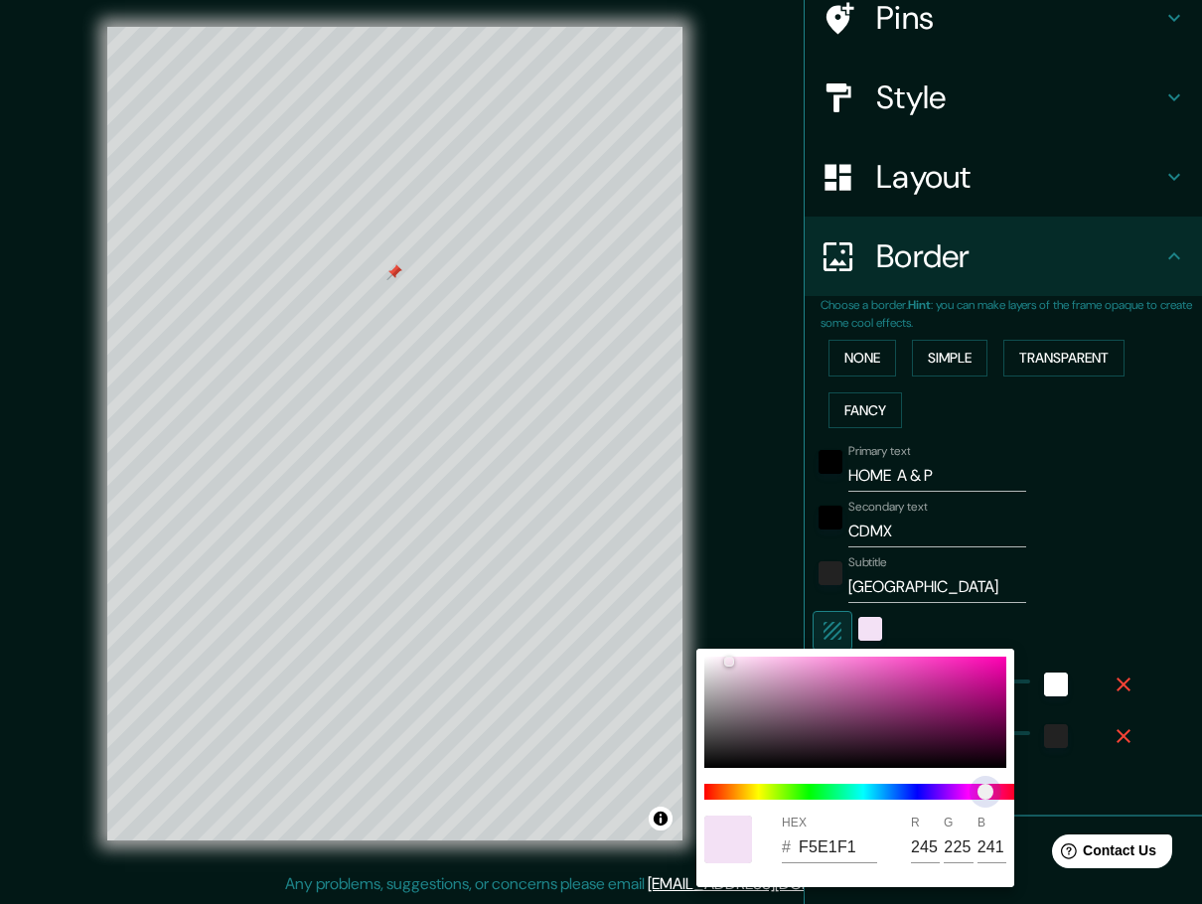
type input "46"
type input "F5E1EF"
type input "239"
drag, startPoint x: 709, startPoint y: 789, endPoint x: 985, endPoint y: 791, distance: 275.2
click at [985, 791] on span "color slider" at bounding box center [986, 792] width 16 height 16
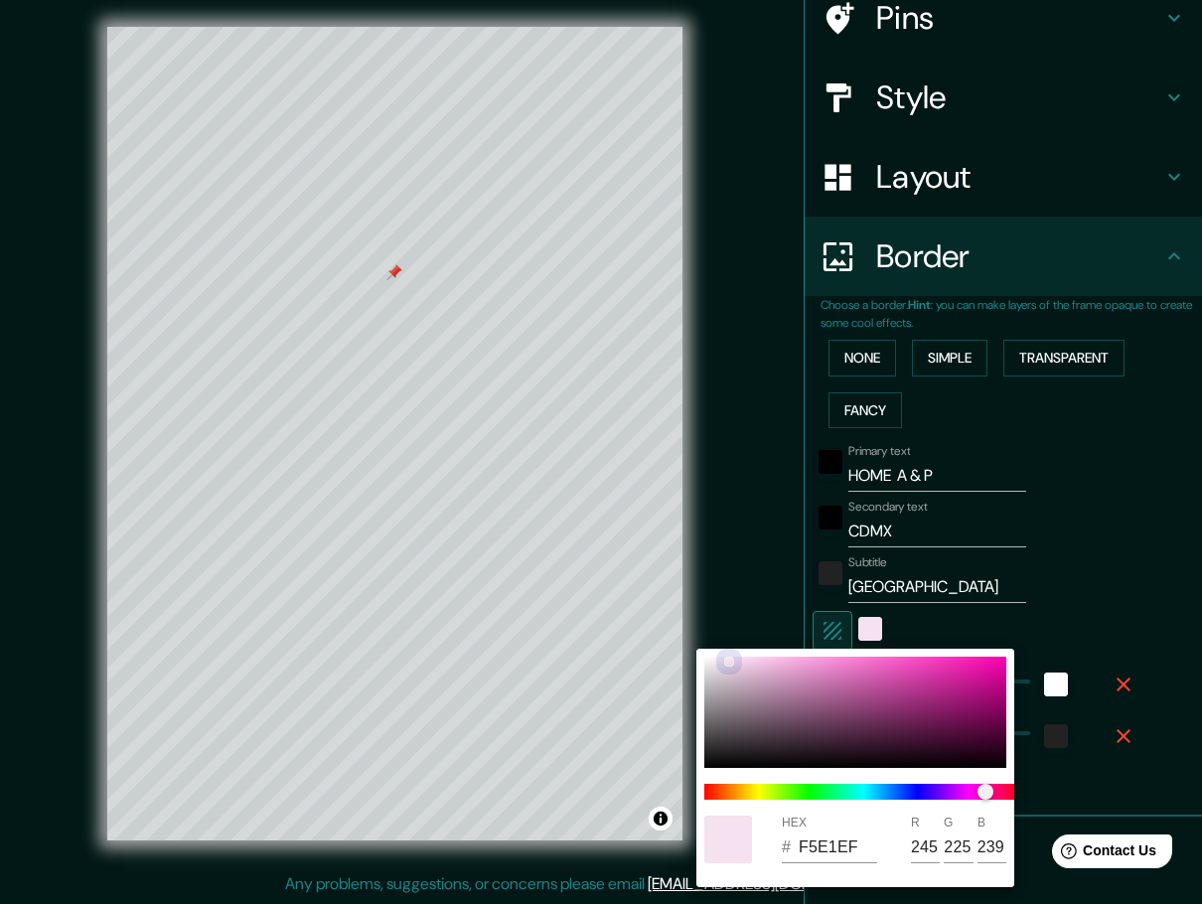
type input "46"
type input "ED4FBB"
type input "237"
type input "79"
type input "187"
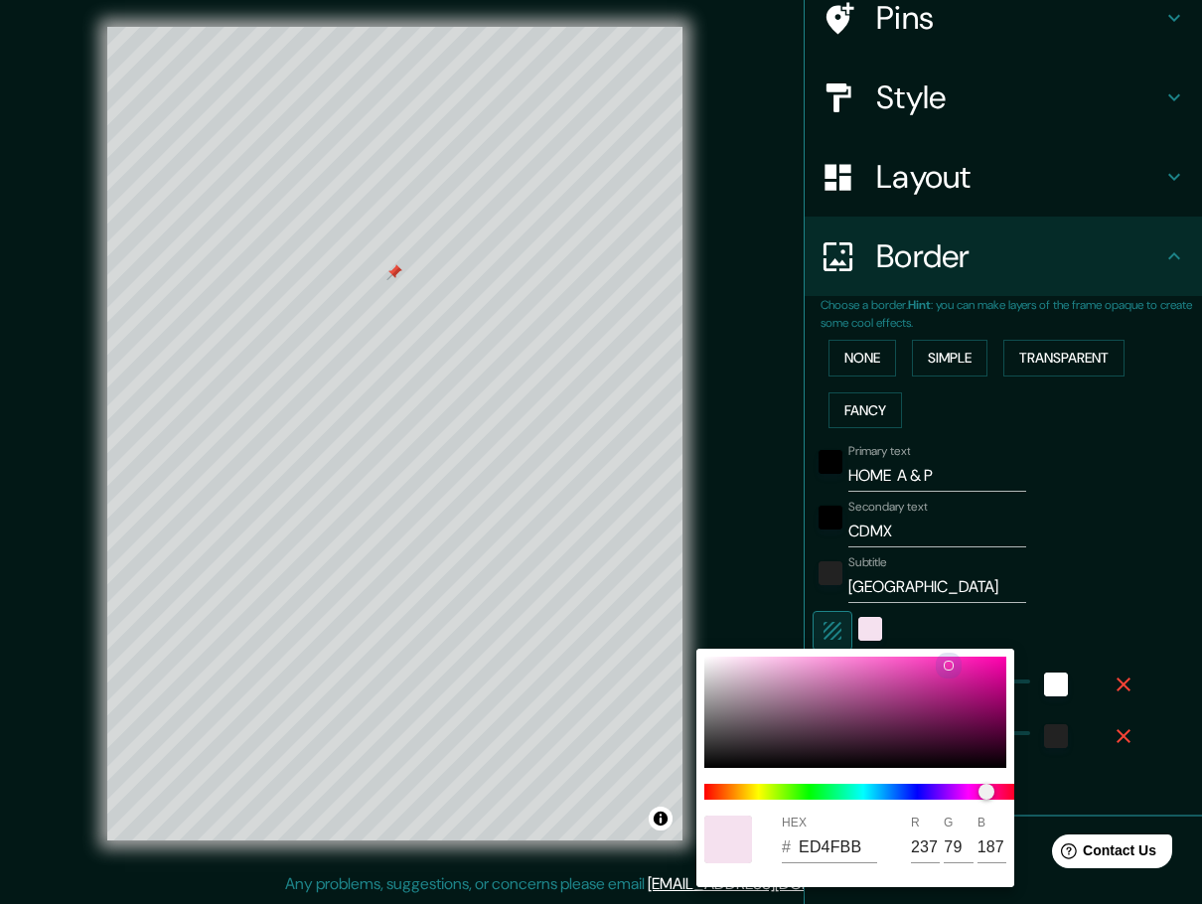
type input "46"
type input "ED2DB0"
type input "45"
type input "176"
type input "46"
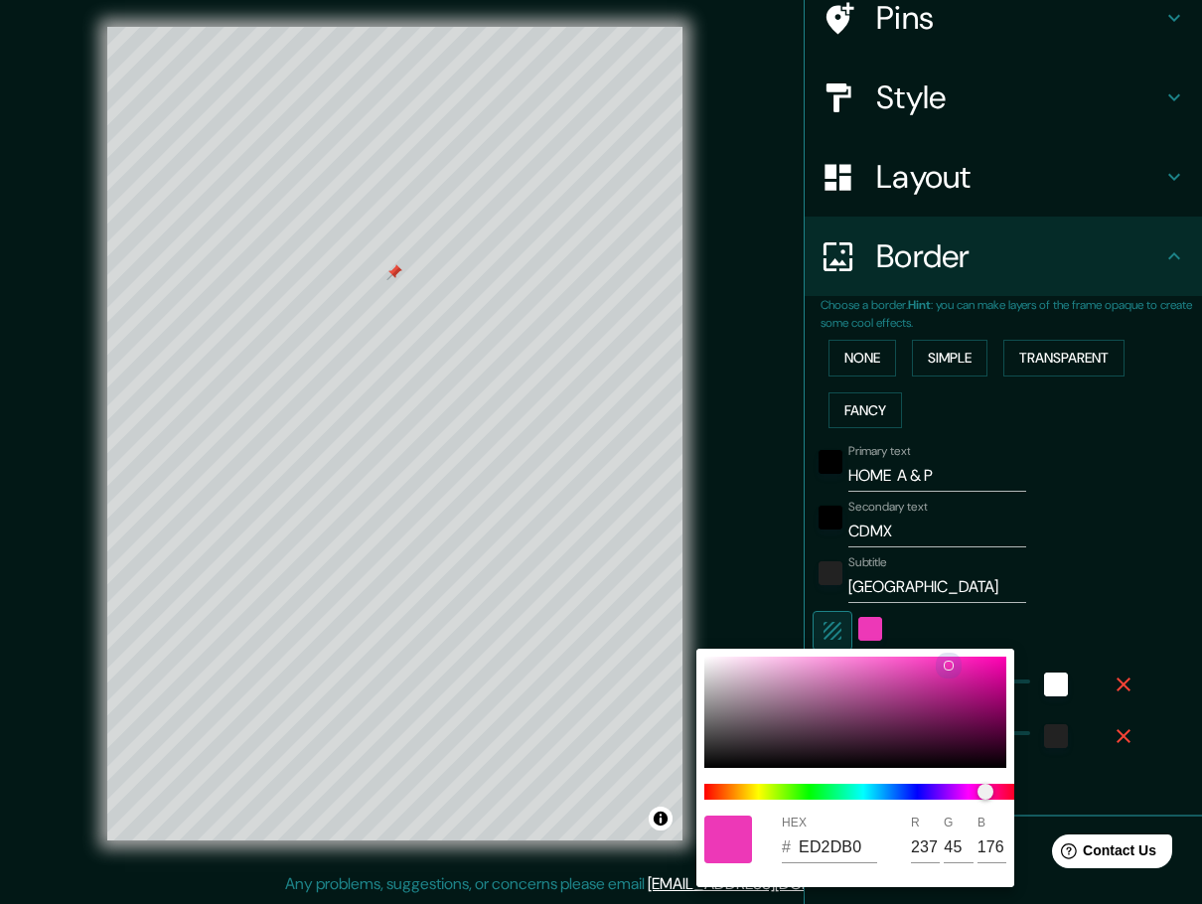
type input "ED2CB3"
type input "44"
type input "179"
type input "46"
type input "ED30B4"
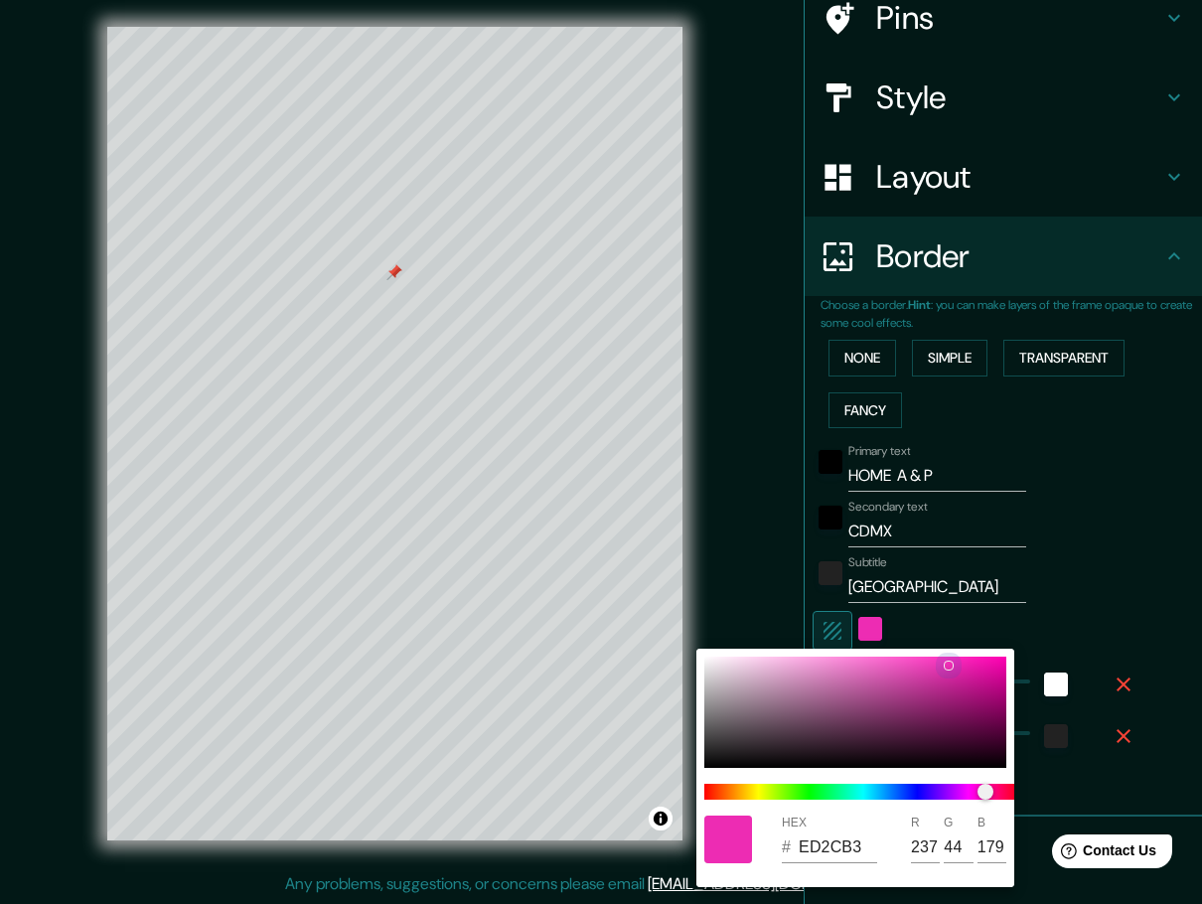
type input "48"
type input "180"
type input "46"
type input "ED69C5"
type input "105"
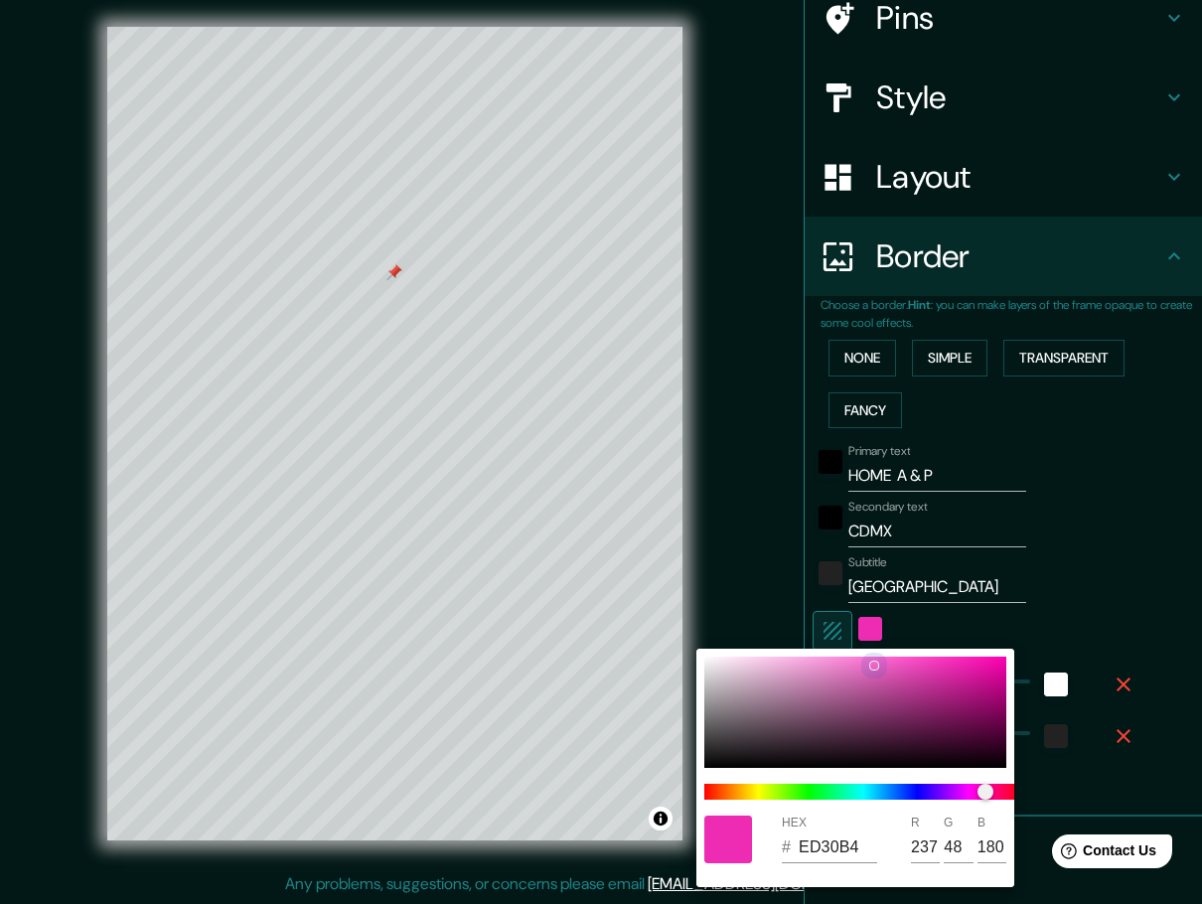
type input "197"
type input "46"
type input "EDA3D7"
type input "163"
type input "215"
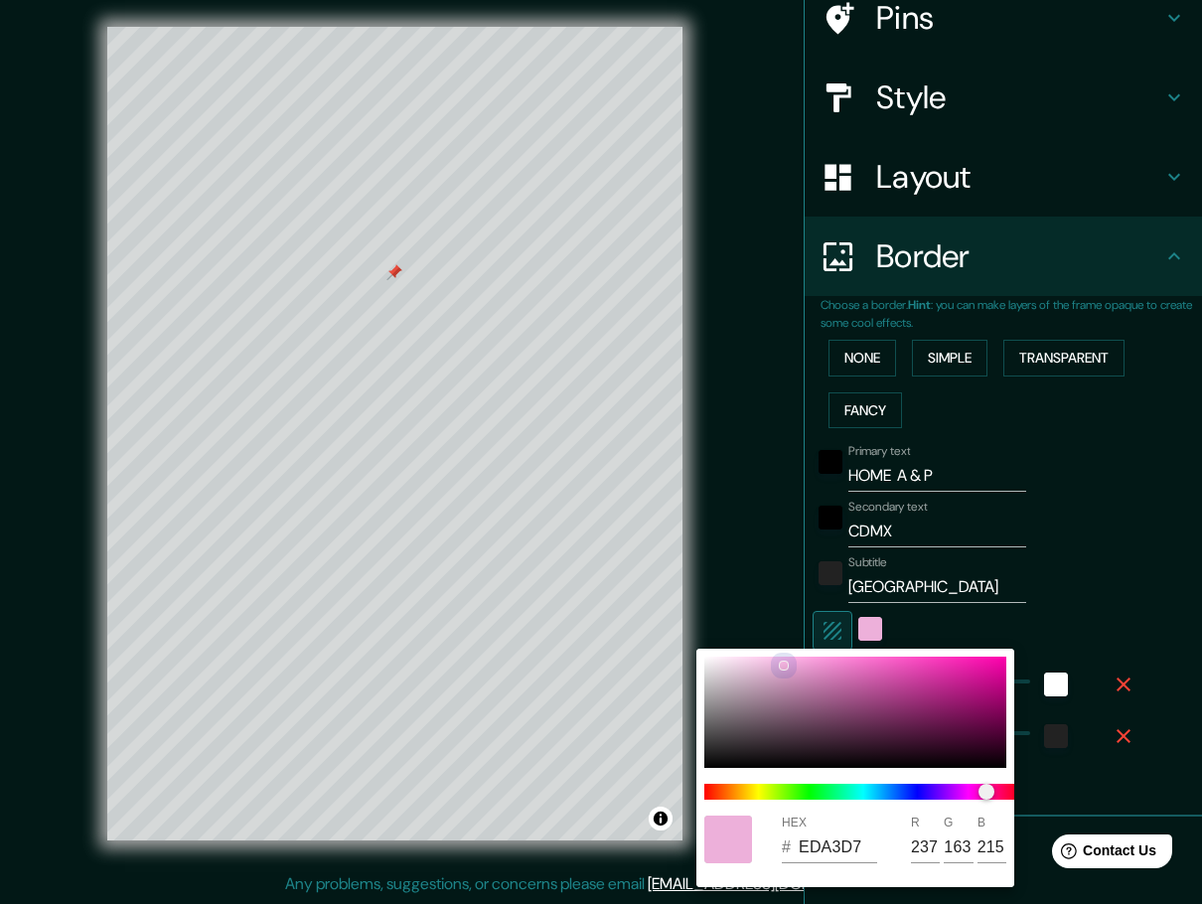
type input "46"
type input "EDB0DA"
type input "176"
type input "218"
type input "46"
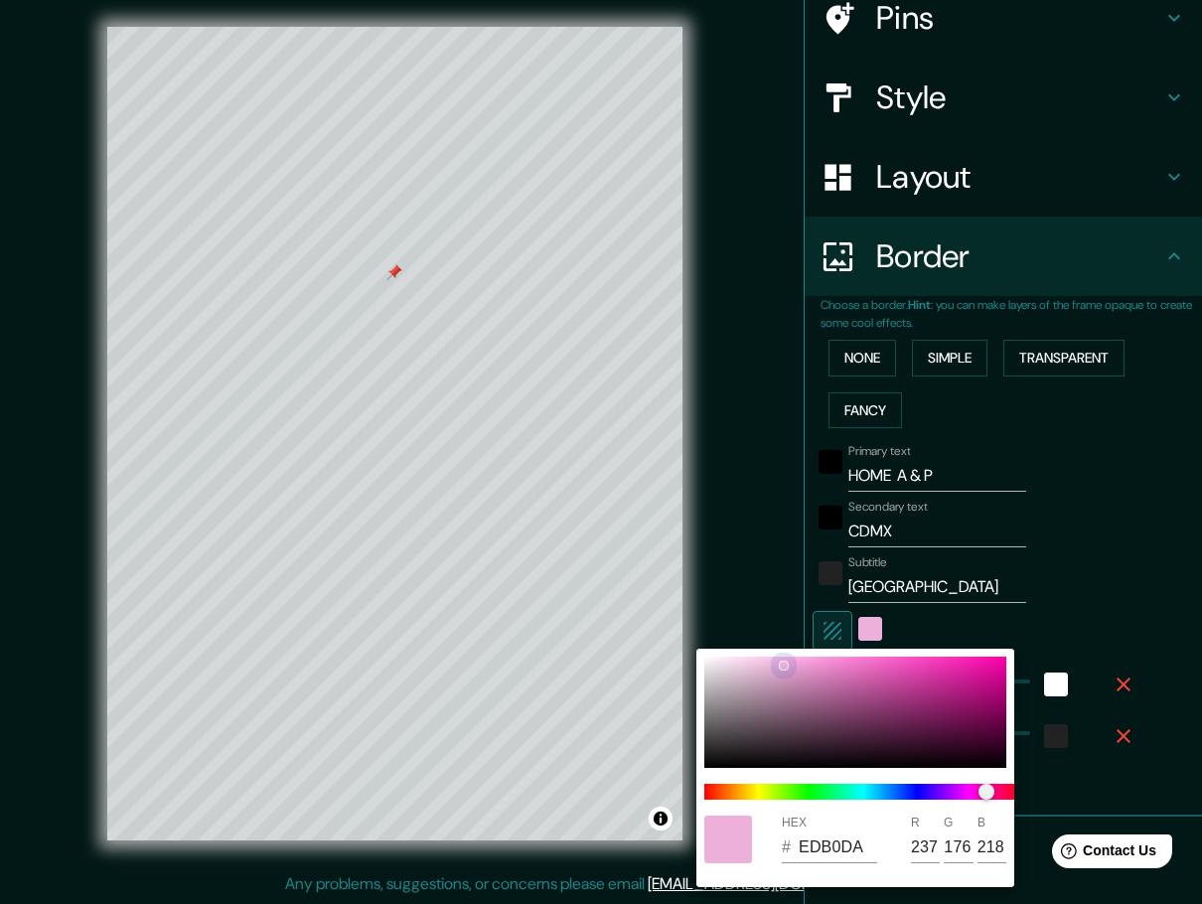
type input "EDB4DB"
type input "180"
type input "219"
type input "46"
type input "EDB5DB"
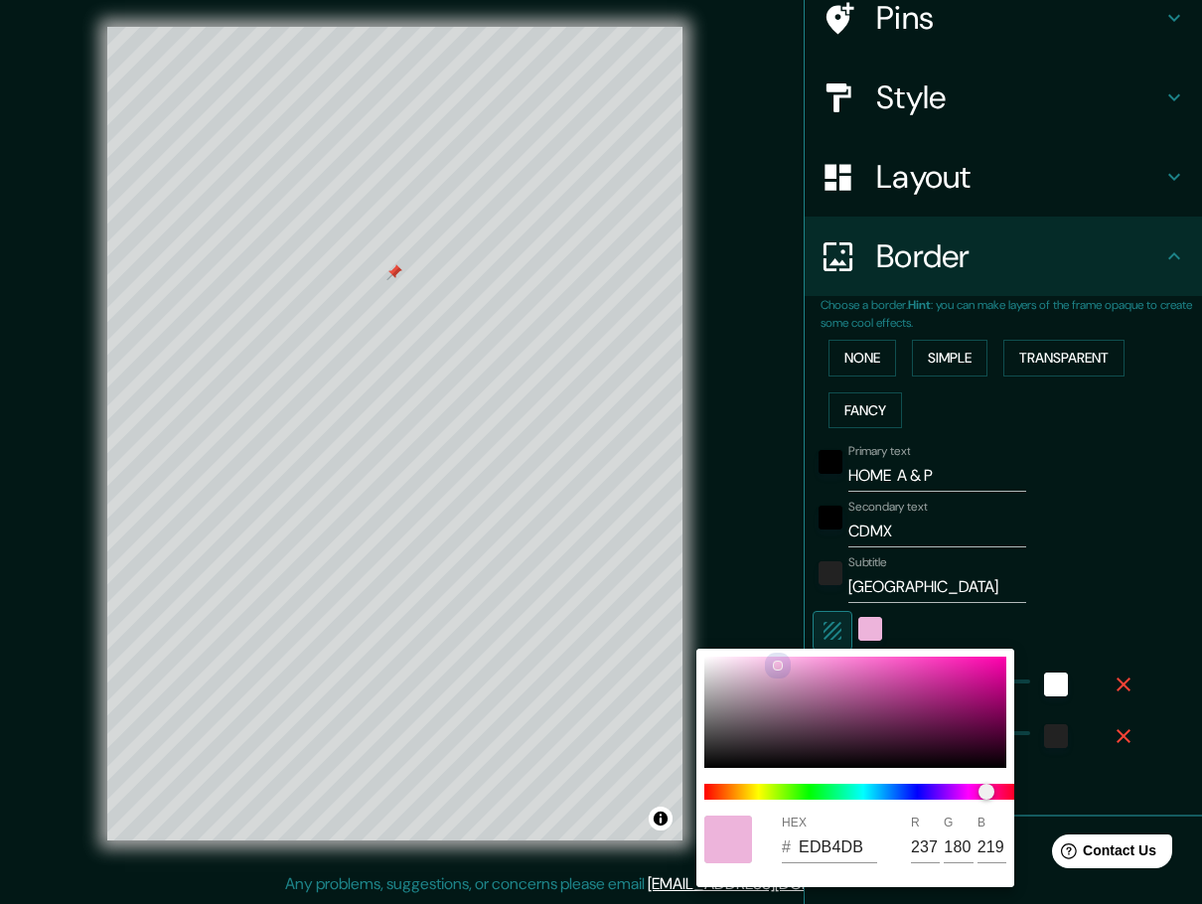
type input "181"
type input "46"
type input "EDB8DC"
type input "184"
type input "220"
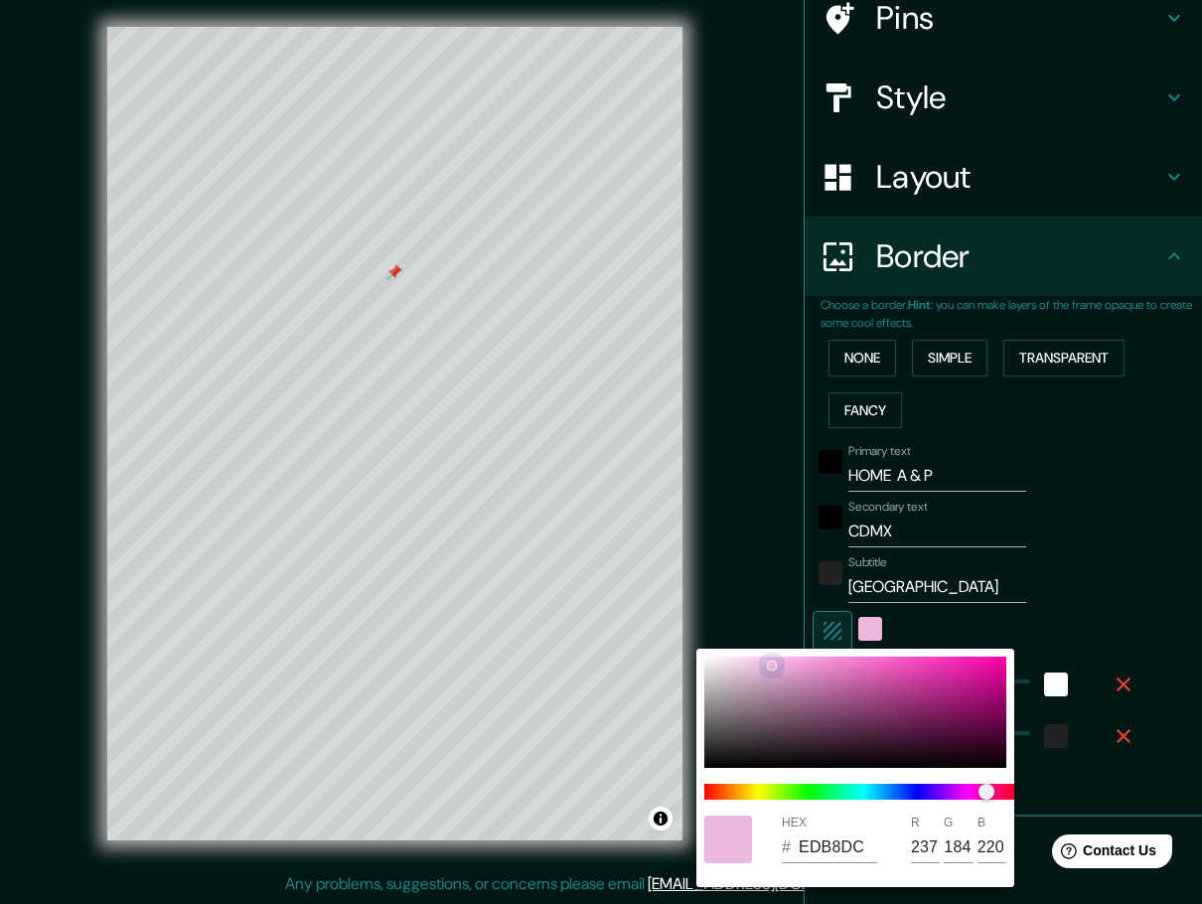
type input "46"
type input "EAC4DE"
type input "234"
type input "196"
type input "222"
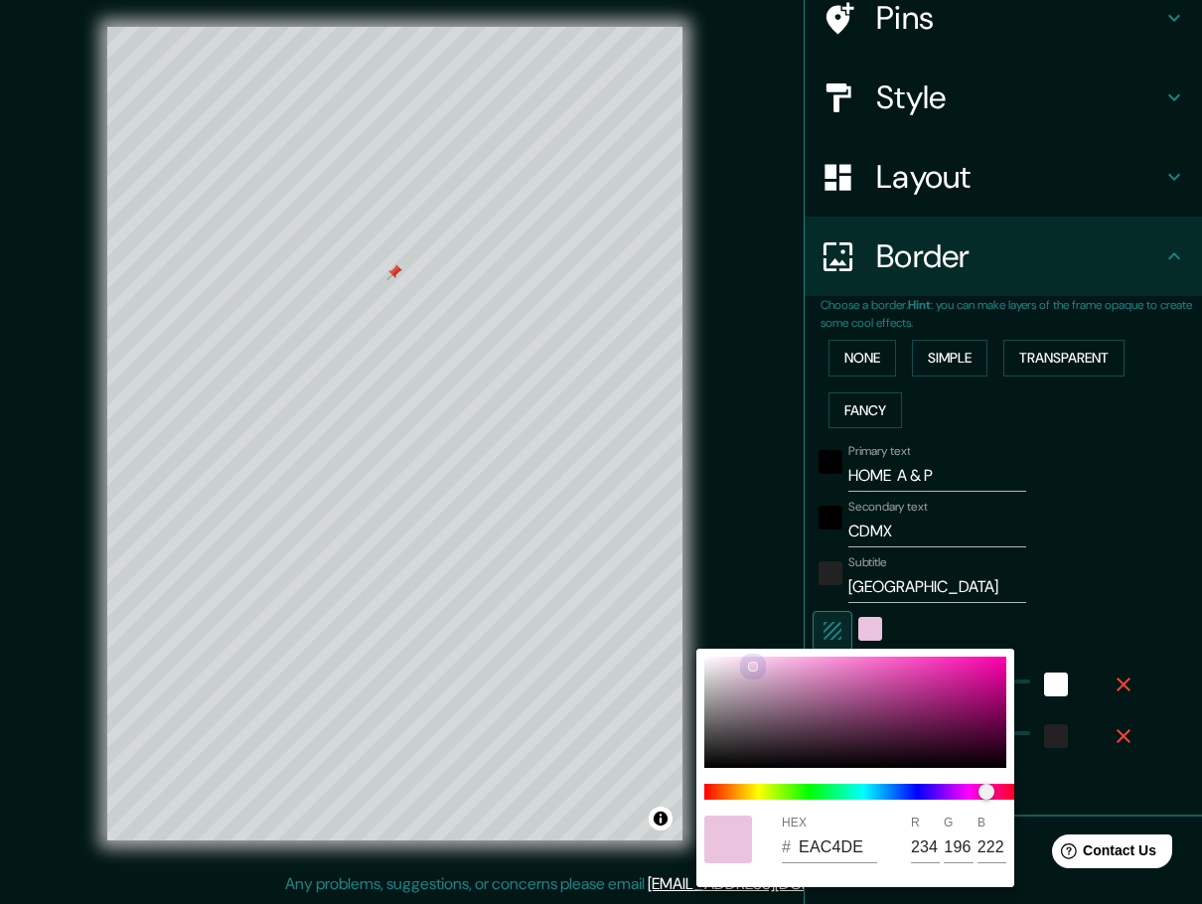
type input "46"
type input "EACBE1"
type input "203"
type input "225"
type input "46"
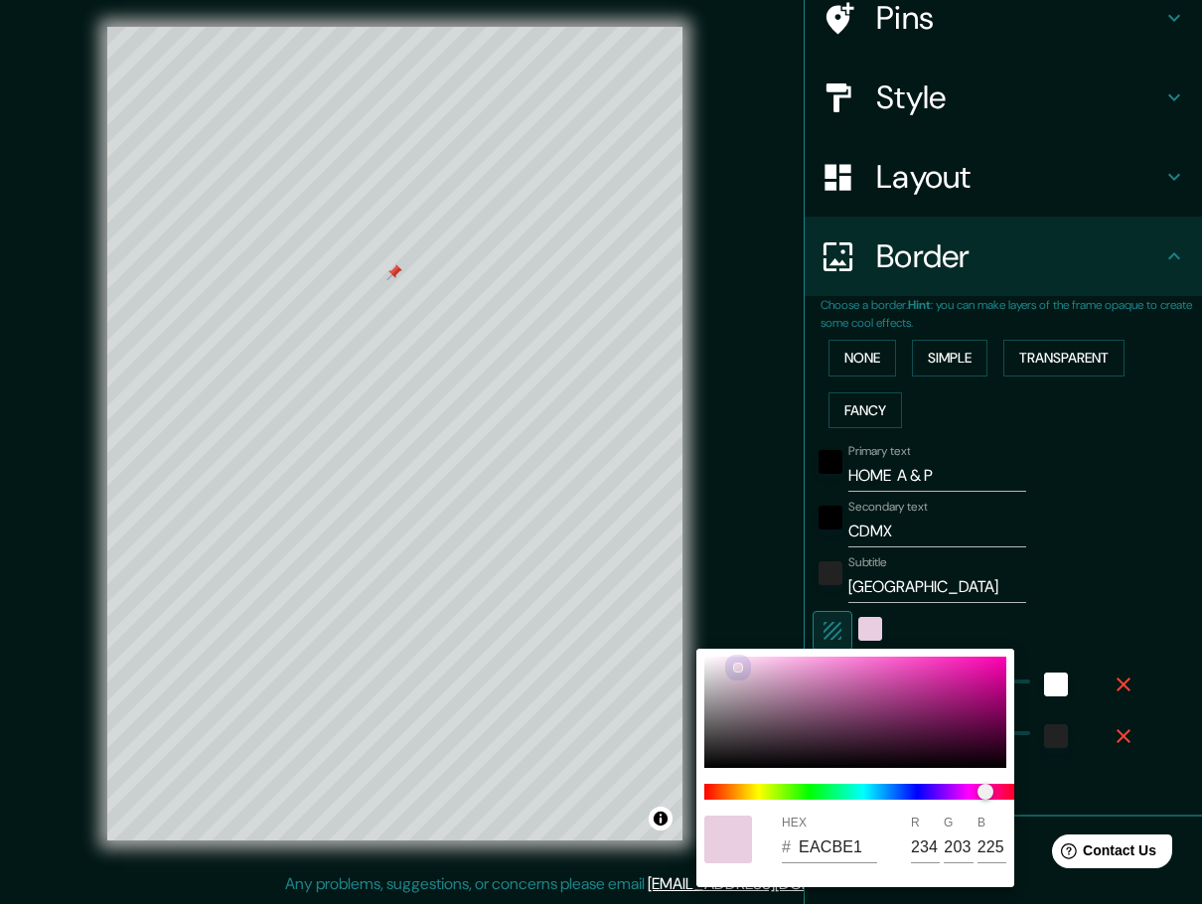
type input "E8CEE0"
type input "232"
type input "206"
type input "224"
type input "46"
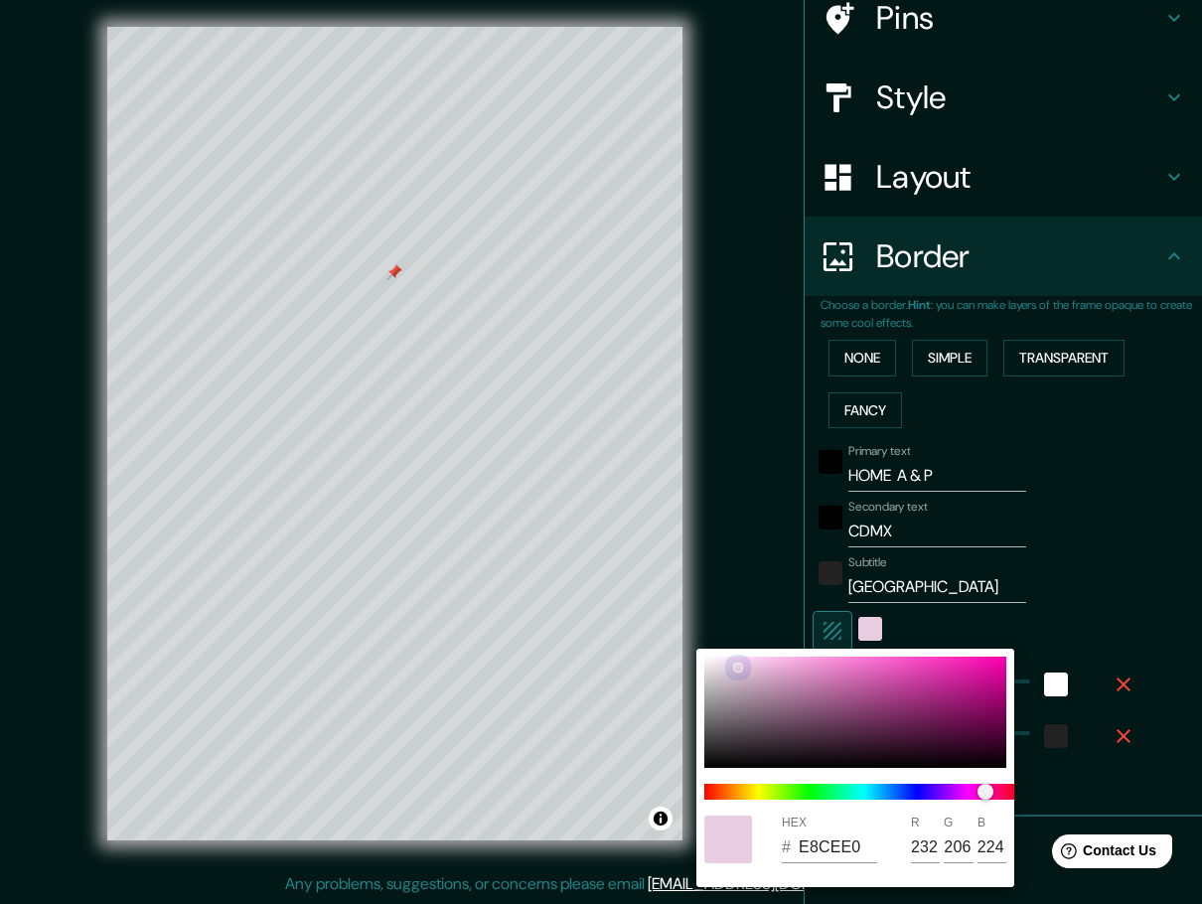
type input "F4D8EB"
type input "244"
type input "216"
type input "235"
type input "46"
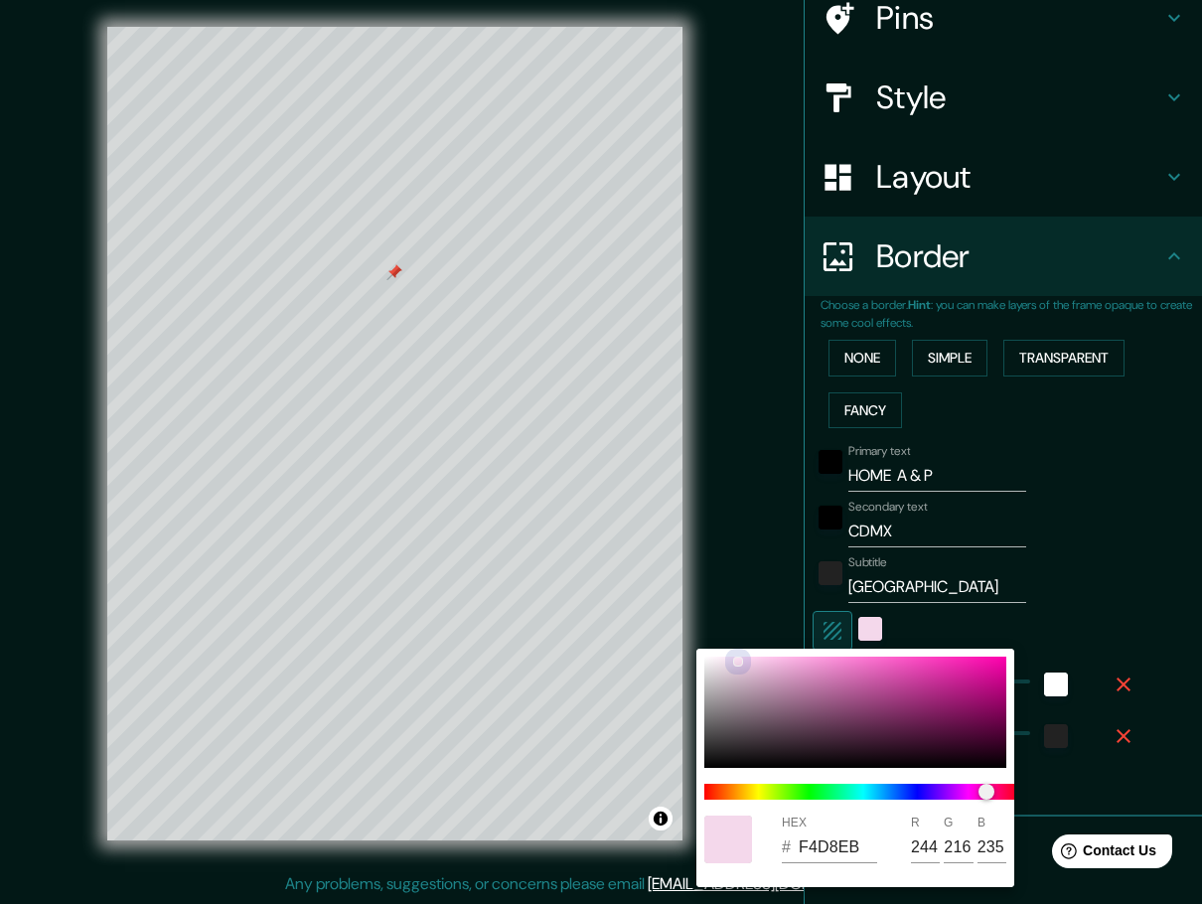
type input "F8DBEF"
type input "248"
type input "219"
type input "239"
type input "46"
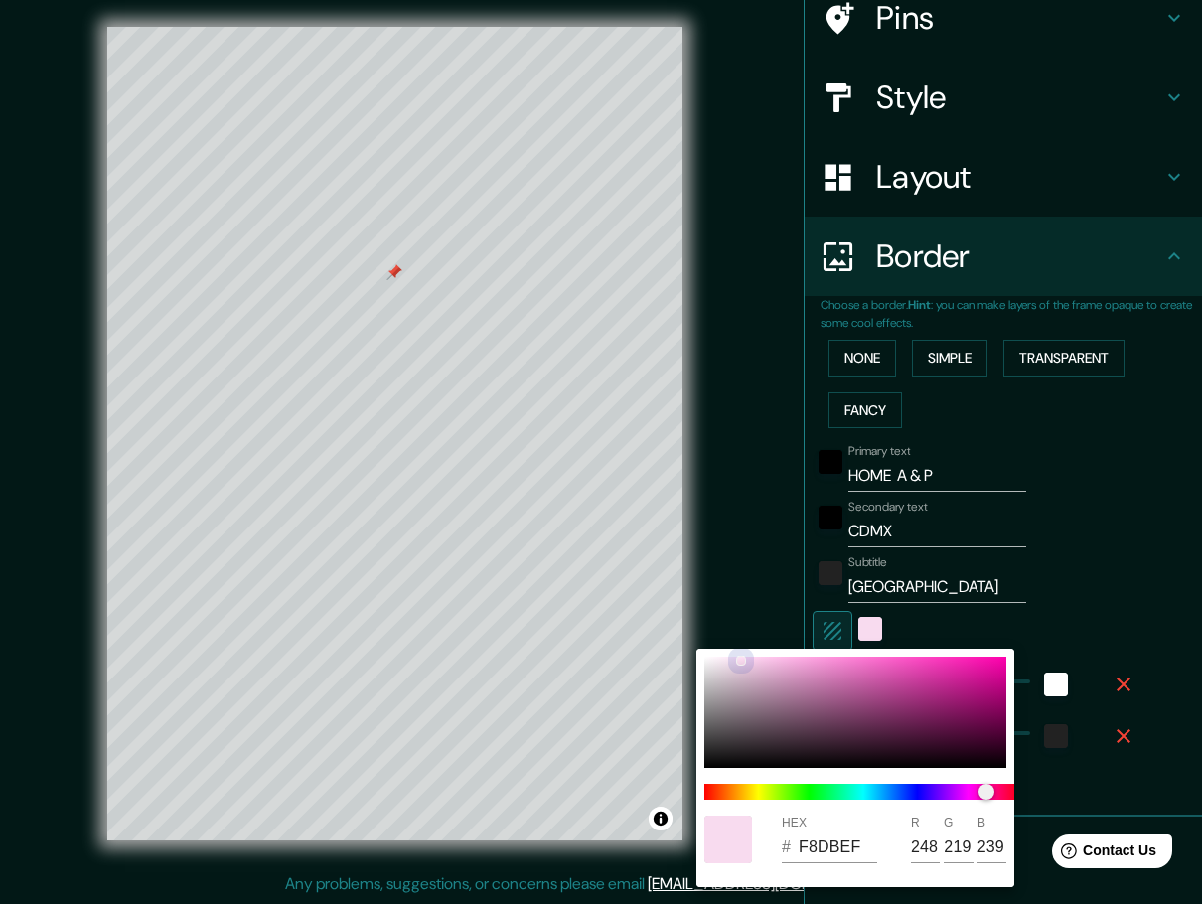
type input "FDE0F3"
type input "253"
type input "224"
type input "243"
type input "46"
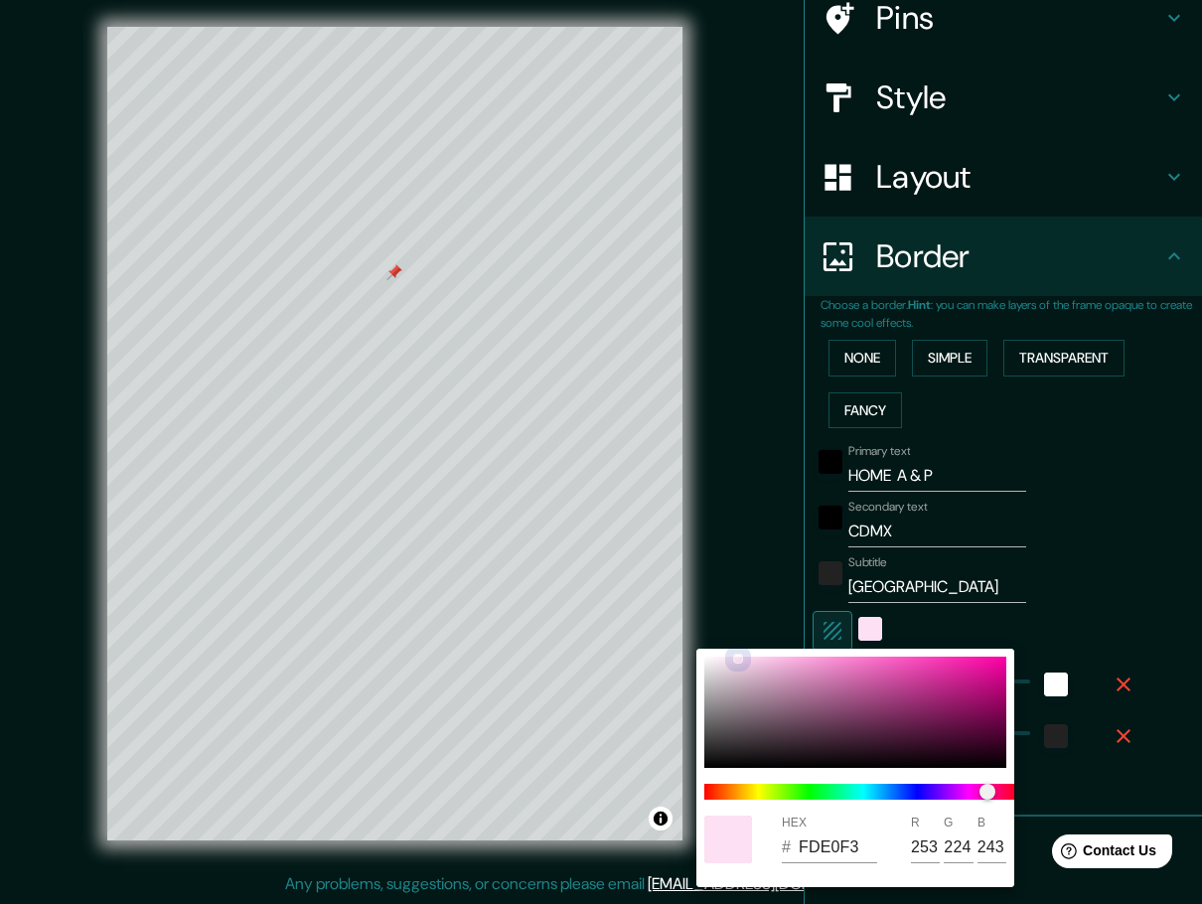
type input "FDE4F4"
type input "228"
type input "244"
type input "46"
type input "FDE9F5"
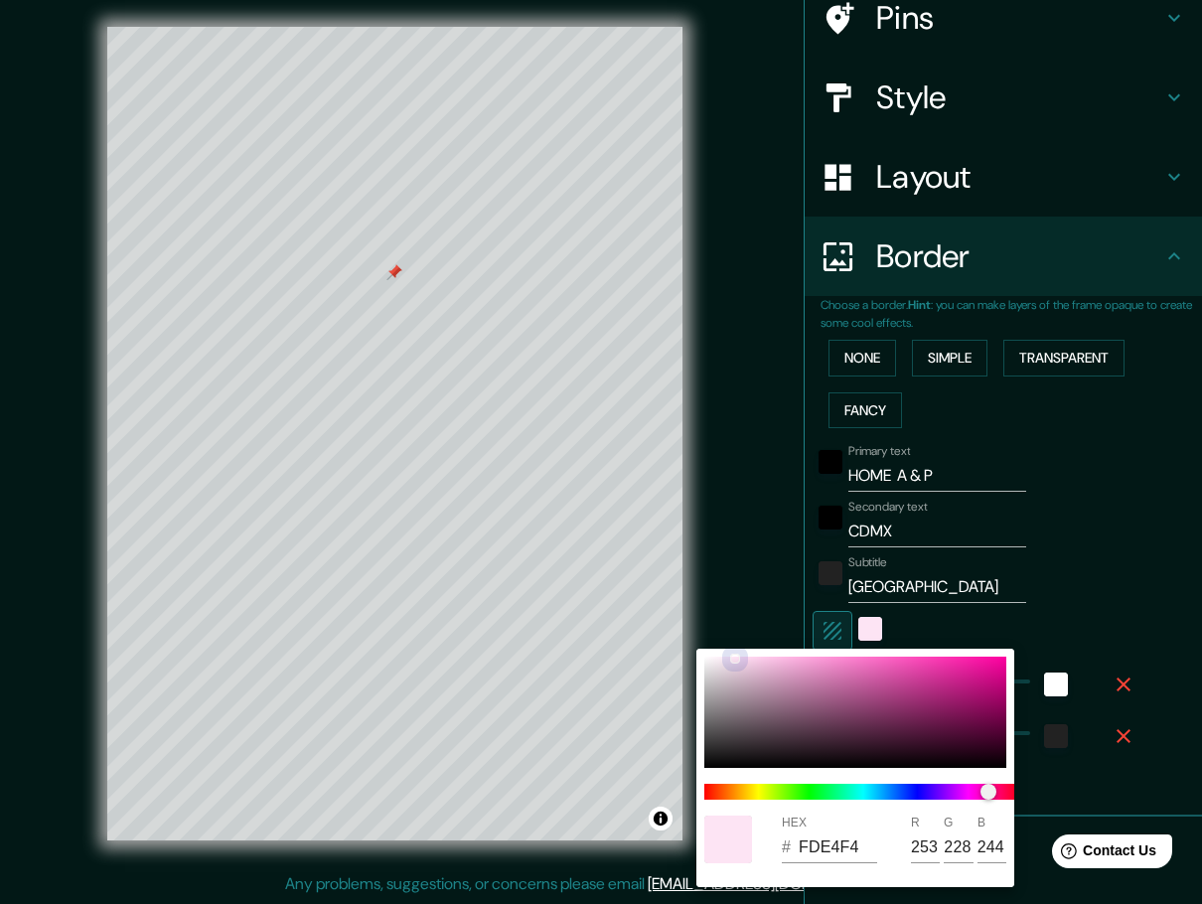
type input "233"
type input "245"
type input "46"
type input "FDE8F4"
type input "232"
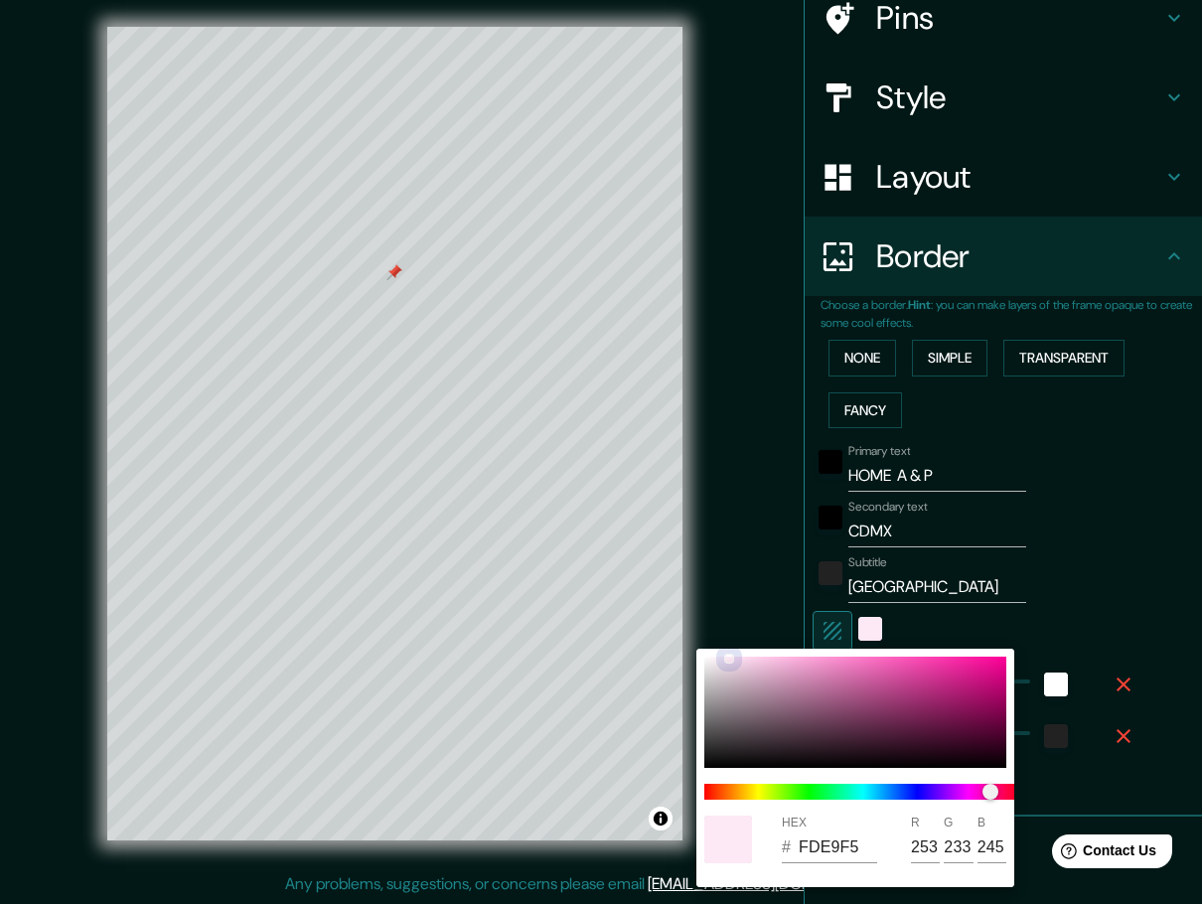
type input "244"
type input "46"
type input "FDE6F3"
type input "230"
type input "243"
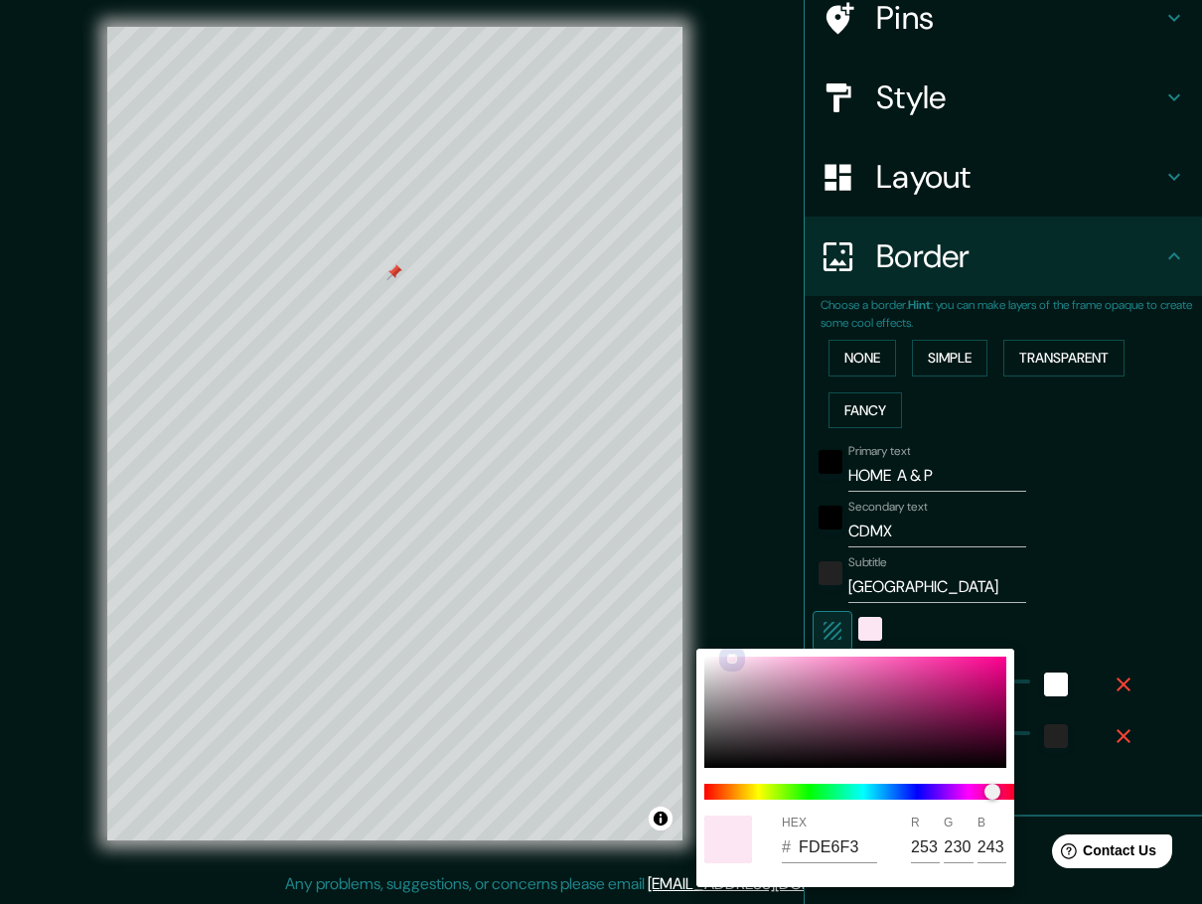
click at [731, 658] on div at bounding box center [732, 659] width 8 height 8
type input "46"
click at [1121, 571] on div at bounding box center [601, 452] width 1202 height 904
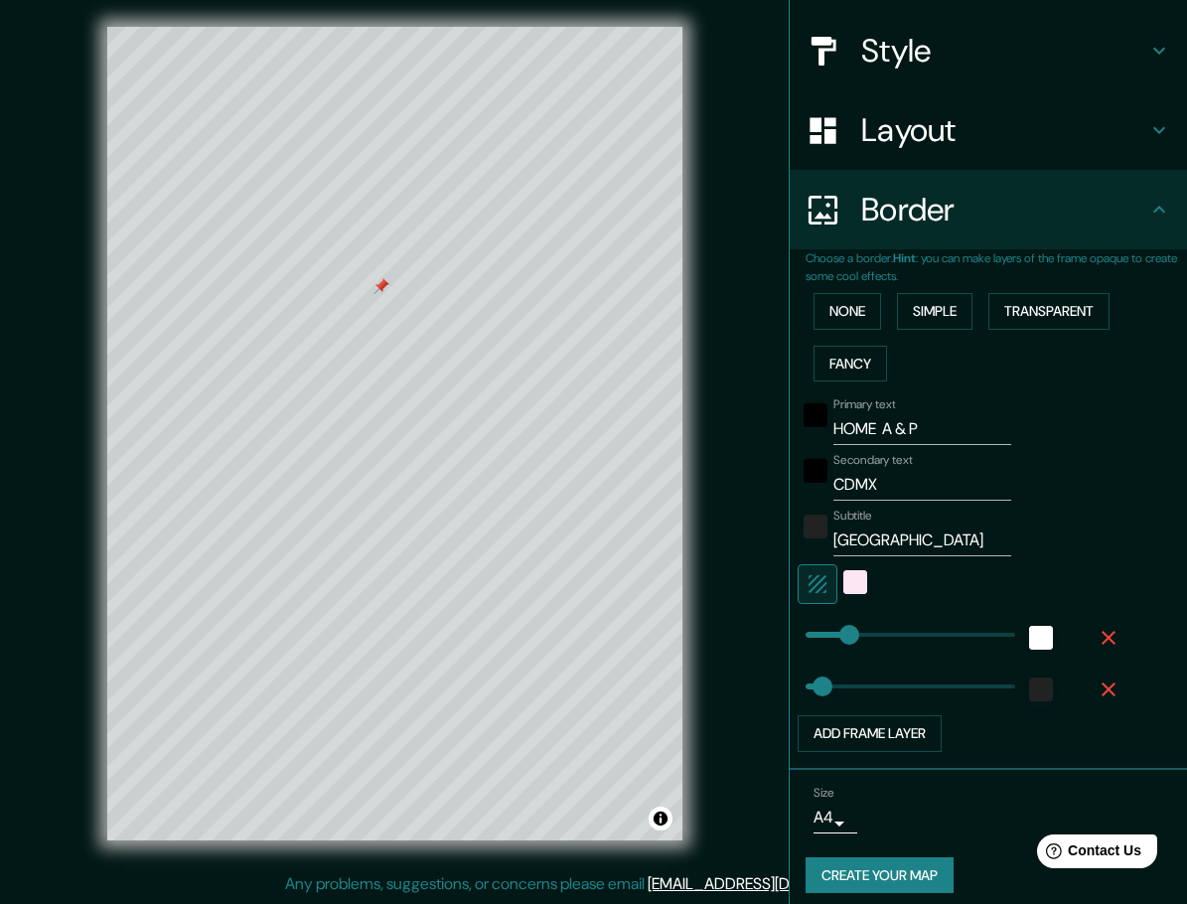
scroll to position [227, 0]
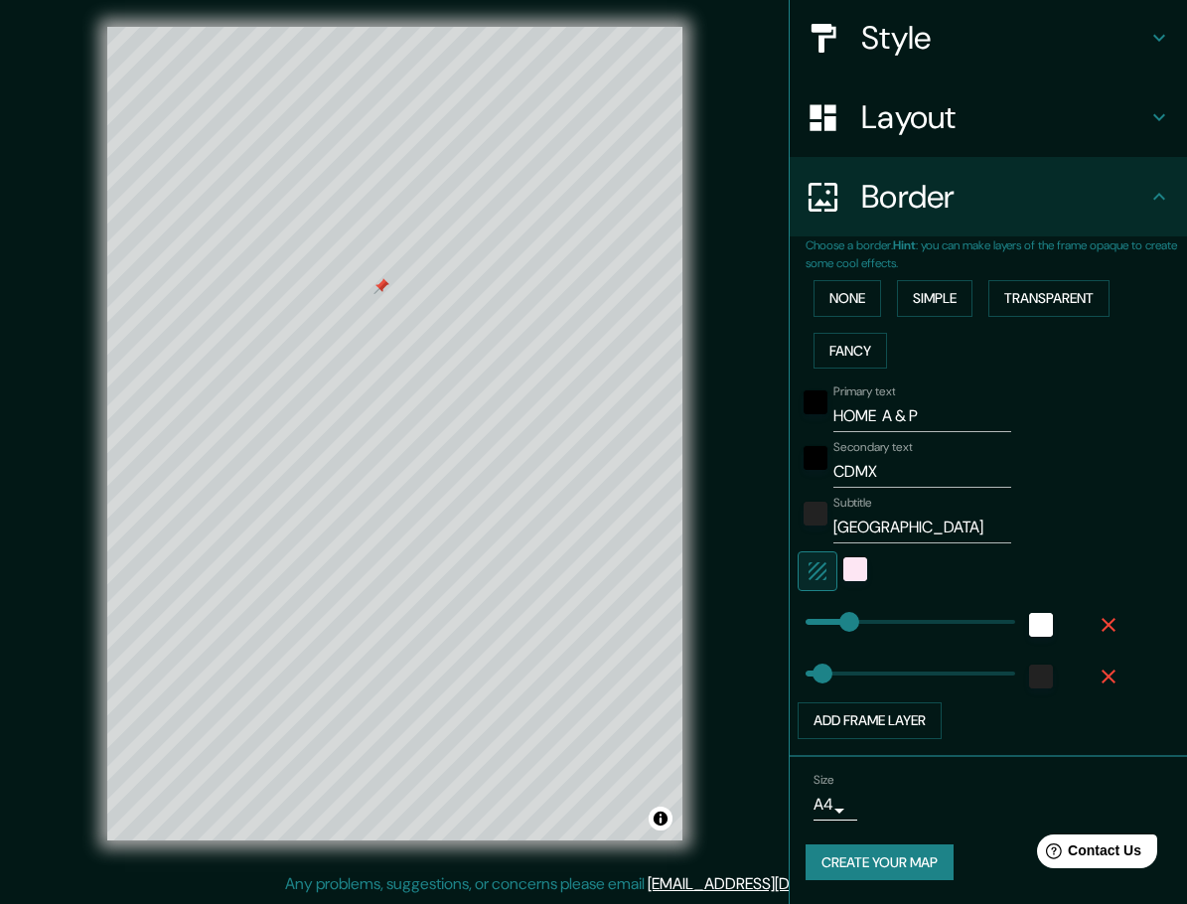
click at [892, 864] on button "Create your map" at bounding box center [880, 862] width 148 height 37
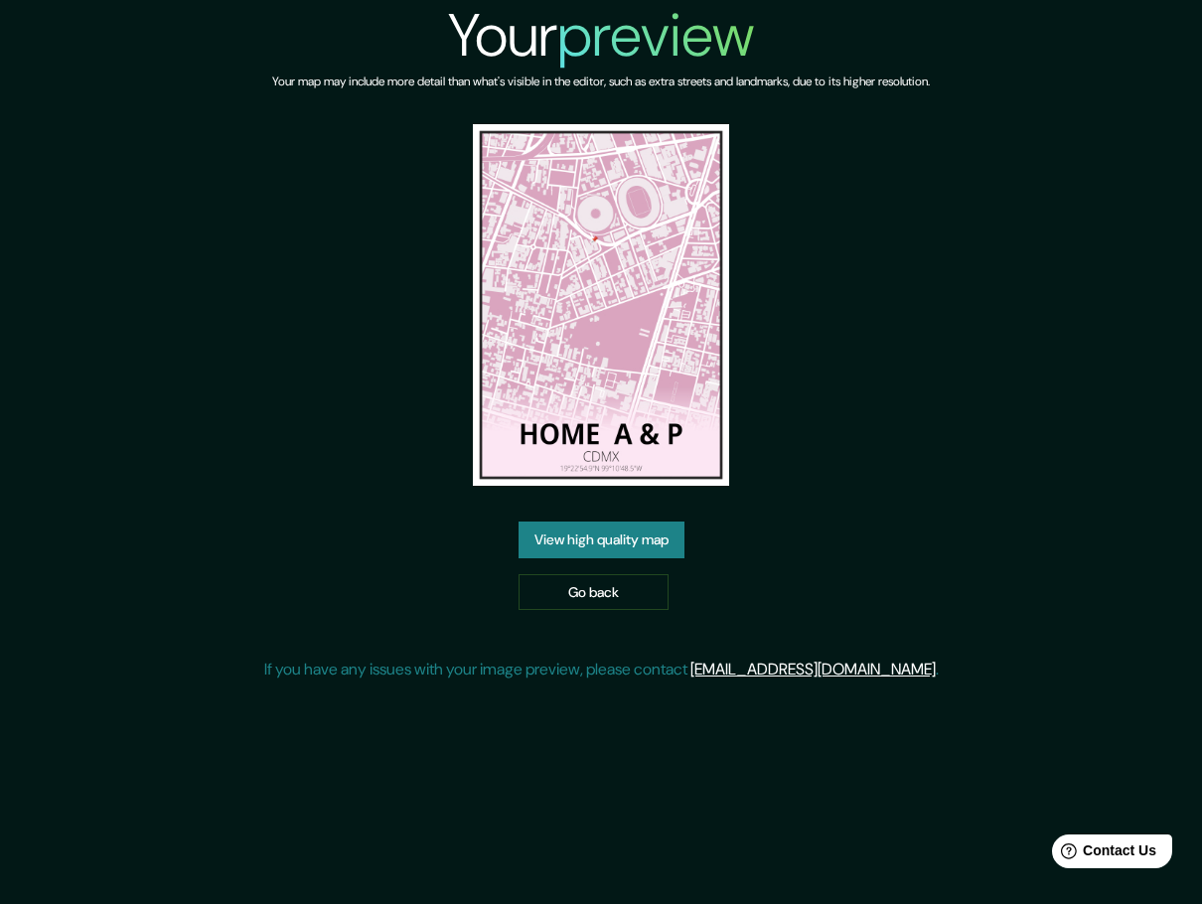
click at [643, 545] on link "View high quality map" at bounding box center [602, 540] width 166 height 37
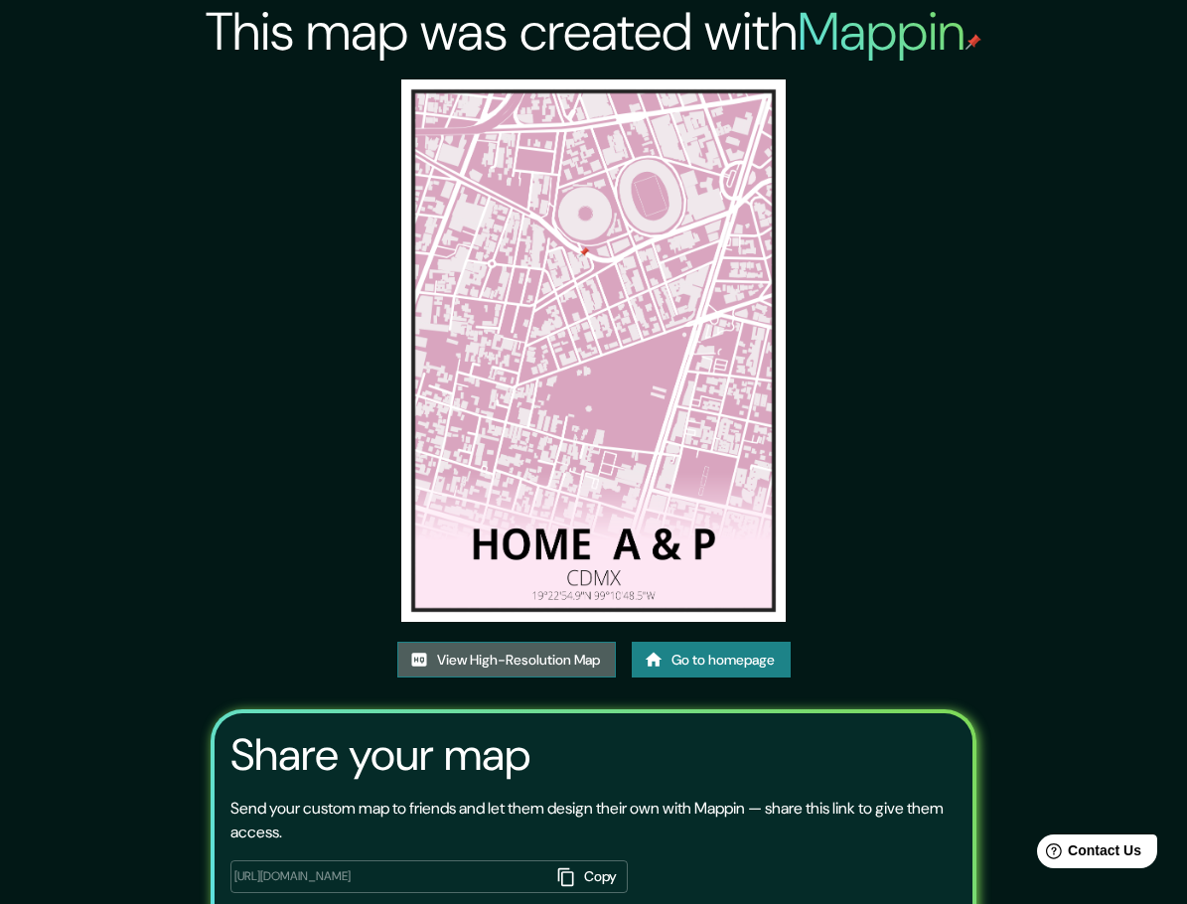
click at [569, 661] on link "View High-Resolution Map" at bounding box center [506, 660] width 219 height 37
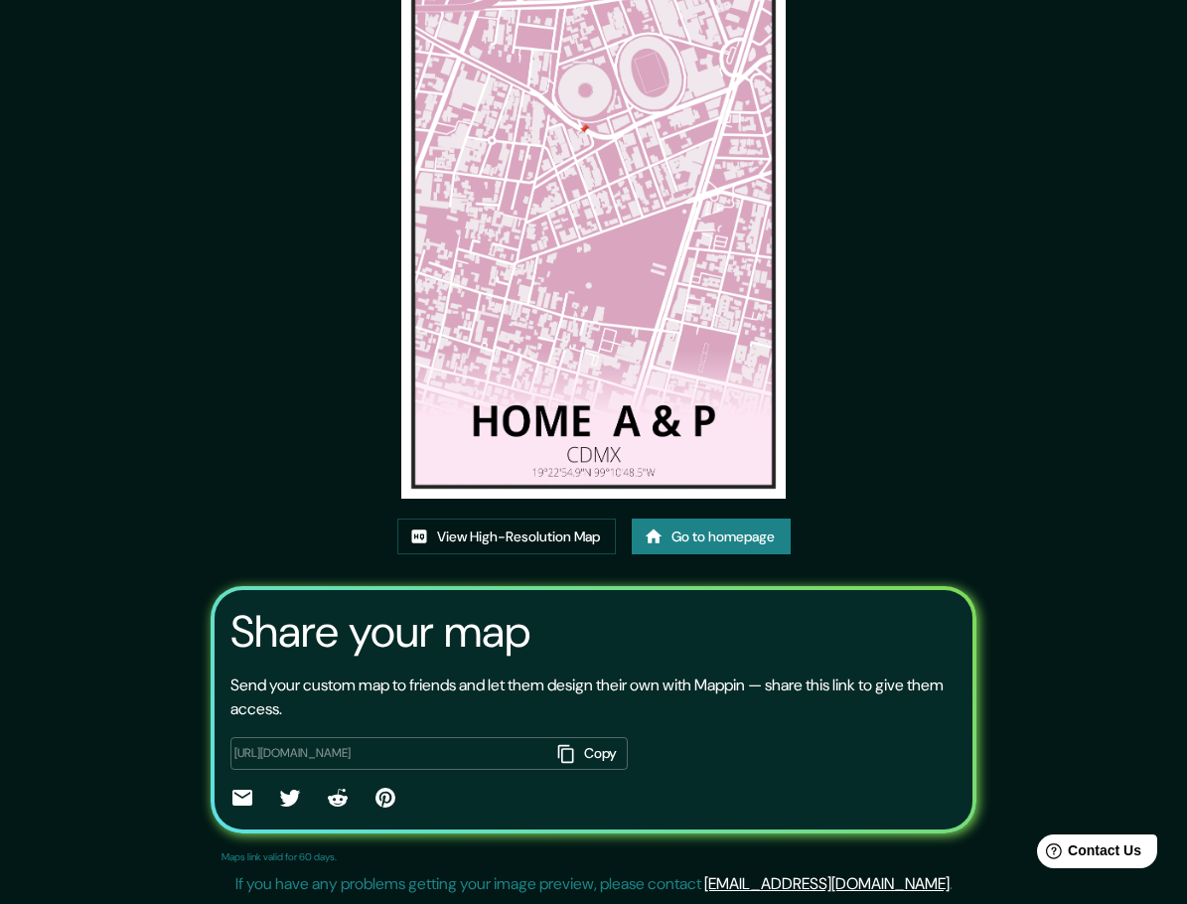
click at [721, 541] on link "Go to homepage" at bounding box center [711, 537] width 159 height 37
